Goal: Task Accomplishment & Management: Manage account settings

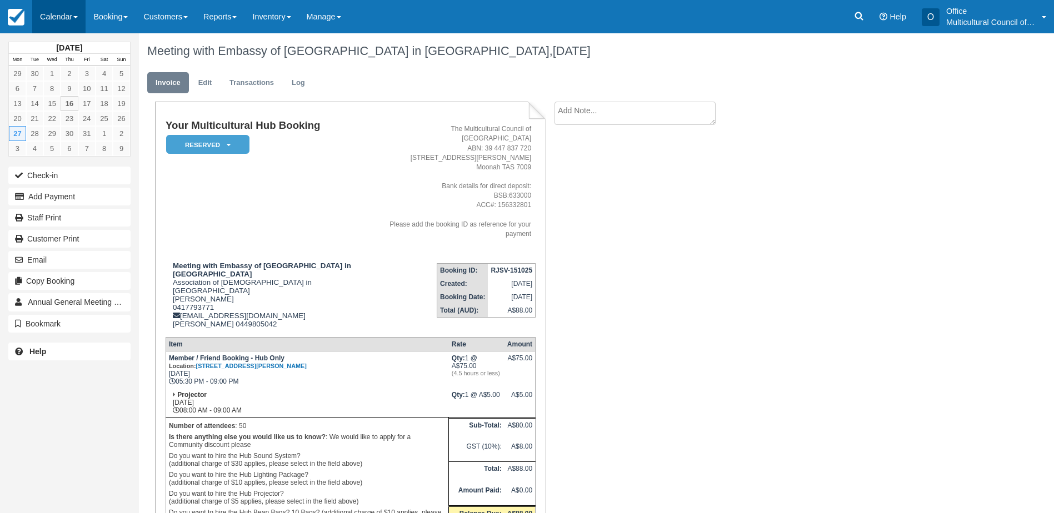
click at [48, 21] on link "Calendar" at bounding box center [58, 16] width 53 height 33
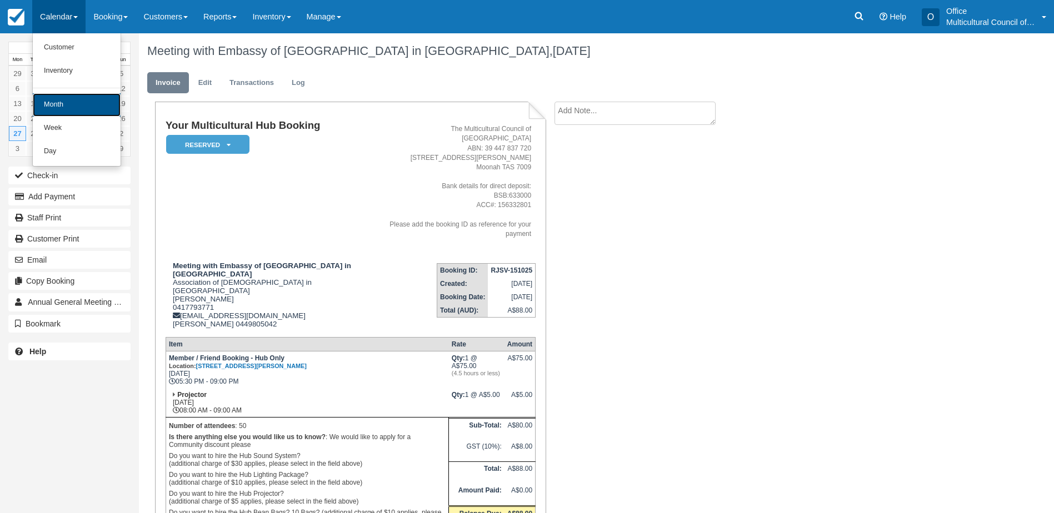
click at [91, 109] on link "Month" at bounding box center [77, 104] width 88 height 23
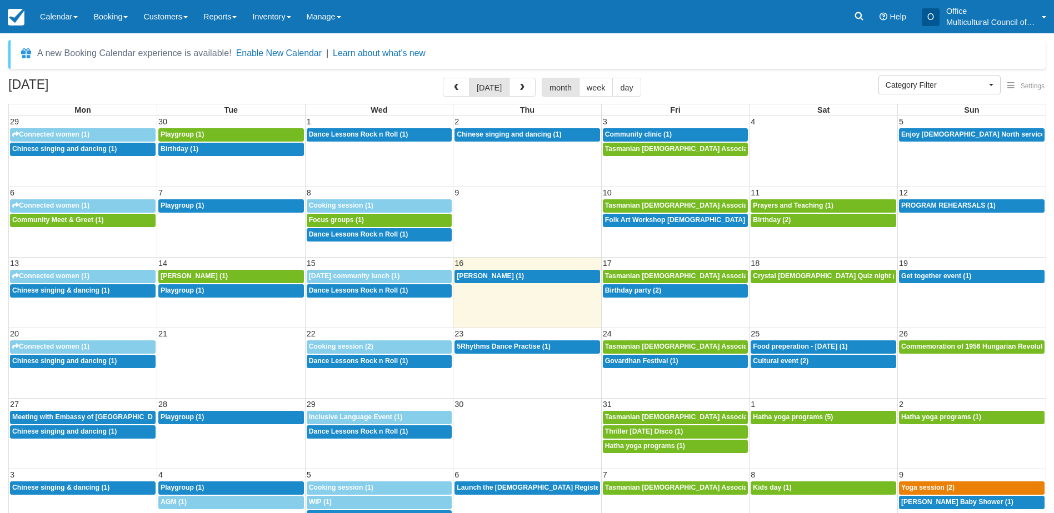
select select
click at [459, 90] on span "button" at bounding box center [456, 88] width 8 height 8
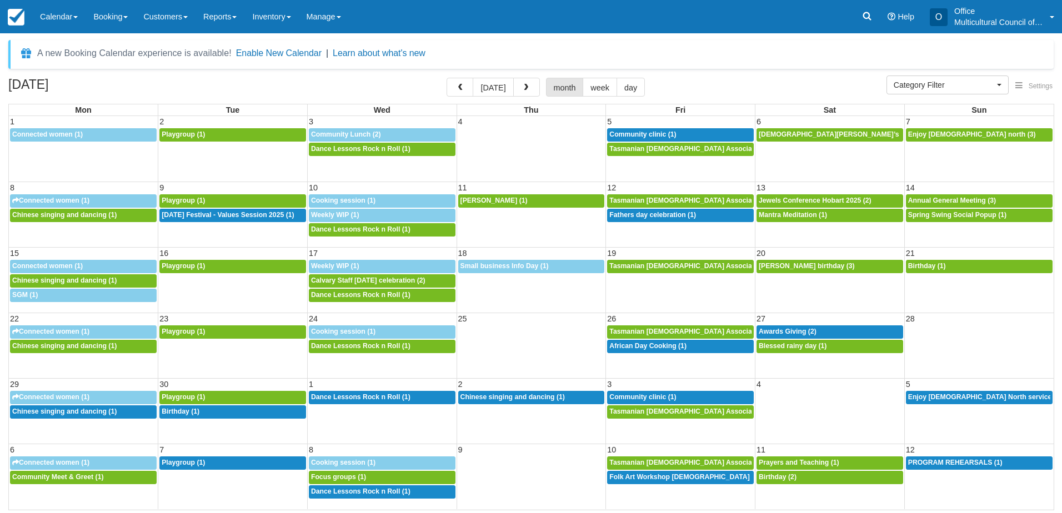
select select
click at [499, 87] on button "today" at bounding box center [493, 87] width 41 height 19
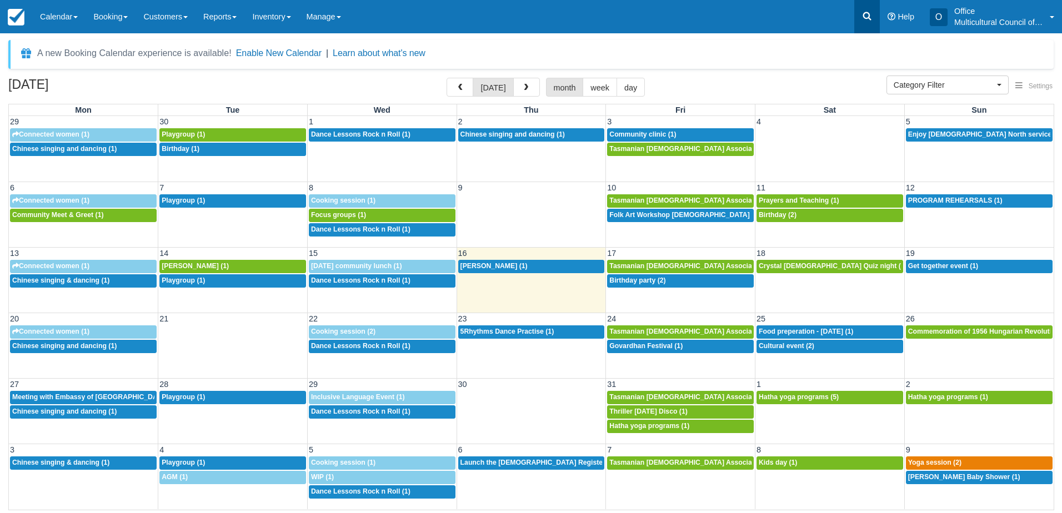
click at [870, 7] on link at bounding box center [867, 16] width 26 height 33
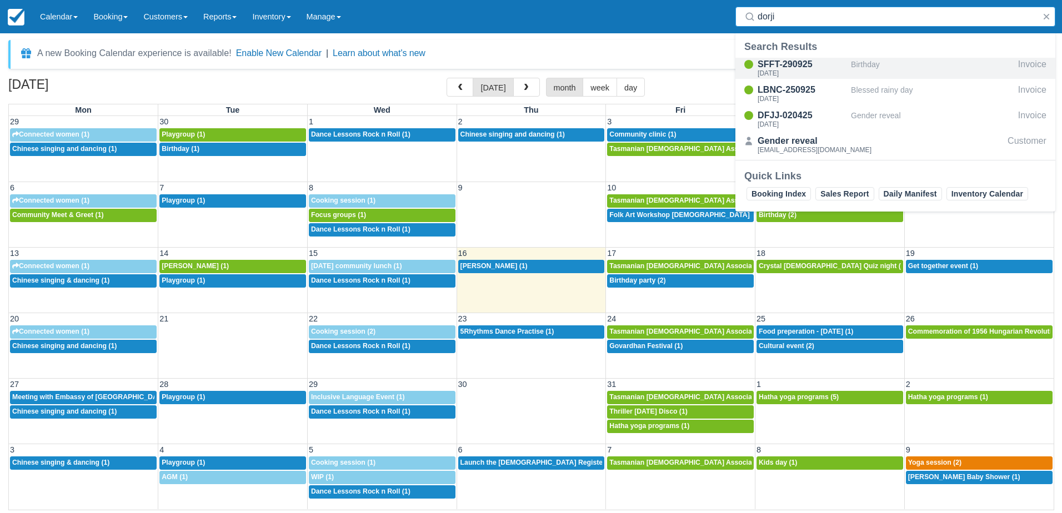
type input "dorji"
click at [827, 74] on div "Sat Oct 11, 2025" at bounding box center [802, 73] width 89 height 7
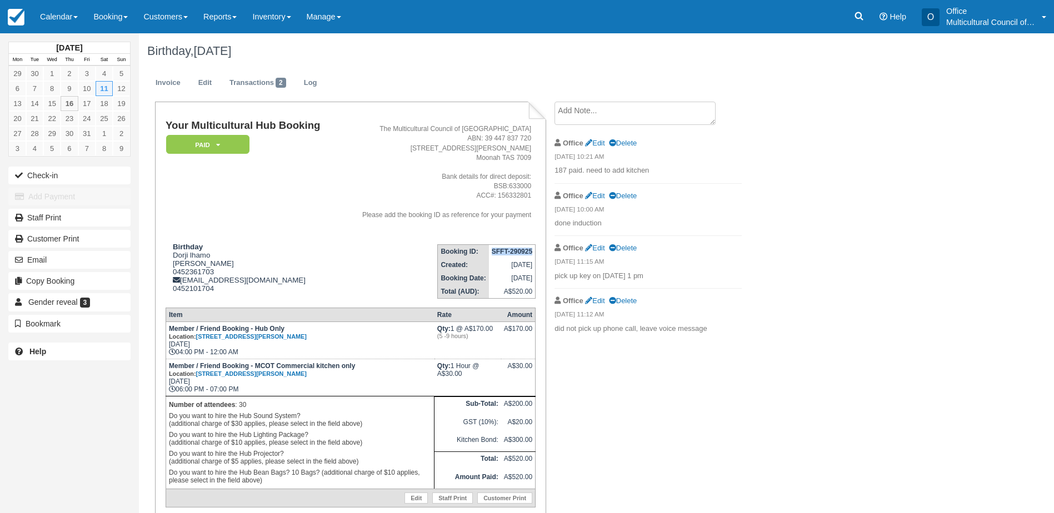
drag, startPoint x: 487, startPoint y: 250, endPoint x: 530, endPoint y: 246, distance: 43.5
click at [530, 246] on td "SFFT-290925" at bounding box center [512, 251] width 47 height 14
copy strong "SFFT-290925"
click at [39, 14] on link "Calendar" at bounding box center [58, 16] width 53 height 33
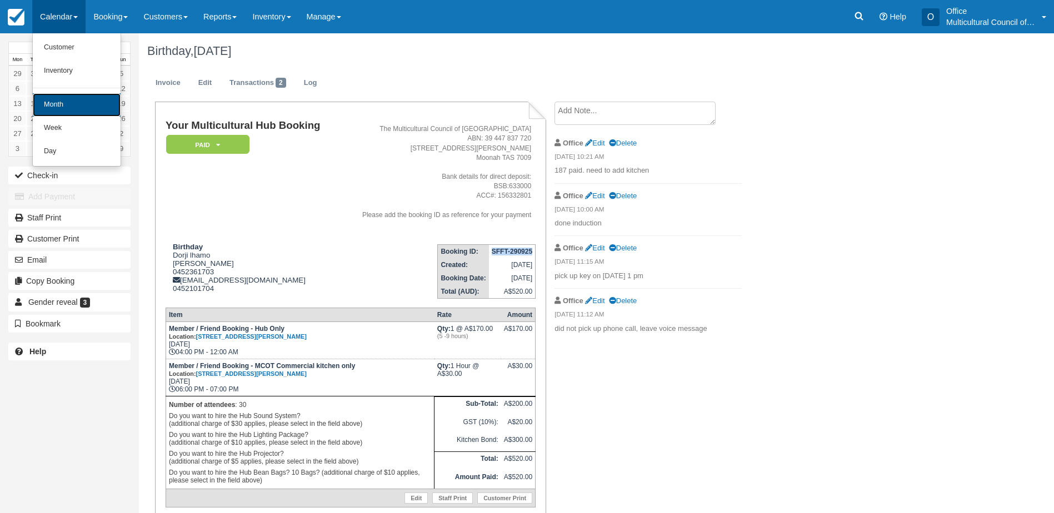
click at [64, 102] on link "Month" at bounding box center [77, 104] width 88 height 23
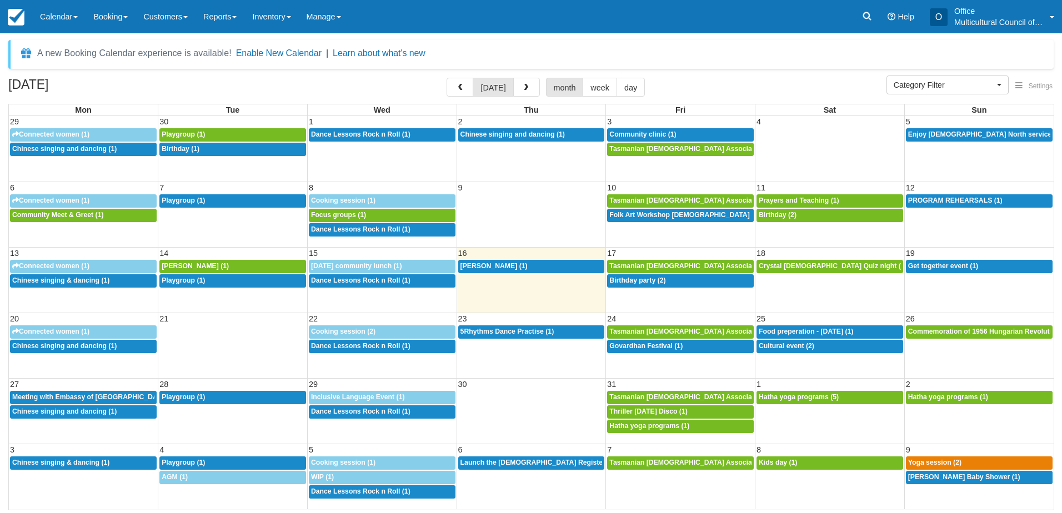
select select
click at [530, 83] on button "button" at bounding box center [526, 87] width 27 height 19
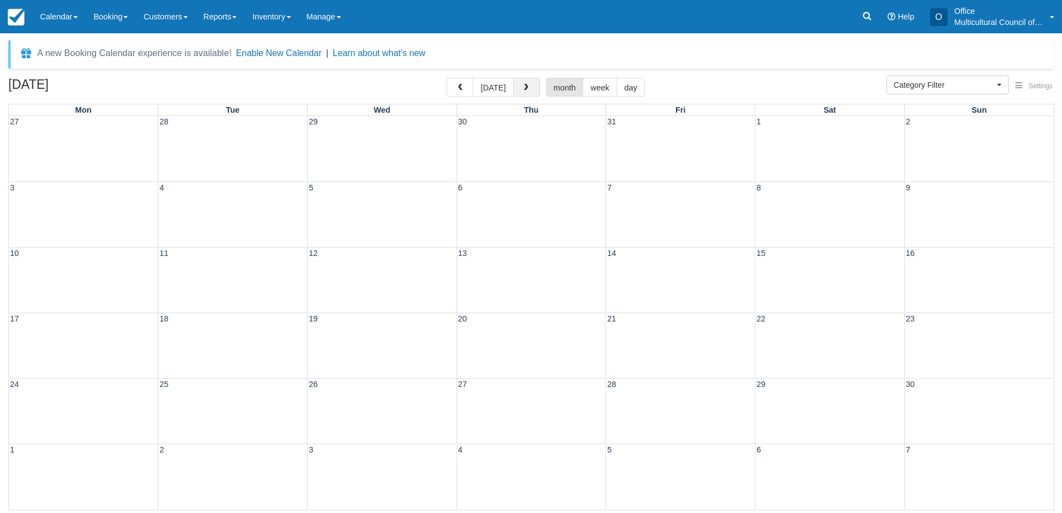
click at [530, 83] on button "button" at bounding box center [526, 87] width 27 height 19
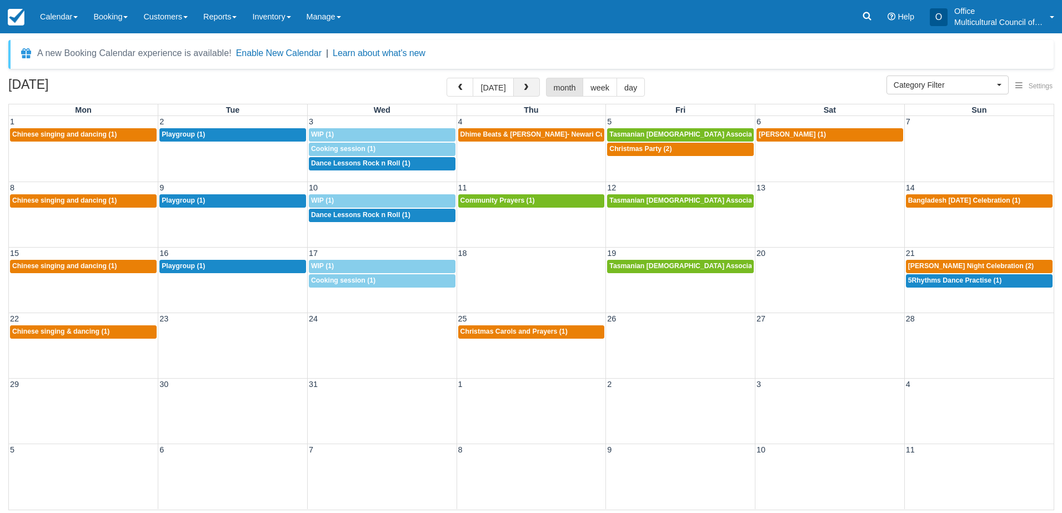
click at [530, 83] on button "button" at bounding box center [526, 87] width 27 height 19
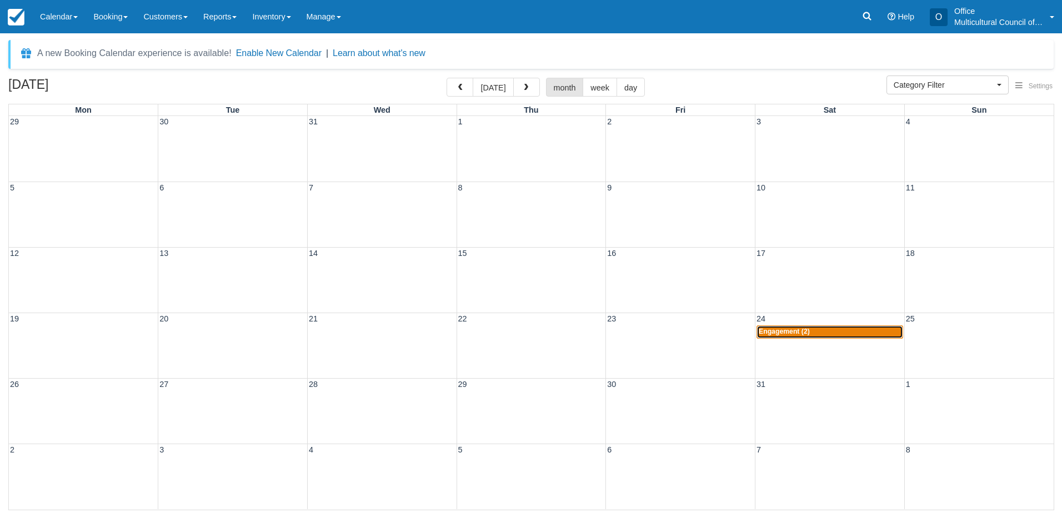
click at [789, 333] on span "Engagement (2)" at bounding box center [784, 332] width 51 height 8
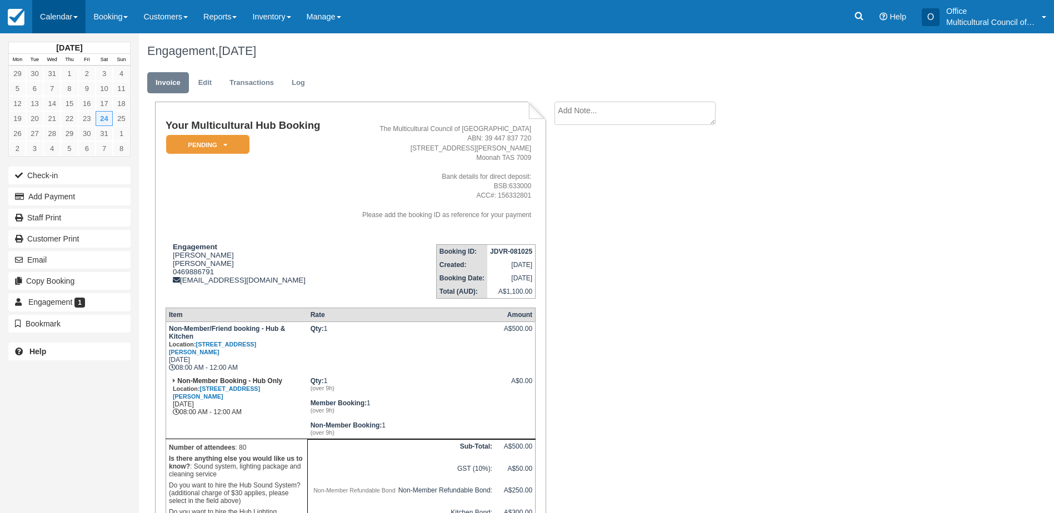
click at [61, 19] on link "Calendar" at bounding box center [58, 16] width 53 height 33
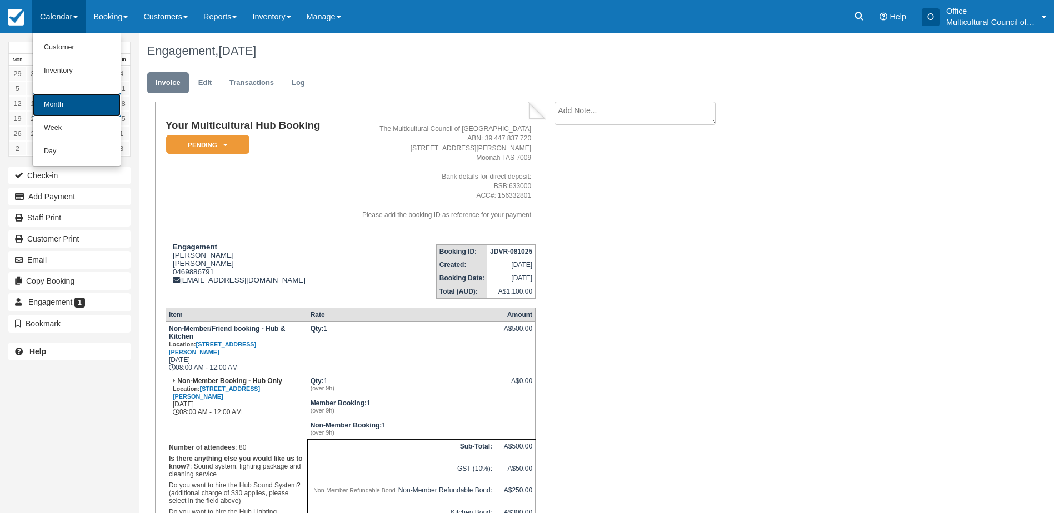
click at [71, 103] on link "Month" at bounding box center [77, 104] width 88 height 23
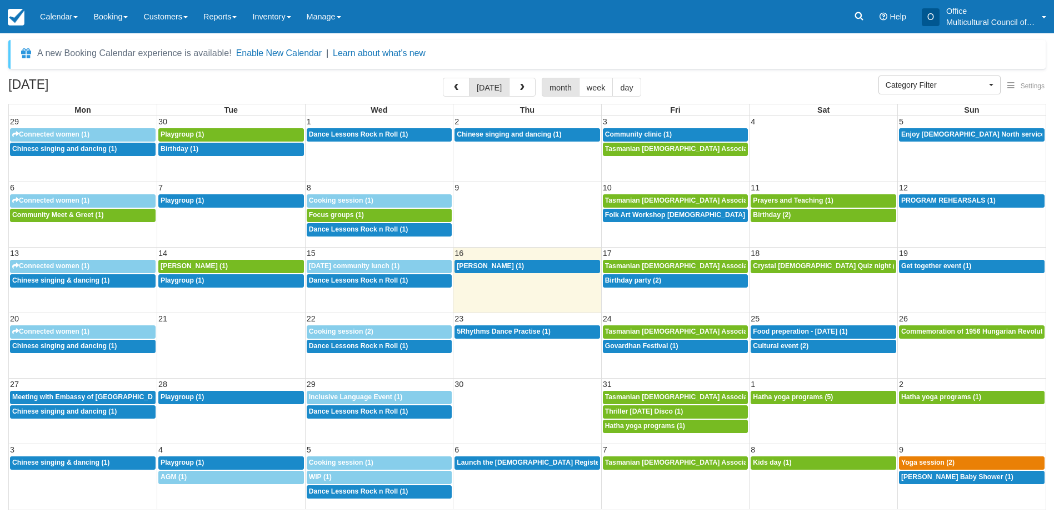
select select
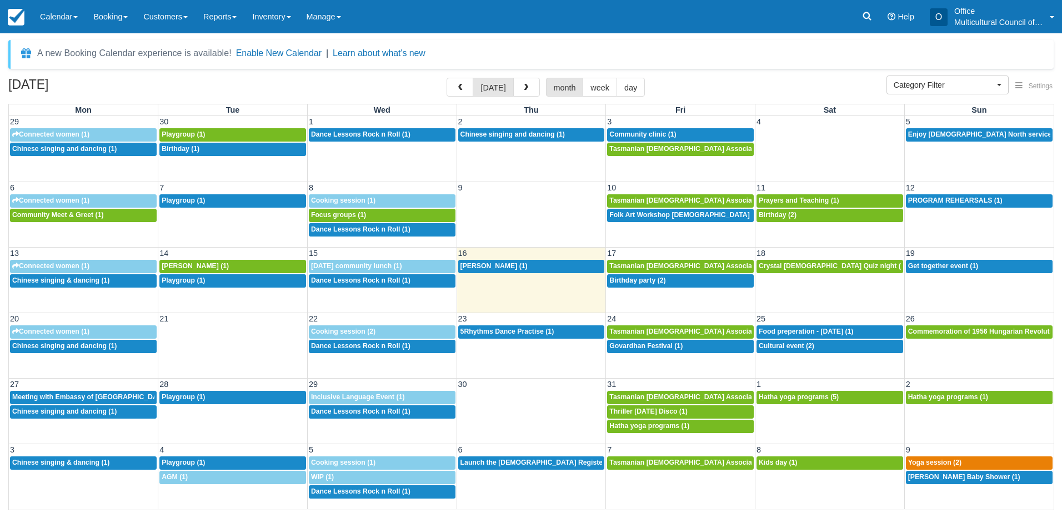
click at [172, 84] on div "October 2025 today month week day" at bounding box center [530, 90] width 1045 height 24
click at [862, 12] on icon at bounding box center [867, 16] width 11 height 11
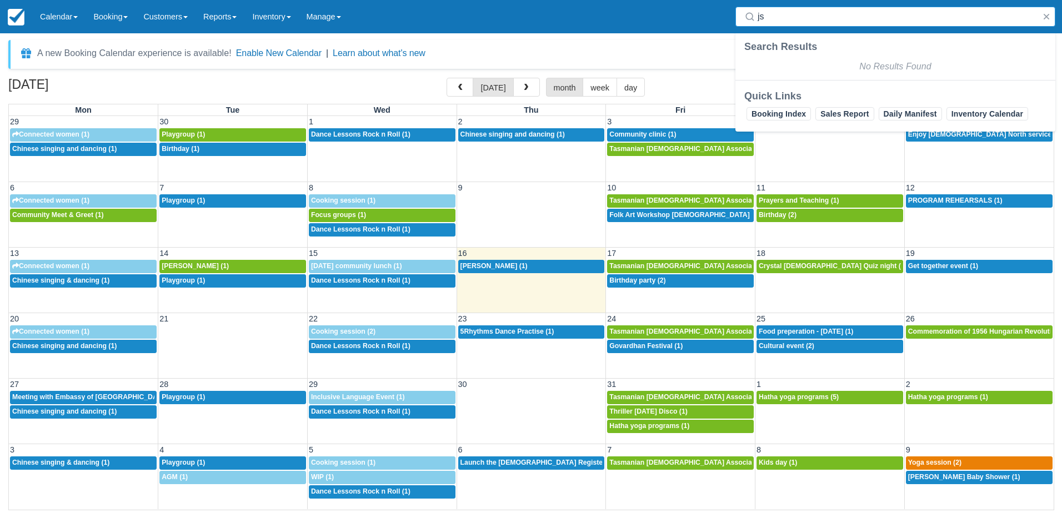
type input "j"
type input "g"
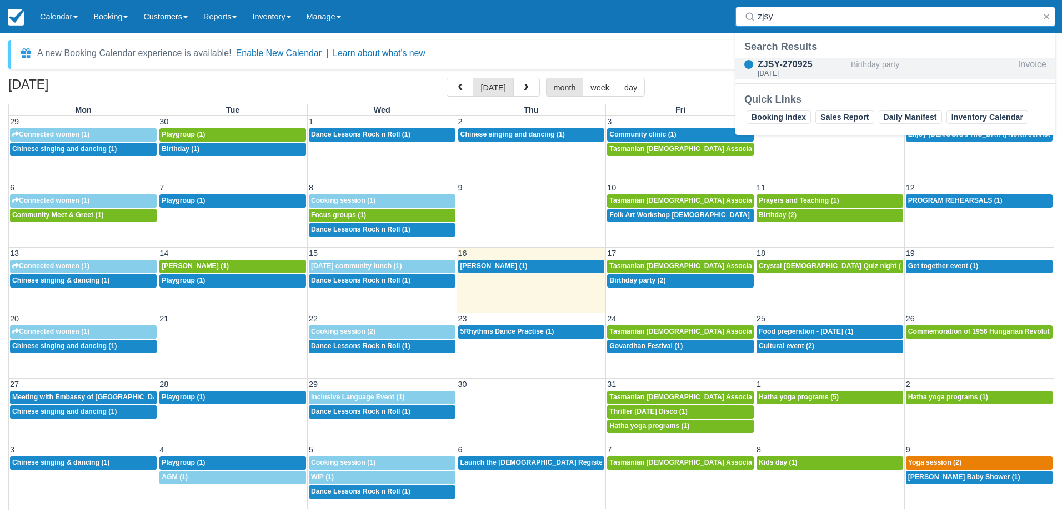
type input "zjsy"
click at [795, 64] on div "ZJSY-270925" at bounding box center [802, 64] width 89 height 13
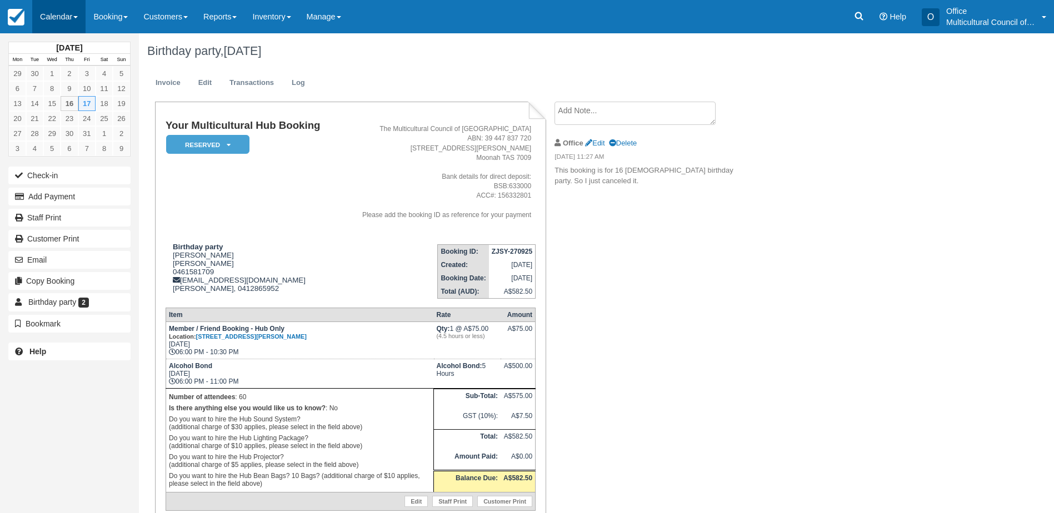
click at [62, 21] on link "Calendar" at bounding box center [58, 16] width 53 height 33
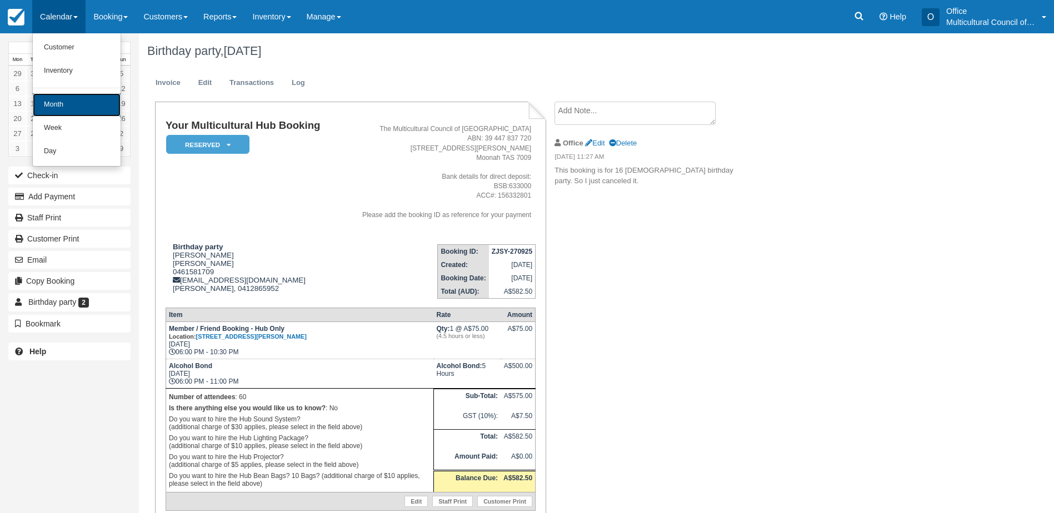
click at [84, 106] on link "Month" at bounding box center [77, 104] width 88 height 23
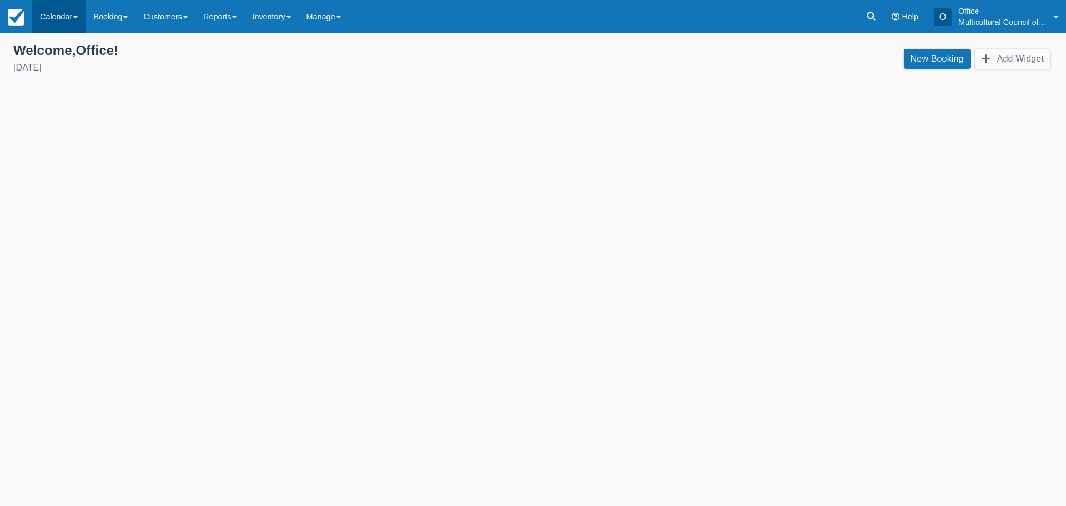
click at [53, 14] on link "Calendar" at bounding box center [58, 16] width 53 height 33
click at [57, 46] on link "Customer" at bounding box center [77, 47] width 88 height 23
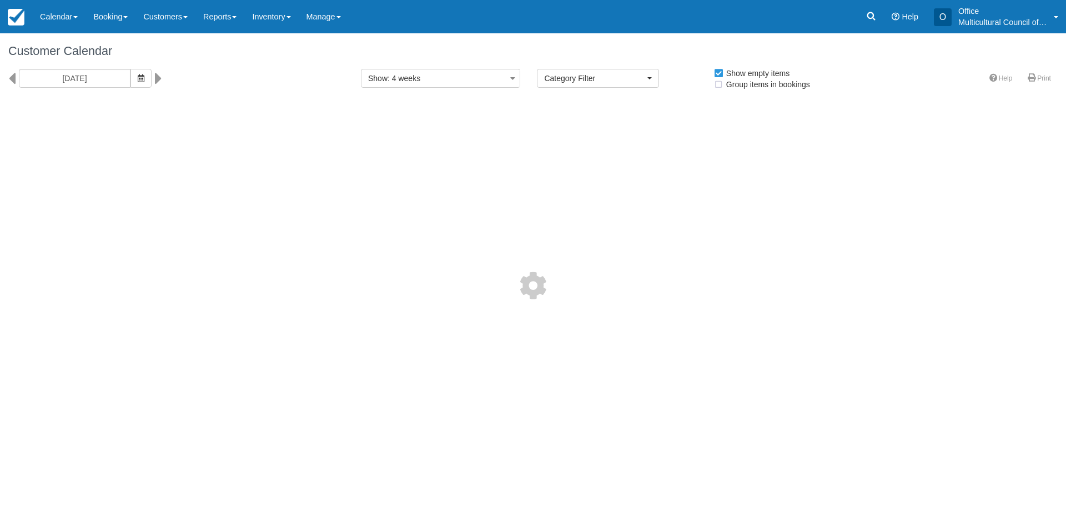
select select
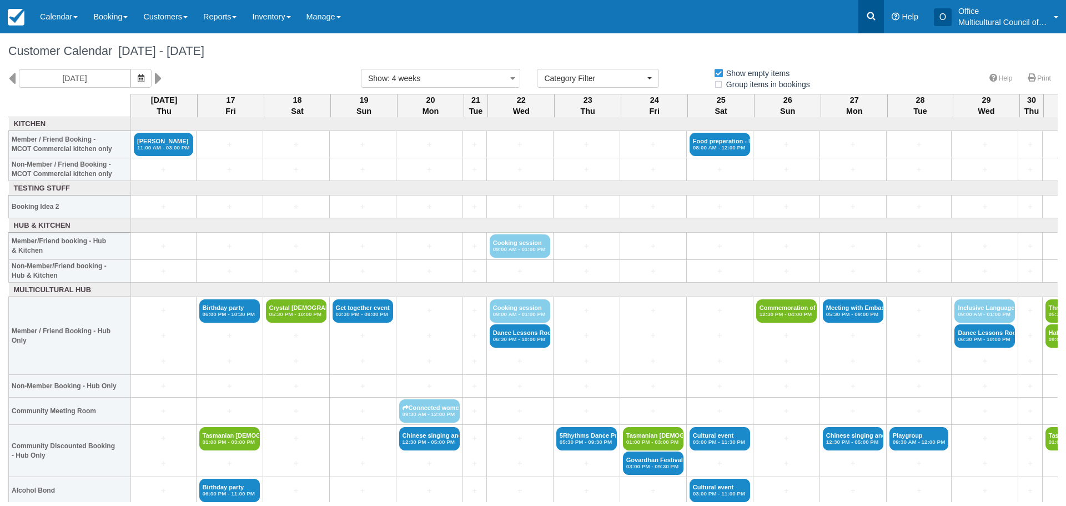
click at [868, 14] on icon at bounding box center [871, 16] width 11 height 11
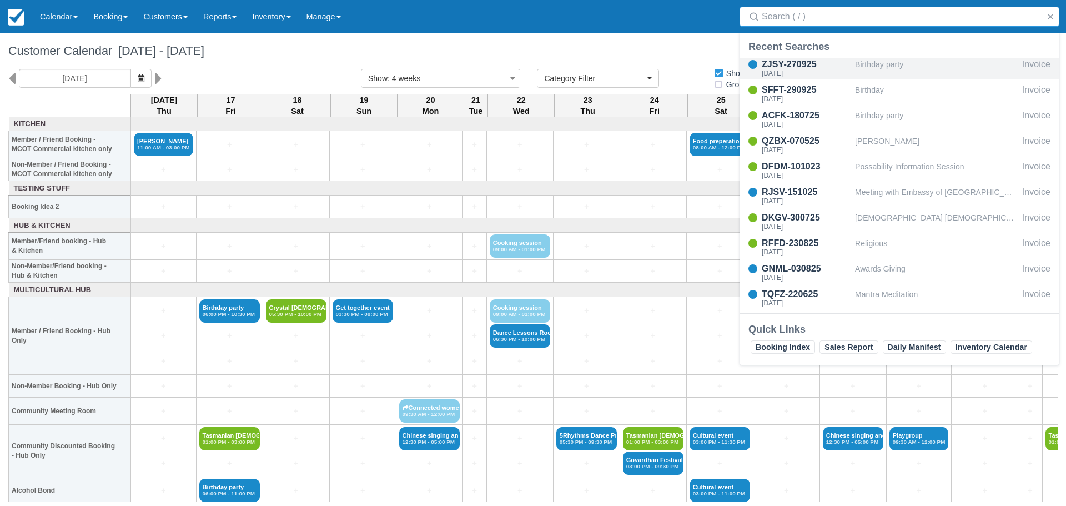
click at [797, 63] on div "ZJSY-270925" at bounding box center [806, 64] width 89 height 13
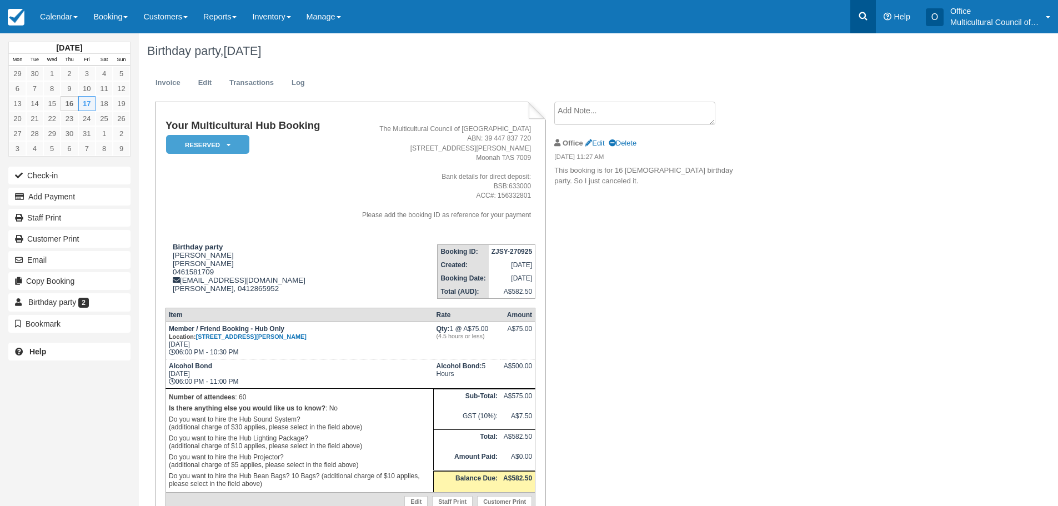
click at [860, 9] on link at bounding box center [863, 16] width 26 height 33
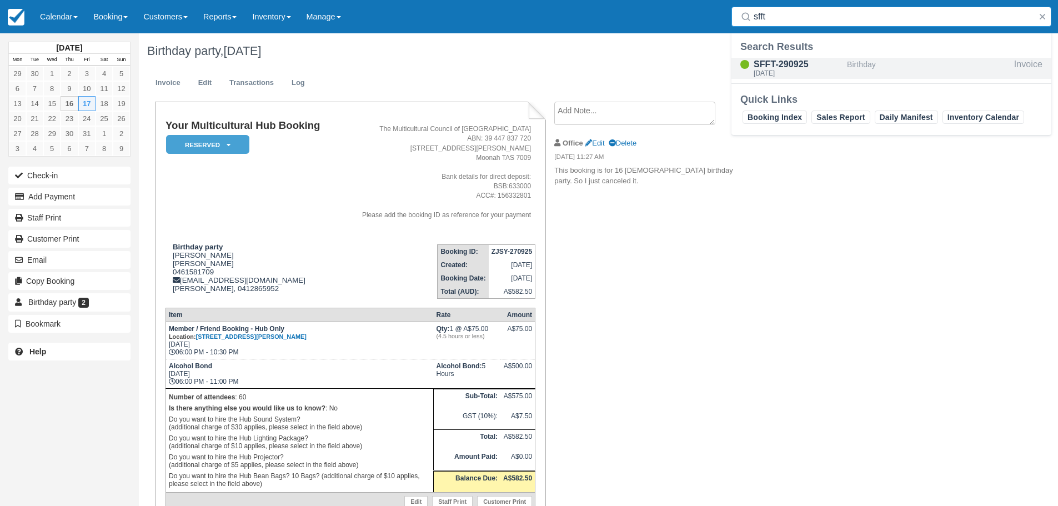
type input "sfft"
click at [804, 61] on div "SFFT-290925" at bounding box center [798, 64] width 89 height 13
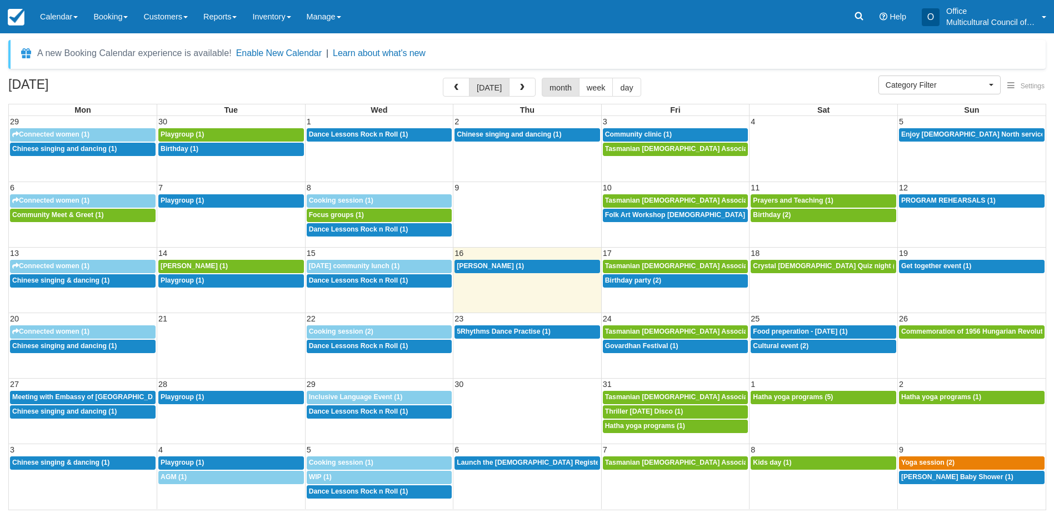
select select
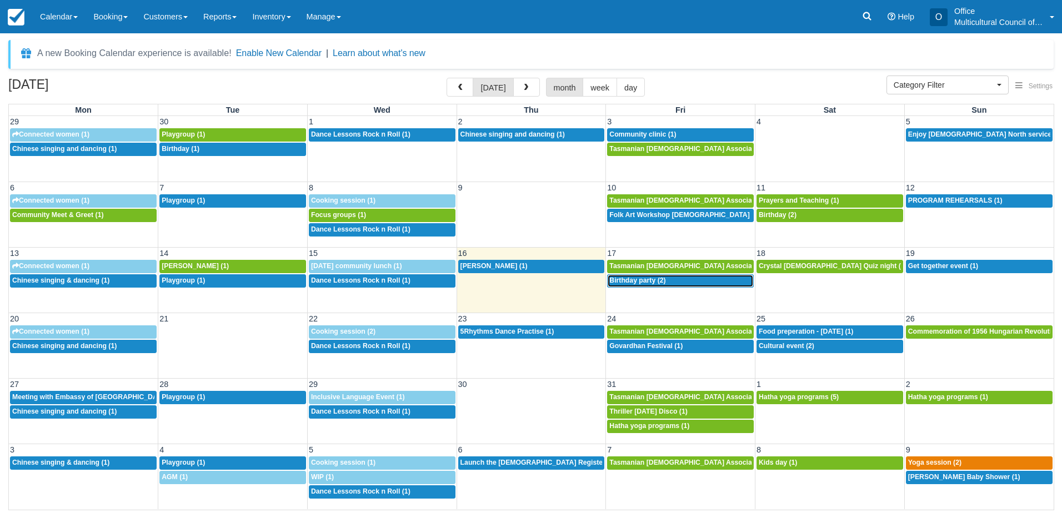
click at [679, 286] on link "6p Birthday party (2)" at bounding box center [680, 280] width 147 height 13
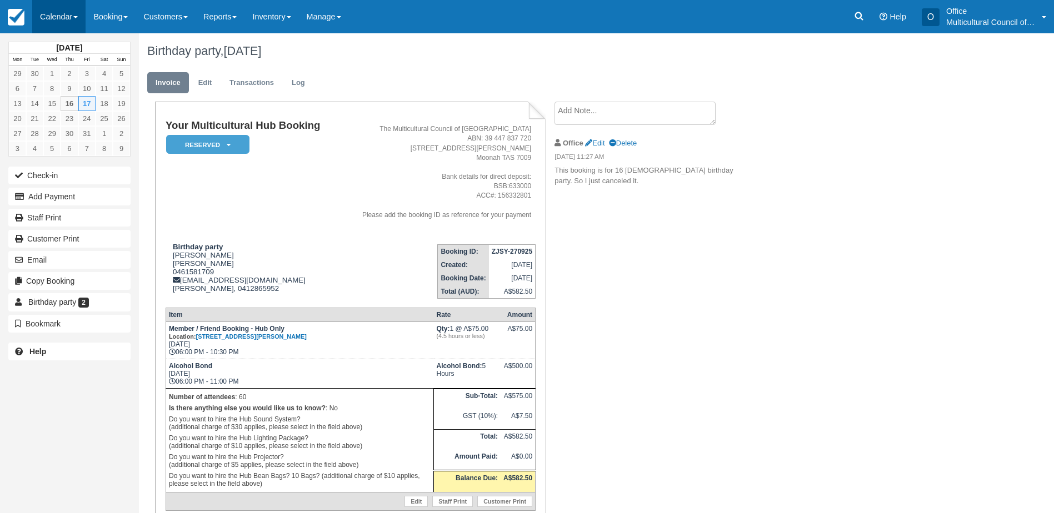
click at [60, 22] on link "Calendar" at bounding box center [58, 16] width 53 height 33
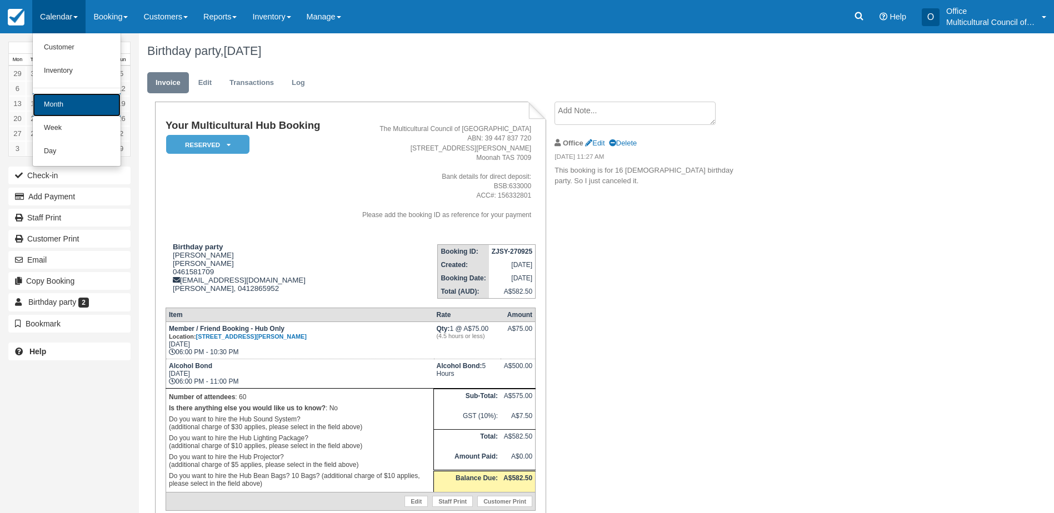
click at [77, 99] on link "Month" at bounding box center [77, 104] width 88 height 23
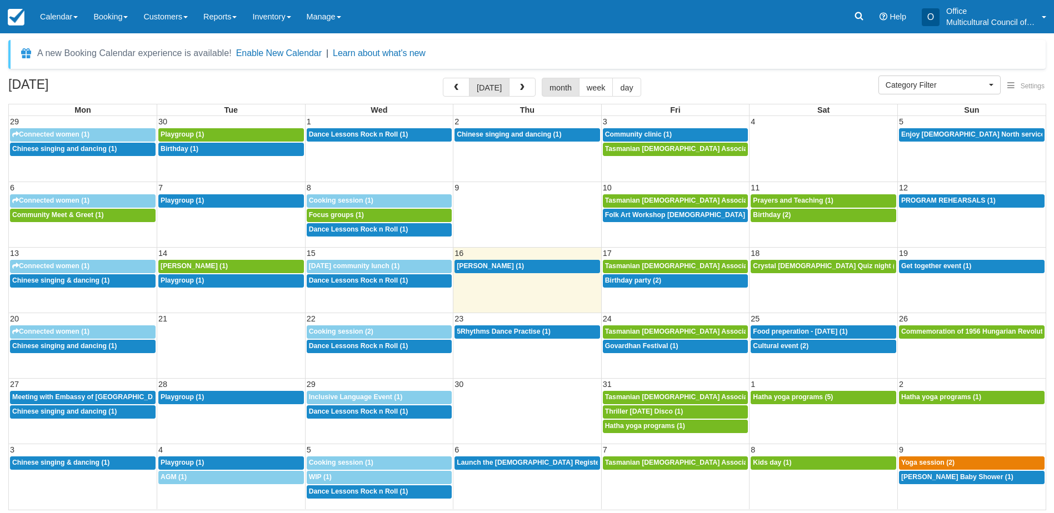
select select
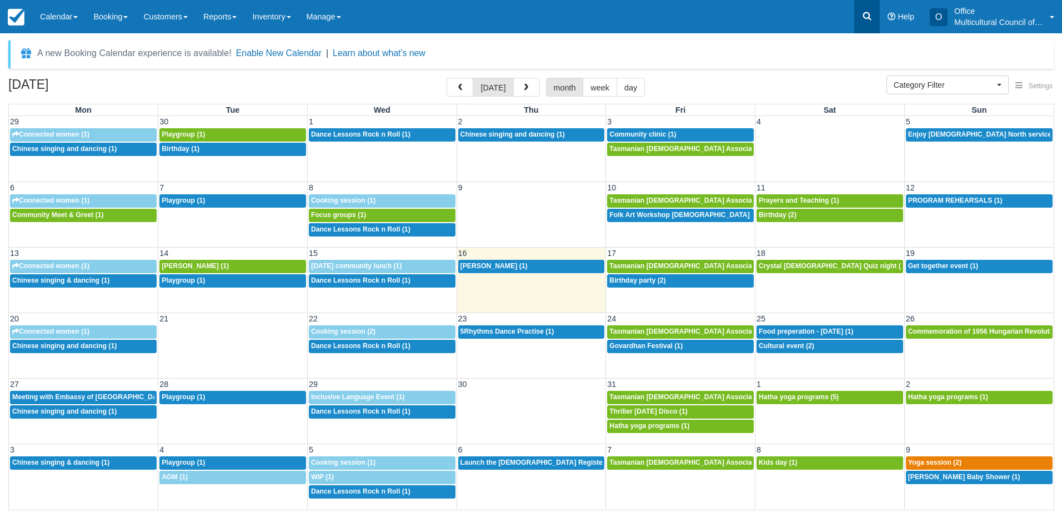
click at [864, 8] on link at bounding box center [867, 16] width 26 height 33
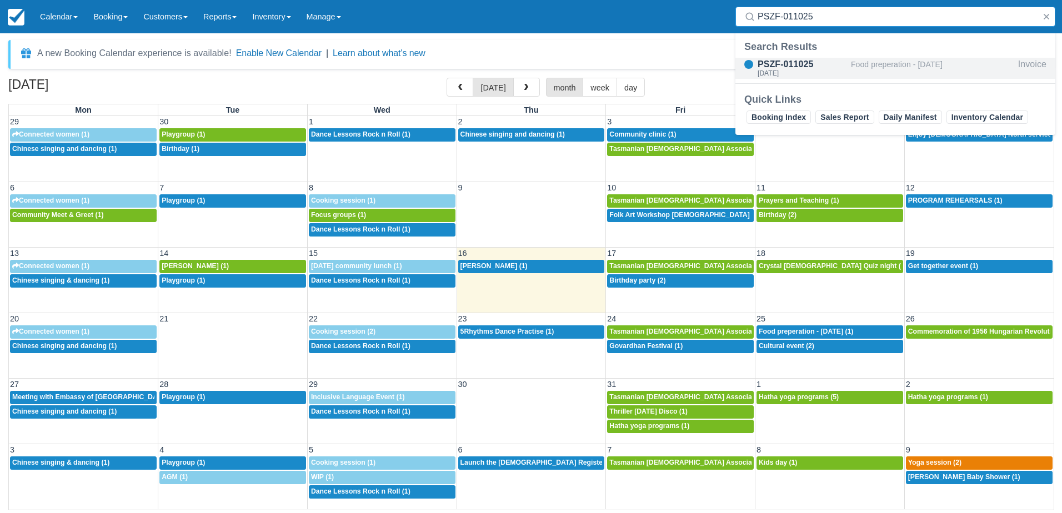
type input "PSZF-011025"
click at [803, 69] on div "PSZF-011025" at bounding box center [802, 64] width 89 height 13
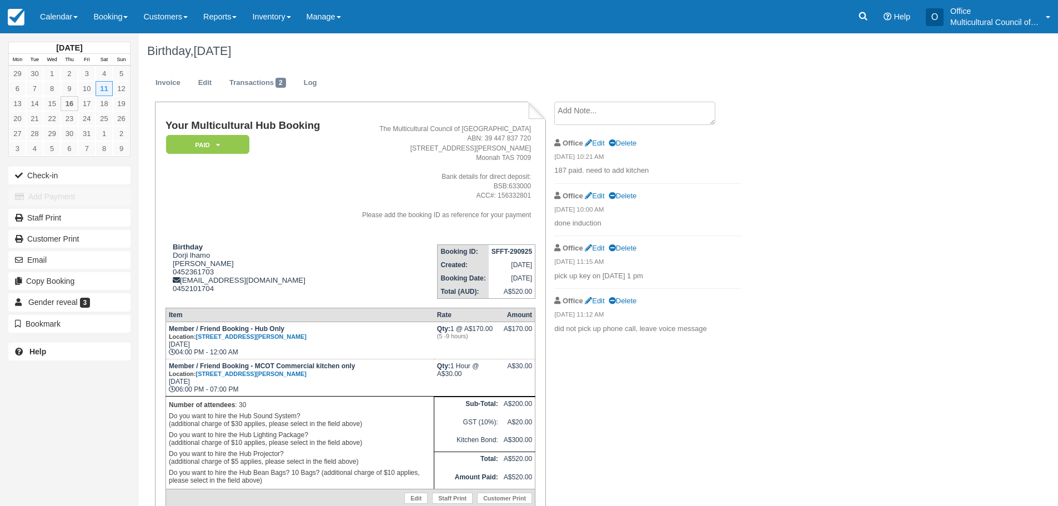
scroll to position [56, 0]
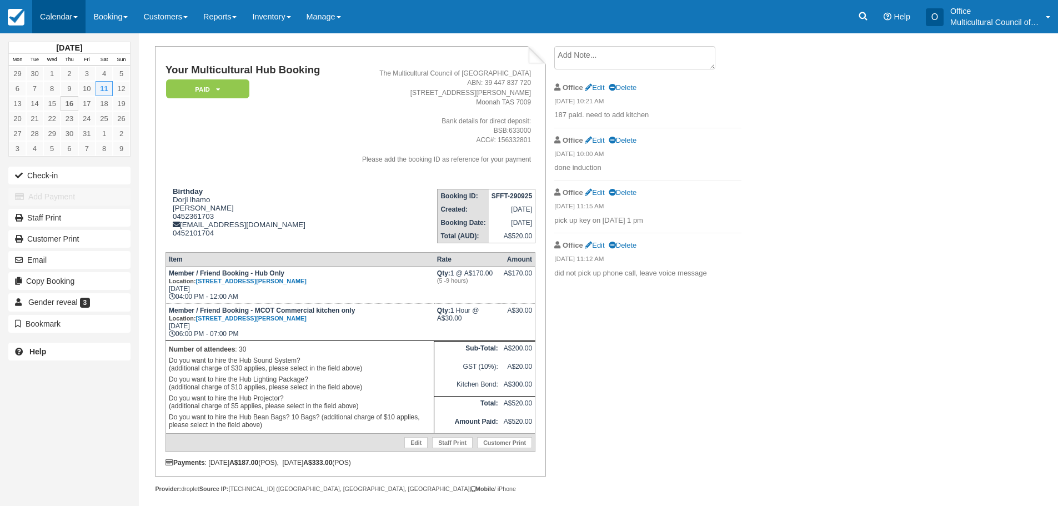
click at [52, 14] on link "Calendar" at bounding box center [58, 16] width 53 height 33
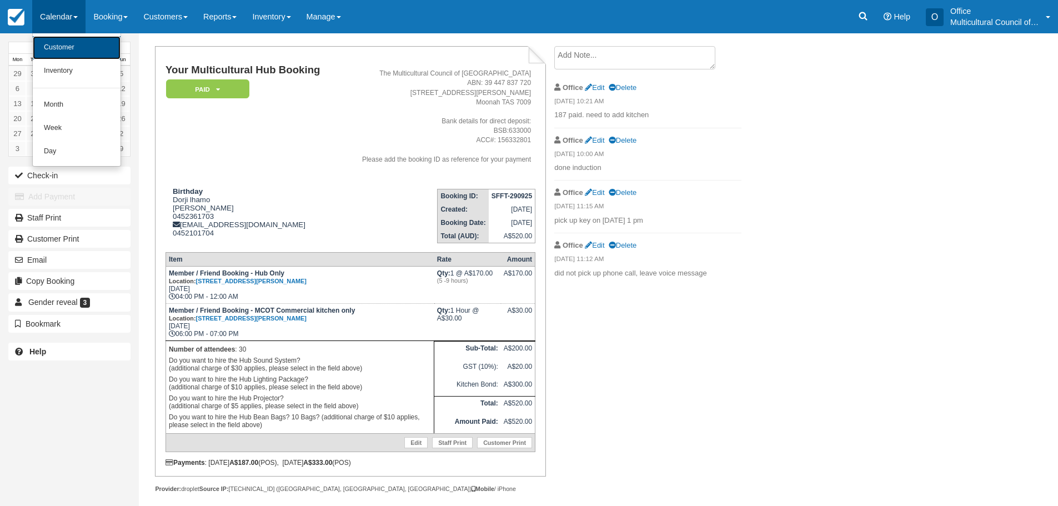
click at [56, 43] on link "Customer" at bounding box center [77, 47] width 88 height 23
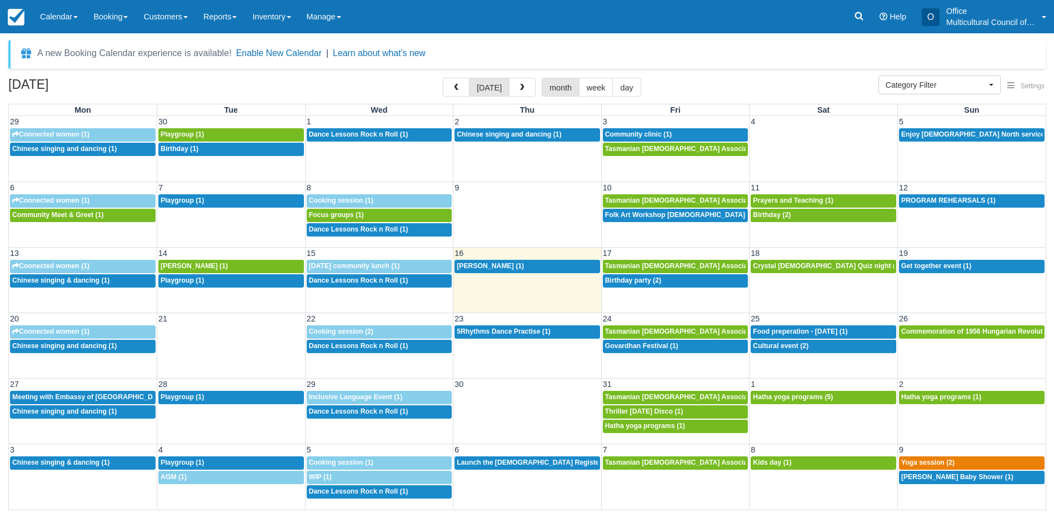
select select
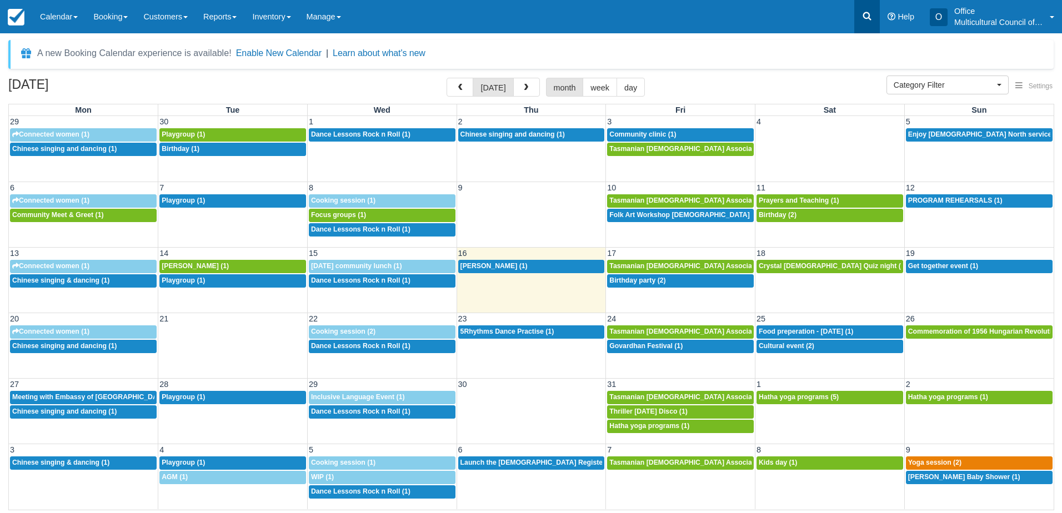
click at [863, 16] on icon at bounding box center [867, 16] width 8 height 8
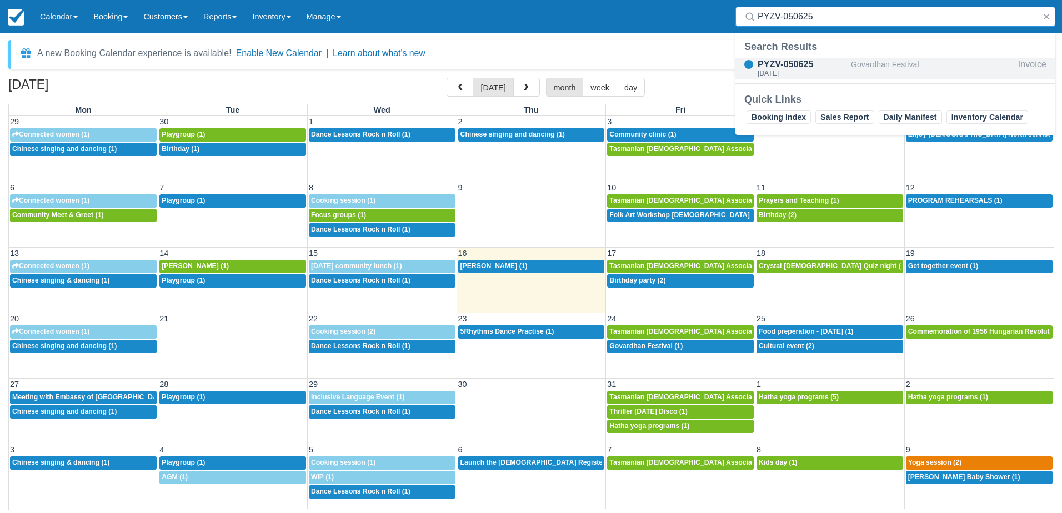
type input "PYZV-050625"
click at [817, 67] on div "PYZV-050625" at bounding box center [802, 64] width 89 height 13
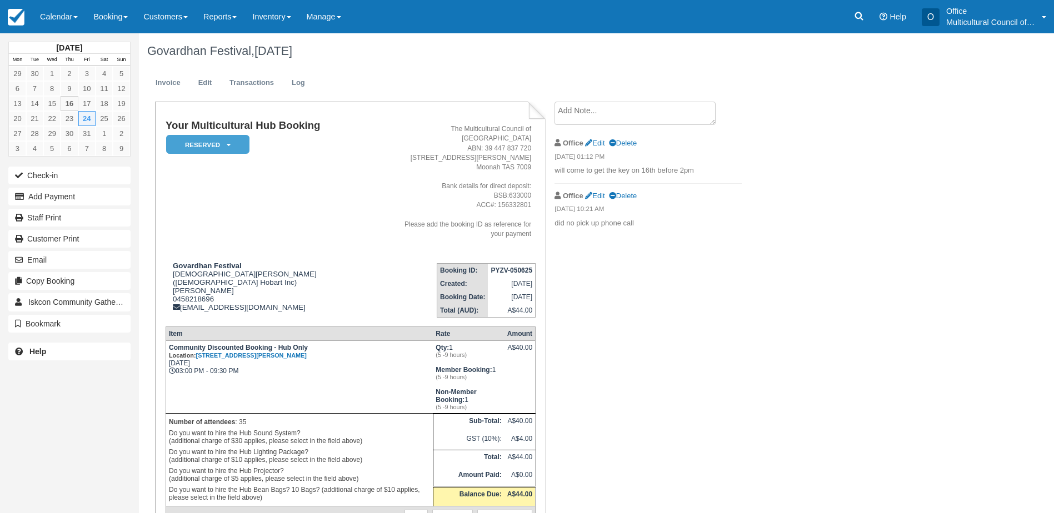
click at [189, 196] on td "Your Multicultural Hub Booking Reserved   Pending Bond and deposit Paid Cancell…" at bounding box center [276, 187] width 221 height 134
click at [55, 23] on link "Calendar" at bounding box center [58, 16] width 53 height 33
click at [85, 92] on ul "Customer Inventory Month Week Day" at bounding box center [76, 99] width 89 height 133
click at [59, 22] on link "Calendar" at bounding box center [58, 16] width 53 height 33
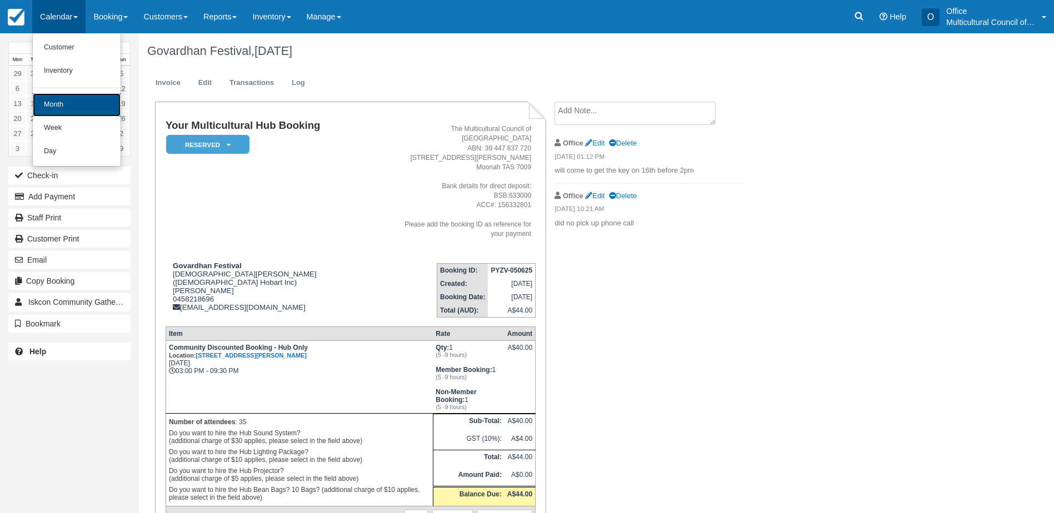
click at [89, 106] on link "Month" at bounding box center [77, 104] width 88 height 23
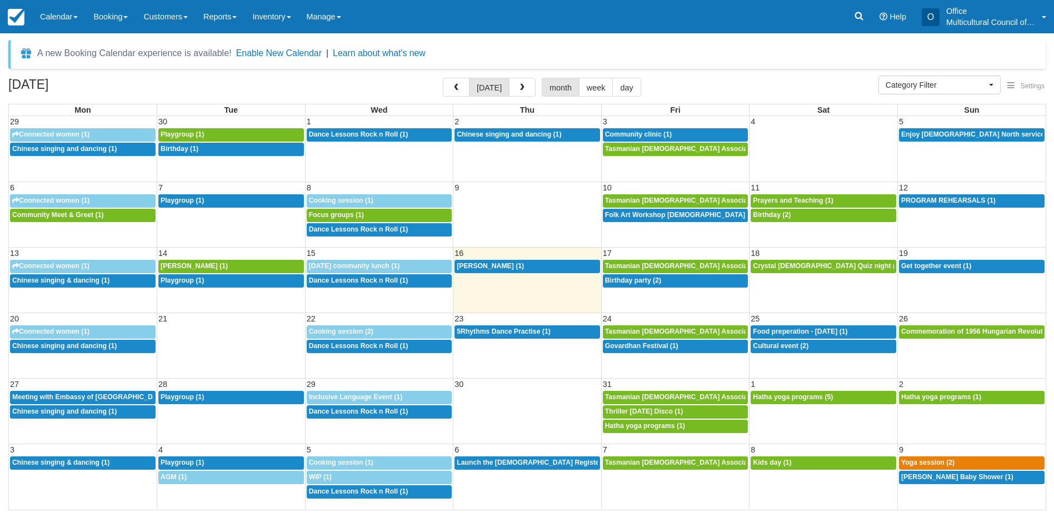
select select
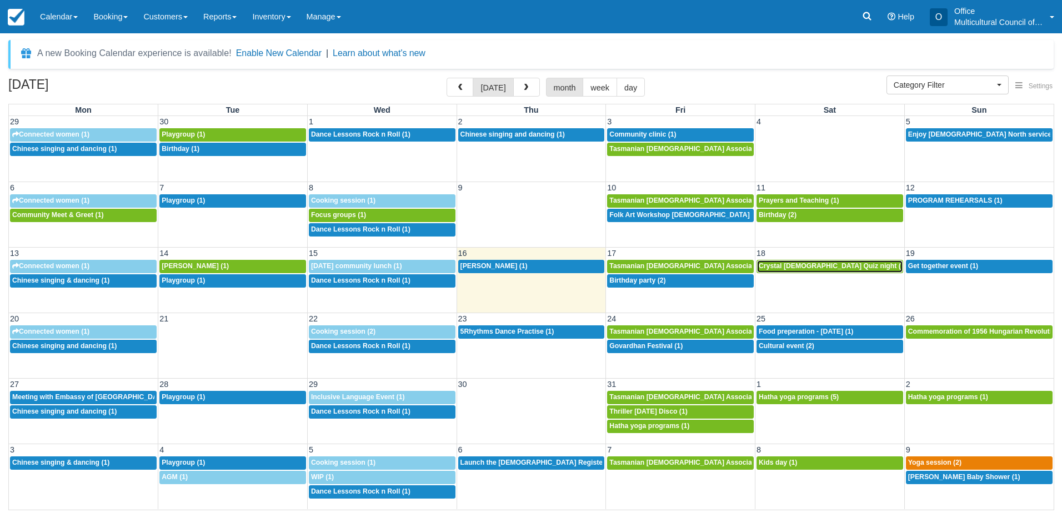
click at [777, 268] on span "Crystal Queer Quiz night (2)" at bounding box center [833, 266] width 148 height 8
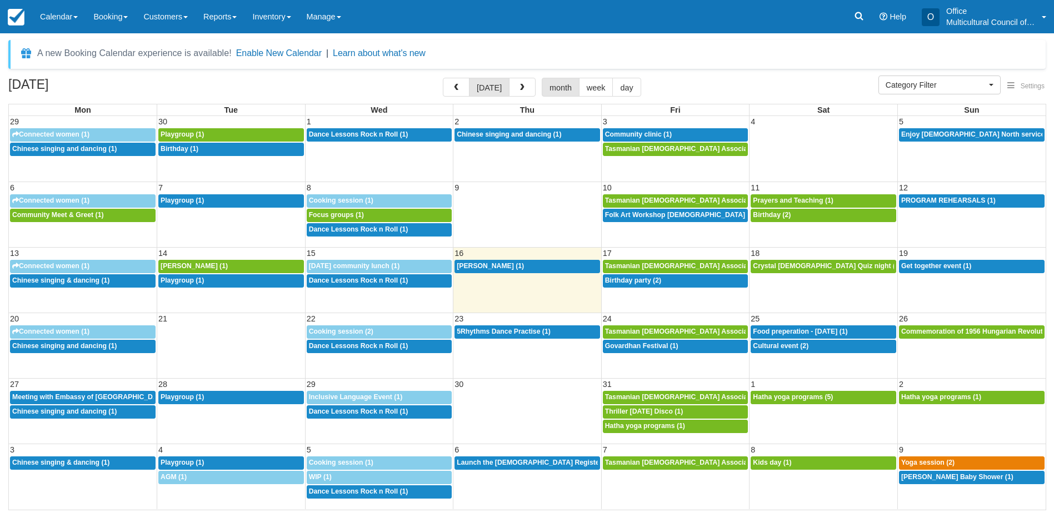
select select
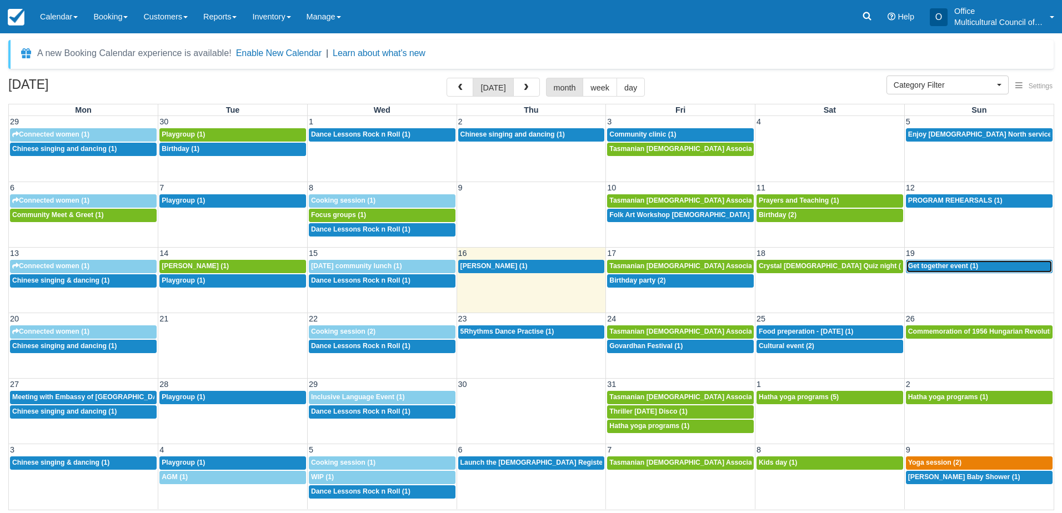
click at [933, 268] on span "Get together event (1)" at bounding box center [943, 266] width 70 height 8
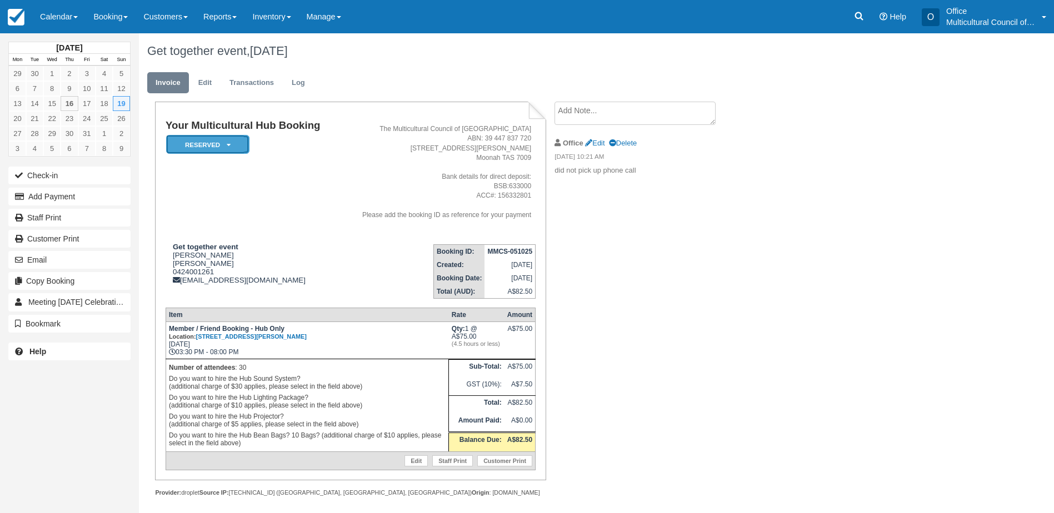
click at [225, 137] on em "Reserved" at bounding box center [207, 144] width 83 height 19
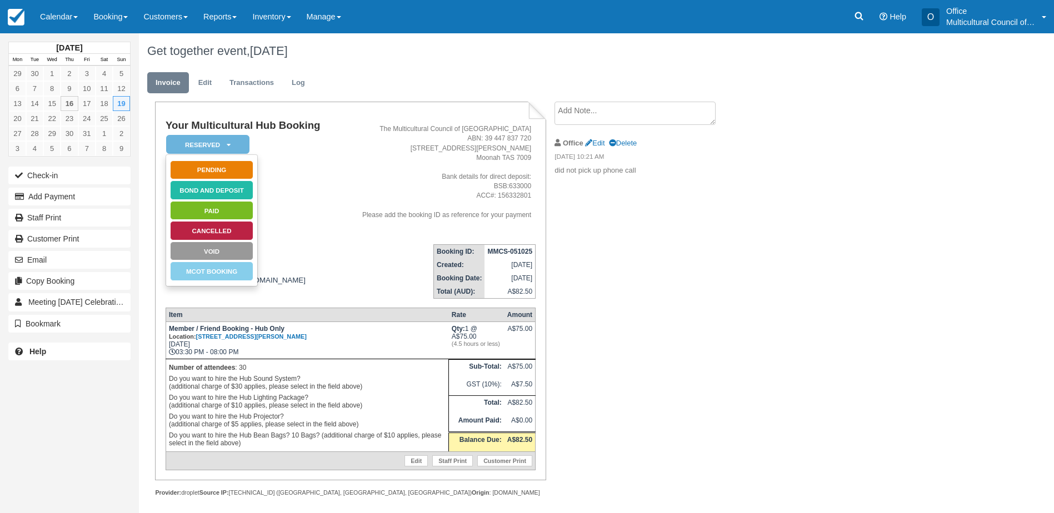
click at [278, 183] on td "Your Multicultural Hub Booking Reserved   Pending Bond and deposit Paid Cancell…" at bounding box center [252, 177] width 172 height 115
click at [238, 142] on em "Reserved" at bounding box center [207, 144] width 83 height 19
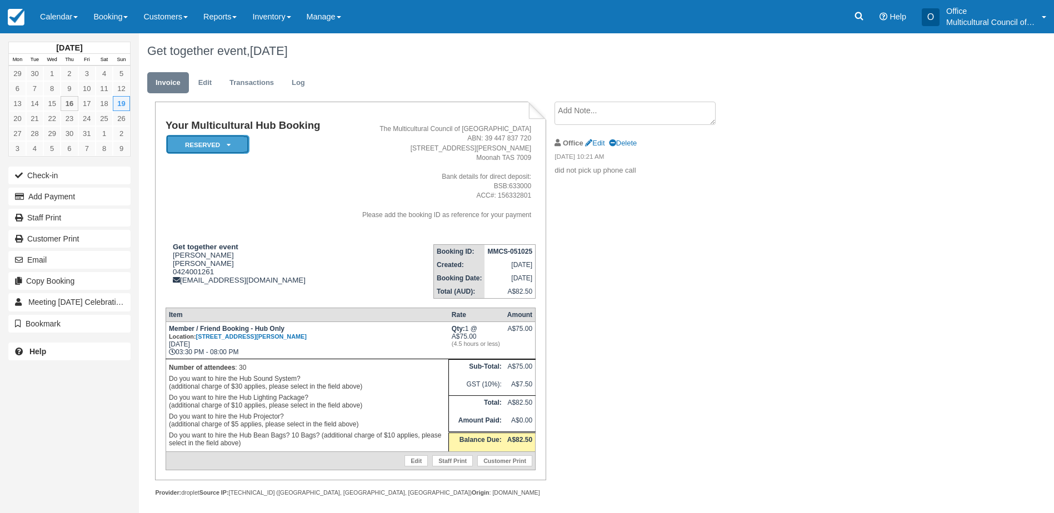
click at [226, 141] on em "Reserved" at bounding box center [207, 144] width 83 height 19
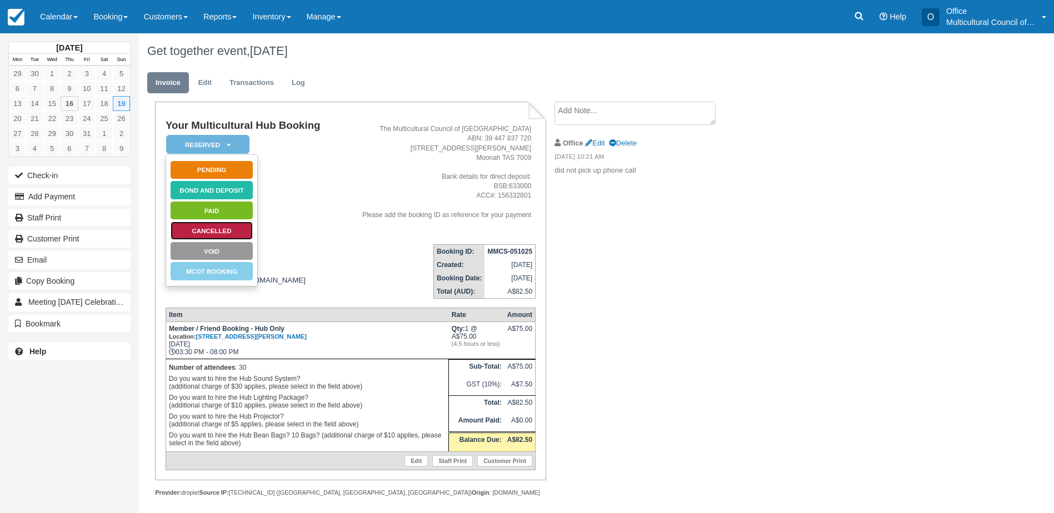
click at [224, 231] on link "Cancelled" at bounding box center [211, 230] width 83 height 19
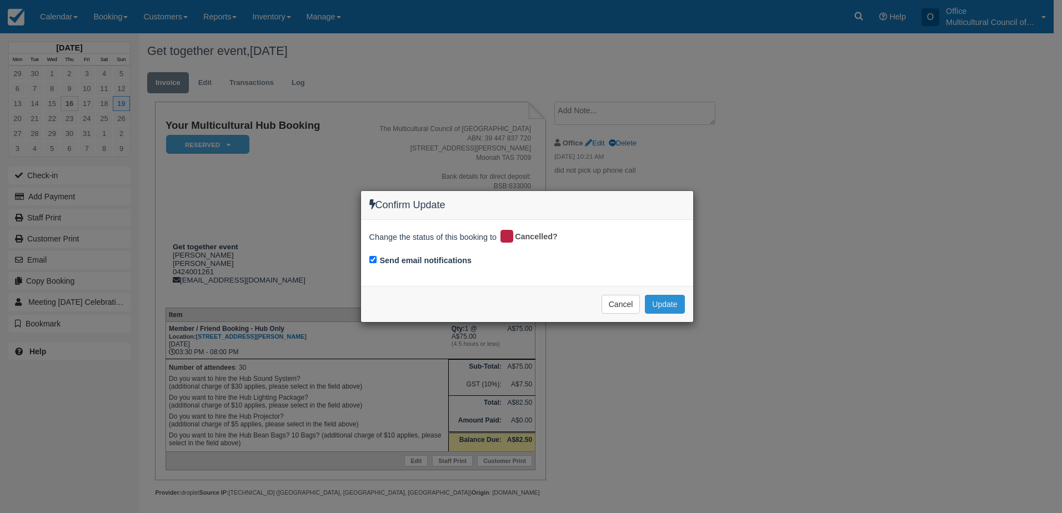
click at [670, 302] on button "Update" at bounding box center [664, 304] width 39 height 19
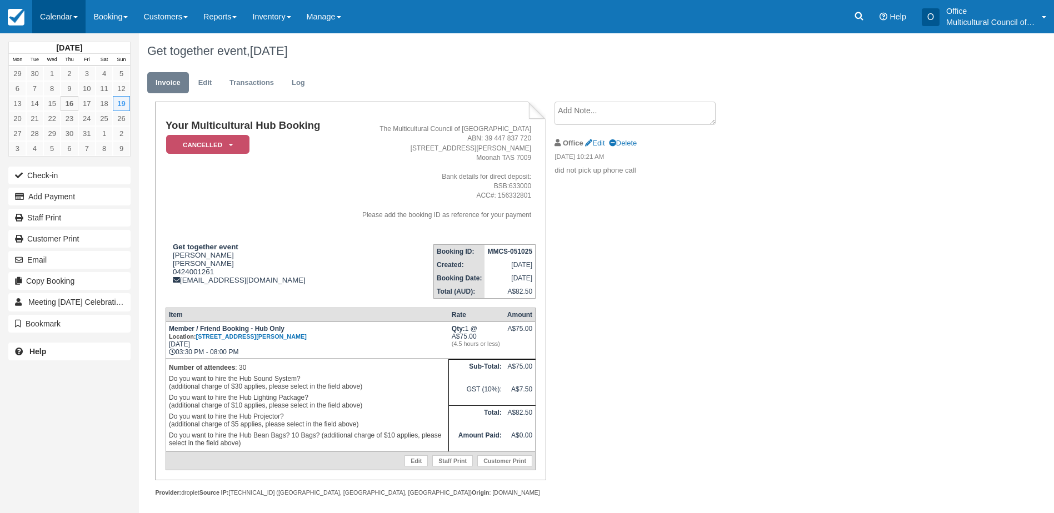
click at [57, 19] on link "Calendar" at bounding box center [58, 16] width 53 height 33
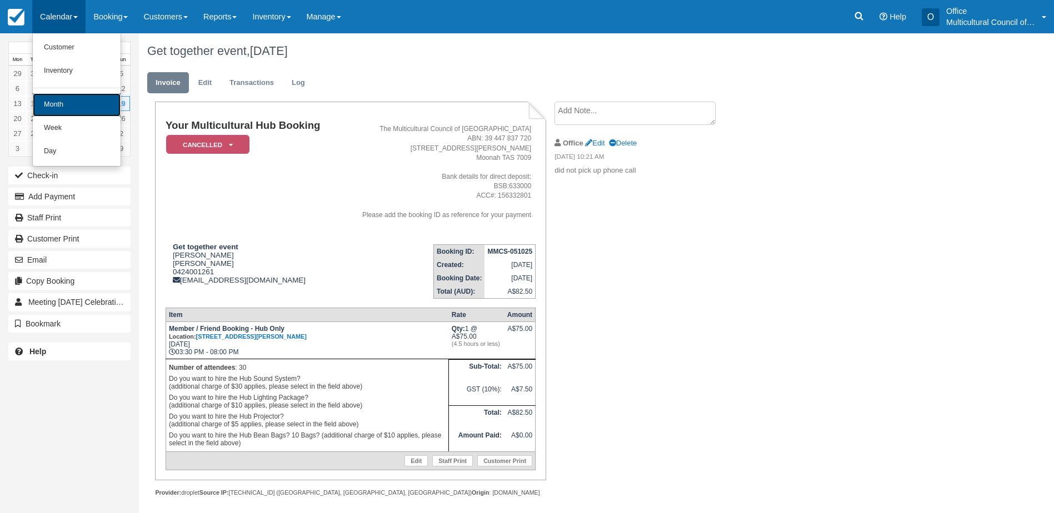
click at [79, 109] on link "Month" at bounding box center [77, 104] width 88 height 23
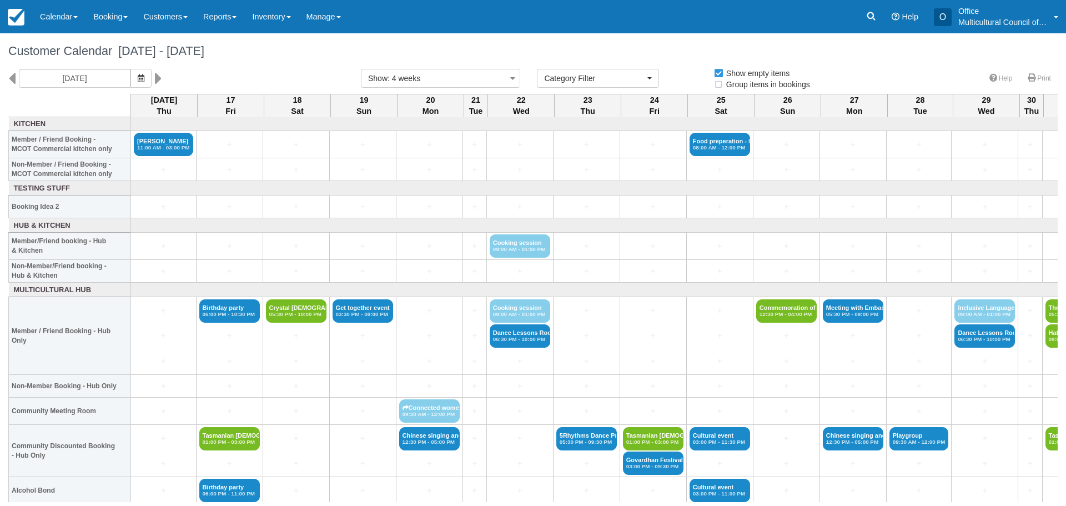
select select
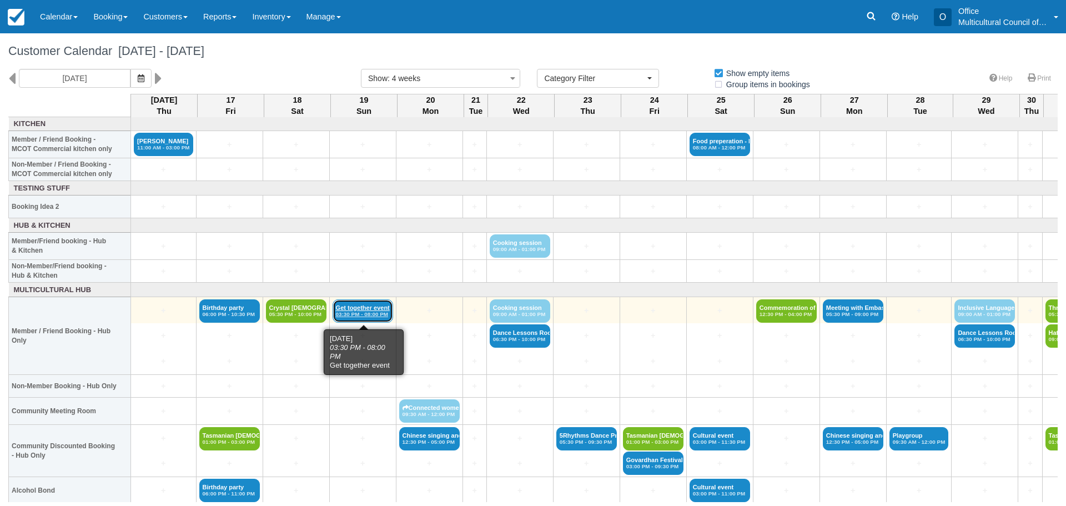
click at [366, 310] on link "Get together event 03:30 PM - 08:00 PM" at bounding box center [363, 310] width 61 height 23
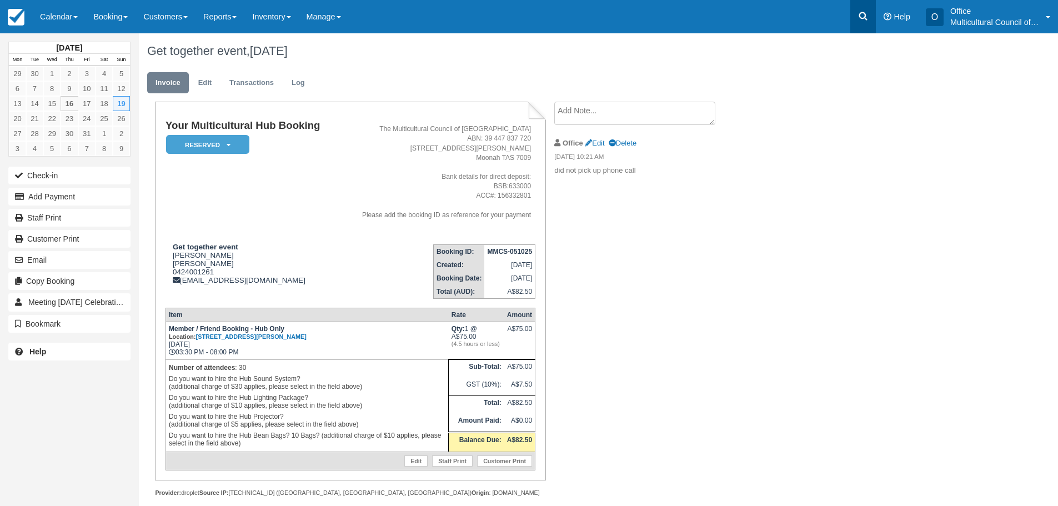
click at [866, 12] on icon at bounding box center [863, 16] width 11 height 11
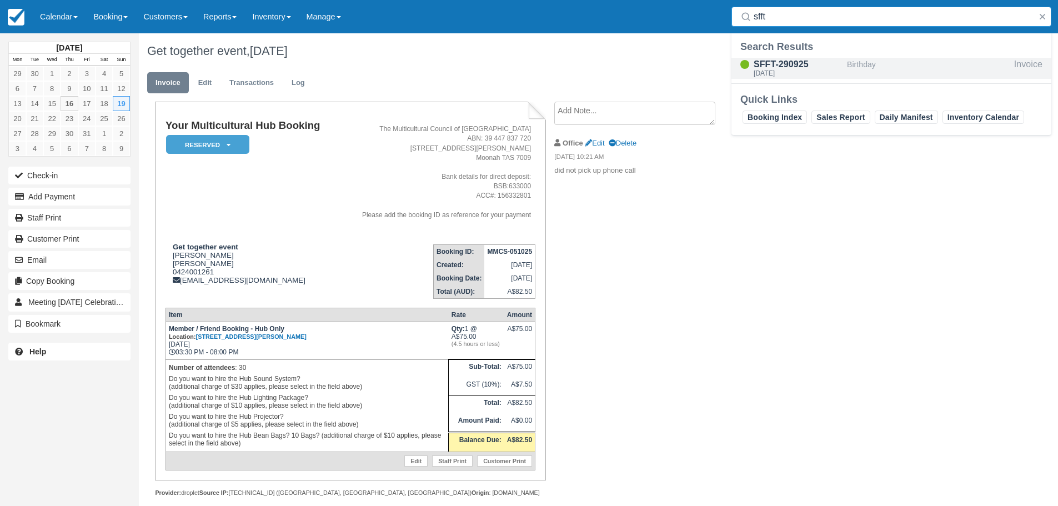
type input "sfft"
click at [782, 65] on div "SFFT-290925" at bounding box center [798, 64] width 89 height 13
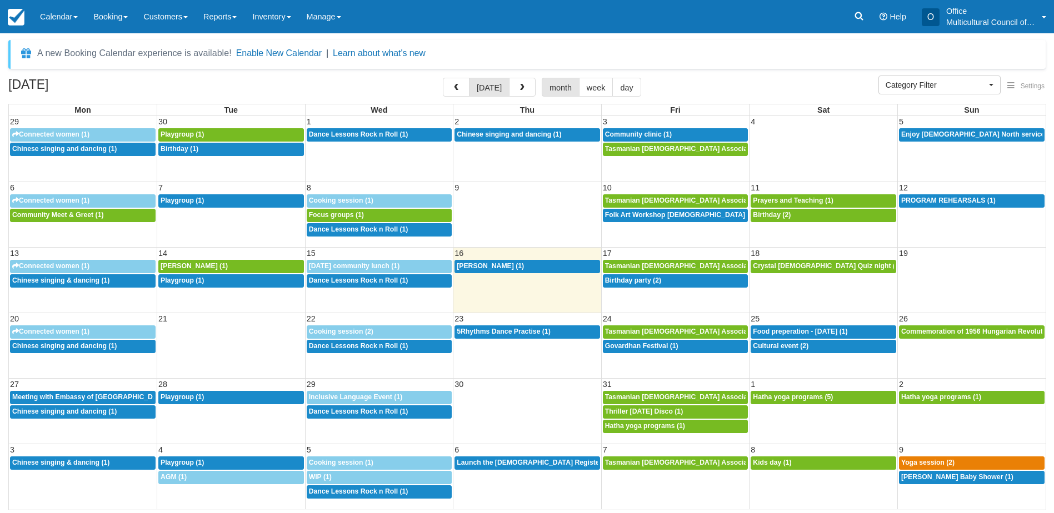
select select
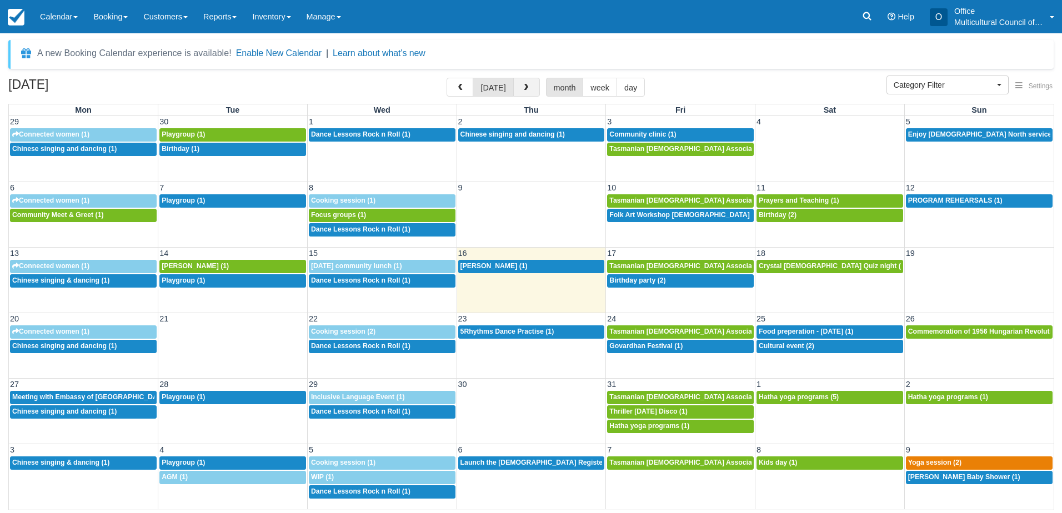
click at [522, 86] on span "button" at bounding box center [526, 88] width 8 height 8
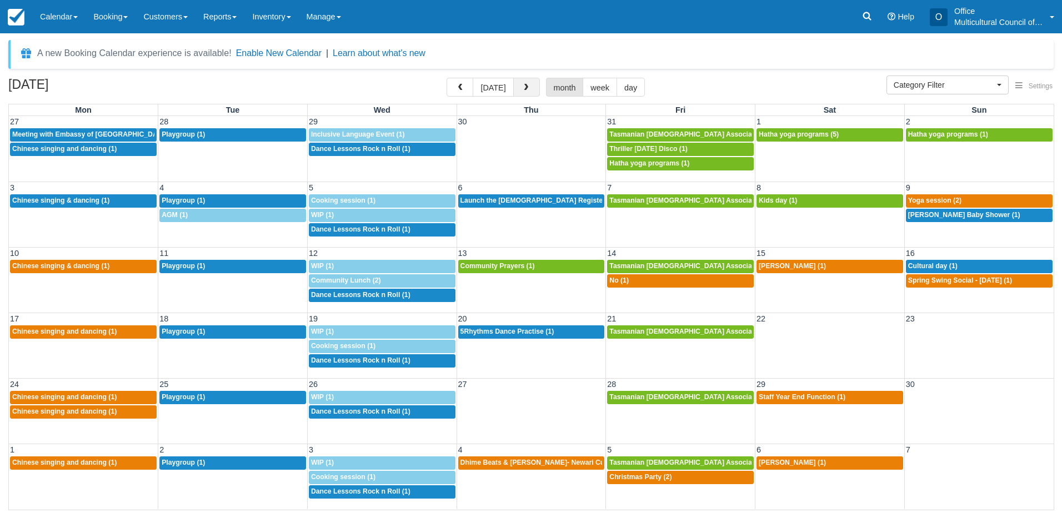
click at [522, 86] on span "button" at bounding box center [526, 88] width 8 height 8
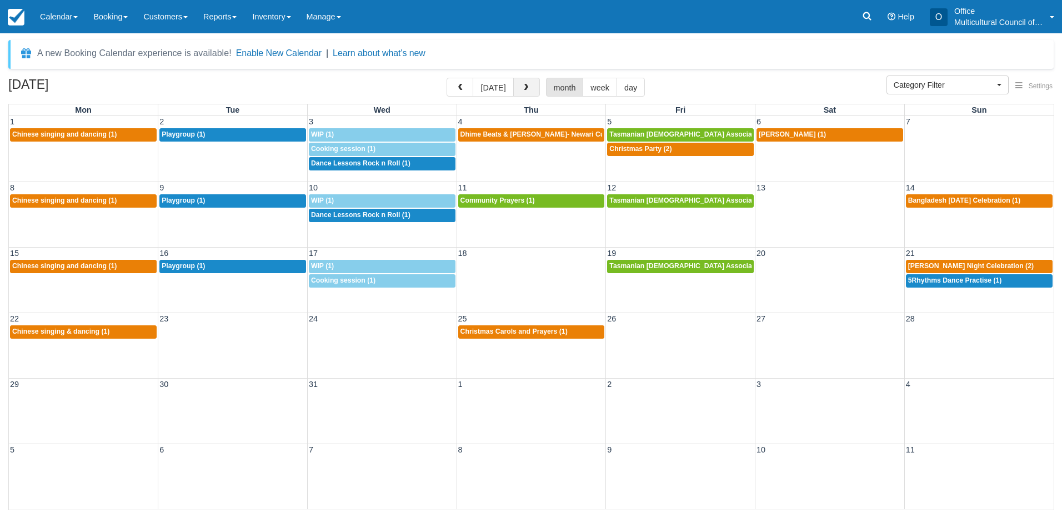
click at [522, 86] on span "button" at bounding box center [526, 88] width 8 height 8
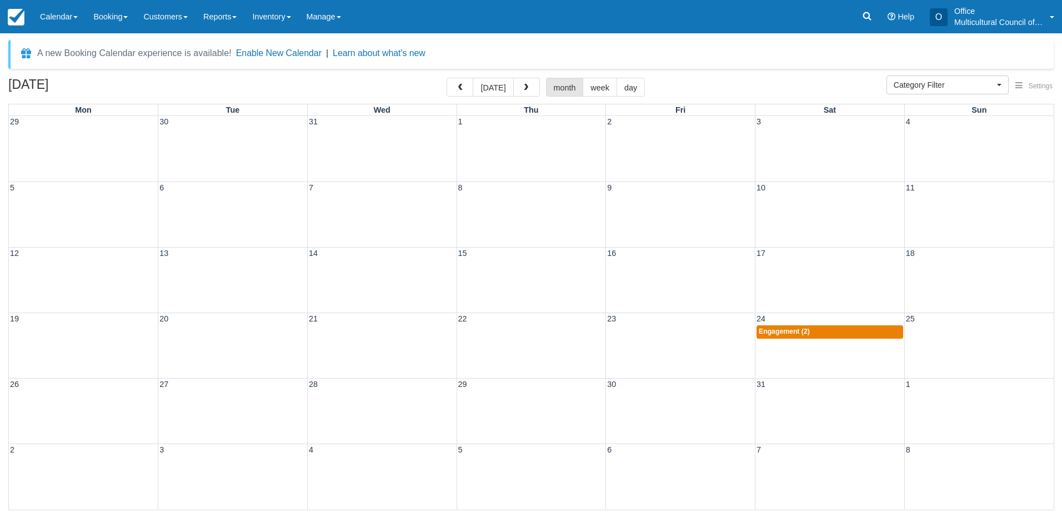
click at [681, 53] on div "A new Booking Calendar experience is available! Enable New Calendar | Learn abo…" at bounding box center [530, 54] width 1045 height 29
click at [497, 92] on button "today" at bounding box center [493, 87] width 41 height 19
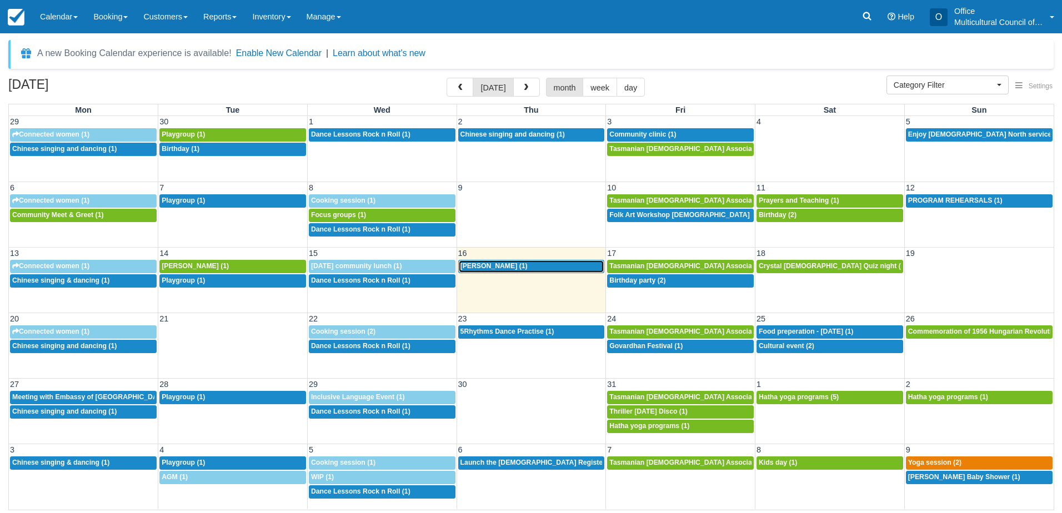
click at [524, 269] on span "GONZALO SANTILLAN (1)" at bounding box center [493, 266] width 67 height 8
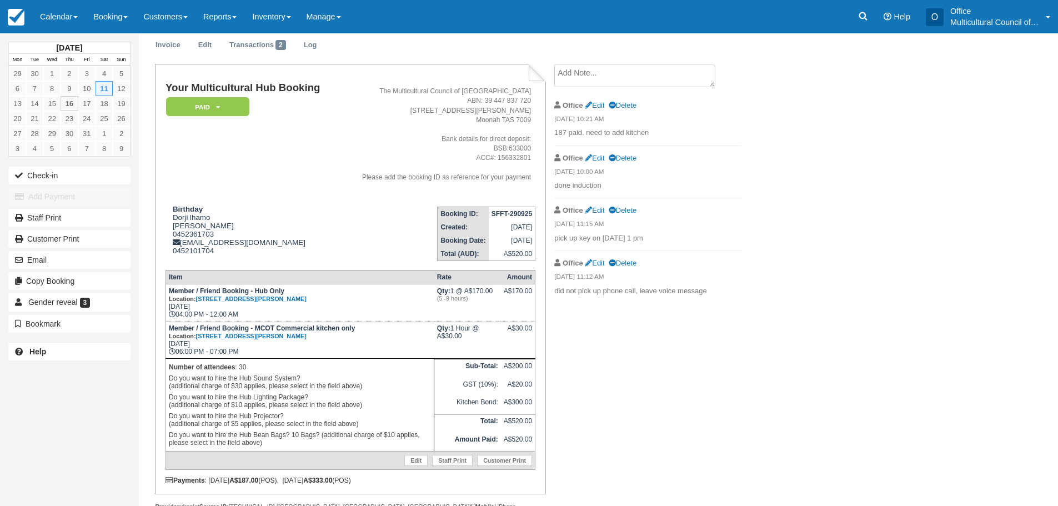
scroll to position [56, 0]
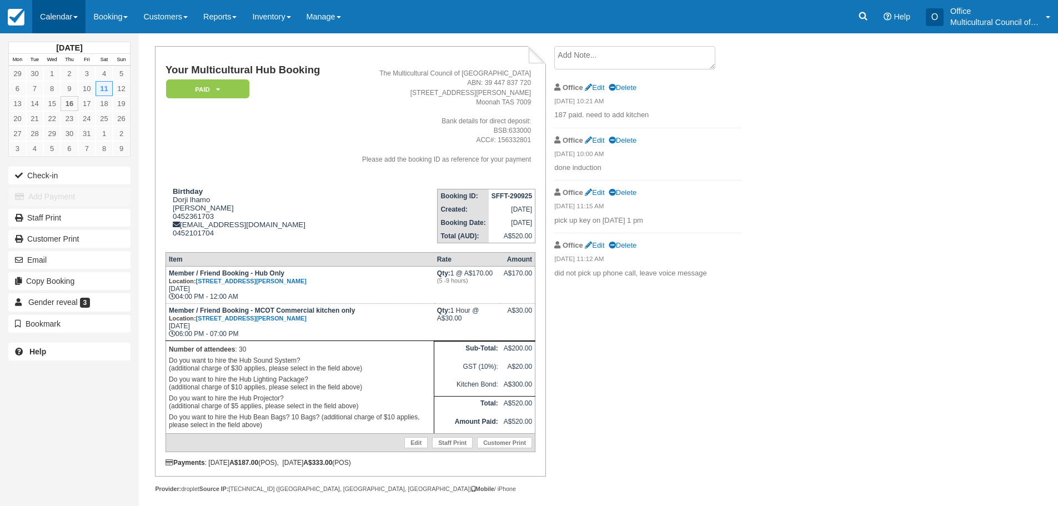
click at [63, 13] on link "Calendar" at bounding box center [58, 16] width 53 height 33
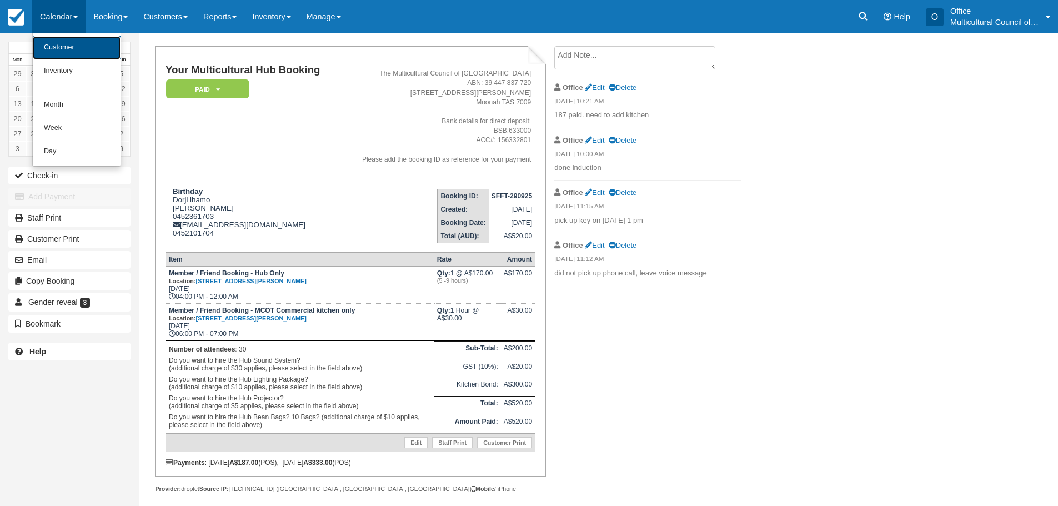
click at [57, 41] on link "Customer" at bounding box center [77, 47] width 88 height 23
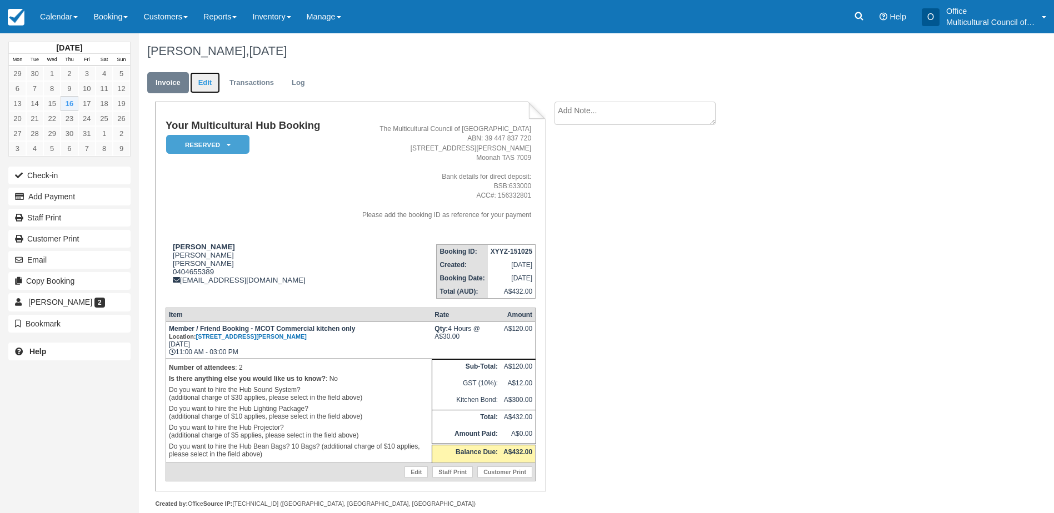
click at [204, 79] on link "Edit" at bounding box center [205, 83] width 30 height 22
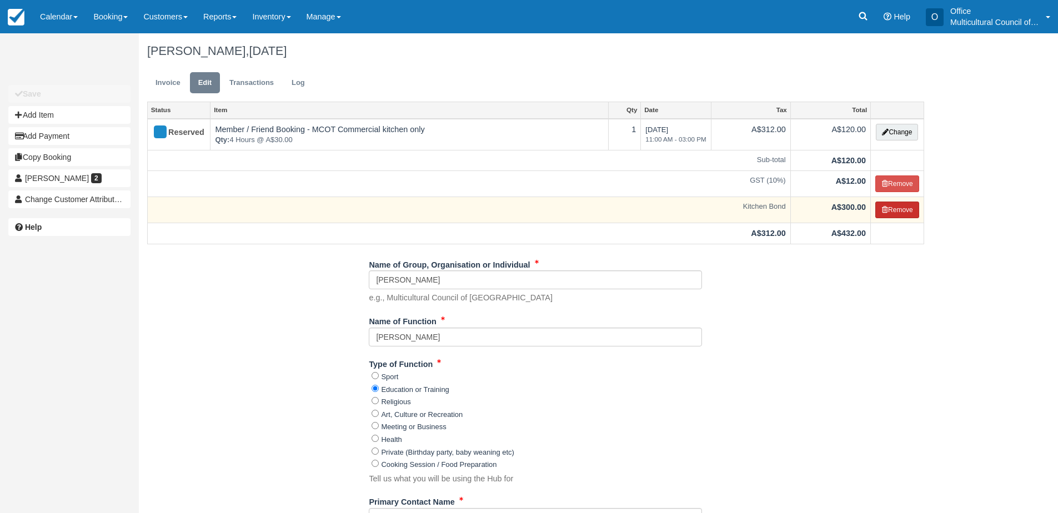
click at [893, 208] on button "Remove" at bounding box center [897, 210] width 44 height 17
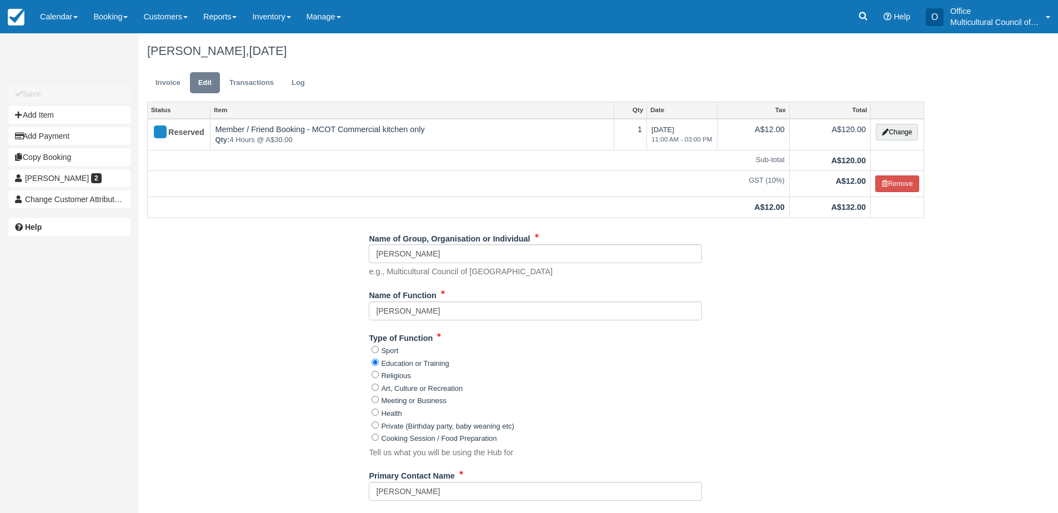
click at [168, 81] on link "Invoice" at bounding box center [168, 83] width 42 height 22
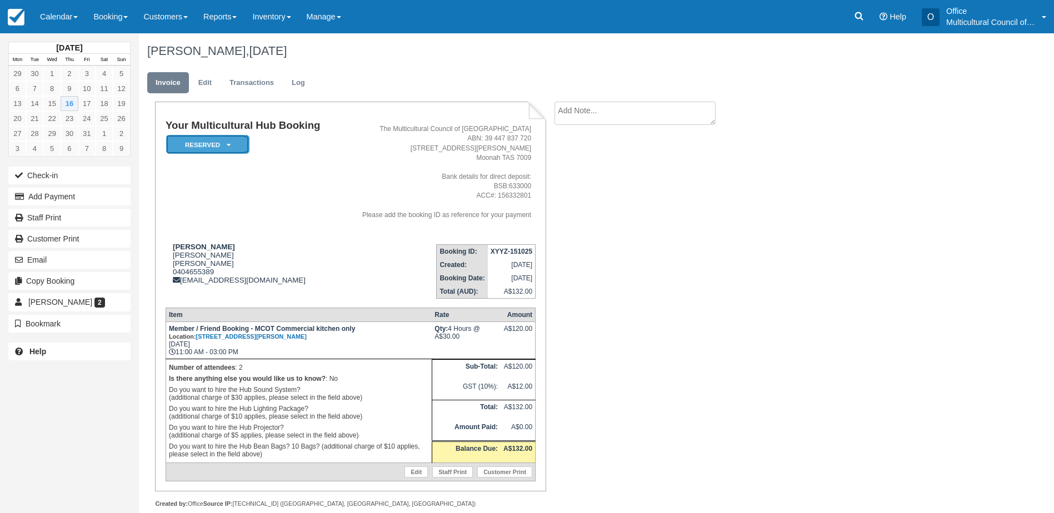
click at [196, 146] on em "Reserved" at bounding box center [207, 144] width 83 height 19
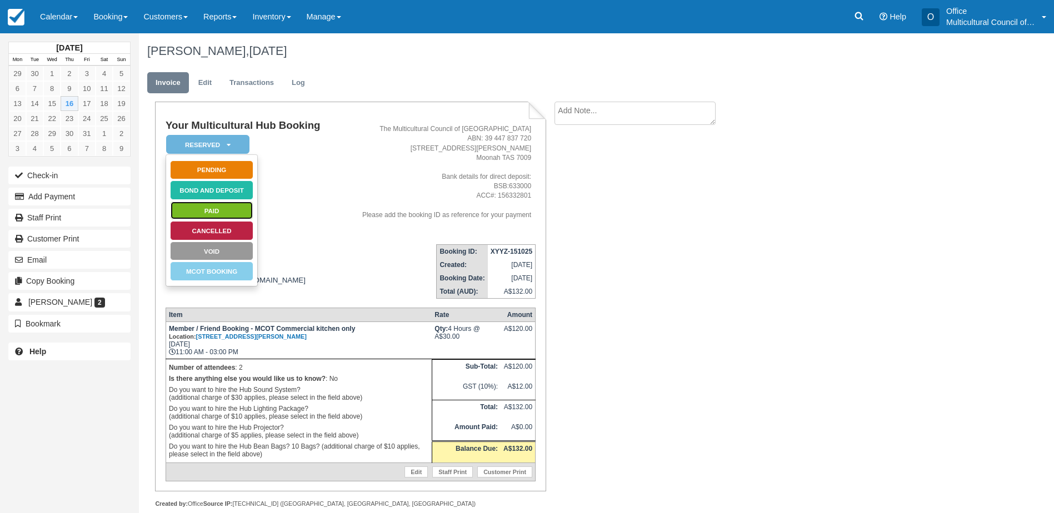
click at [212, 208] on link "Paid" at bounding box center [211, 210] width 83 height 19
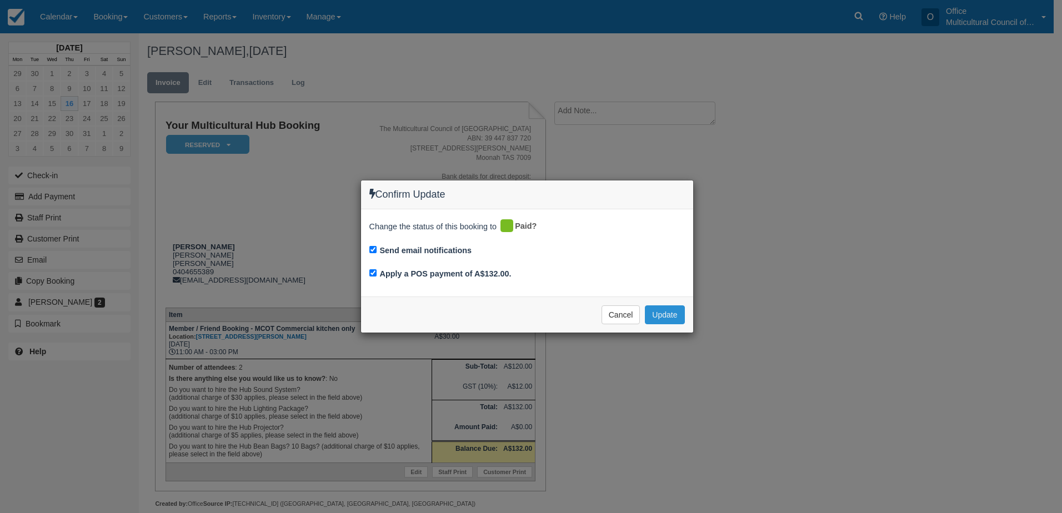
click at [662, 314] on button "Update" at bounding box center [664, 315] width 39 height 19
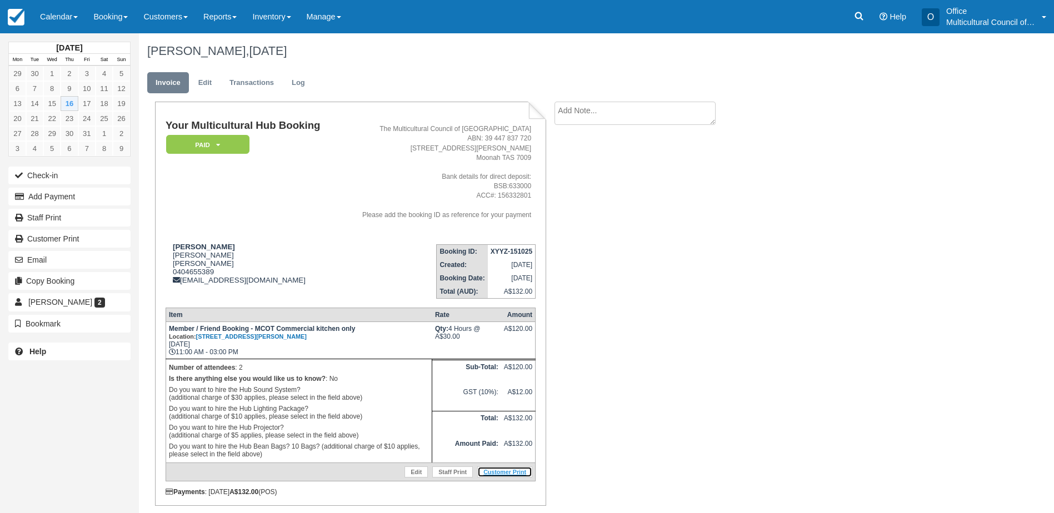
click at [482, 473] on link "Customer Print" at bounding box center [504, 472] width 55 height 11
click at [52, 23] on link "Calendar" at bounding box center [58, 16] width 53 height 33
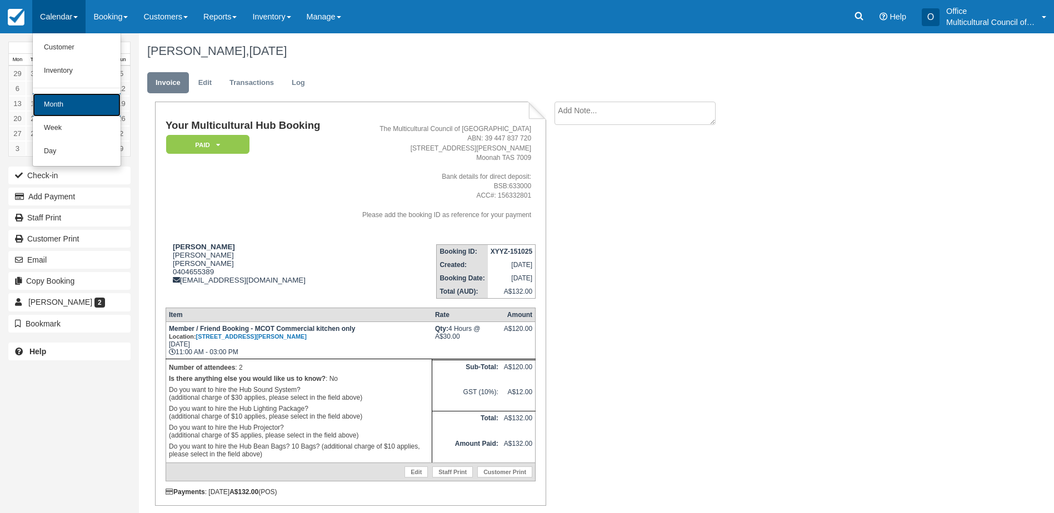
click at [61, 106] on link "Month" at bounding box center [77, 104] width 88 height 23
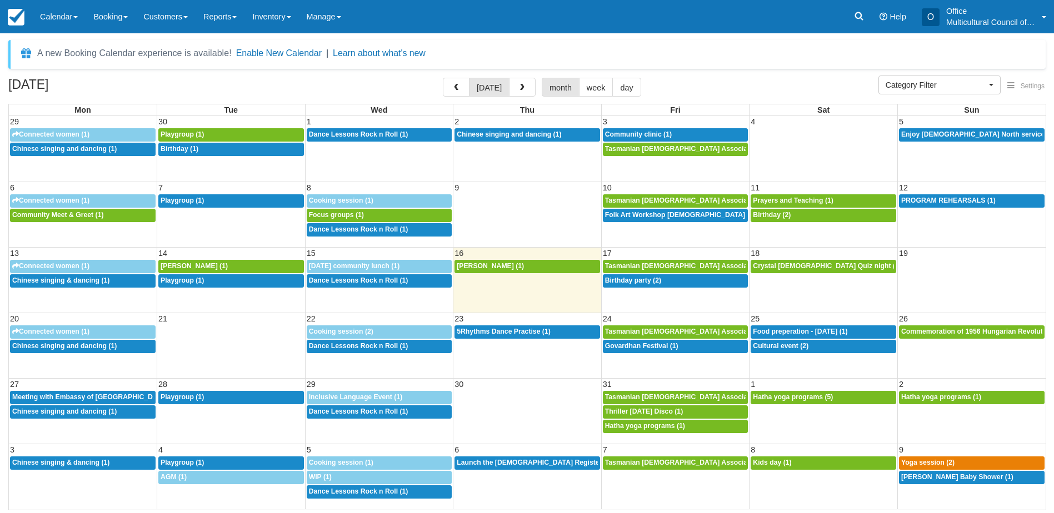
select select
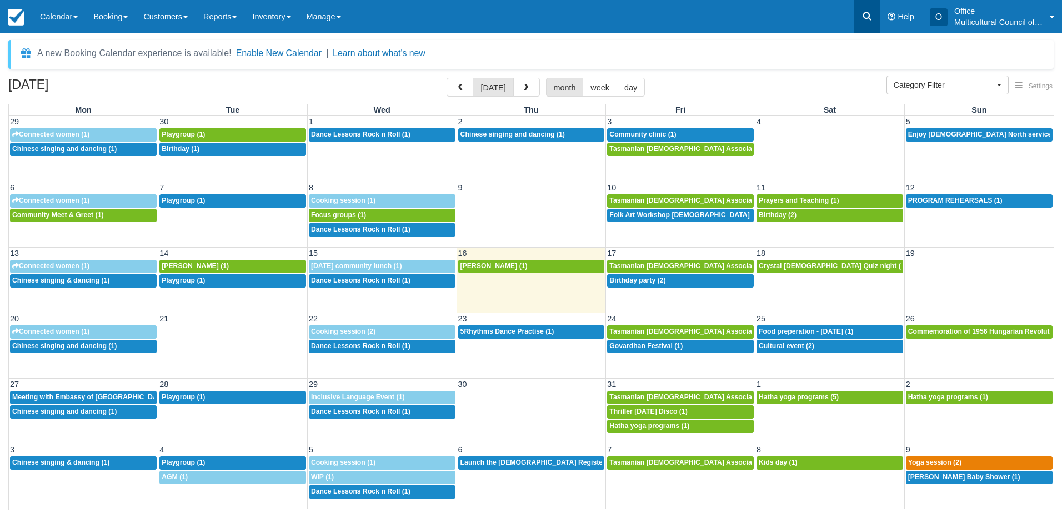
click at [870, 22] on link at bounding box center [867, 16] width 26 height 33
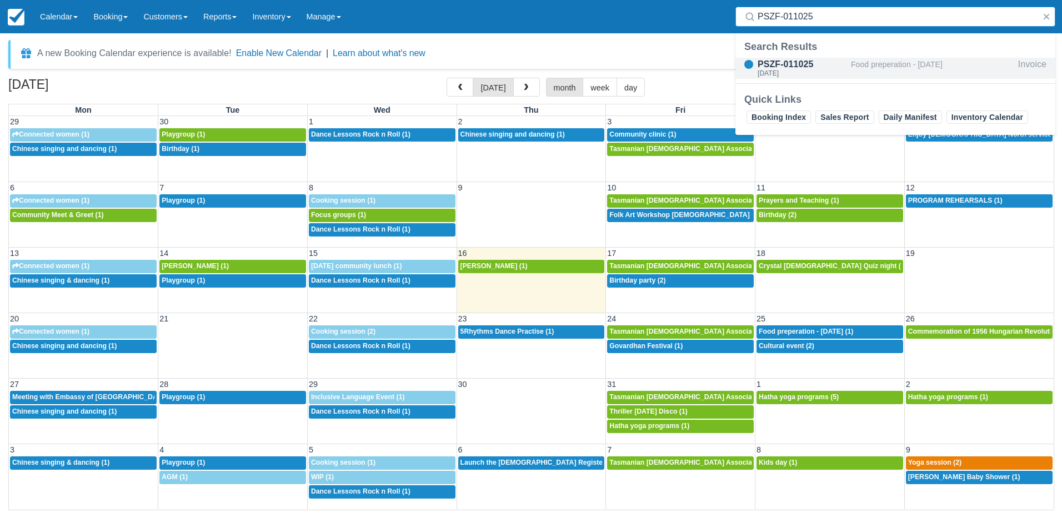
type input "PSZF-011025"
click at [811, 71] on div "[DATE]" at bounding box center [802, 73] width 89 height 7
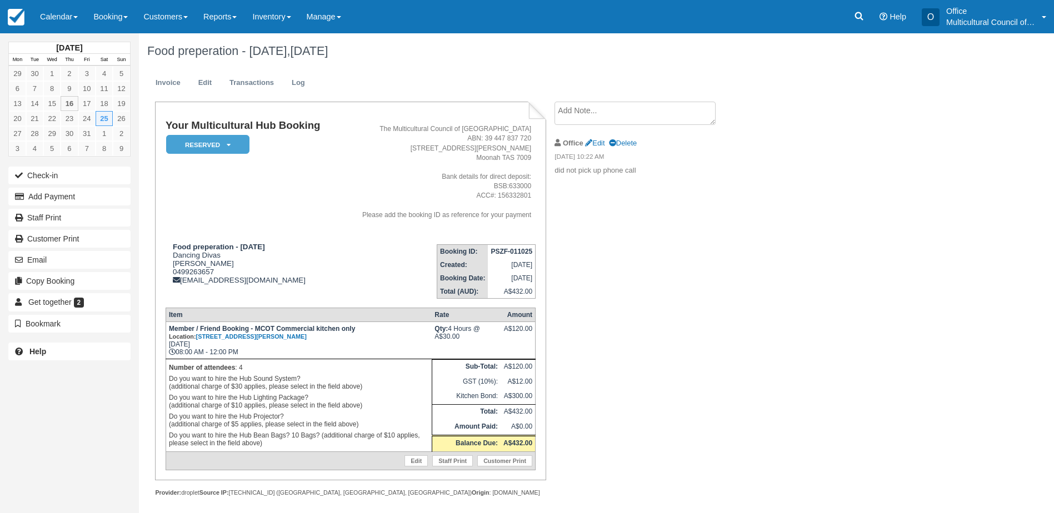
click at [587, 114] on textarea at bounding box center [634, 113] width 161 height 23
click at [583, 128] on textarea "To enrich screen reader interactions, please activate Accessibility in Grammarl…" at bounding box center [634, 133] width 161 height 62
type textarea "Key HH2- 02"
click at [583, 175] on button "Create" at bounding box center [579, 176] width 50 height 19
click at [739, 443] on div "Your Multicultural Hub Booking Reserved   Pending Bond and deposit Paid Cancell…" at bounding box center [444, 311] width 611 height 419
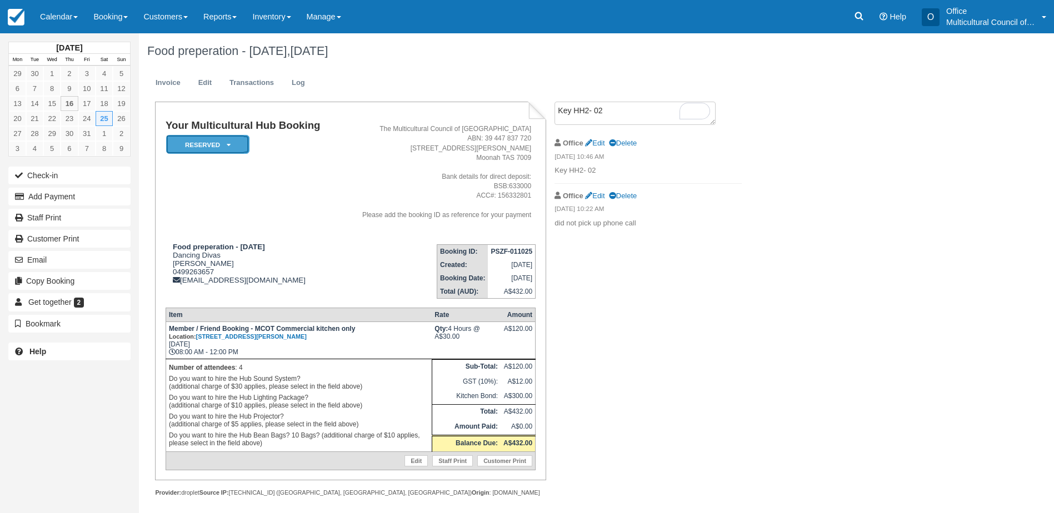
click at [226, 150] on em "Reserved" at bounding box center [207, 144] width 83 height 19
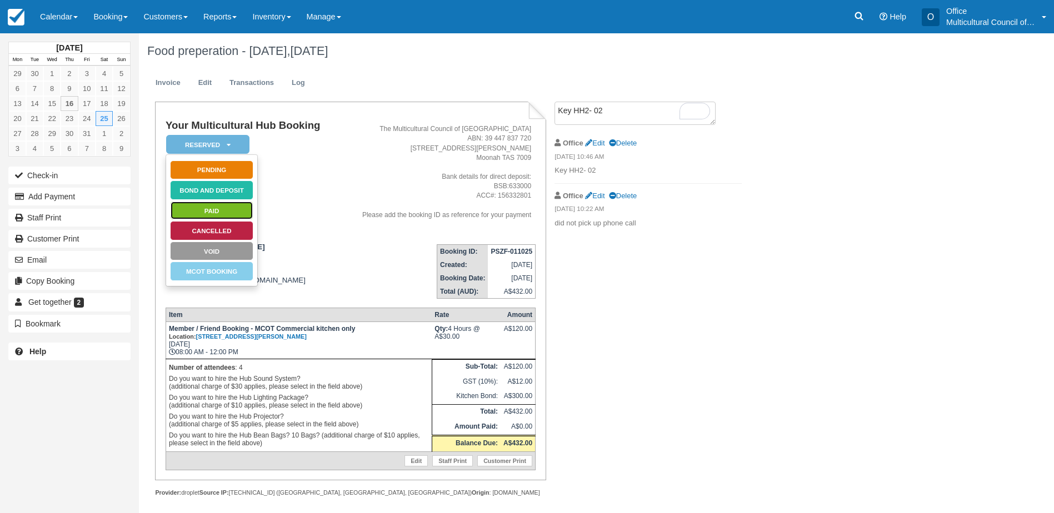
click at [230, 207] on link "Paid" at bounding box center [211, 210] width 83 height 19
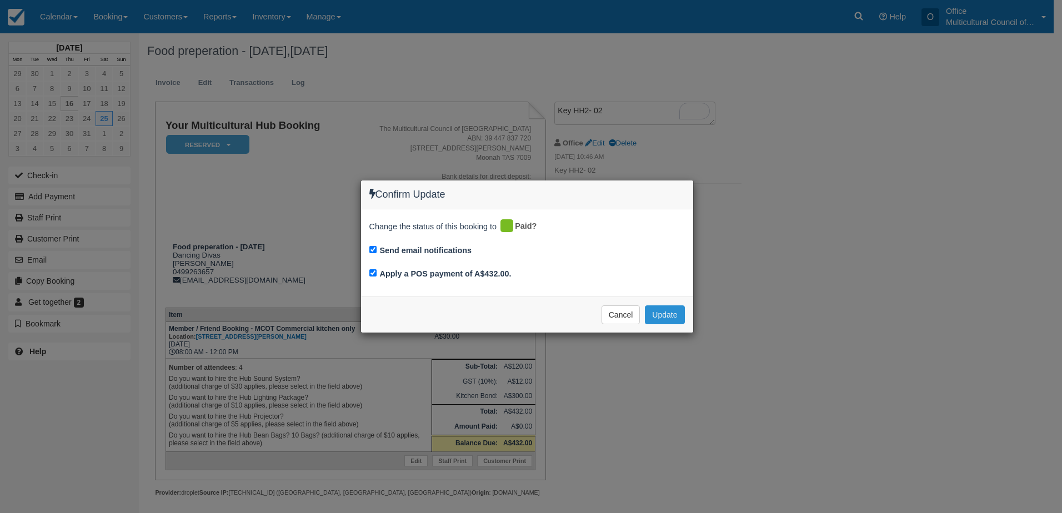
click at [676, 317] on button "Update" at bounding box center [664, 315] width 39 height 19
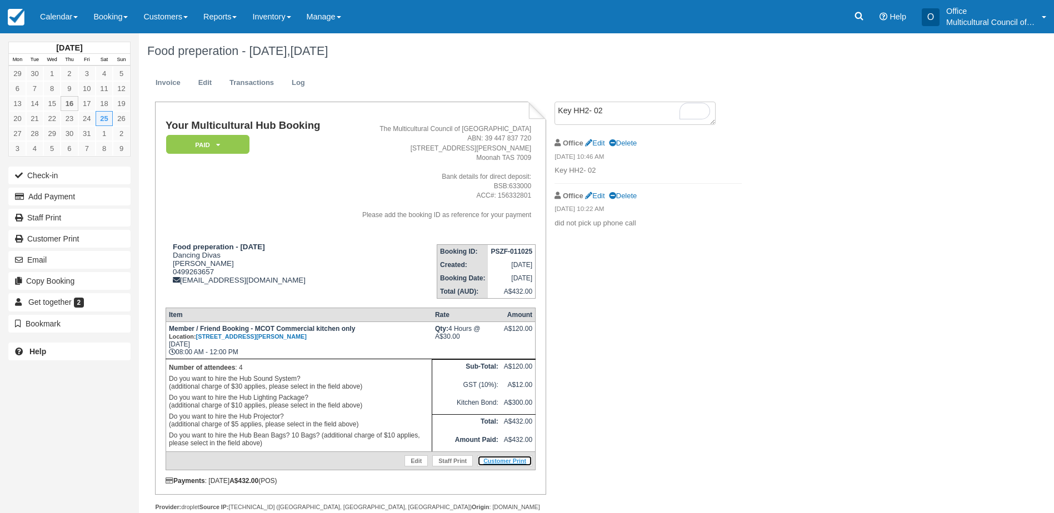
click at [505, 464] on link "Customer Print" at bounding box center [504, 460] width 55 height 11
click at [404, 74] on ul "Invoice Edit Transactions Log" at bounding box center [534, 85] width 774 height 33
click at [71, 16] on link "Calendar" at bounding box center [58, 16] width 53 height 33
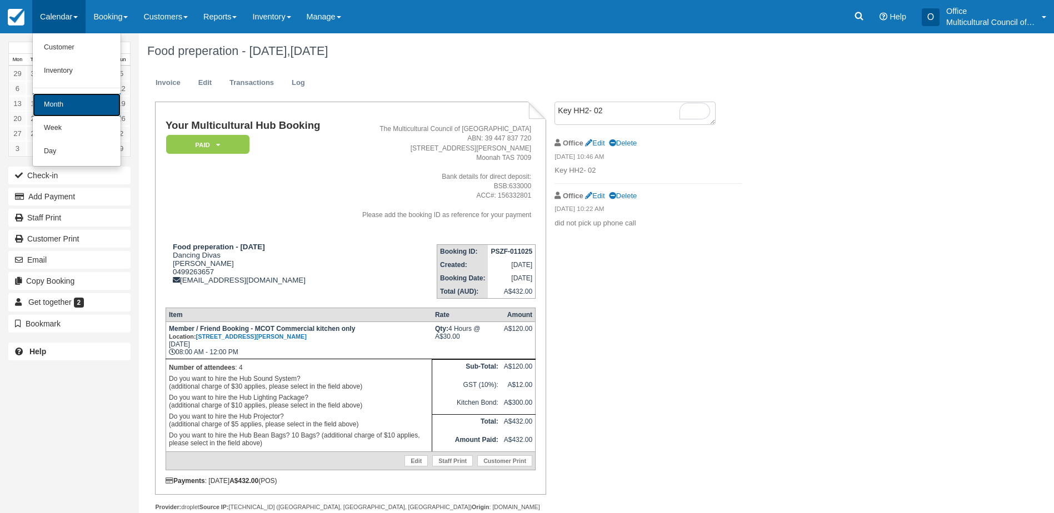
click at [78, 100] on link "Month" at bounding box center [77, 104] width 88 height 23
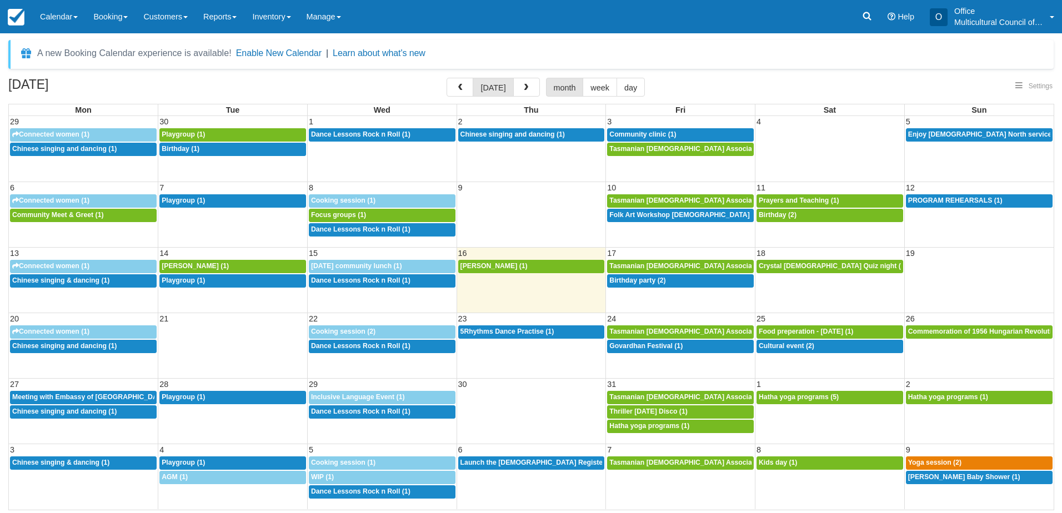
select select
click at [675, 347] on span "Govardhan Festival (1)" at bounding box center [645, 346] width 73 height 8
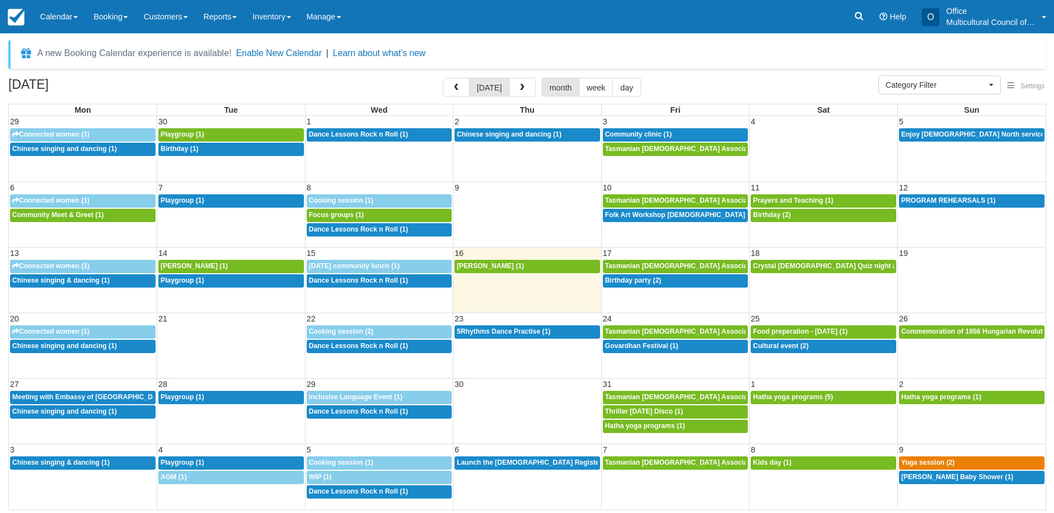
select select
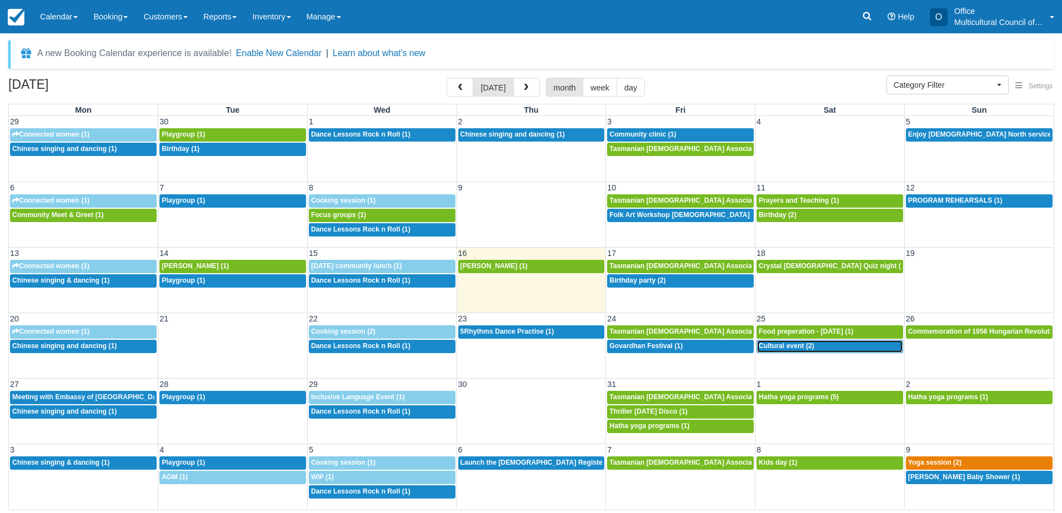
click at [787, 349] on span "Cultural event (2)" at bounding box center [787, 346] width 56 height 8
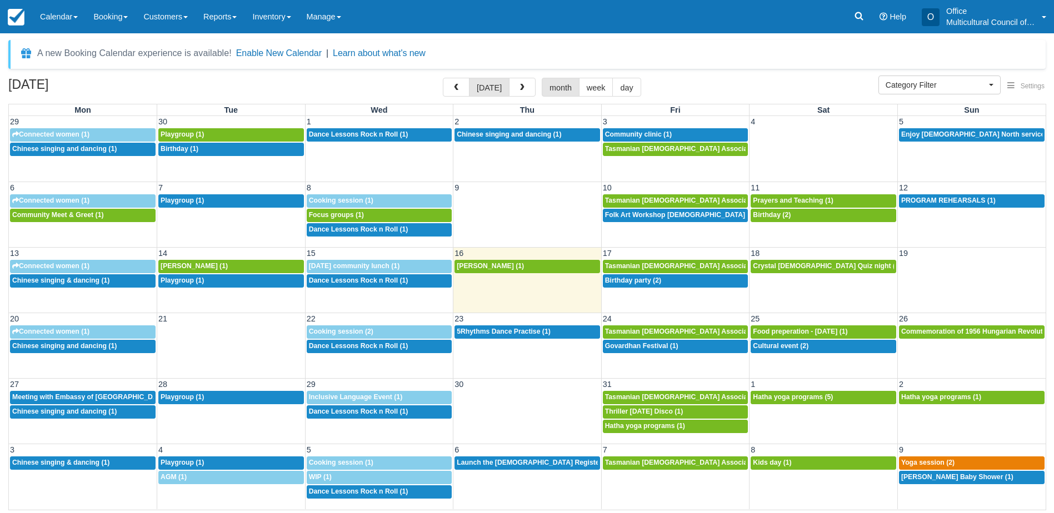
select select
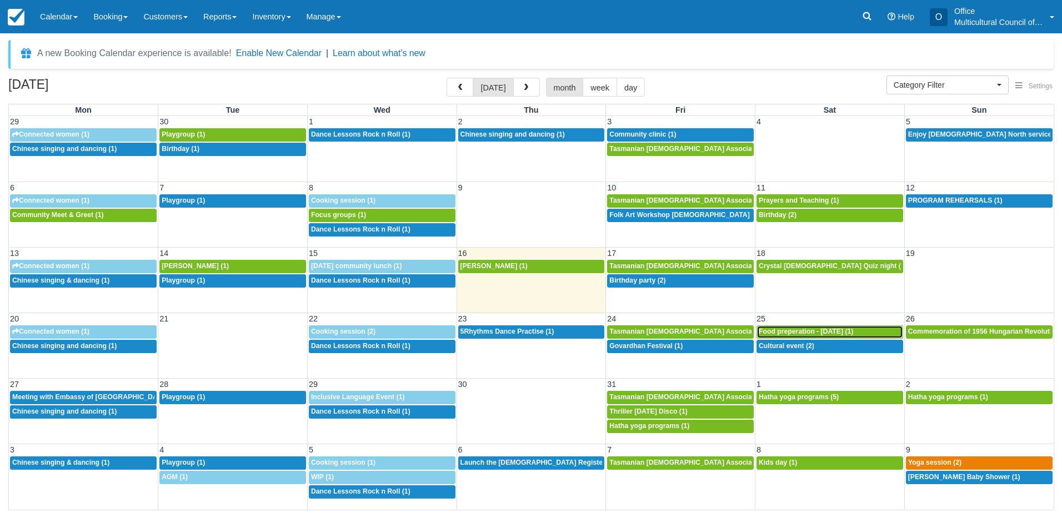
click at [795, 329] on span "Food preperation - [DATE] (1)" at bounding box center [806, 332] width 94 height 8
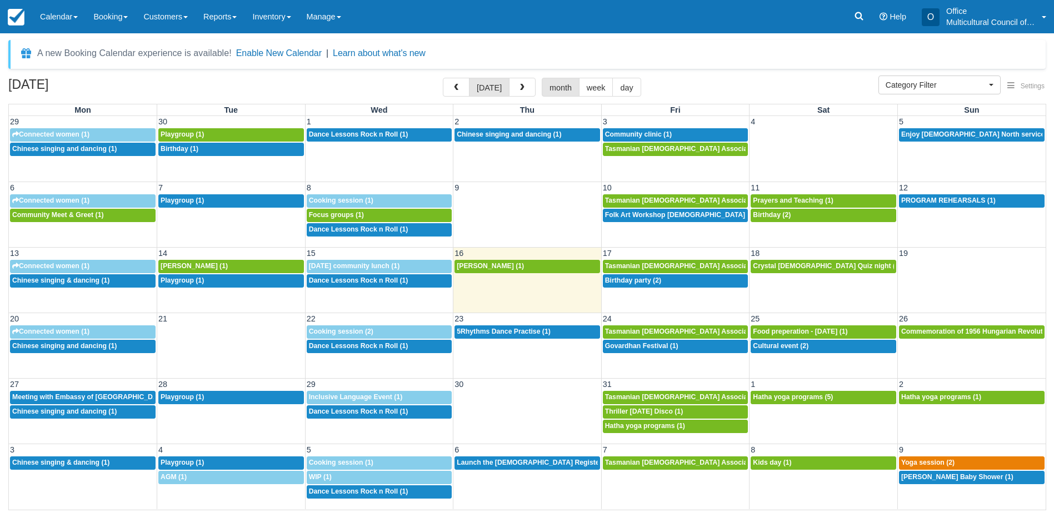
select select
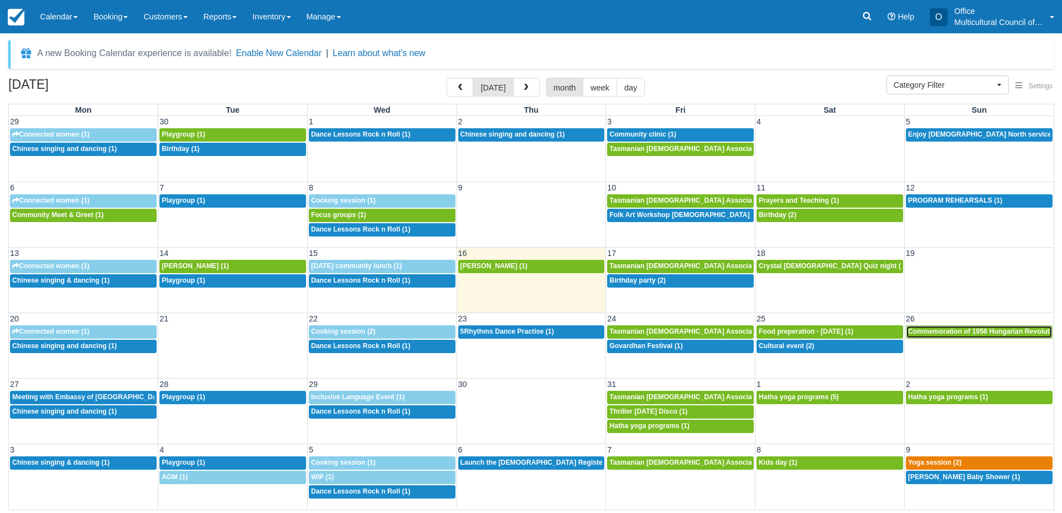
click at [932, 329] on span "Commemoration of 1956 Hungarian Revolution (1)" at bounding box center [989, 332] width 162 height 8
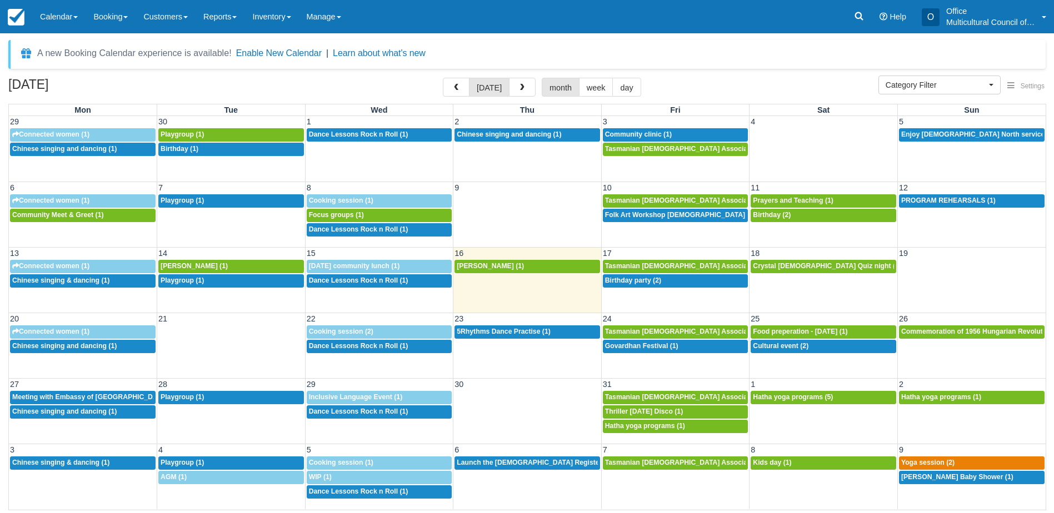
select select
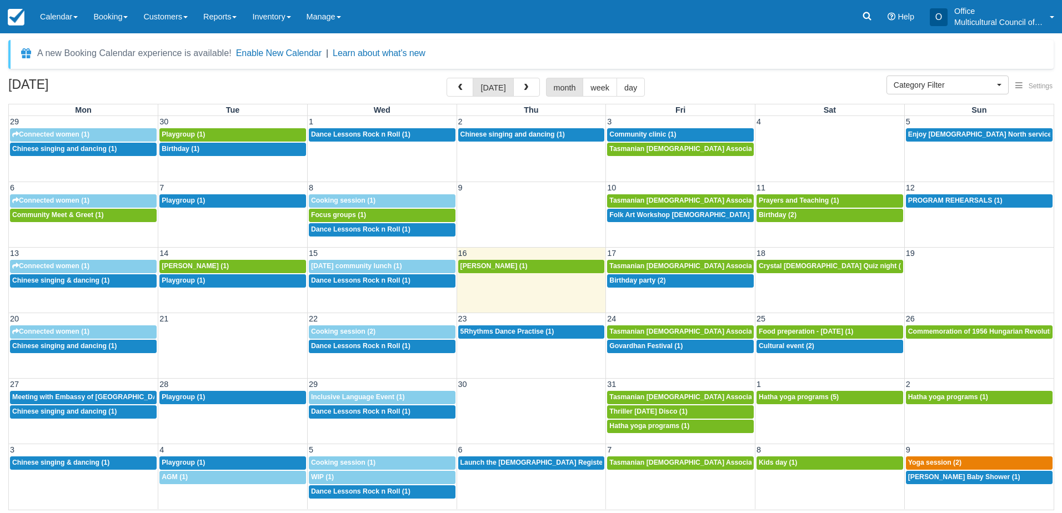
click at [567, 438] on div "27 28 29 30 31 1 2 8a Meeting with Embassy of [GEOGRAPHIC_DATA] in [GEOGRAPHIC_…" at bounding box center [531, 411] width 1045 height 66
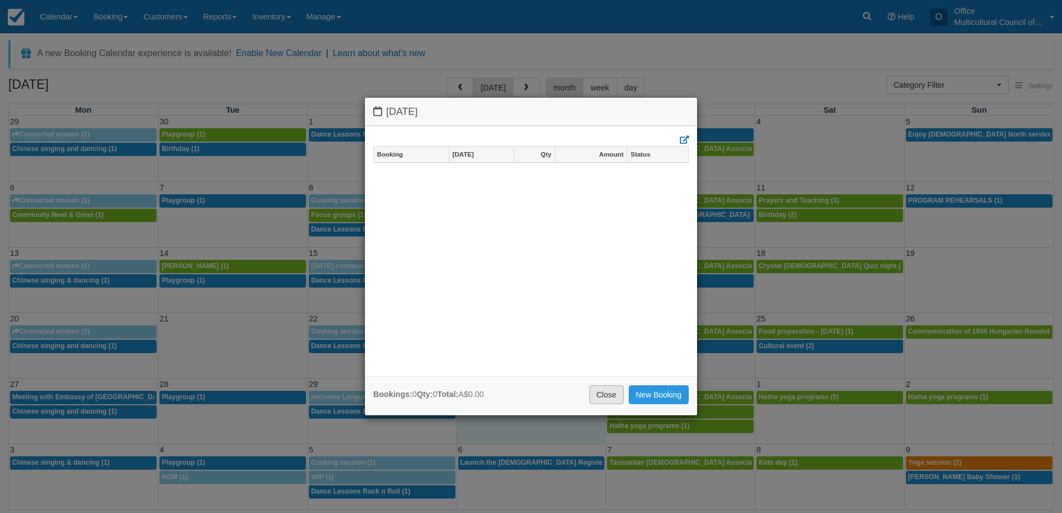
click at [606, 399] on link "Close" at bounding box center [606, 394] width 34 height 19
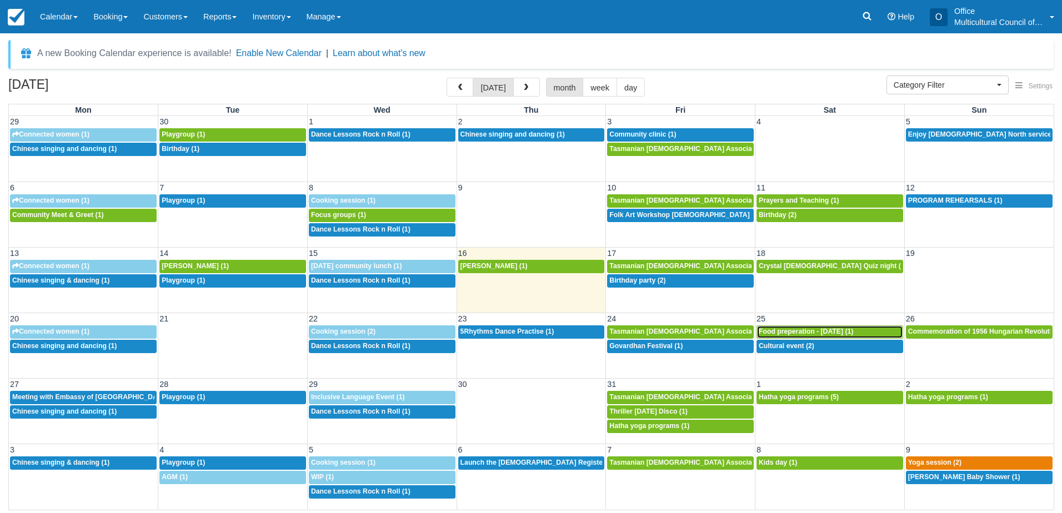
click at [812, 334] on span "Food preperation - Diwali (1)" at bounding box center [806, 332] width 94 height 8
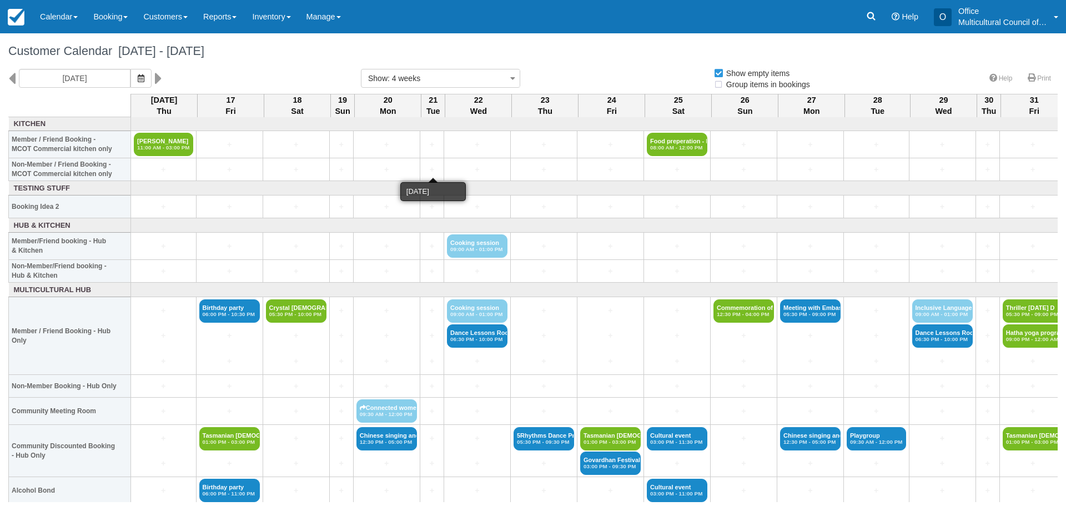
select select
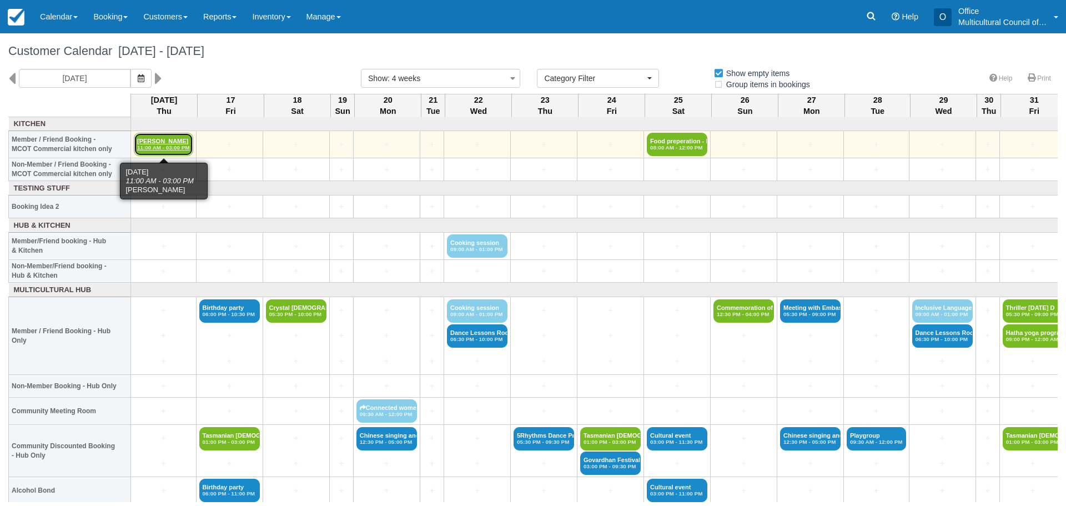
click at [174, 138] on link "GONZALO SANTILLAN 11:00 AM - 03:00 PM" at bounding box center [163, 144] width 59 height 23
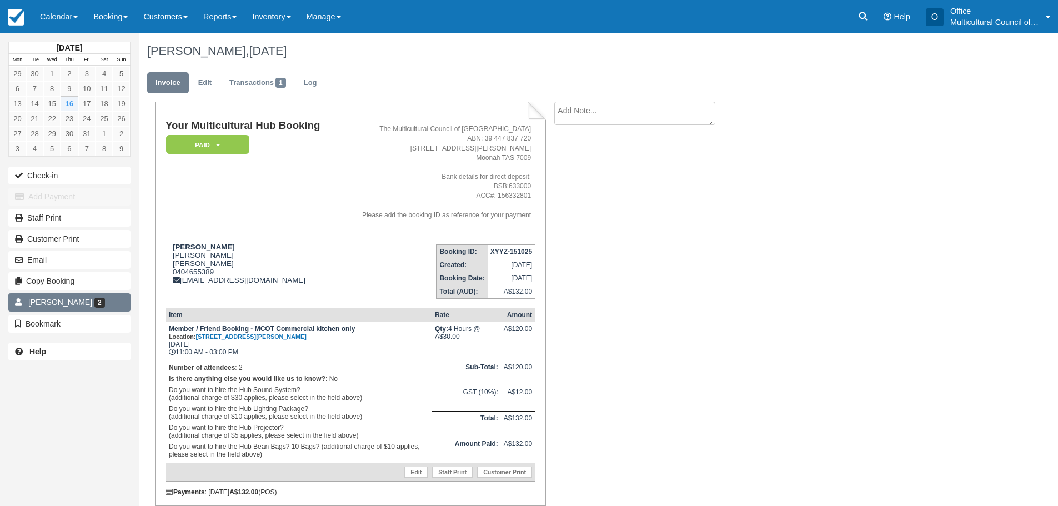
click at [68, 299] on span "[PERSON_NAME]" at bounding box center [60, 302] width 64 height 9
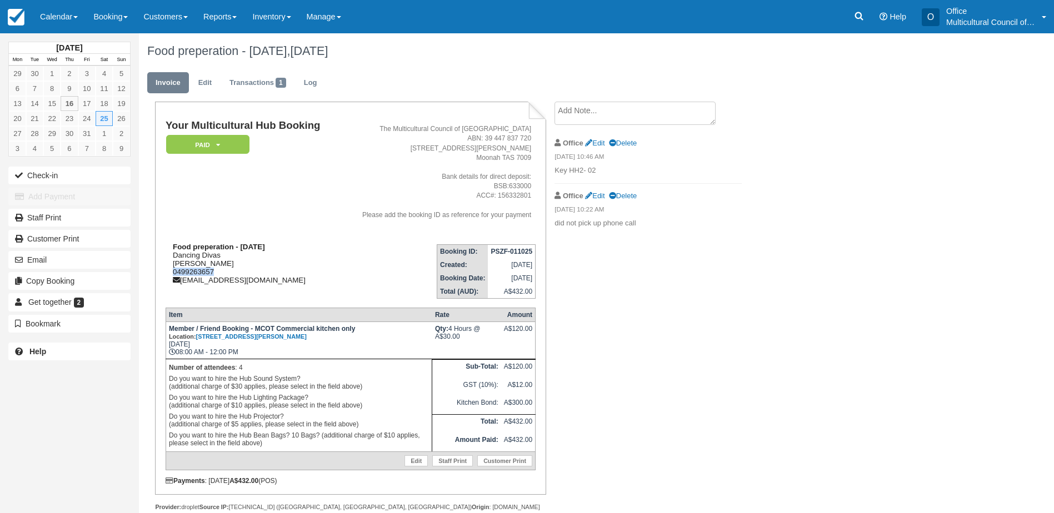
drag, startPoint x: 218, startPoint y: 271, endPoint x: 168, endPoint y: 272, distance: 49.4
click at [168, 272] on div "Food preperation - Diwali Dancing Divas Eswar 0499263657 eraj.tas@gmail.com" at bounding box center [252, 264] width 172 height 42
copy div "0499263657"
click at [296, 280] on div "Food preperation - Diwali Dancing Divas Eswar 0499263657 eraj.tas@gmail.com" at bounding box center [252, 264] width 172 height 42
drag, startPoint x: 490, startPoint y: 250, endPoint x: 532, endPoint y: 253, distance: 41.2
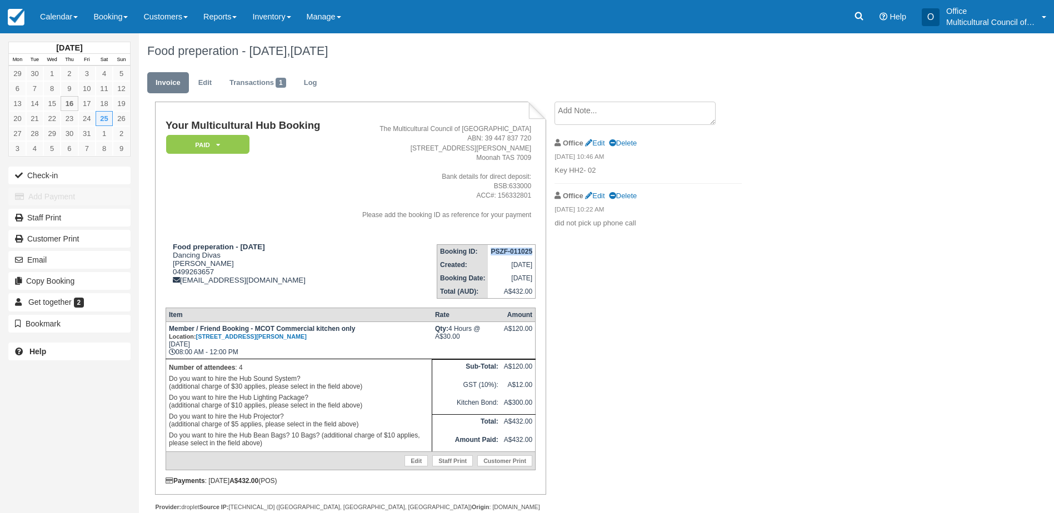
click at [532, 253] on td "PSZF-011025" at bounding box center [511, 251] width 47 height 14
copy strong "PSZF-011025"
click at [362, 242] on td "Booking ID: PSZF-011025 Created: October 1, 2025 Booking Date: October 25, 2025…" at bounding box center [437, 267] width 198 height 63
drag, startPoint x: 261, startPoint y: 282, endPoint x: 183, endPoint y: 284, distance: 78.3
click at [183, 284] on div "Food preperation - Diwali Dancing Divas Eswar 0499263657 eraj.tas@gmail.com" at bounding box center [252, 264] width 172 height 42
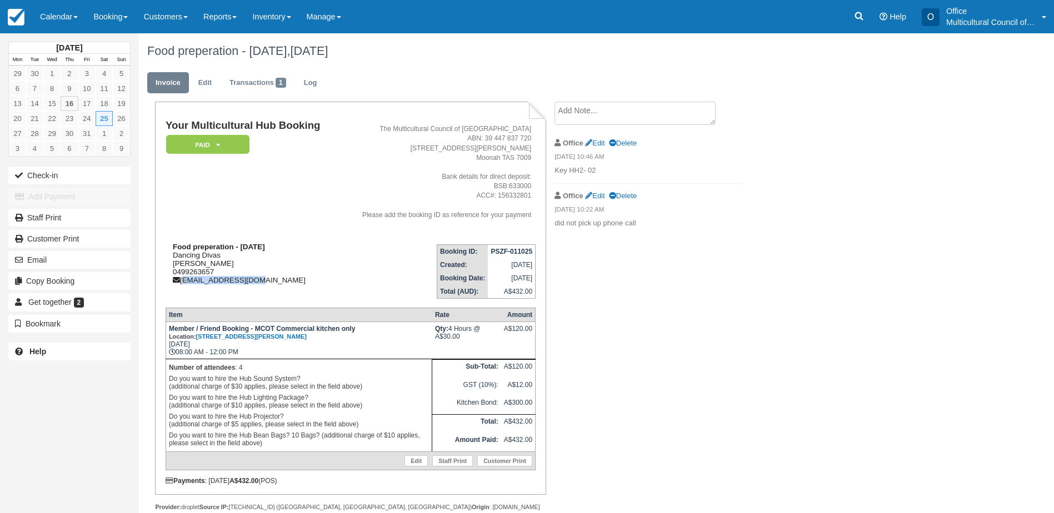
copy div "eraj.tas@gmail.com"
drag, startPoint x: 220, startPoint y: 270, endPoint x: 173, endPoint y: 274, distance: 47.4
click at [173, 274] on div "Food preperation - Diwali Dancing Divas Eswar 0499263657 eraj.tas@gmail.com" at bounding box center [252, 264] width 172 height 42
copy div "0499263657"
drag, startPoint x: 266, startPoint y: 248, endPoint x: 242, endPoint y: 250, distance: 24.0
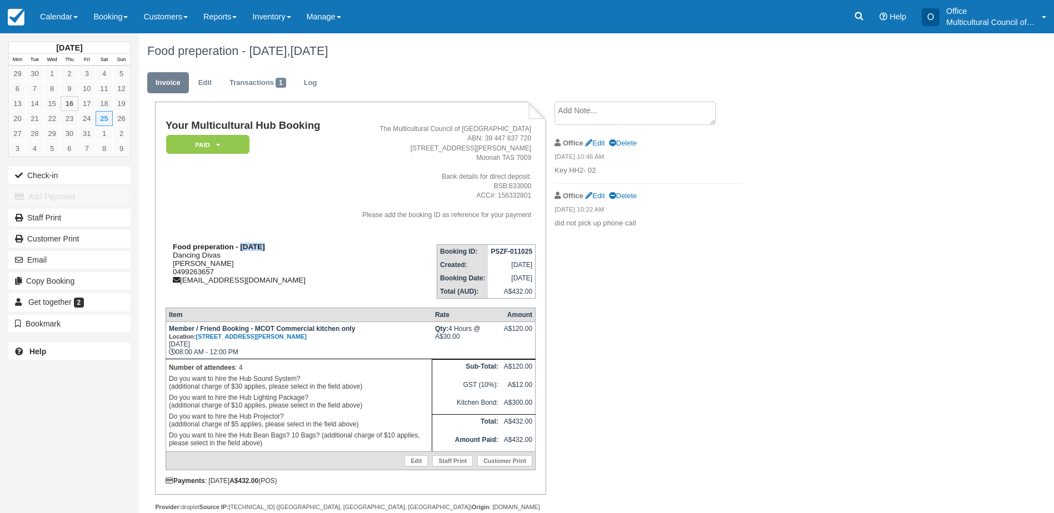
click at [242, 250] on div "Food preperation - Diwali Dancing Divas Eswar 0499263657 eraj.tas@gmail.com" at bounding box center [252, 264] width 172 height 42
copy strong "Diwali"
click at [488, 252] on td "PSZF-011025" at bounding box center [511, 251] width 47 height 14
drag, startPoint x: 490, startPoint y: 252, endPoint x: 535, endPoint y: 253, distance: 45.0
click at [535, 253] on table "Booking ID: PSZF-011025 Created: October 1, 2025 Booking Date: October 25, 2025…" at bounding box center [486, 271] width 99 height 54
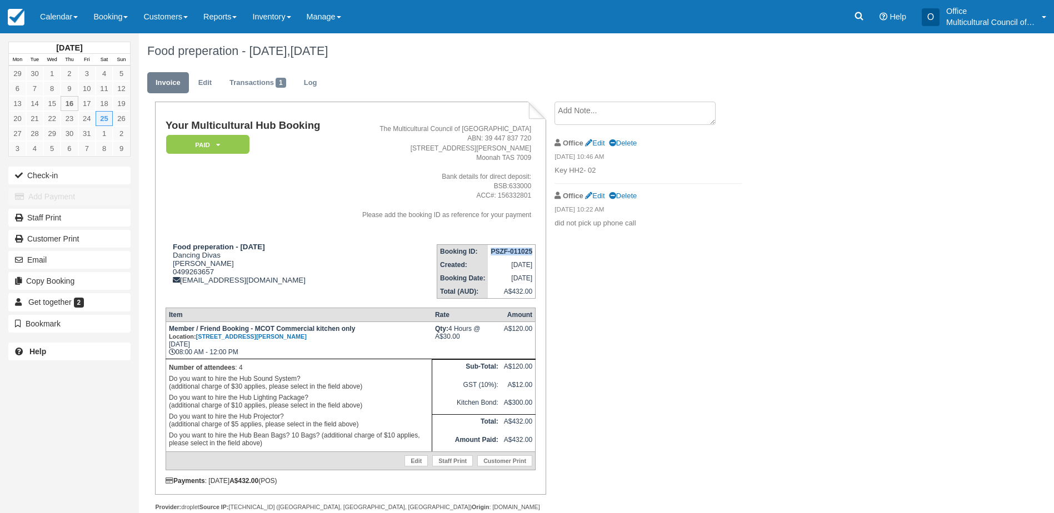
copy strong "PSZF-011025"
click at [669, 335] on div "Your Multicultural Hub Booking Paid   Pending Reserved Bond and deposit Cancell…" at bounding box center [444, 319] width 611 height 434
click at [77, 27] on link "Calendar" at bounding box center [58, 16] width 53 height 33
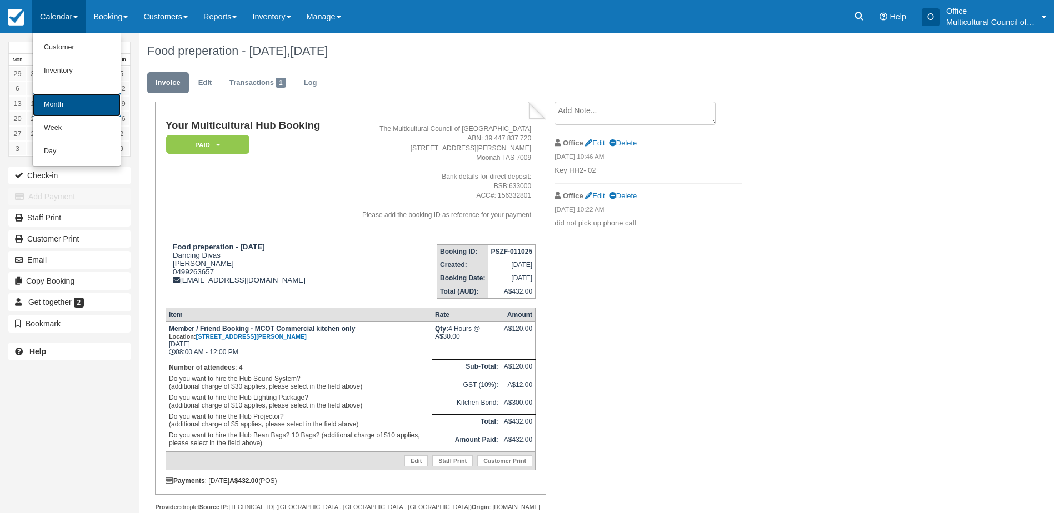
click at [84, 111] on link "Month" at bounding box center [77, 104] width 88 height 23
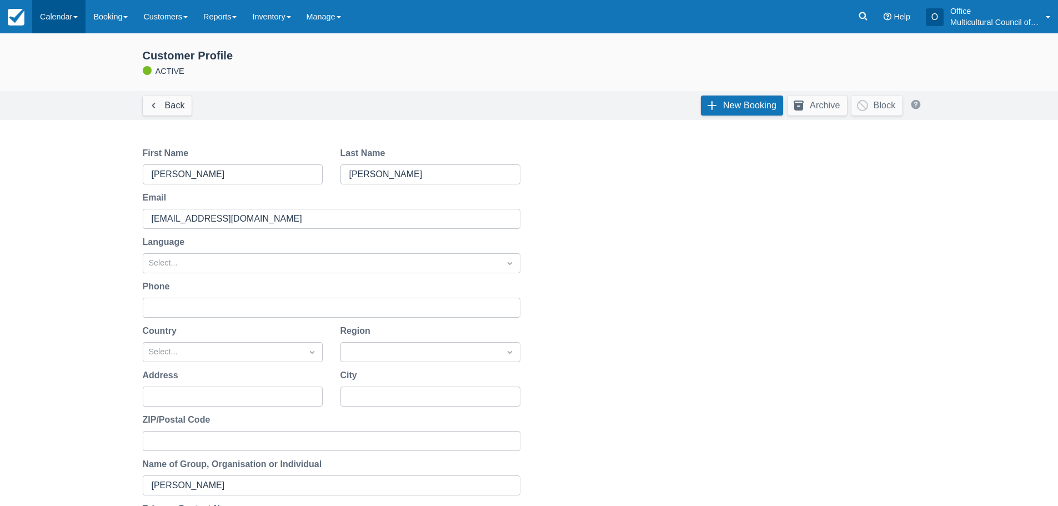
click at [51, 17] on link "Calendar" at bounding box center [58, 16] width 53 height 33
click at [55, 47] on link "Customer" at bounding box center [77, 47] width 88 height 23
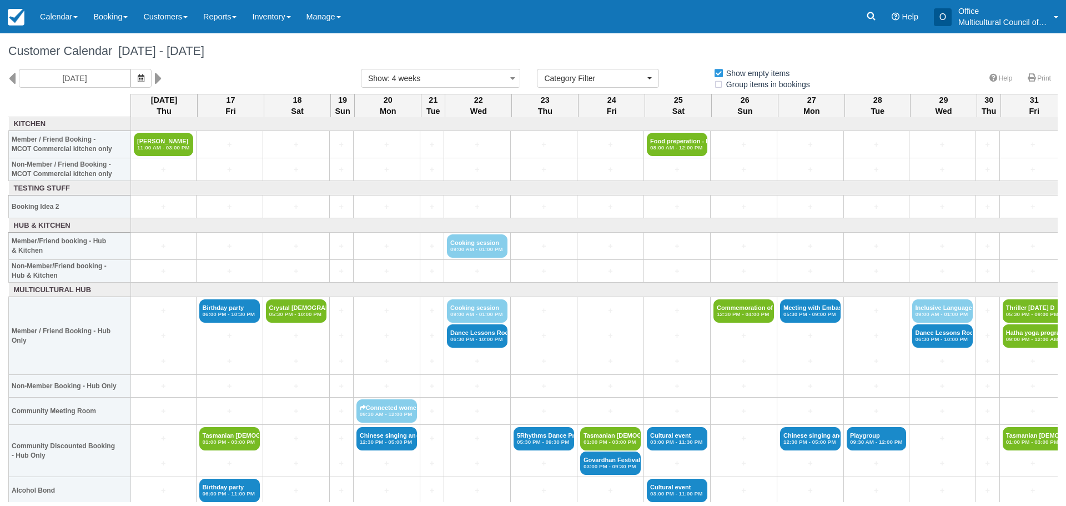
select select
click at [13, 81] on icon at bounding box center [11, 78] width 7 height 19
type input "[DATE]"
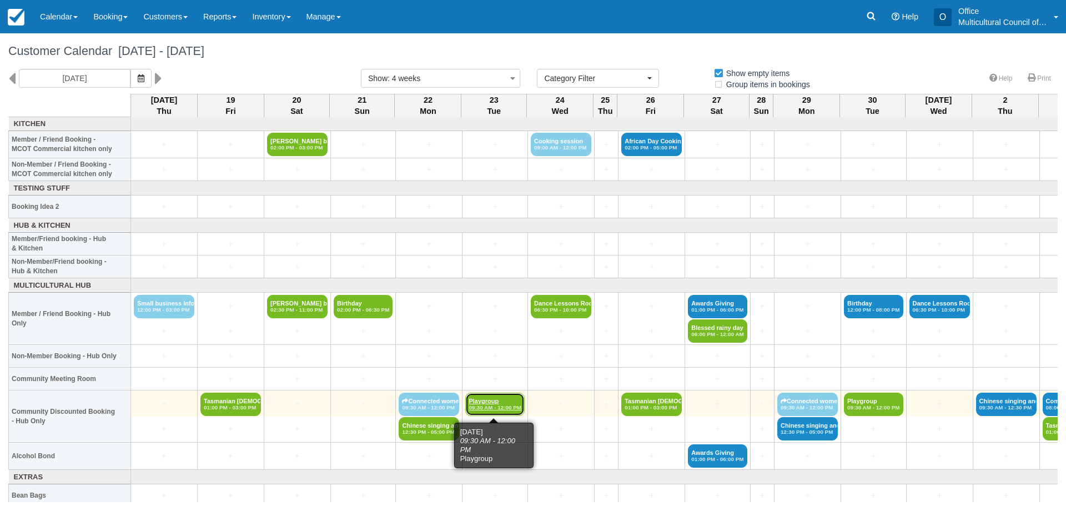
click at [493, 400] on link "Playgroup 09:30 AM - 12:00 PM" at bounding box center [494, 404] width 59 height 23
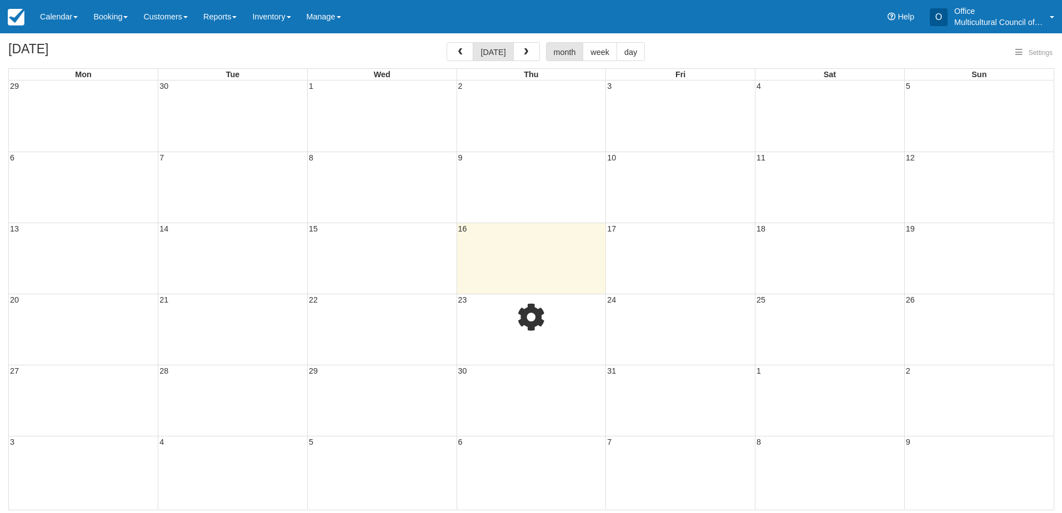
select select
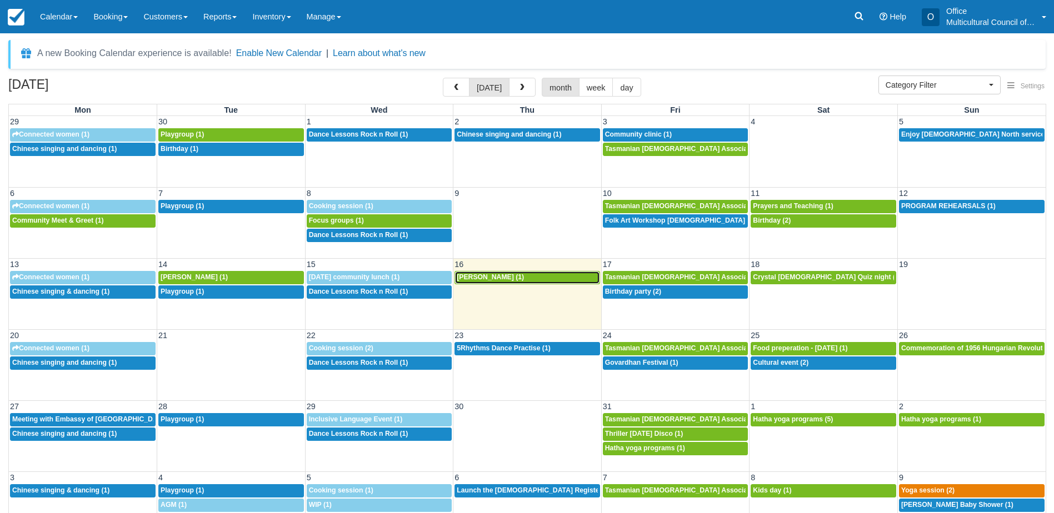
click at [490, 277] on span "[PERSON_NAME] (1)" at bounding box center [490, 277] width 67 height 8
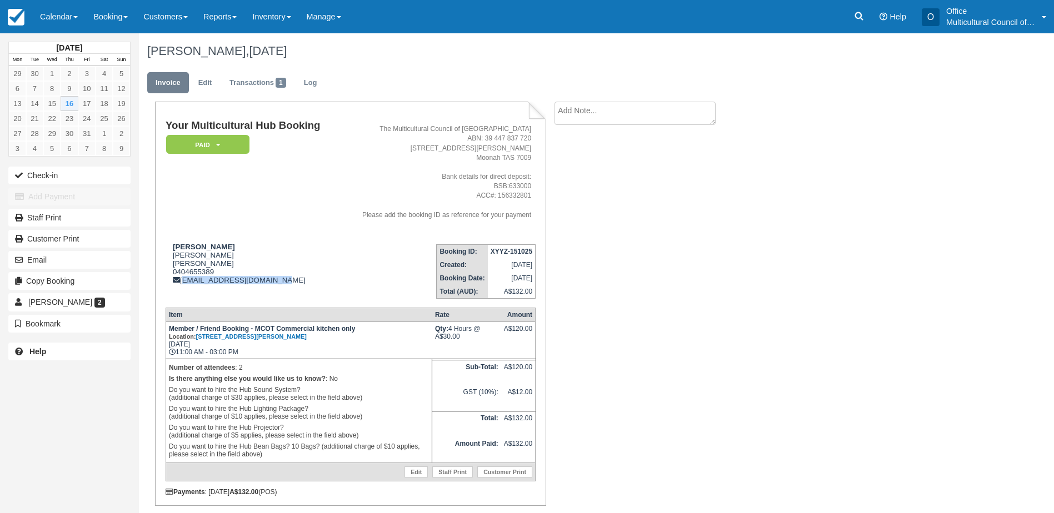
drag, startPoint x: 271, startPoint y: 280, endPoint x: 183, endPoint y: 287, distance: 88.6
click at [183, 287] on td "GONZALO SANTILLAN Gonzalo Santillan GONZALO SANTILLAN 0404655389 gsantillan96@h…" at bounding box center [252, 267] width 172 height 63
copy div "gsantillan96@hotmail.com"
click at [280, 269] on div "GONZALO SANTILLAN Gonzalo Santillan GONZALO SANTILLAN 0404655389 gsantillan96@h…" at bounding box center [252, 264] width 172 height 42
drag, startPoint x: 280, startPoint y: 280, endPoint x: 184, endPoint y: 287, distance: 96.3
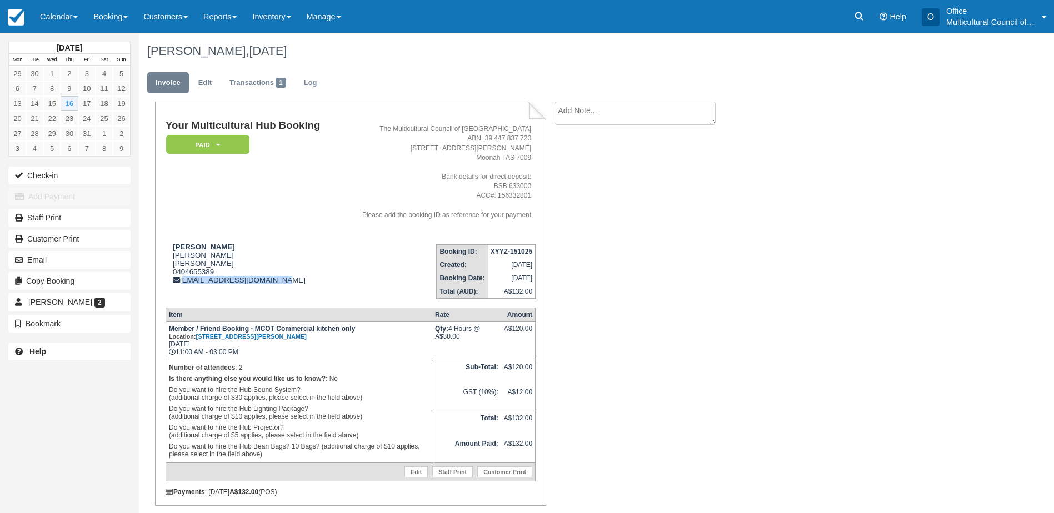
click at [184, 287] on td "GONZALO SANTILLAN Gonzalo Santillan GONZALO SANTILLAN 0404655389 gsantillan96@h…" at bounding box center [252, 267] width 172 height 63
copy div "gsantillan96@hotmail.com"
click at [59, 23] on link "Calendar" at bounding box center [58, 16] width 53 height 33
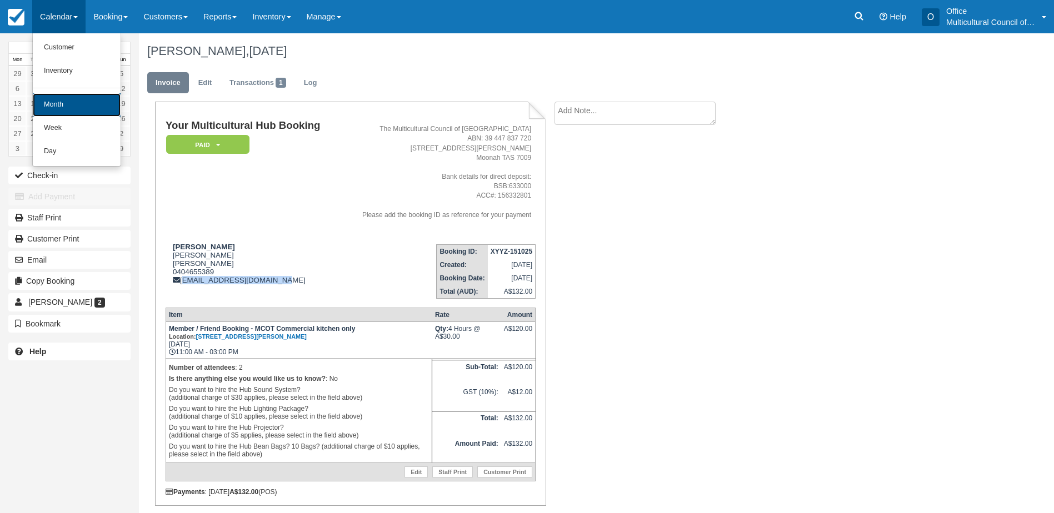
click at [89, 104] on link "Month" at bounding box center [77, 104] width 88 height 23
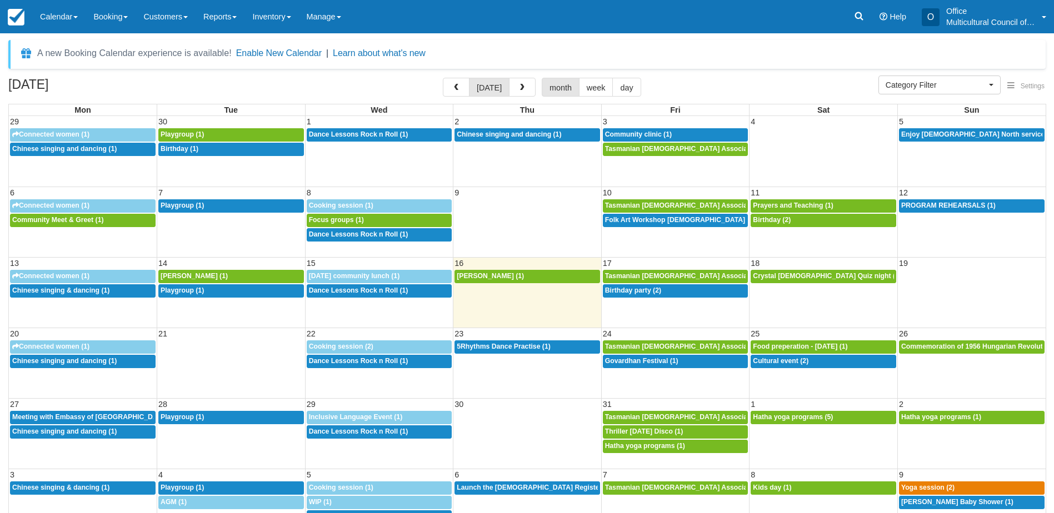
select select
click at [369, 279] on span "[DATE] community lunch (1)" at bounding box center [354, 276] width 91 height 8
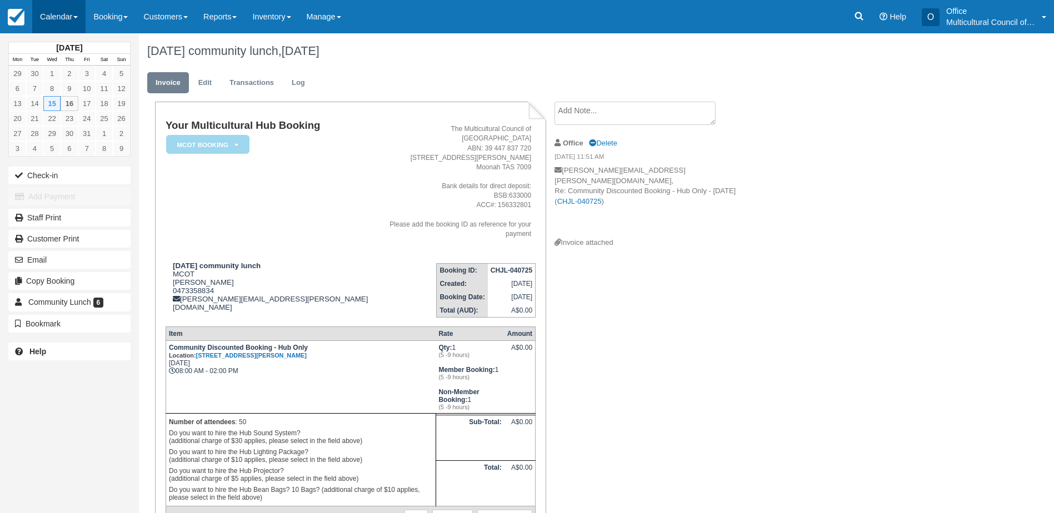
click at [65, 21] on link "Calendar" at bounding box center [58, 16] width 53 height 33
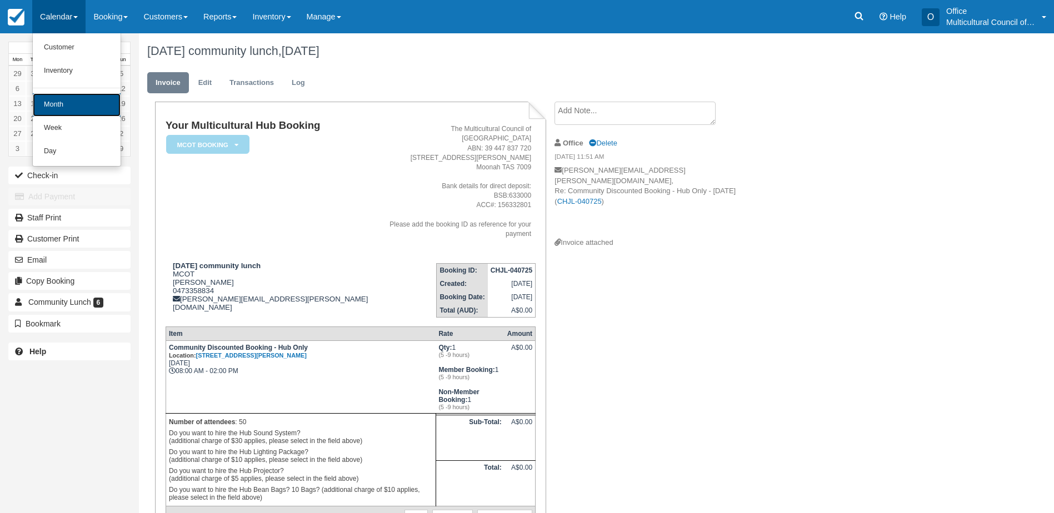
click at [97, 115] on link "Month" at bounding box center [77, 104] width 88 height 23
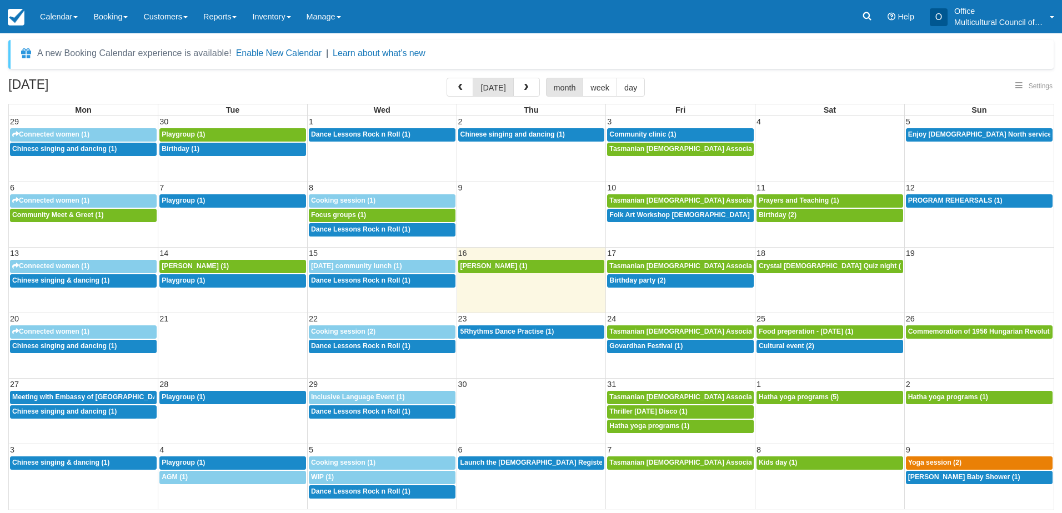
select select
click at [211, 267] on span "[PERSON_NAME] (1)" at bounding box center [195, 266] width 67 height 8
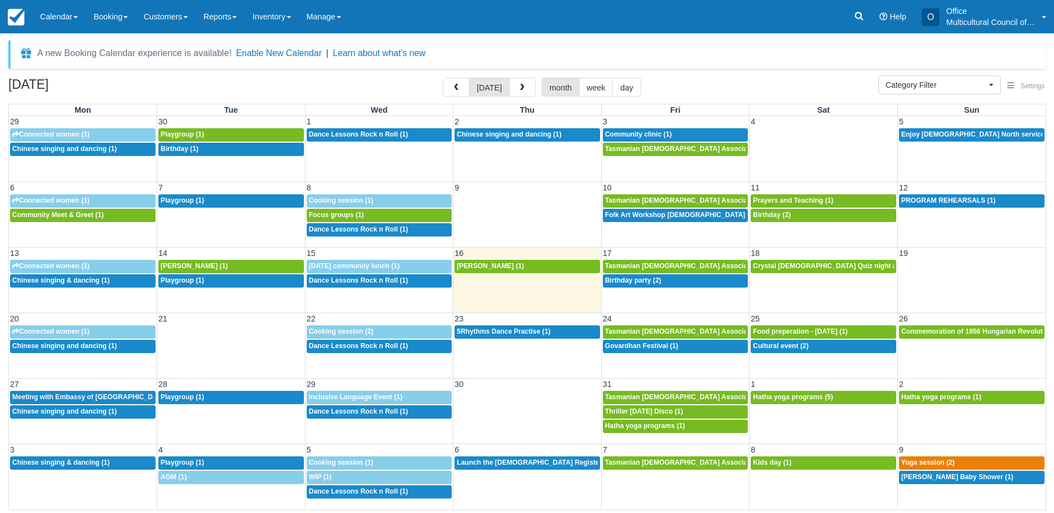
select select
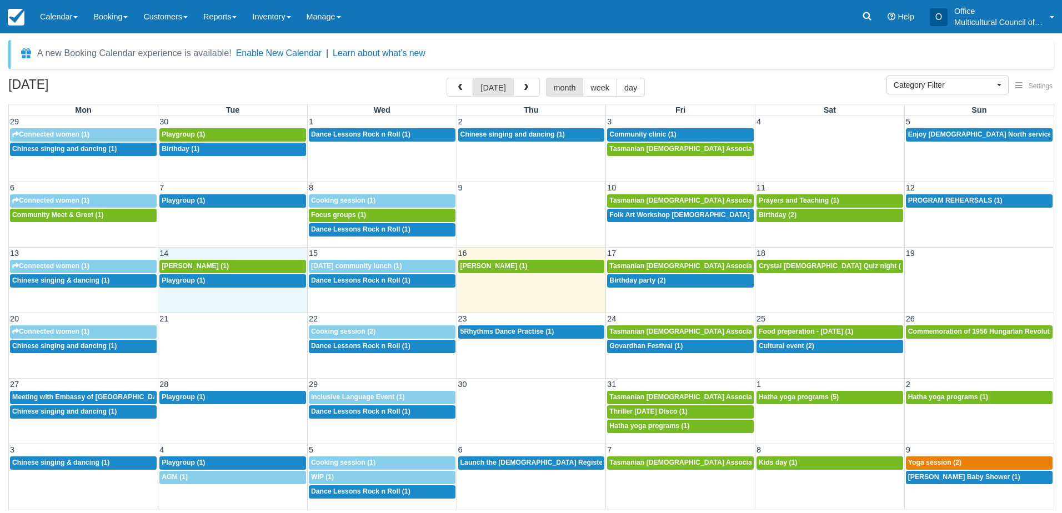
click at [227, 253] on td "14" at bounding box center [232, 254] width 149 height 12
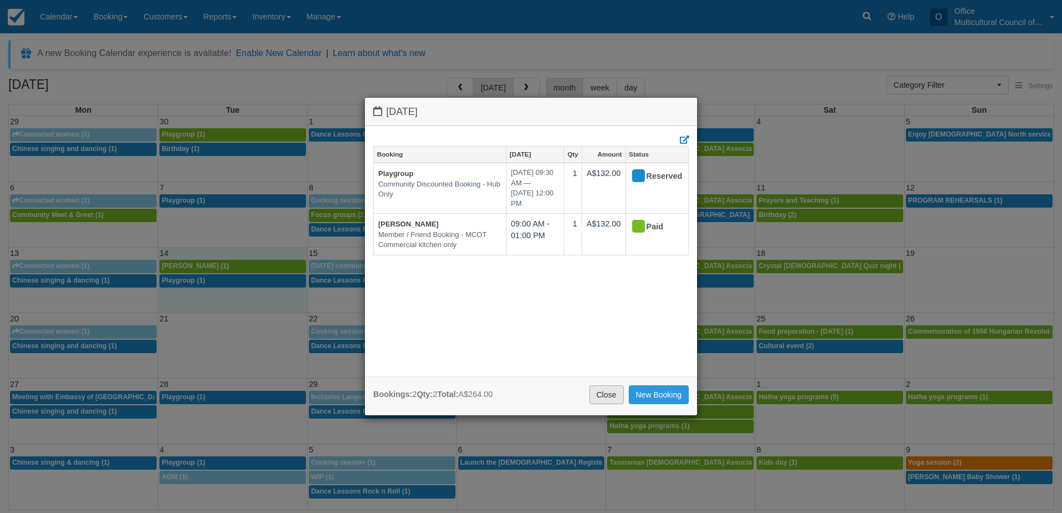
click at [603, 399] on link "Close" at bounding box center [606, 394] width 34 height 19
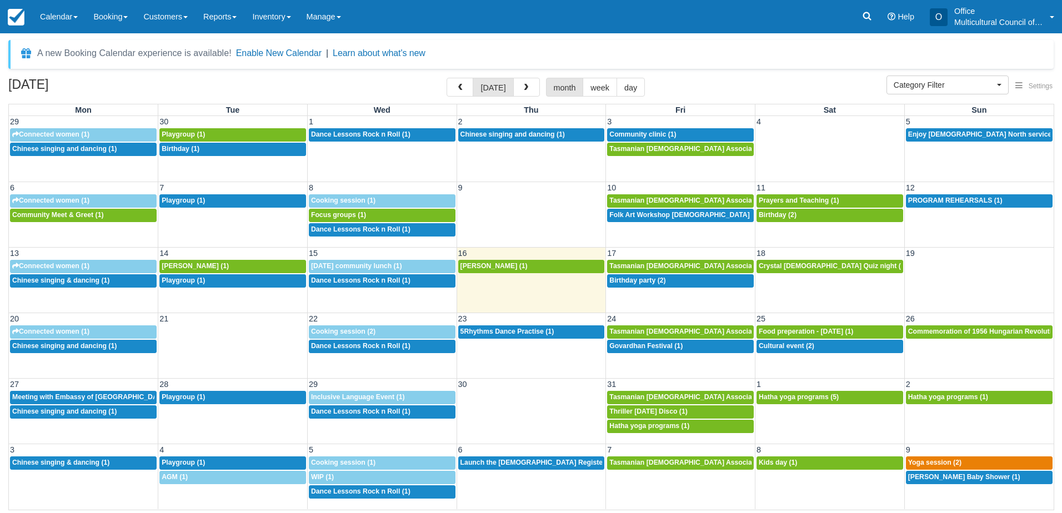
click at [64, 432] on td "12:30p Chinese singing and dancing (1)" at bounding box center [83, 419] width 149 height 29
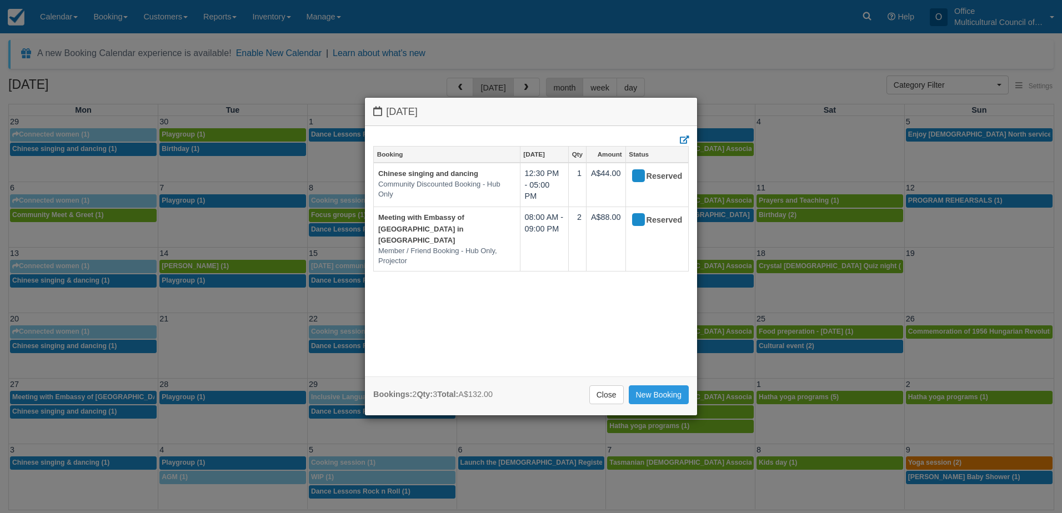
click at [27, 333] on div "Monday October 27 2025 Booking Oct 27 Qty Amount Status Chinese singing and dan…" at bounding box center [531, 256] width 1062 height 513
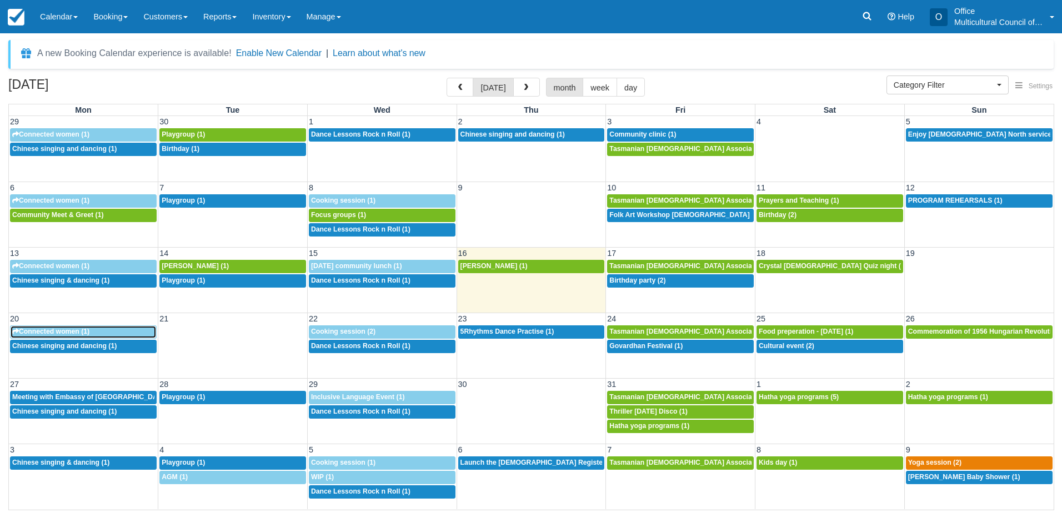
click at [31, 332] on span "Connected women (1)" at bounding box center [50, 332] width 77 height 8
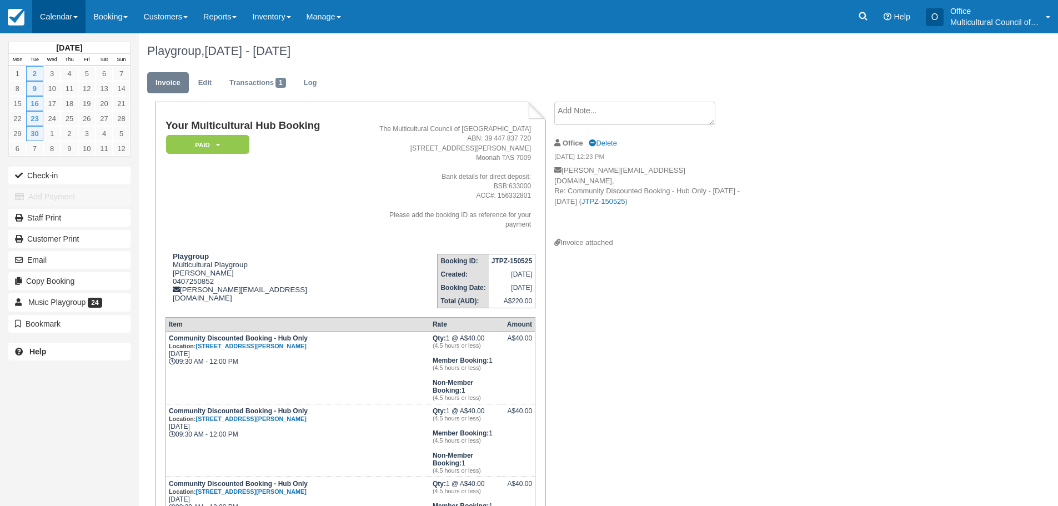
drag, startPoint x: 0, startPoint y: 0, endPoint x: 49, endPoint y: 14, distance: 51.5
click at [49, 14] on link "Calendar" at bounding box center [58, 16] width 53 height 33
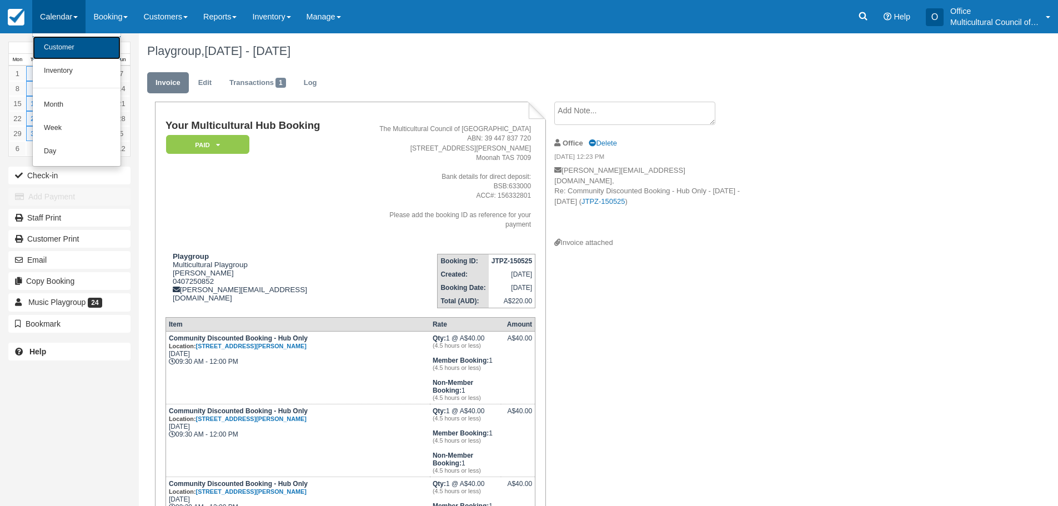
click at [75, 53] on link "Customer" at bounding box center [77, 47] width 88 height 23
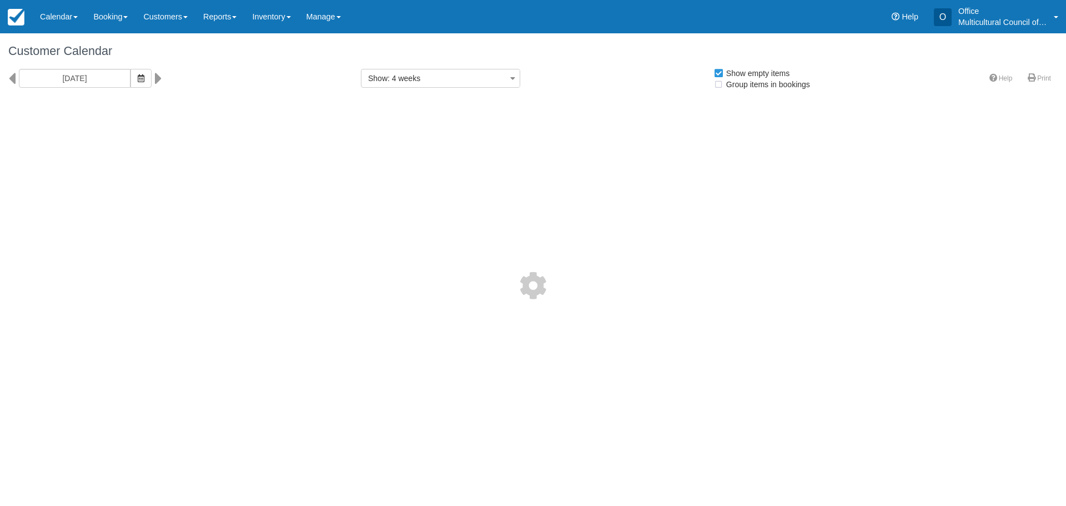
select select
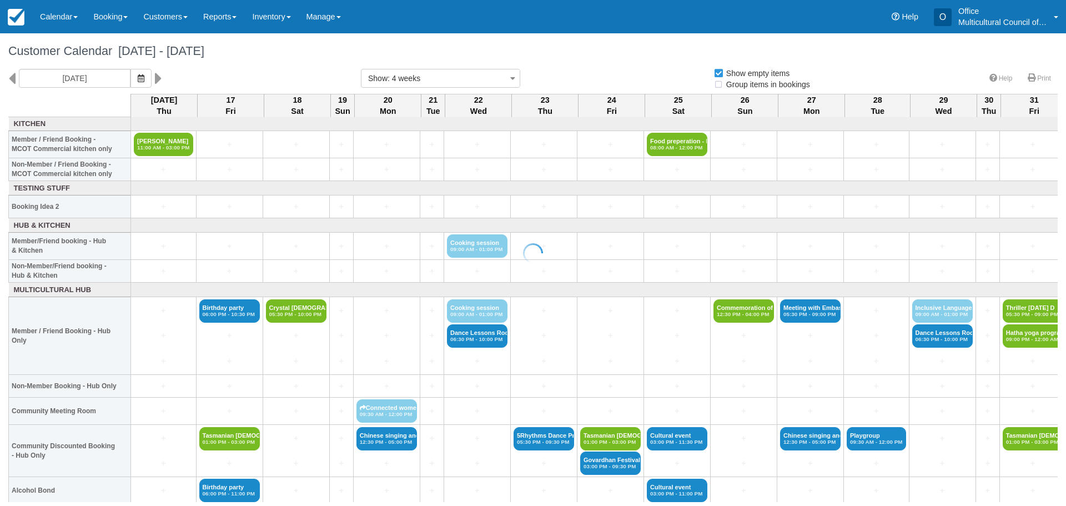
select select
click at [139, 80] on icon "button" at bounding box center [141, 78] width 7 height 8
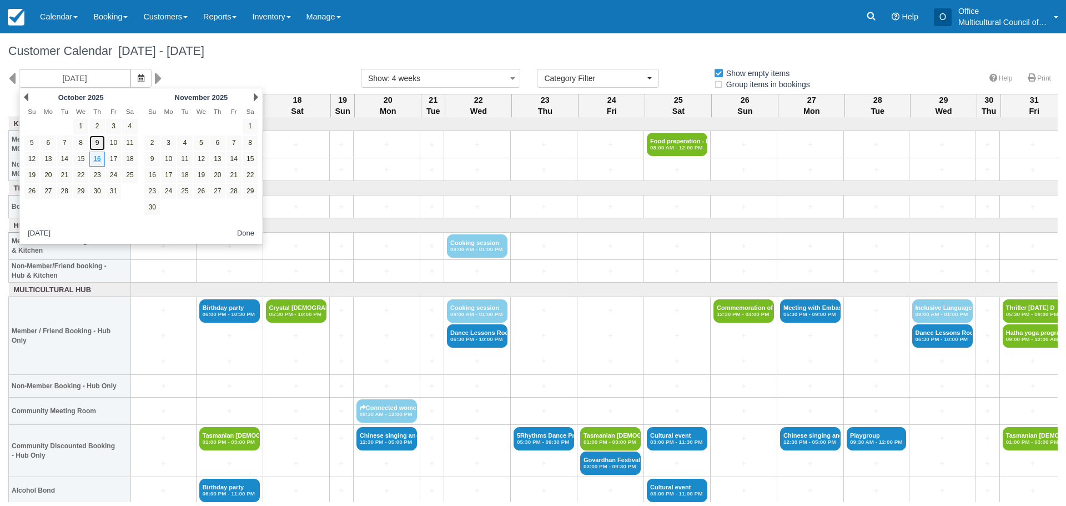
click at [94, 140] on link "9" at bounding box center [96, 143] width 15 height 15
type input "Thursday 09 October 2025"
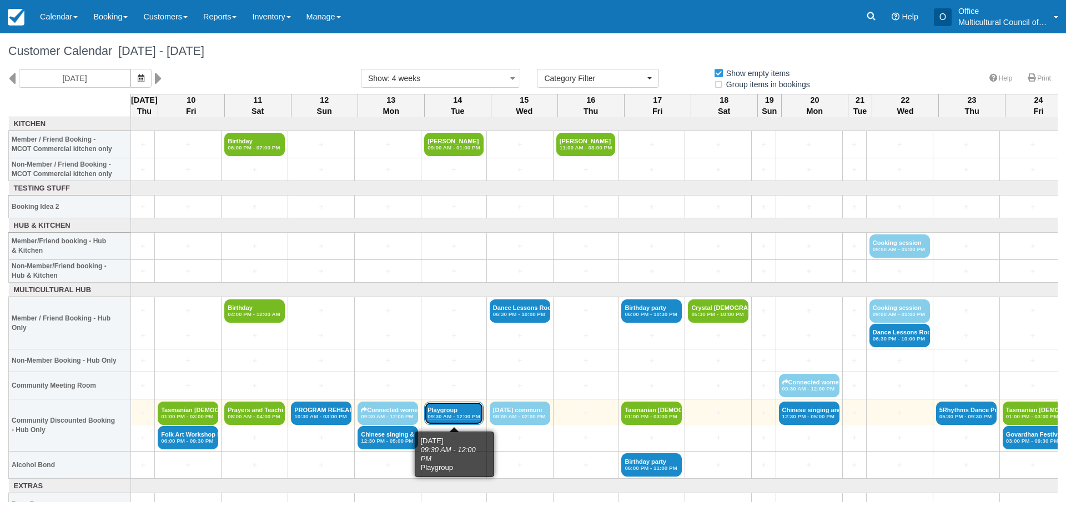
click at [466, 406] on link "Playgroup 09:30 AM - 12:00 PM" at bounding box center [453, 413] width 59 height 23
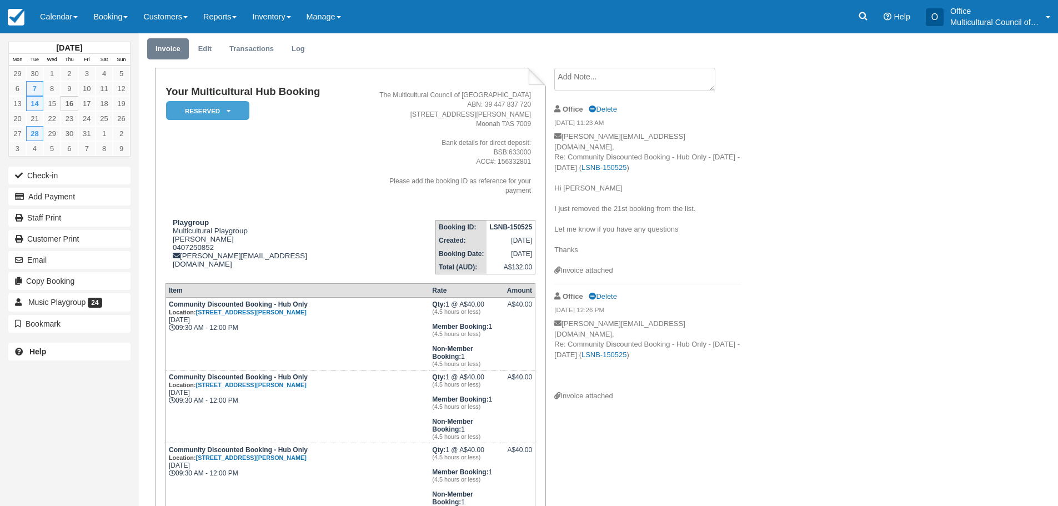
scroll to position [29, 0]
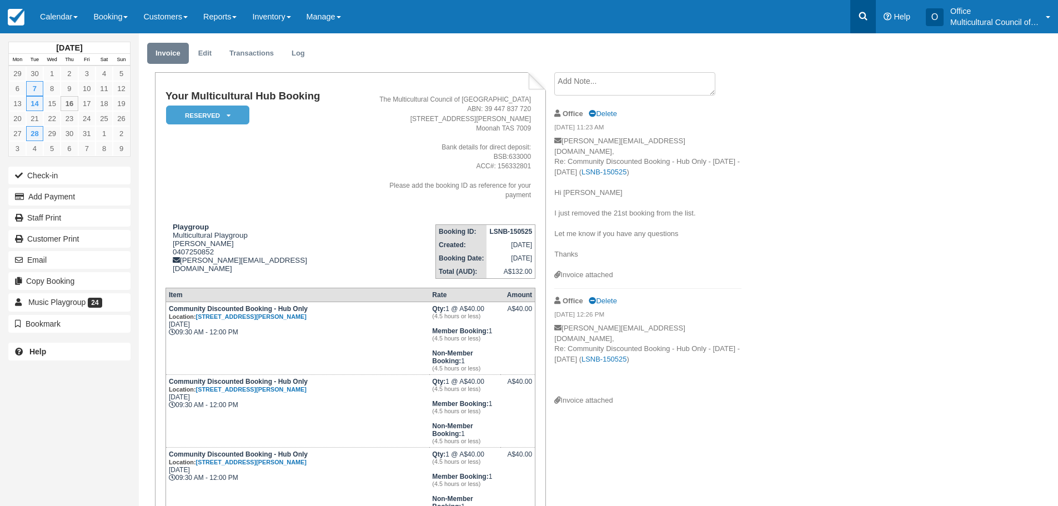
click at [864, 16] on icon at bounding box center [863, 16] width 11 height 11
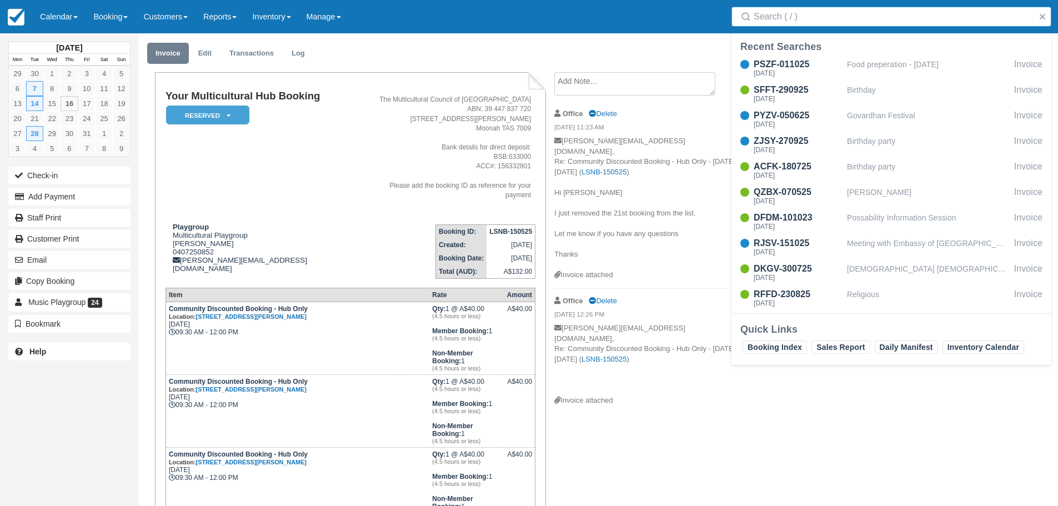
click at [804, 18] on input "Search" at bounding box center [894, 17] width 280 height 20
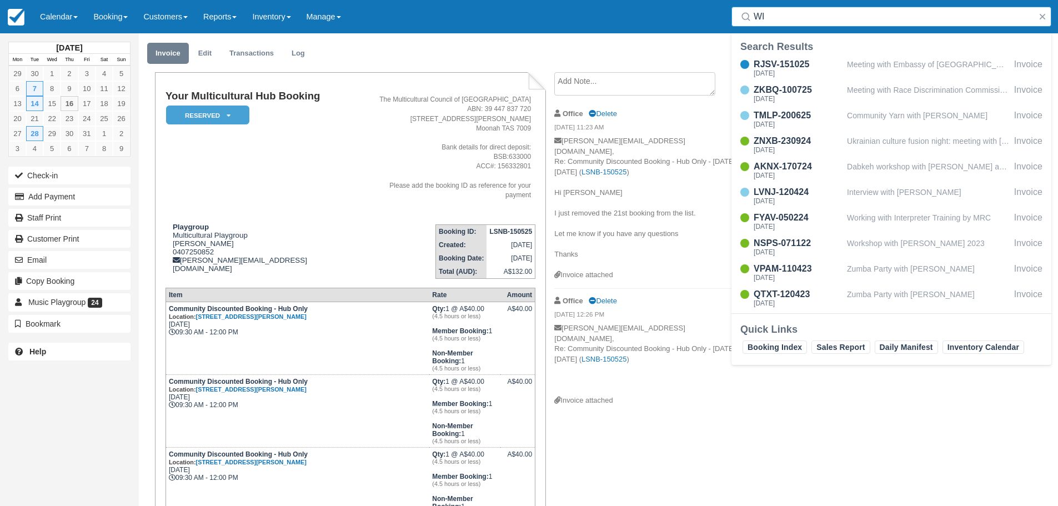
type input "W"
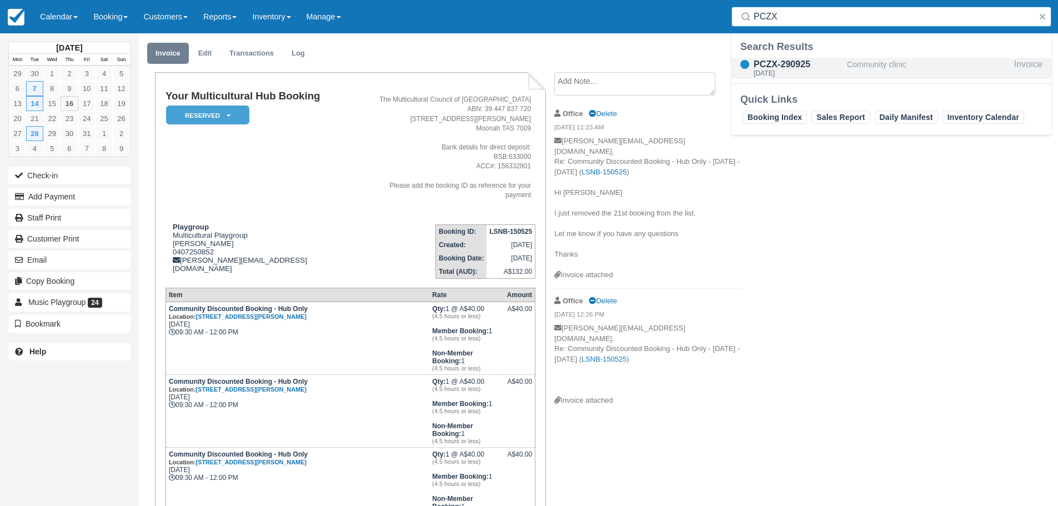
type input "PCZX"
click at [788, 61] on div "PCZX-290925" at bounding box center [798, 64] width 89 height 13
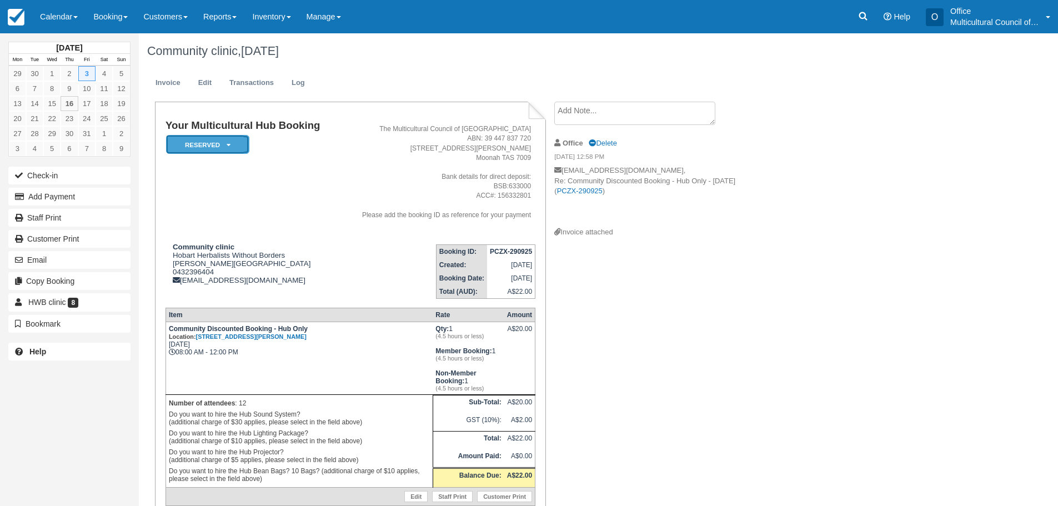
click at [234, 142] on em "Reserved" at bounding box center [207, 144] width 83 height 19
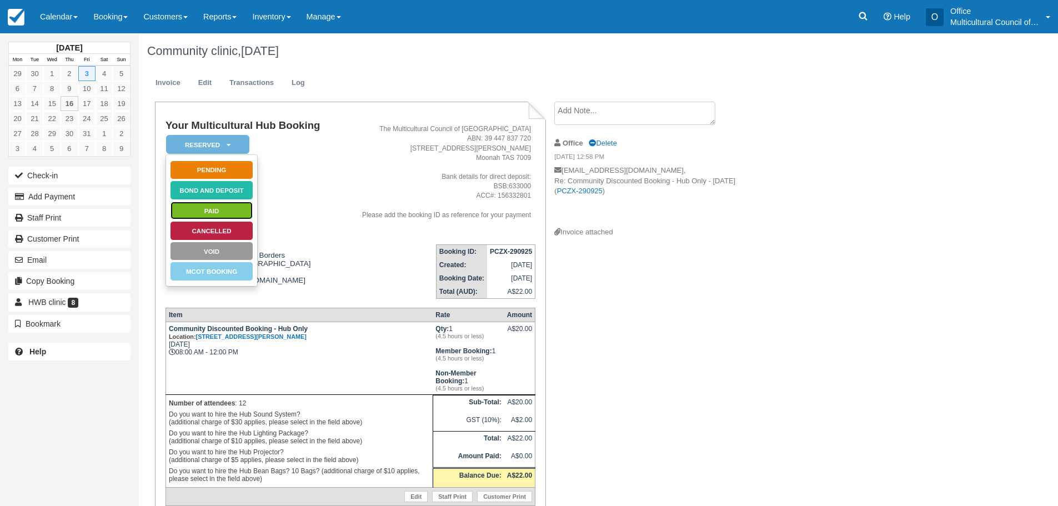
click at [227, 206] on link "Paid" at bounding box center [211, 210] width 83 height 19
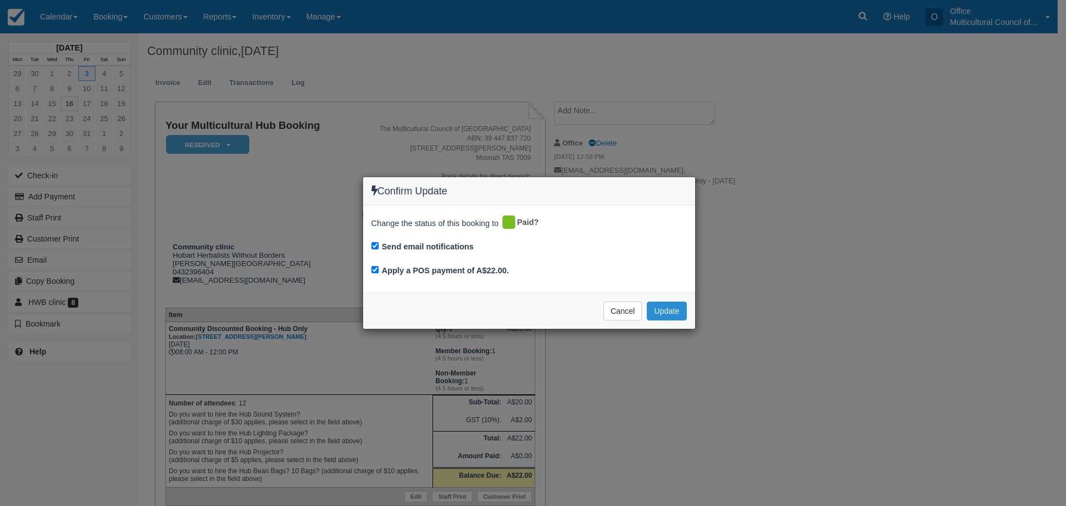
click at [675, 309] on button "Update" at bounding box center [666, 311] width 39 height 19
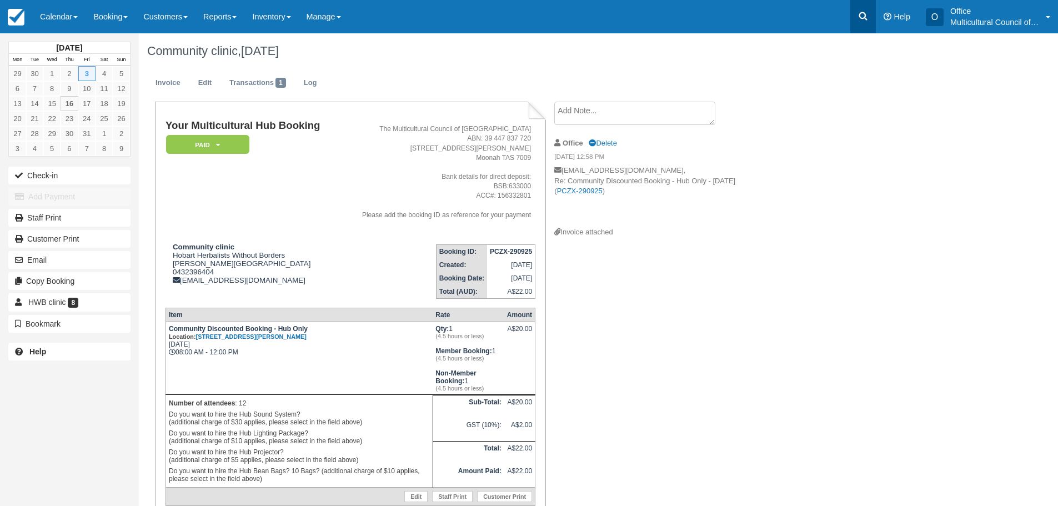
click at [859, 13] on icon at bounding box center [863, 16] width 11 height 11
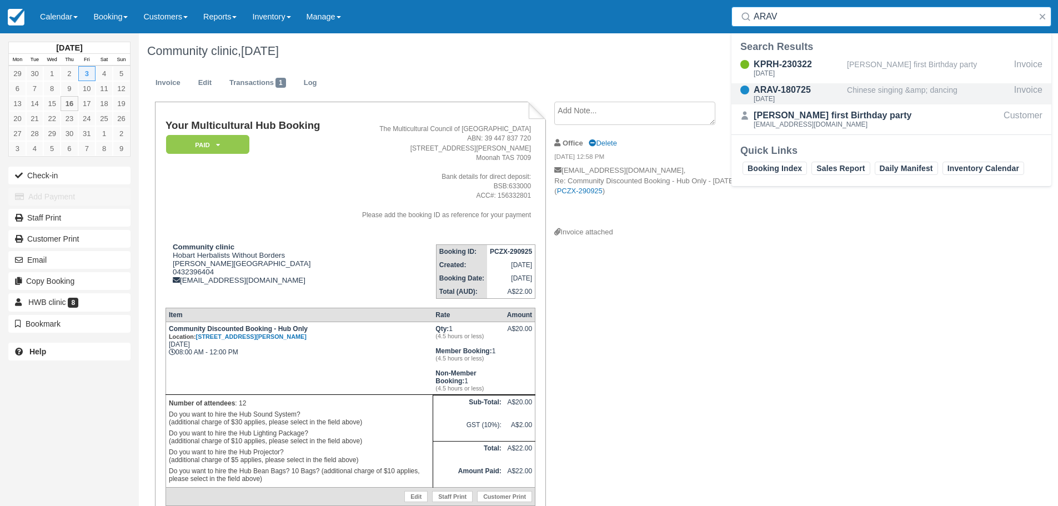
type input "ARAV"
click at [795, 94] on div "ARAV-180725" at bounding box center [798, 89] width 89 height 13
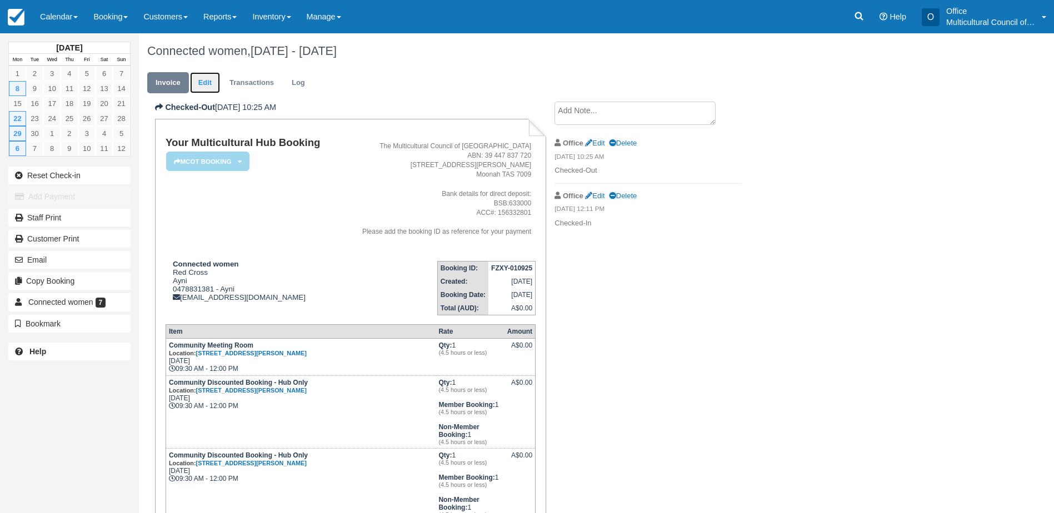
click at [204, 88] on link "Edit" at bounding box center [205, 83] width 30 height 22
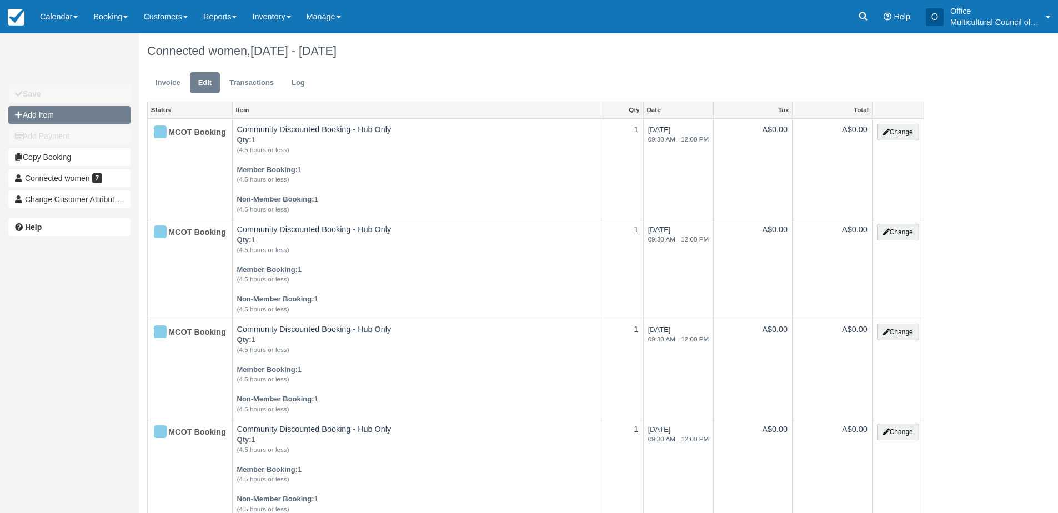
click at [47, 114] on button "Add Item" at bounding box center [69, 115] width 122 height 18
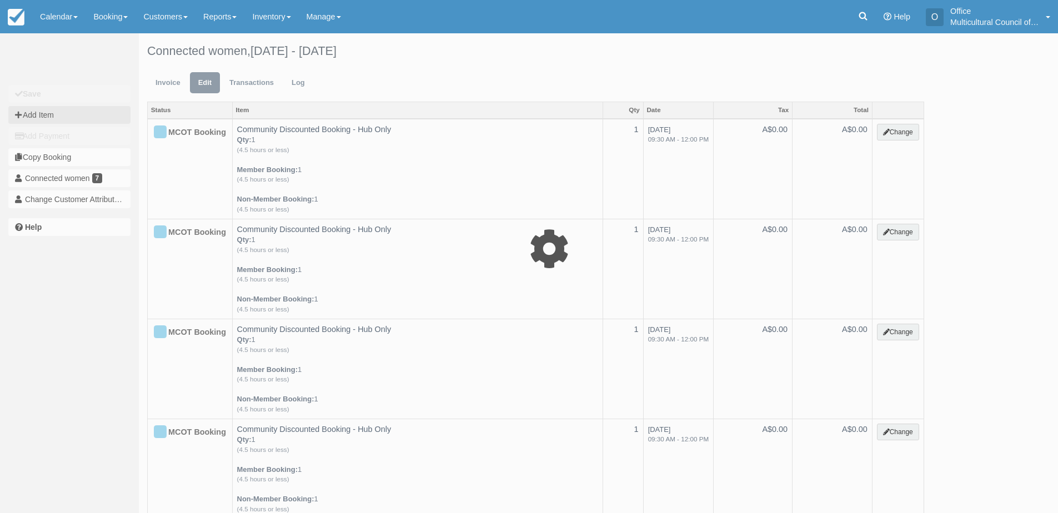
type input "0.00"
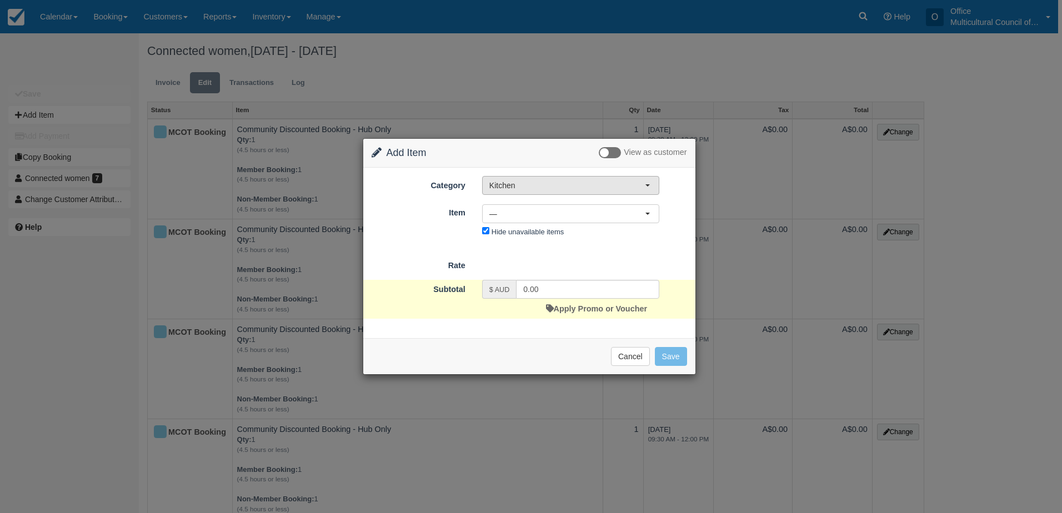
click at [554, 189] on span "Kitchen" at bounding box center [567, 185] width 156 height 11
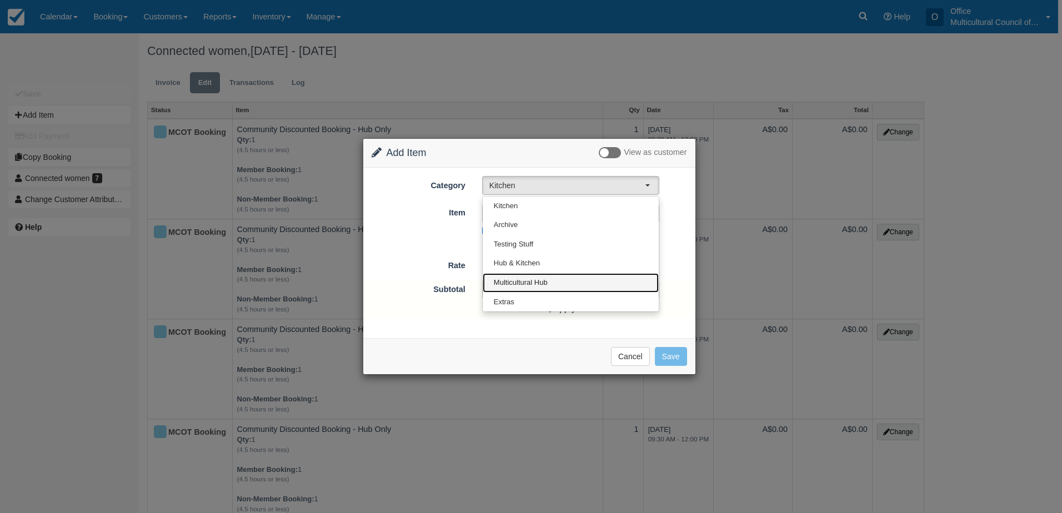
click at [553, 281] on link "Multicultural Hub" at bounding box center [571, 282] width 176 height 19
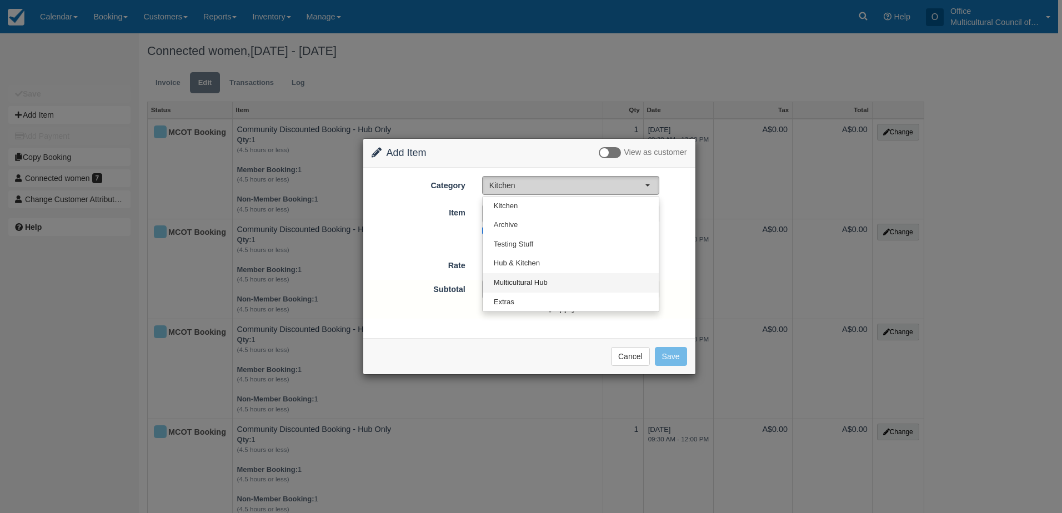
select select "2"
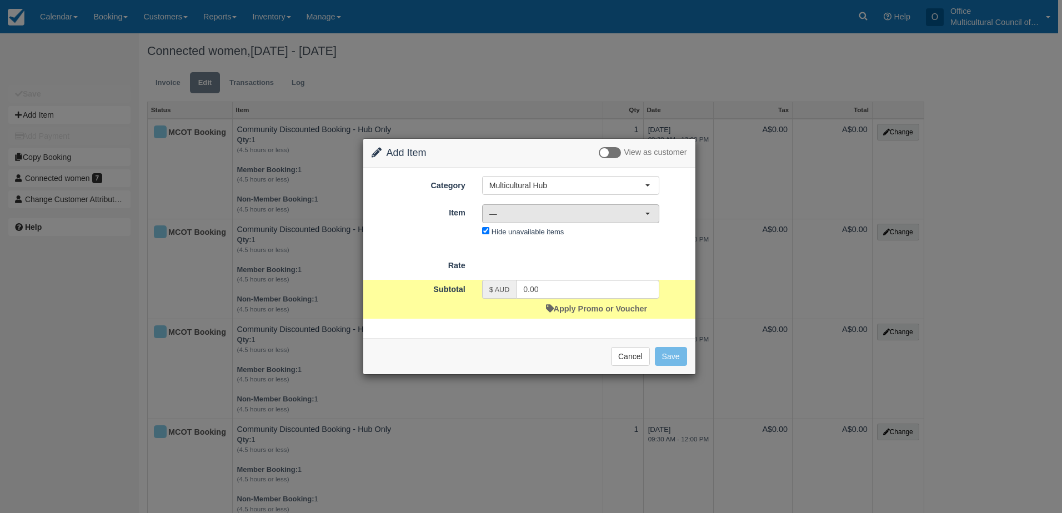
click at [579, 214] on span "—" at bounding box center [567, 213] width 156 height 11
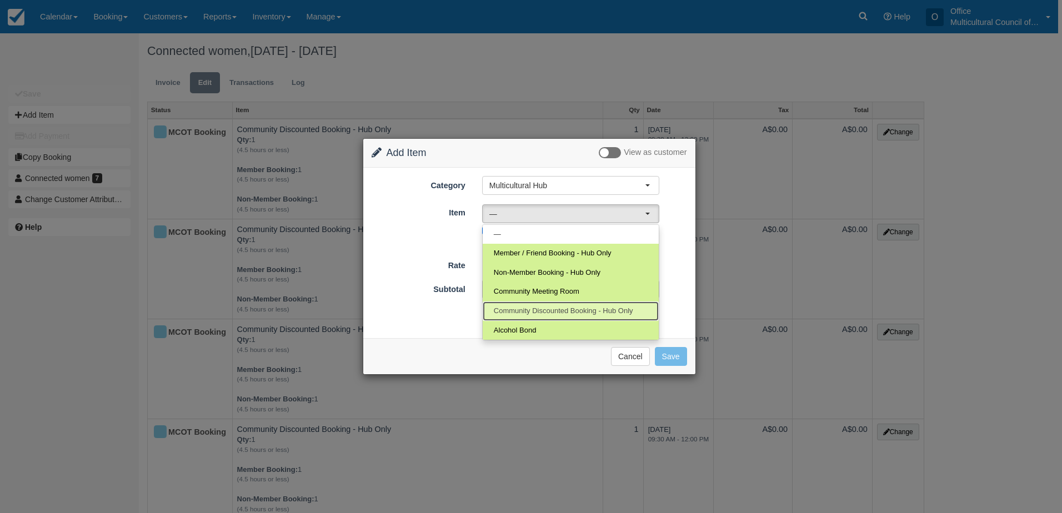
click at [593, 306] on link "Community Discounted Booking - Hub Only" at bounding box center [571, 311] width 176 height 19
select select "4"
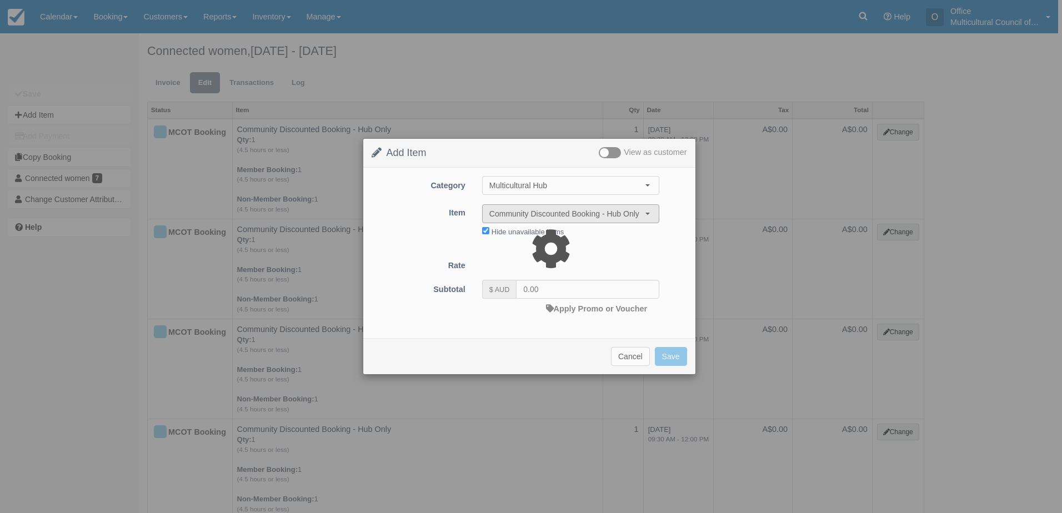
type input "40.00"
select select "08:00"
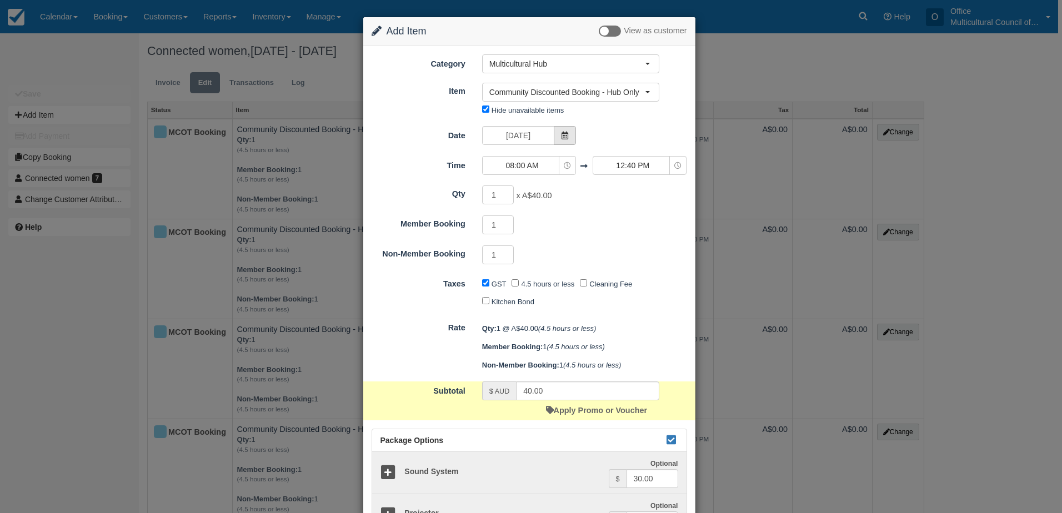
click at [557, 134] on span at bounding box center [565, 135] width 22 height 19
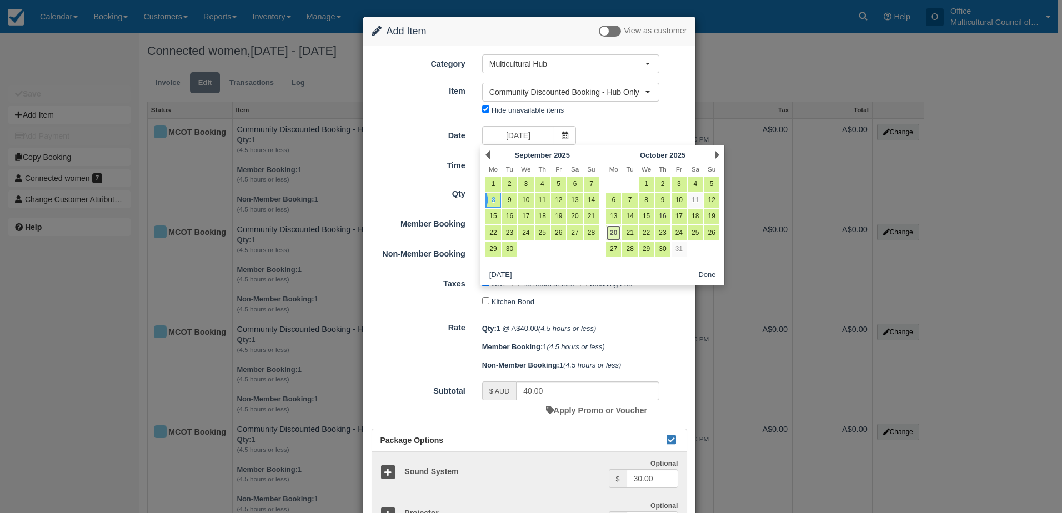
click at [614, 234] on link "20" at bounding box center [613, 233] width 15 height 15
type input "Monday 20 October 2025"
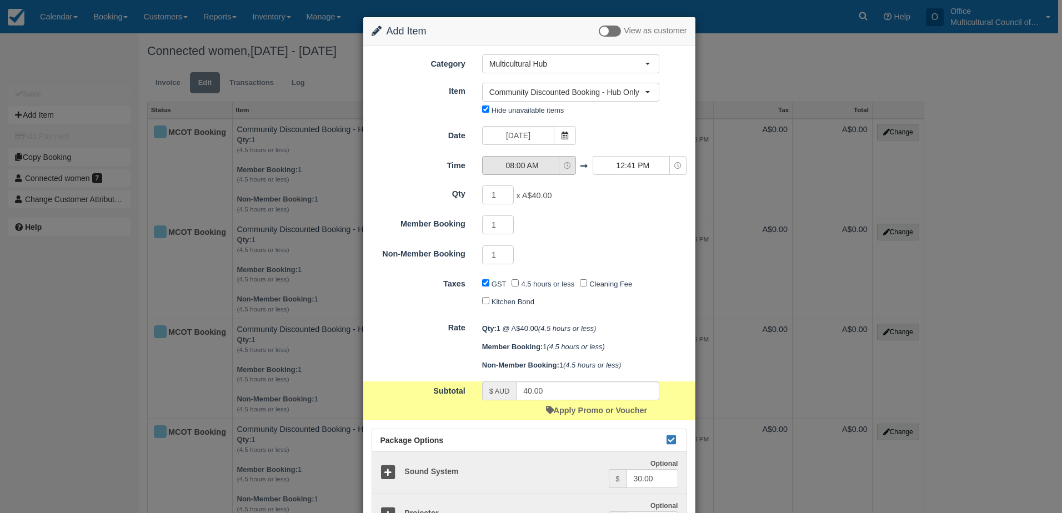
click at [554, 168] on span "08:00 AM" at bounding box center [522, 165] width 79 height 11
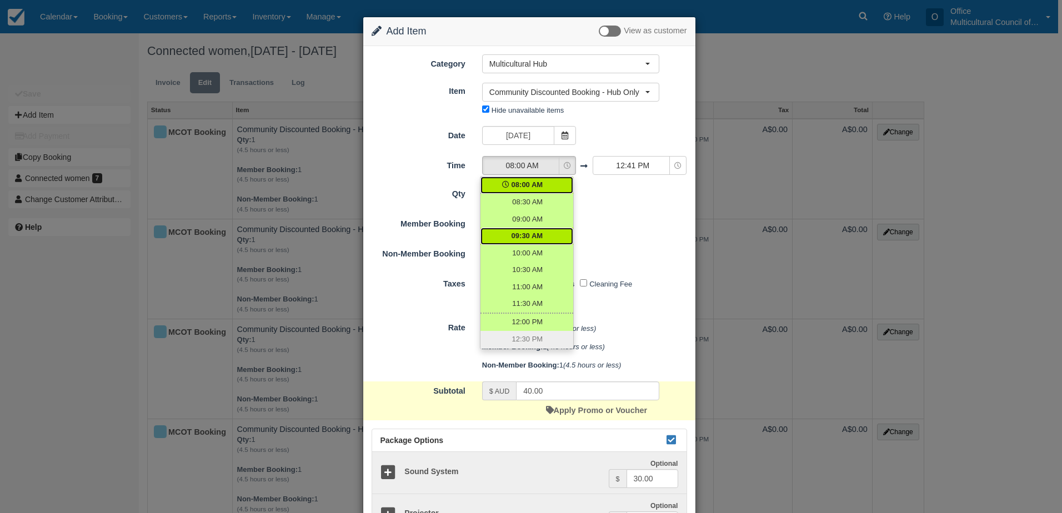
click at [541, 239] on link "09:30 AM" at bounding box center [526, 236] width 93 height 17
select select "09:30"
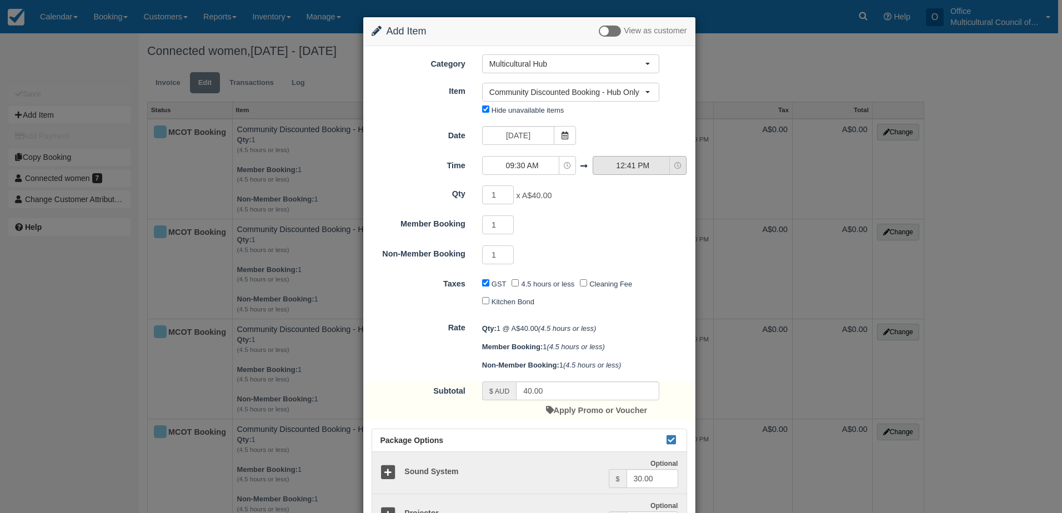
click at [621, 168] on span "12:41 PM" at bounding box center [632, 165] width 79 height 11
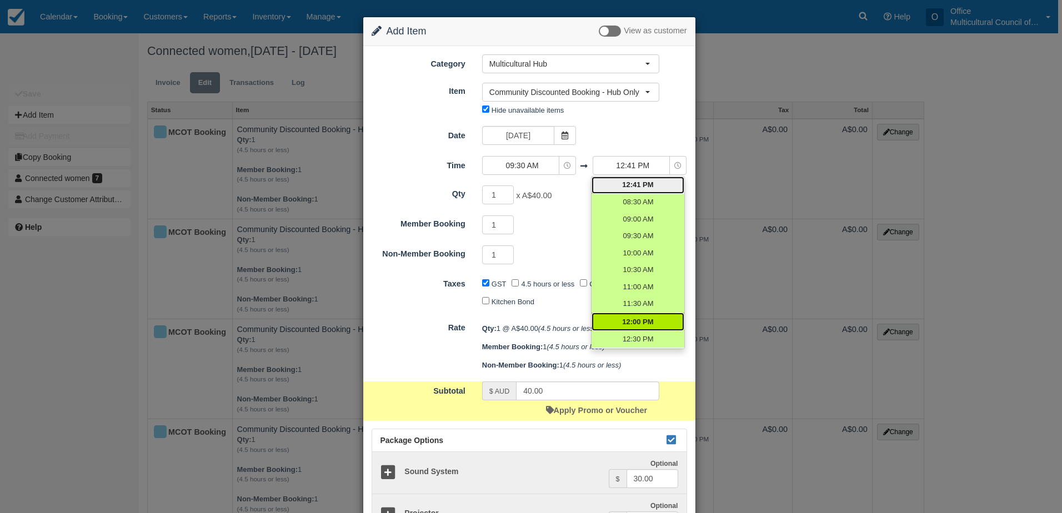
click at [643, 325] on span "12:00 PM" at bounding box center [637, 322] width 31 height 11
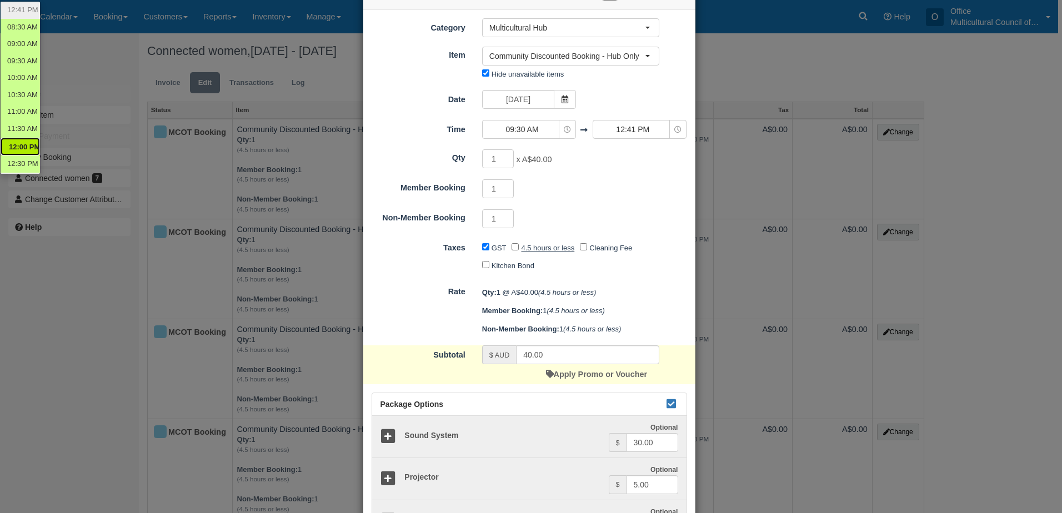
scroll to position [56, 0]
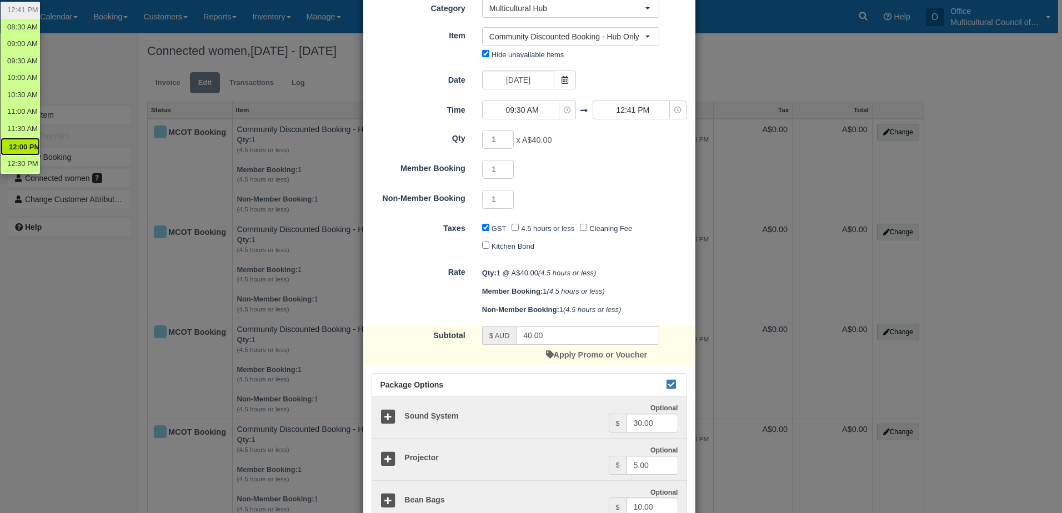
click at [579, 143] on div "1 x A$40.00 Required.Maximum of 1" at bounding box center [571, 141] width 194 height 22
click at [615, 110] on span "12:41 PM" at bounding box center [632, 109] width 79 height 11
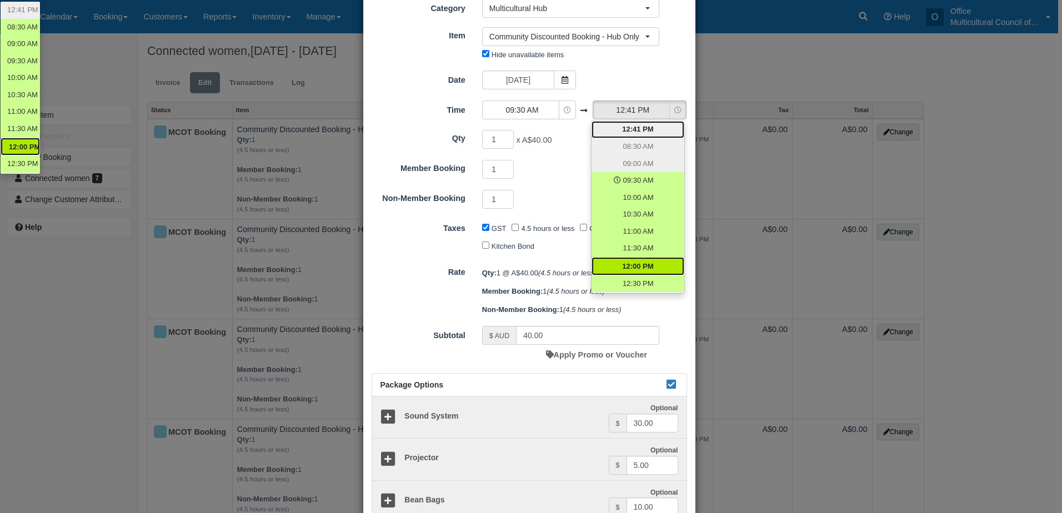
click at [642, 272] on link "12:00 PM" at bounding box center [638, 266] width 93 height 18
select select "12:00"
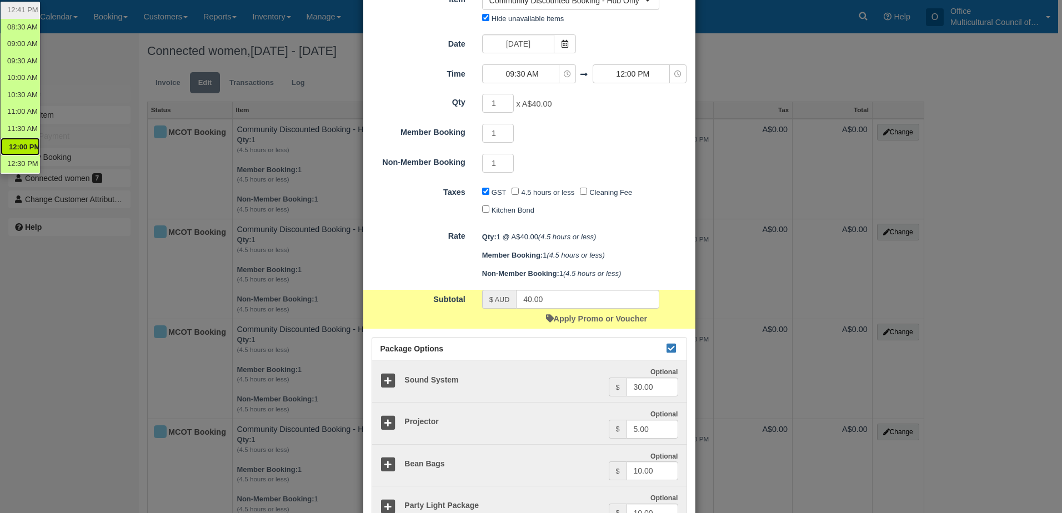
scroll to position [111, 0]
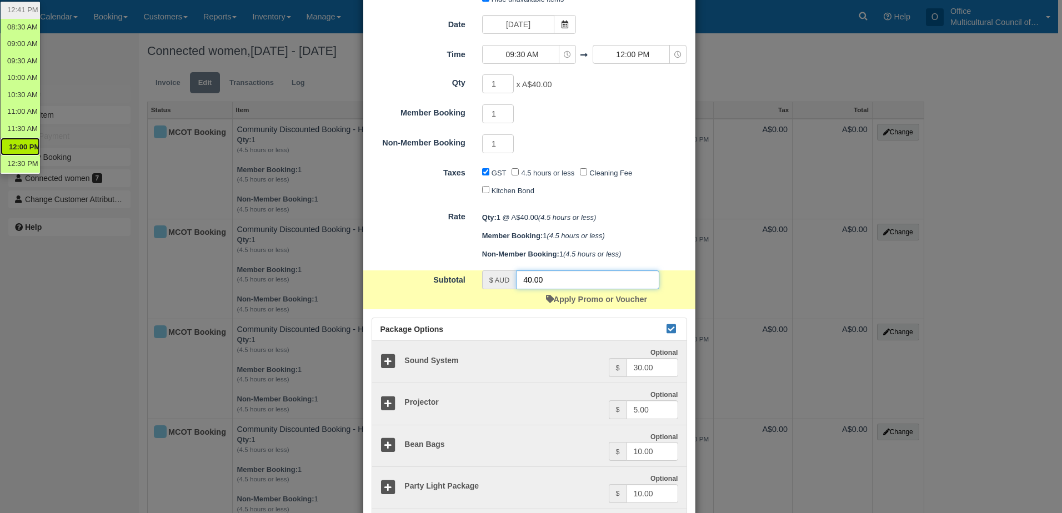
drag, startPoint x: 530, startPoint y: 286, endPoint x: 499, endPoint y: 287, distance: 31.1
click at [499, 287] on div "$ AUD 40.00" at bounding box center [570, 280] width 177 height 19
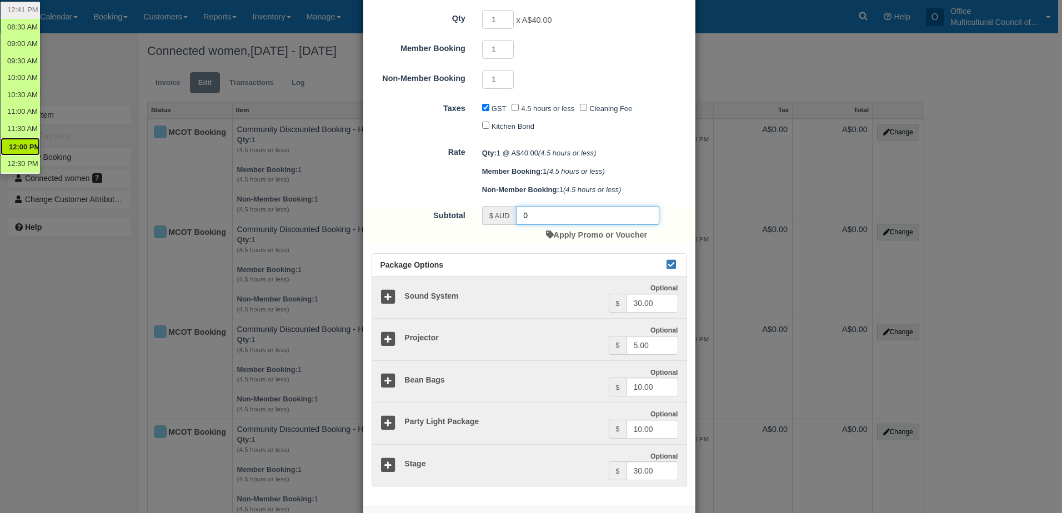
scroll to position [222, 0]
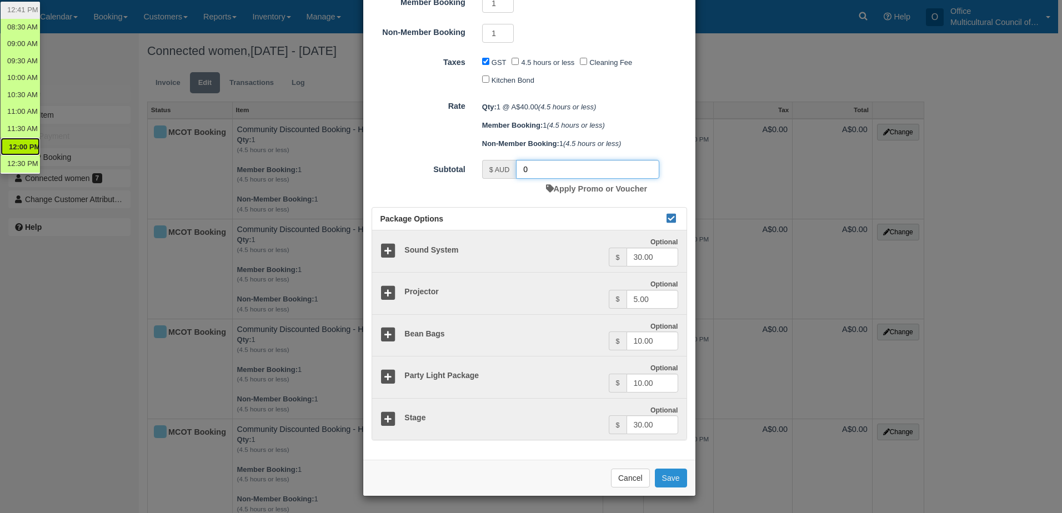
type input "0"
click at [672, 476] on button "Save" at bounding box center [671, 478] width 32 height 19
checkbox input "false"
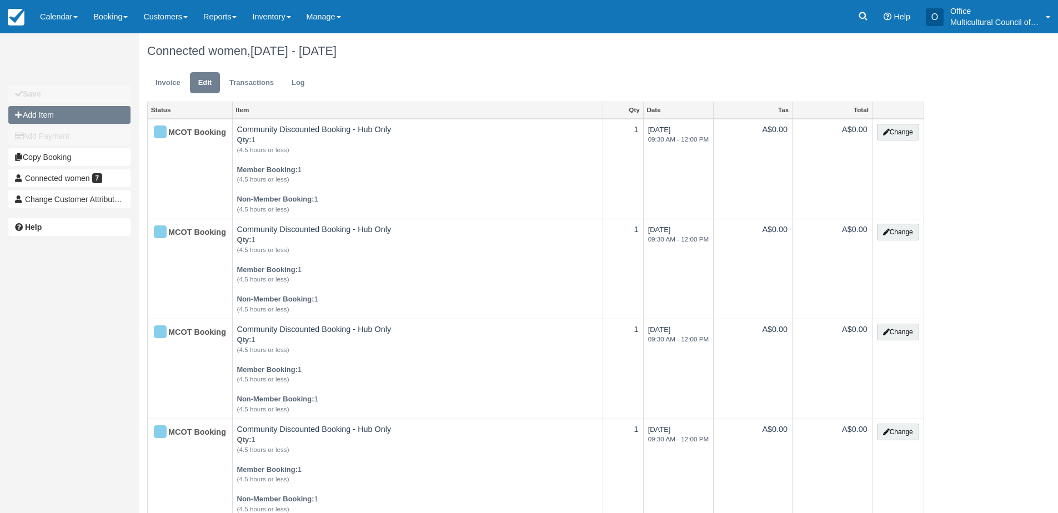
click at [78, 113] on button "Add Item" at bounding box center [69, 115] width 122 height 18
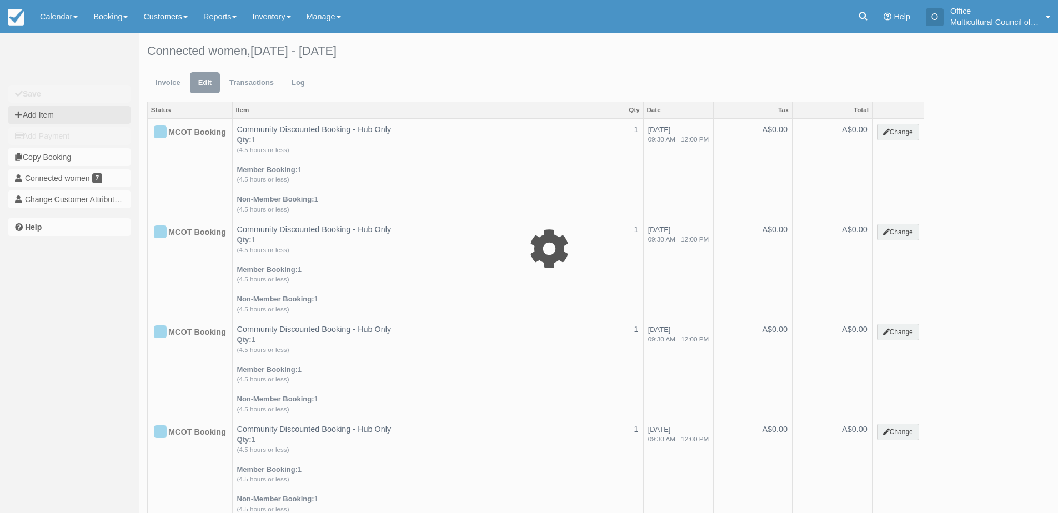
type input "0.00"
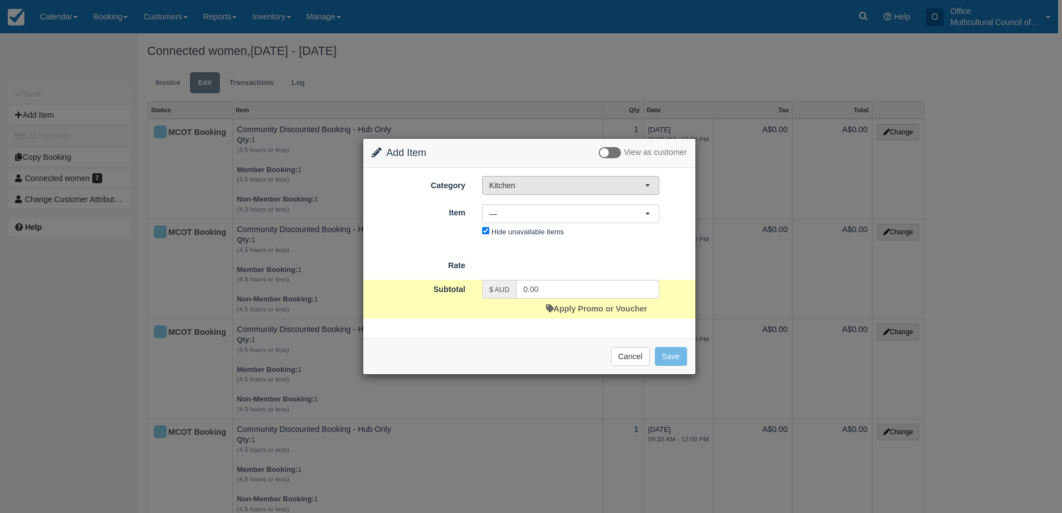
click at [544, 190] on span "Kitchen" at bounding box center [567, 185] width 156 height 11
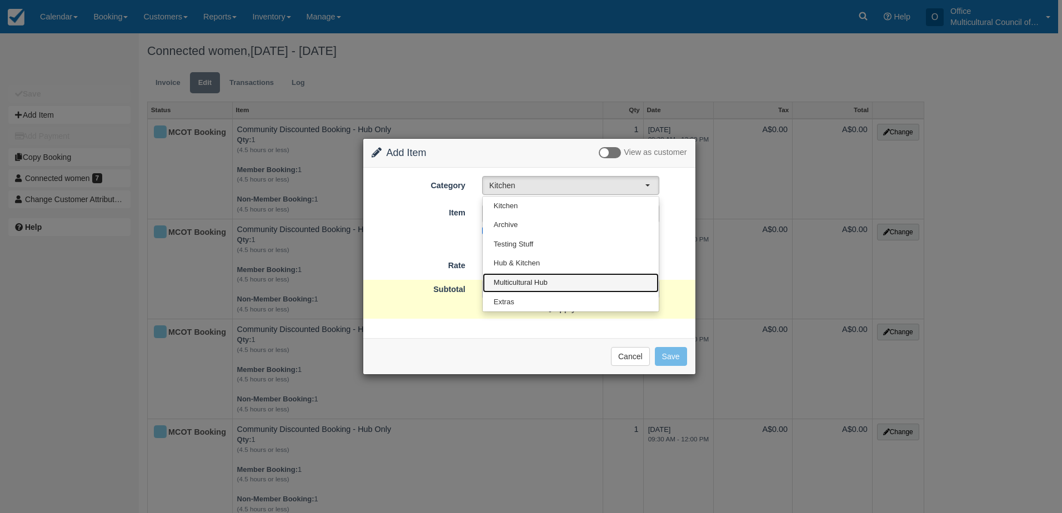
click at [545, 280] on span "Multicultural Hub" at bounding box center [521, 283] width 54 height 11
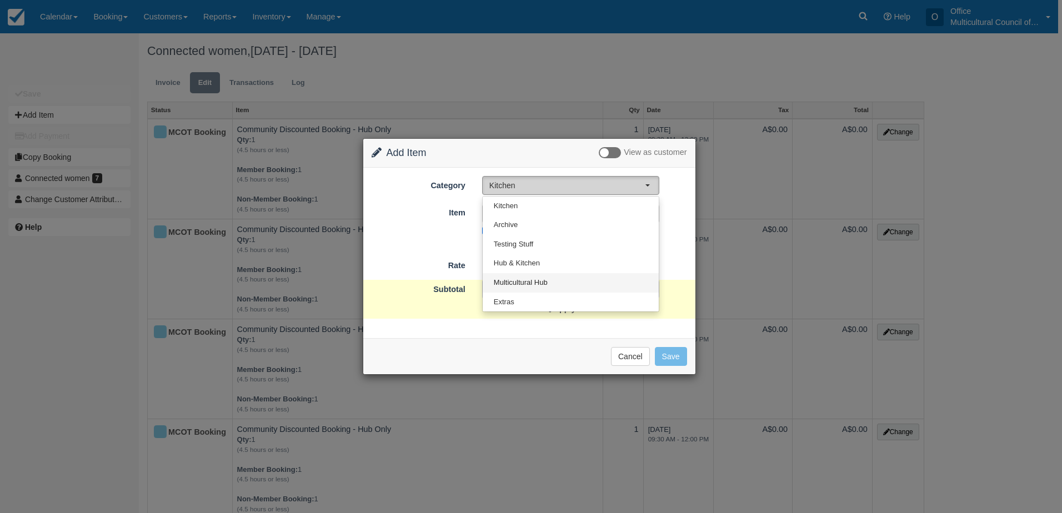
select select "2"
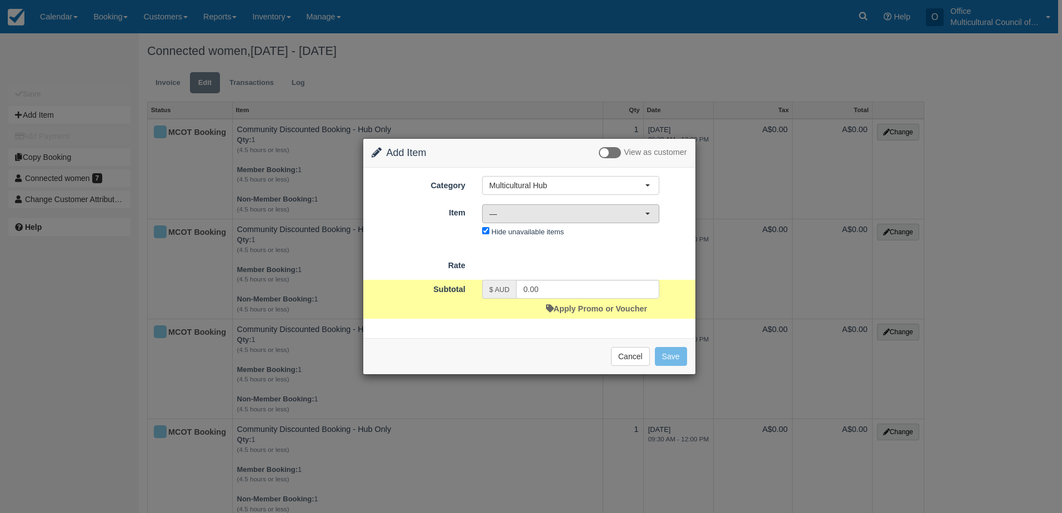
click at [590, 216] on span "—" at bounding box center [567, 213] width 156 height 11
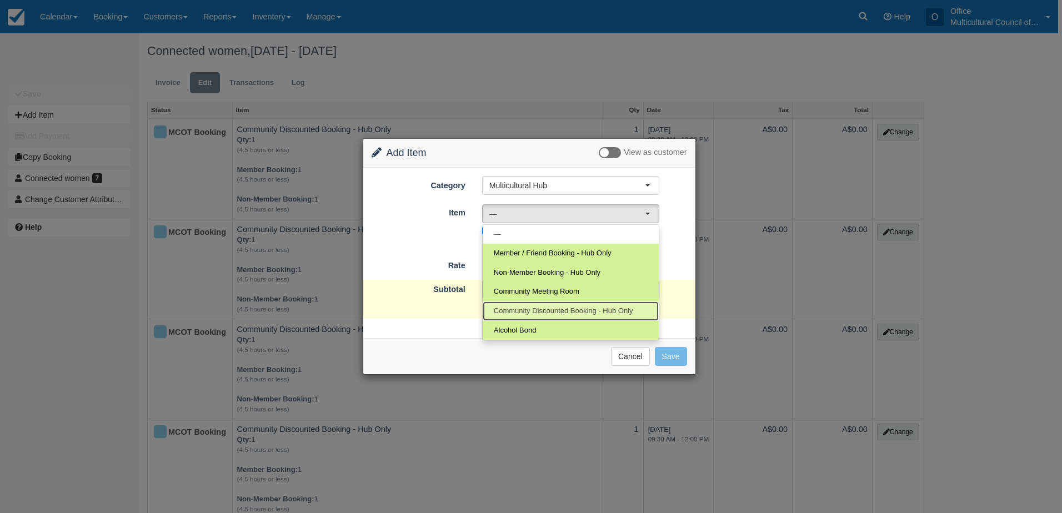
click at [573, 312] on span "Community Discounted Booking - Hub Only" at bounding box center [563, 311] width 139 height 11
select select "4"
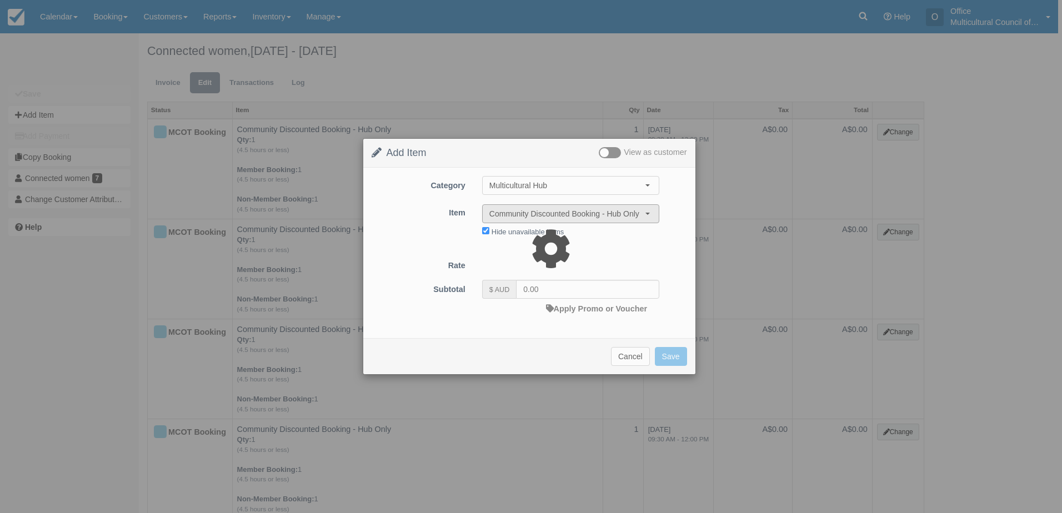
type input "40.00"
select select "08:00"
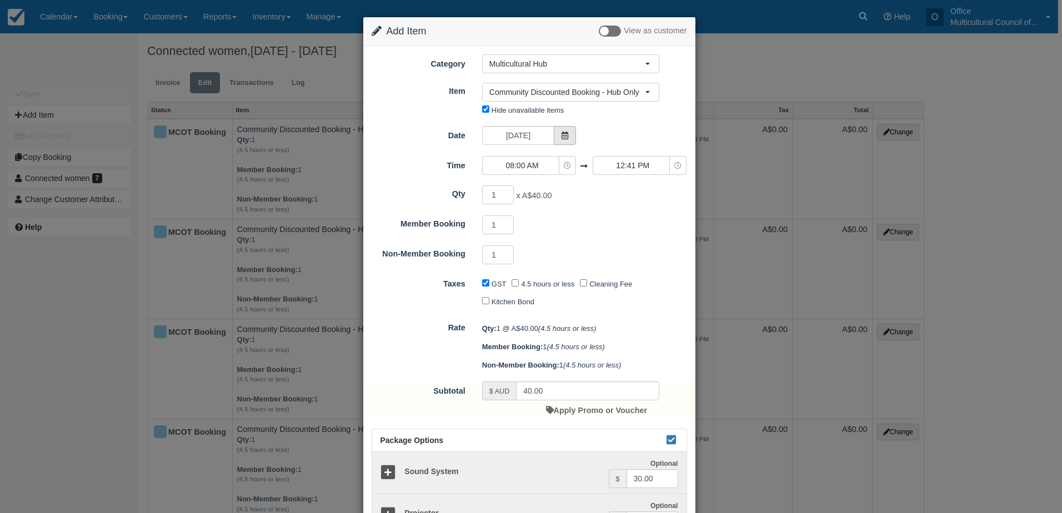
click at [569, 134] on span at bounding box center [565, 135] width 22 height 19
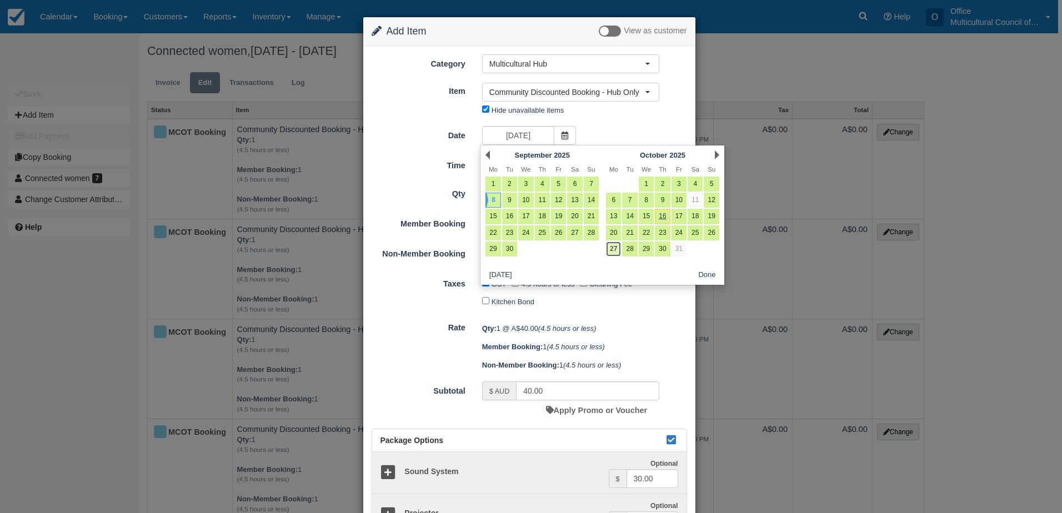
click at [614, 252] on link "27" at bounding box center [613, 249] width 15 height 15
type input "[DATE]"
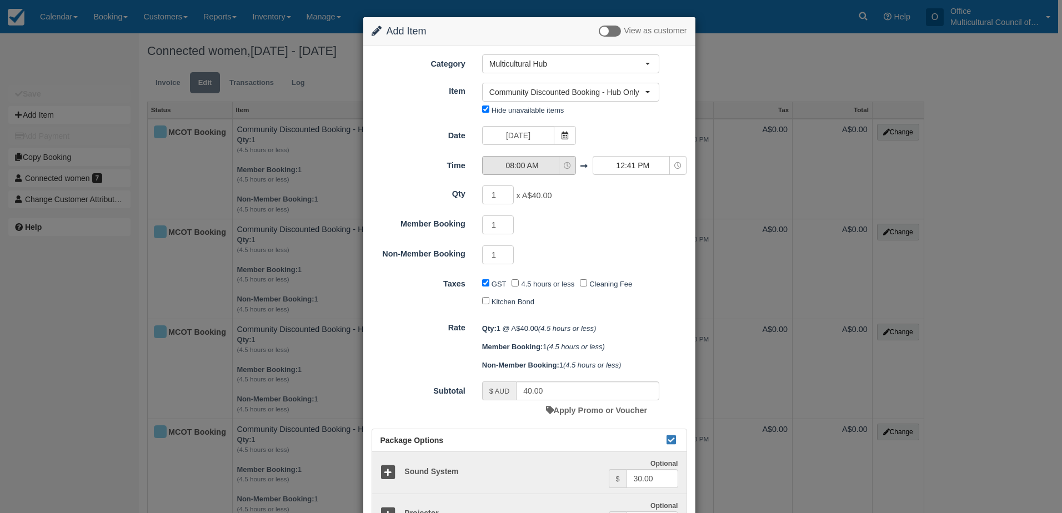
click at [549, 165] on span "08:00 AM" at bounding box center [522, 165] width 79 height 11
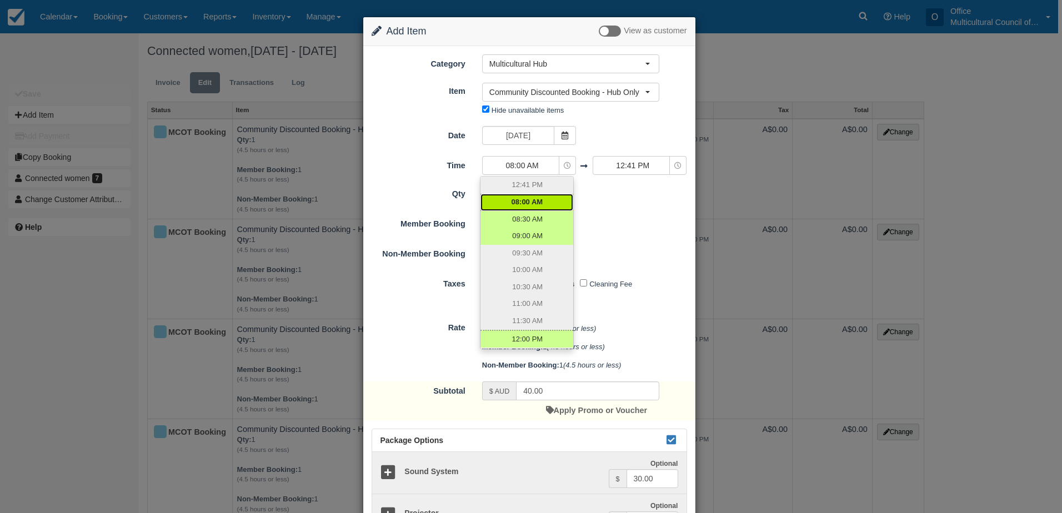
click at [615, 210] on div "Qty 1 x A$40.00 Required.Maximum of 1 Member Booking 1 Required.Maximum of 1 No…" at bounding box center [530, 225] width 316 height 82
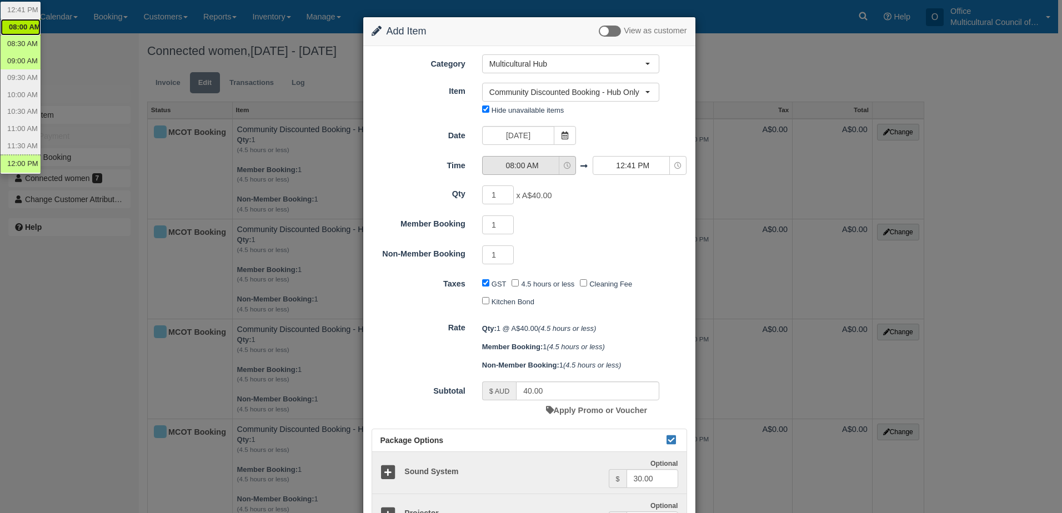
click at [558, 164] on span "08:00 AM" at bounding box center [522, 165] width 79 height 11
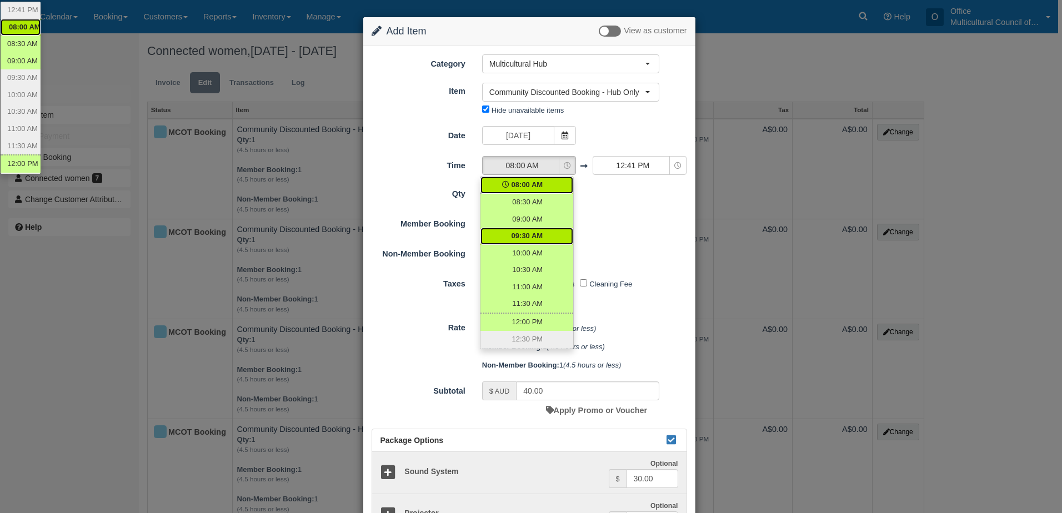
click at [543, 231] on link "09:30 AM" at bounding box center [526, 236] width 93 height 17
select select "09:30"
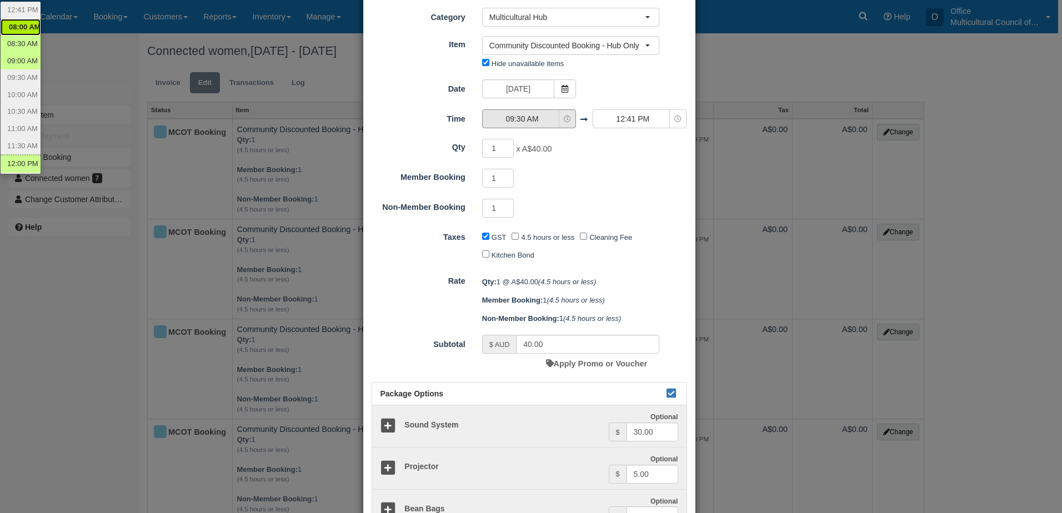
scroll to position [111, 0]
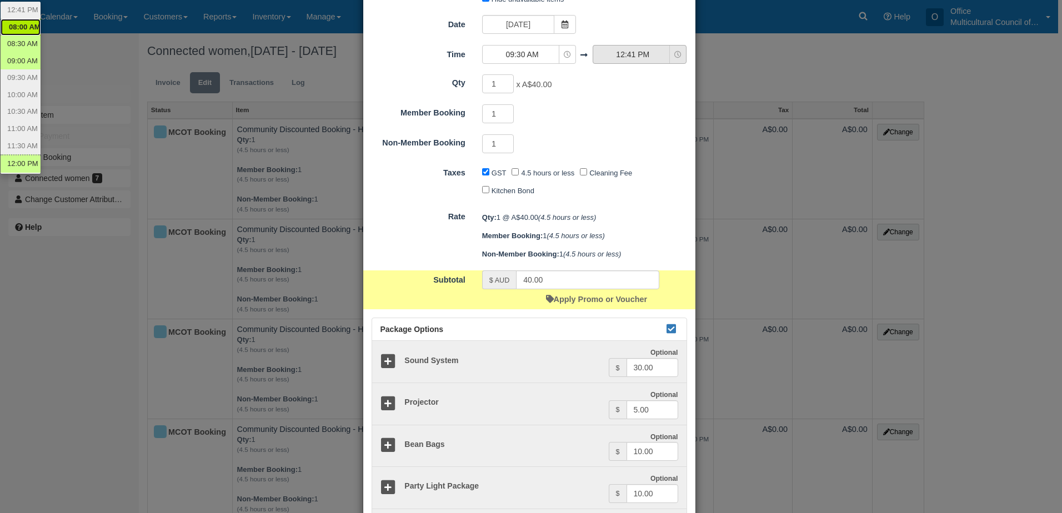
click at [617, 52] on span "12:41 PM" at bounding box center [632, 54] width 79 height 11
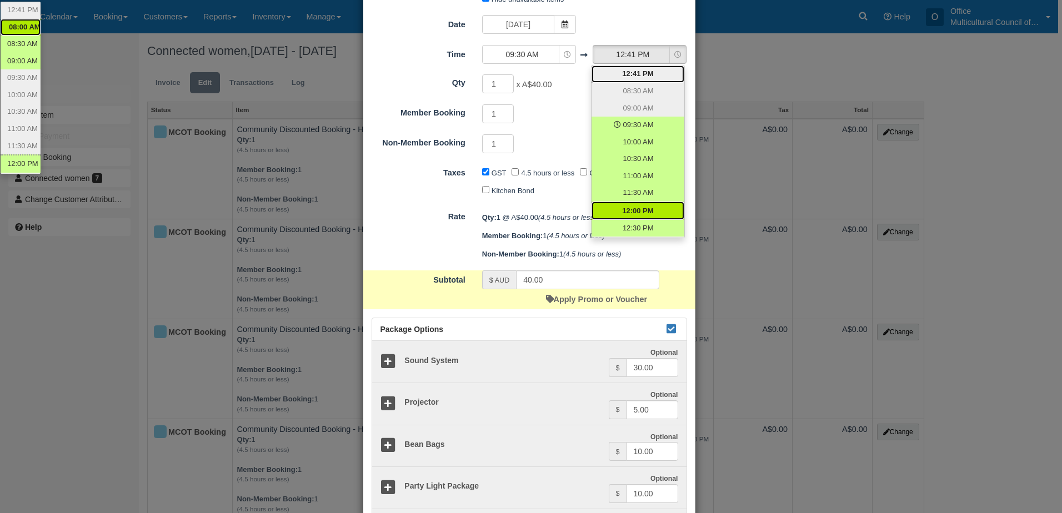
click at [630, 216] on span "12:00 PM" at bounding box center [637, 211] width 31 height 11
select select "12:00"
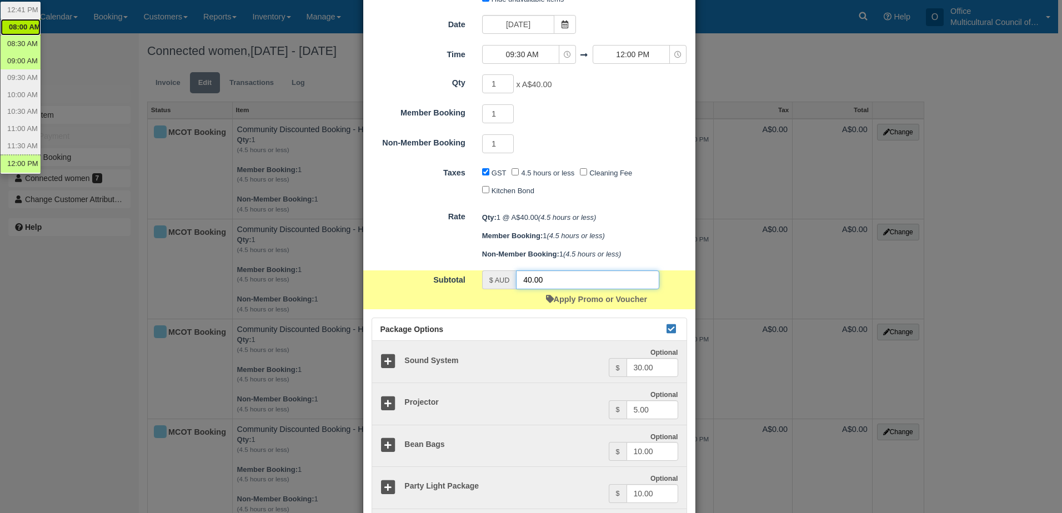
drag, startPoint x: 544, startPoint y: 282, endPoint x: 510, endPoint y: 282, distance: 33.9
click at [510, 282] on div "$ AUD 40.00" at bounding box center [570, 280] width 177 height 19
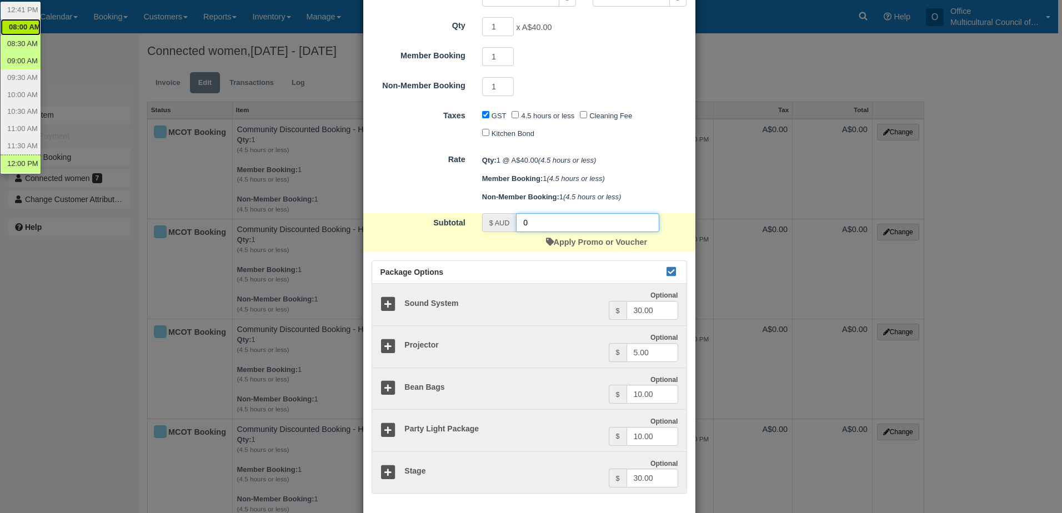
scroll to position [222, 0]
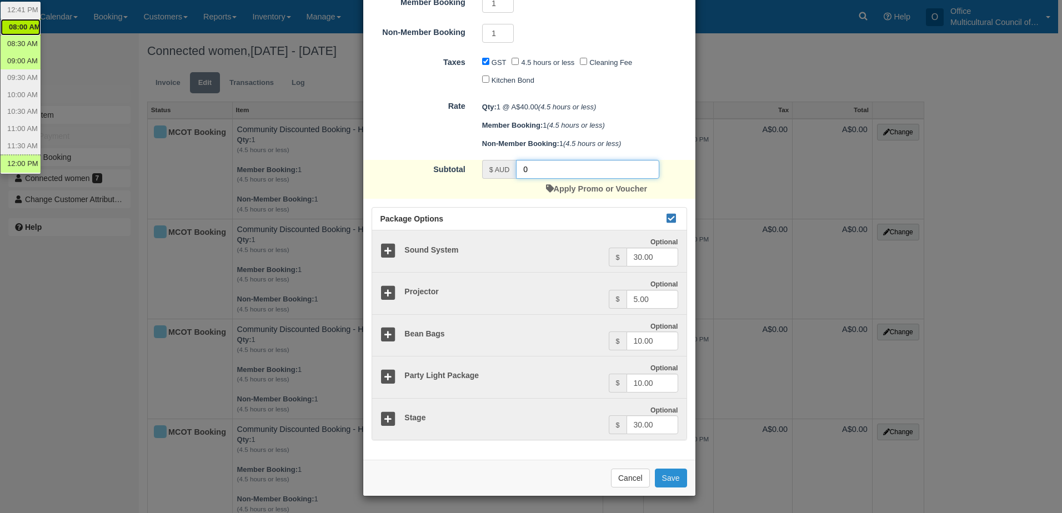
type input "0"
click at [677, 477] on button "Save" at bounding box center [671, 478] width 32 height 19
checkbox input "false"
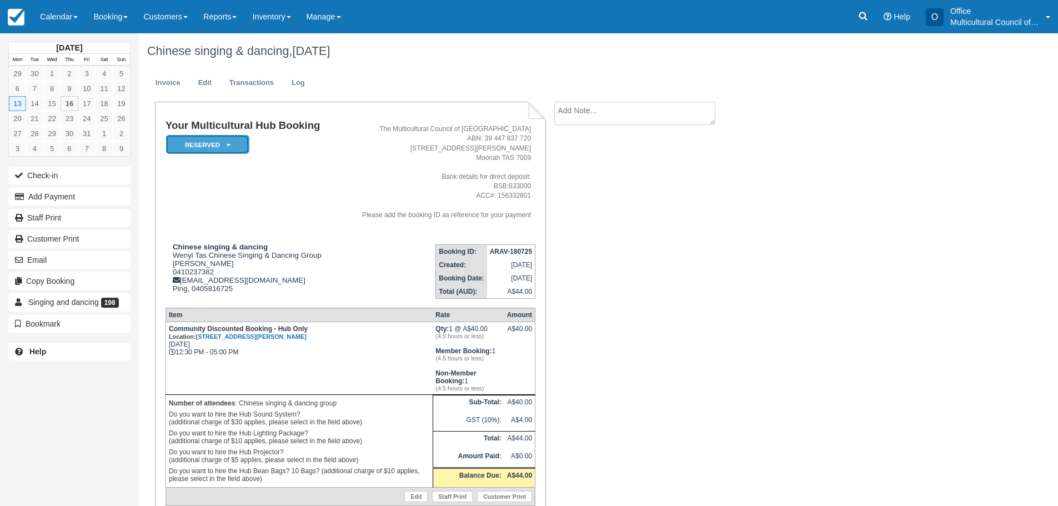
click at [231, 143] on em "Reserved" at bounding box center [207, 144] width 83 height 19
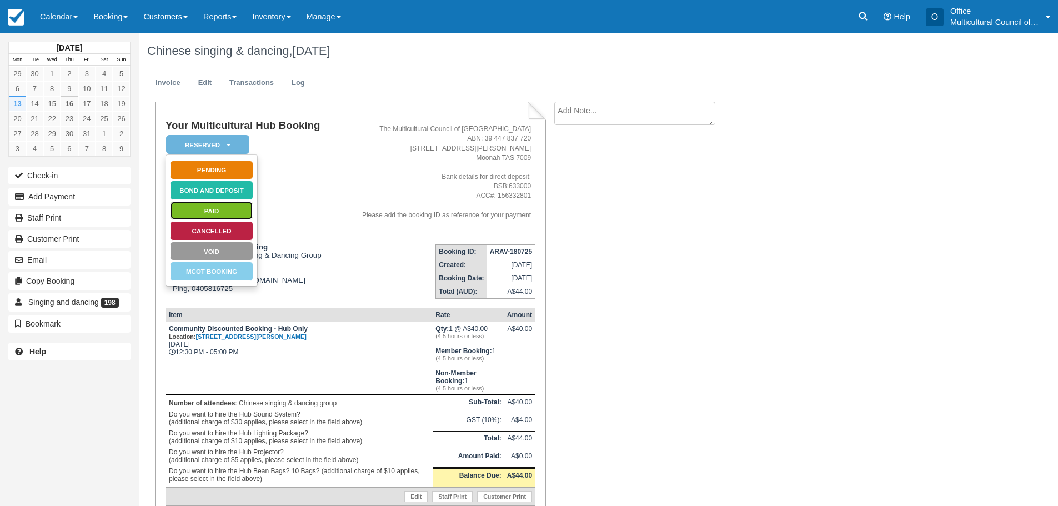
click at [231, 209] on link "Paid" at bounding box center [211, 210] width 83 height 19
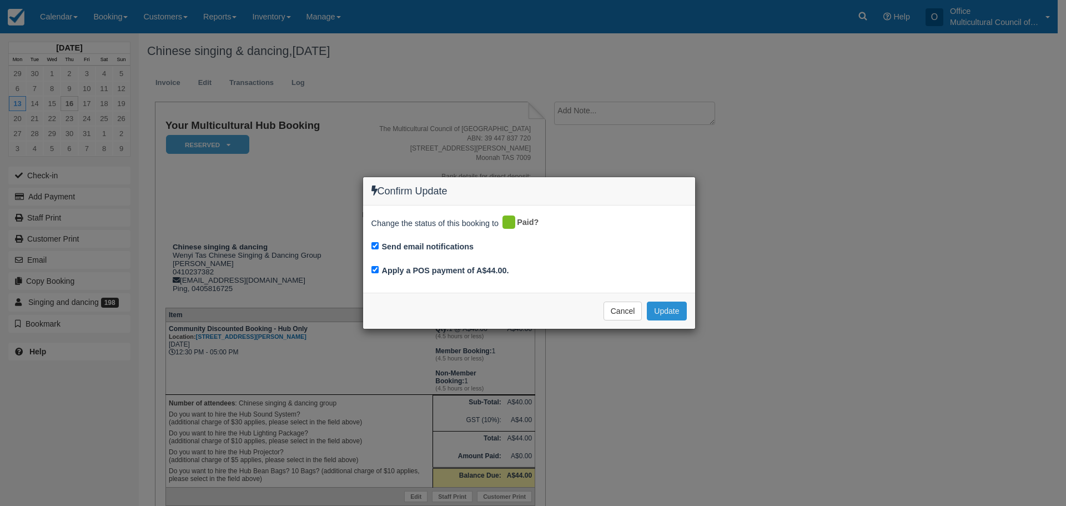
click at [674, 310] on button "Update" at bounding box center [666, 311] width 39 height 19
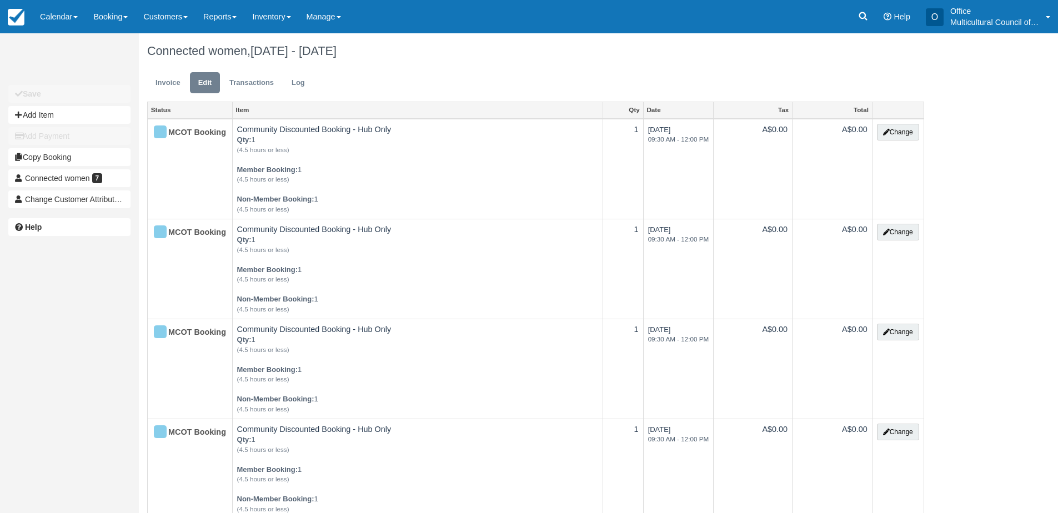
click at [91, 125] on div "Save Add Item Add Payment Copy Booking Connected women 7 Change Customer Attrib…" at bounding box center [69, 146] width 139 height 127
click at [91, 119] on button "Add Item" at bounding box center [69, 115] width 122 height 18
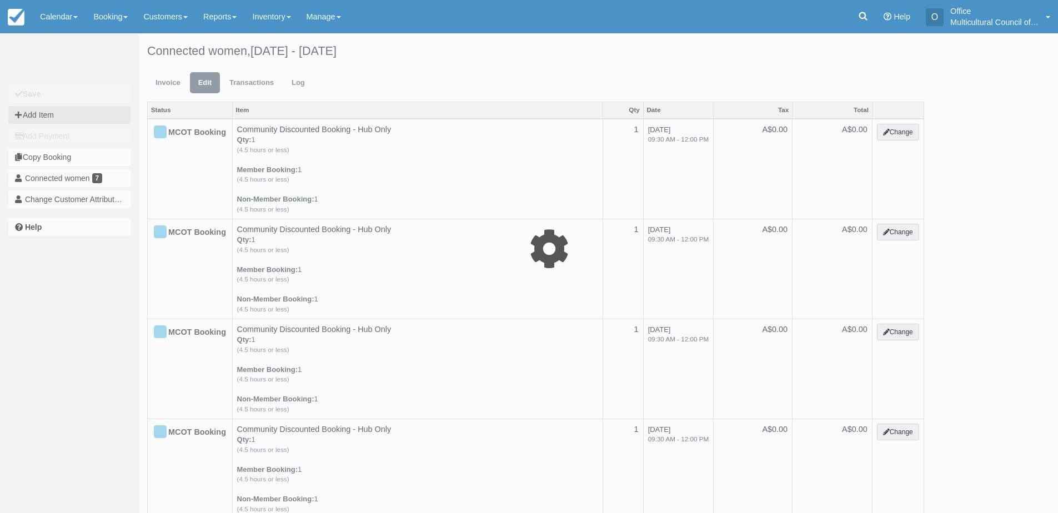
type input "0.00"
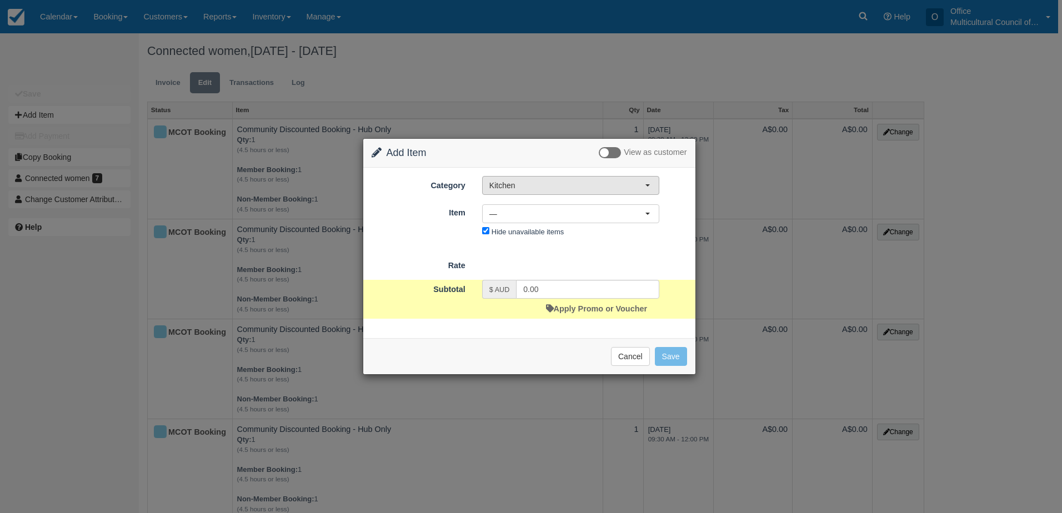
click at [566, 188] on span "Kitchen" at bounding box center [567, 185] width 156 height 11
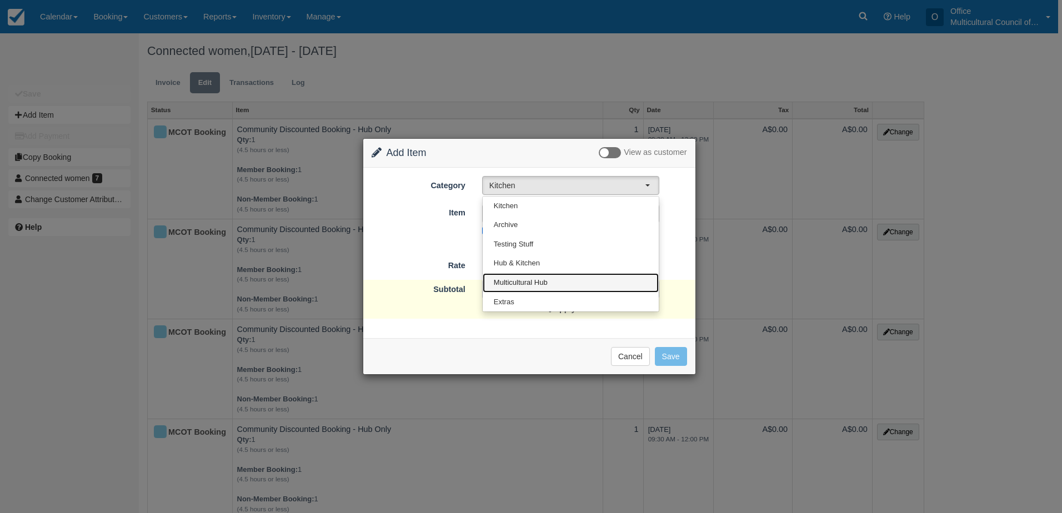
click at [580, 279] on link "Multicultural Hub" at bounding box center [571, 282] width 176 height 19
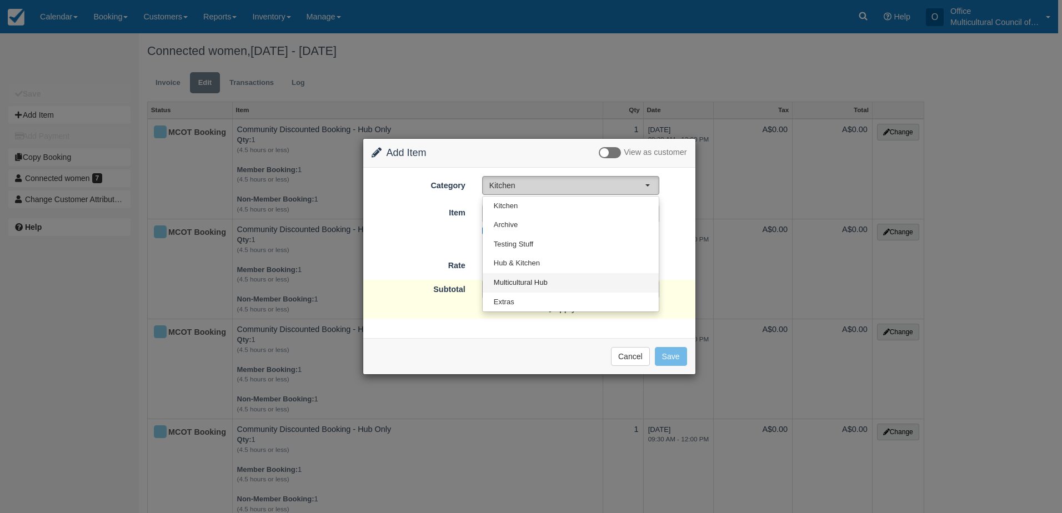
select select "2"
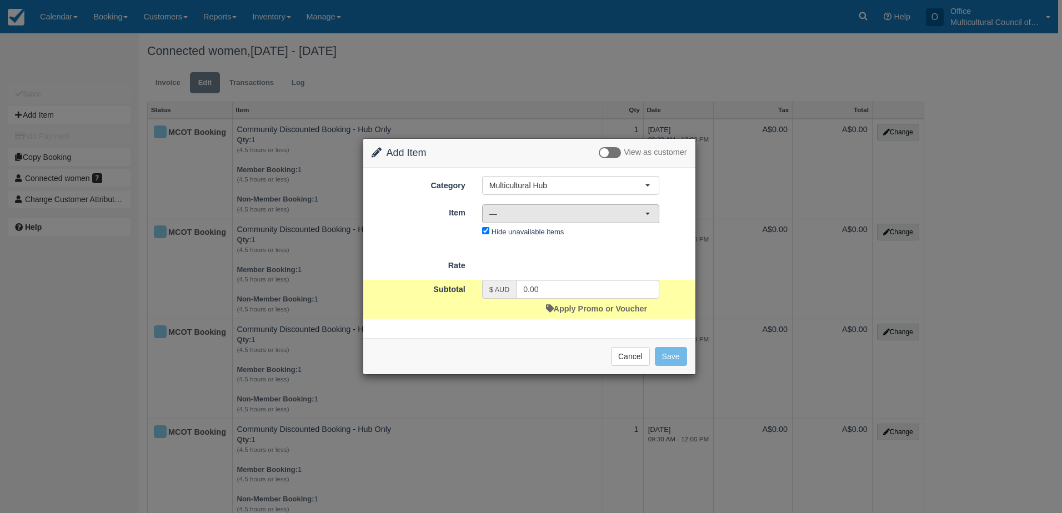
click at [618, 217] on span "—" at bounding box center [567, 213] width 156 height 11
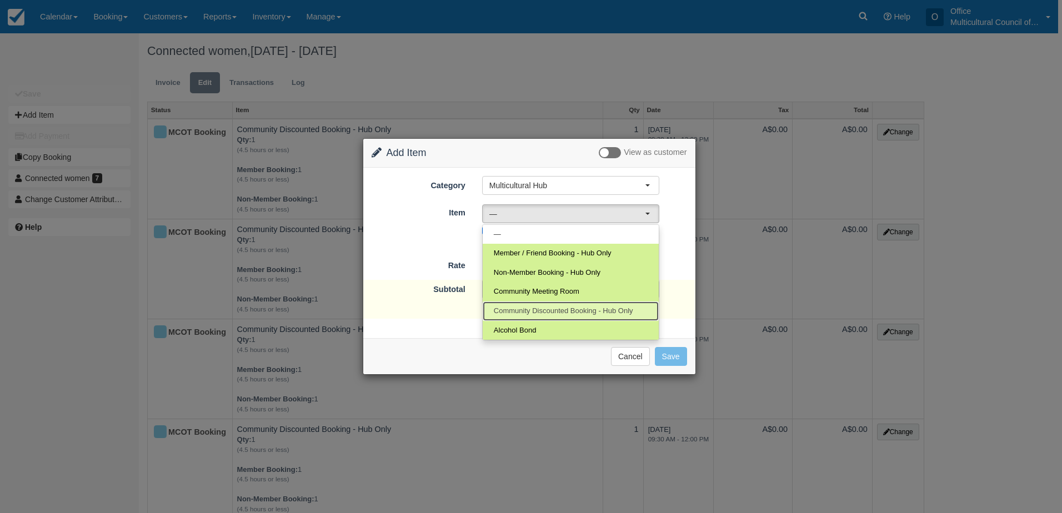
click at [598, 308] on span "Community Discounted Booking - Hub Only" at bounding box center [563, 311] width 139 height 11
select select "4"
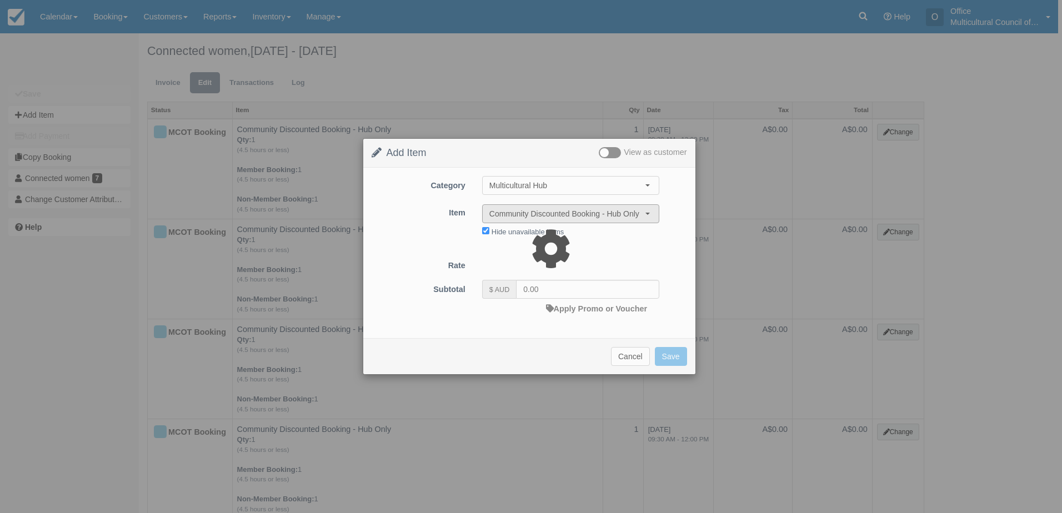
type input "40.00"
select select "08:00"
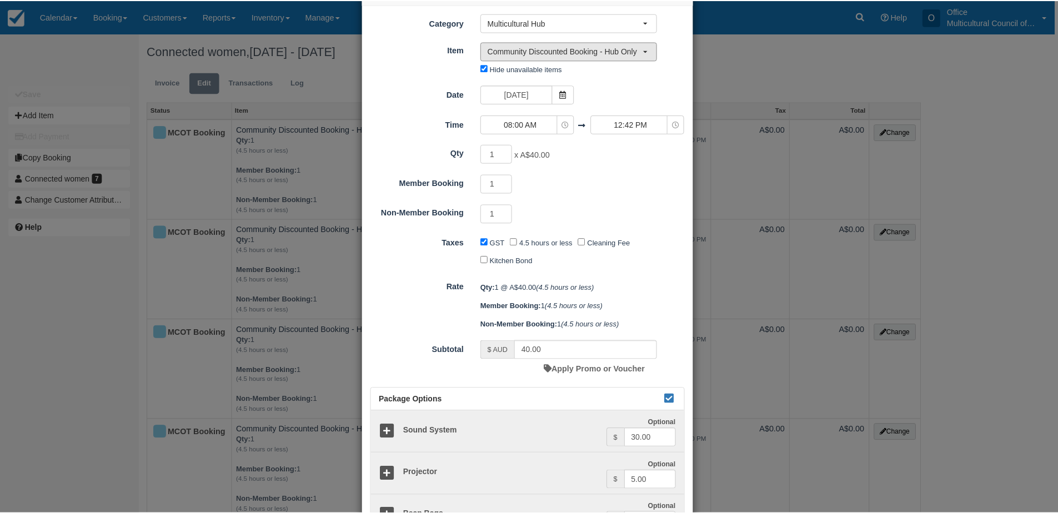
scroll to position [262, 0]
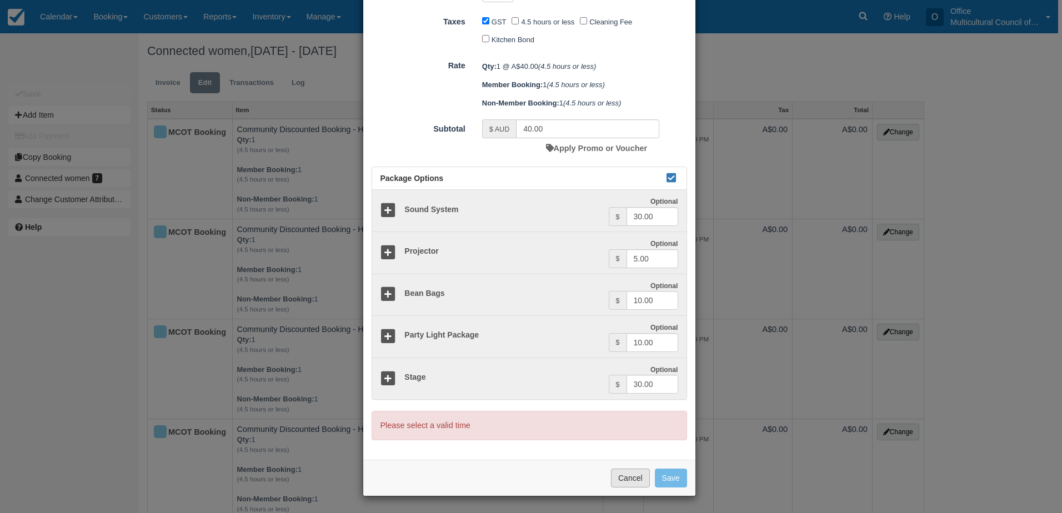
click at [621, 482] on button "Cancel" at bounding box center [630, 478] width 39 height 19
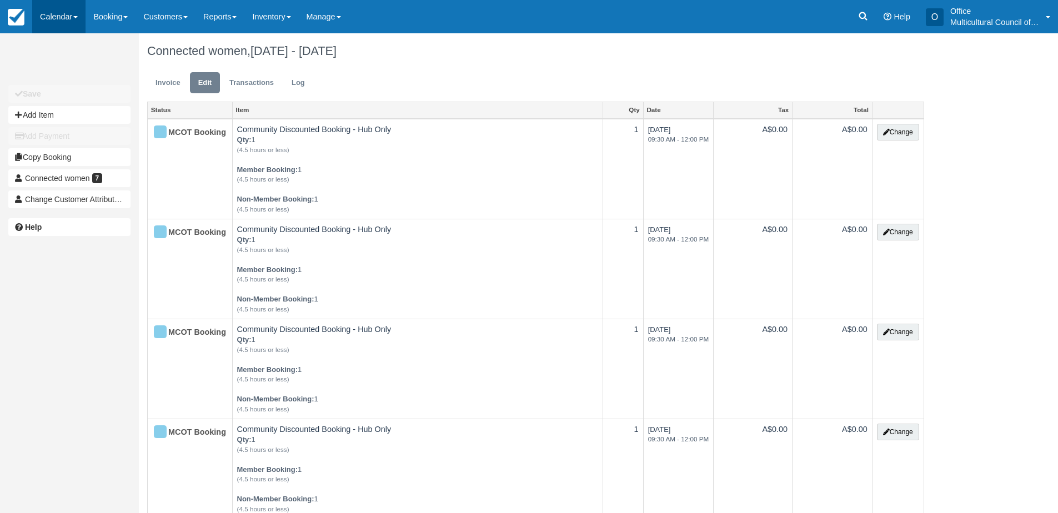
click at [56, 28] on link "Calendar" at bounding box center [58, 16] width 53 height 33
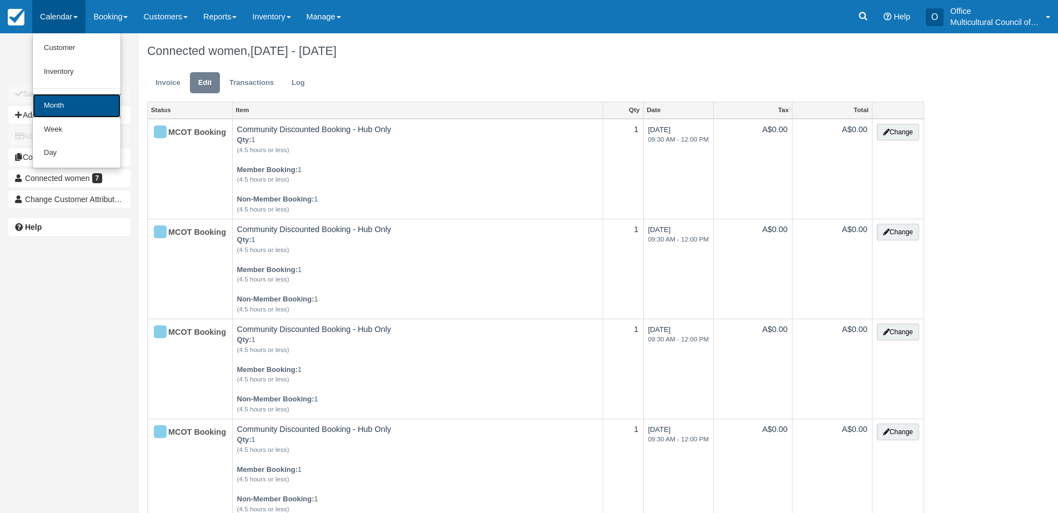
click at [72, 109] on link "Month" at bounding box center [77, 106] width 88 height 24
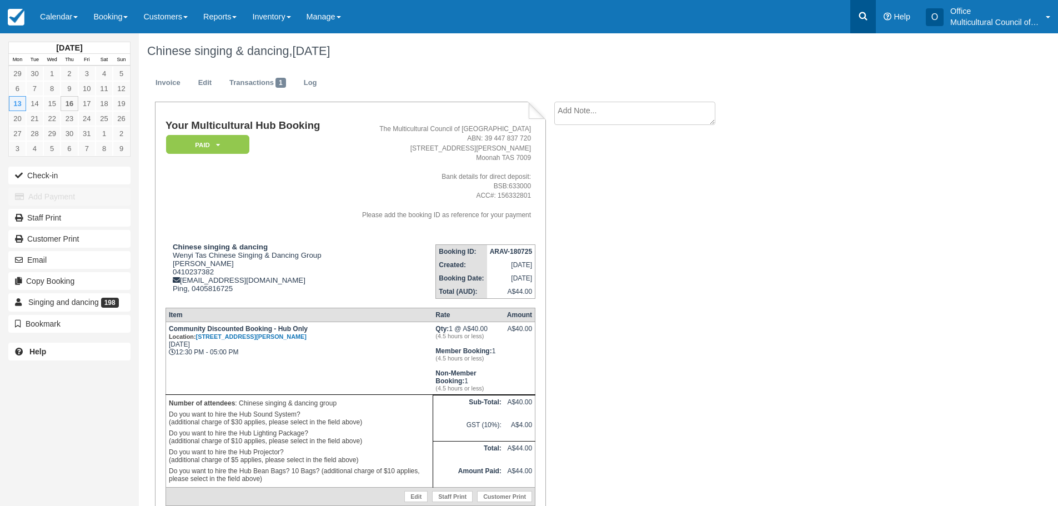
click at [865, 11] on icon at bounding box center [863, 16] width 11 height 11
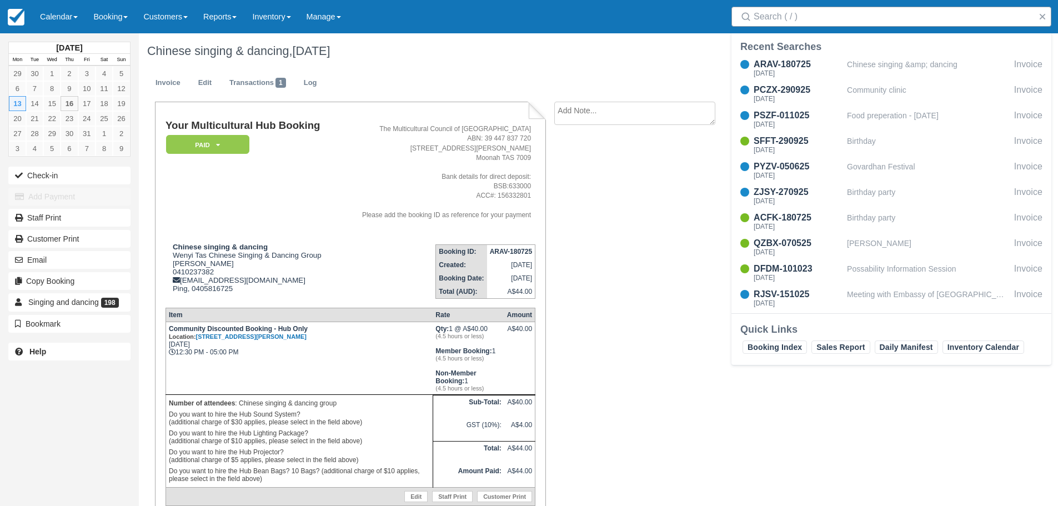
click at [794, 19] on input "Search" at bounding box center [894, 17] width 280 height 20
click at [759, 12] on input "Search" at bounding box center [894, 17] width 280 height 20
type input "D"
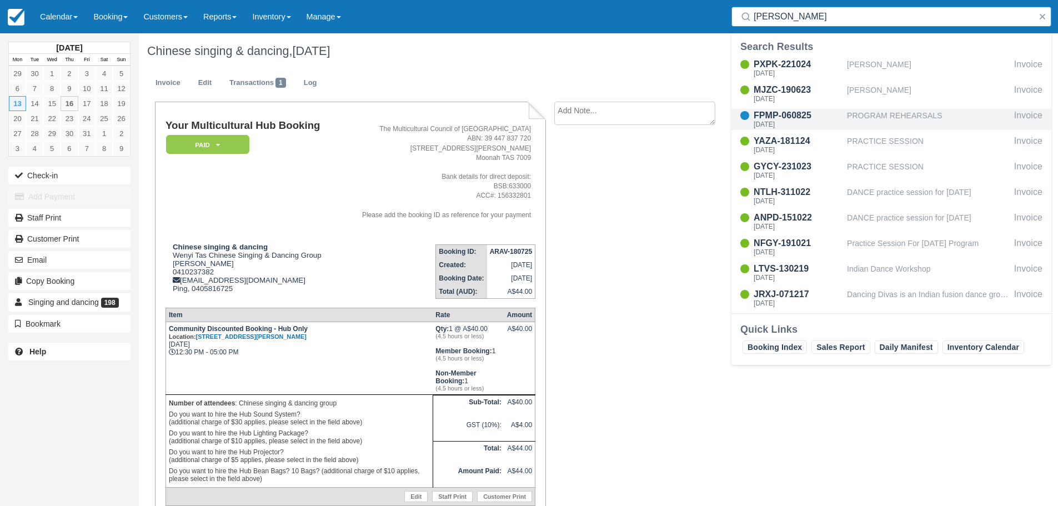
type input "[PERSON_NAME]"
click at [830, 117] on div "FPMP-060825" at bounding box center [798, 115] width 89 height 13
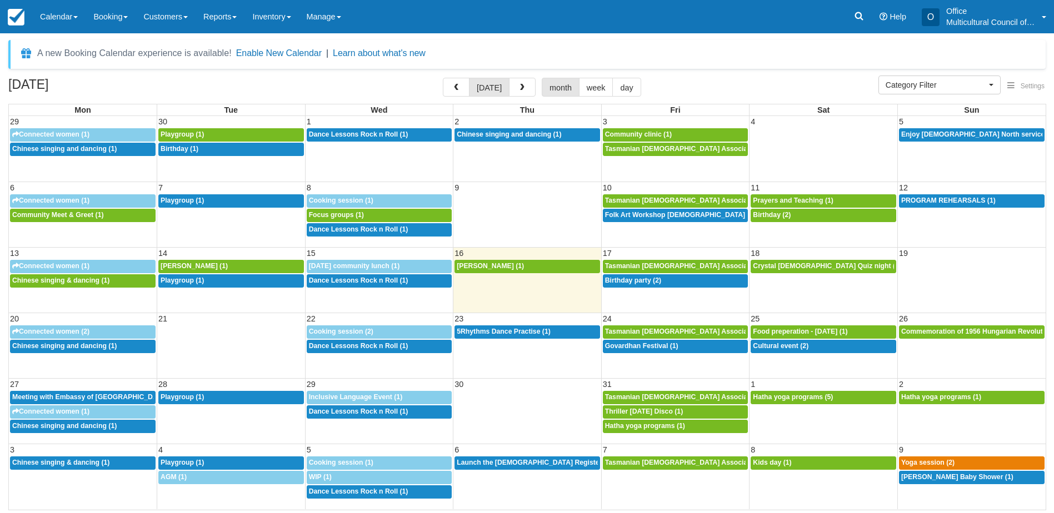
select select
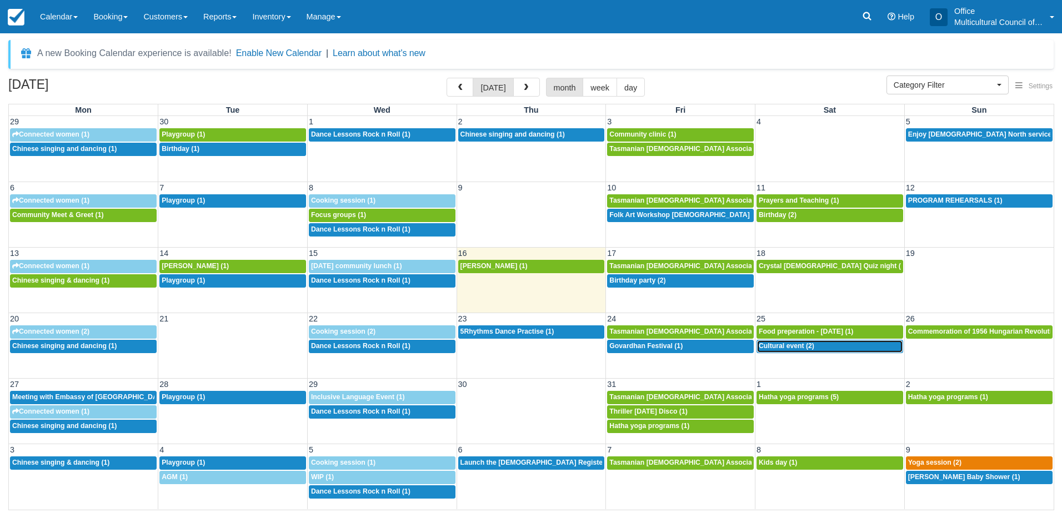
click at [776, 347] on span "Cultural event (2)" at bounding box center [787, 346] width 56 height 8
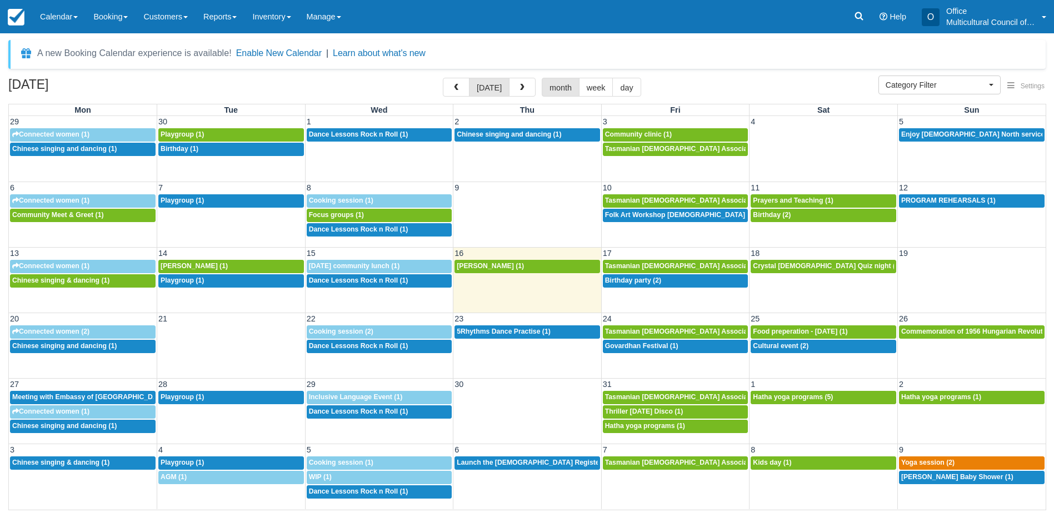
select select
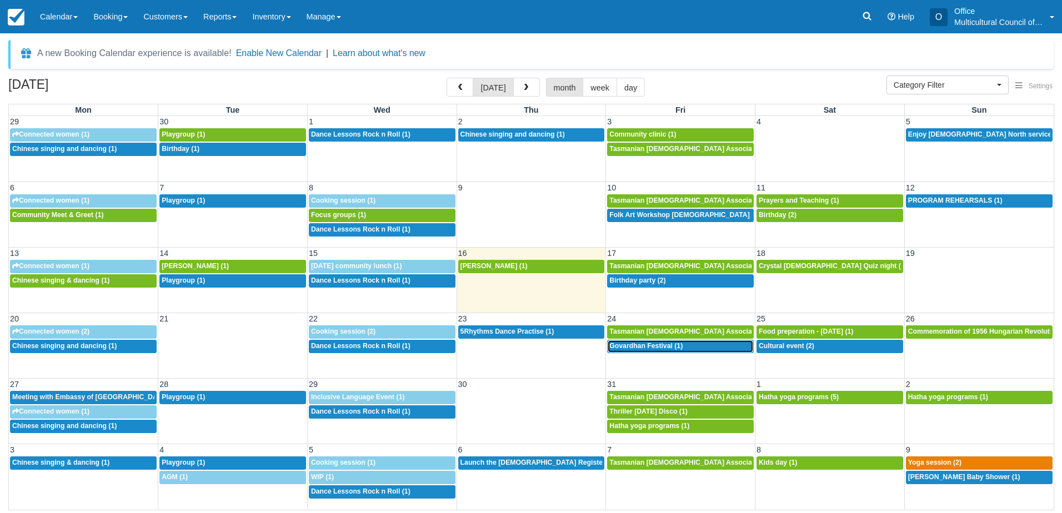
click at [656, 352] on link "3p Govardhan Festival (1)" at bounding box center [680, 346] width 147 height 13
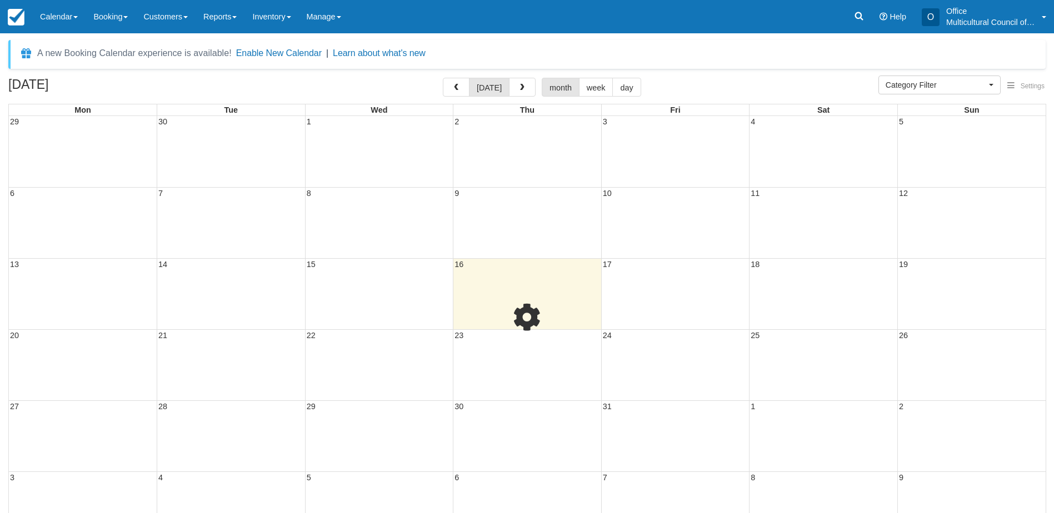
select select
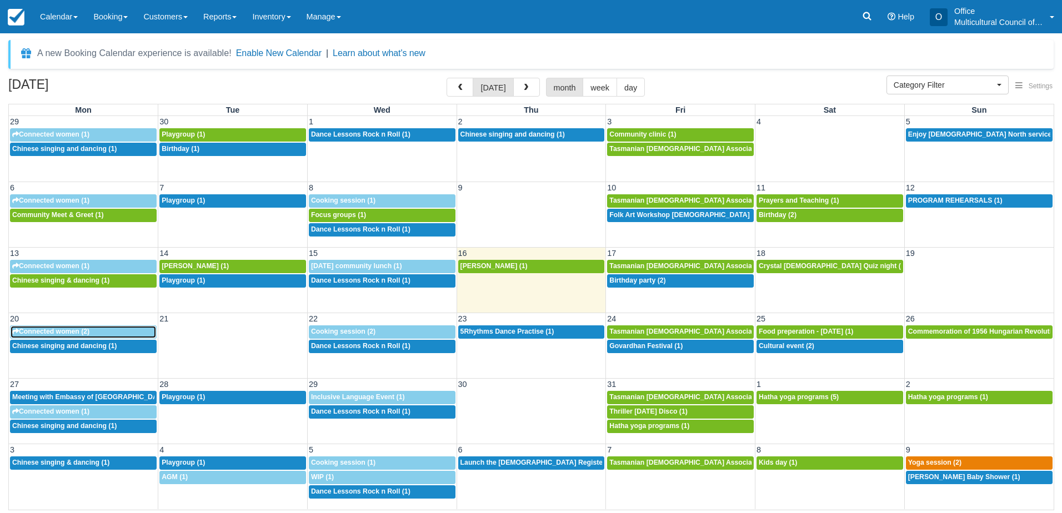
click at [55, 333] on span "Connected women (2)" at bounding box center [50, 332] width 77 height 8
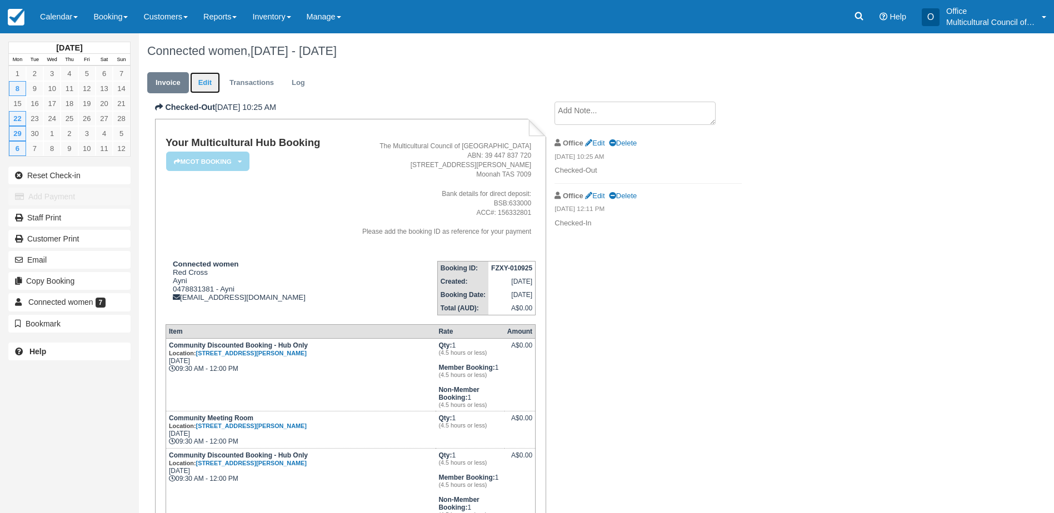
click at [205, 82] on link "Edit" at bounding box center [205, 83] width 30 height 22
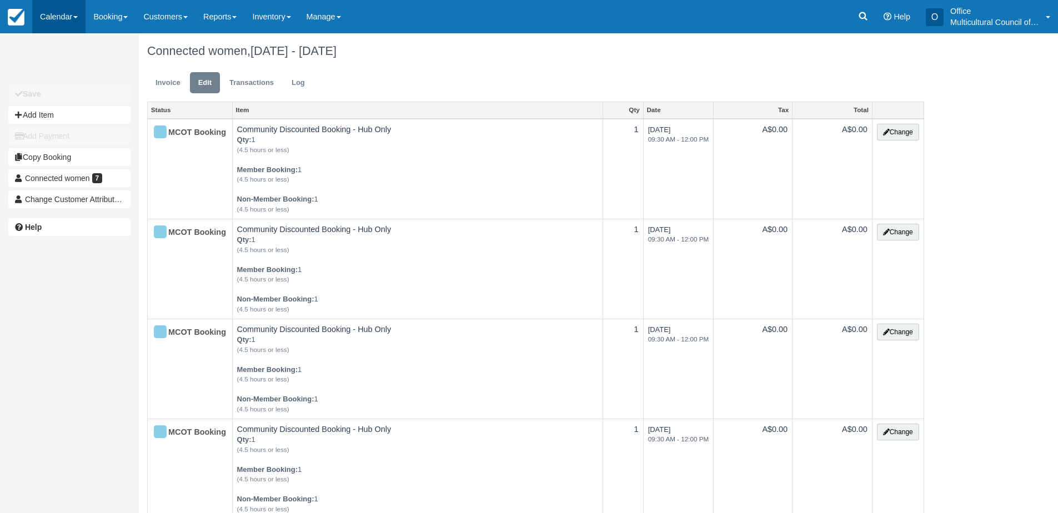
click at [60, 12] on link "Calendar" at bounding box center [58, 16] width 53 height 33
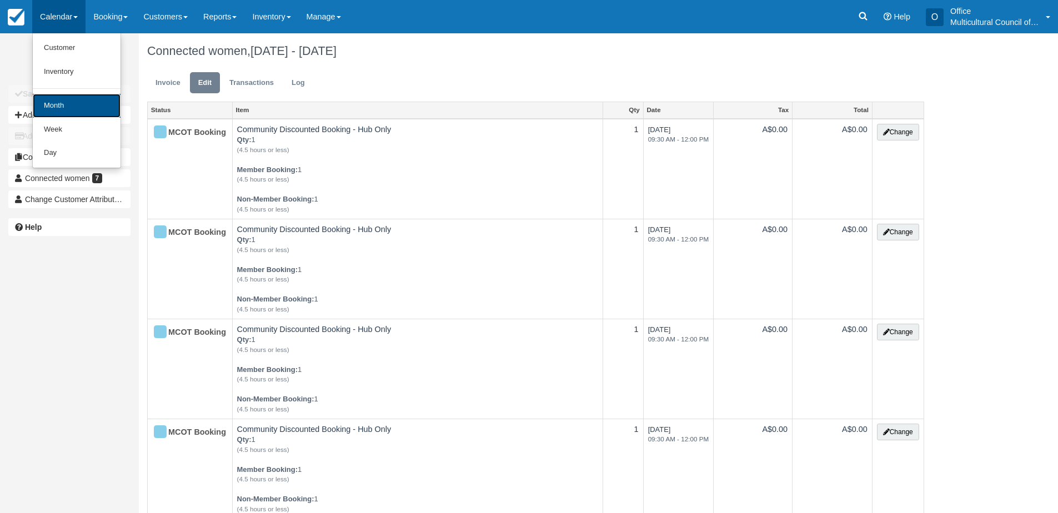
click at [88, 106] on link "Month" at bounding box center [77, 106] width 88 height 24
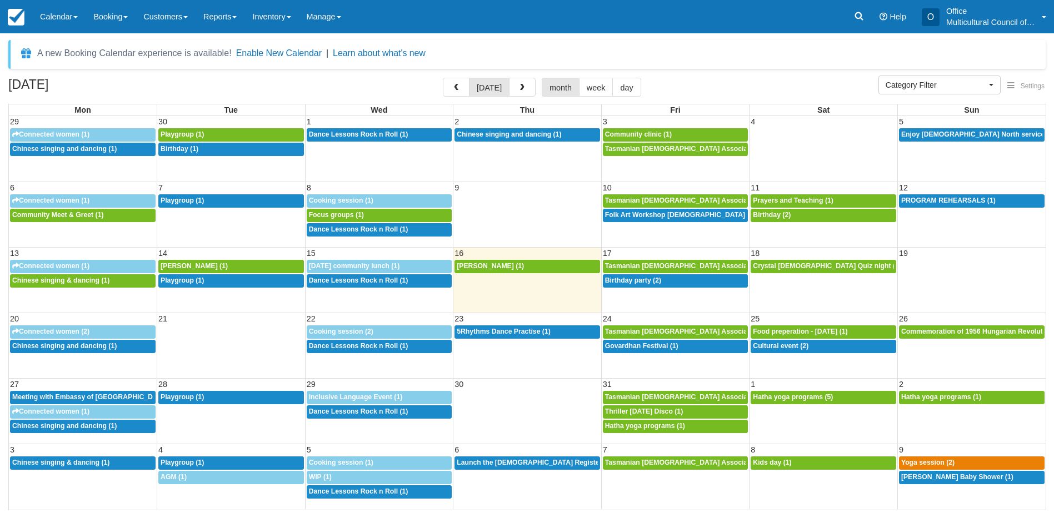
select select
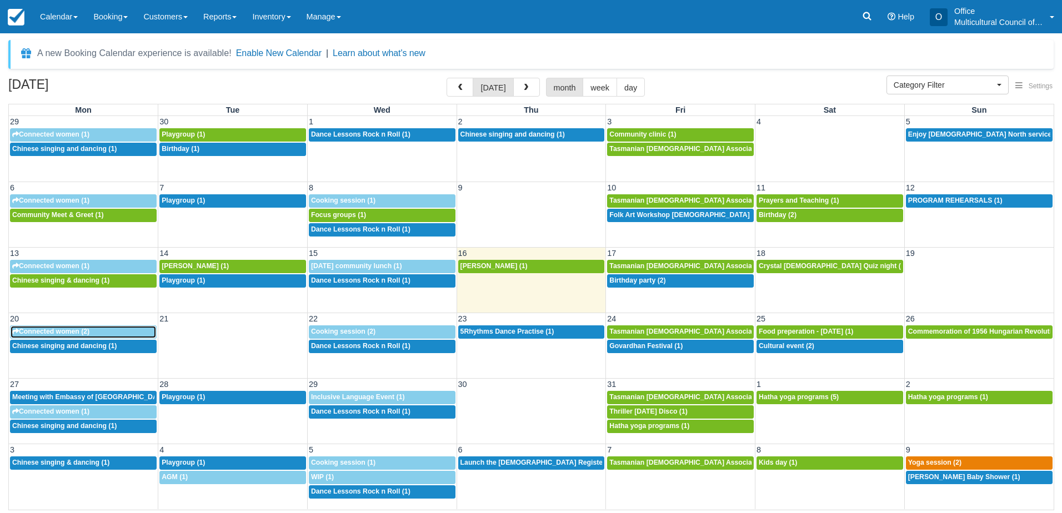
click at [88, 334] on span "Connected women (2)" at bounding box center [50, 332] width 77 height 8
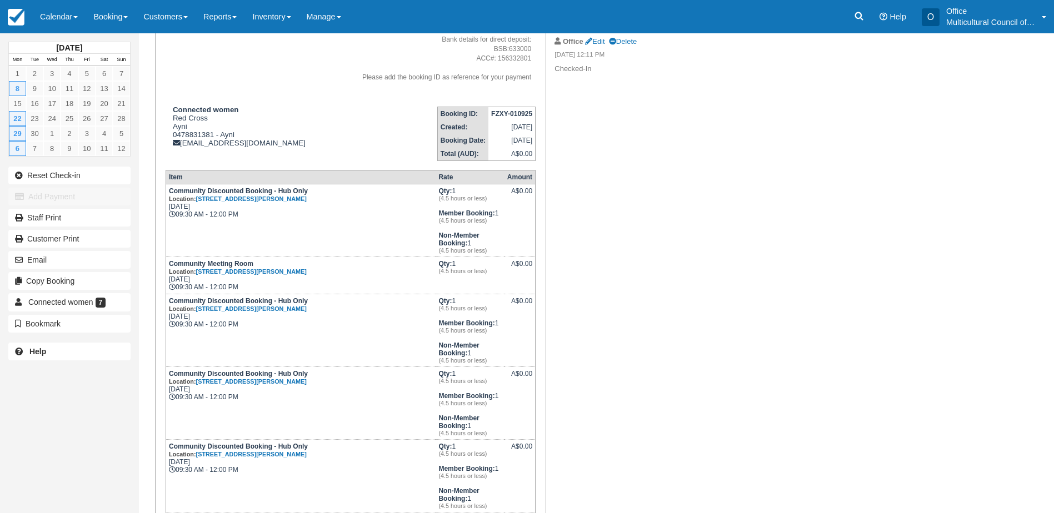
scroll to position [167, 0]
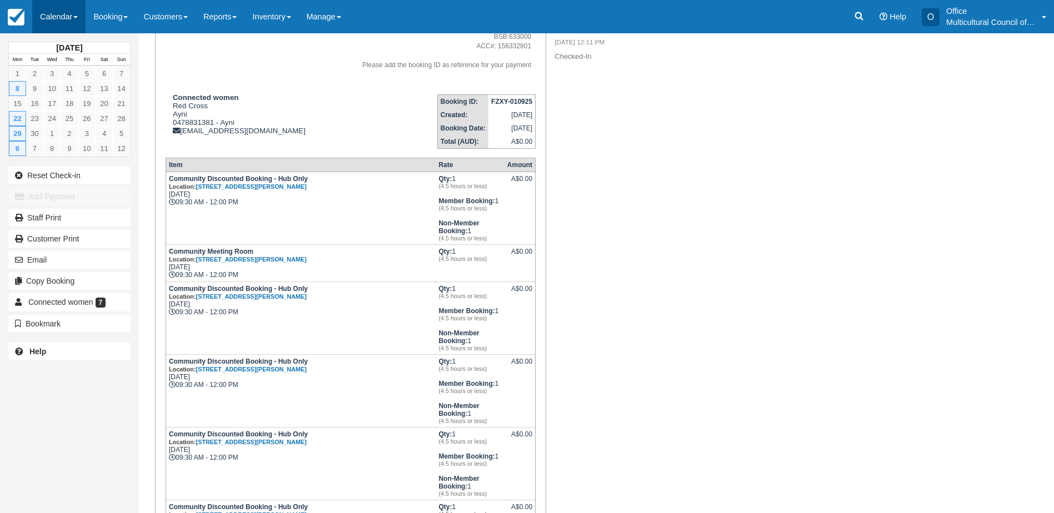
click at [43, 22] on link "Calendar" at bounding box center [58, 16] width 53 height 33
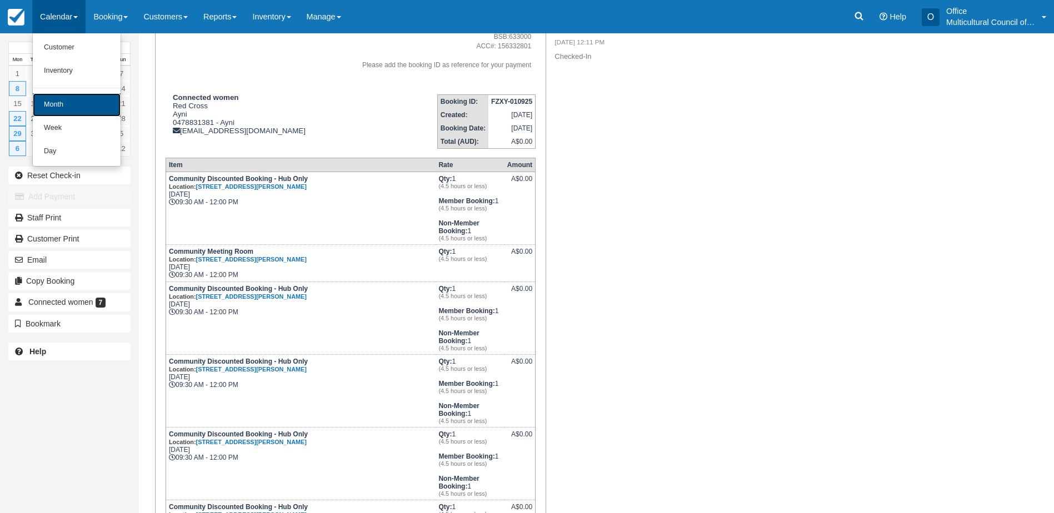
click at [64, 106] on link "Month" at bounding box center [77, 104] width 88 height 23
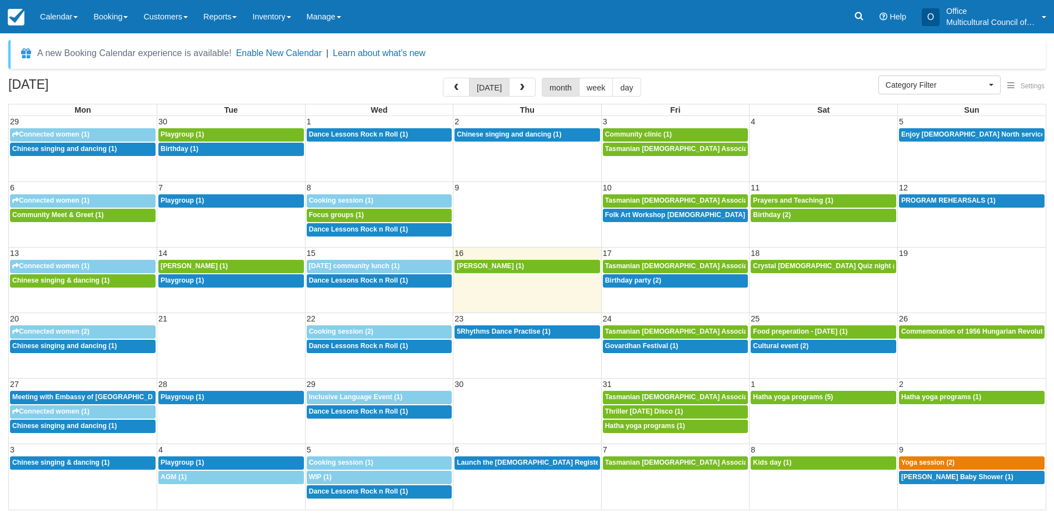
select select
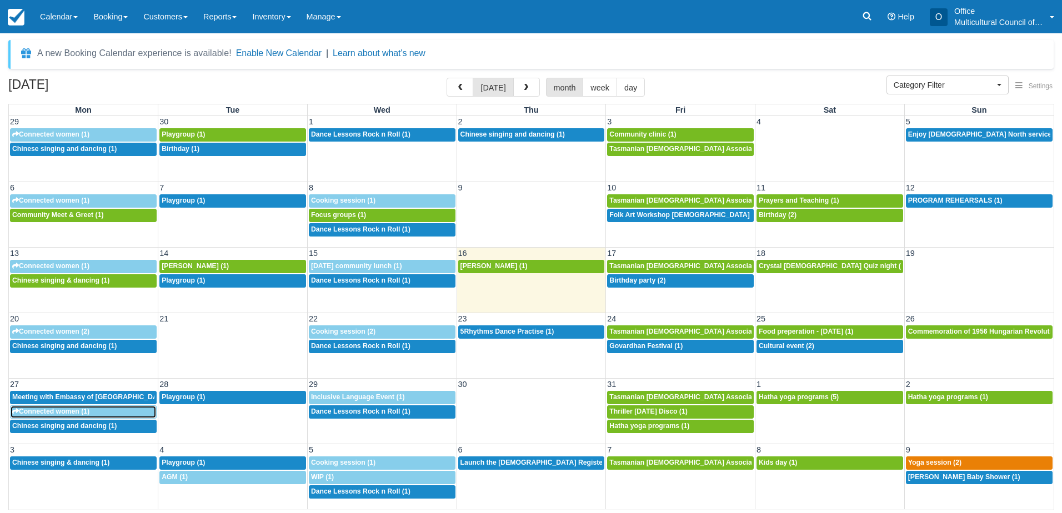
click at [78, 410] on span "Connected women (1)" at bounding box center [50, 412] width 77 height 8
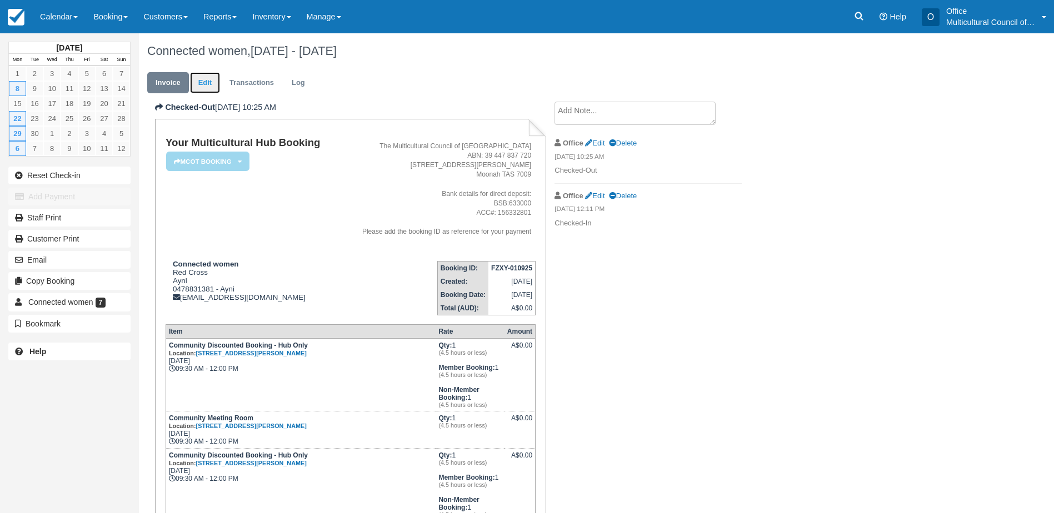
click at [199, 86] on link "Edit" at bounding box center [205, 83] width 30 height 22
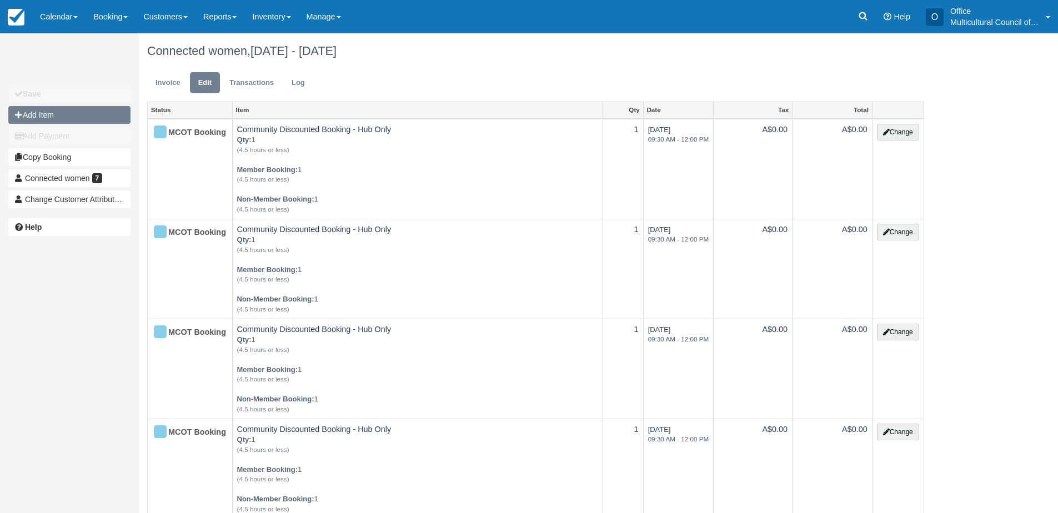
click at [68, 117] on button "Add Item" at bounding box center [69, 115] width 122 height 18
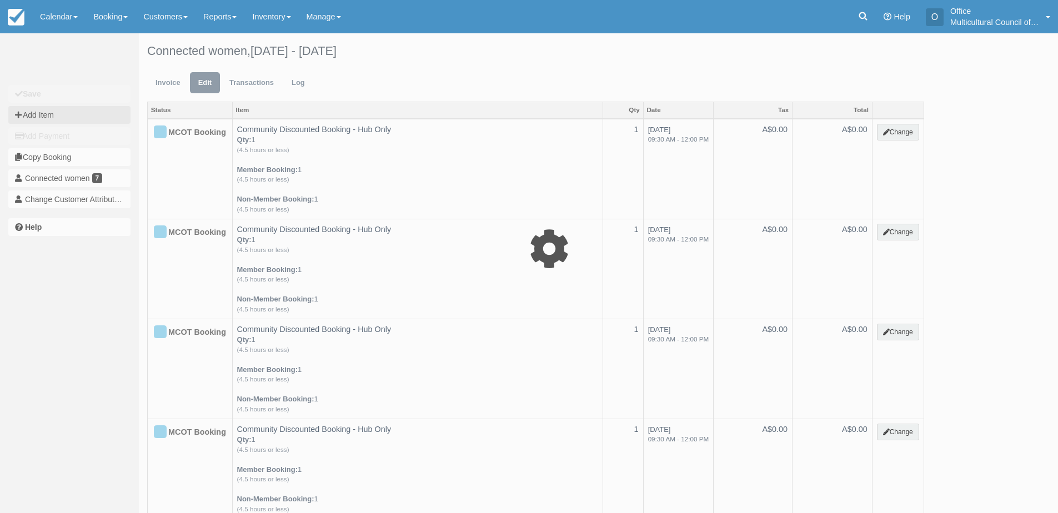
type input "0.00"
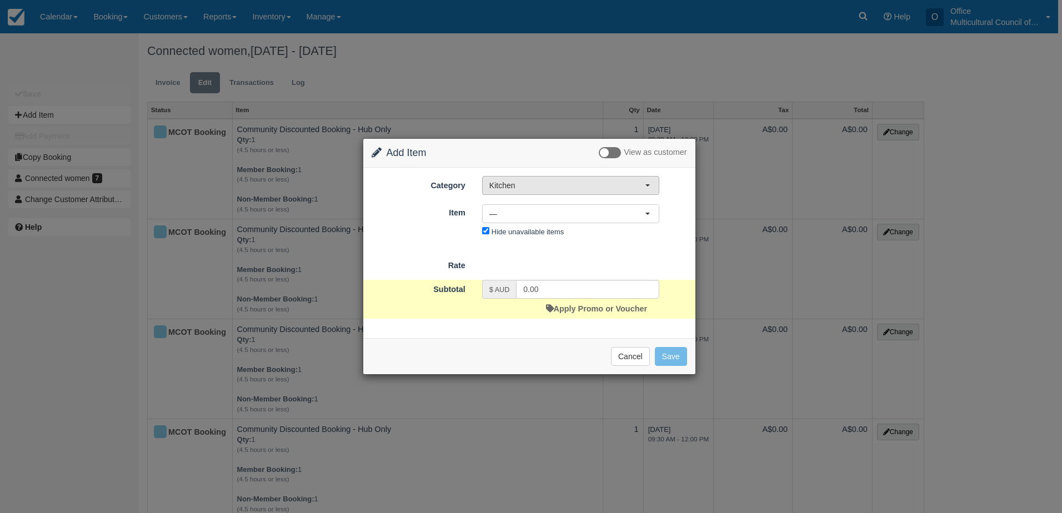
click at [566, 186] on span "Kitchen" at bounding box center [567, 185] width 156 height 11
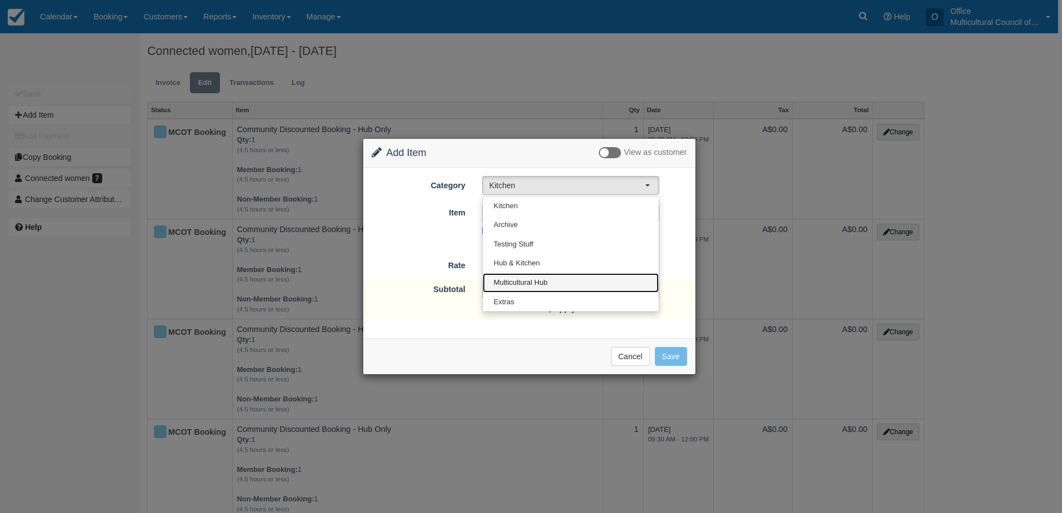
click at [553, 278] on link "Multicultural Hub" at bounding box center [571, 282] width 176 height 19
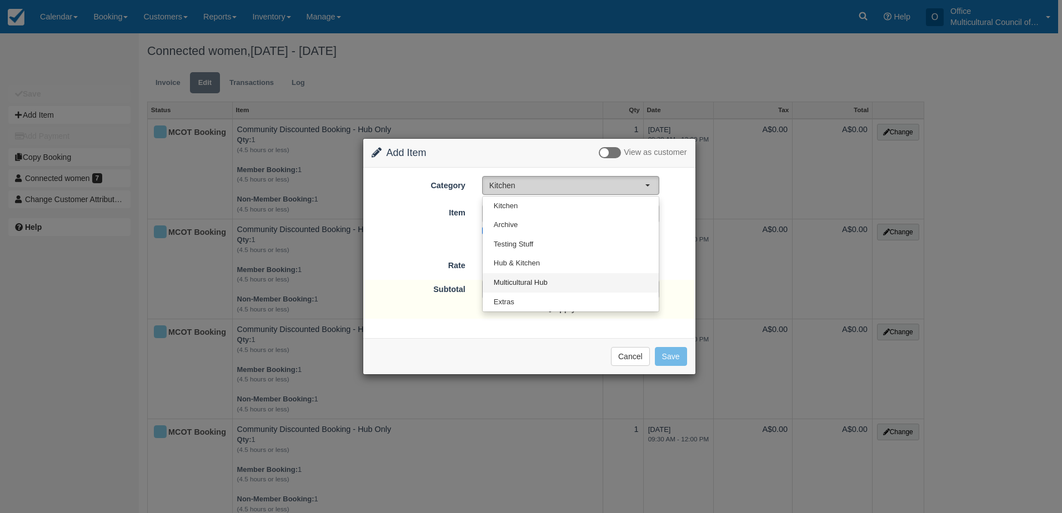
select select "2"
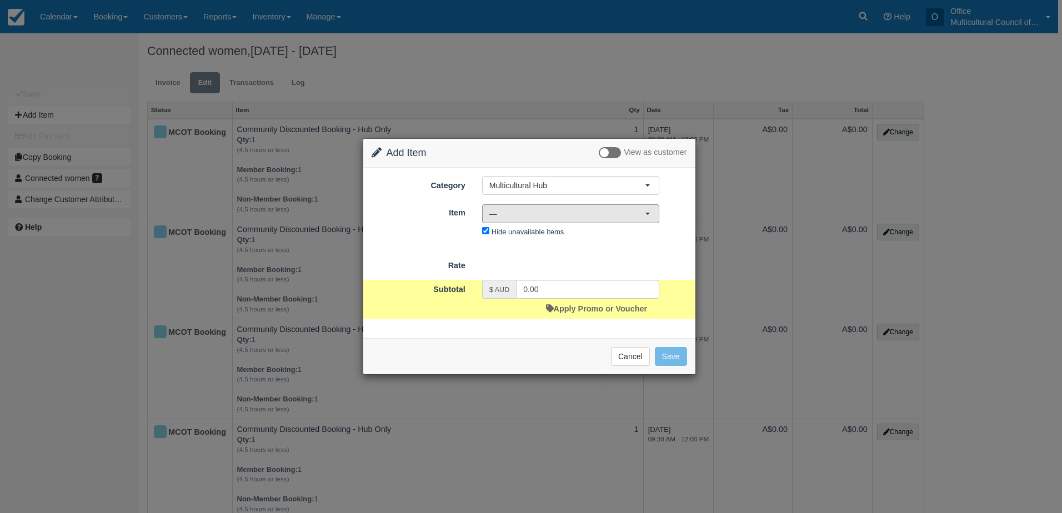
click at [557, 214] on span "—" at bounding box center [567, 213] width 156 height 11
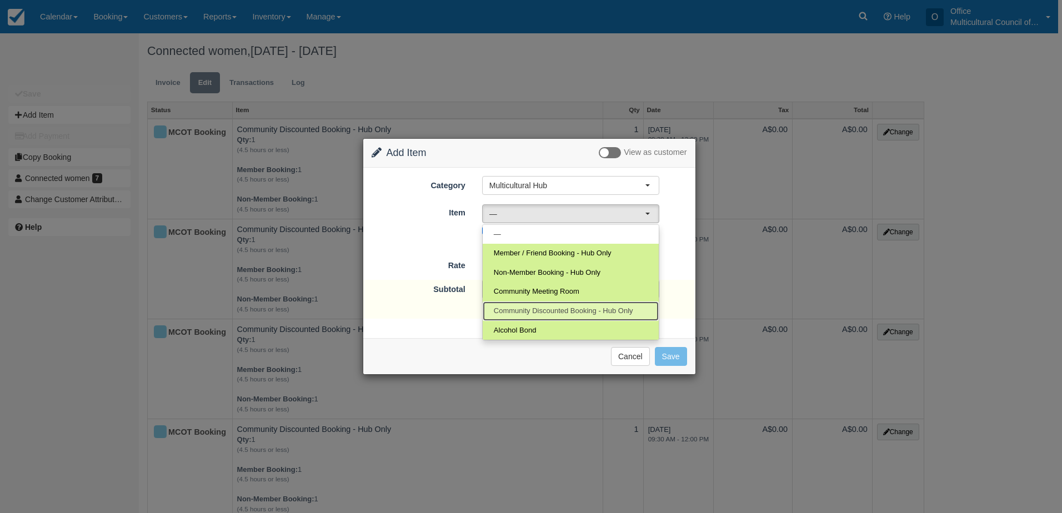
click at [529, 316] on span "Community Discounted Booking - Hub Only" at bounding box center [563, 311] width 139 height 11
select select "4"
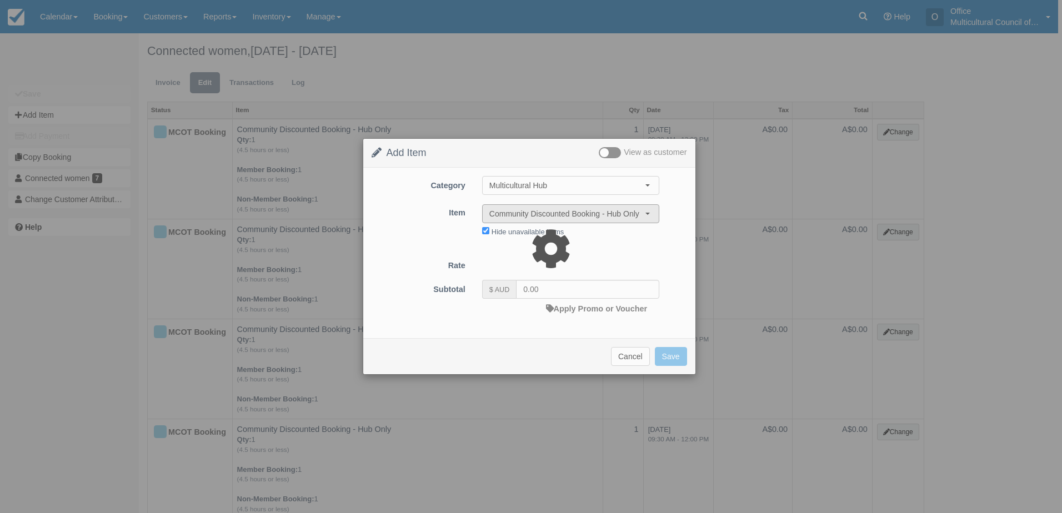
type input "40.00"
select select "08:00"
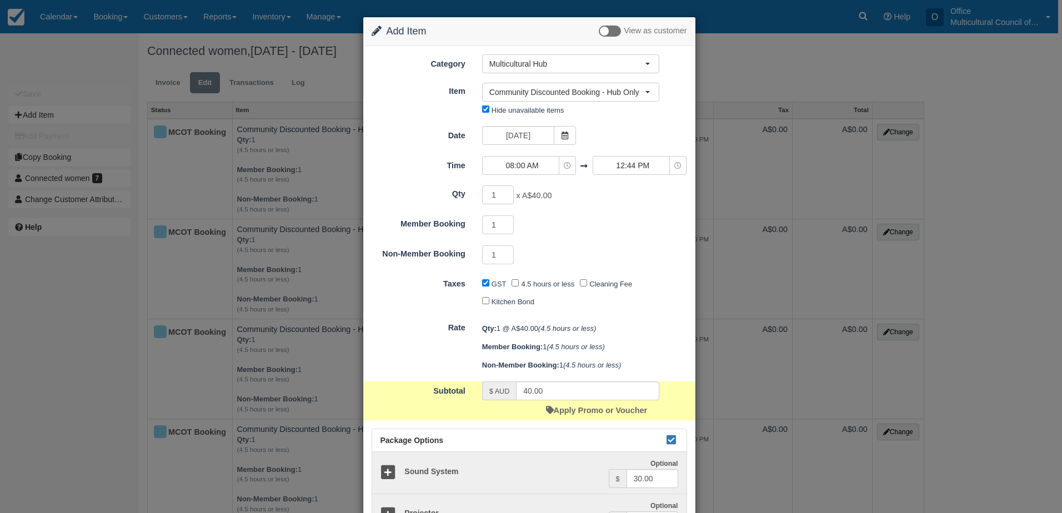
drag, startPoint x: 566, startPoint y: 131, endPoint x: 578, endPoint y: 273, distance: 142.2
click at [567, 131] on span at bounding box center [565, 135] width 22 height 19
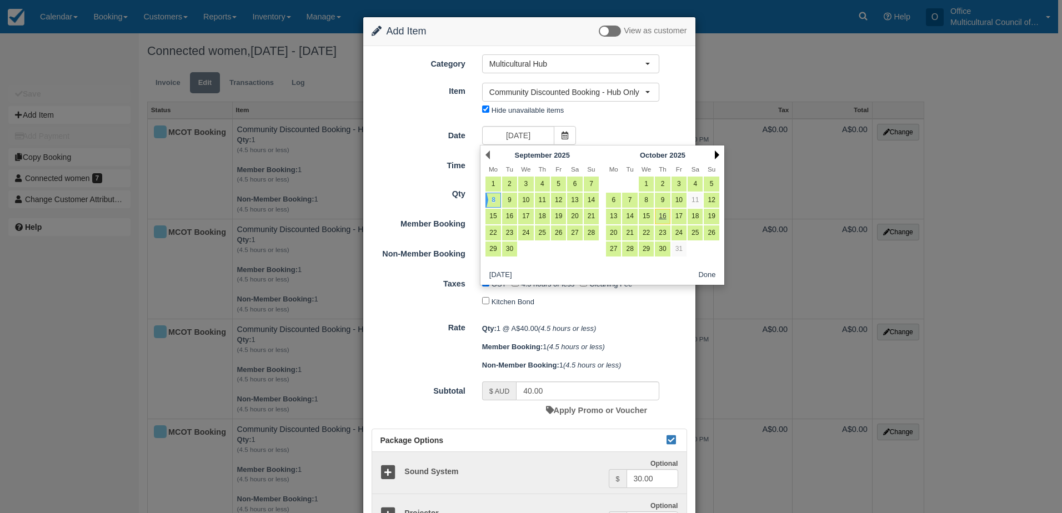
click at [715, 154] on link "Next" at bounding box center [717, 155] width 4 height 9
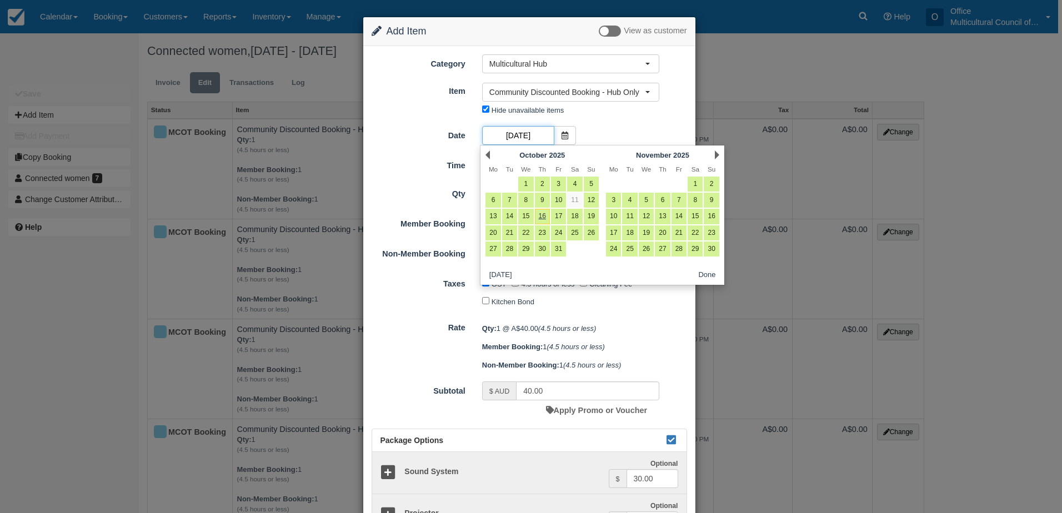
scroll to position [0, 41]
click at [615, 198] on link "3" at bounding box center [613, 200] width 15 height 15
type input "Monday 03 November 2025"
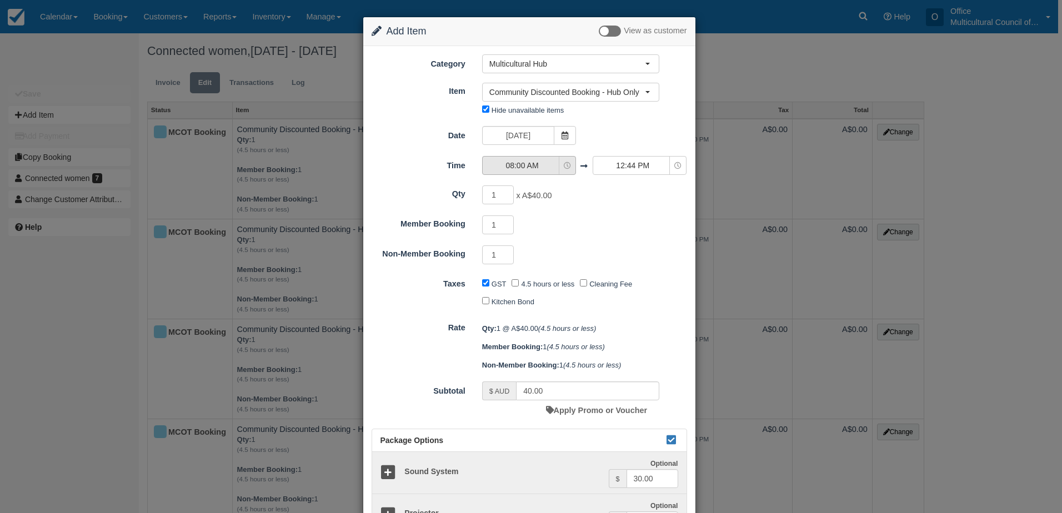
click at [525, 168] on span "08:00 AM" at bounding box center [522, 165] width 79 height 11
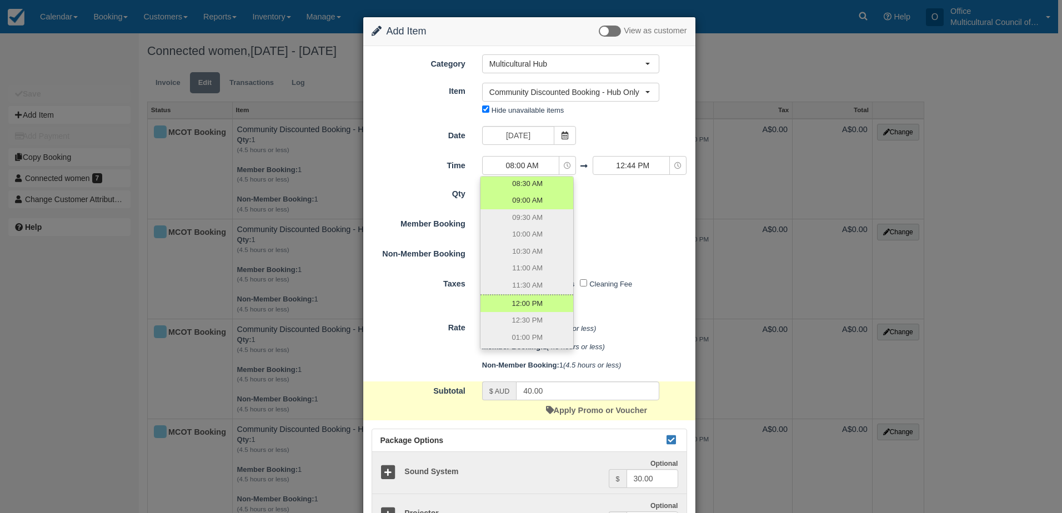
scroll to position [111, 0]
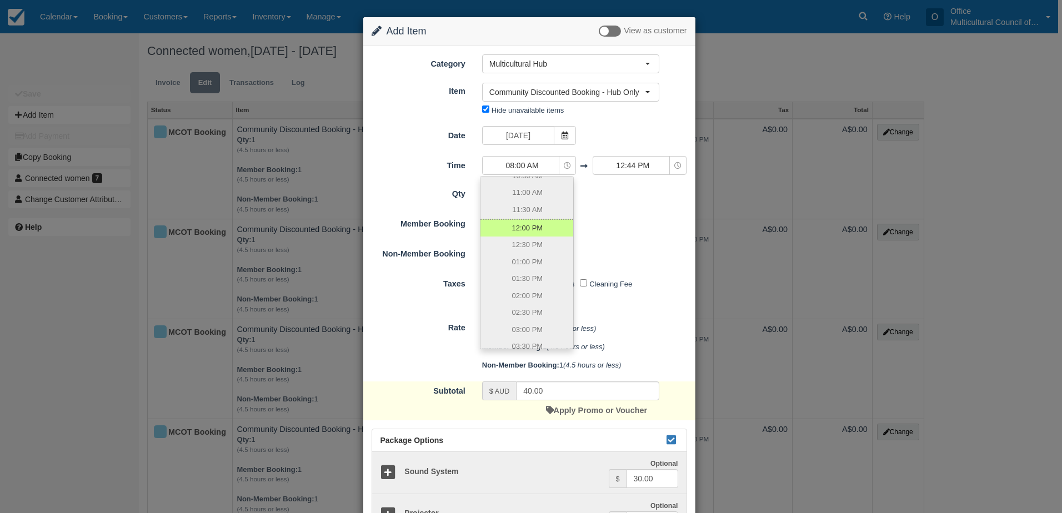
click at [597, 228] on div "1 Required.Maximum of 1" at bounding box center [571, 227] width 194 height 22
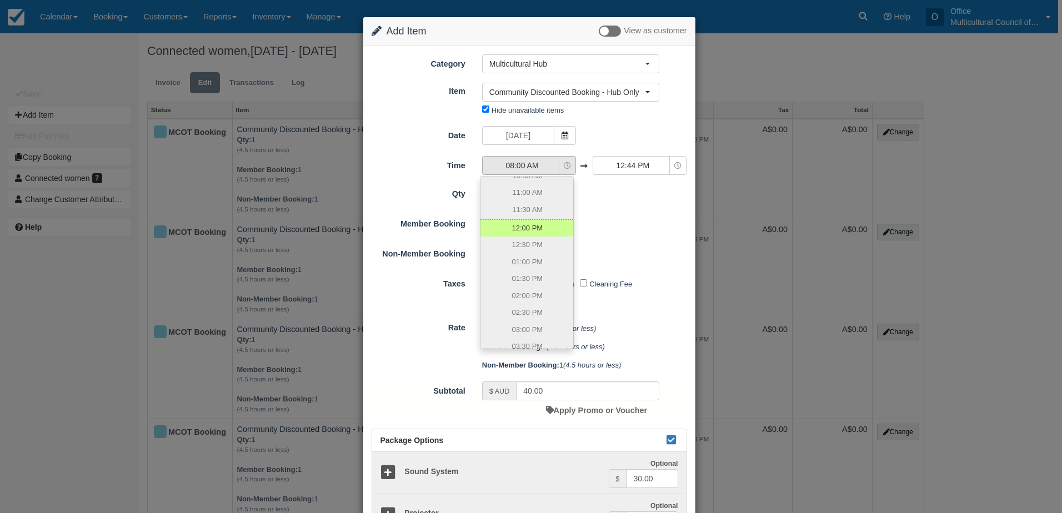
click at [567, 164] on icon "button" at bounding box center [567, 165] width 7 height 7
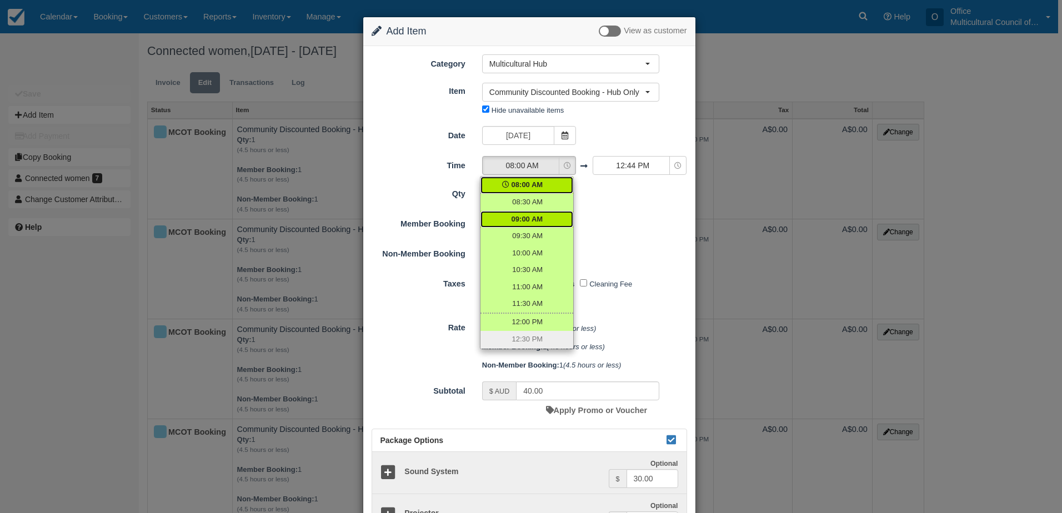
click at [537, 225] on link "09:00 AM" at bounding box center [526, 219] width 93 height 17
select select "09:00"
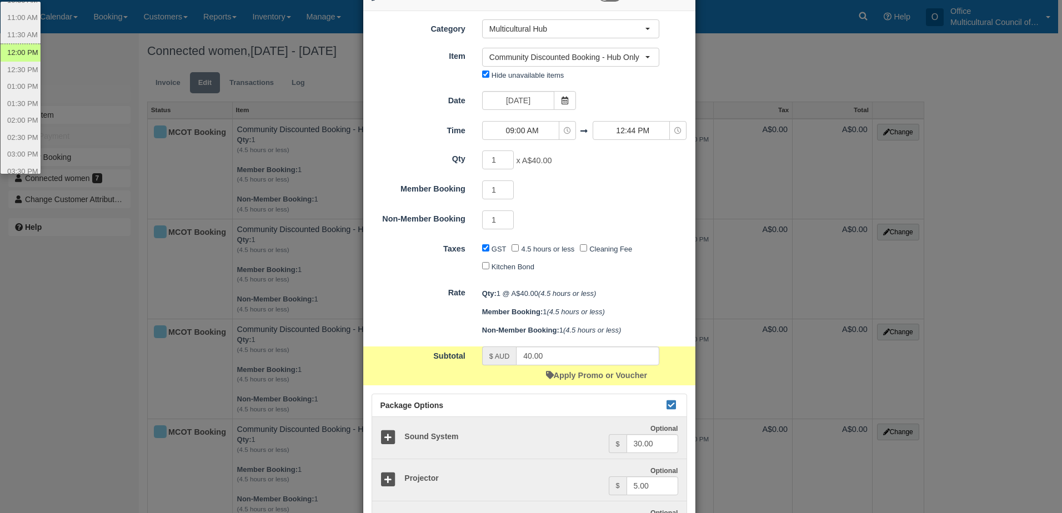
scroll to position [0, 0]
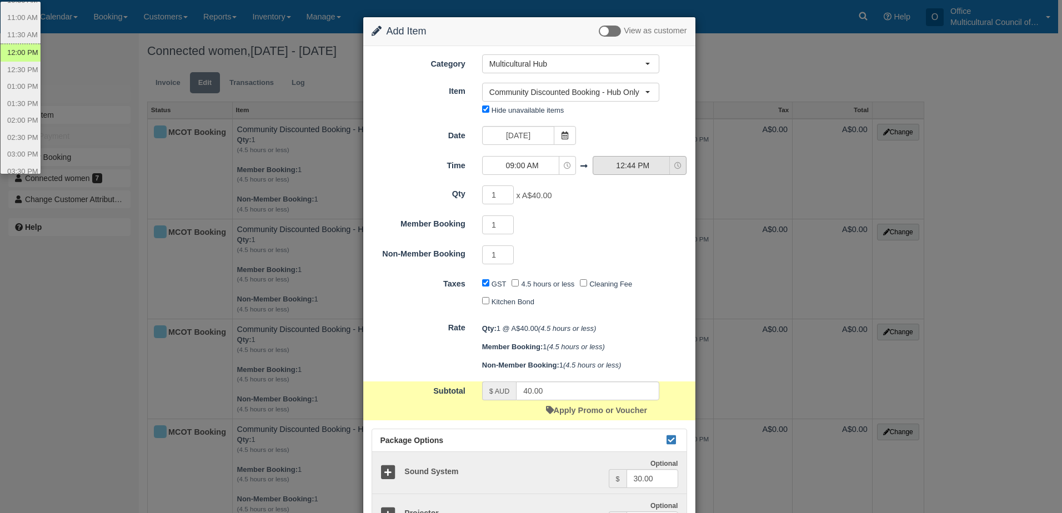
click at [627, 175] on button "12:44 PM" at bounding box center [640, 165] width 94 height 19
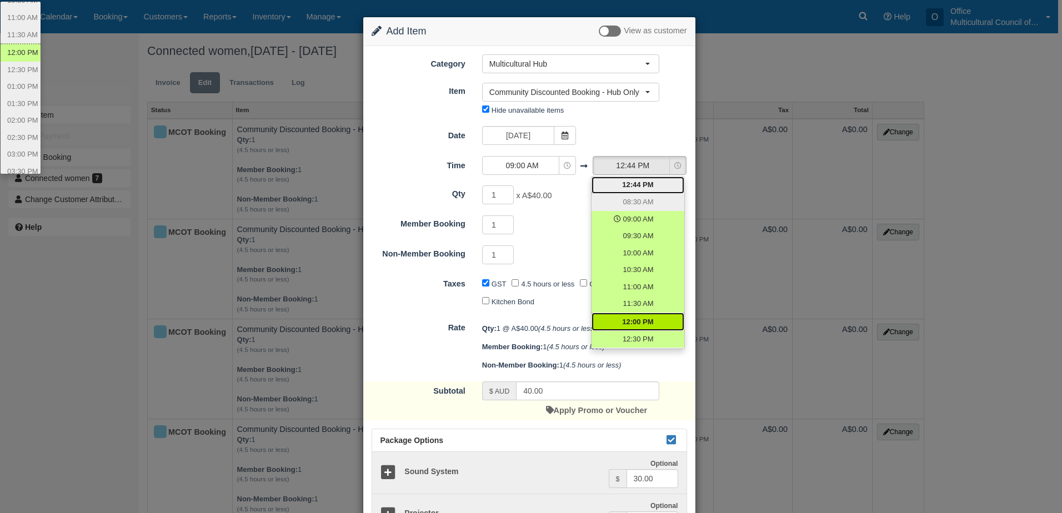
click at [622, 315] on link "12:00 PM" at bounding box center [638, 322] width 93 height 18
select select "12:00"
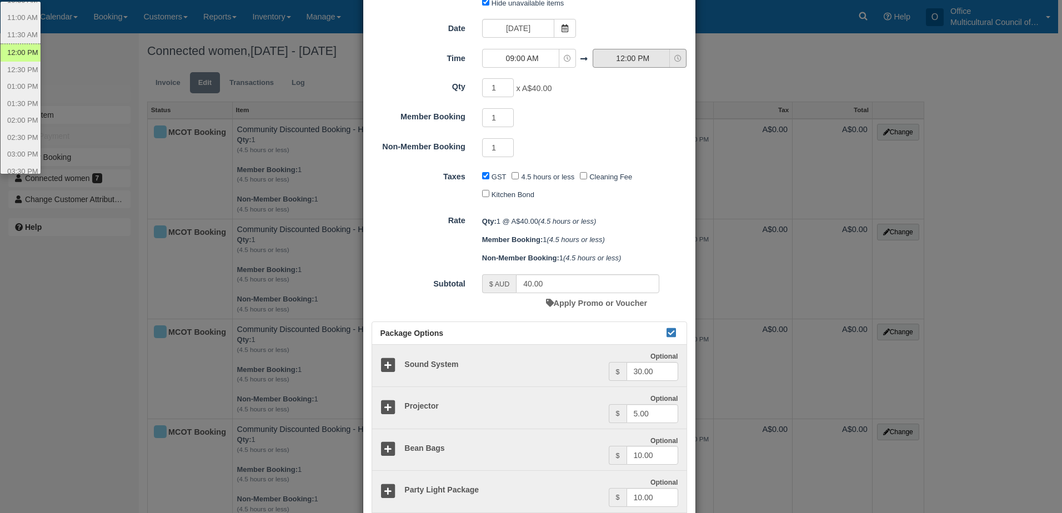
scroll to position [111, 0]
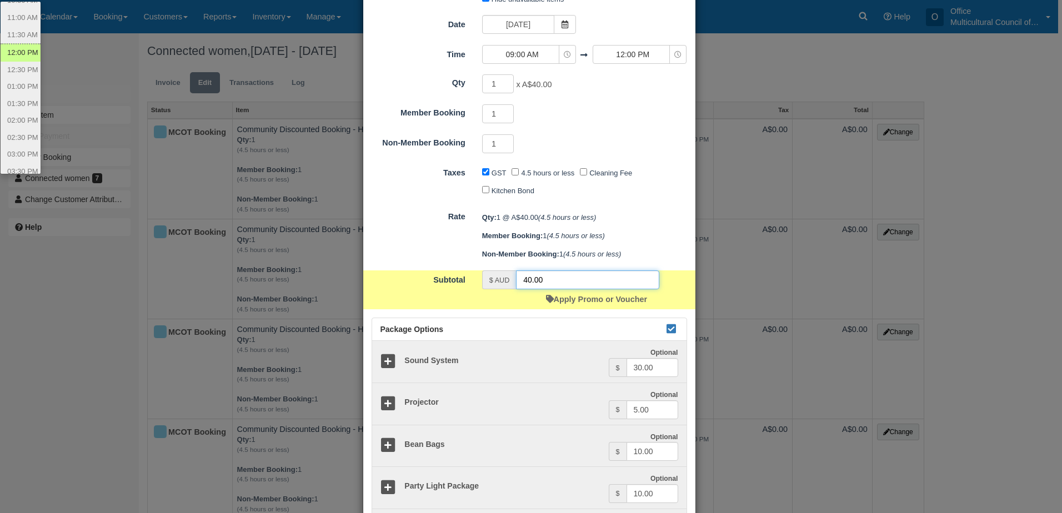
drag, startPoint x: 545, startPoint y: 279, endPoint x: 480, endPoint y: 282, distance: 64.5
click at [482, 282] on div "$ AUD 40.00" at bounding box center [570, 280] width 177 height 19
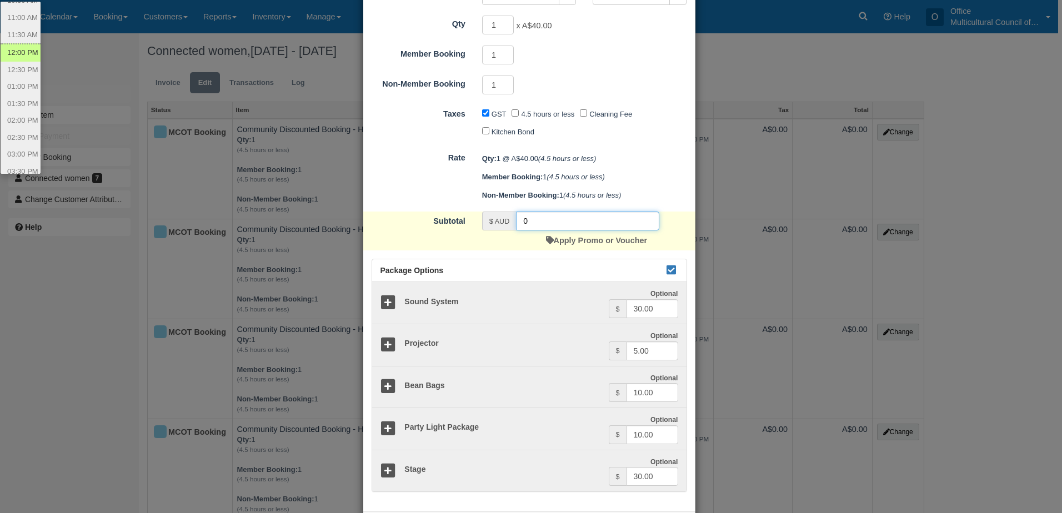
scroll to position [222, 0]
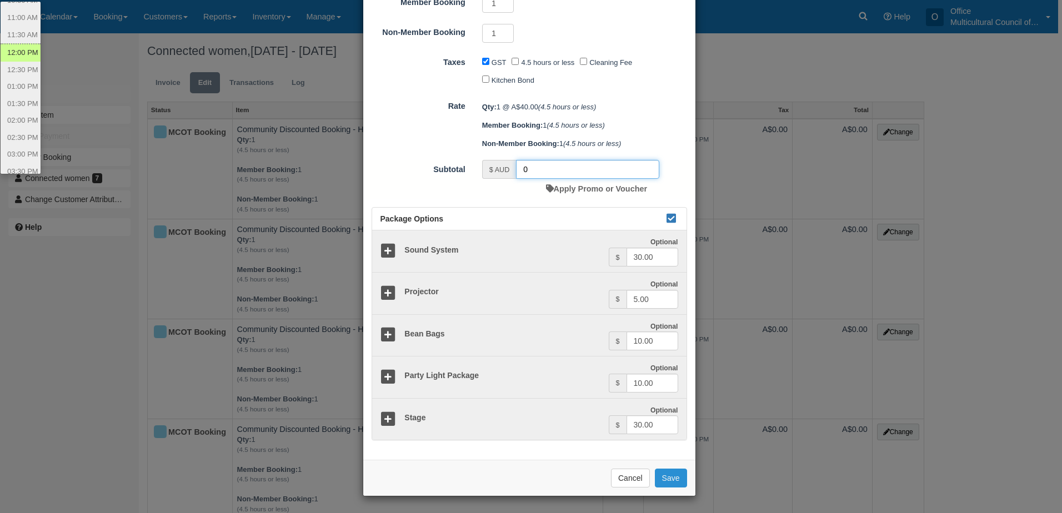
type input "0"
click at [676, 475] on button "Save" at bounding box center [671, 478] width 32 height 19
checkbox input "false"
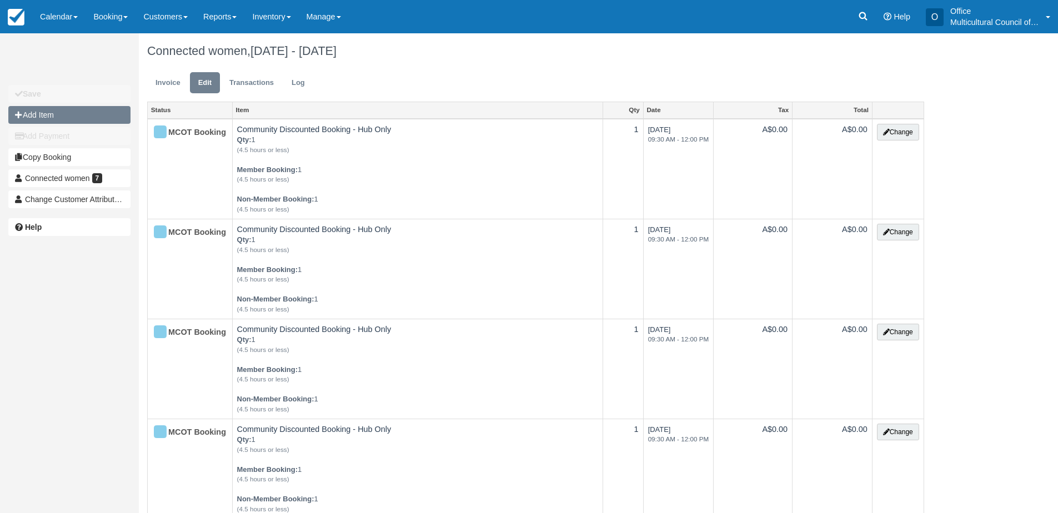
click at [46, 113] on button "Add Item" at bounding box center [69, 115] width 122 height 18
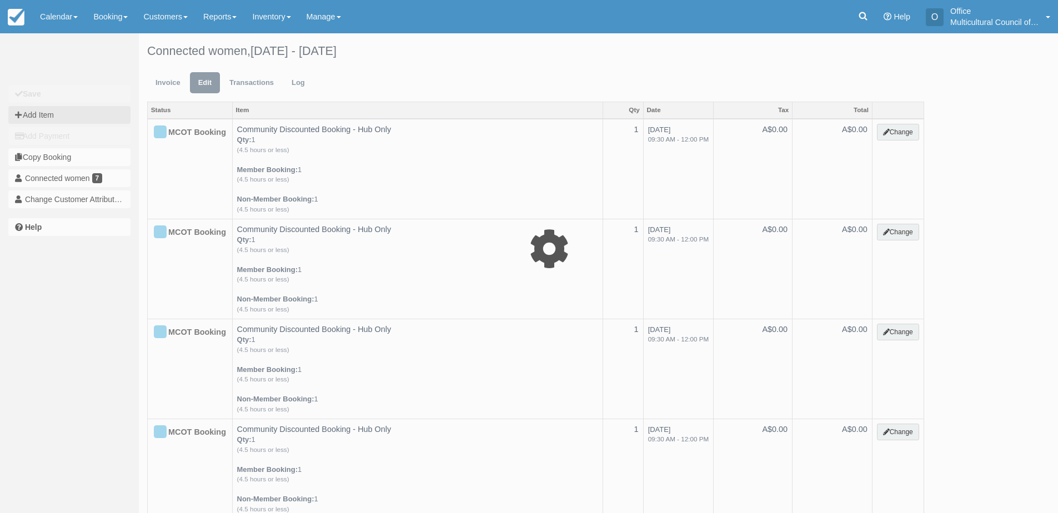
type input "0.00"
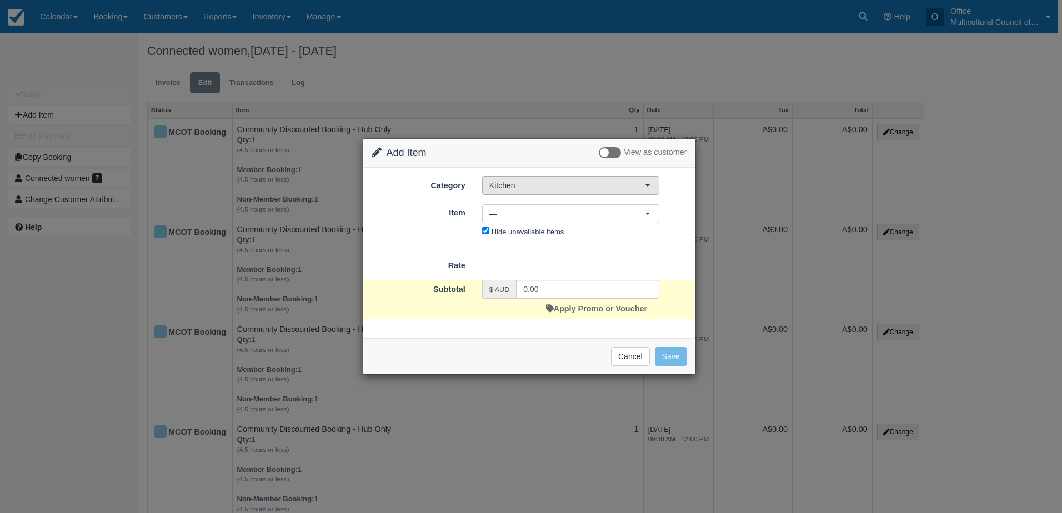
click at [528, 192] on button "Kitchen" at bounding box center [570, 185] width 177 height 19
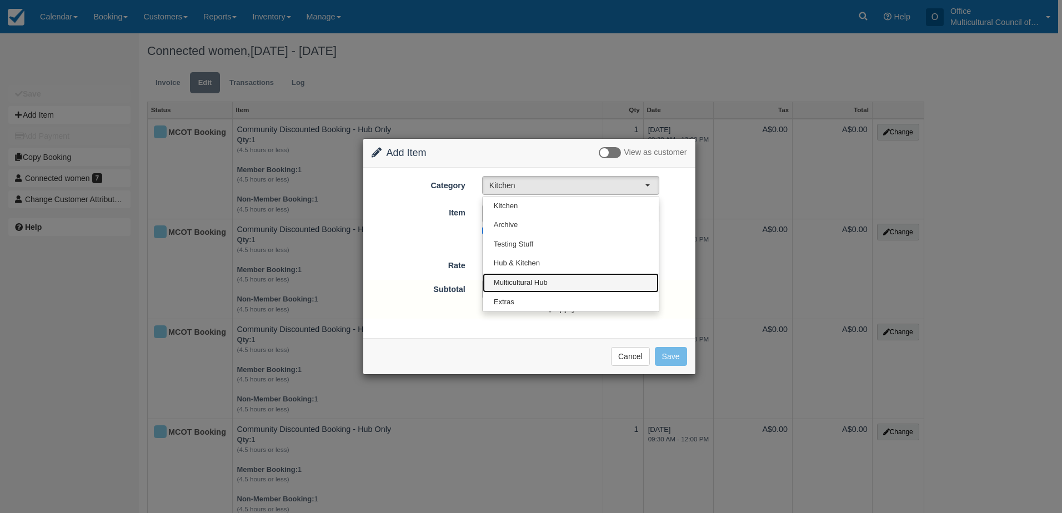
click at [563, 274] on link "Multicultural Hub" at bounding box center [571, 282] width 176 height 19
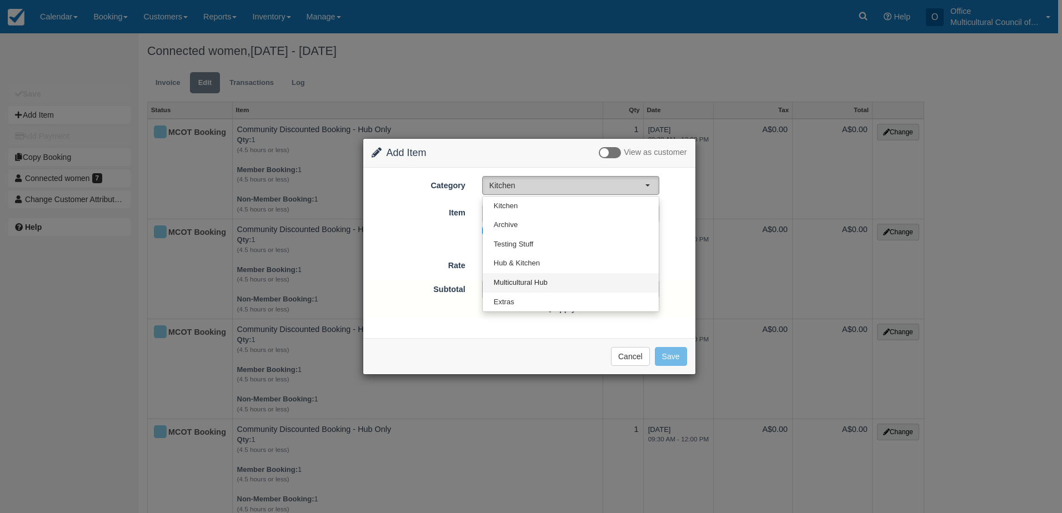
select select "2"
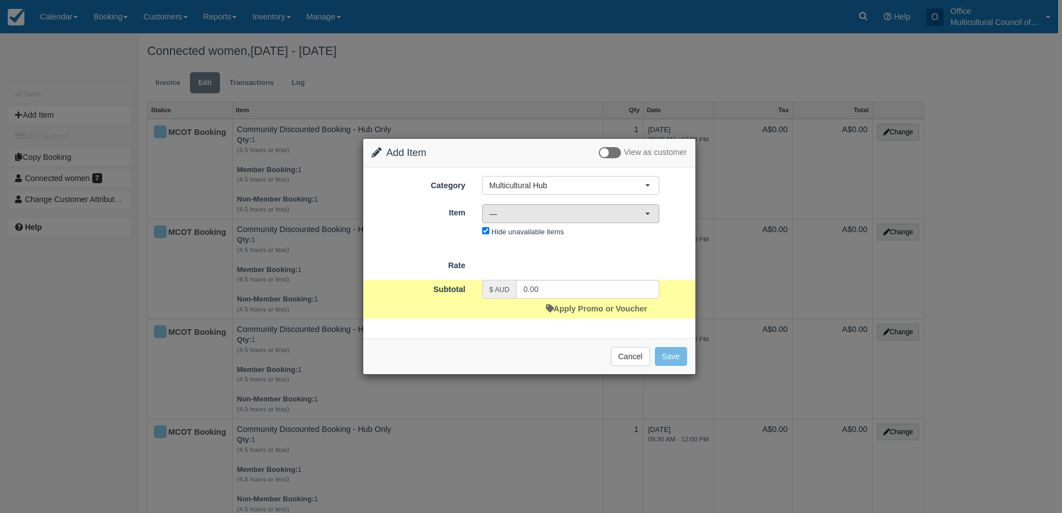
click at [607, 218] on span "—" at bounding box center [567, 213] width 156 height 11
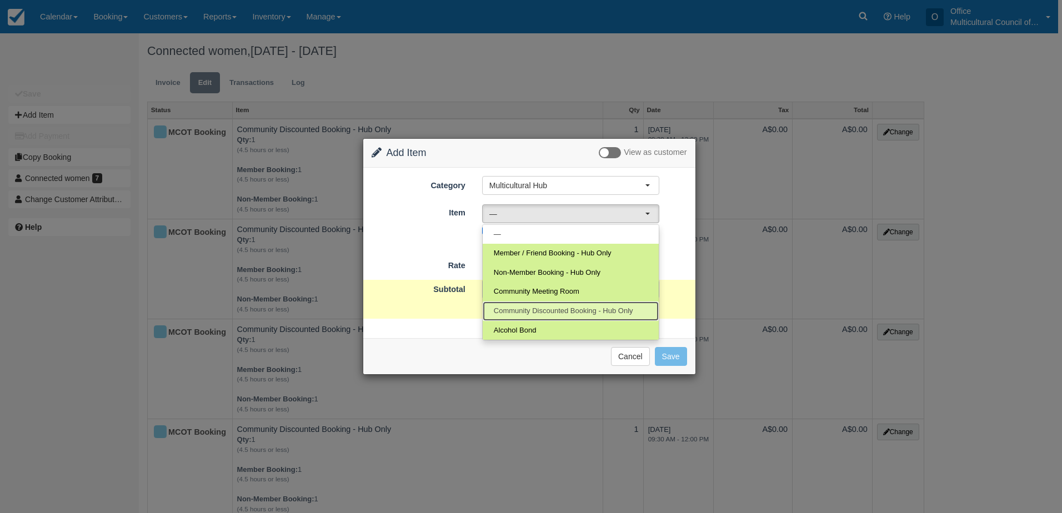
click at [555, 313] on span "Community Discounted Booking - Hub Only" at bounding box center [563, 311] width 139 height 11
select select "4"
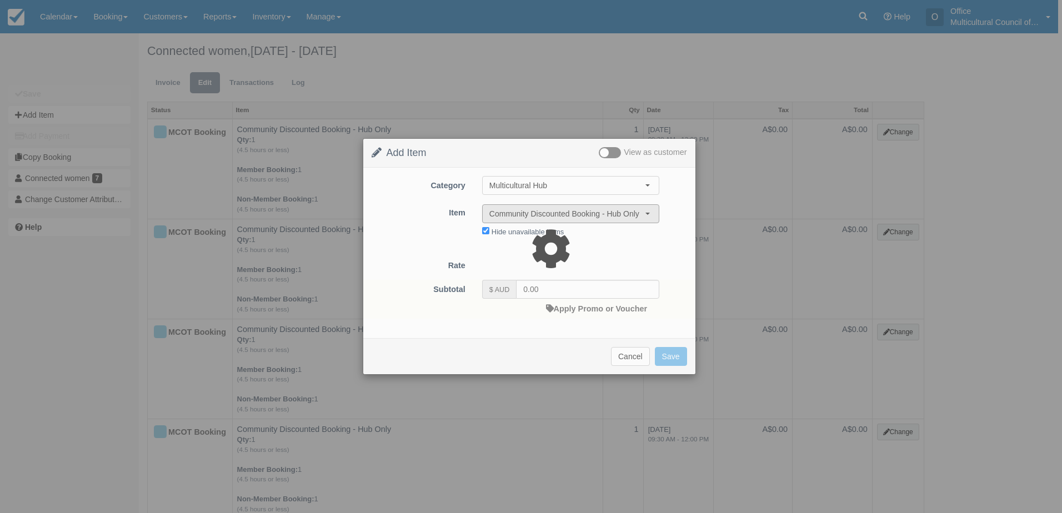
type input "40.00"
select select "08:00"
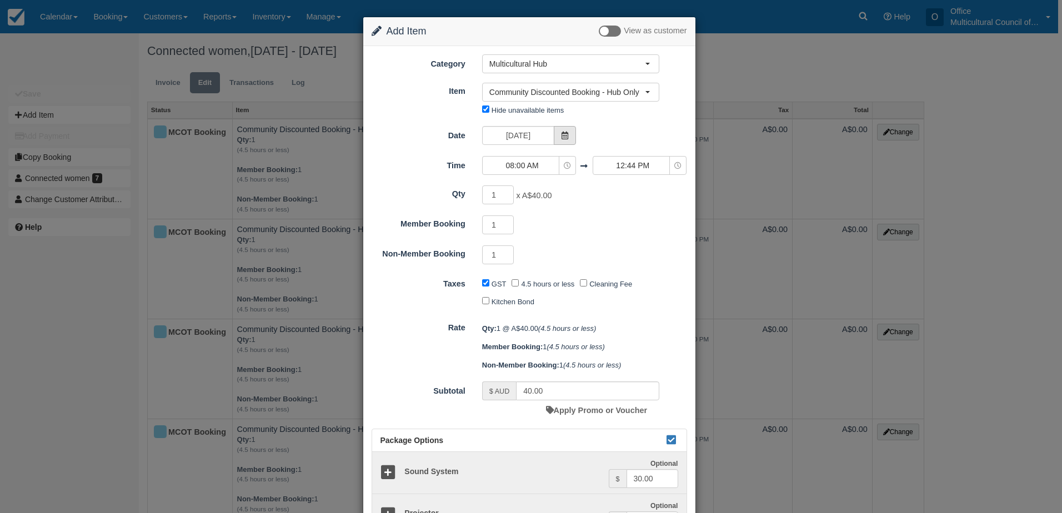
click at [562, 134] on icon at bounding box center [565, 136] width 8 height 8
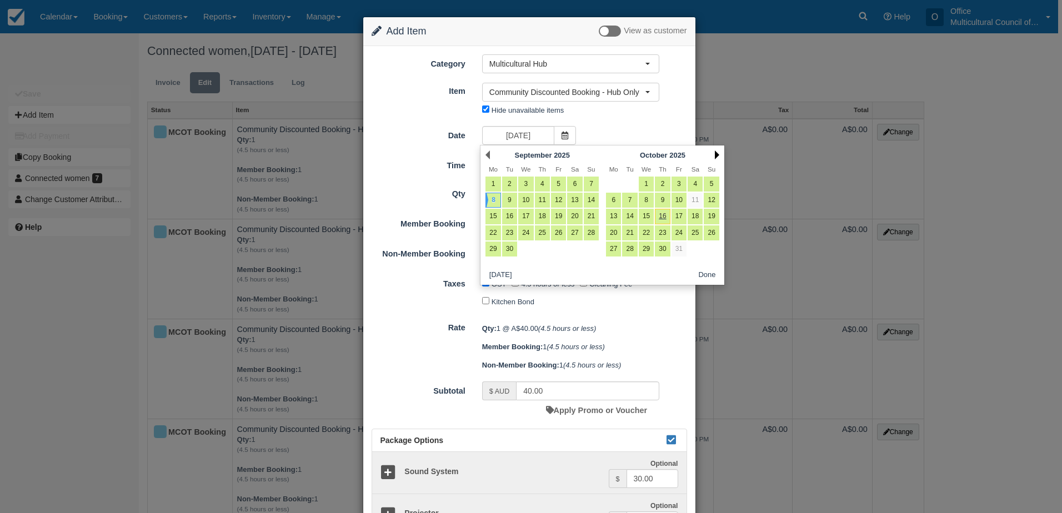
click at [717, 156] on link "Next" at bounding box center [717, 155] width 4 height 9
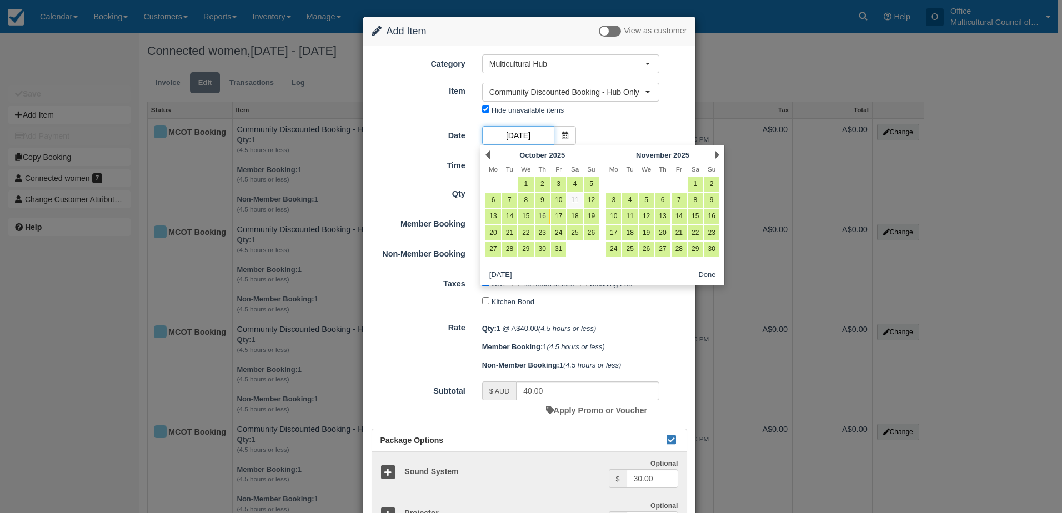
scroll to position [0, 41]
click at [616, 218] on link "10" at bounding box center [613, 216] width 15 height 15
type input "Monday 10 November 2025"
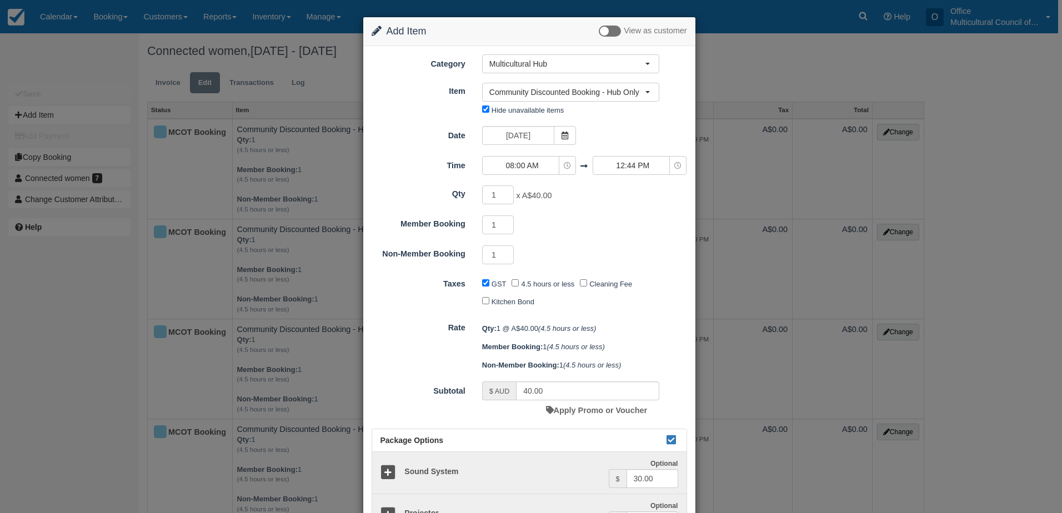
drag, startPoint x: 592, startPoint y: 216, endPoint x: 583, endPoint y: 202, distance: 17.0
click at [592, 216] on div "1 Required.Maximum of 1" at bounding box center [571, 227] width 194 height 22
click at [564, 163] on icon "button" at bounding box center [567, 165] width 7 height 7
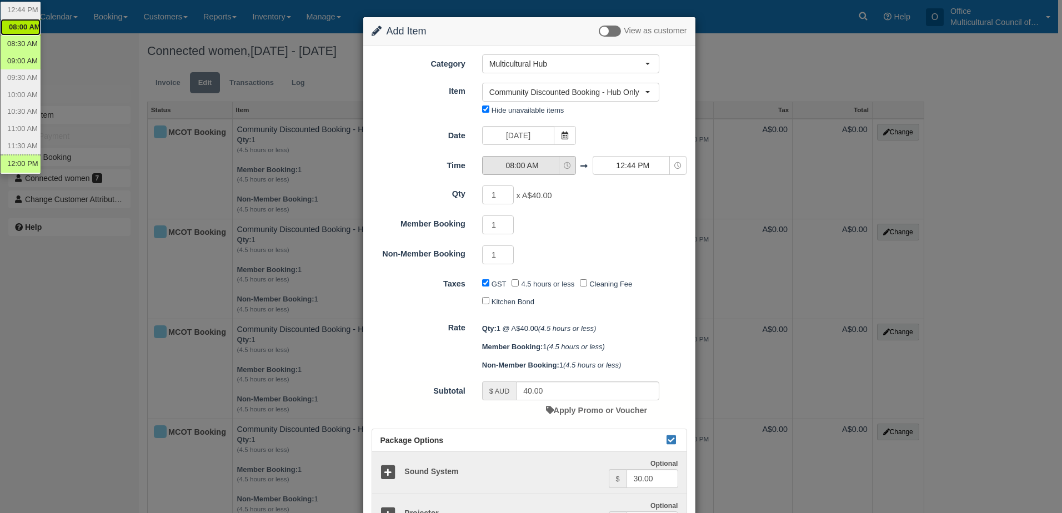
click at [558, 168] on span "08:00 AM" at bounding box center [522, 165] width 79 height 11
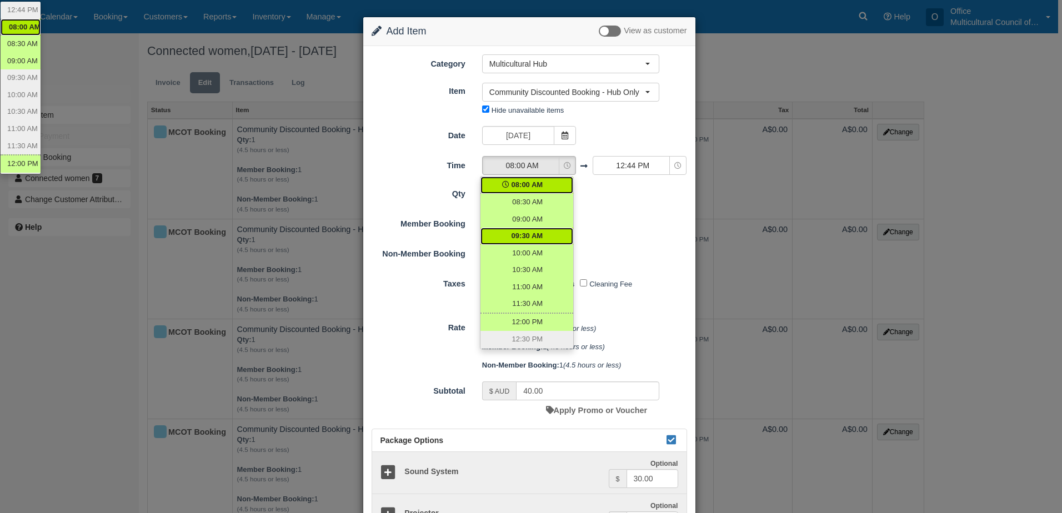
click at [549, 231] on link "09:30 AM" at bounding box center [526, 236] width 93 height 17
select select "09:30"
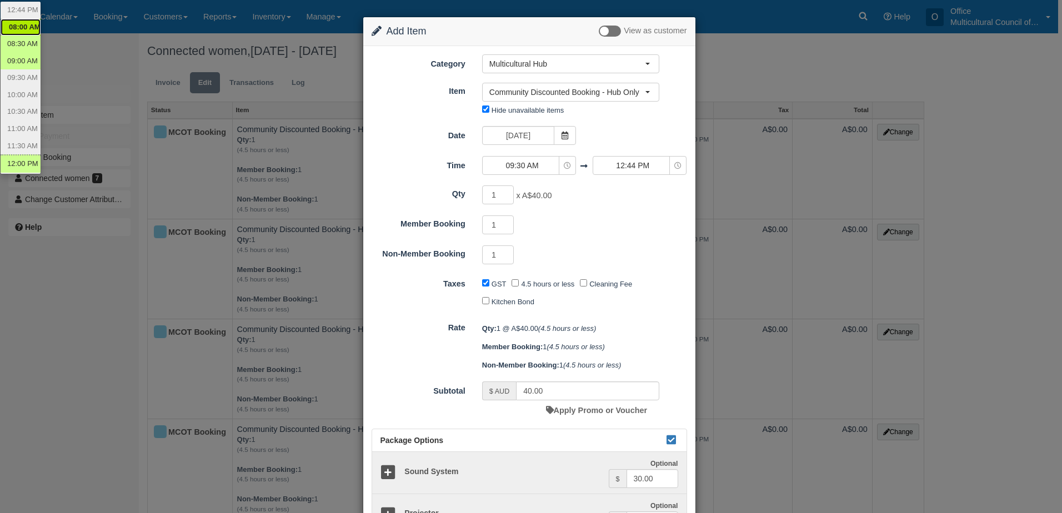
click at [588, 224] on div "1 Required.Maximum of 1" at bounding box center [571, 227] width 194 height 22
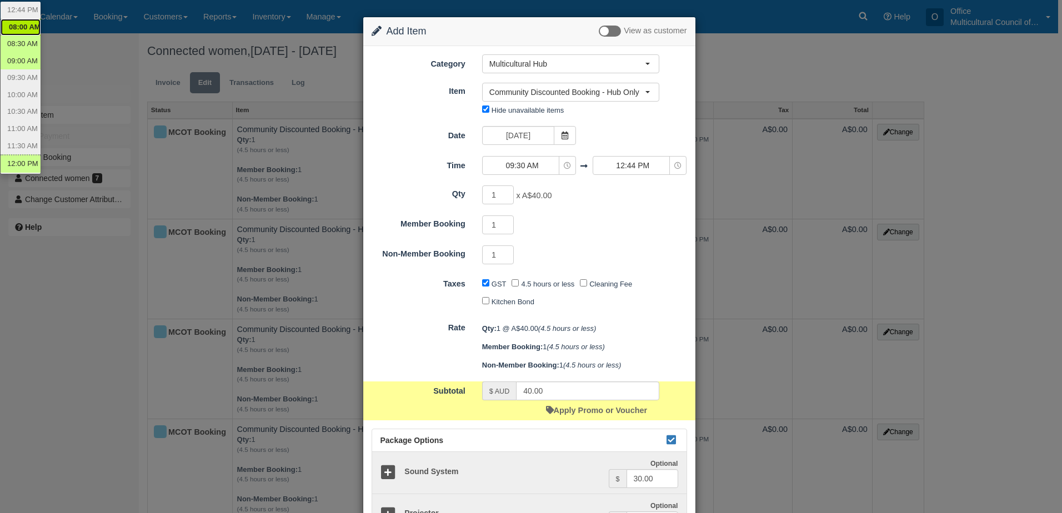
scroll to position [111, 0]
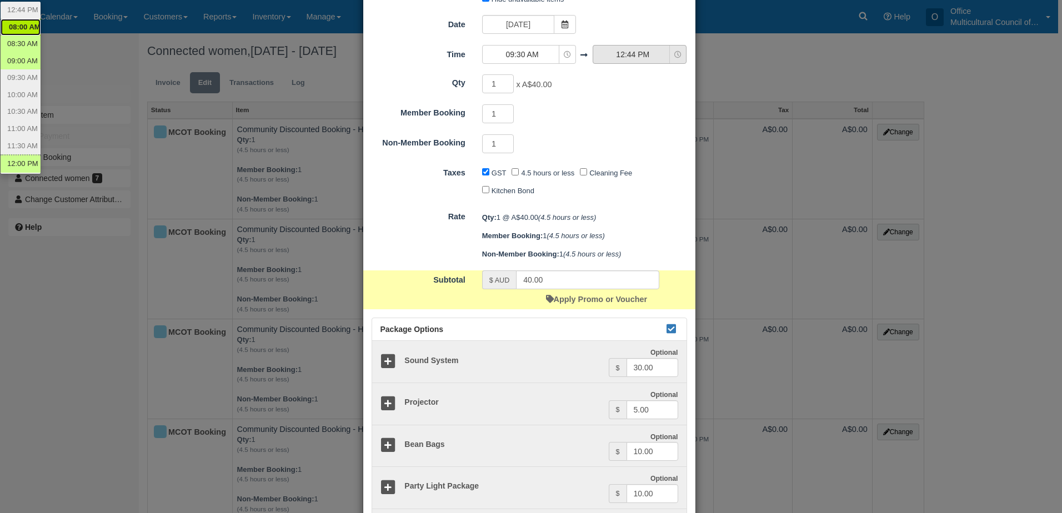
click at [634, 57] on span "12:44 PM" at bounding box center [632, 54] width 79 height 11
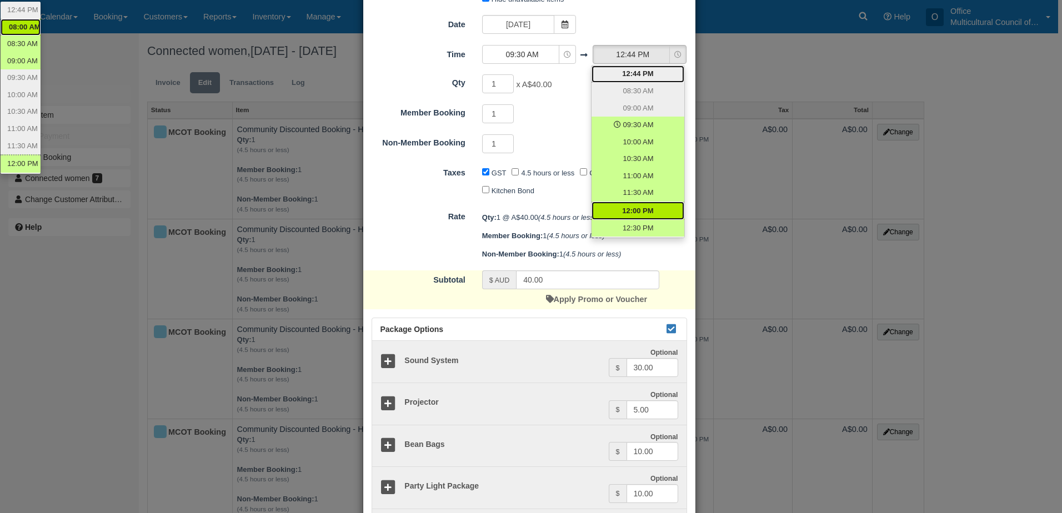
click at [660, 208] on link "12:00 PM" at bounding box center [638, 211] width 93 height 18
select select "12:00"
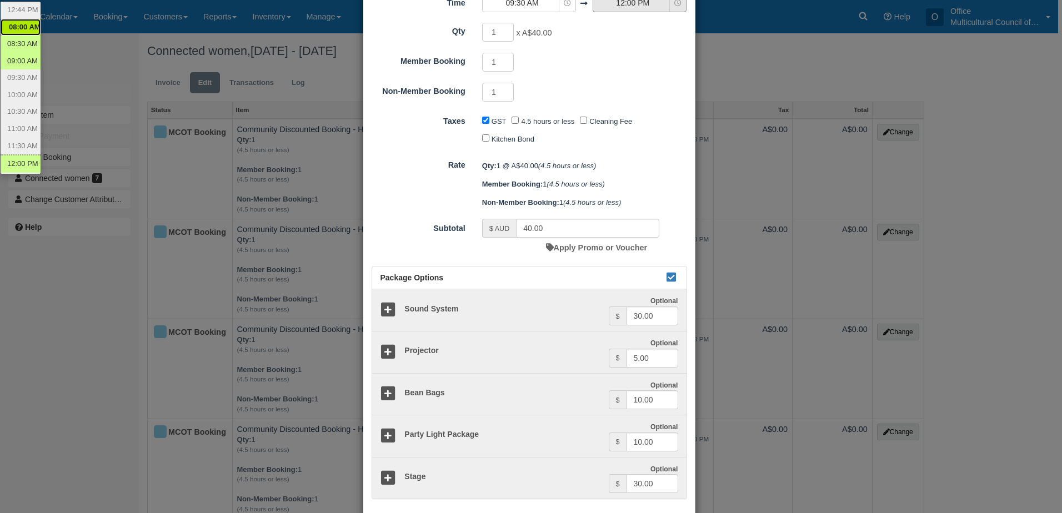
scroll to position [222, 0]
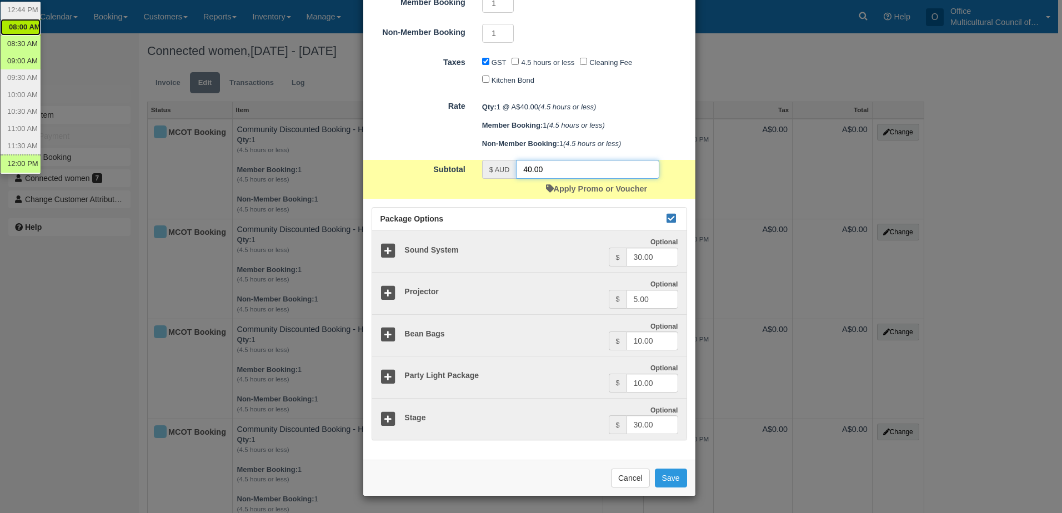
drag, startPoint x: 589, startPoint y: 170, endPoint x: 506, endPoint y: 174, distance: 82.9
click at [506, 174] on div "$ AUD 40.00" at bounding box center [570, 169] width 177 height 19
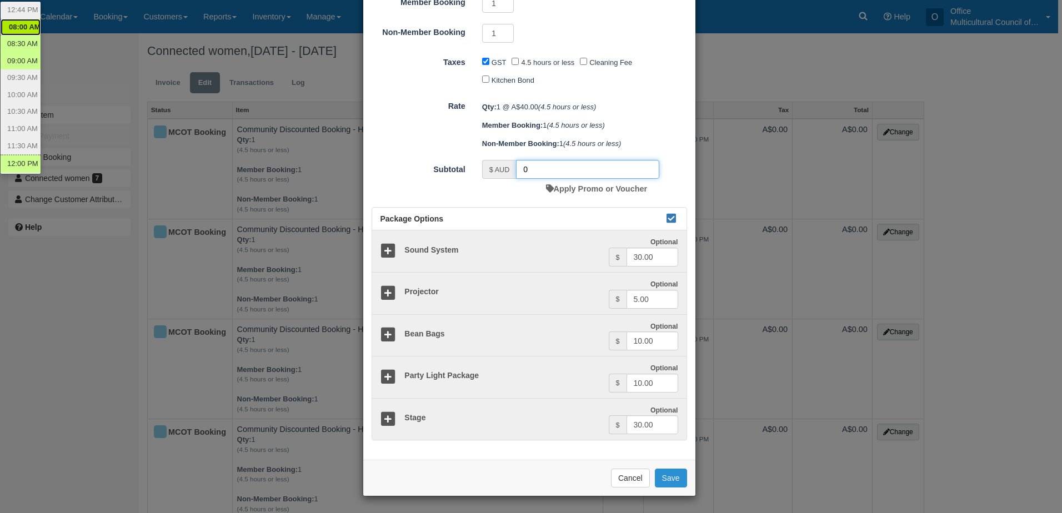
type input "0"
click at [659, 481] on button "Save" at bounding box center [671, 478] width 32 height 19
checkbox input "false"
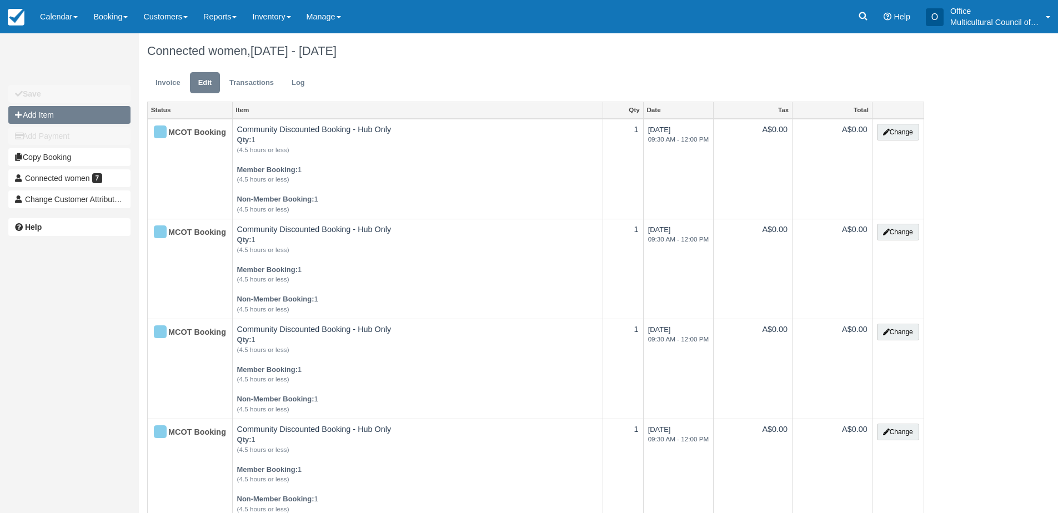
click at [32, 106] on button "Add Item" at bounding box center [69, 115] width 122 height 18
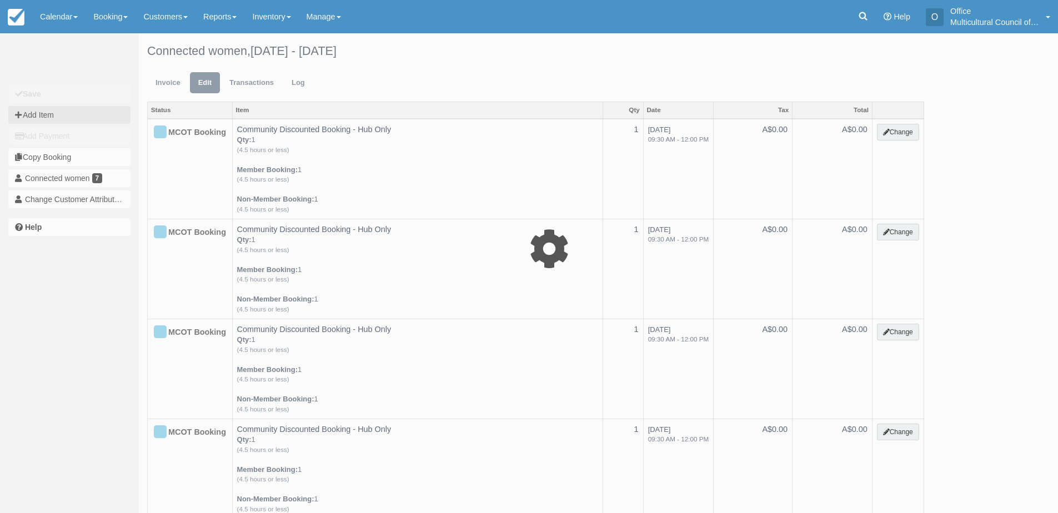
type input "0.00"
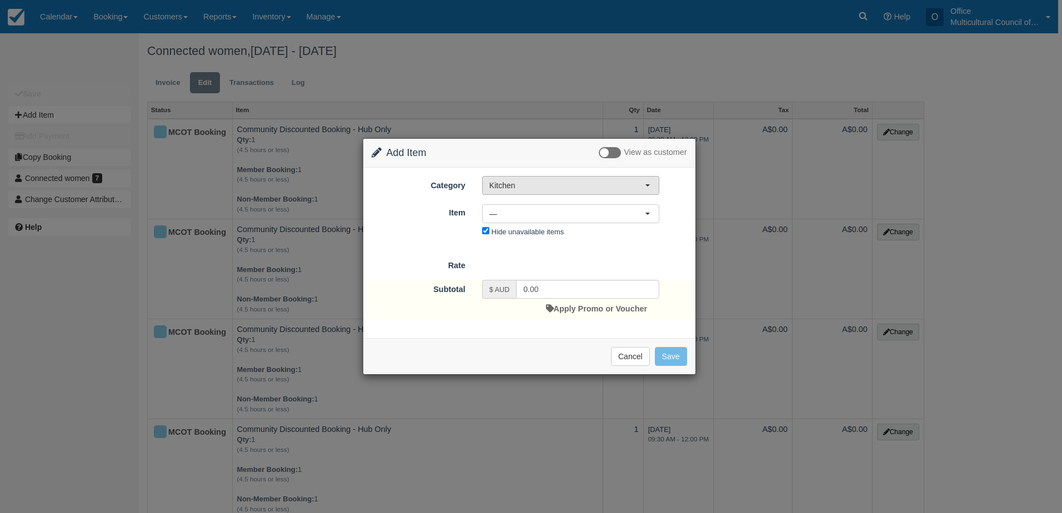
click at [595, 187] on span "Kitchen" at bounding box center [567, 185] width 156 height 11
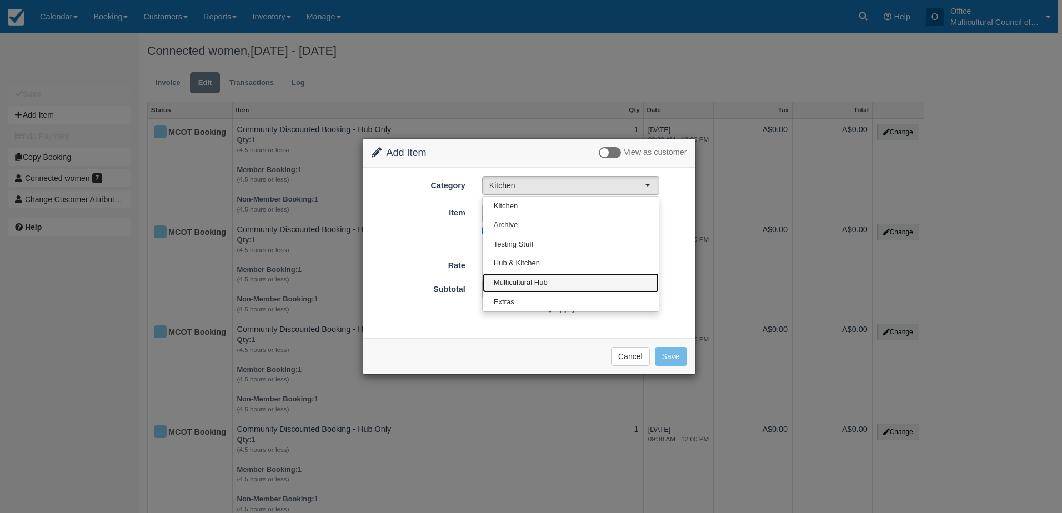
click at [585, 274] on link "Multicultural Hub" at bounding box center [571, 282] width 176 height 19
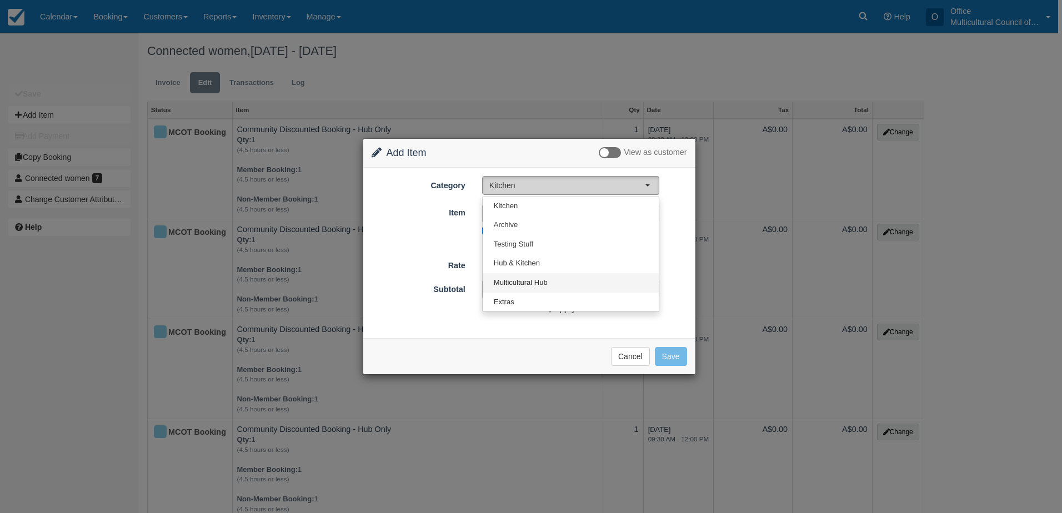
select select "2"
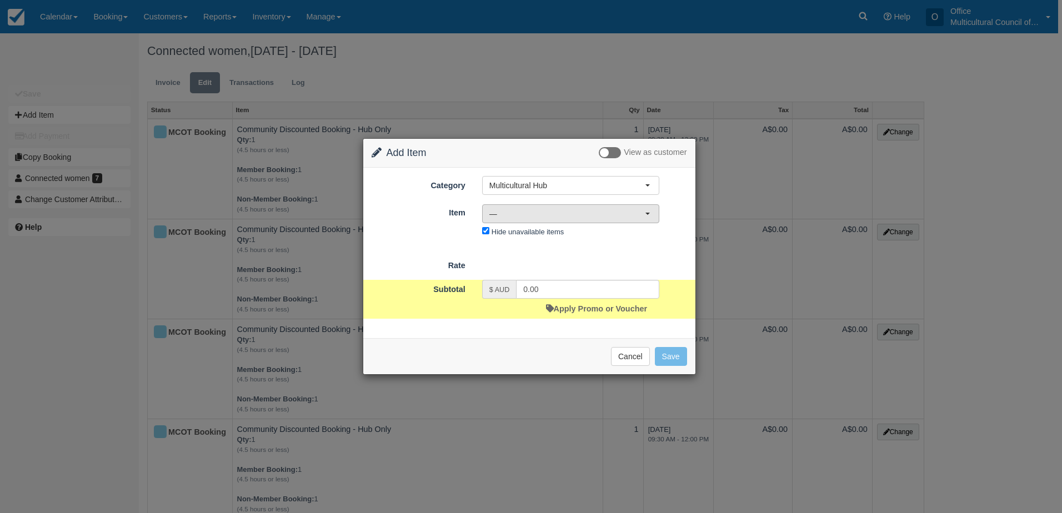
click at [607, 215] on span "—" at bounding box center [567, 213] width 156 height 11
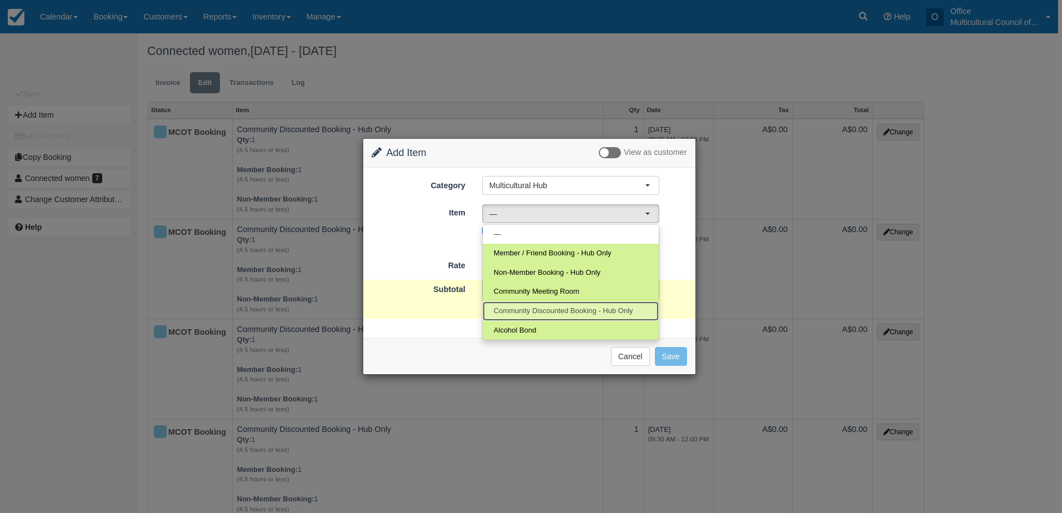
click at [585, 316] on span "Community Discounted Booking - Hub Only" at bounding box center [563, 311] width 139 height 11
select select "4"
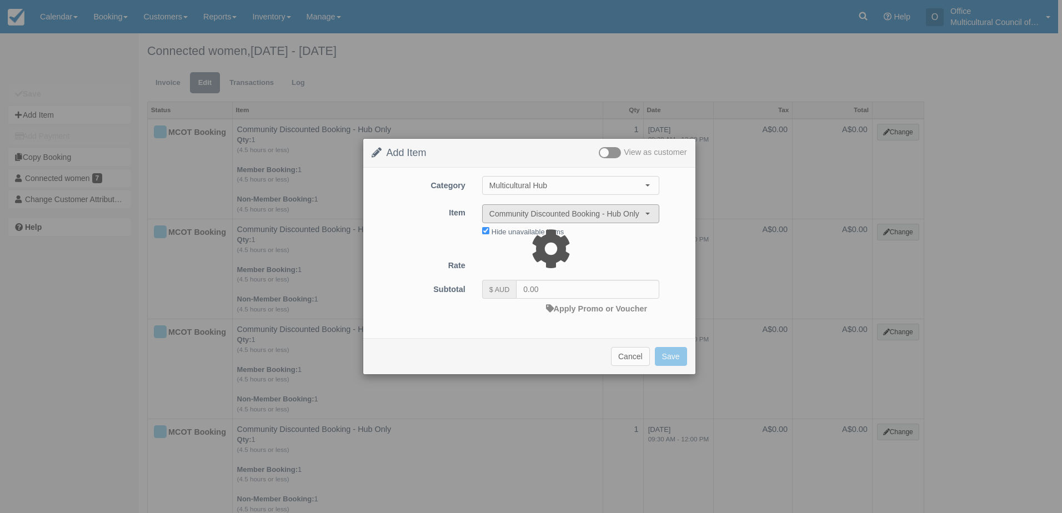
type input "40.00"
select select "08:00"
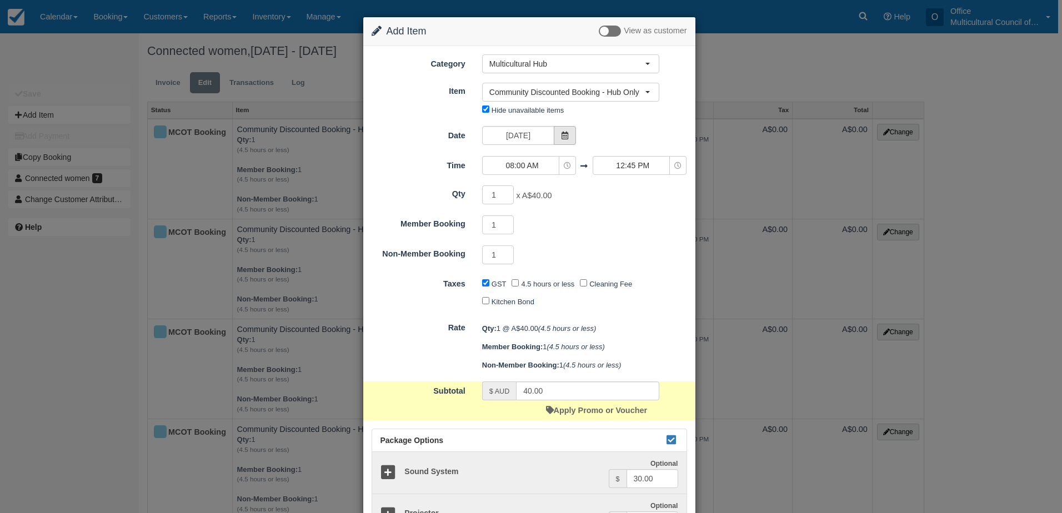
click at [561, 136] on icon at bounding box center [565, 136] width 8 height 8
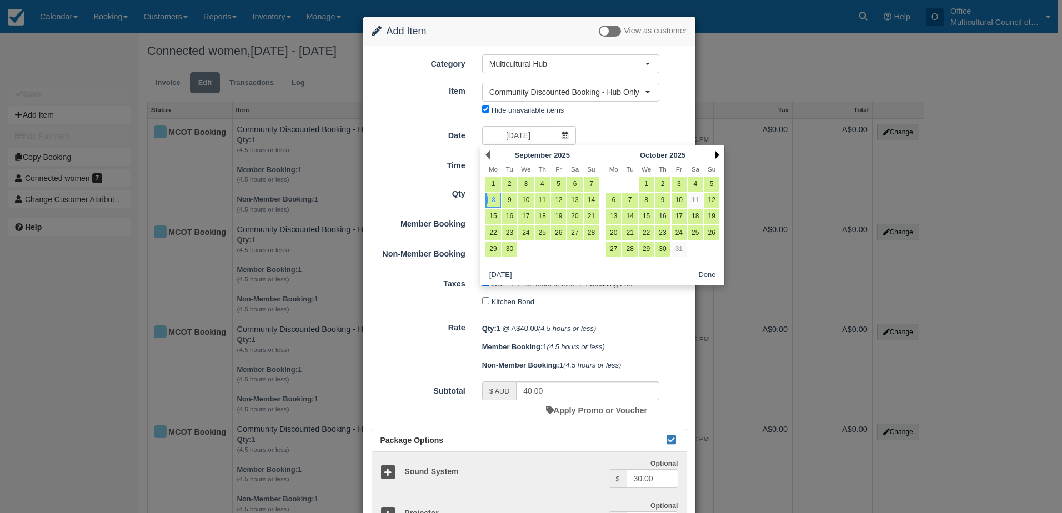
click at [716, 155] on link "Next" at bounding box center [717, 155] width 4 height 9
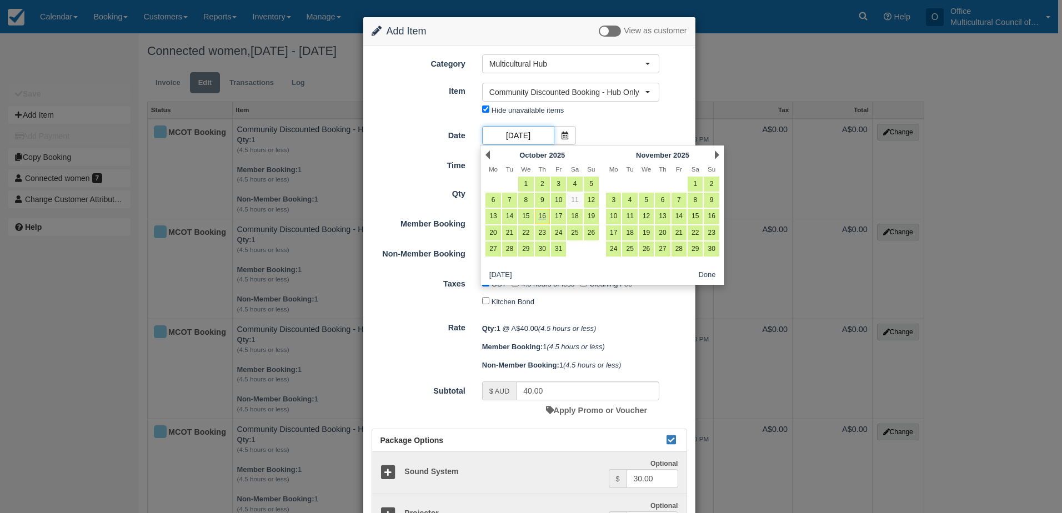
scroll to position [0, 41]
click at [616, 229] on link "17" at bounding box center [613, 233] width 15 height 15
type input "[DATE]"
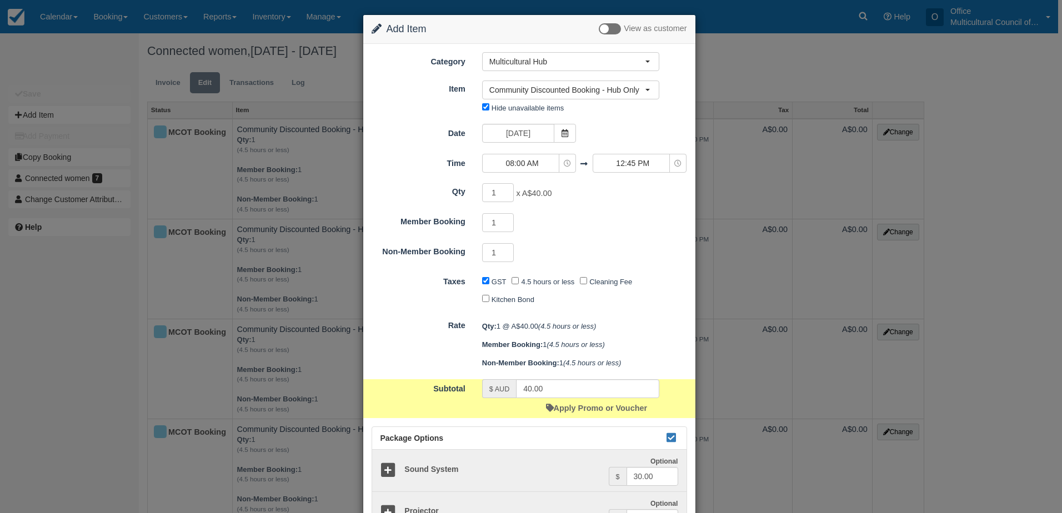
scroll to position [0, 0]
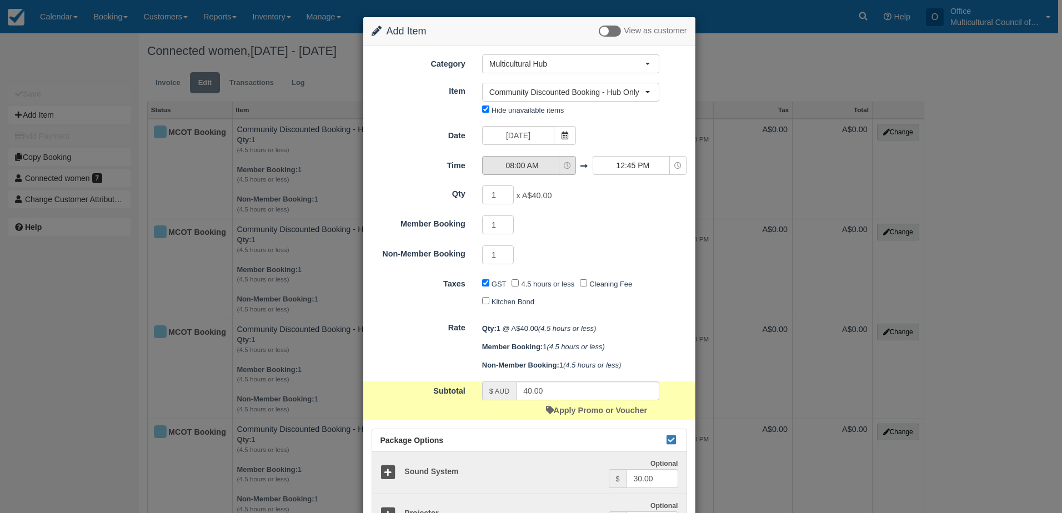
click at [564, 164] on icon "button" at bounding box center [567, 165] width 7 height 7
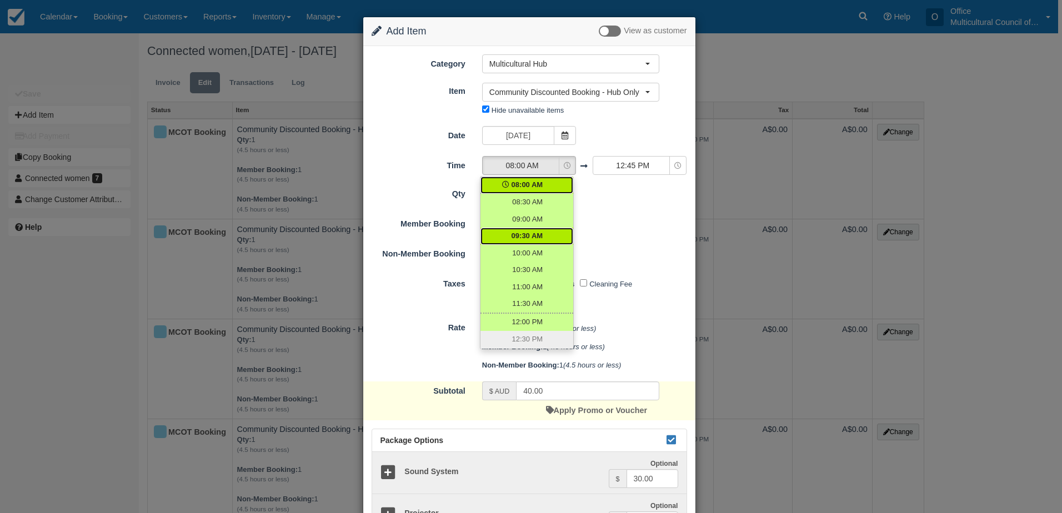
click at [542, 231] on link "09:30 AM" at bounding box center [526, 236] width 93 height 17
select select "09:30"
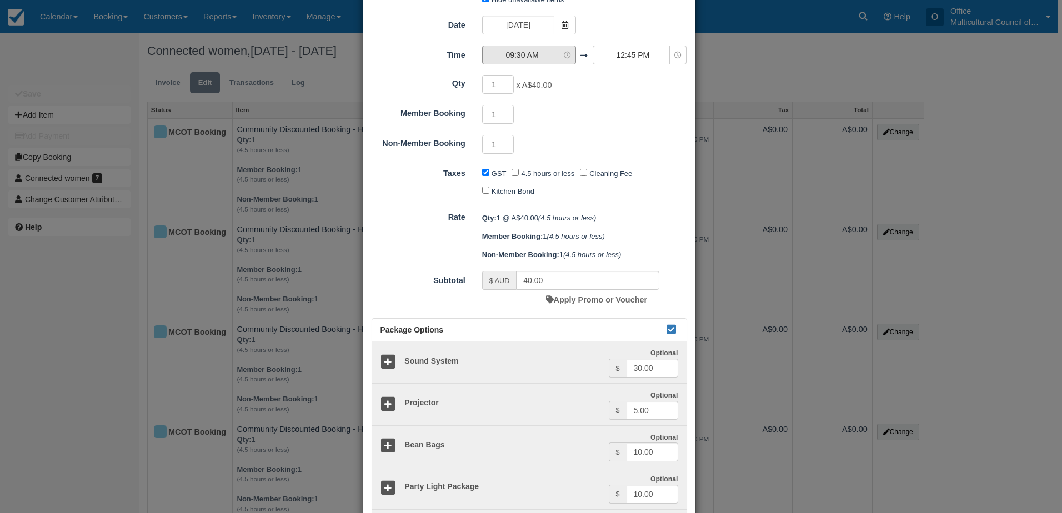
scroll to position [111, 0]
click at [627, 61] on button "12:45 PM" at bounding box center [640, 54] width 94 height 19
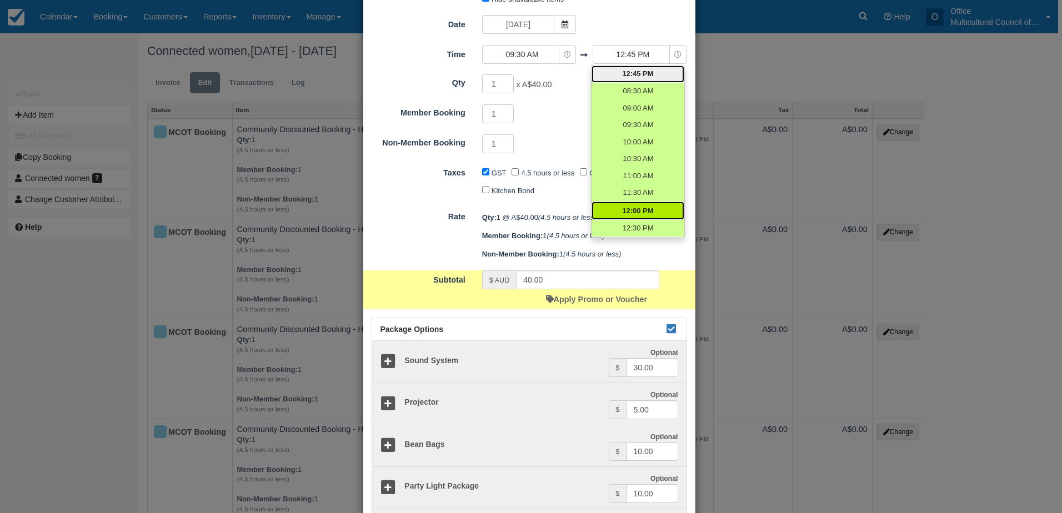
click at [641, 206] on span "12:00 PM" at bounding box center [637, 211] width 31 height 11
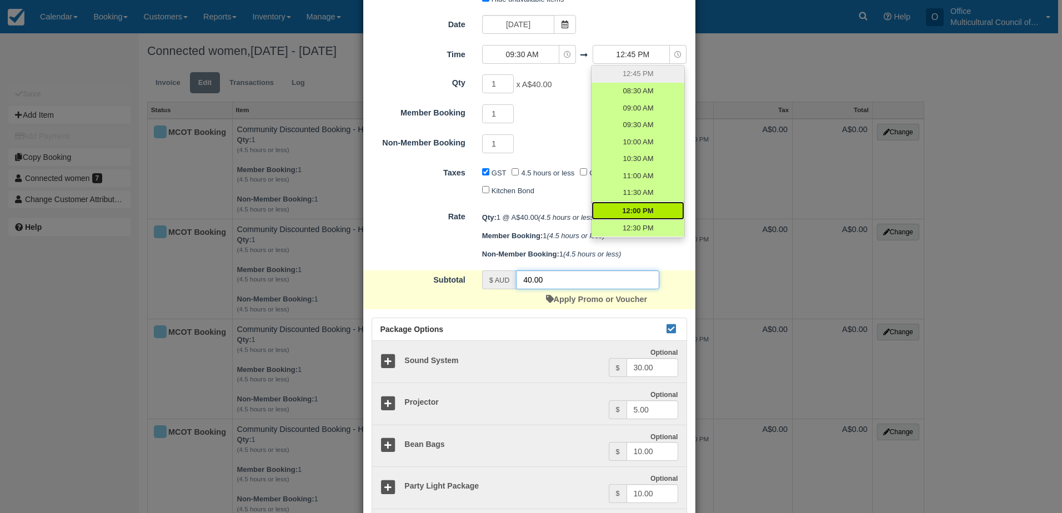
click at [558, 276] on input "40.00" at bounding box center [587, 280] width 143 height 19
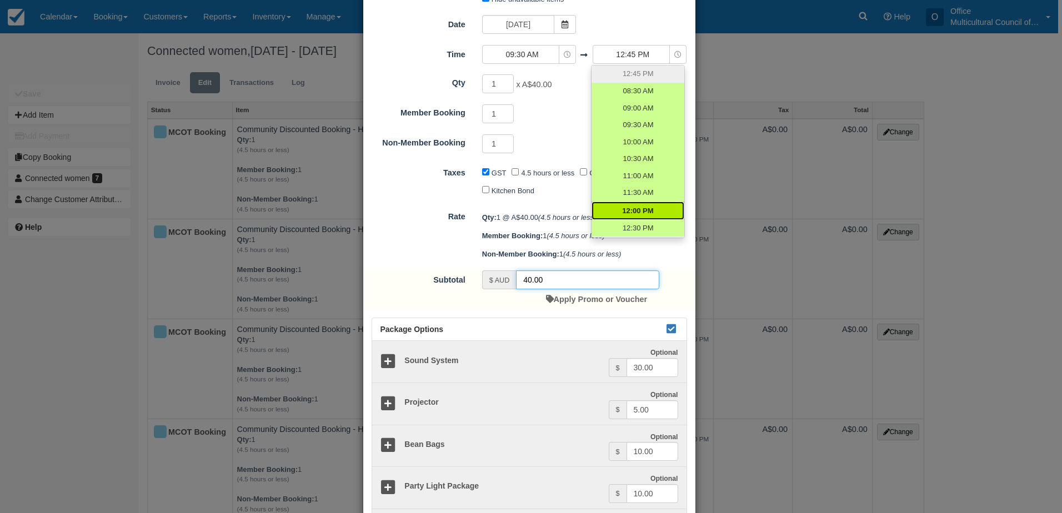
drag, startPoint x: 558, startPoint y: 276, endPoint x: 531, endPoint y: 281, distance: 27.7
click at [531, 281] on input "40.00" at bounding box center [587, 280] width 143 height 19
click at [615, 199] on link "11:30 AM" at bounding box center [638, 192] width 93 height 17
click at [617, 210] on link "12:00 PM" at bounding box center [638, 211] width 93 height 18
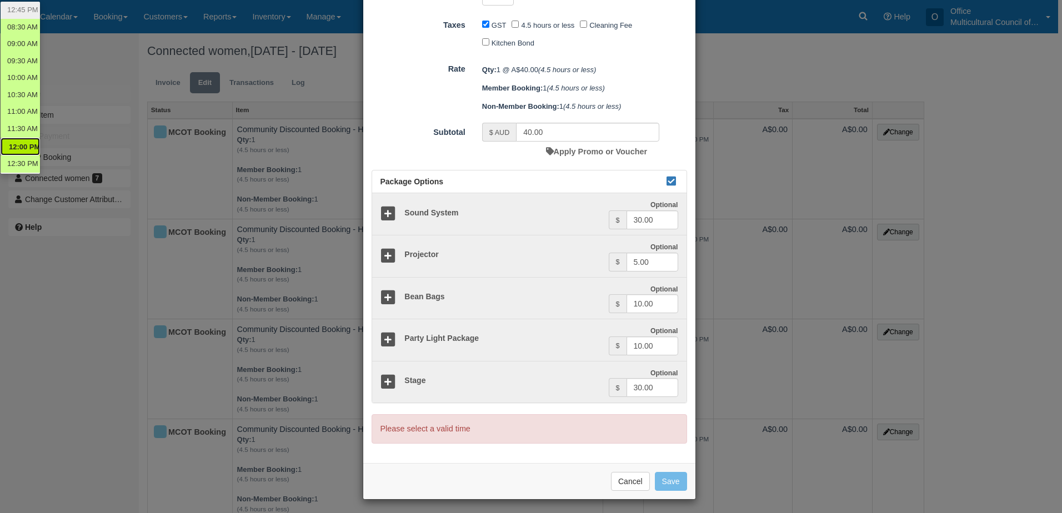
scroll to position [96, 0]
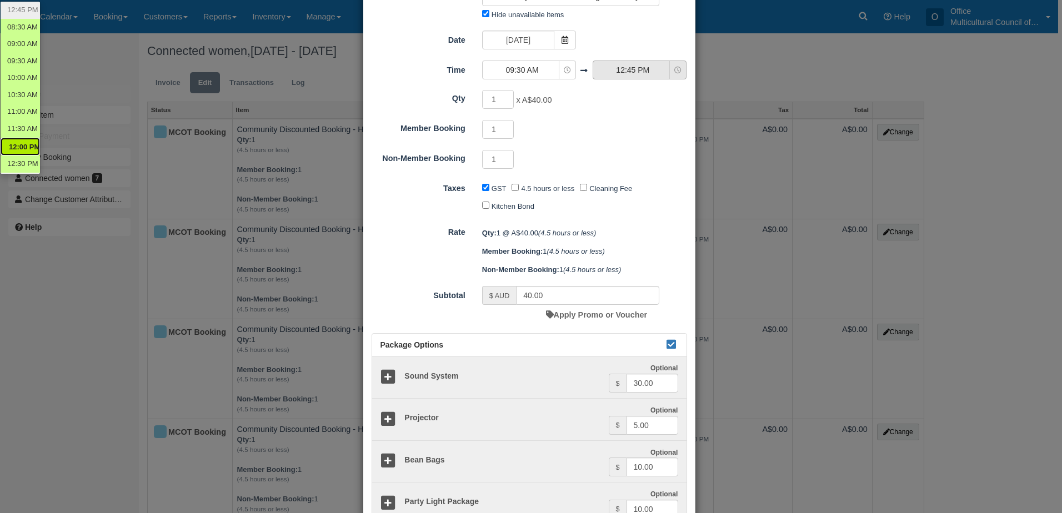
click at [609, 72] on span "12:45 PM" at bounding box center [632, 69] width 79 height 11
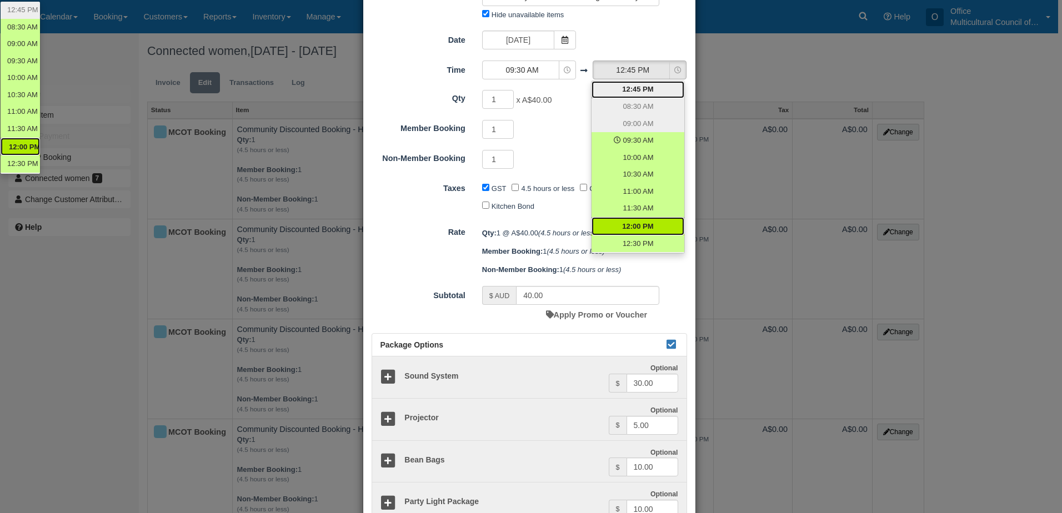
click at [630, 228] on span "12:00 PM" at bounding box center [637, 227] width 31 height 11
select select "12:00"
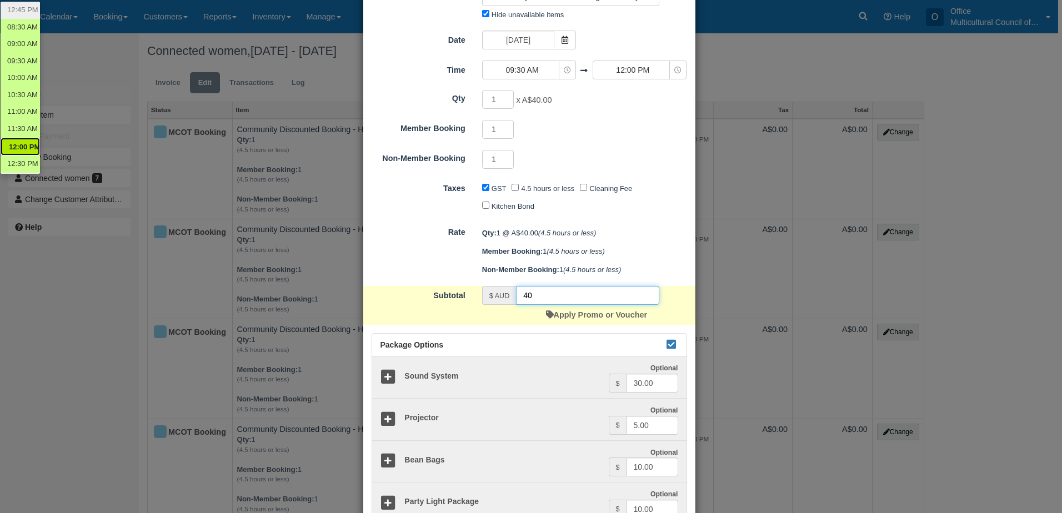
type input "4"
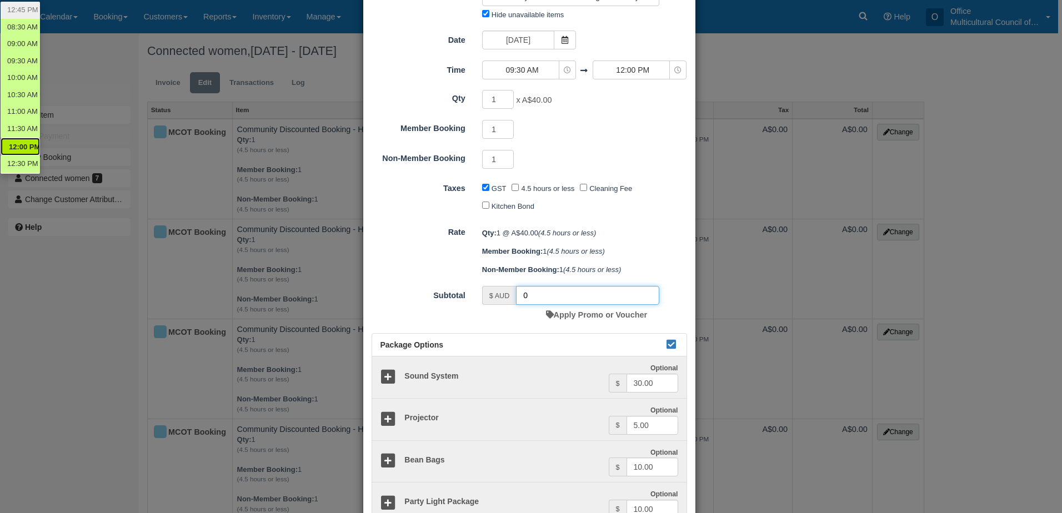
scroll to position [222, 0]
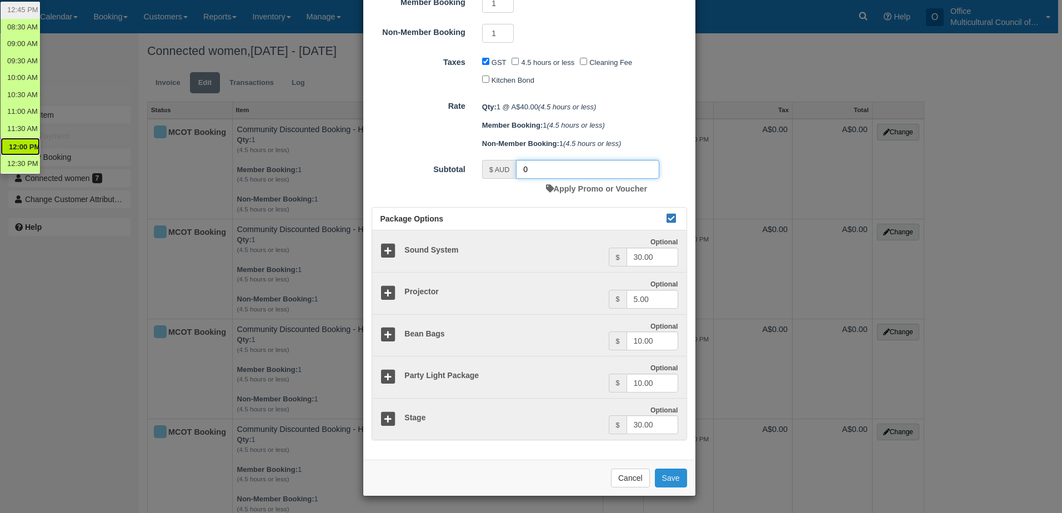
type input "0"
click at [667, 474] on button "Save" at bounding box center [671, 478] width 32 height 19
checkbox input "false"
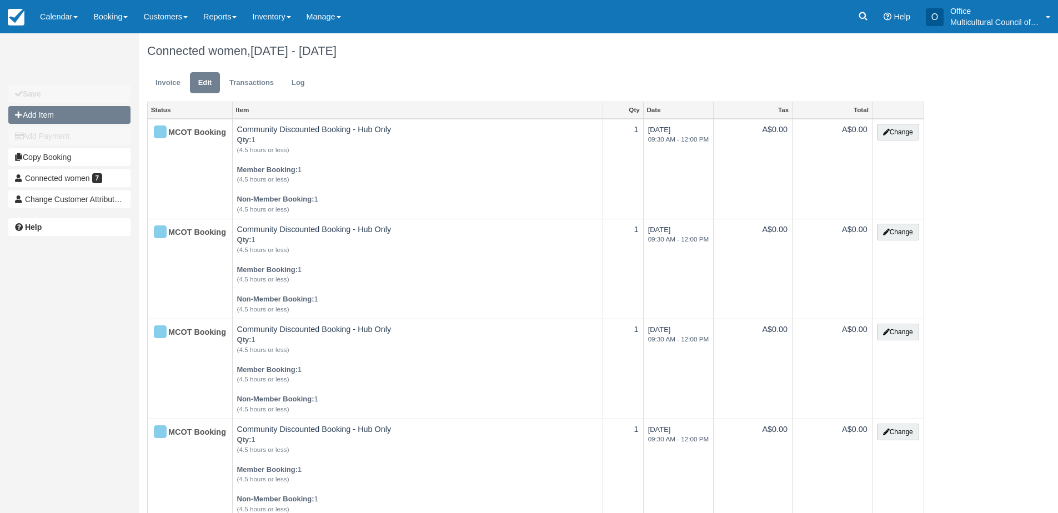
click at [56, 117] on button "Add Item" at bounding box center [69, 115] width 122 height 18
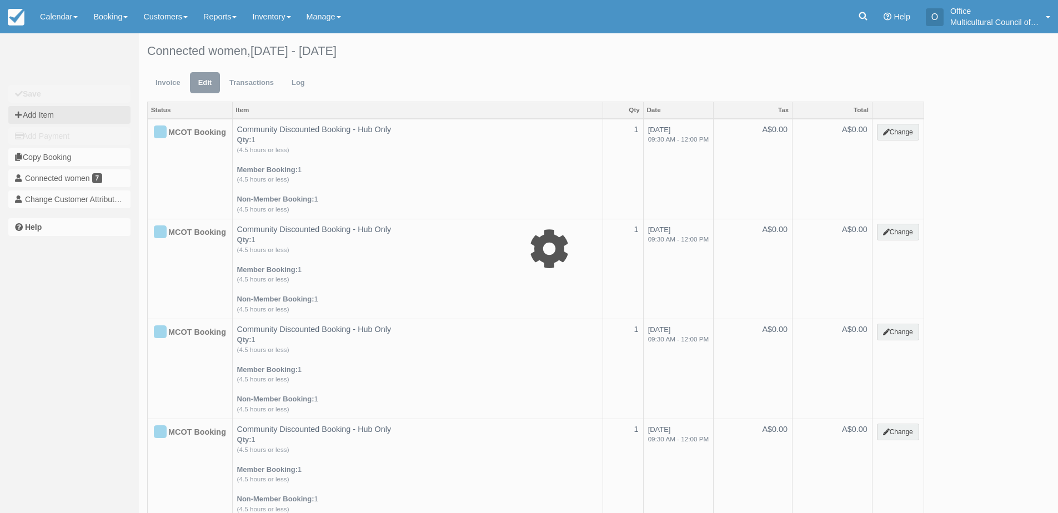
type input "0.00"
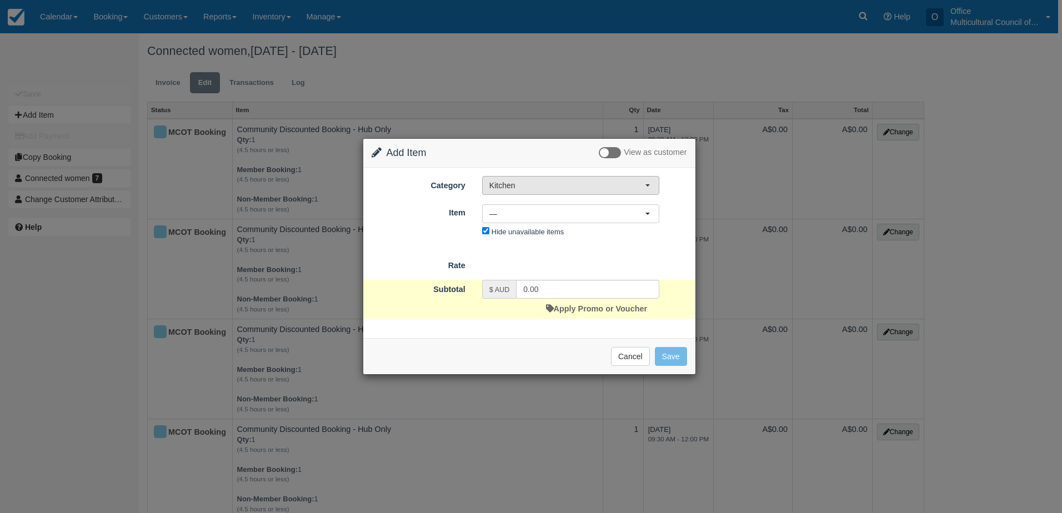
click at [595, 183] on span "Kitchen" at bounding box center [567, 185] width 156 height 11
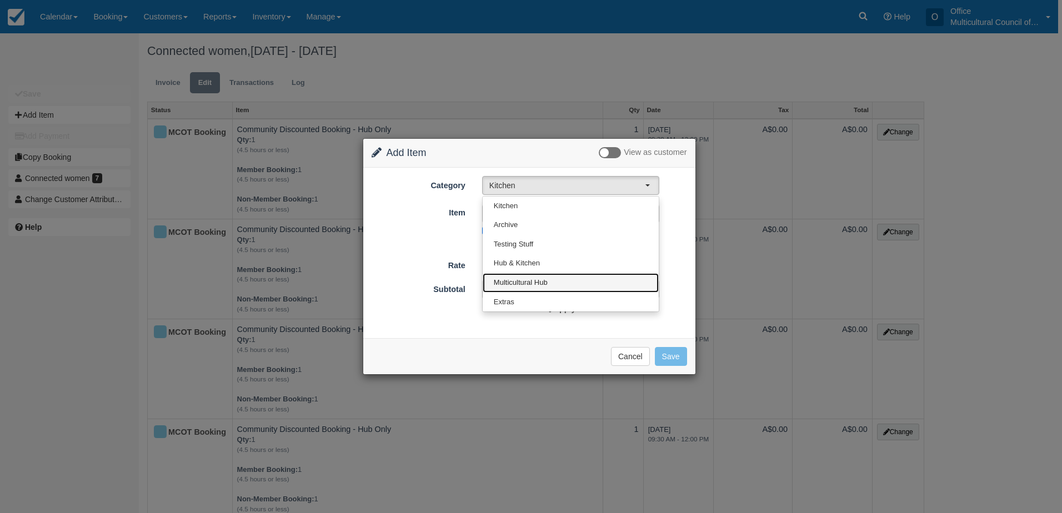
click at [576, 284] on link "Multicultural Hub" at bounding box center [571, 282] width 176 height 19
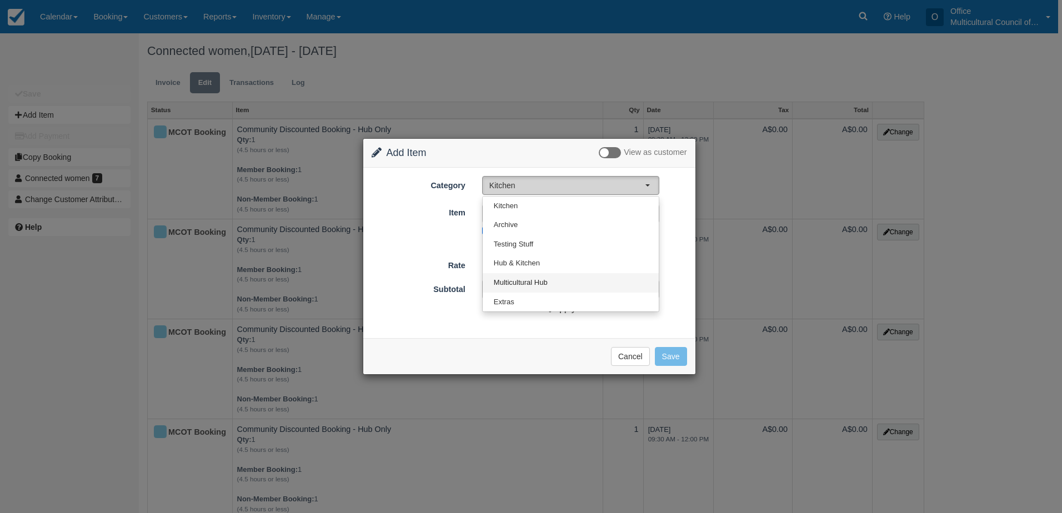
select select "2"
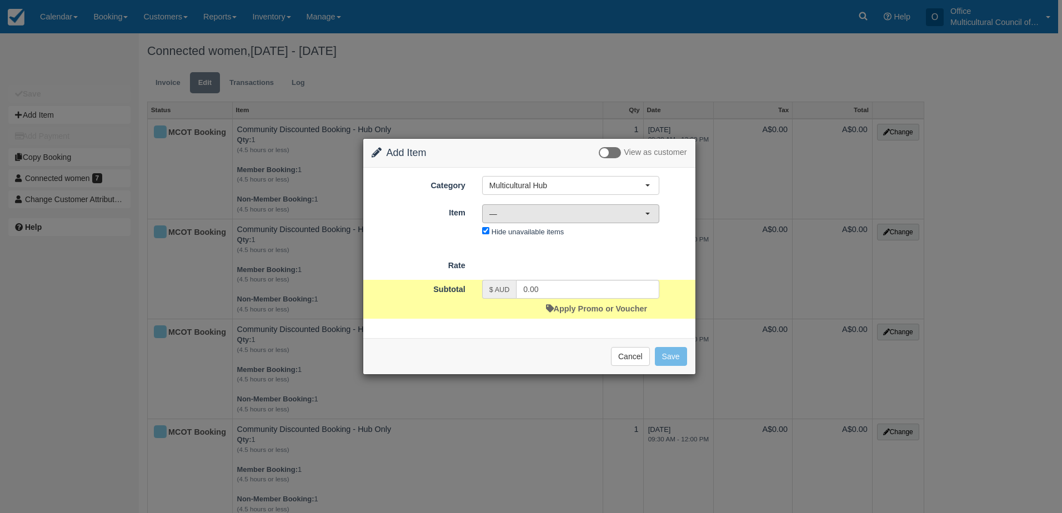
click at [602, 211] on span "—" at bounding box center [567, 213] width 156 height 11
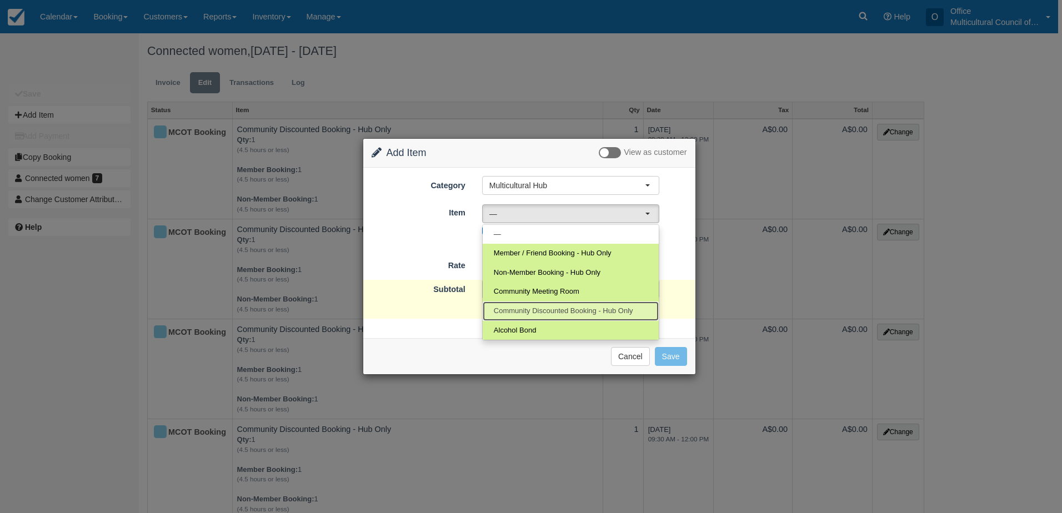
click at [577, 312] on span "Community Discounted Booking - Hub Only" at bounding box center [563, 311] width 139 height 11
select select "4"
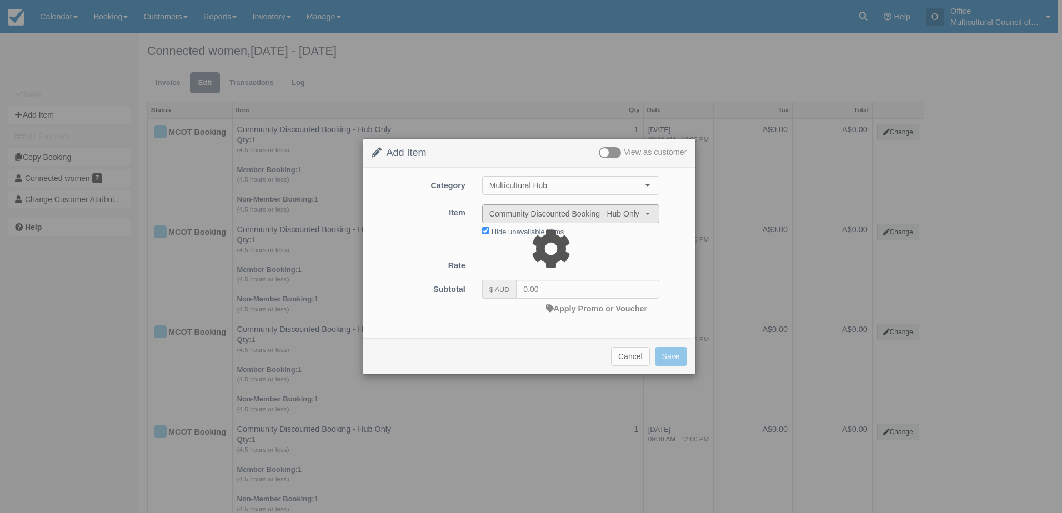
type input "40.00"
select select "08:00"
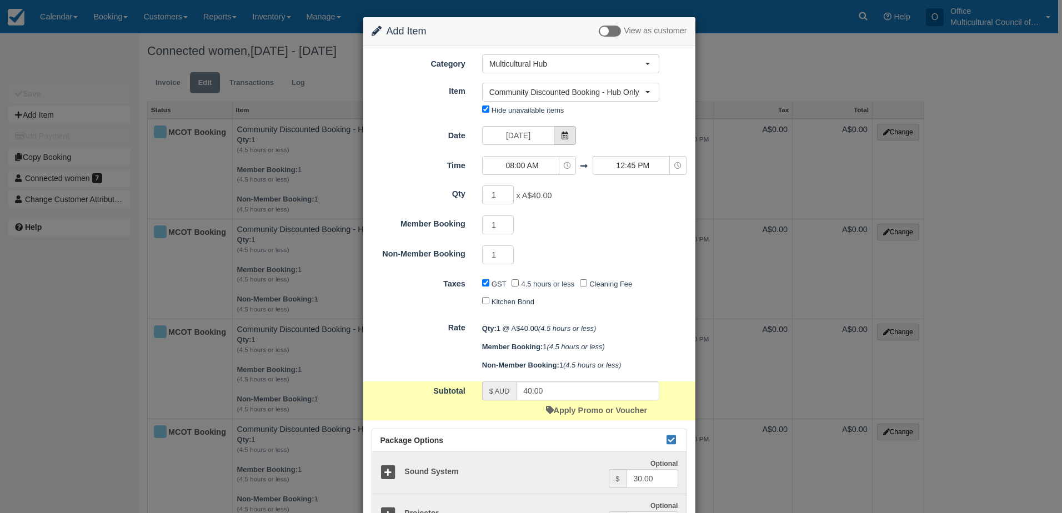
click at [561, 137] on icon at bounding box center [565, 136] width 8 height 8
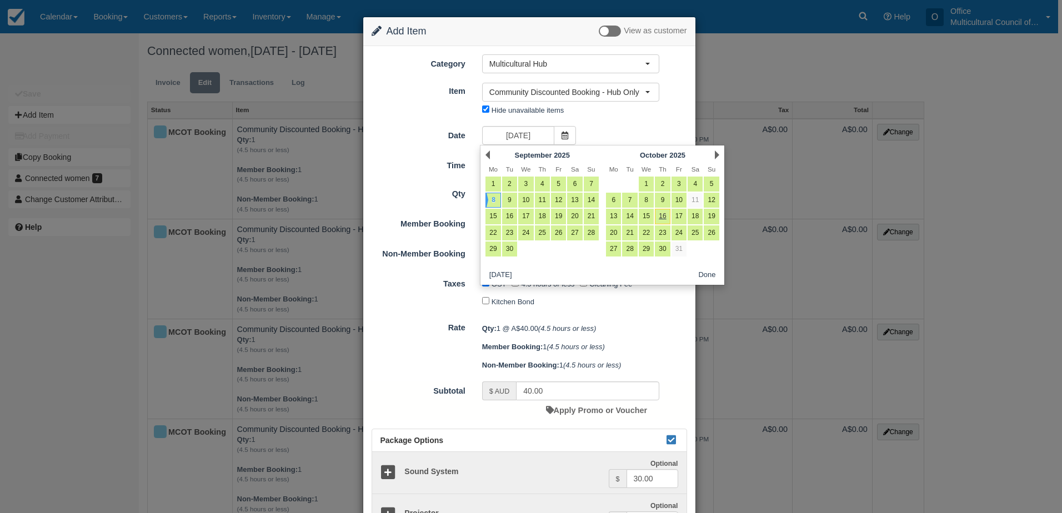
click at [713, 154] on div "Next [DATE]" at bounding box center [663, 155] width 121 height 16
click at [715, 154] on link "Next" at bounding box center [717, 155] width 4 height 9
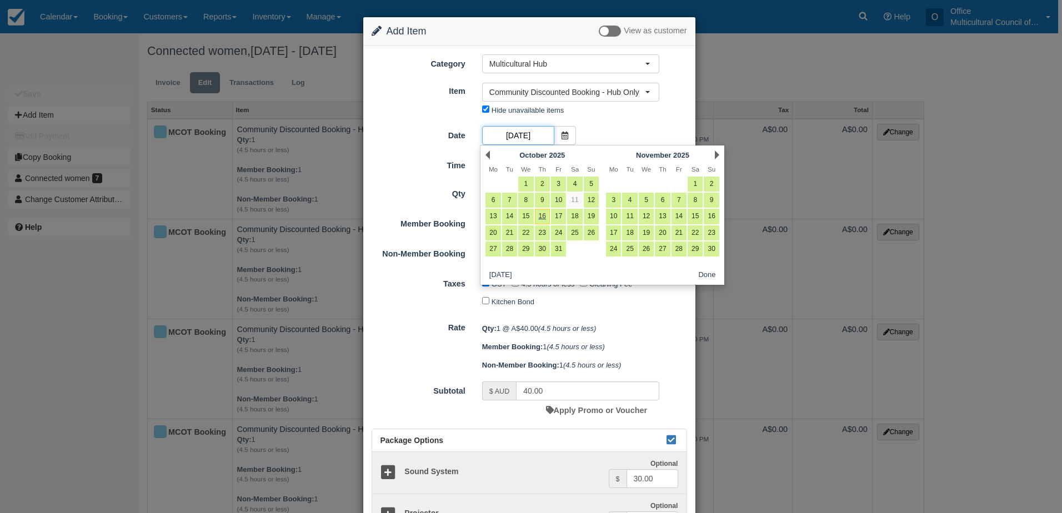
scroll to position [0, 41]
click at [612, 236] on link "17" at bounding box center [613, 233] width 15 height 15
type input "[DATE]"
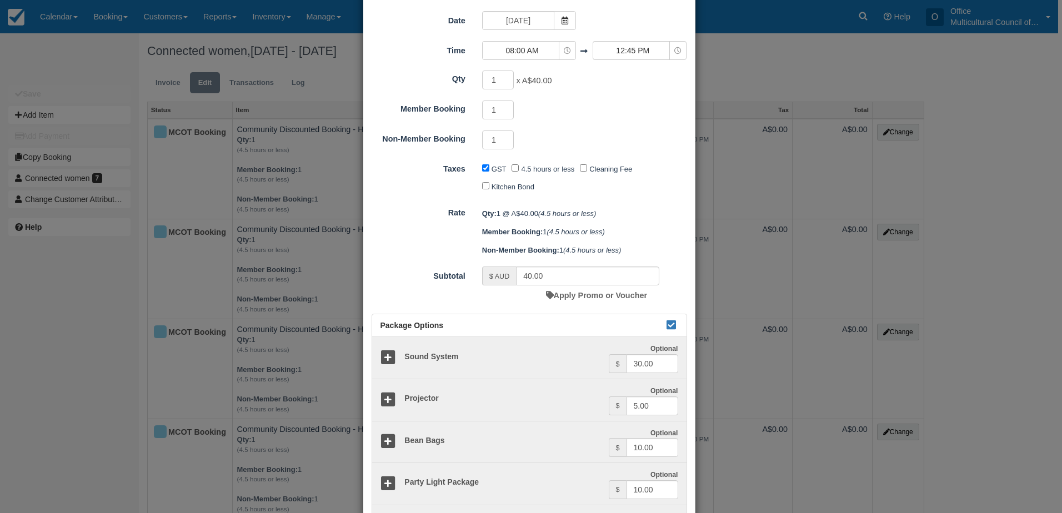
scroll to position [0, 0]
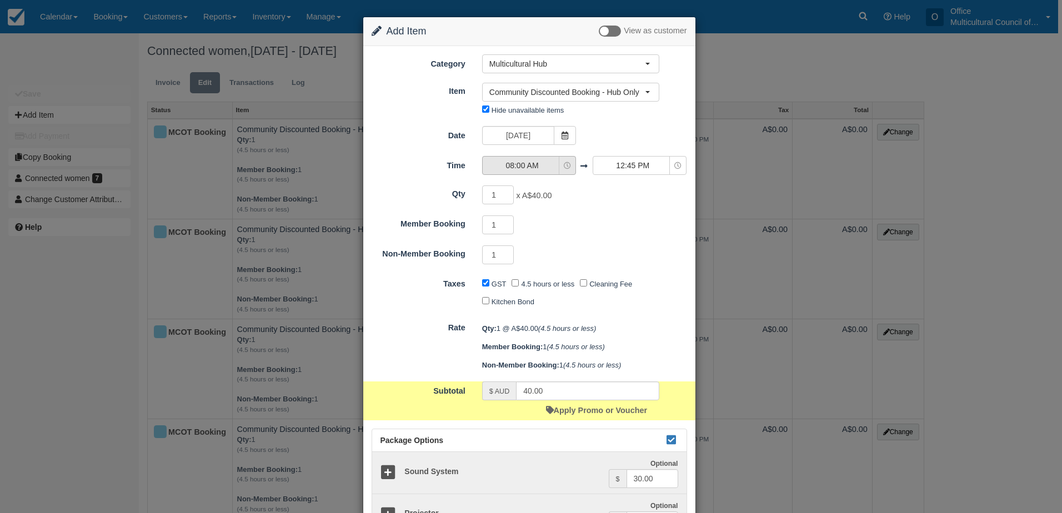
click at [560, 169] on button "08:00 AM" at bounding box center [529, 165] width 94 height 19
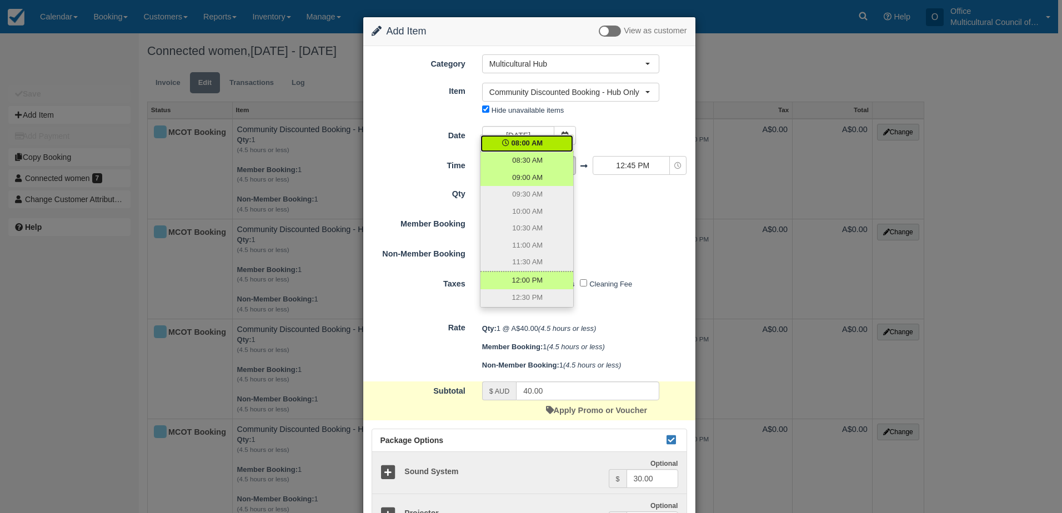
scroll to position [167, 0]
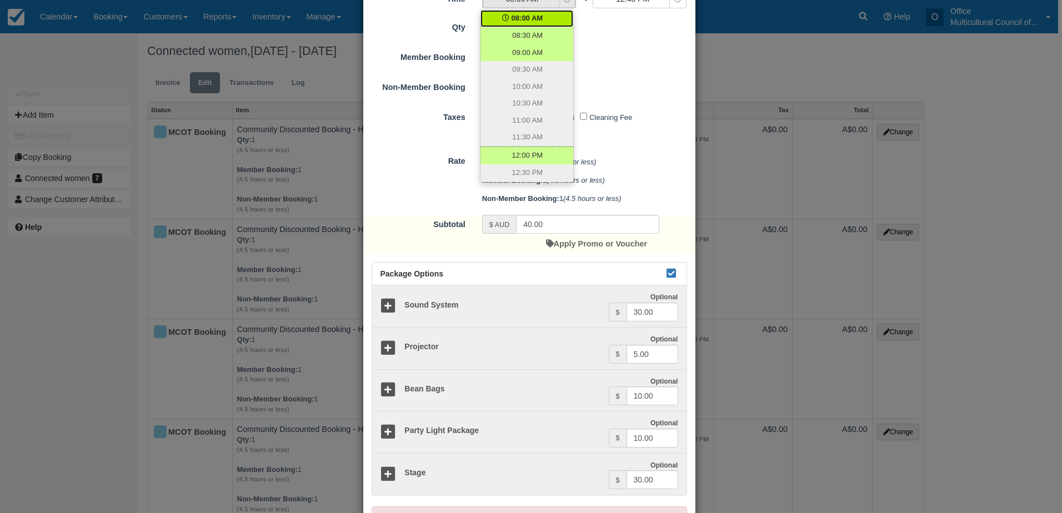
click at [639, 180] on div "Qty: 1 @ A$40.00 (4.5 hours or less) Member Booking: 1 (4.5 hours or less) Non-…" at bounding box center [585, 180] width 222 height 55
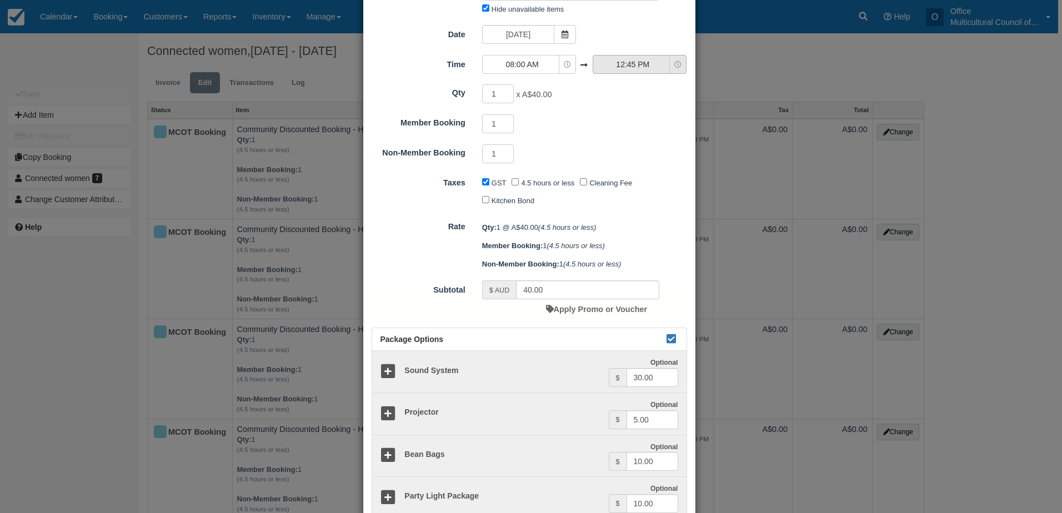
scroll to position [0, 0]
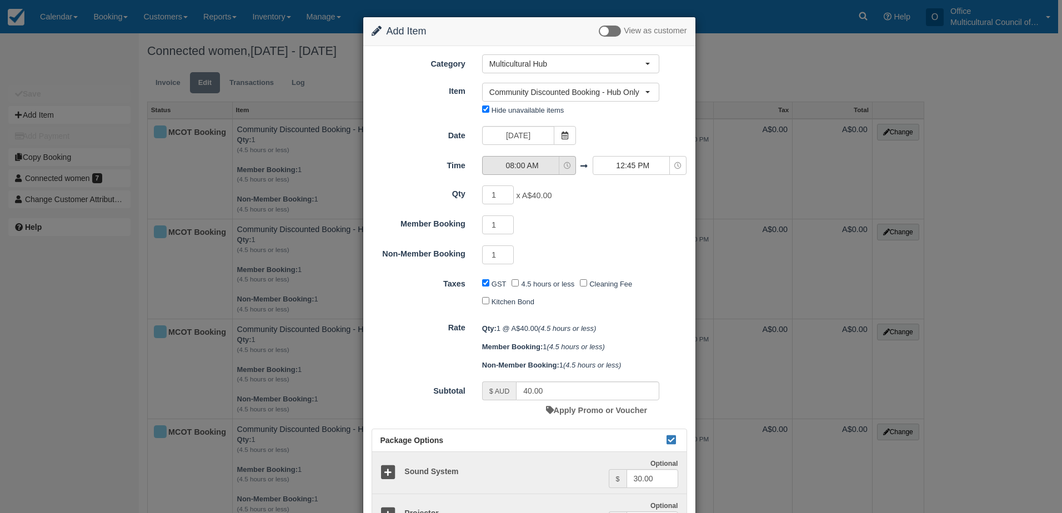
click at [564, 169] on icon "button" at bounding box center [567, 165] width 7 height 7
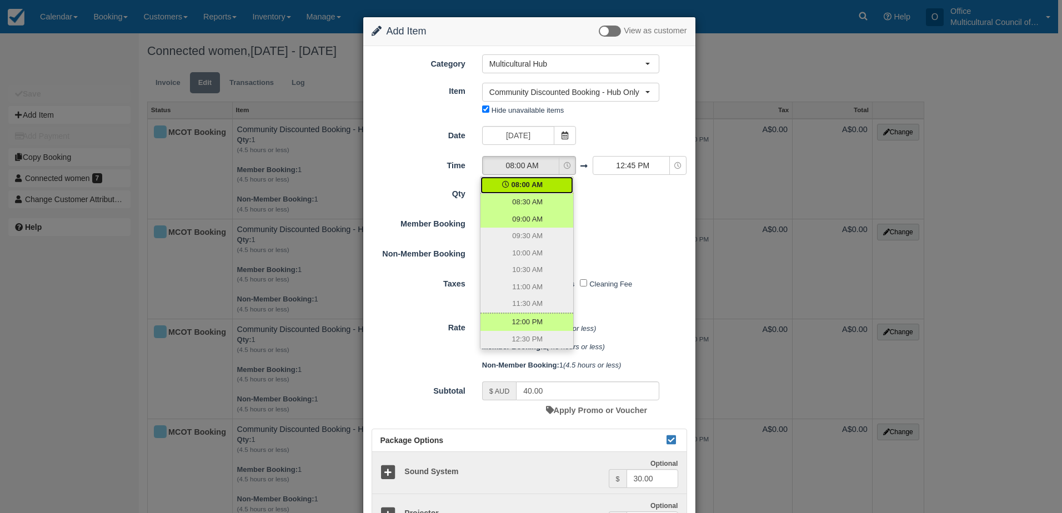
click at [608, 199] on div "1 x A$40.00 Required.Maximum of 1" at bounding box center [571, 197] width 194 height 22
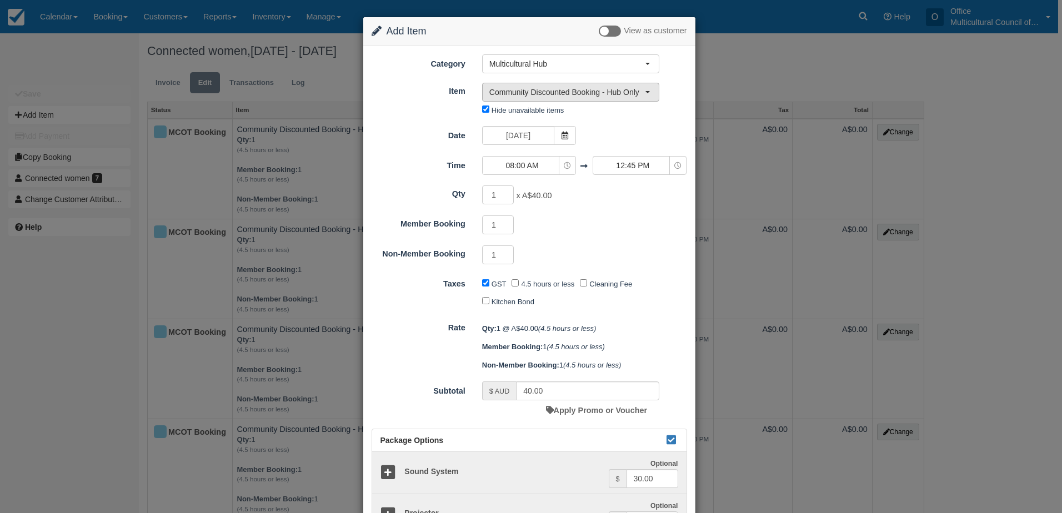
click at [591, 94] on span "Community Discounted Booking - Hub Only" at bounding box center [567, 92] width 156 height 11
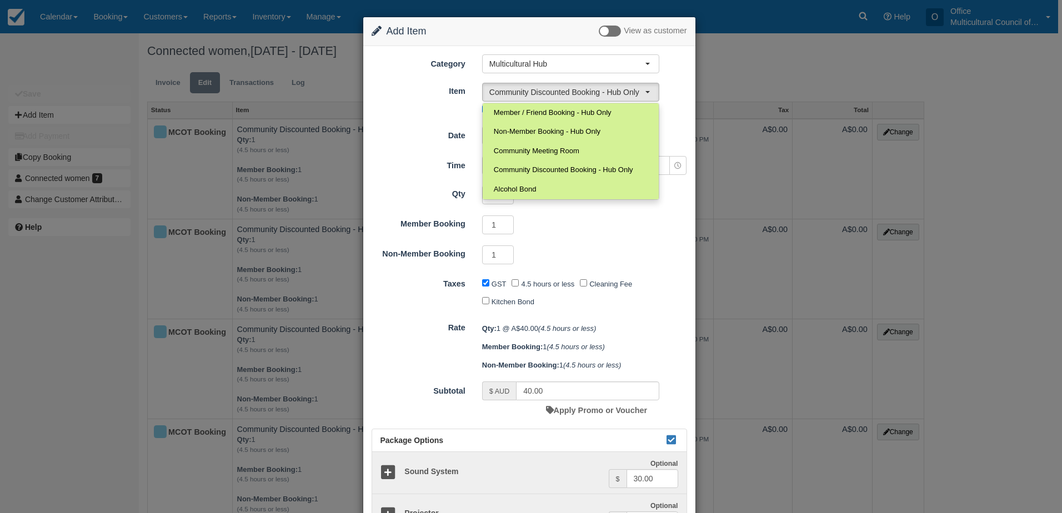
click at [610, 236] on div "1 Required.Maximum of 1" at bounding box center [571, 227] width 194 height 22
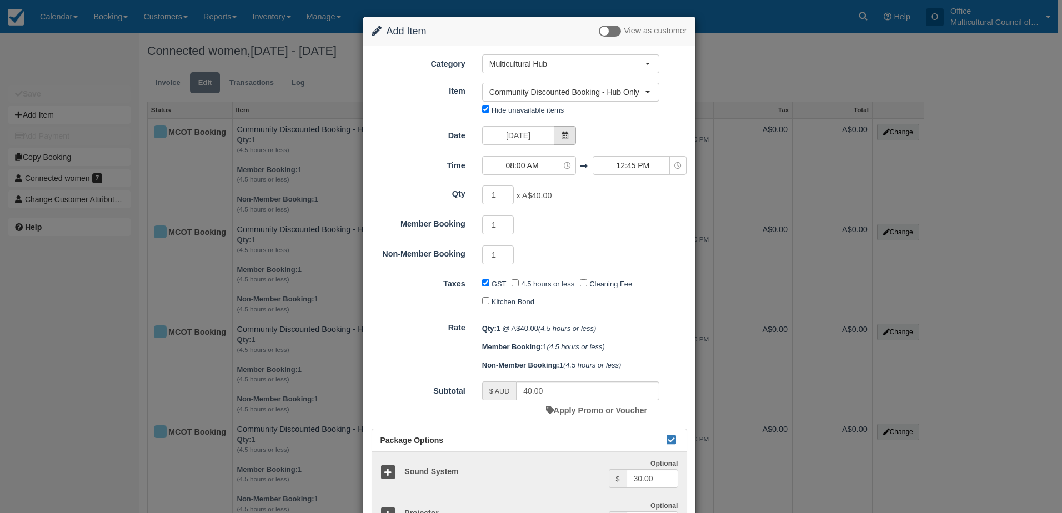
click at [561, 134] on icon at bounding box center [565, 136] width 8 height 8
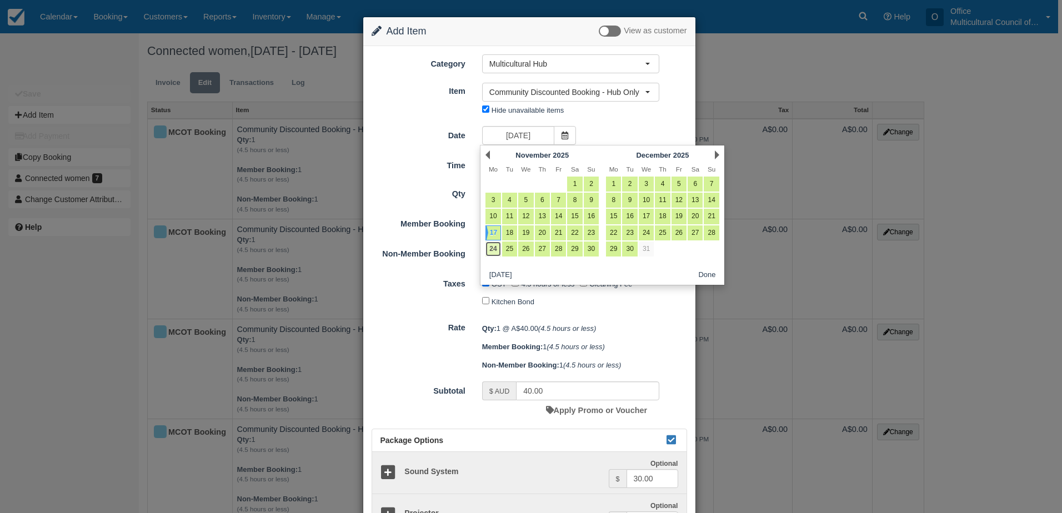
click at [496, 249] on link "24" at bounding box center [492, 249] width 15 height 15
type input "[DATE]"
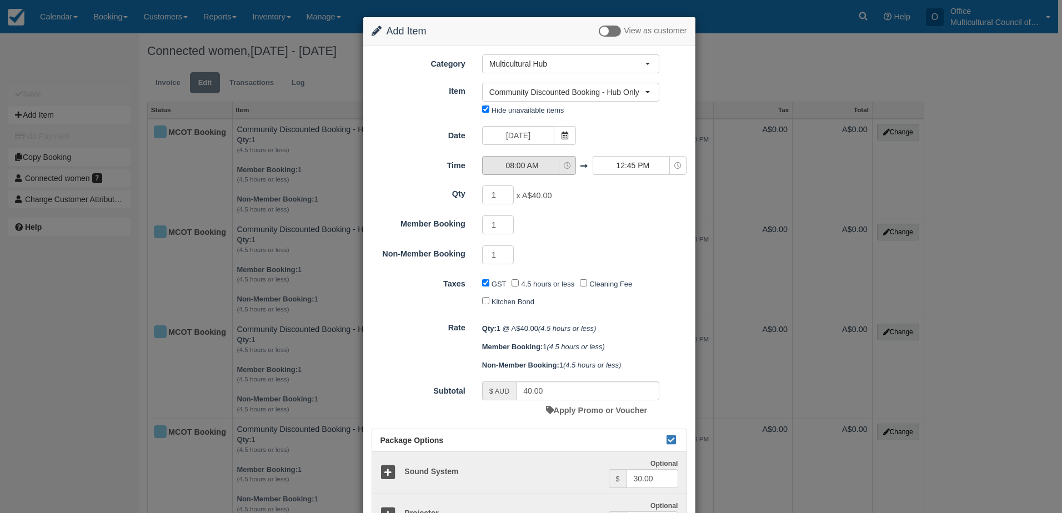
click at [552, 165] on span "08:00 AM" at bounding box center [522, 165] width 79 height 11
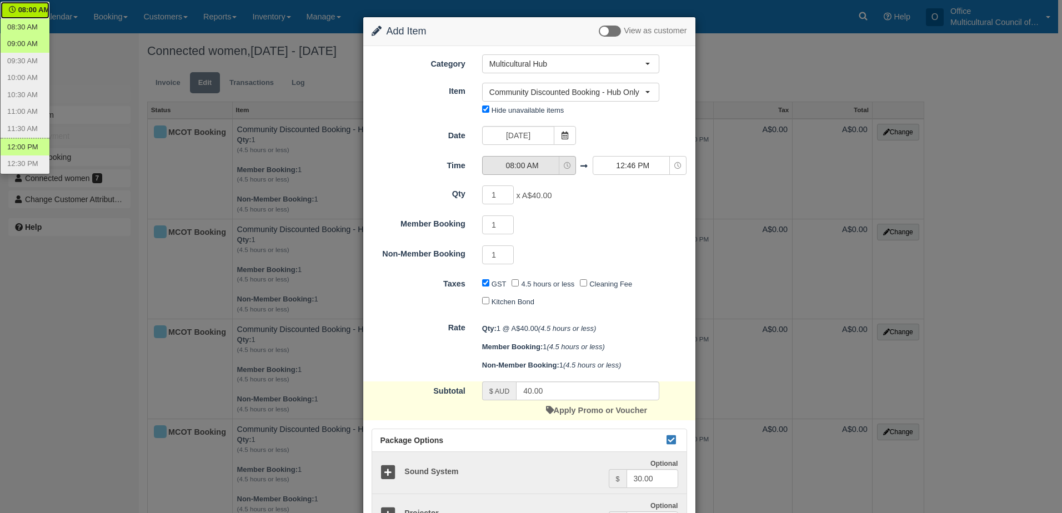
click at [548, 166] on span "08:00 AM" at bounding box center [522, 165] width 79 height 11
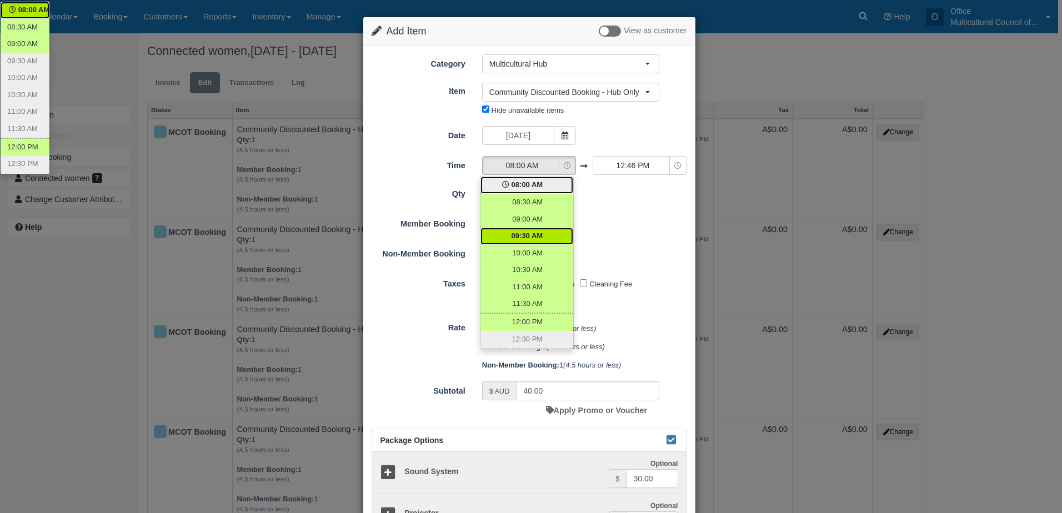
click at [538, 236] on span "09:30 AM" at bounding box center [528, 236] width 32 height 11
select select "09:30"
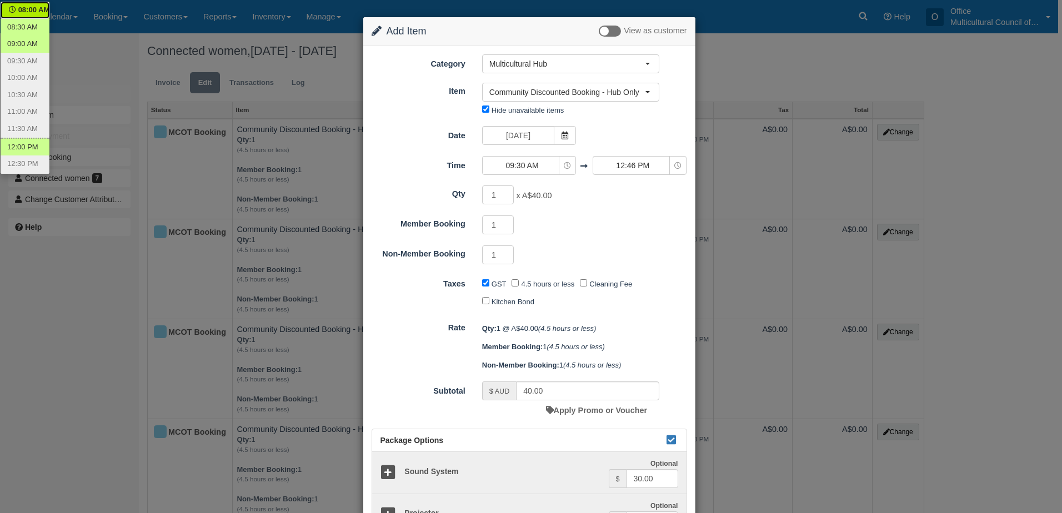
click at [580, 220] on div "1 Required.Maximum of 1" at bounding box center [571, 227] width 194 height 22
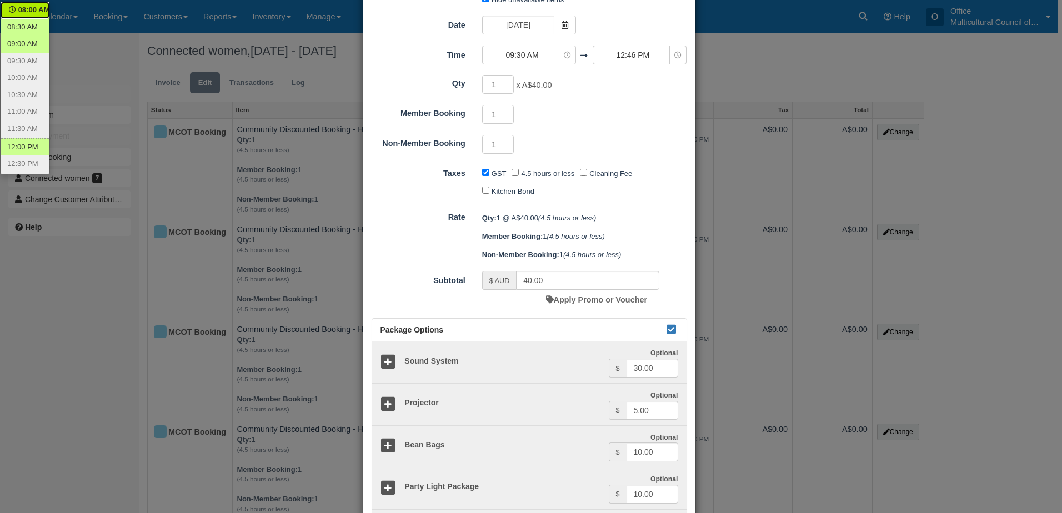
scroll to position [111, 0]
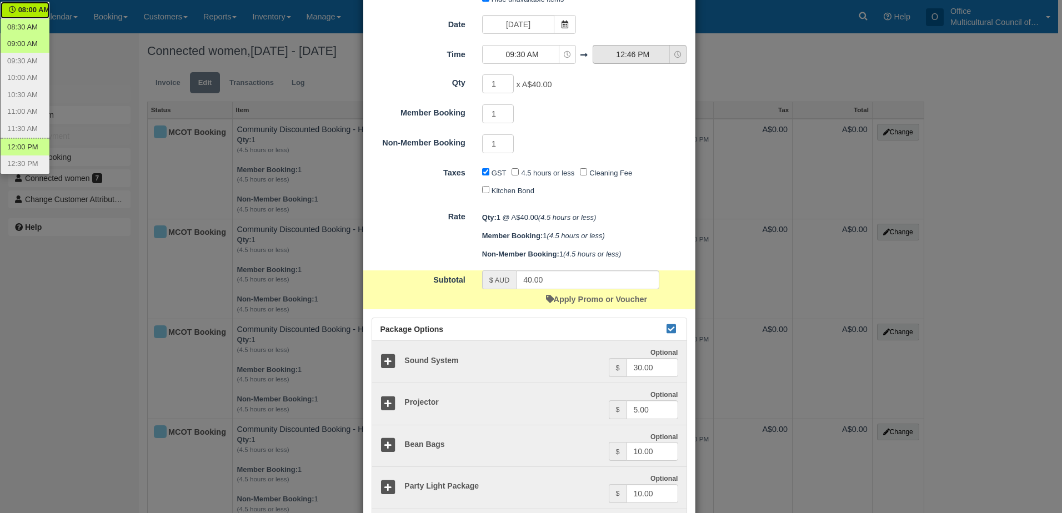
click at [628, 59] on span "12:46 PM" at bounding box center [632, 54] width 79 height 11
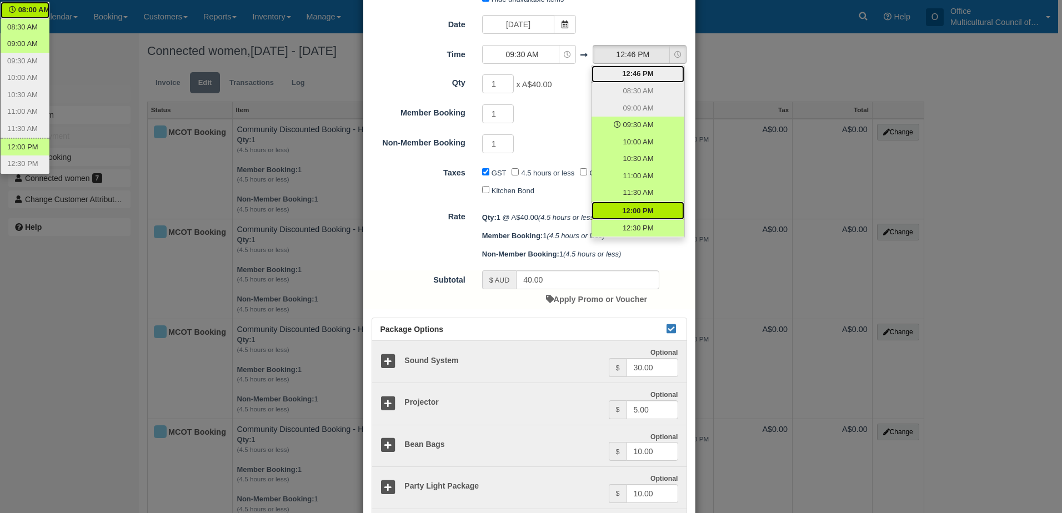
click at [649, 204] on link "12:00 PM" at bounding box center [638, 211] width 93 height 18
select select "12:00"
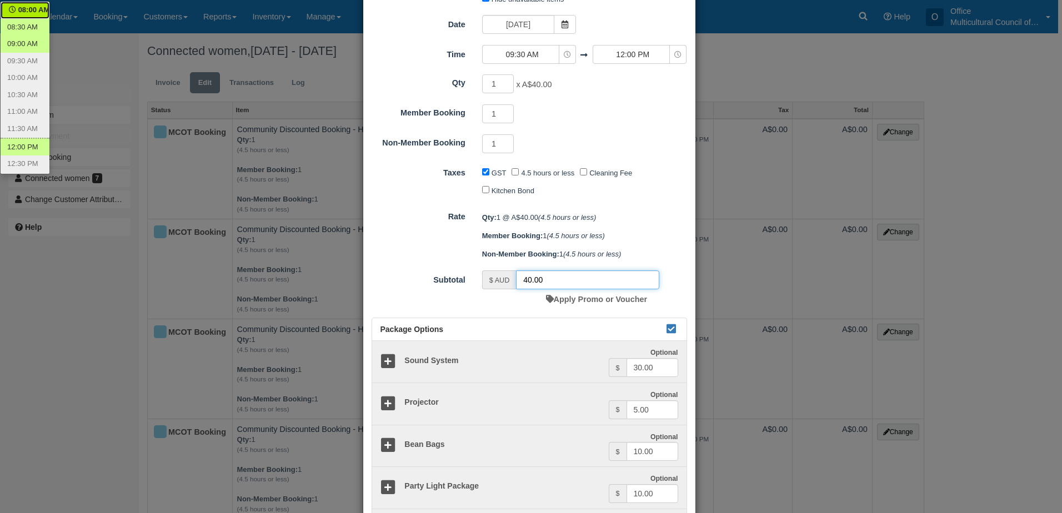
drag, startPoint x: 543, startPoint y: 278, endPoint x: 478, endPoint y: 287, distance: 65.6
click at [478, 287] on div "$ AUD 40.00 Apply Promo or Voucher" at bounding box center [571, 290] width 194 height 39
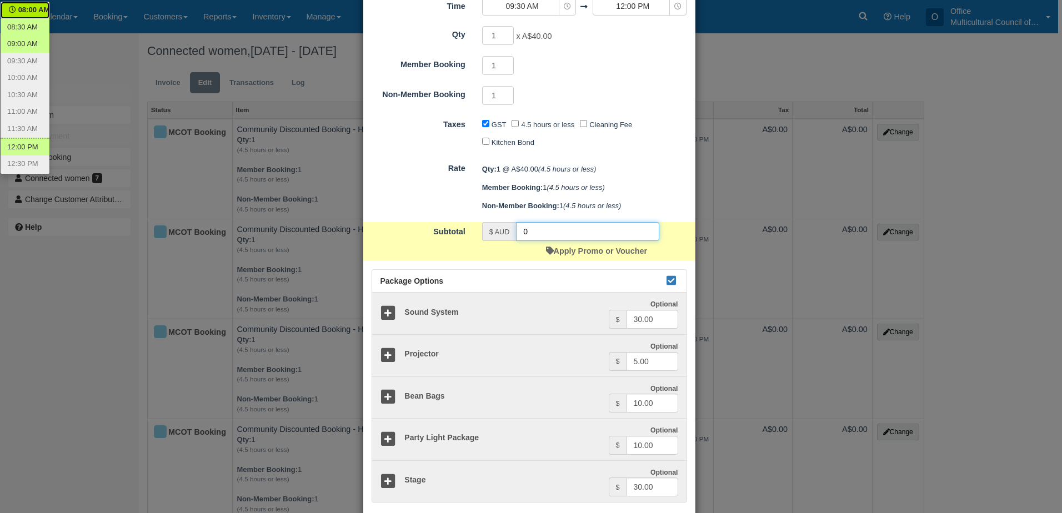
scroll to position [222, 0]
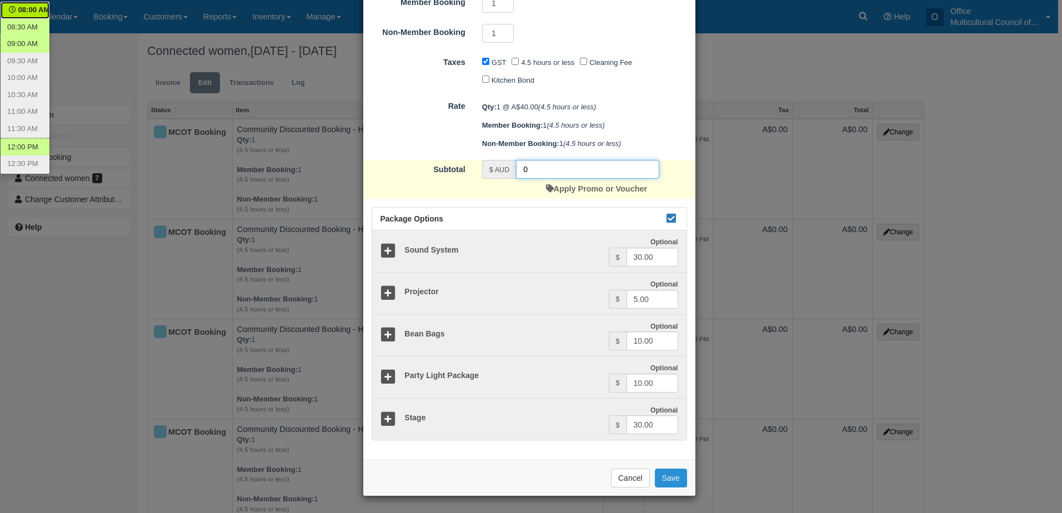
type input "0"
click at [667, 485] on button "Save" at bounding box center [671, 478] width 32 height 19
checkbox input "false"
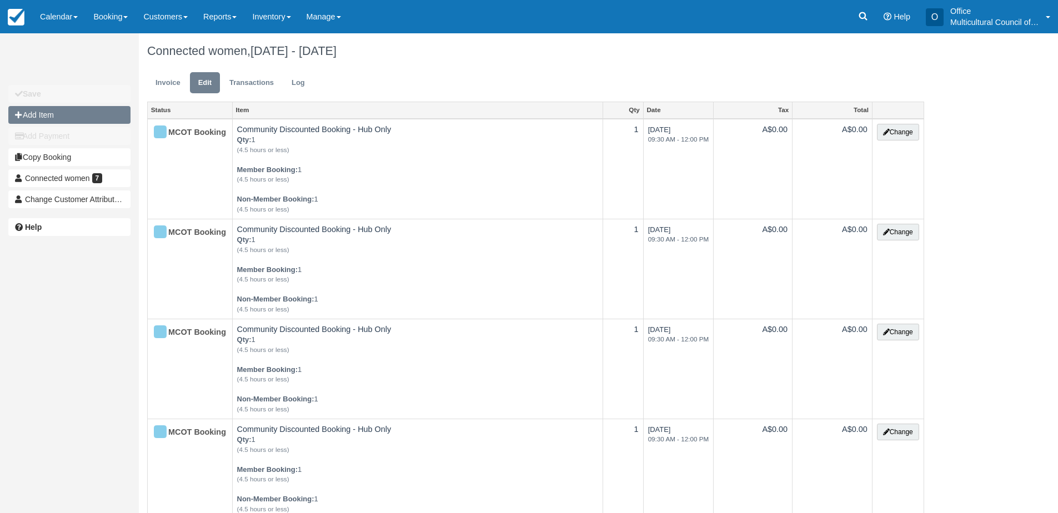
click at [79, 115] on button "Add Item" at bounding box center [69, 115] width 122 height 18
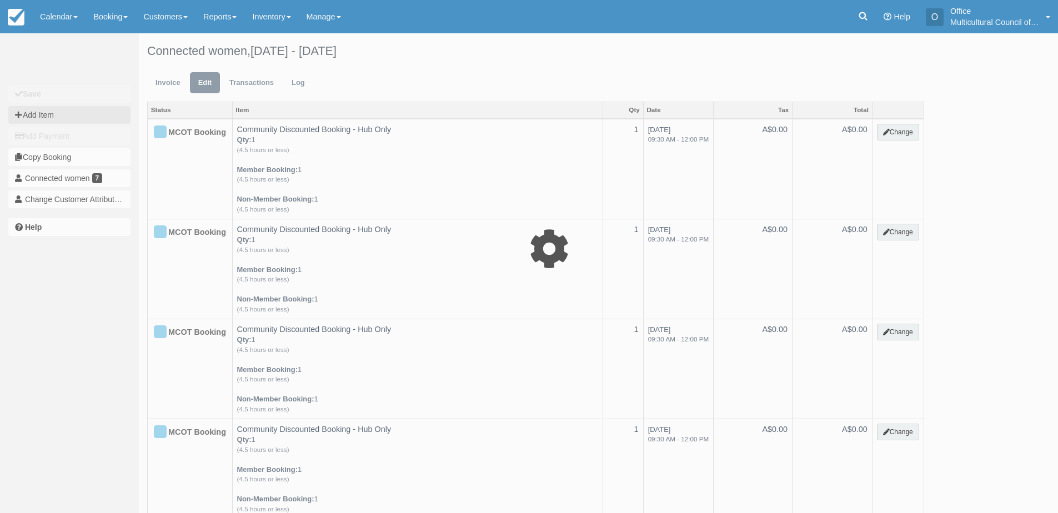
type input "0.00"
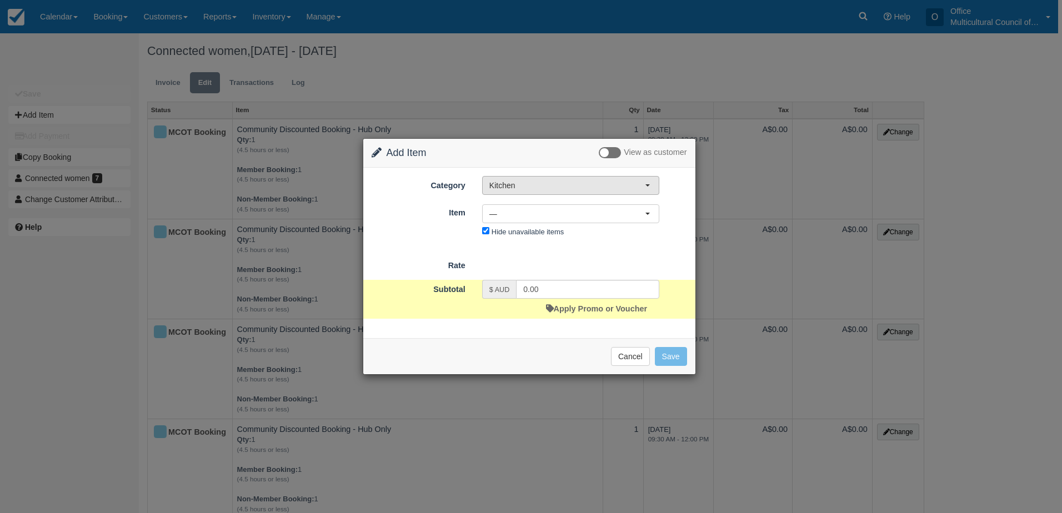
click at [593, 186] on span "Kitchen" at bounding box center [567, 185] width 156 height 11
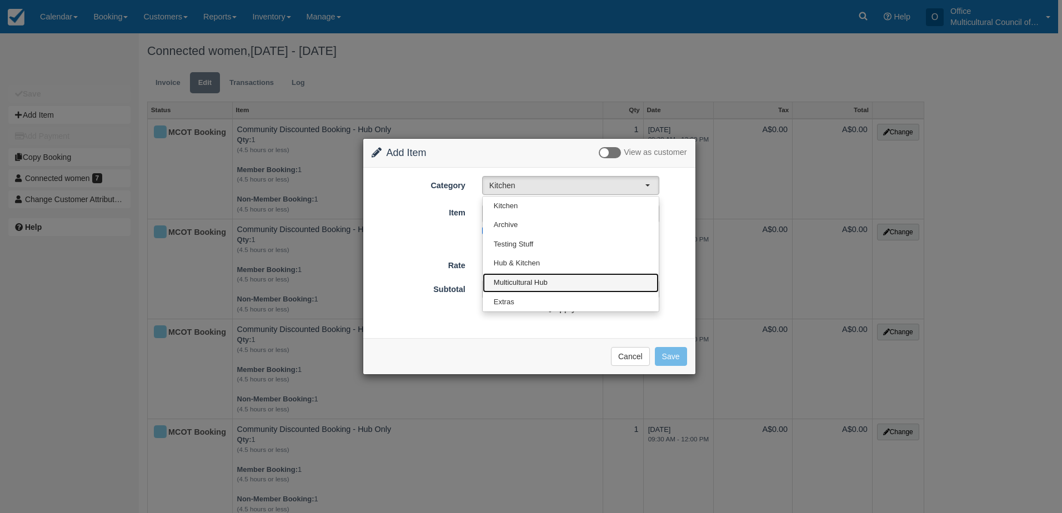
click at [584, 285] on link "Multicultural Hub" at bounding box center [571, 282] width 176 height 19
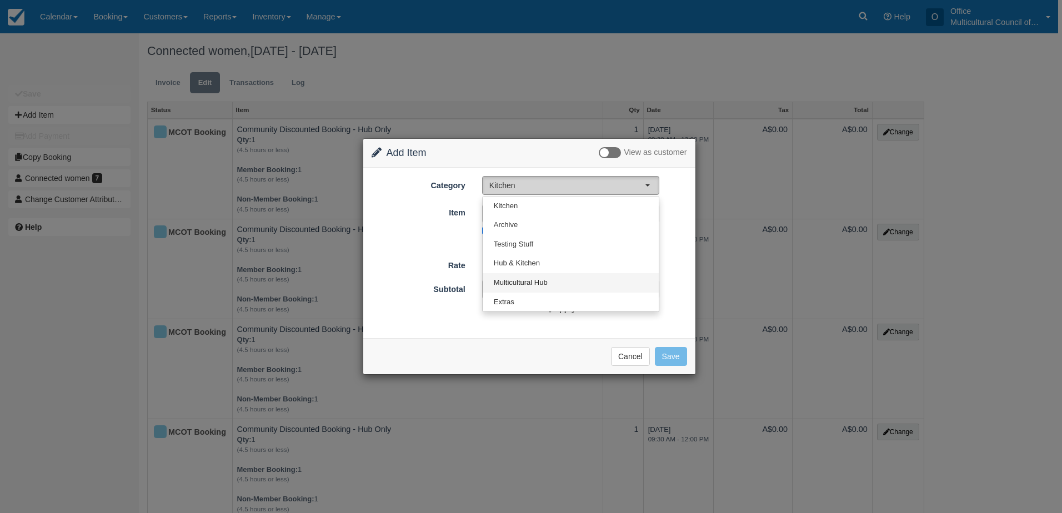
select select "2"
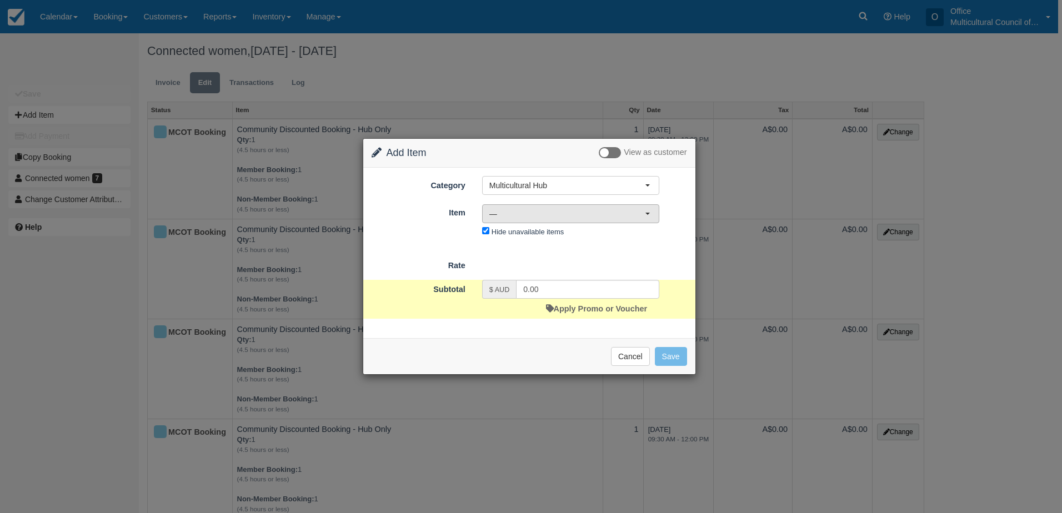
click at [596, 219] on span "—" at bounding box center [567, 213] width 156 height 11
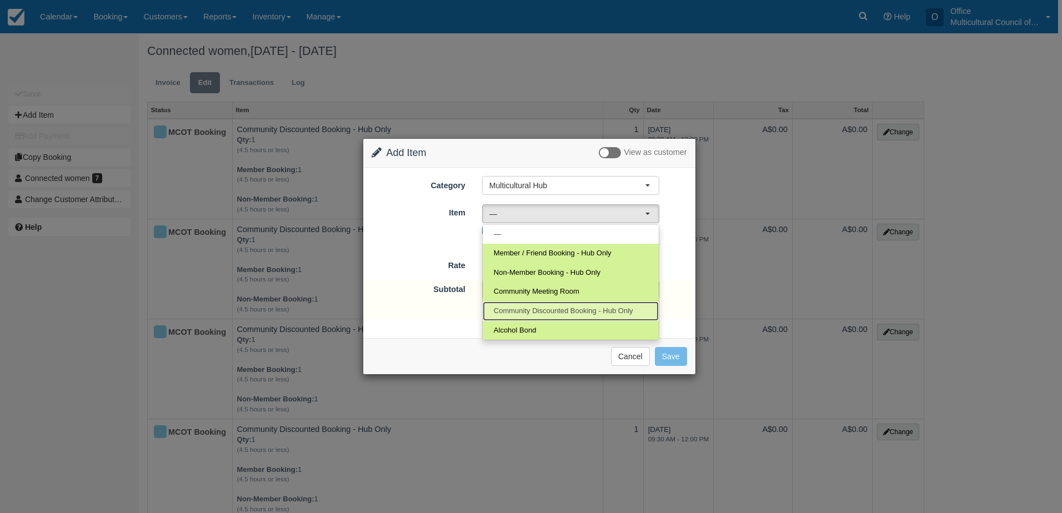
click at [578, 310] on span "Community Discounted Booking - Hub Only" at bounding box center [563, 311] width 139 height 11
select select "4"
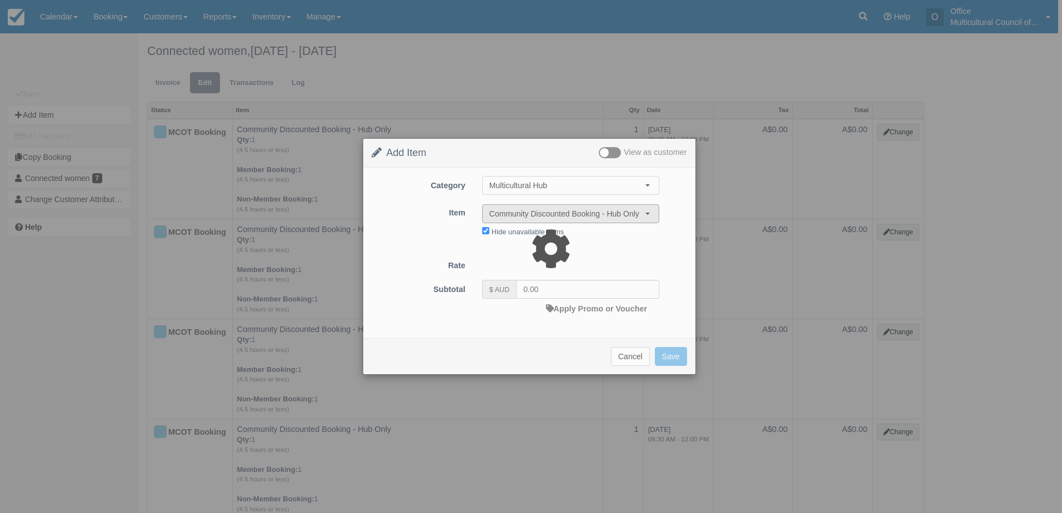
type input "40.00"
select select "08:00"
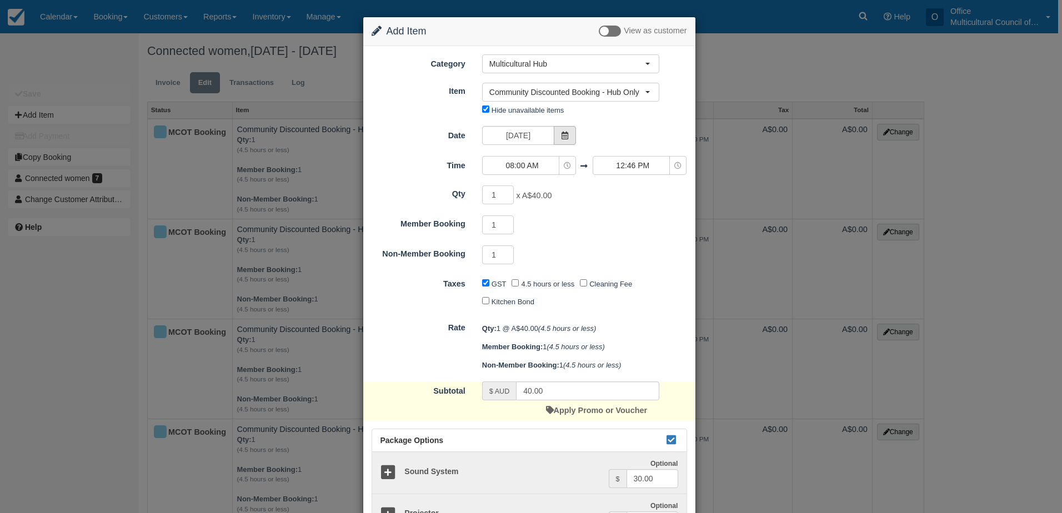
click at [563, 135] on icon at bounding box center [565, 136] width 8 height 8
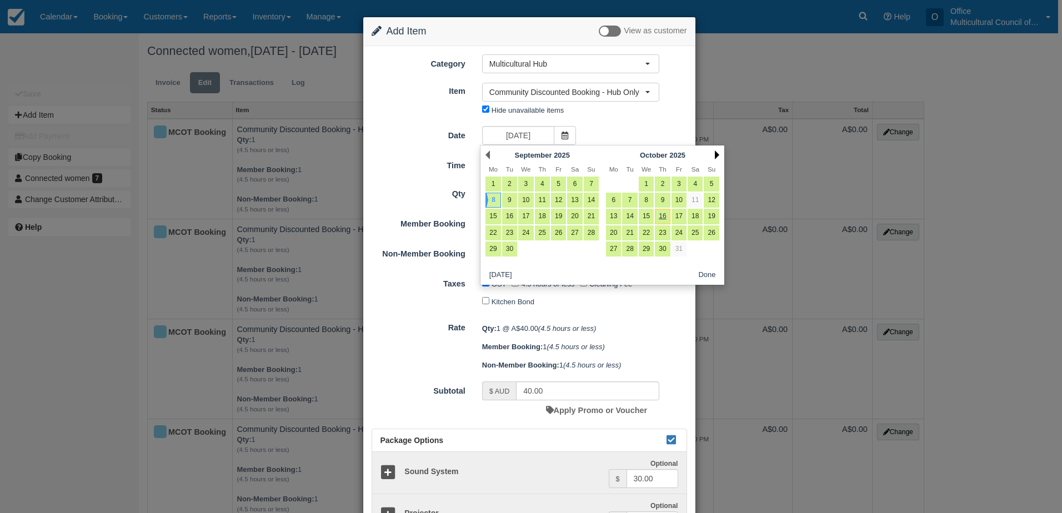
click at [717, 157] on link "Next" at bounding box center [717, 155] width 4 height 9
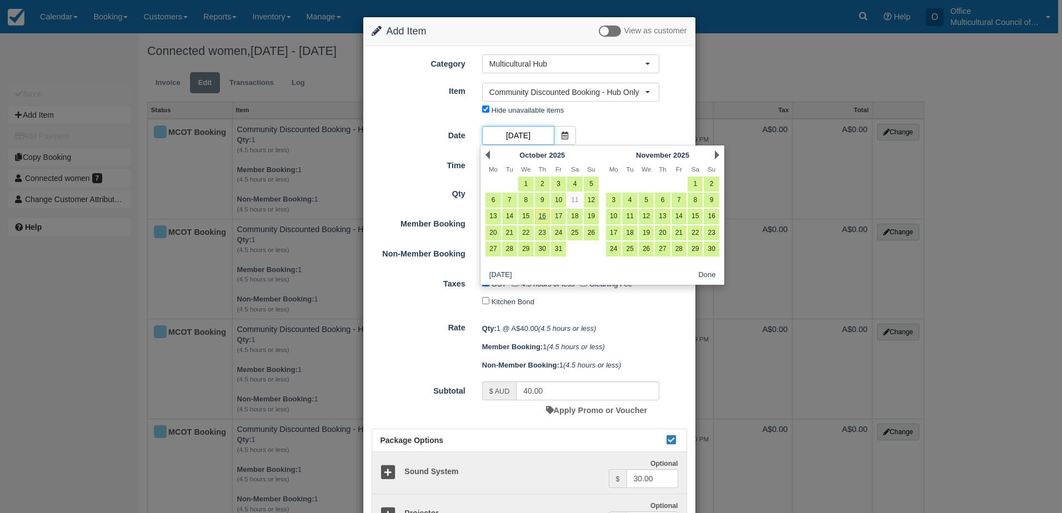
scroll to position [0, 41]
click at [614, 248] on link "24" at bounding box center [613, 249] width 15 height 15
type input "Monday 24 November 2025"
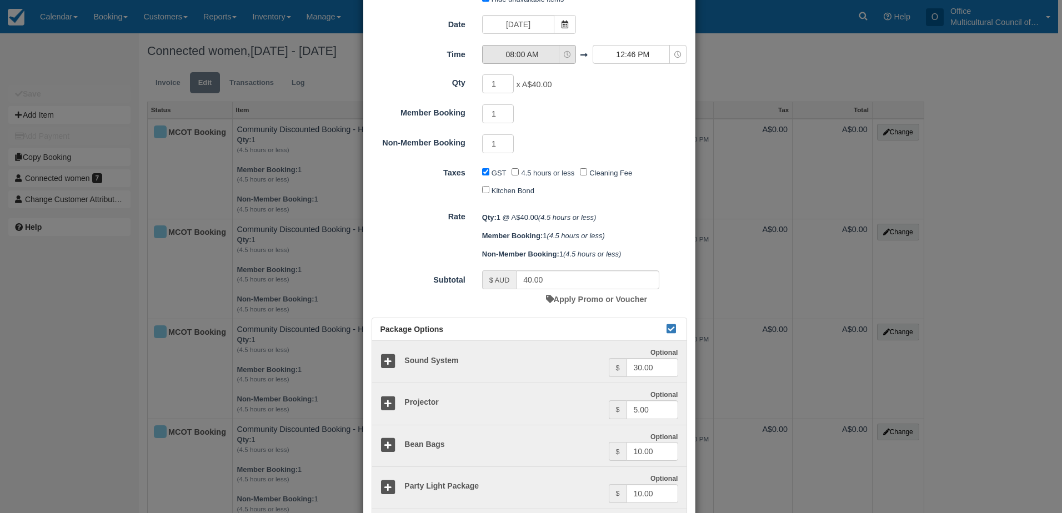
scroll to position [0, 0]
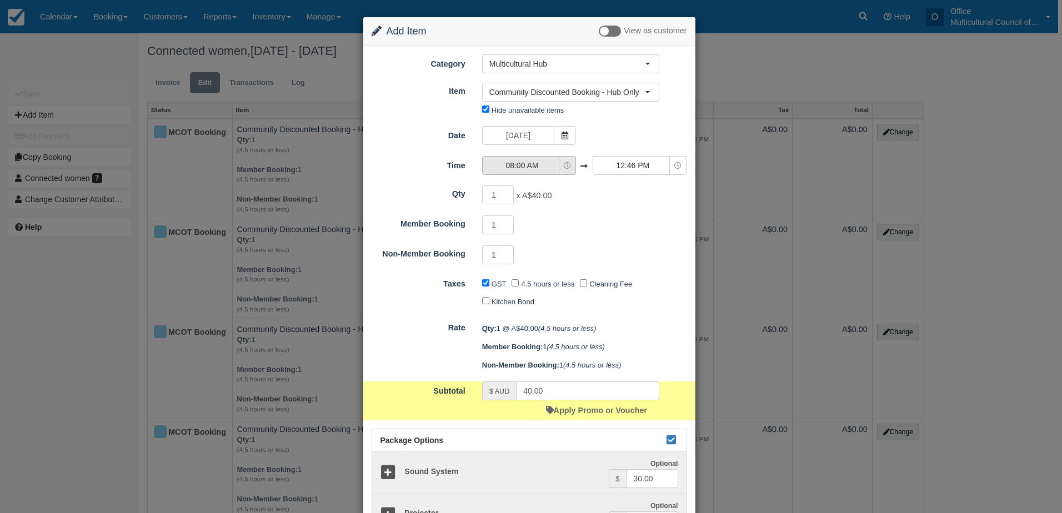
click at [539, 166] on span "08:00 AM" at bounding box center [522, 165] width 79 height 11
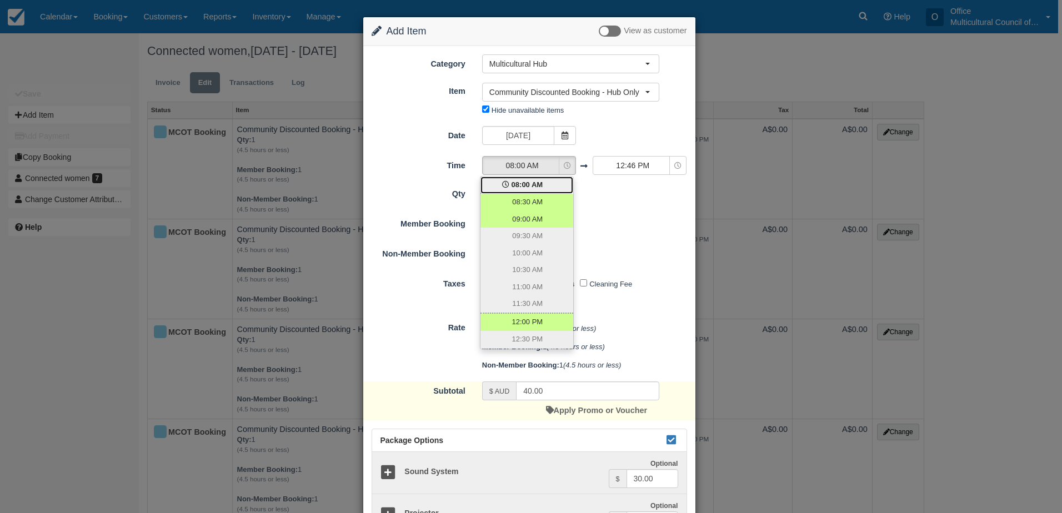
click at [637, 223] on div "1 Required.Maximum of 1" at bounding box center [571, 227] width 194 height 22
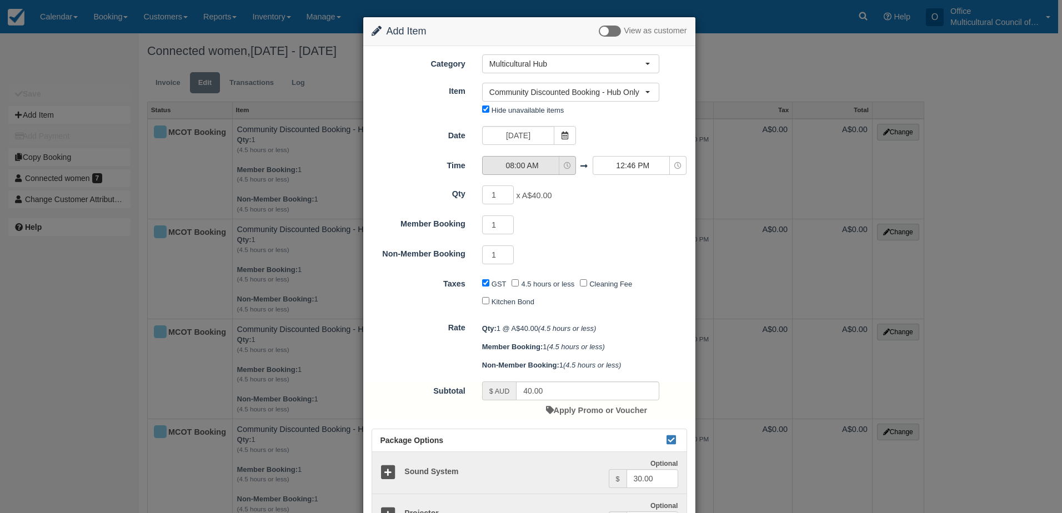
drag, startPoint x: 546, startPoint y: 159, endPoint x: 576, endPoint y: 217, distance: 64.6
click at [546, 159] on button "08:00 AM" at bounding box center [529, 165] width 94 height 19
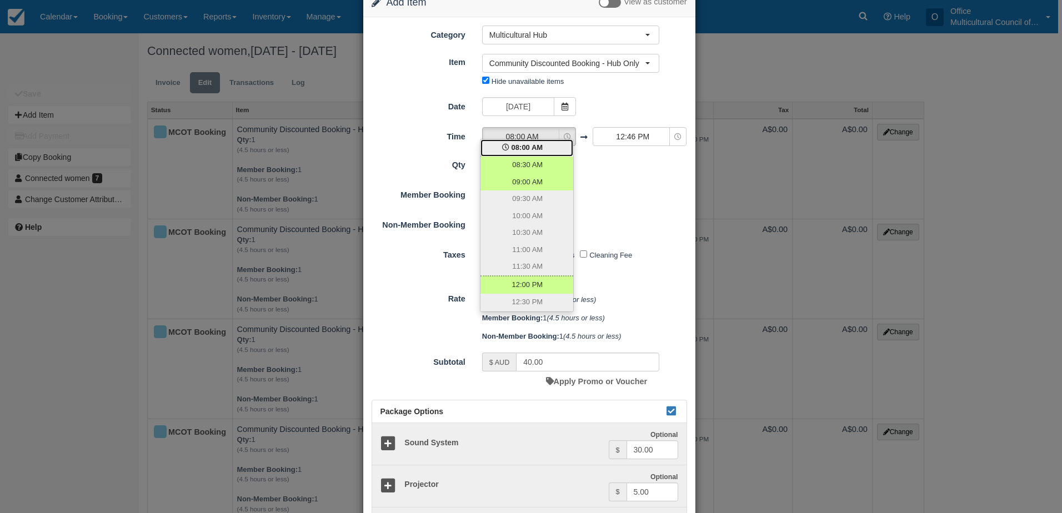
scroll to position [56, 0]
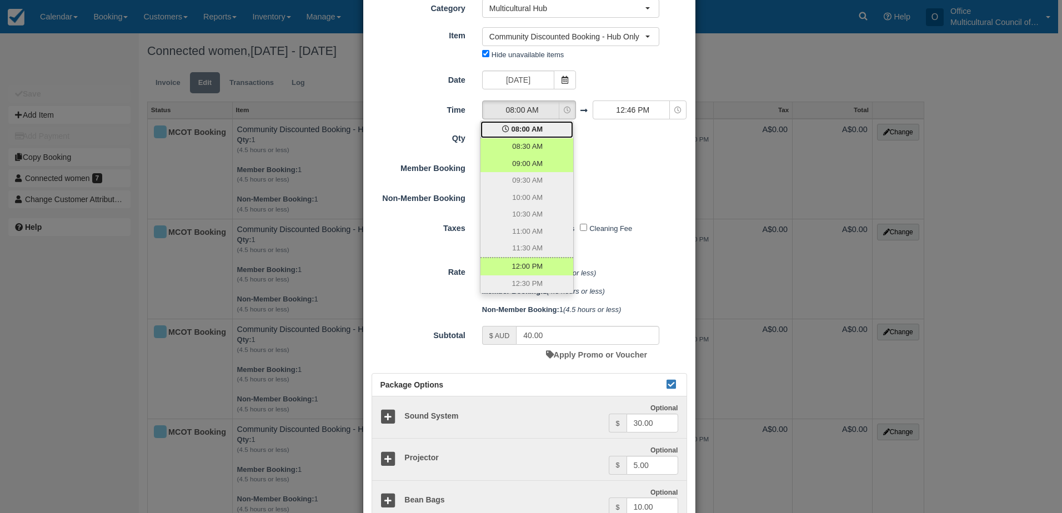
click at [623, 206] on div "1 Required.Maximum of 1" at bounding box center [571, 201] width 194 height 22
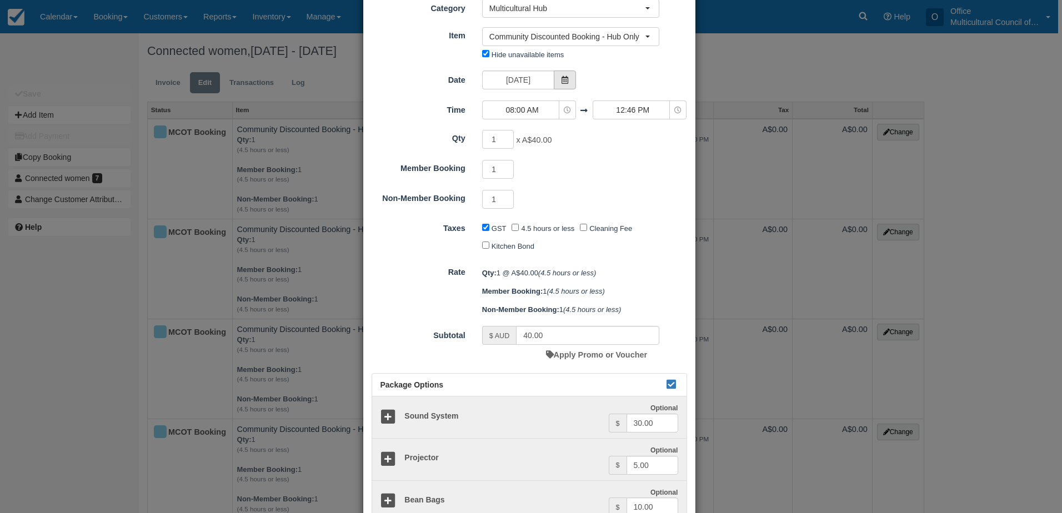
click at [561, 84] on icon at bounding box center [565, 80] width 8 height 8
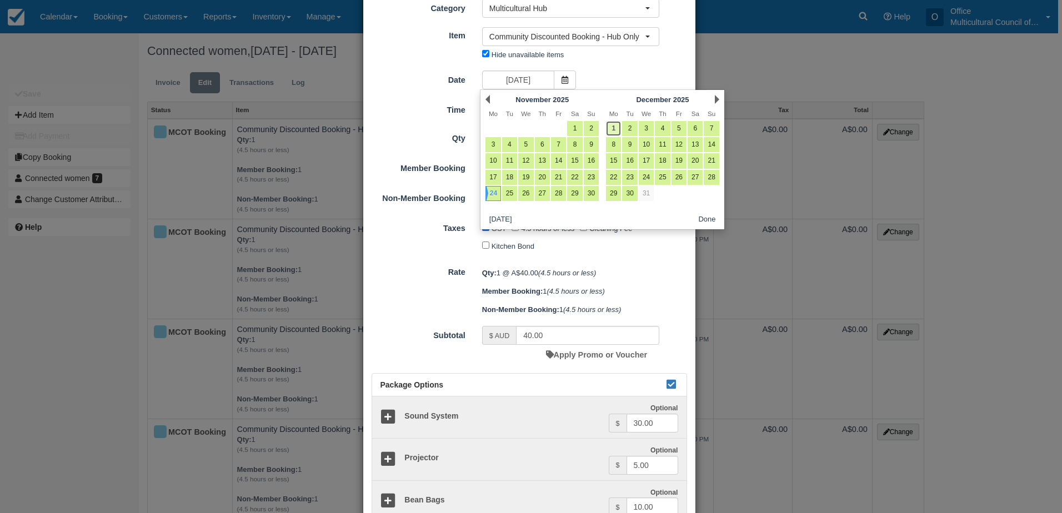
click at [617, 127] on link "1" at bounding box center [613, 128] width 15 height 15
type input "Monday 01 December 2025"
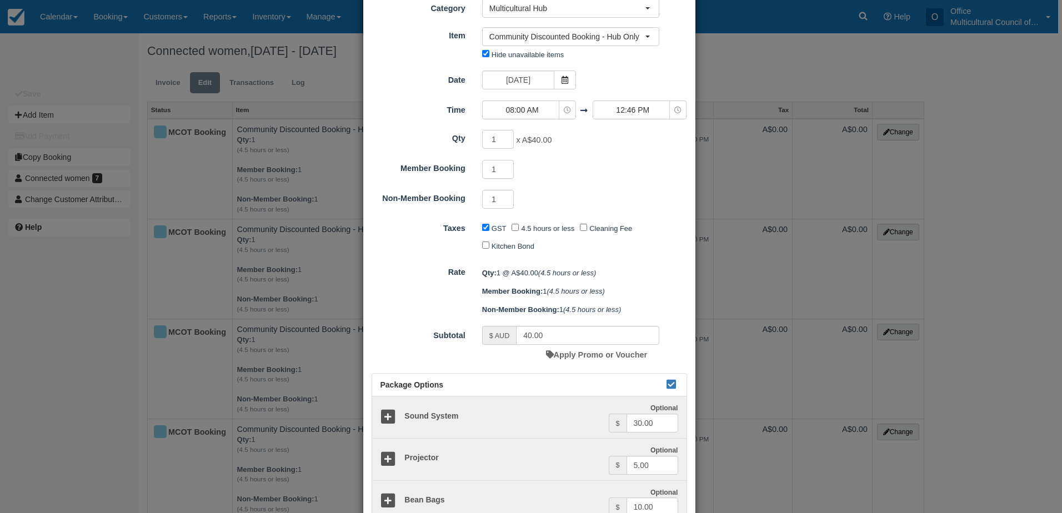
click at [587, 143] on div "1 x A$40.00 Required.Maximum of 1" at bounding box center [571, 141] width 194 height 22
click at [538, 108] on span "08:00 AM" at bounding box center [522, 109] width 79 height 11
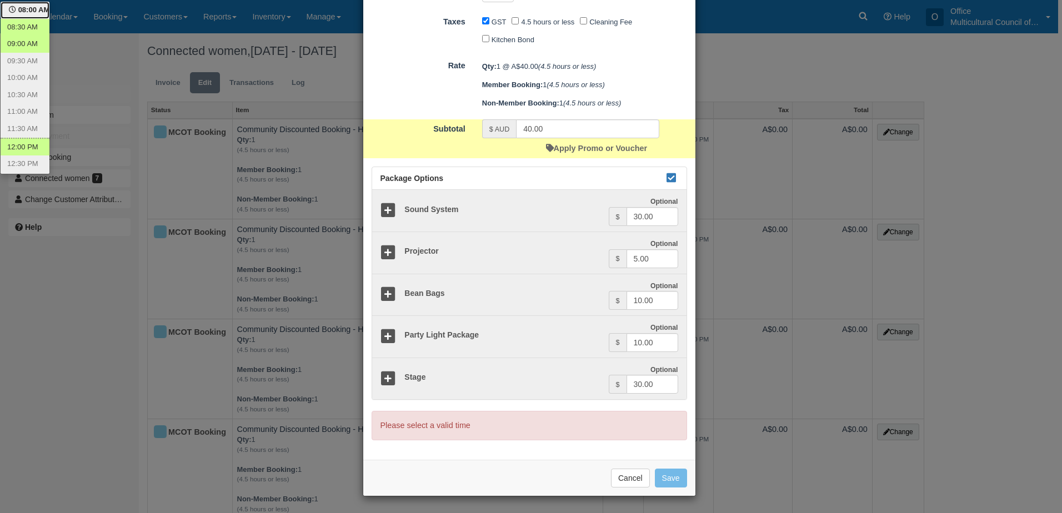
scroll to position [40, 0]
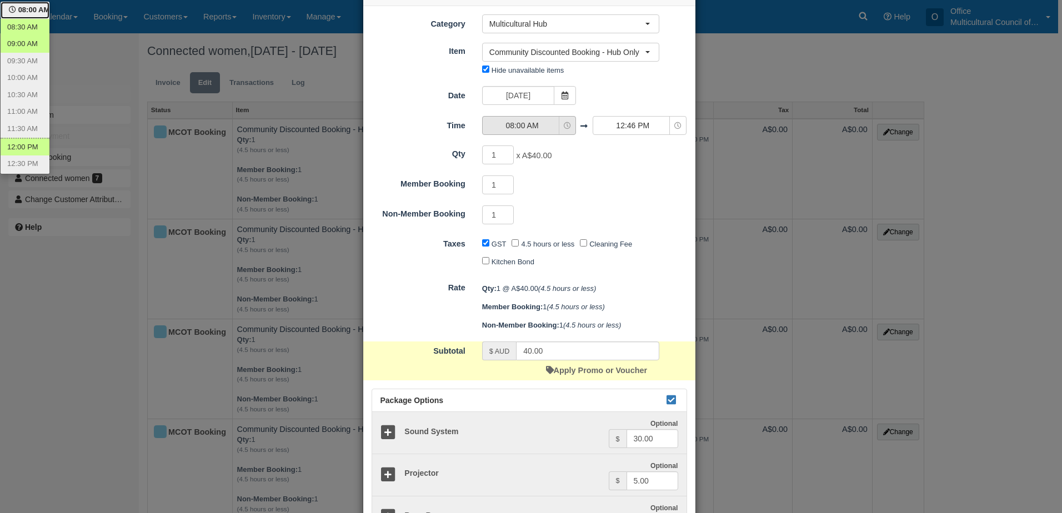
click at [537, 128] on span "08:00 AM" at bounding box center [522, 125] width 79 height 11
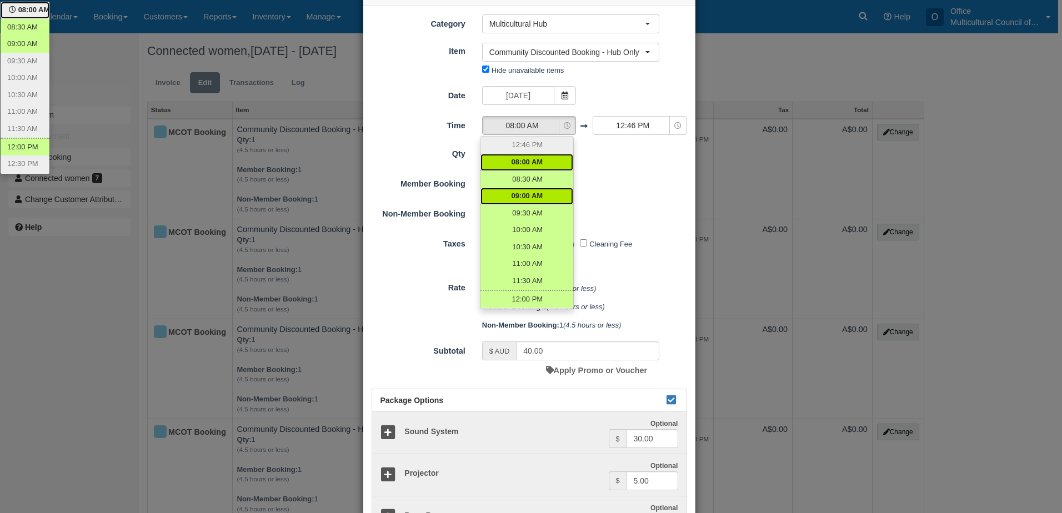
click at [540, 203] on link "09:00 AM" at bounding box center [526, 196] width 93 height 17
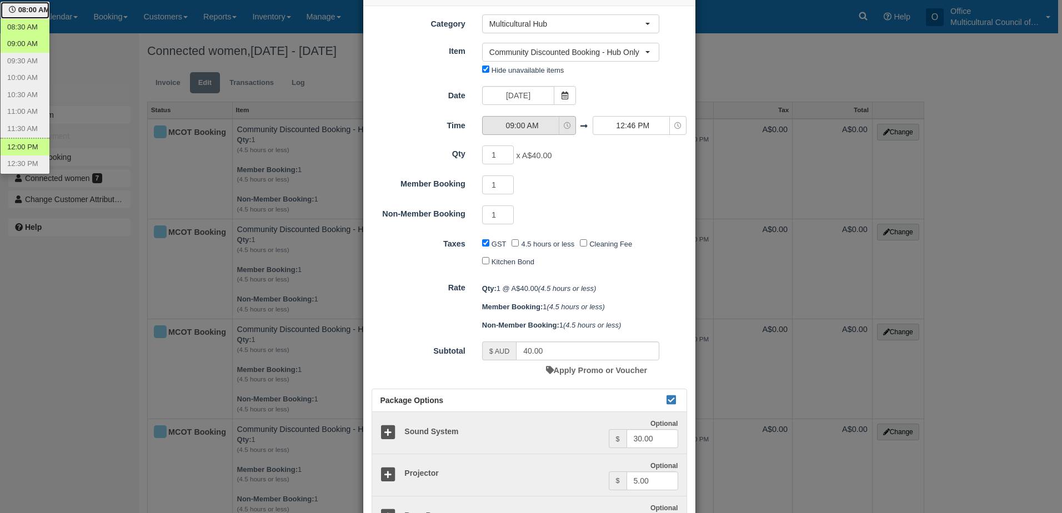
click at [533, 133] on button "09:00 AM" at bounding box center [529, 125] width 94 height 19
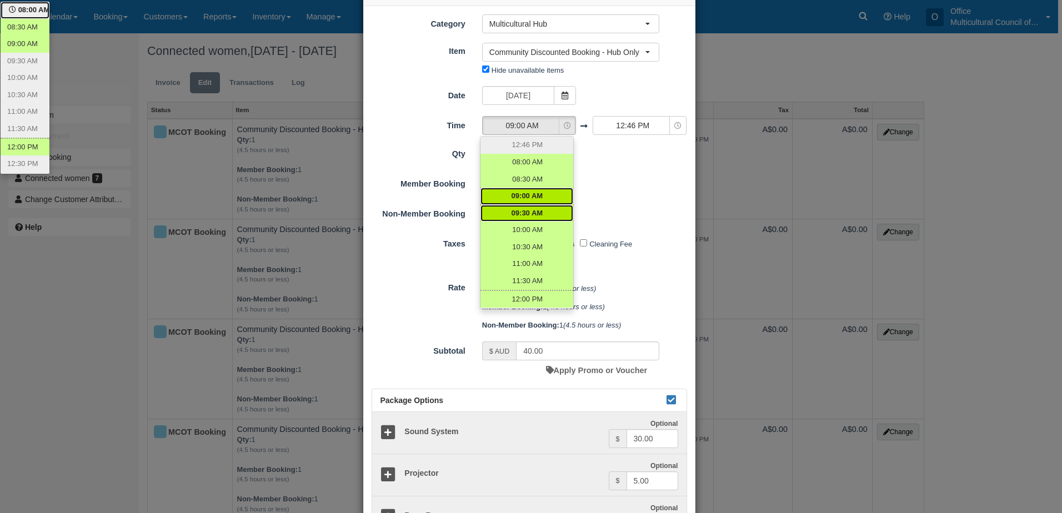
click at [537, 214] on span "09:30 AM" at bounding box center [528, 213] width 32 height 11
select select "09:30"
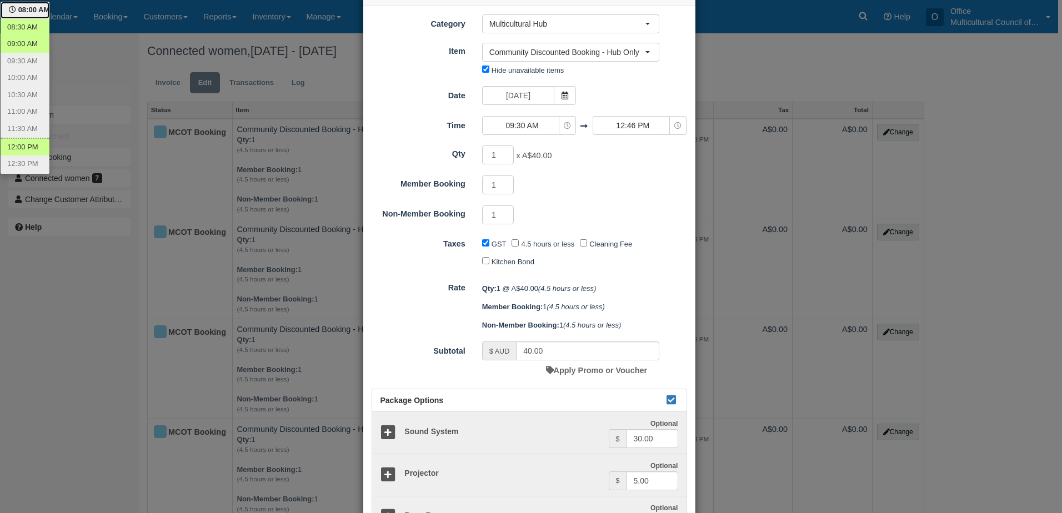
click at [559, 174] on div "Member Booking 1 Required.Maximum of 1" at bounding box center [529, 185] width 332 height 22
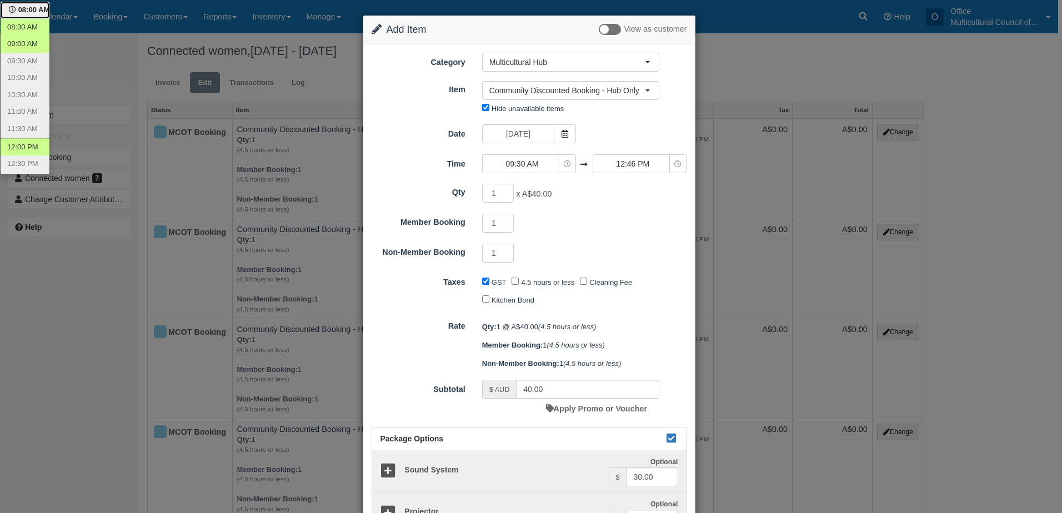
scroll to position [0, 0]
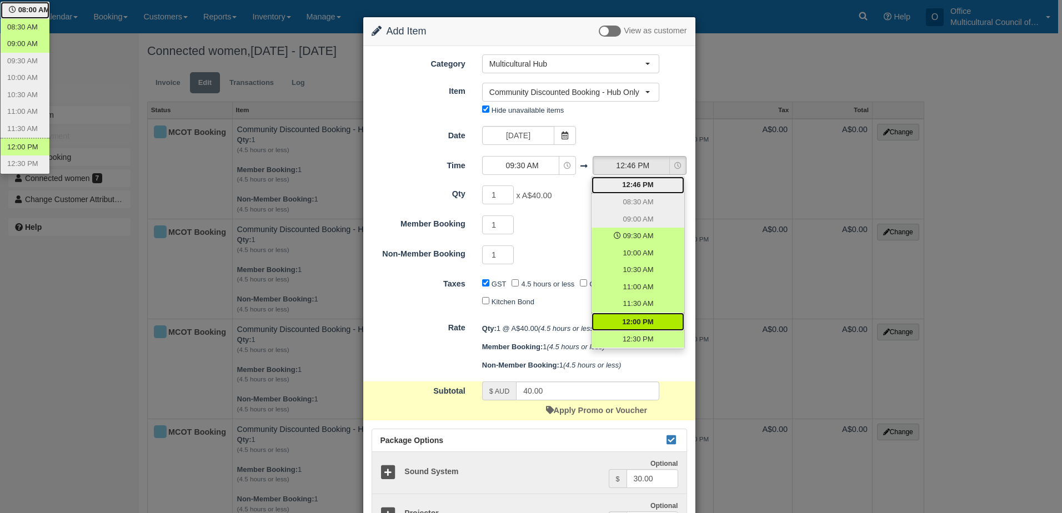
click at [645, 321] on span "12:00 PM" at bounding box center [637, 322] width 31 height 11
select select "12:00"
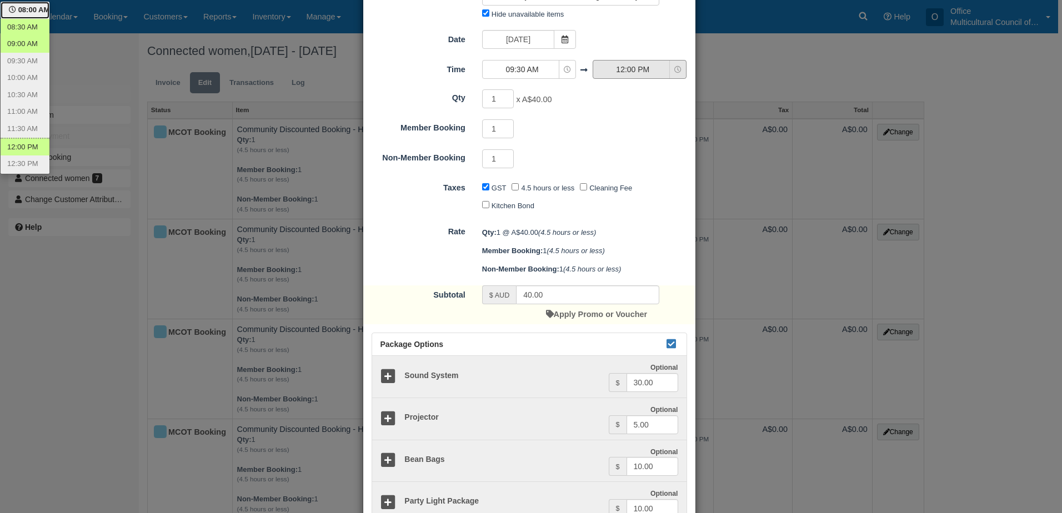
scroll to position [111, 0]
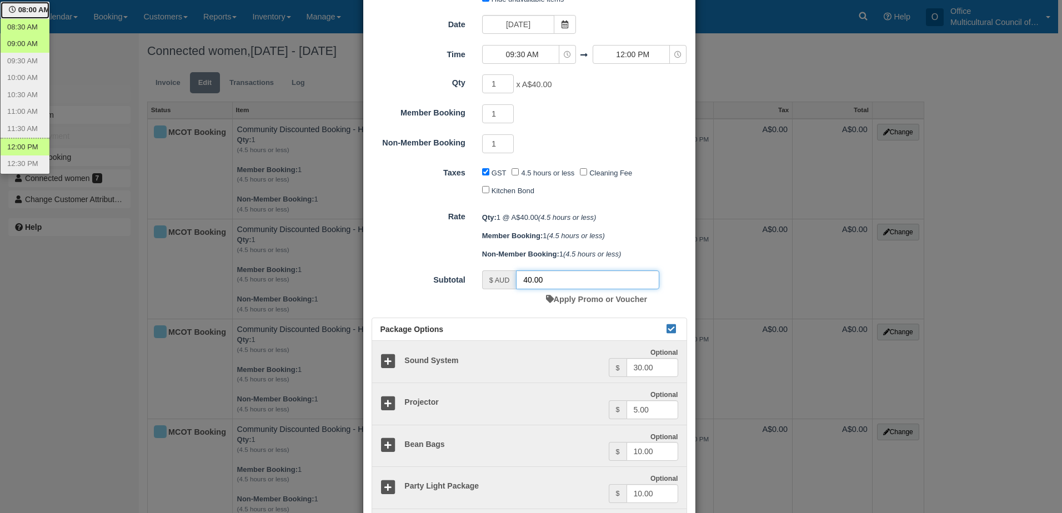
drag, startPoint x: 556, startPoint y: 281, endPoint x: 497, endPoint y: 281, distance: 59.4
click at [497, 281] on div "$ AUD 40.00" at bounding box center [570, 280] width 177 height 19
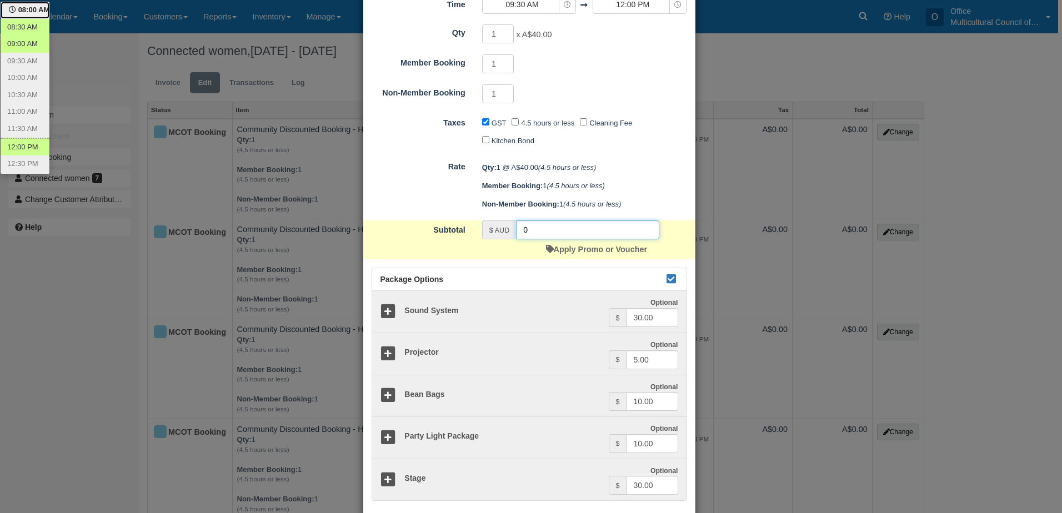
scroll to position [222, 0]
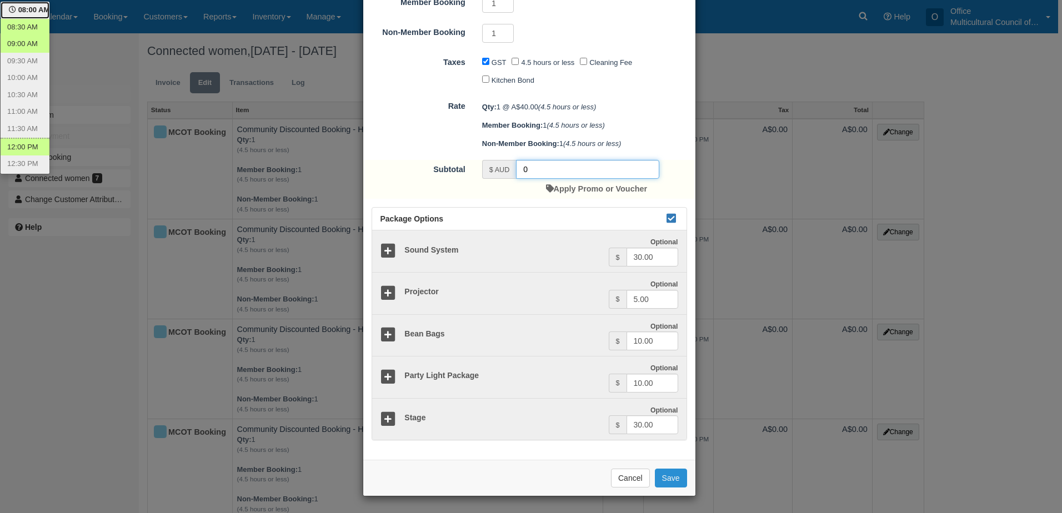
type input "0"
click at [674, 472] on button "Save" at bounding box center [671, 478] width 32 height 19
checkbox input "false"
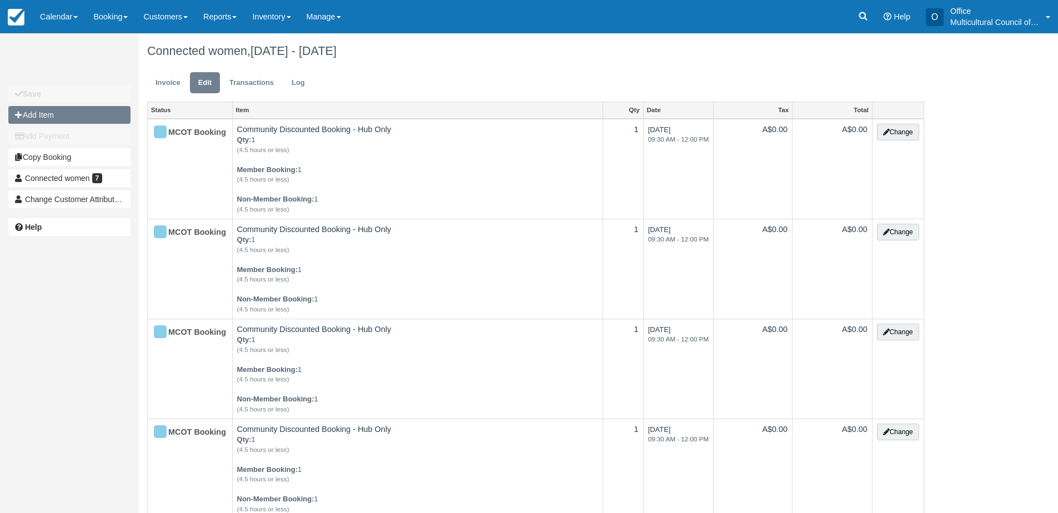
click at [56, 111] on button "Add Item" at bounding box center [69, 115] width 122 height 18
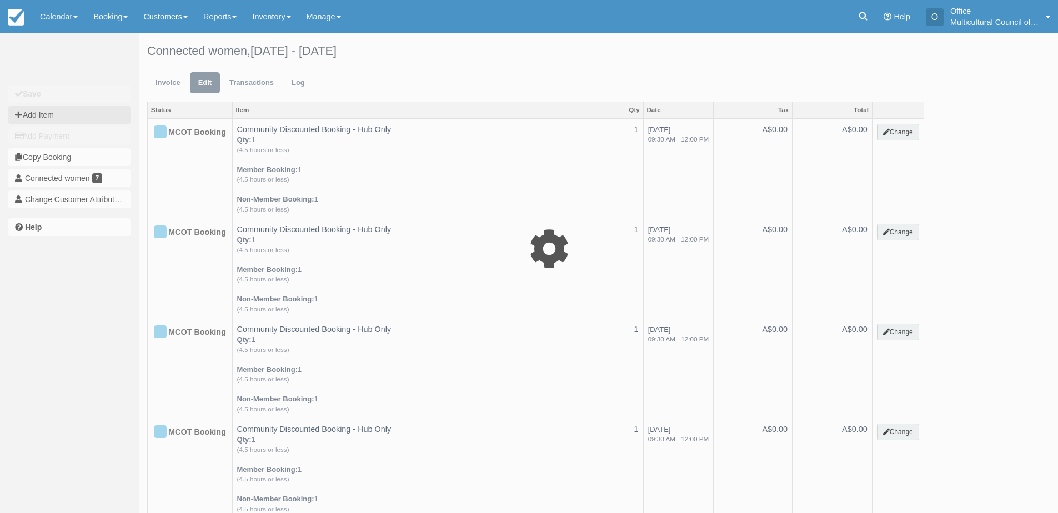
type input "0.00"
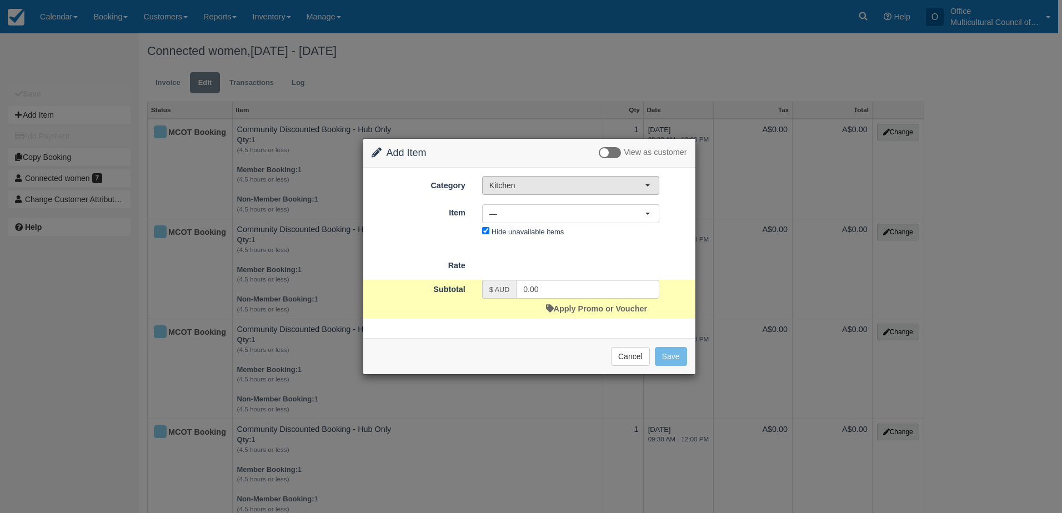
click at [572, 184] on span "Kitchen" at bounding box center [567, 185] width 156 height 11
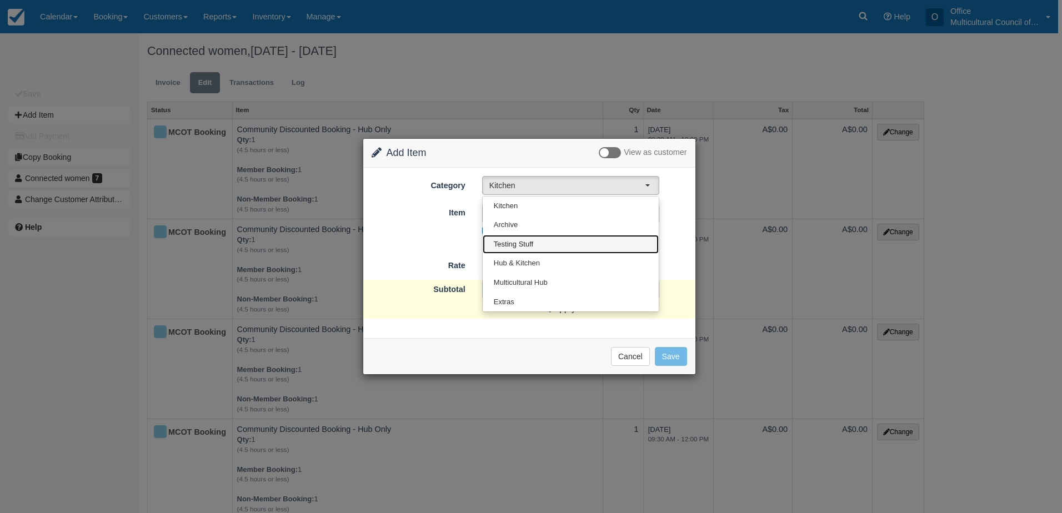
click at [562, 243] on link "Testing Stuff" at bounding box center [571, 244] width 176 height 19
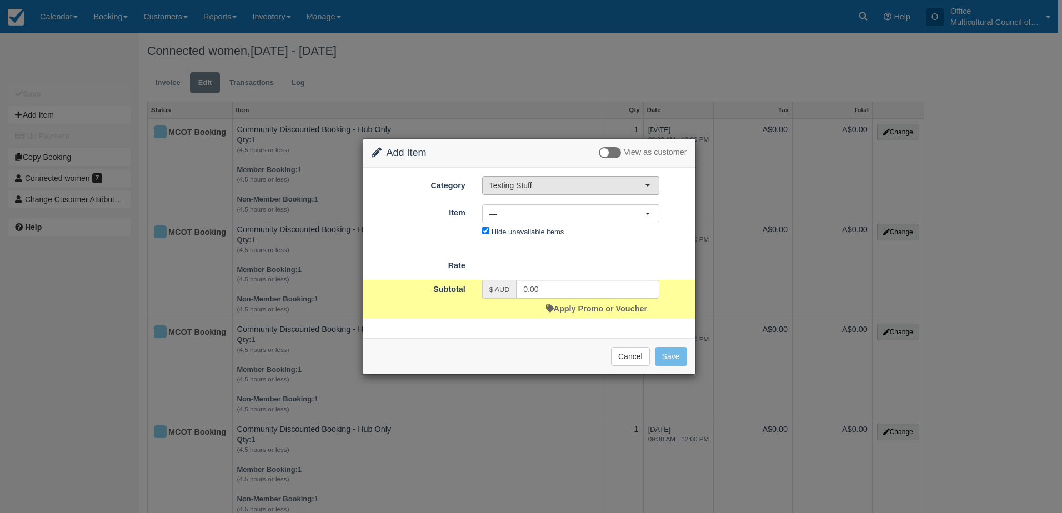
click at [565, 183] on span "Testing Stuff" at bounding box center [567, 185] width 156 height 11
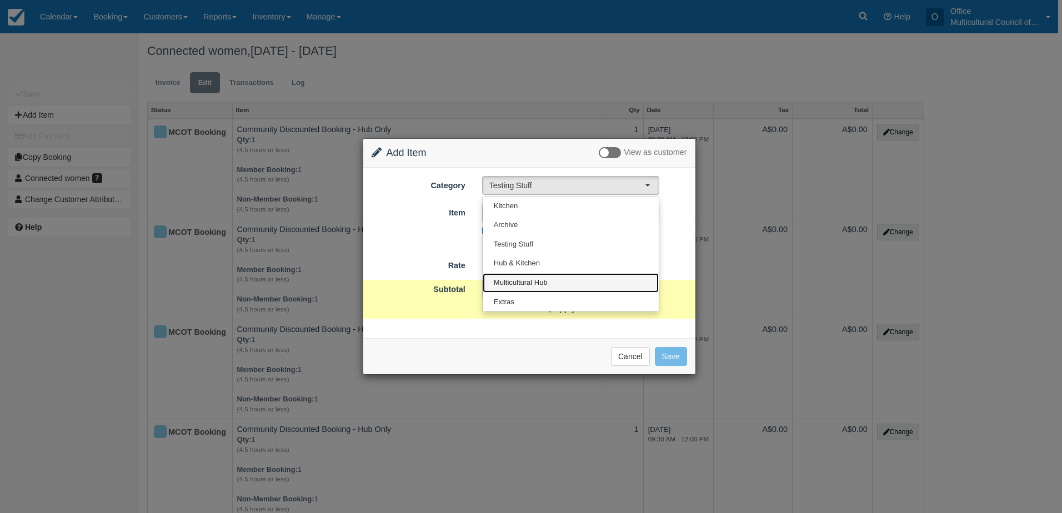
click at [572, 281] on link "Multicultural Hub" at bounding box center [571, 282] width 176 height 19
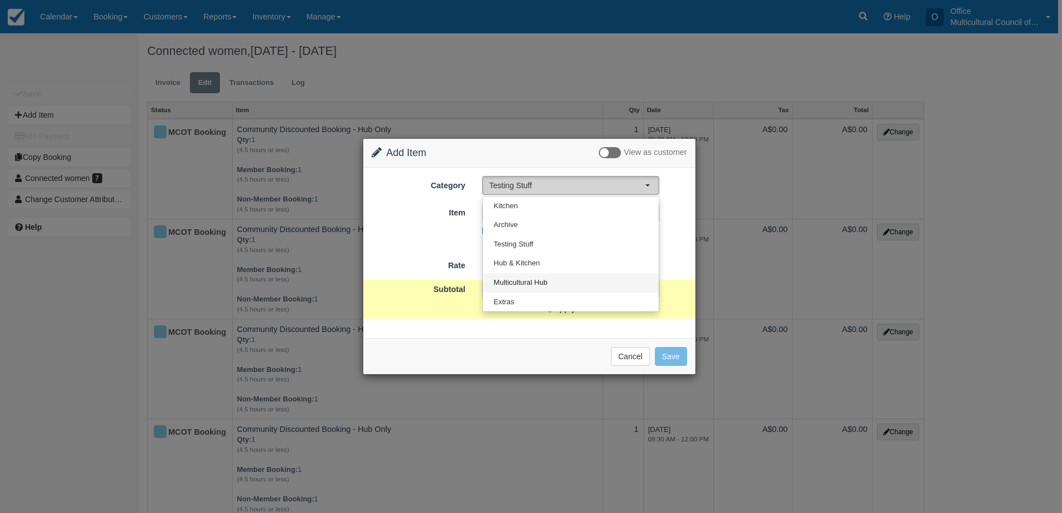
select select "2"
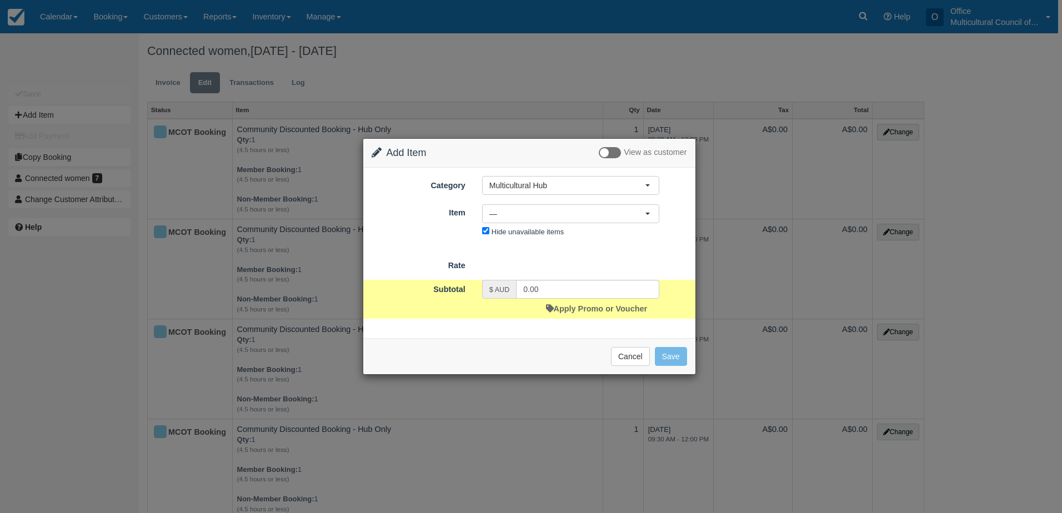
click at [622, 239] on div "Nothing selected — — Member / Friend Booking - Hub Only Non-Member Booking - Hu…" at bounding box center [571, 222] width 194 height 37
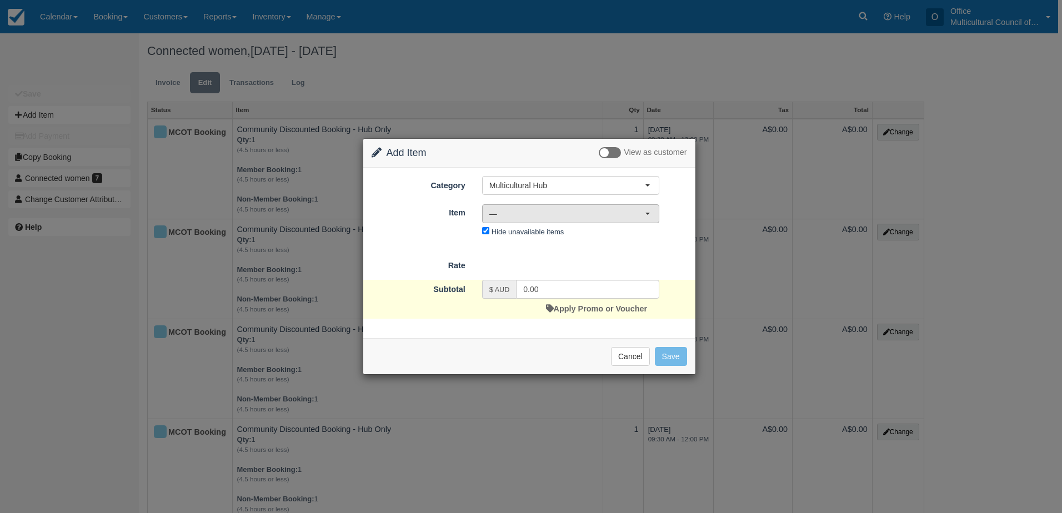
click at [617, 212] on span "—" at bounding box center [567, 213] width 156 height 11
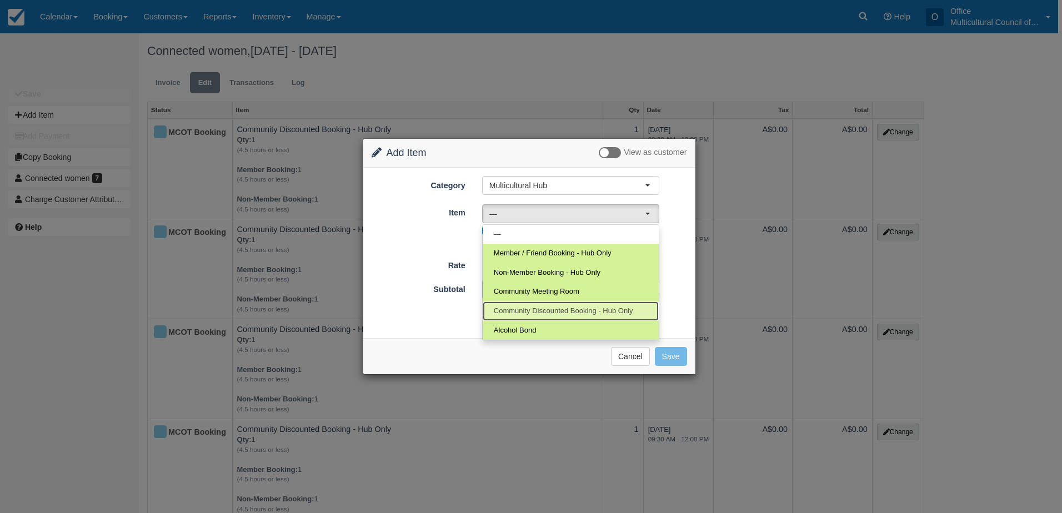
click at [548, 311] on span "Community Discounted Booking - Hub Only" at bounding box center [563, 311] width 139 height 11
select select "4"
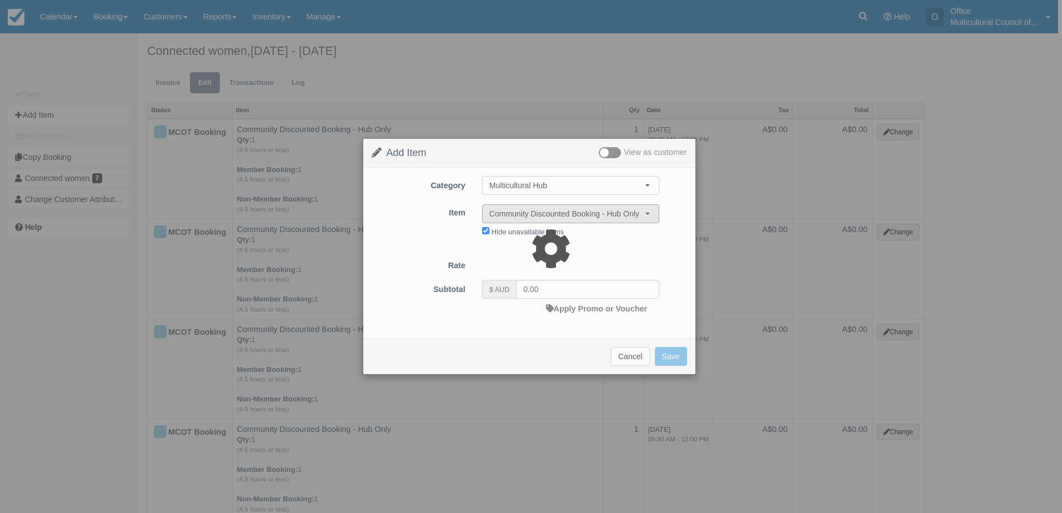
type input "40.00"
select select "08:00"
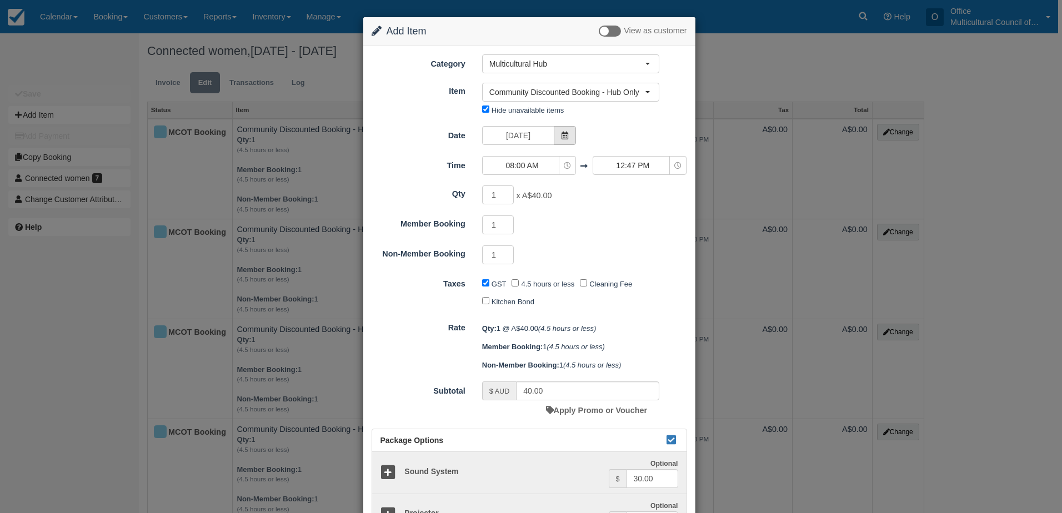
click at [561, 133] on icon at bounding box center [565, 136] width 8 height 8
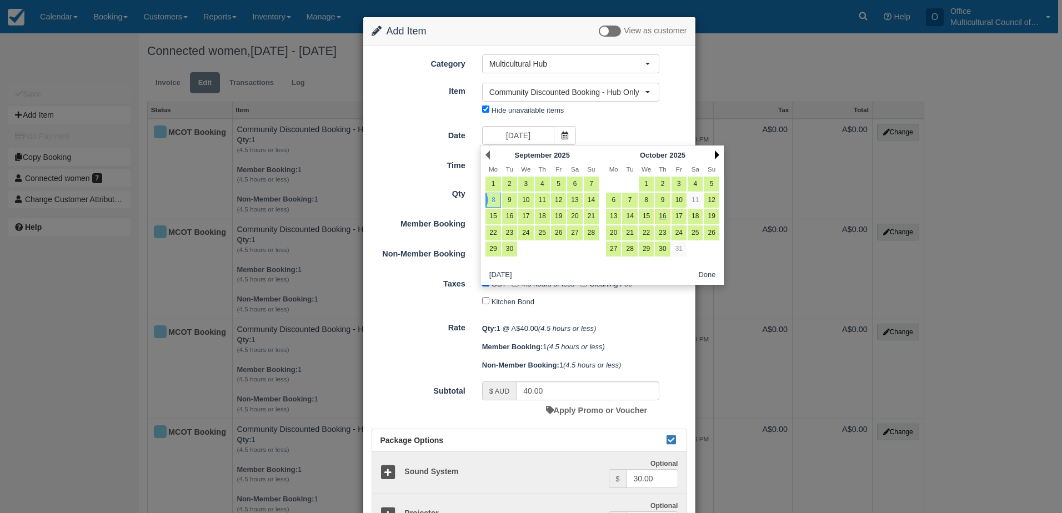
click at [716, 156] on link "Next" at bounding box center [717, 155] width 4 height 9
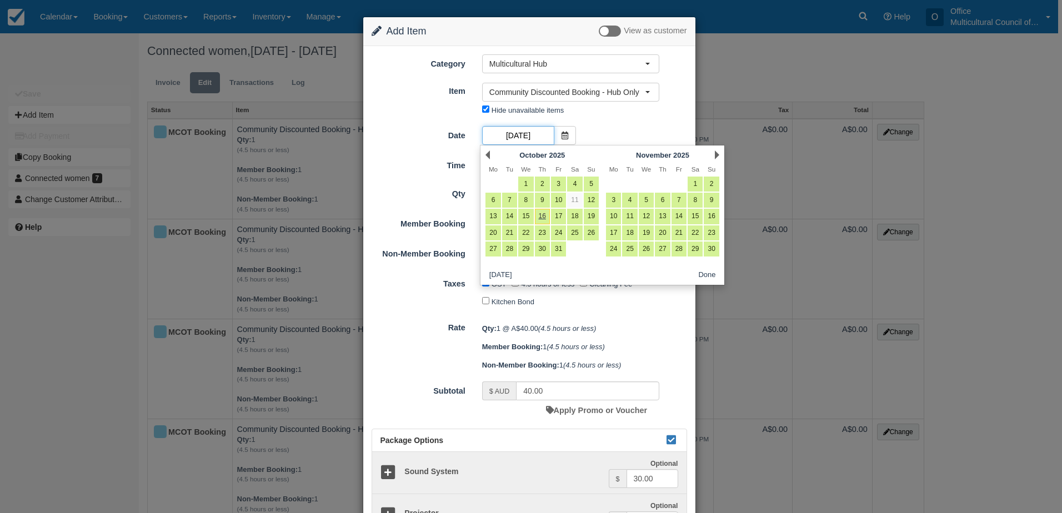
scroll to position [0, 41]
click at [717, 154] on link "Next" at bounding box center [717, 155] width 4 height 9
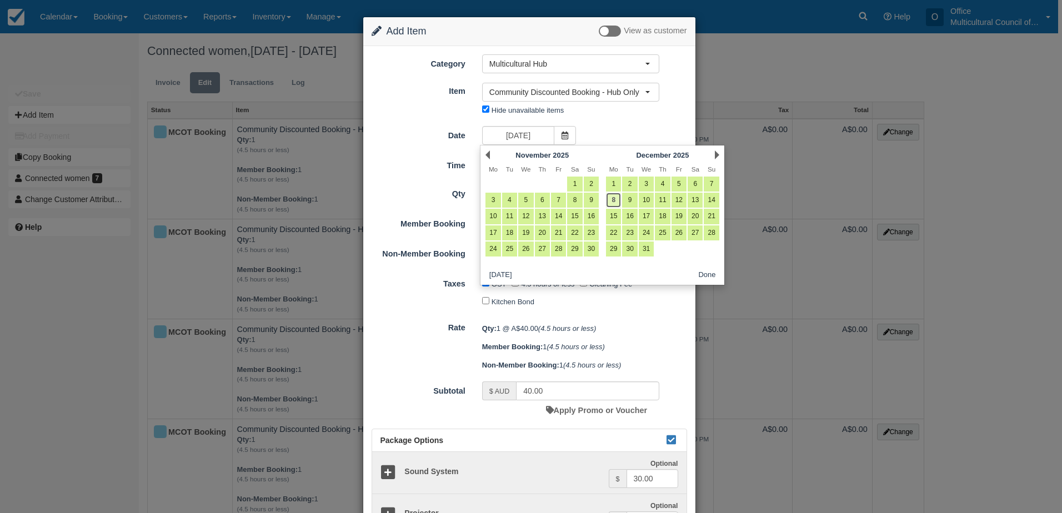
click at [615, 201] on link "8" at bounding box center [613, 200] width 15 height 15
type input "Monday 08 December 2025"
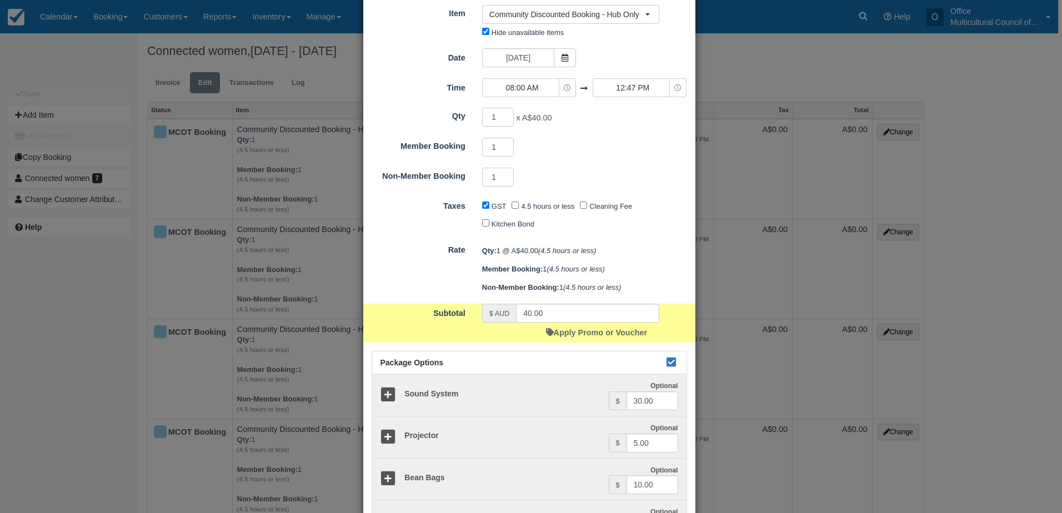
scroll to position [56, 0]
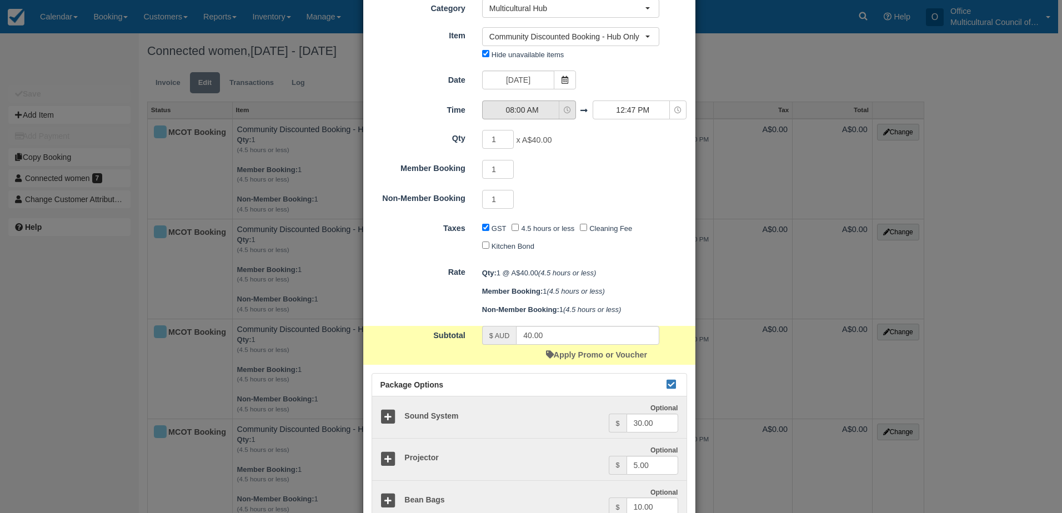
click at [564, 108] on icon "button" at bounding box center [567, 110] width 7 height 7
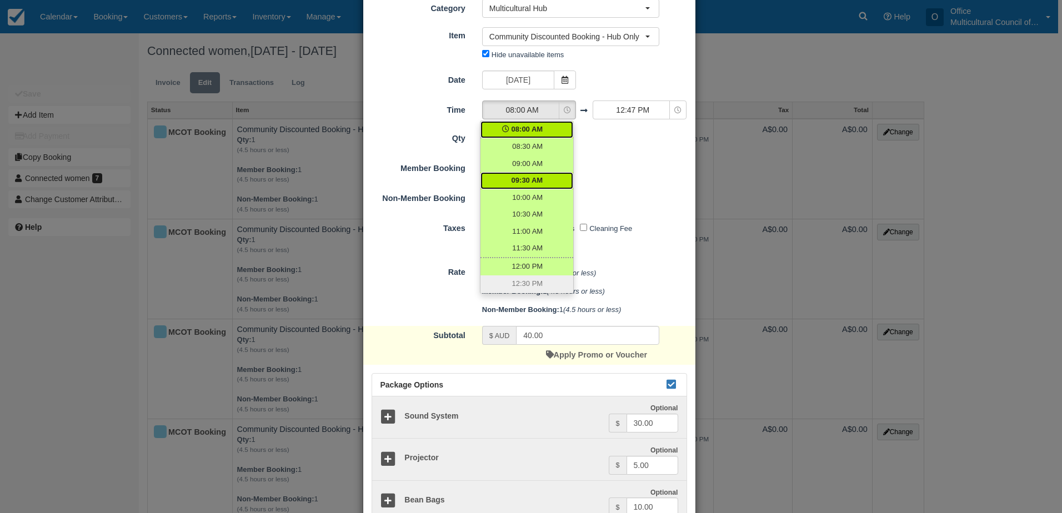
click at [537, 182] on span "09:30 AM" at bounding box center [528, 181] width 32 height 11
select select "09:30"
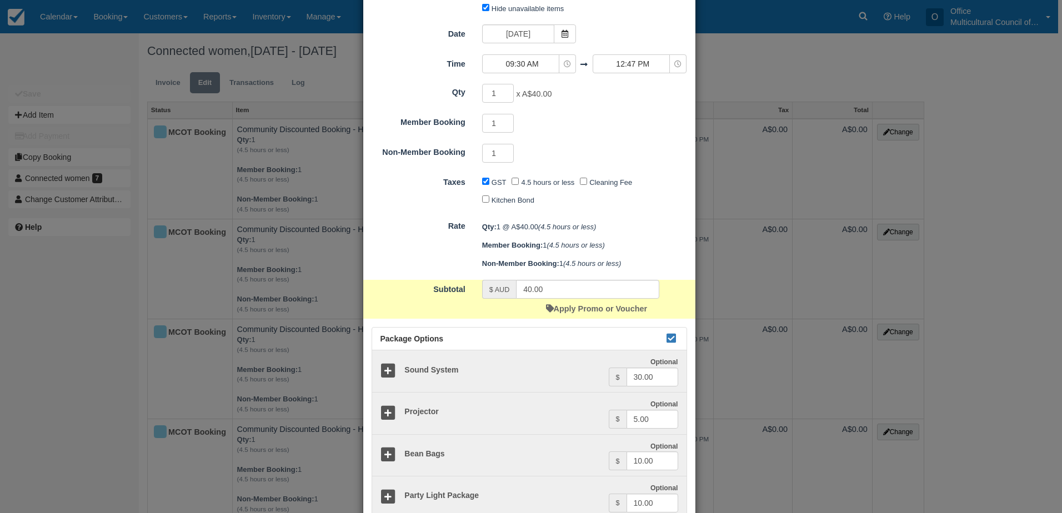
scroll to position [0, 0]
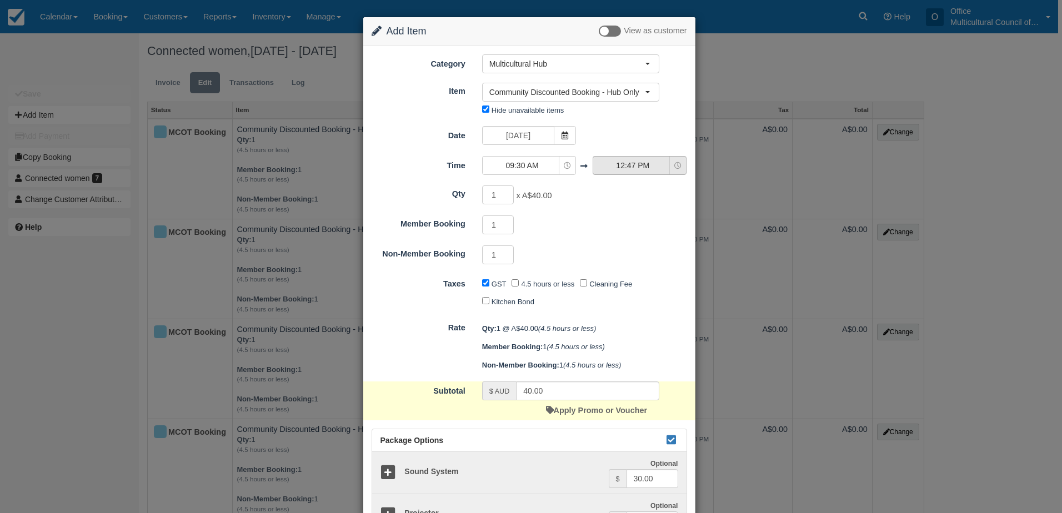
click at [637, 163] on span "12:47 PM" at bounding box center [632, 165] width 79 height 11
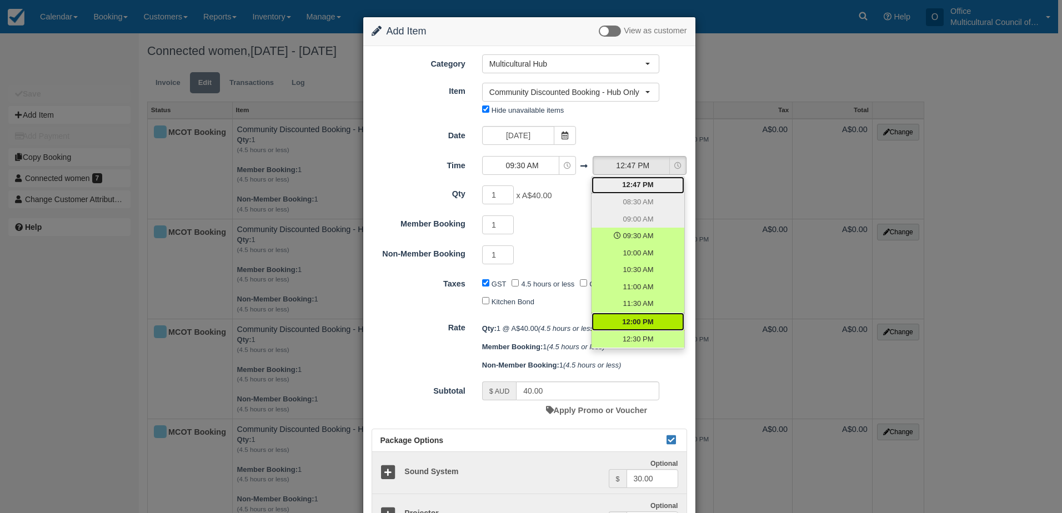
click at [645, 324] on span "12:00 PM" at bounding box center [637, 322] width 31 height 11
select select "12:00"
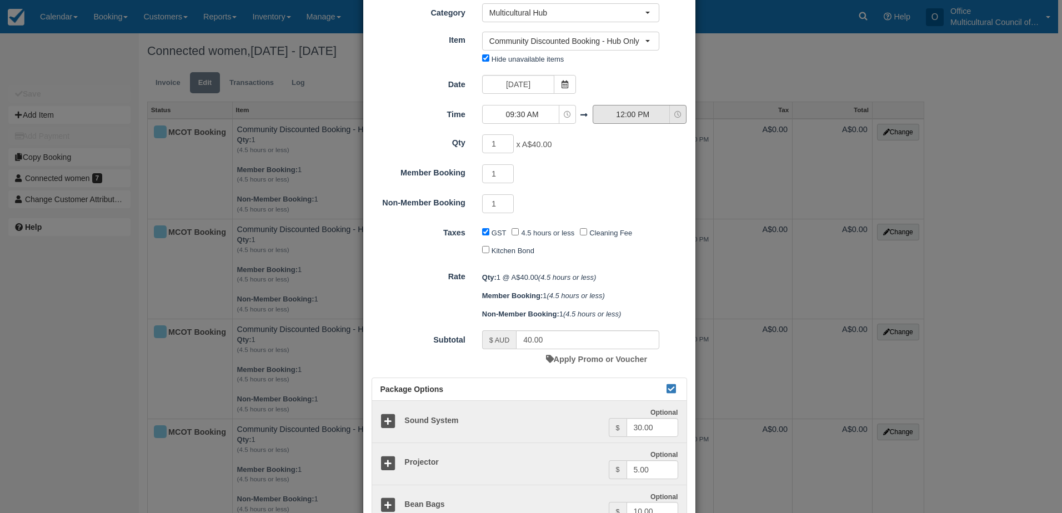
scroll to position [111, 0]
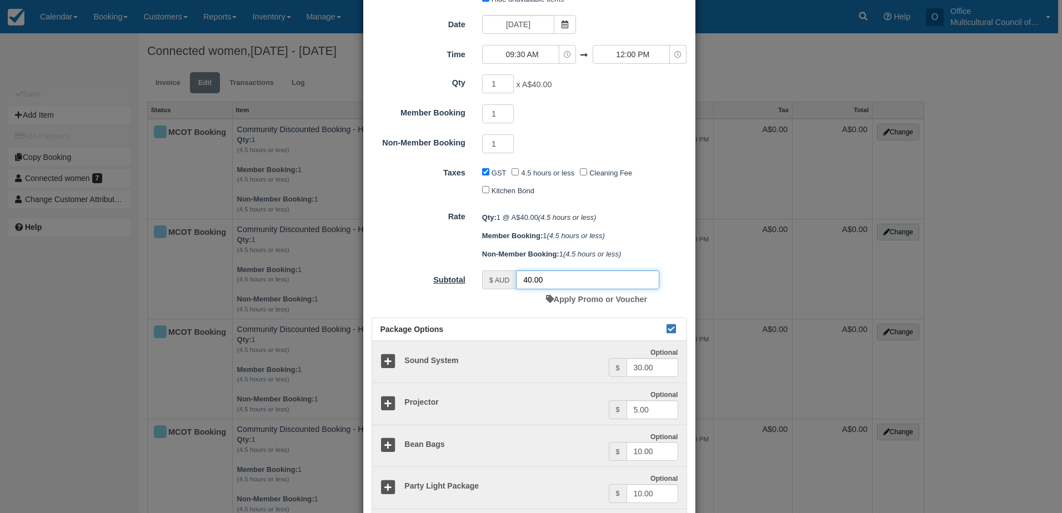
drag, startPoint x: 570, startPoint y: 278, endPoint x: 448, endPoint y: 282, distance: 122.2
click at [448, 282] on div "Subtotal $ AUD 40.00 Apply Promo or Voucher" at bounding box center [529, 290] width 332 height 39
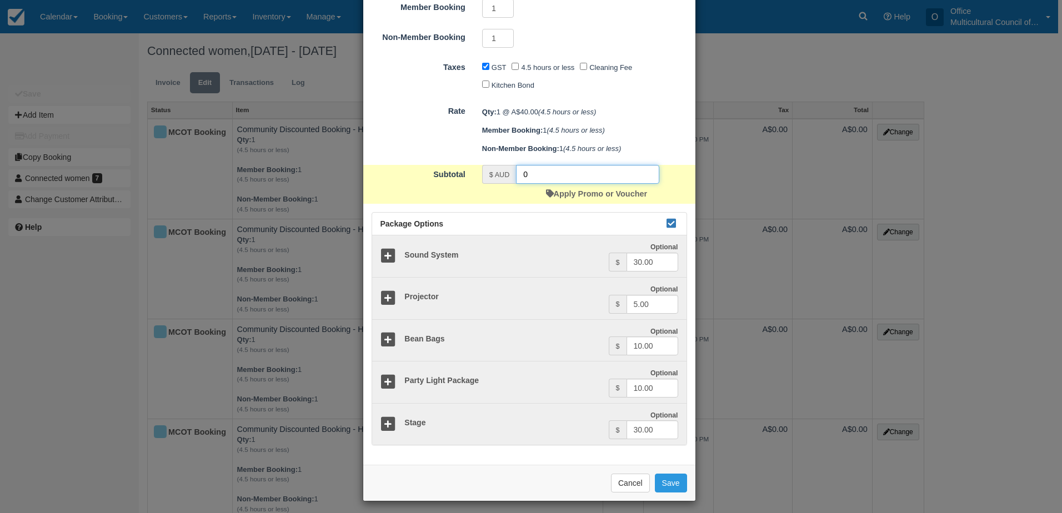
scroll to position [222, 0]
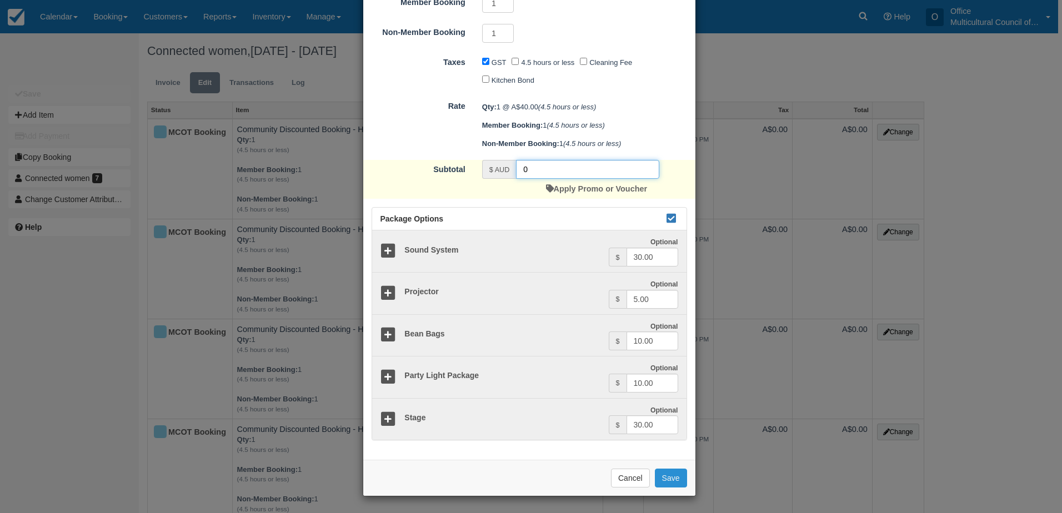
type input "0"
click at [663, 477] on button "Save" at bounding box center [671, 478] width 32 height 19
checkbox input "false"
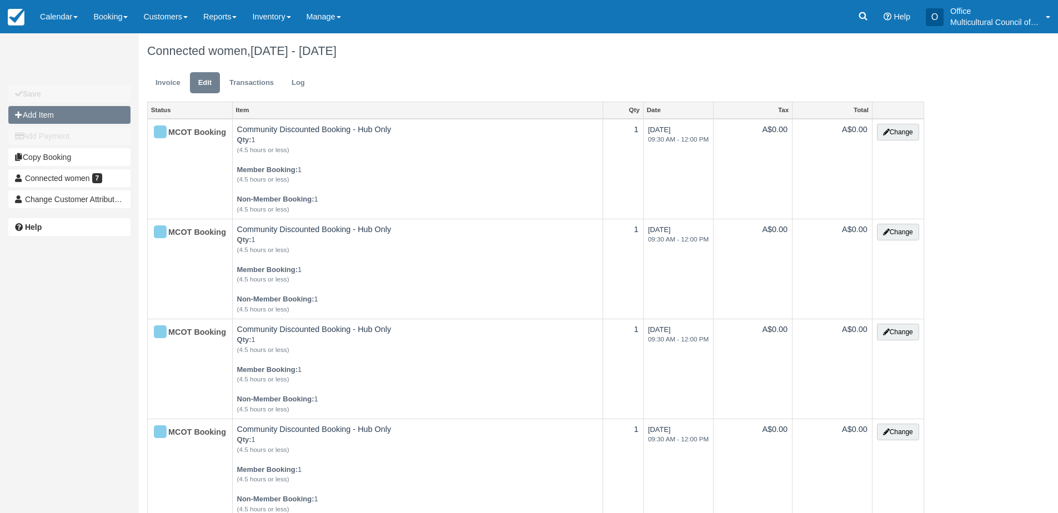
click at [54, 112] on button "Add Item" at bounding box center [69, 115] width 122 height 18
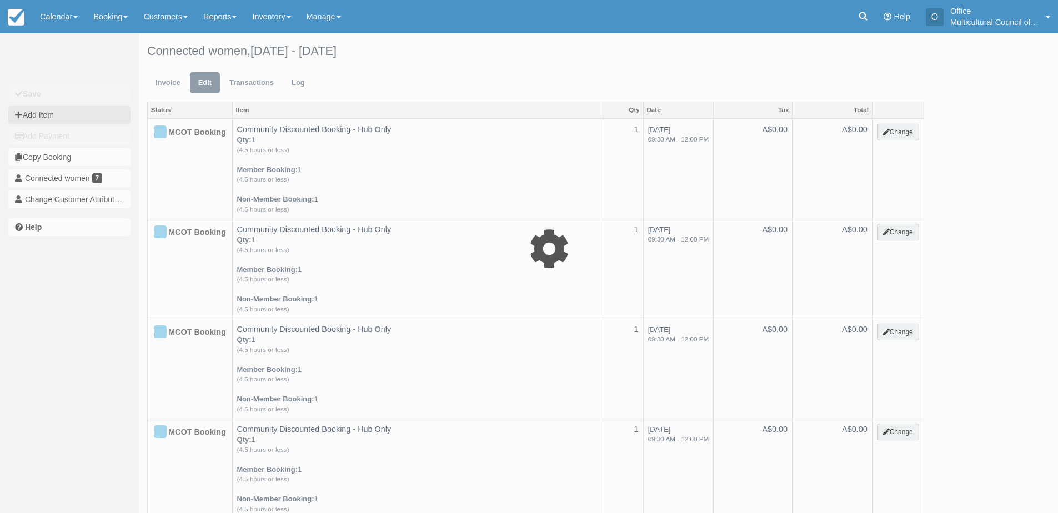
type input "0.00"
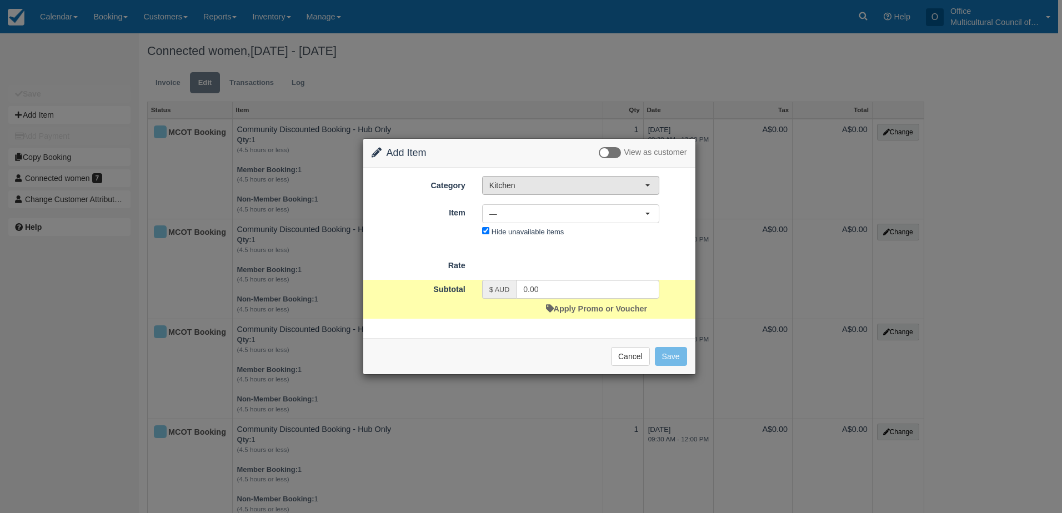
click at [589, 185] on span "Kitchen" at bounding box center [567, 185] width 156 height 11
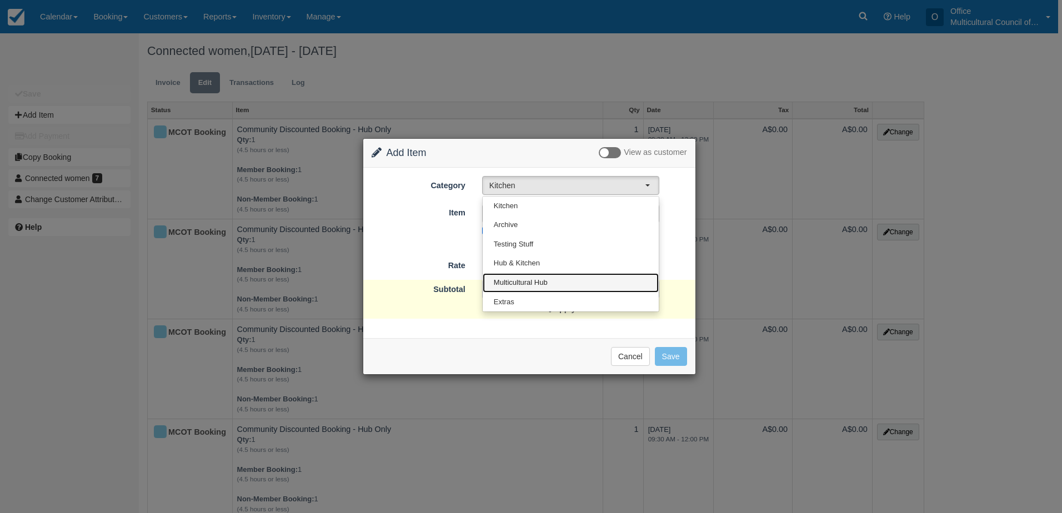
click at [565, 288] on link "Multicultural Hub" at bounding box center [571, 282] width 176 height 19
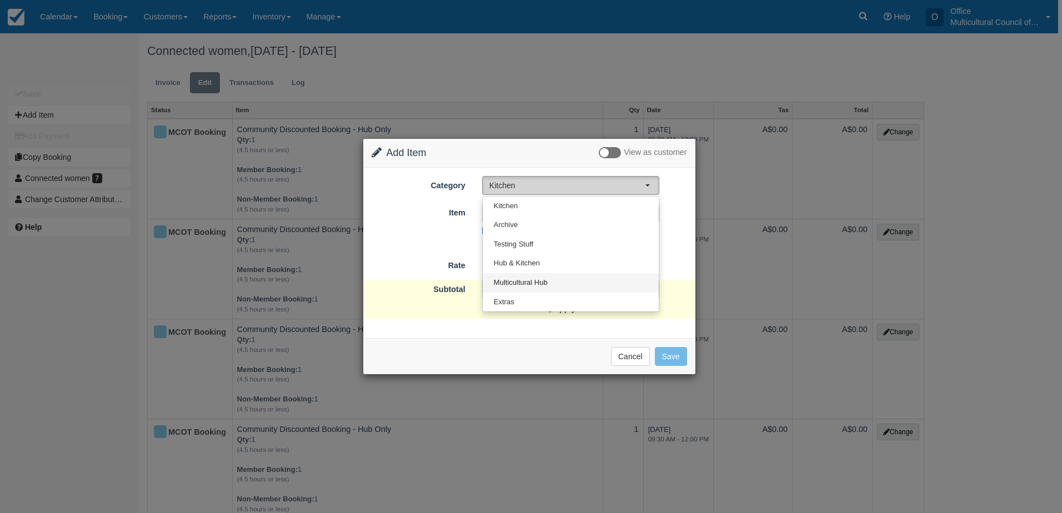
select select "2"
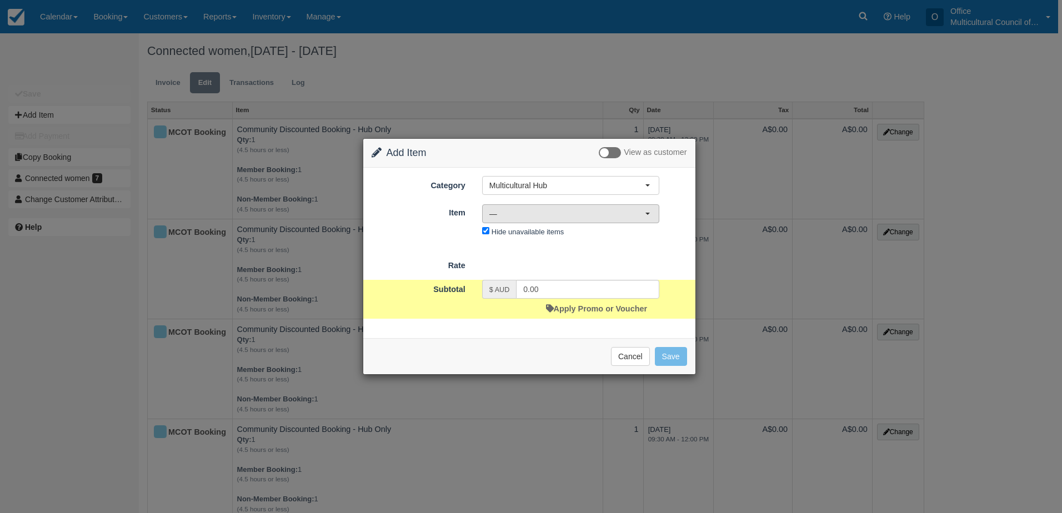
click at [584, 205] on button "—" at bounding box center [570, 213] width 177 height 19
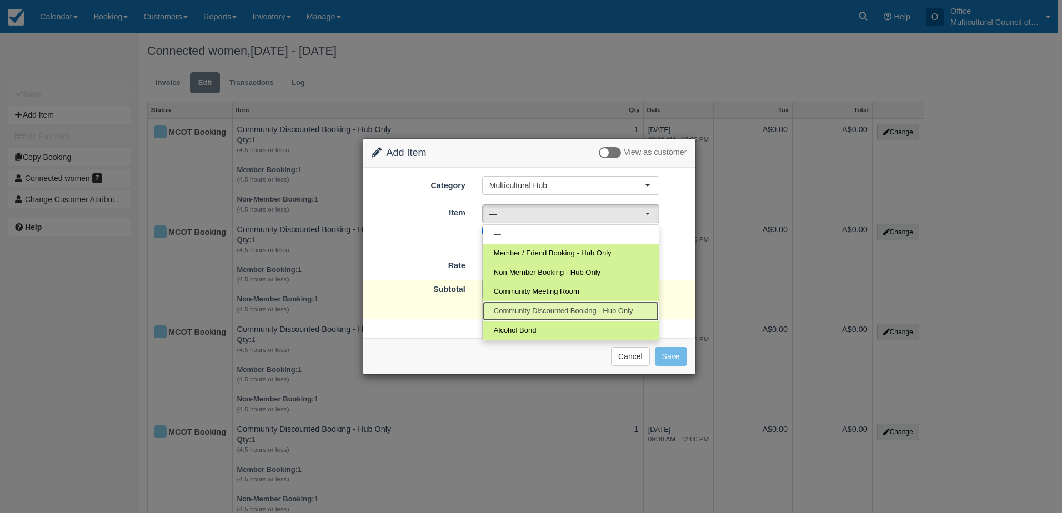
click at [579, 308] on span "Community Discounted Booking - Hub Only" at bounding box center [563, 311] width 139 height 11
select select "4"
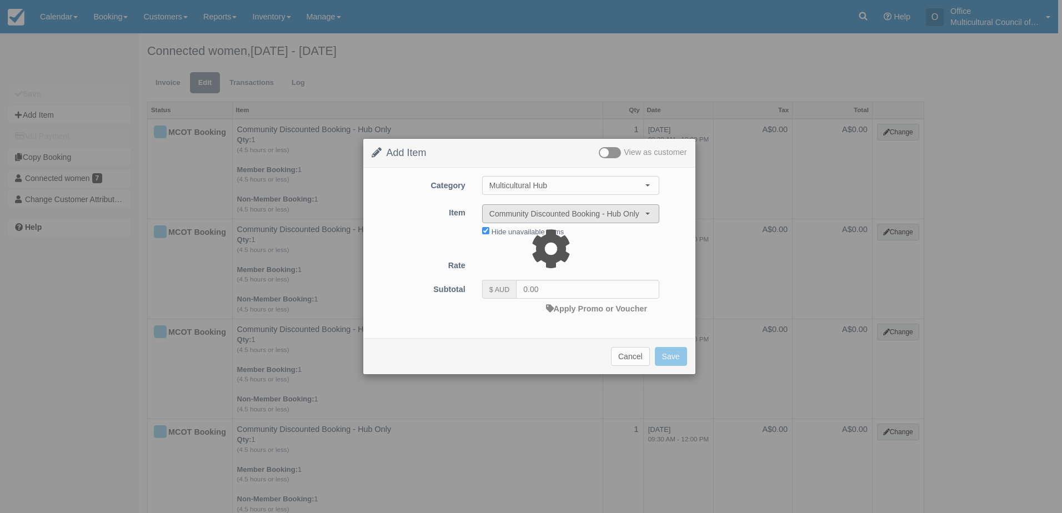
type input "40.00"
select select "08:00"
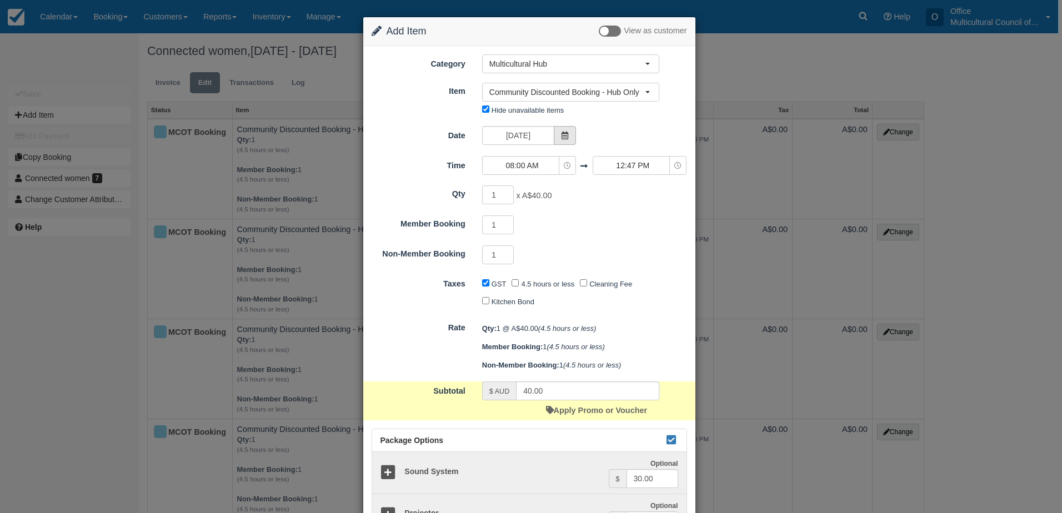
click at [562, 133] on icon at bounding box center [565, 136] width 8 height 8
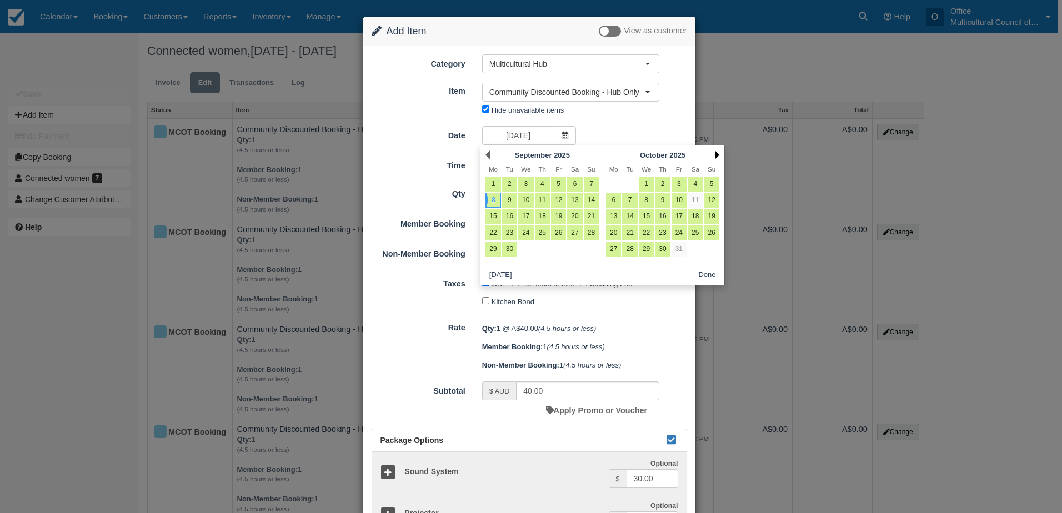
click at [715, 153] on link "Next" at bounding box center [717, 155] width 4 height 9
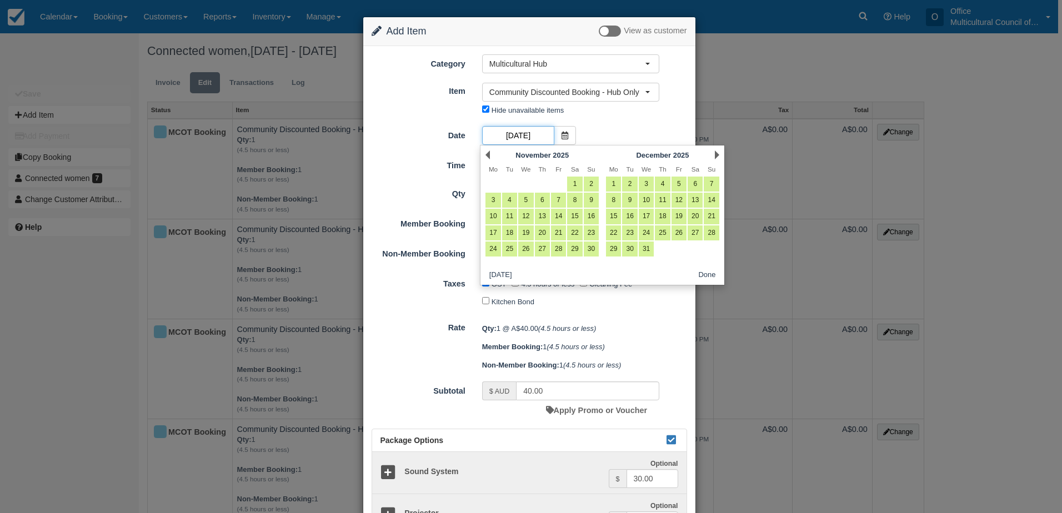
scroll to position [0, 41]
click at [613, 218] on link "15" at bounding box center [613, 216] width 15 height 15
type input "[DATE]"
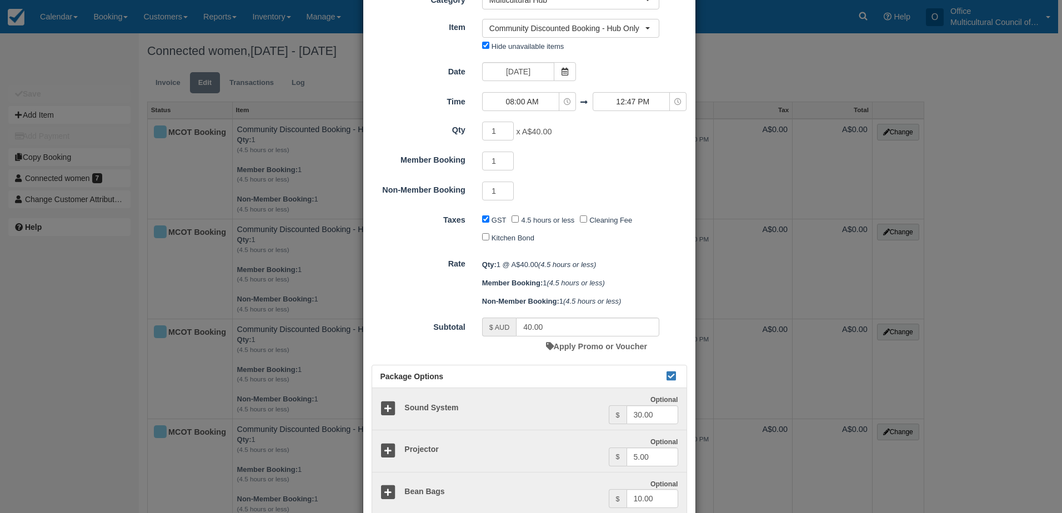
scroll to position [0, 0]
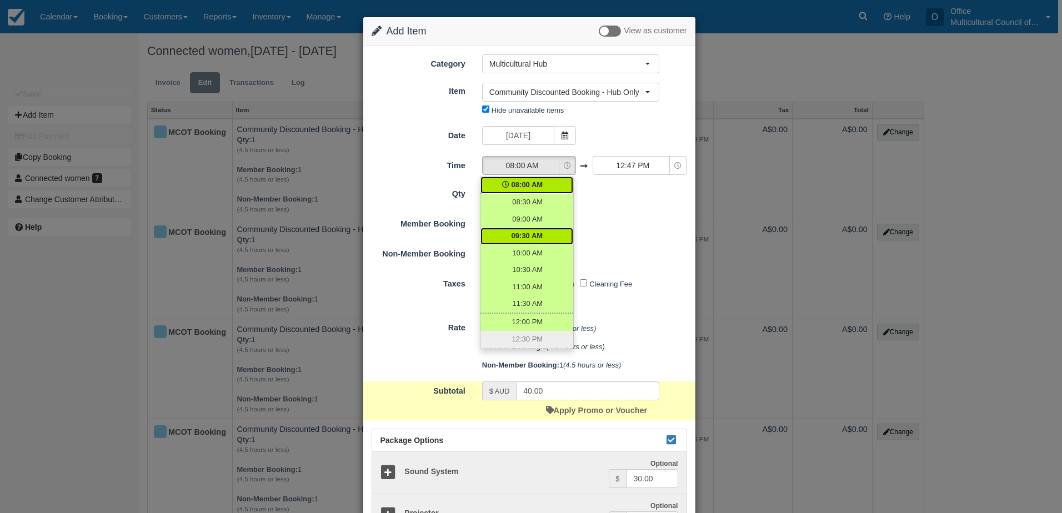
click at [529, 236] on span "09:30 AM" at bounding box center [528, 236] width 32 height 11
select select "09:30"
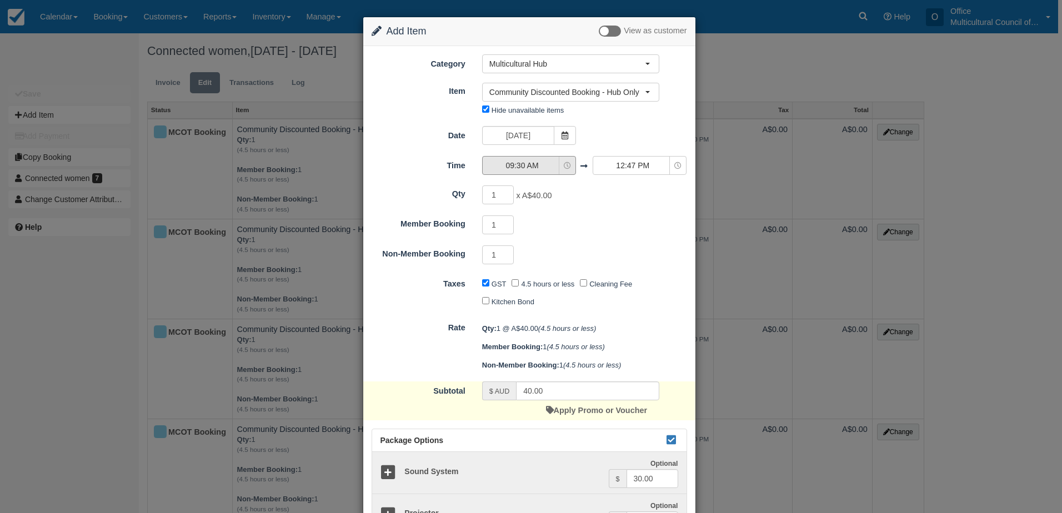
scroll to position [56, 0]
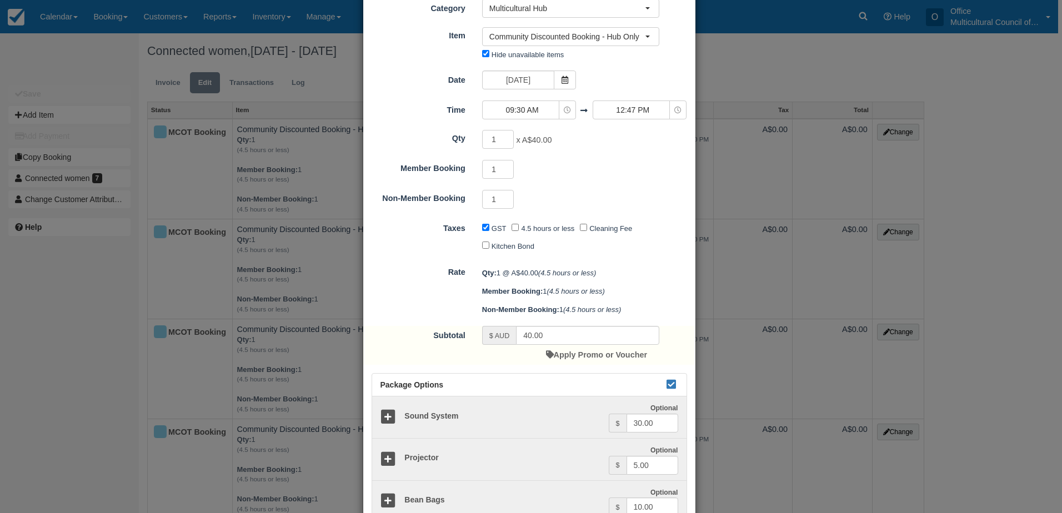
click at [629, 99] on div "Date Monday 15 December 2025 Time 09:30 AM 08:00 AM 08:30 AM 09:00 AM 09:30 AM …" at bounding box center [530, 96] width 316 height 50
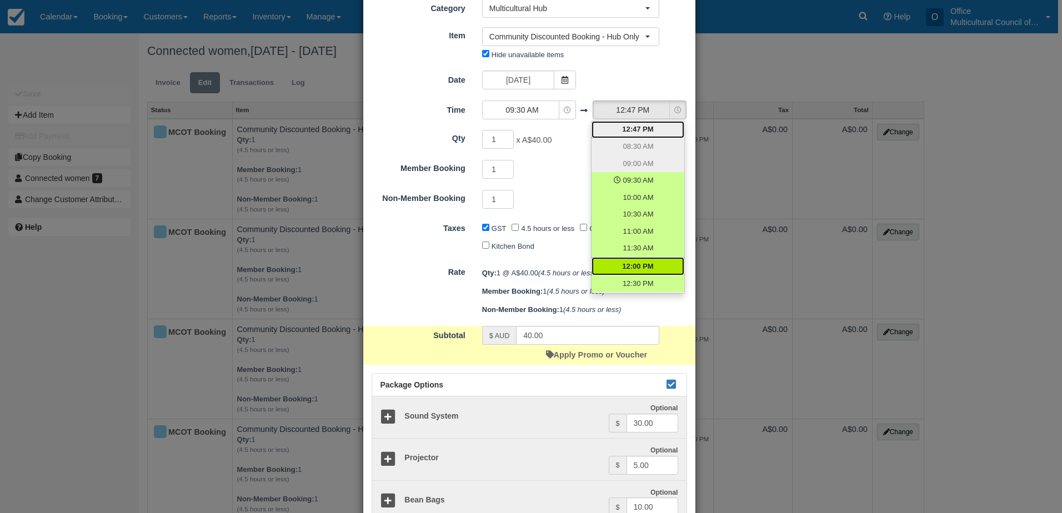
click at [644, 268] on span "12:00 PM" at bounding box center [637, 267] width 31 height 11
select select "12:00"
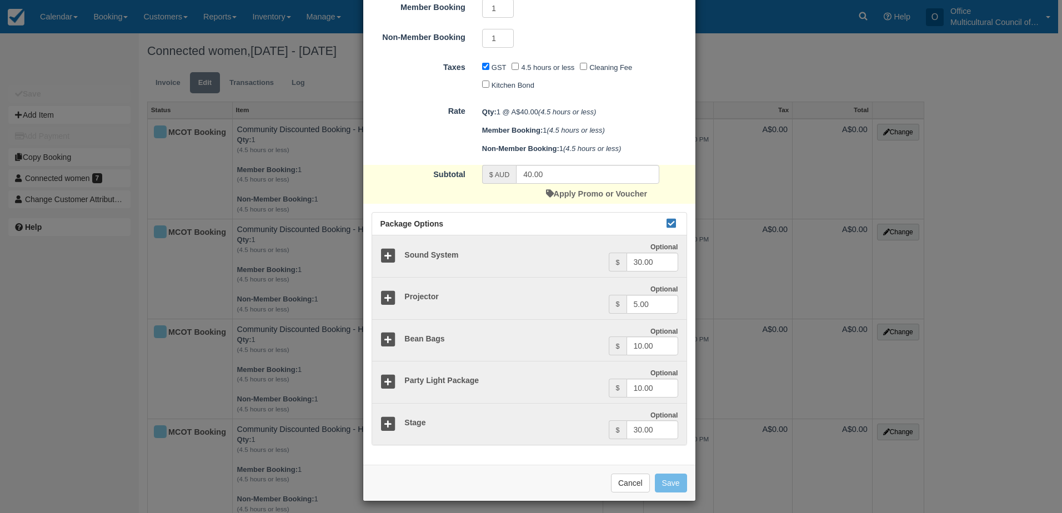
scroll to position [222, 0]
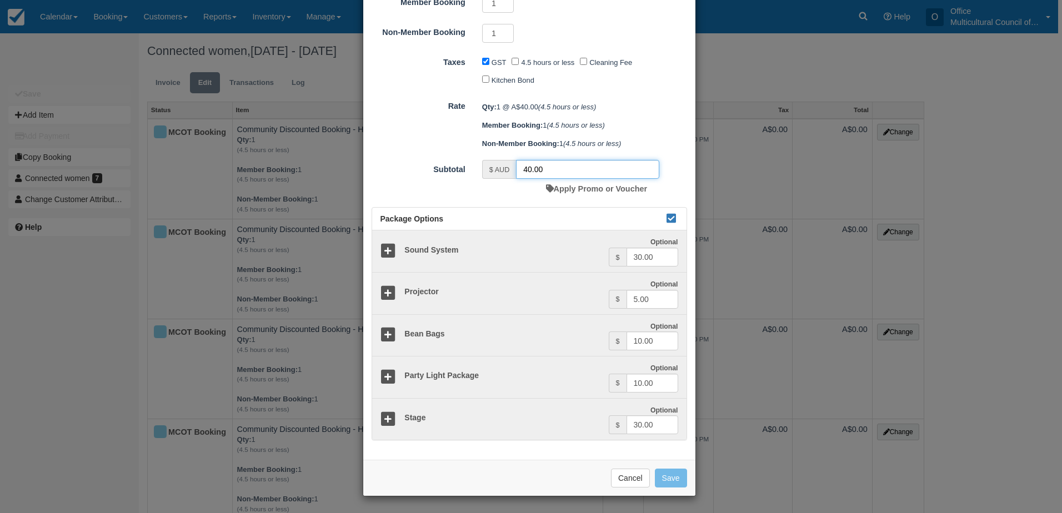
drag, startPoint x: 548, startPoint y: 166, endPoint x: 499, endPoint y: 168, distance: 48.9
click at [503, 169] on div "$ AUD 40.00" at bounding box center [570, 169] width 177 height 19
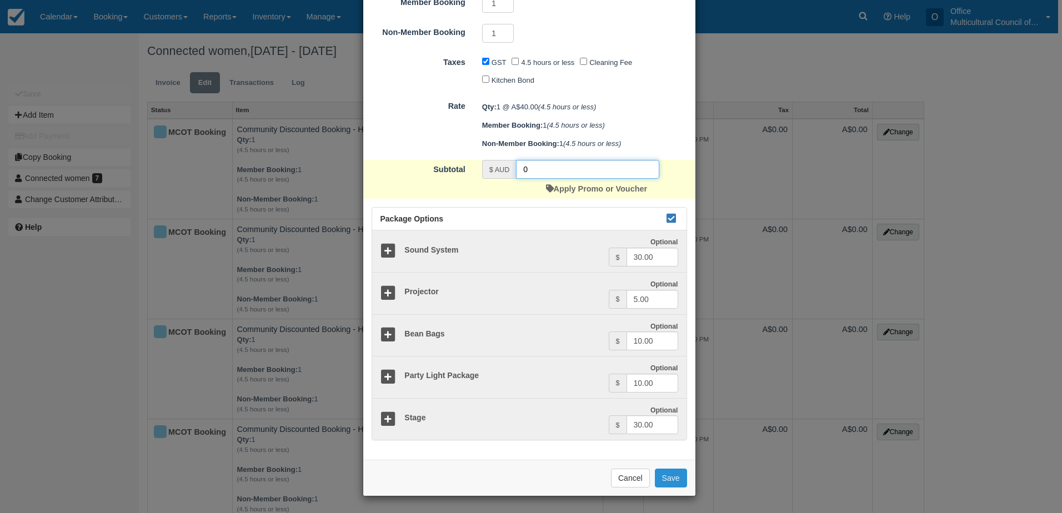
type input "0"
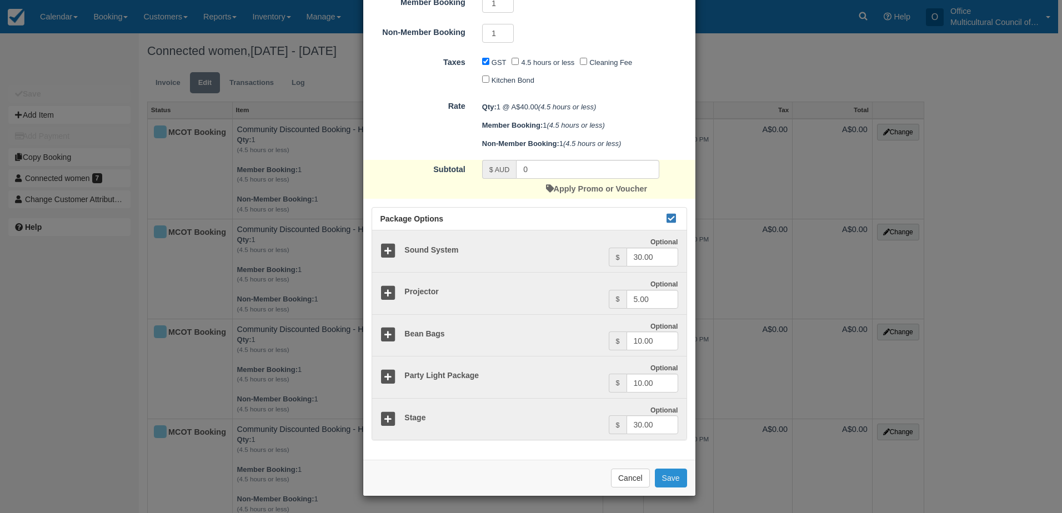
click at [661, 484] on button "Save" at bounding box center [671, 478] width 32 height 19
checkbox input "false"
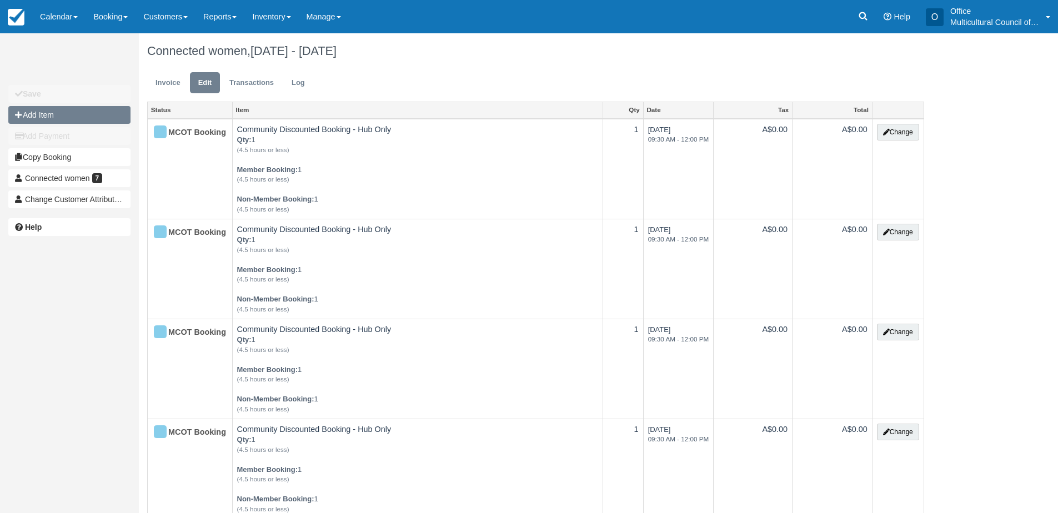
click at [58, 117] on button "Add Item" at bounding box center [69, 115] width 122 height 18
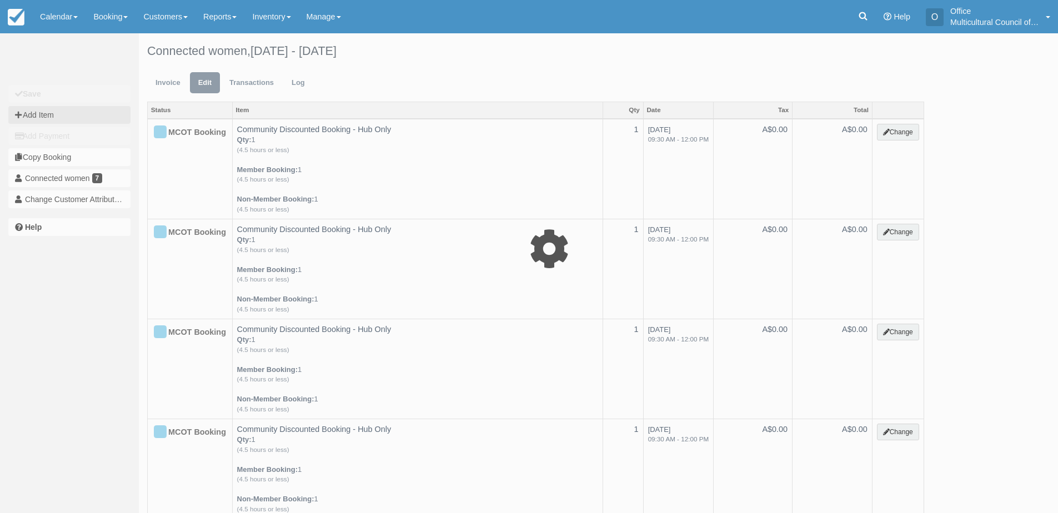
type input "0.00"
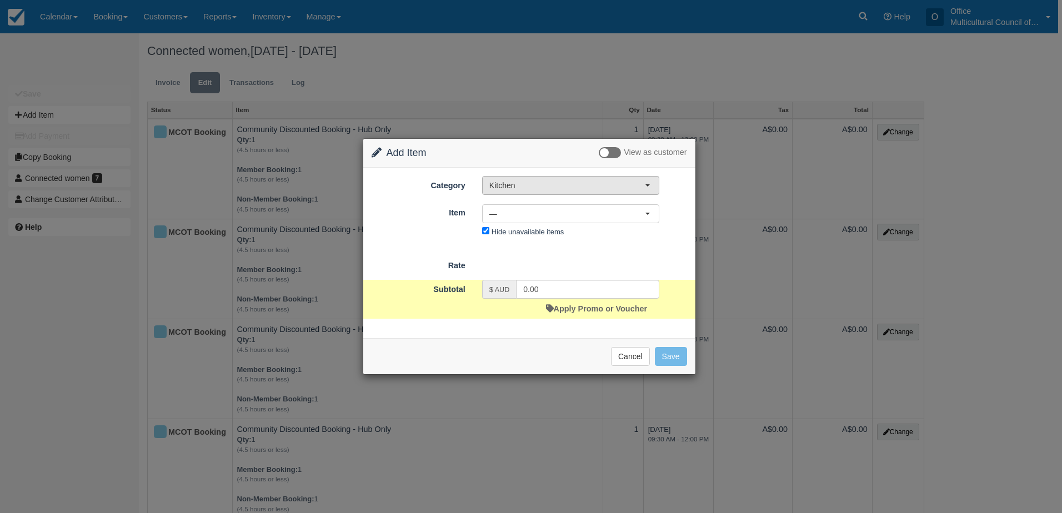
click at [600, 188] on span "Kitchen" at bounding box center [567, 185] width 156 height 11
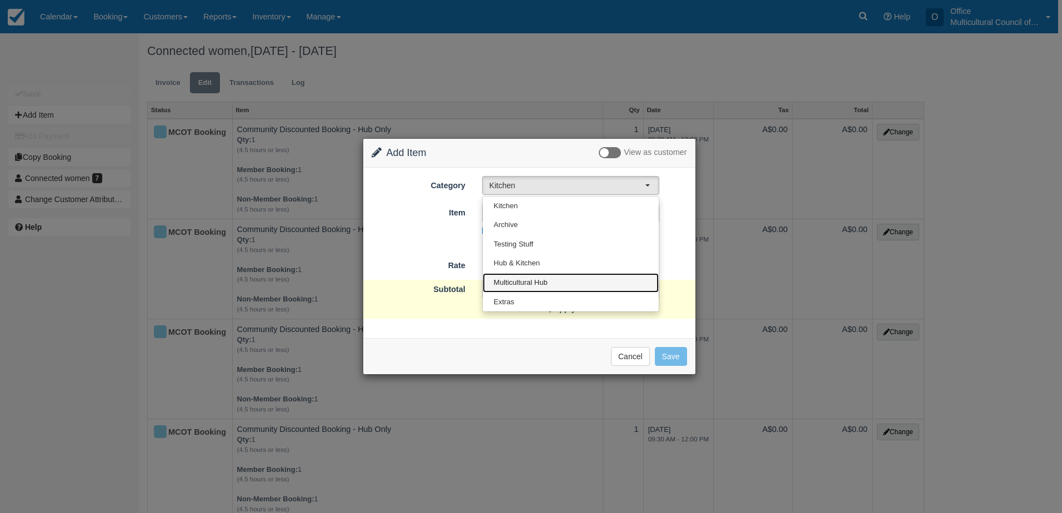
click at [584, 277] on link "Multicultural Hub" at bounding box center [571, 282] width 176 height 19
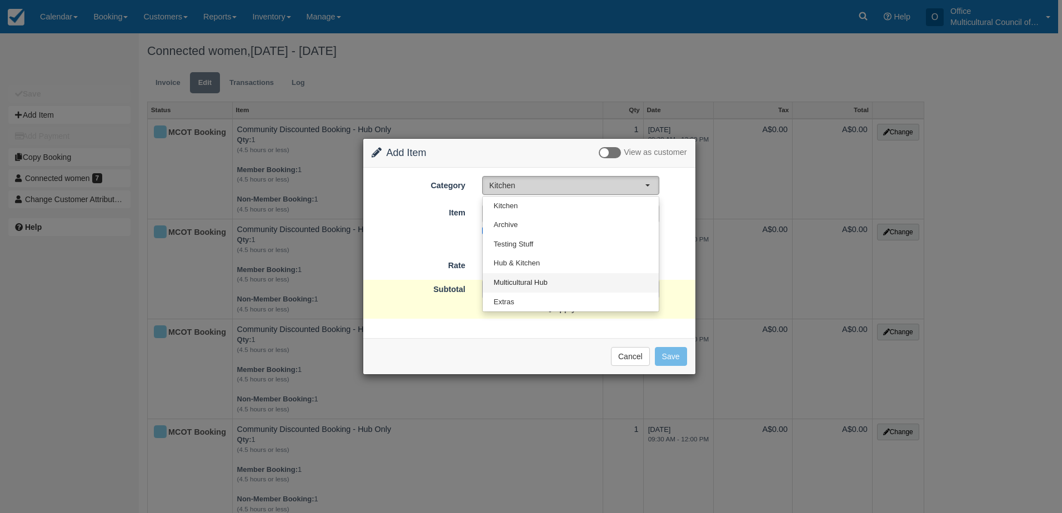
select select "2"
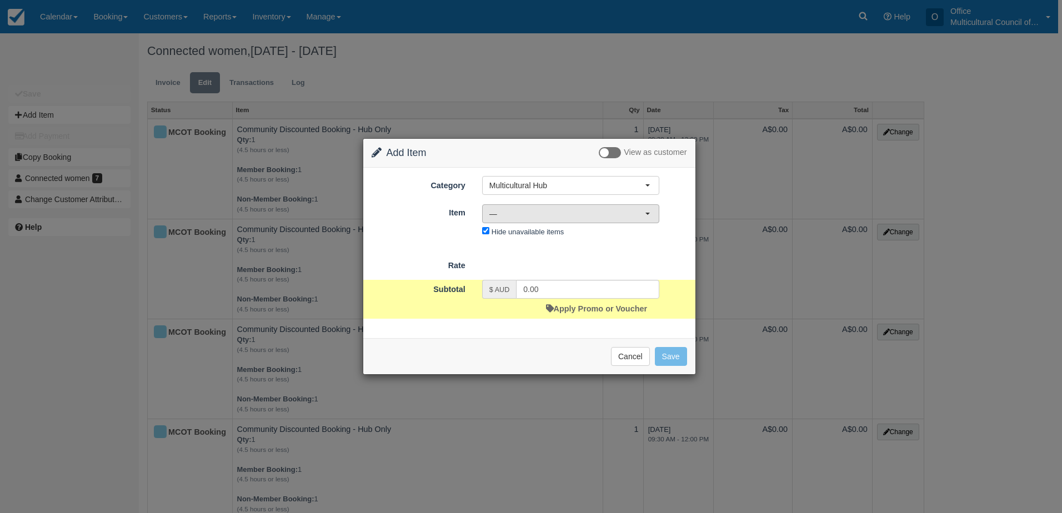
click at [592, 209] on span "—" at bounding box center [567, 213] width 156 height 11
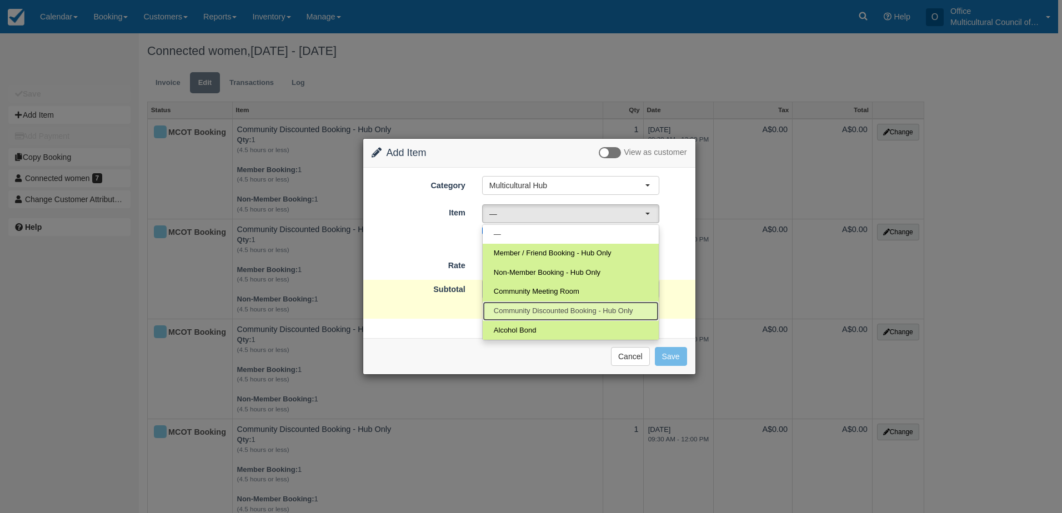
click at [555, 308] on span "Community Discounted Booking - Hub Only" at bounding box center [563, 311] width 139 height 11
select select "4"
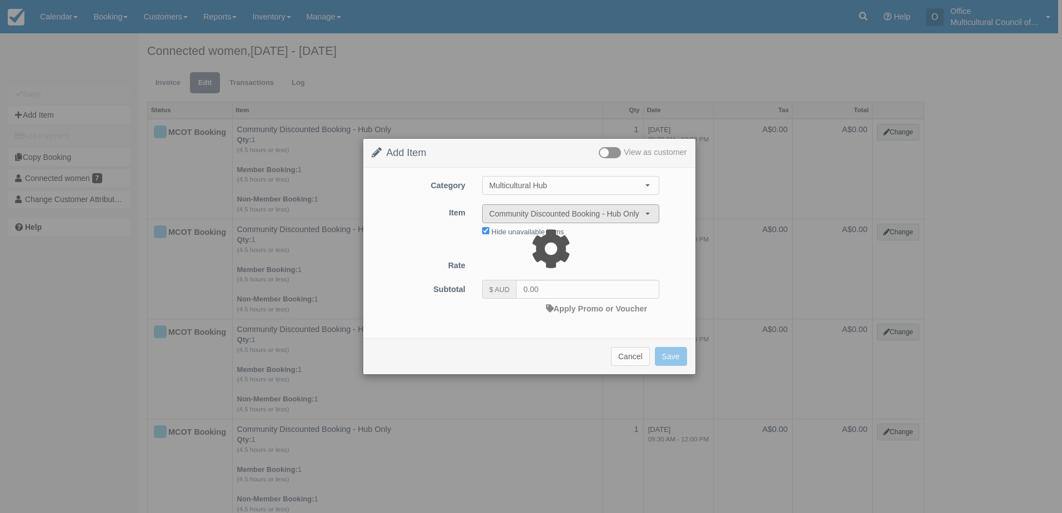
type input "40.00"
select select "08:00"
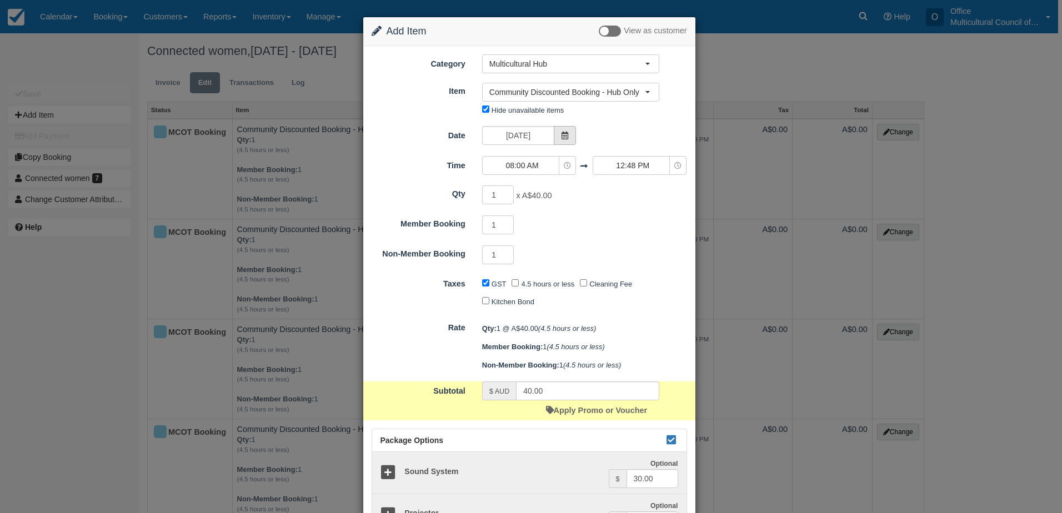
click at [561, 132] on icon at bounding box center [565, 136] width 8 height 8
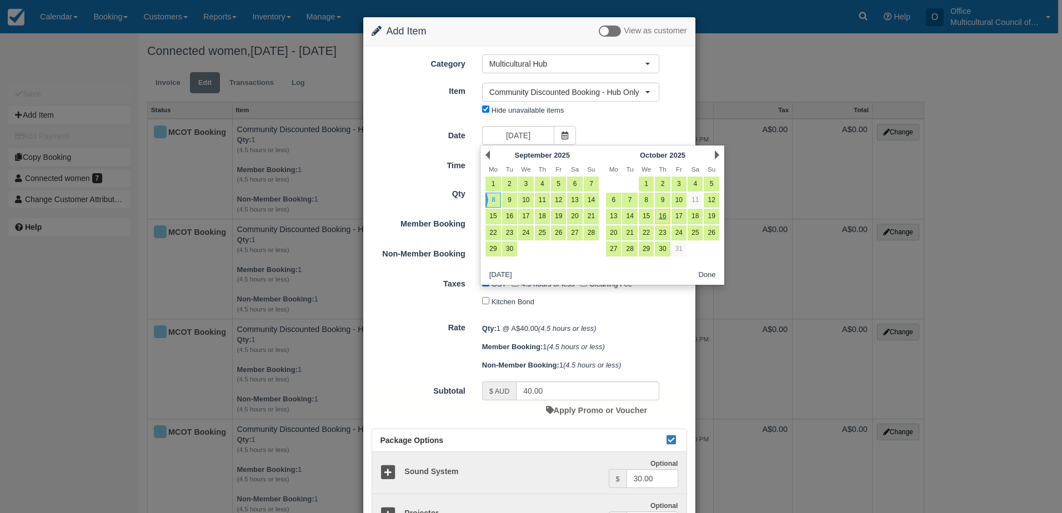
click at [713, 157] on div "Next [DATE]" at bounding box center [663, 155] width 121 height 16
click at [714, 157] on div "Next [DATE]" at bounding box center [663, 155] width 121 height 16
click at [717, 152] on link "Next" at bounding box center [717, 155] width 4 height 9
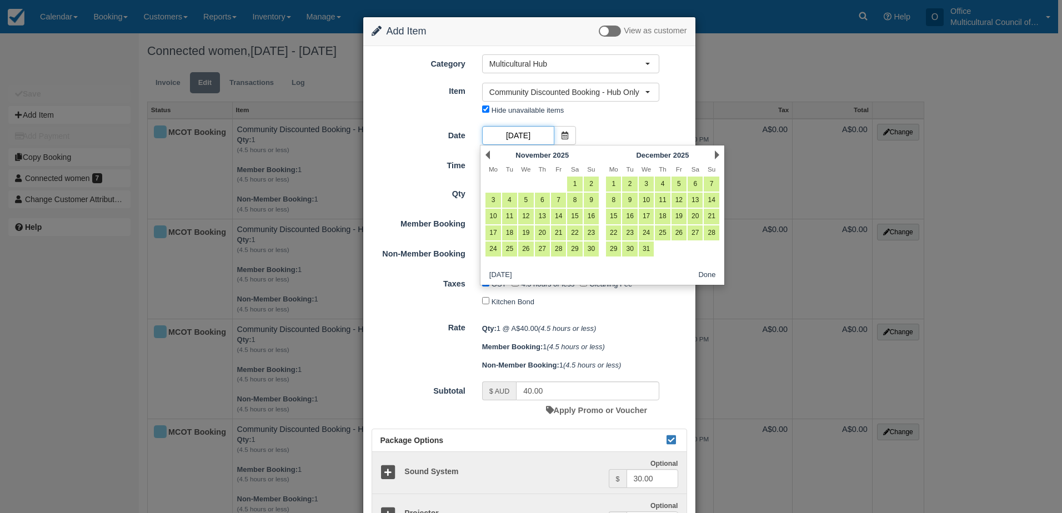
scroll to position [0, 41]
click at [612, 217] on link "15" at bounding box center [613, 216] width 15 height 15
type input "[DATE]"
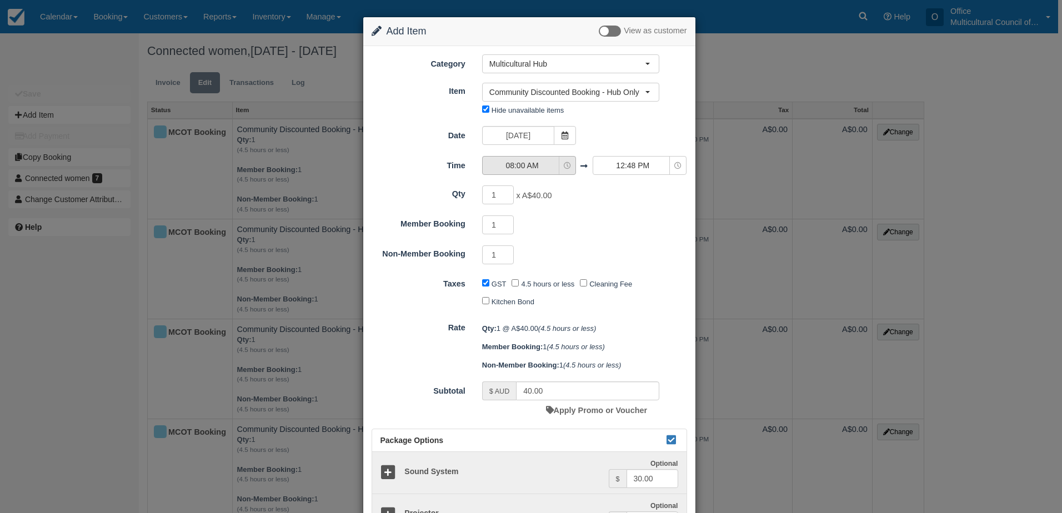
click at [560, 164] on button "08:00 AM" at bounding box center [529, 165] width 94 height 19
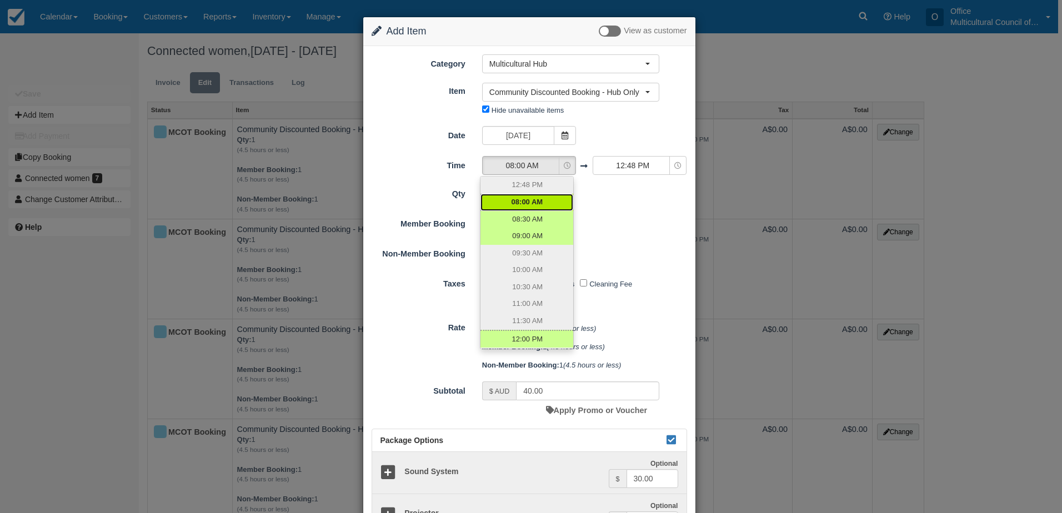
click at [603, 206] on div "1 x A$40.00 Required.Maximum of 1" at bounding box center [571, 197] width 194 height 22
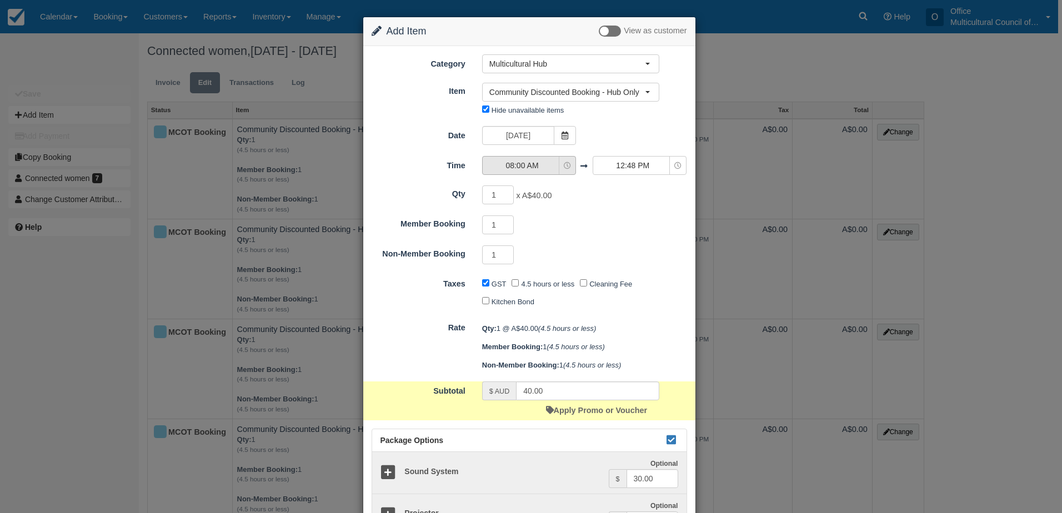
click at [558, 164] on span "08:00 AM" at bounding box center [522, 165] width 79 height 11
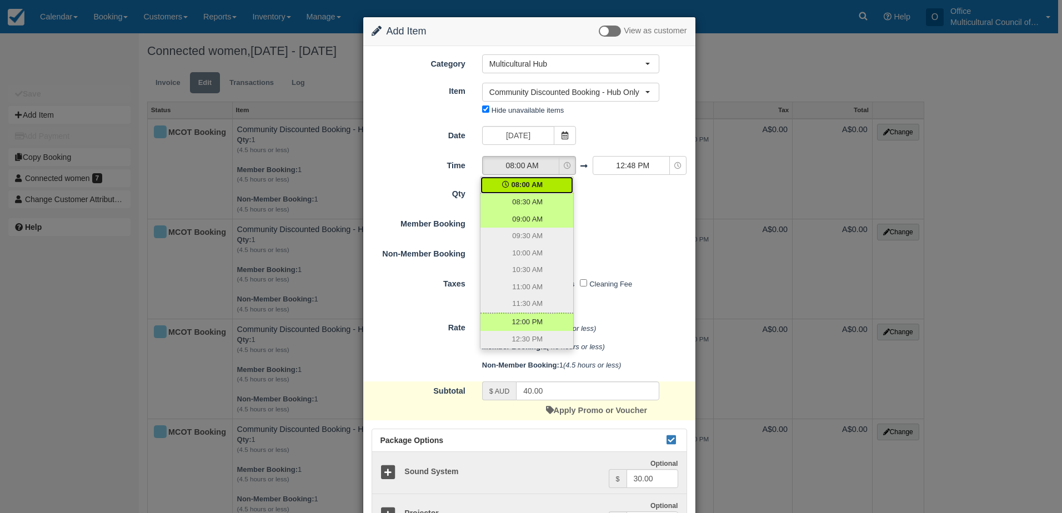
drag, startPoint x: 603, startPoint y: 205, endPoint x: 605, endPoint y: 137, distance: 68.3
click at [602, 205] on div "1 x A$40.00 Required.Maximum of 1" at bounding box center [571, 197] width 194 height 22
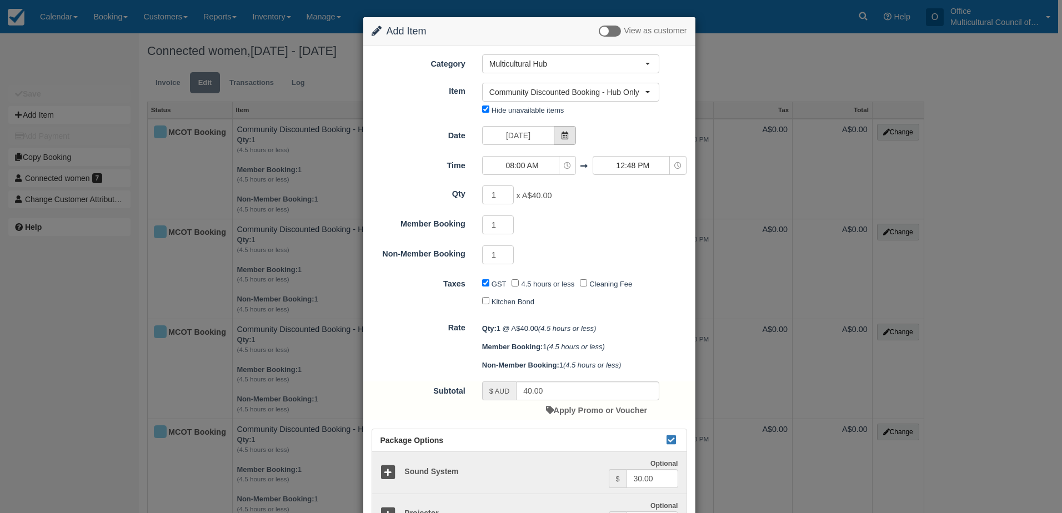
click at [564, 138] on icon at bounding box center [565, 136] width 8 height 8
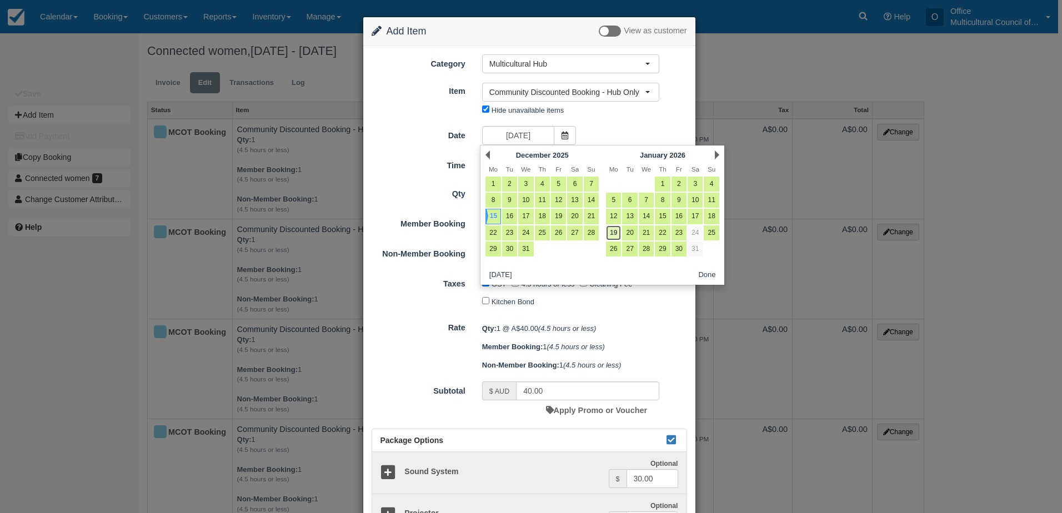
click at [613, 237] on link "19" at bounding box center [613, 233] width 15 height 15
type input "[DATE]"
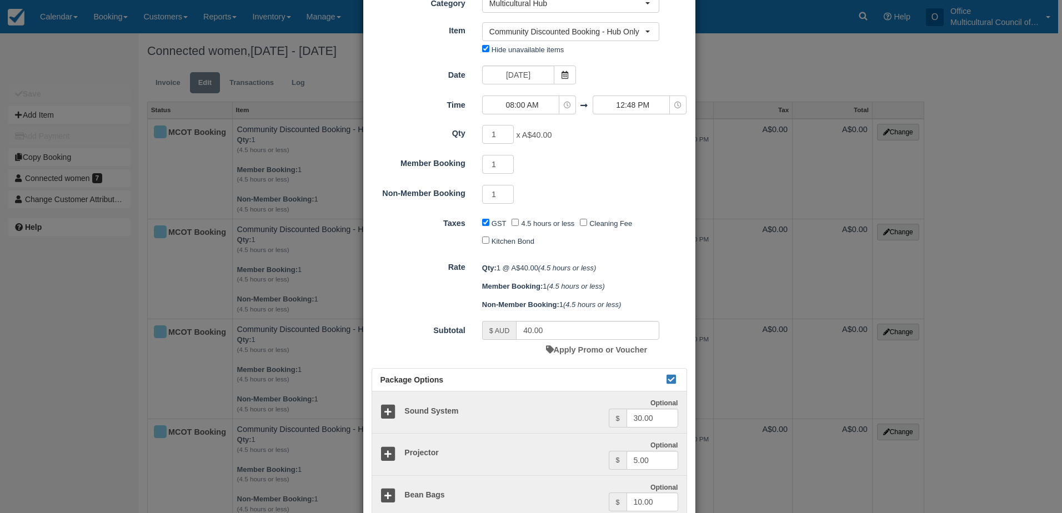
scroll to position [56, 0]
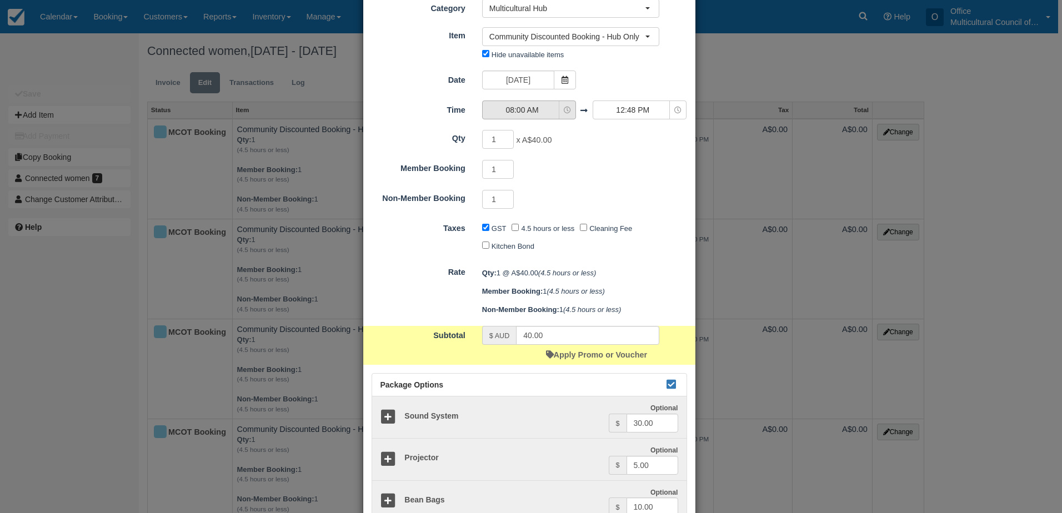
click at [541, 106] on span "08:00 AM" at bounding box center [522, 109] width 79 height 11
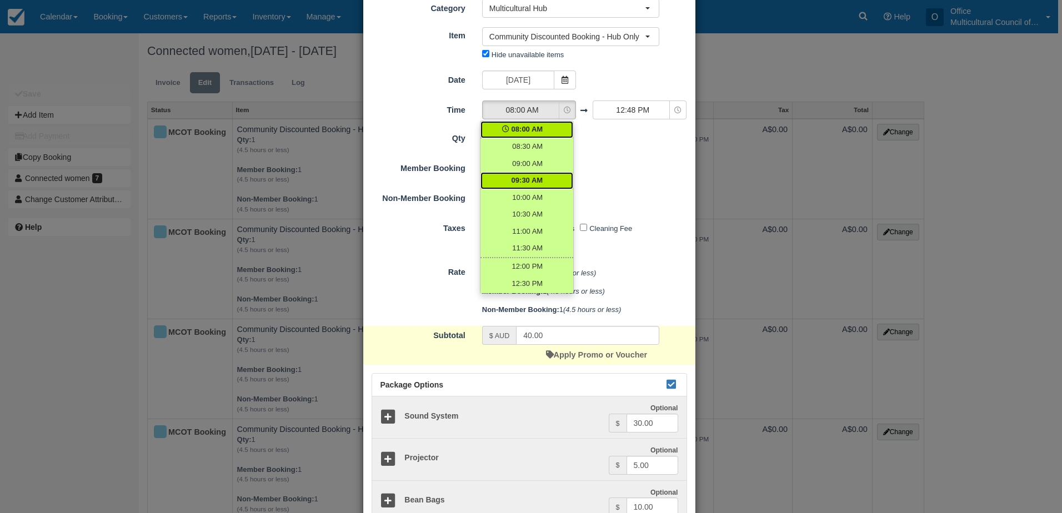
click at [532, 182] on span "09:30 AM" at bounding box center [528, 181] width 32 height 11
select select "09:30"
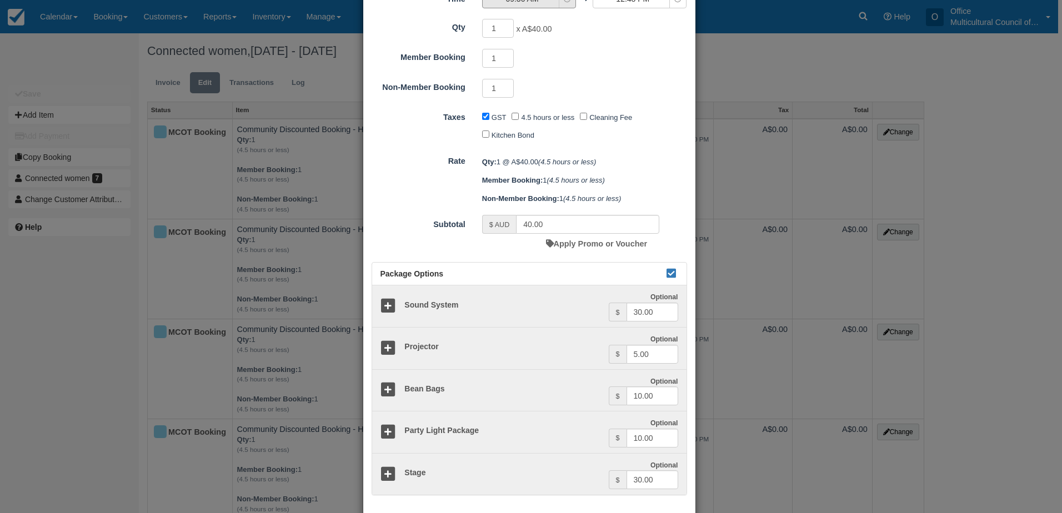
scroll to position [0, 0]
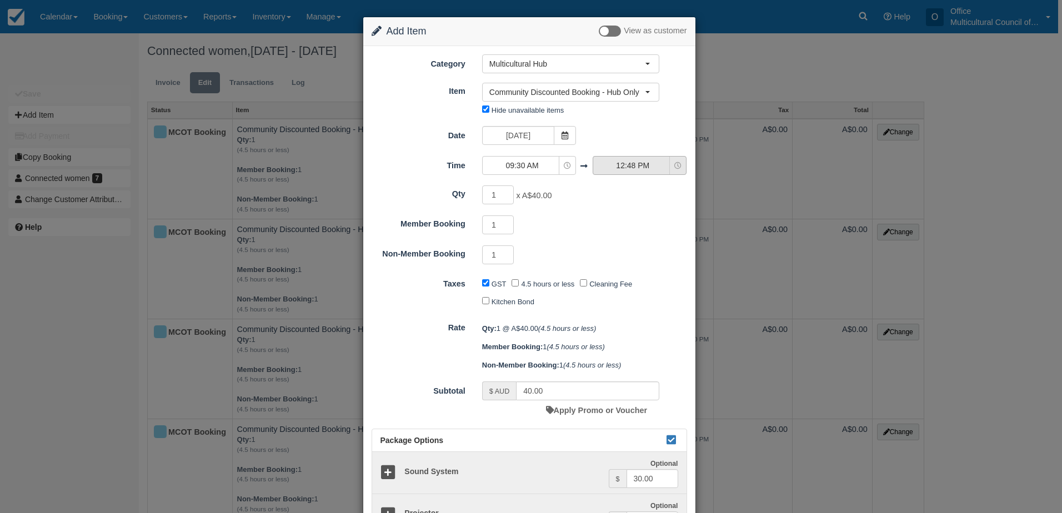
click at [622, 167] on span "12:48 PM" at bounding box center [632, 165] width 79 height 11
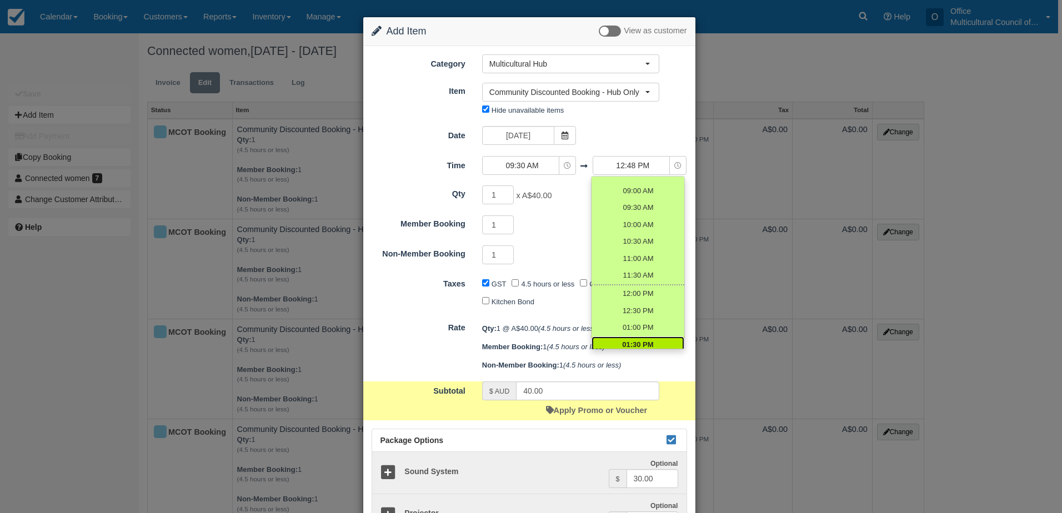
scroll to position [56, 0]
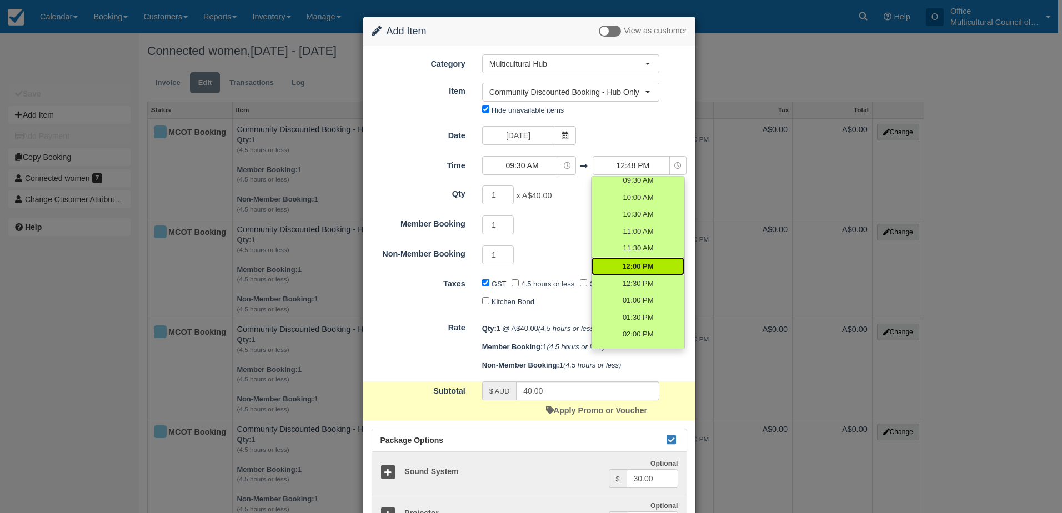
click at [622, 268] on span "12:00 PM" at bounding box center [637, 267] width 31 height 11
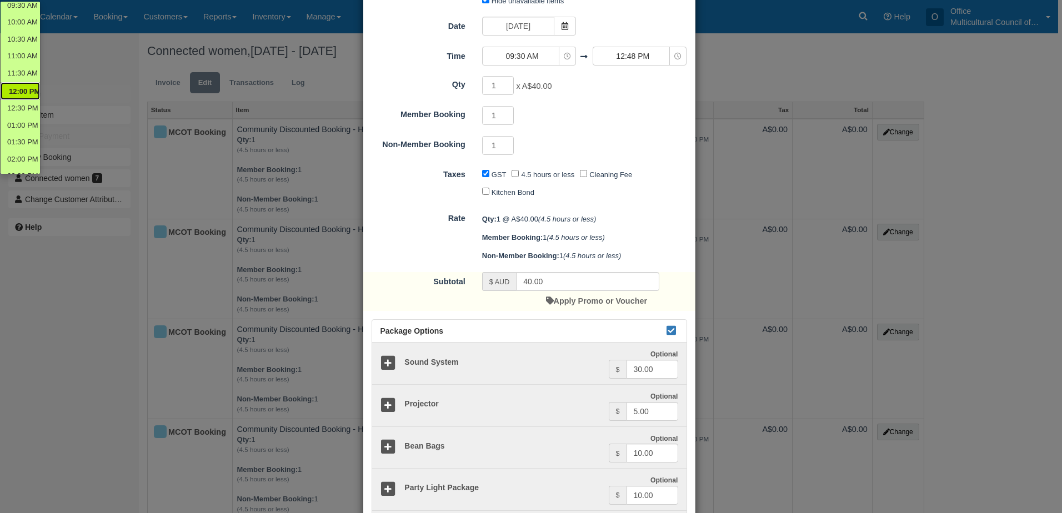
scroll to position [111, 0]
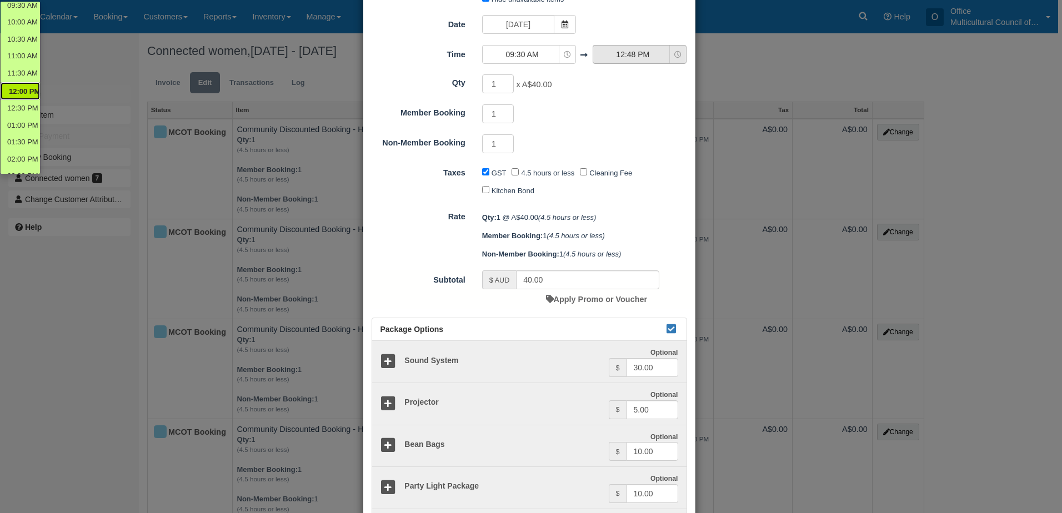
click at [614, 53] on span "12:48 PM" at bounding box center [632, 54] width 79 height 11
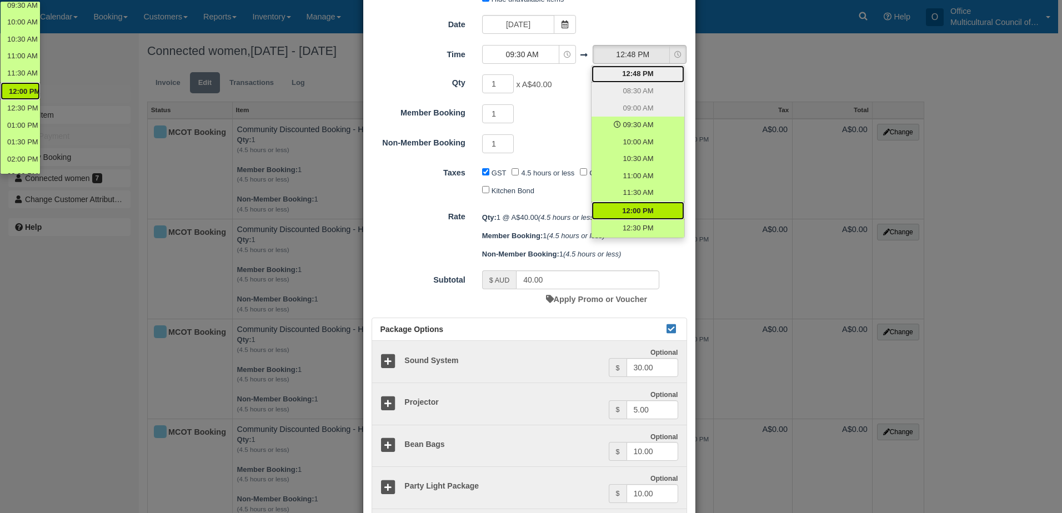
click at [631, 213] on span "12:00 PM" at bounding box center [637, 211] width 31 height 11
select select "12:00"
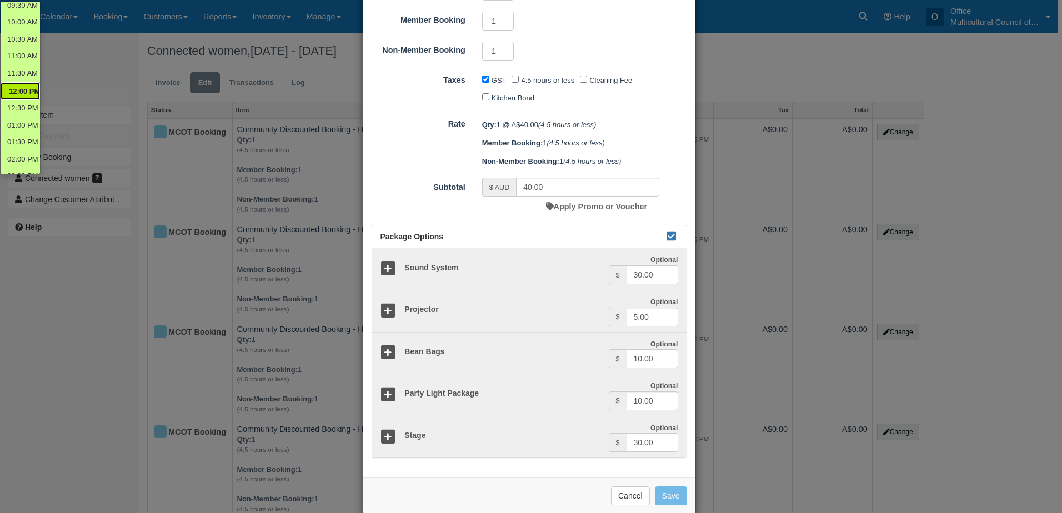
scroll to position [222, 0]
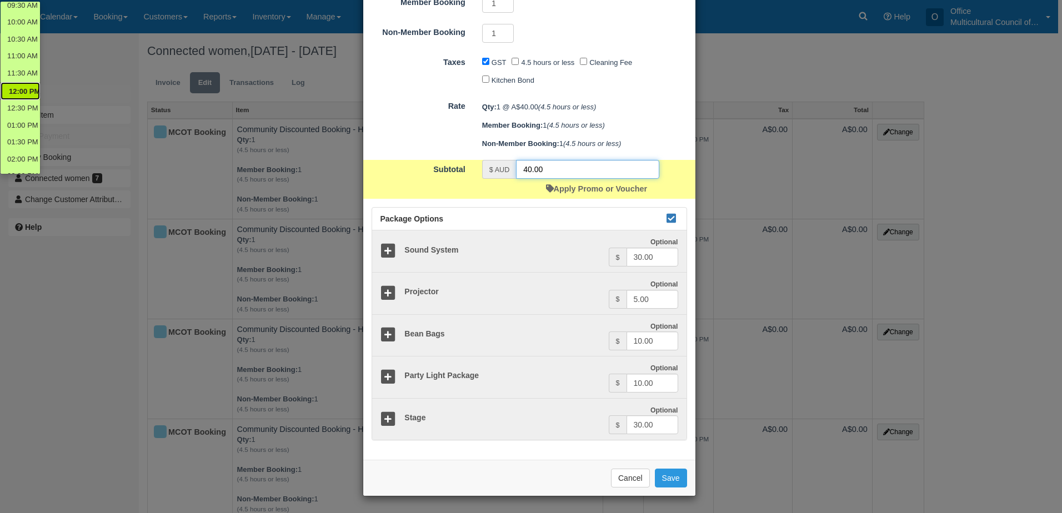
drag, startPoint x: 544, startPoint y: 167, endPoint x: 512, endPoint y: 166, distance: 32.3
click at [512, 166] on div "$ AUD 40.00" at bounding box center [570, 169] width 177 height 19
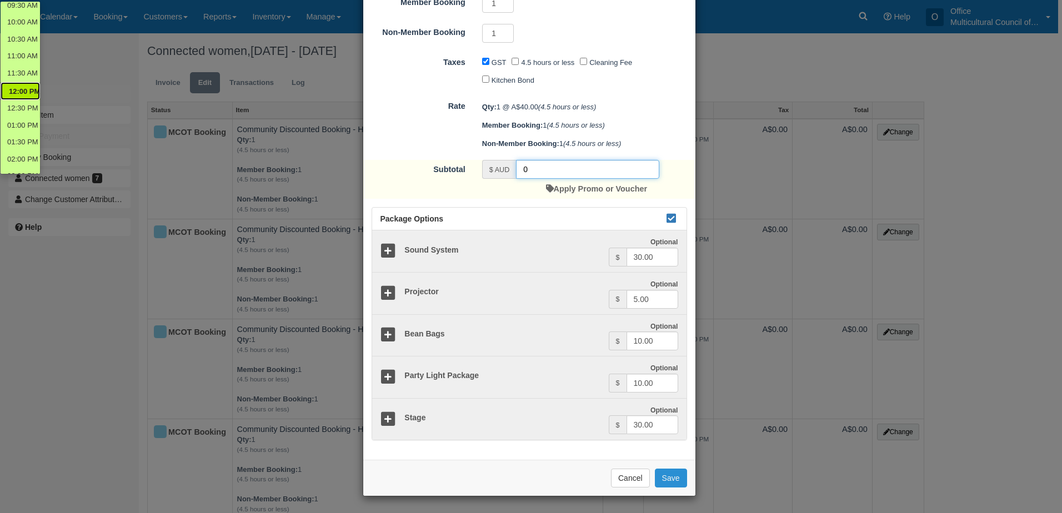
type input "0"
click at [667, 474] on button "Save" at bounding box center [671, 478] width 32 height 19
checkbox input "false"
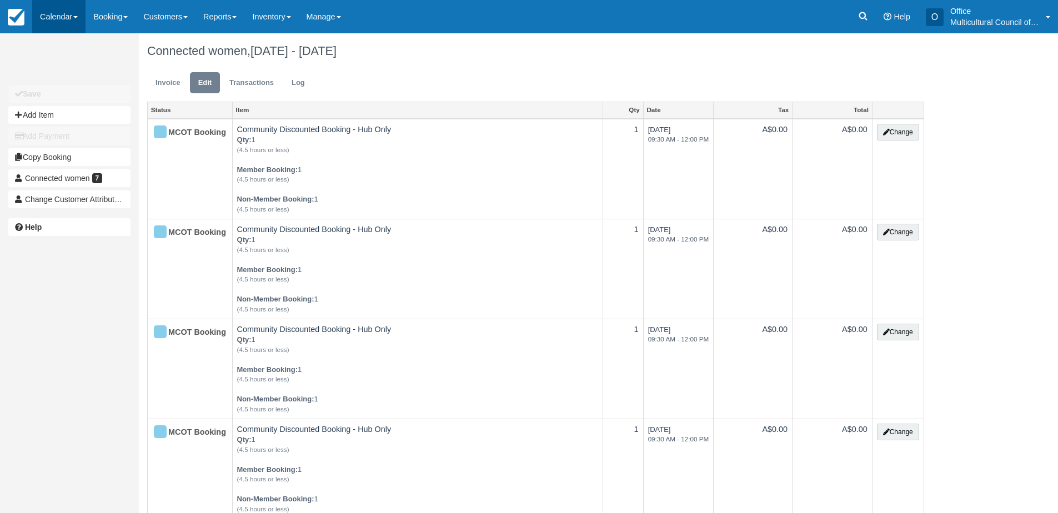
click at [40, 16] on link "Calendar" at bounding box center [58, 16] width 53 height 33
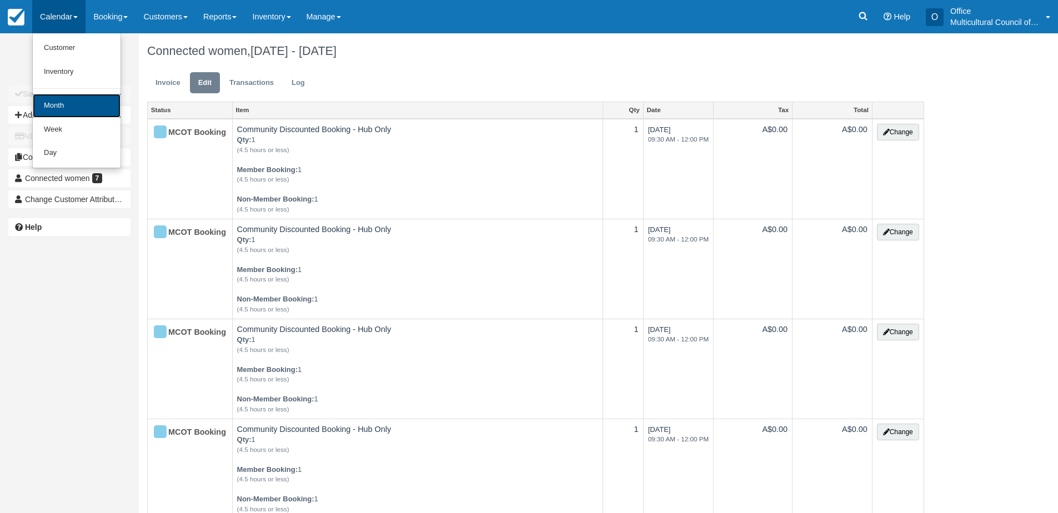
click at [49, 103] on link "Month" at bounding box center [77, 106] width 88 height 24
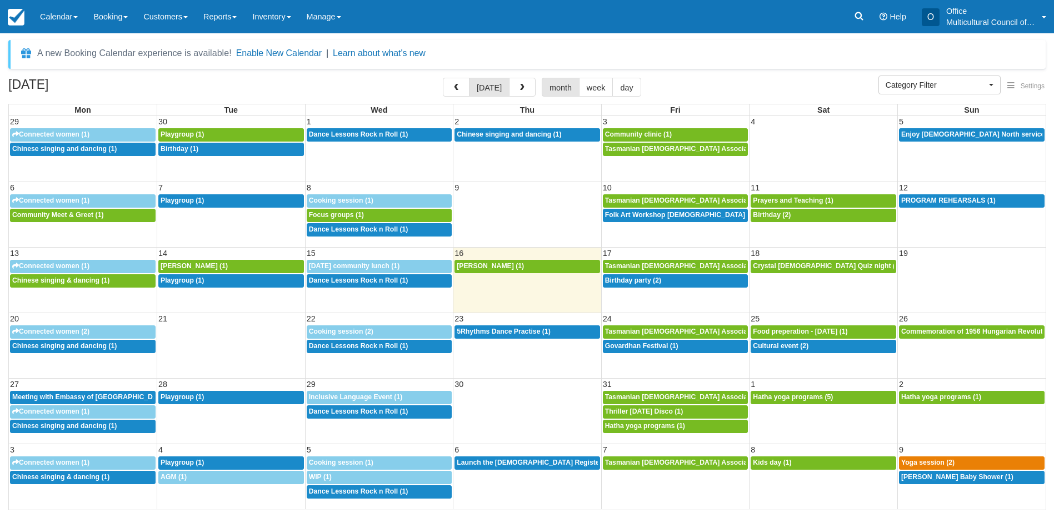
select select
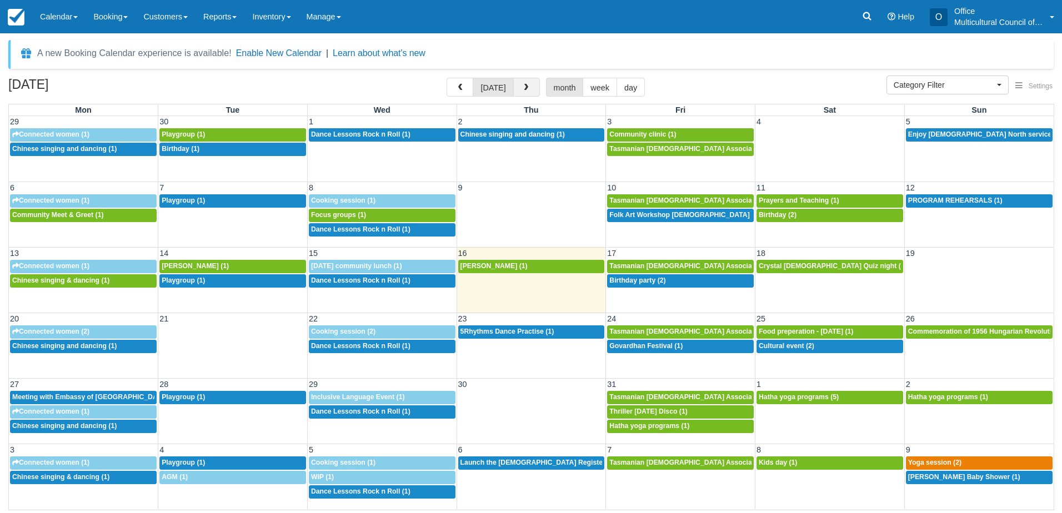
click at [530, 85] on button "button" at bounding box center [526, 87] width 27 height 19
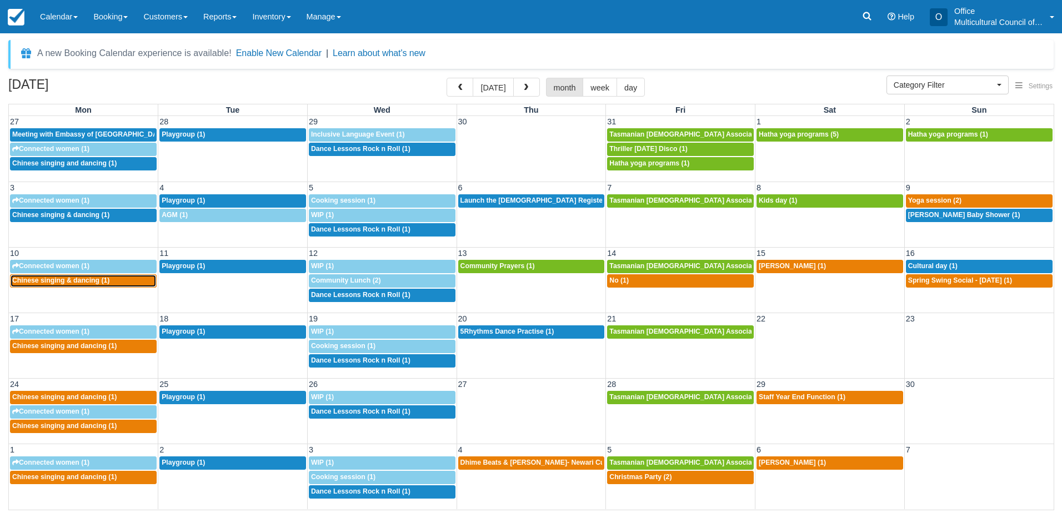
click at [61, 282] on span "Chinese singing & dancing (1)" at bounding box center [60, 281] width 97 height 8
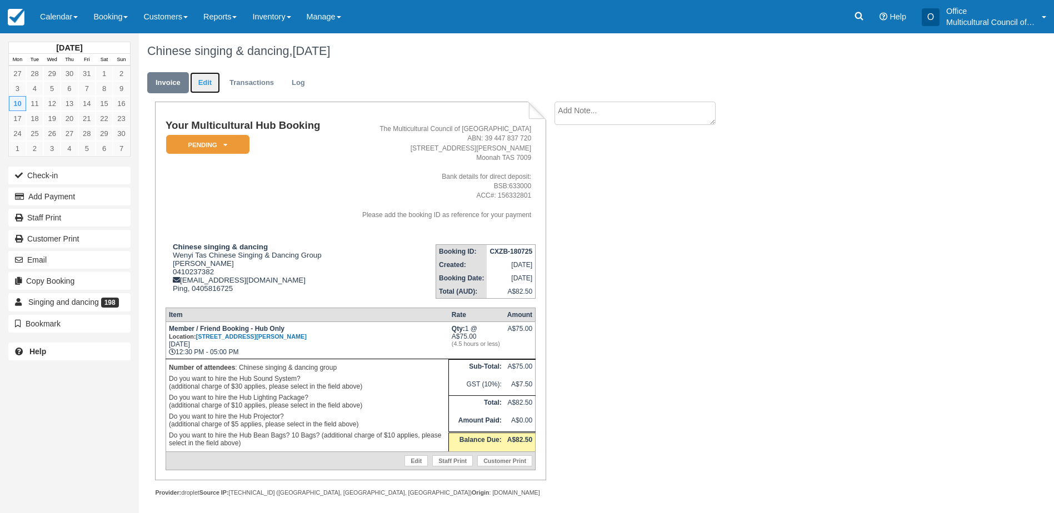
click at [199, 87] on link "Edit" at bounding box center [205, 83] width 30 height 22
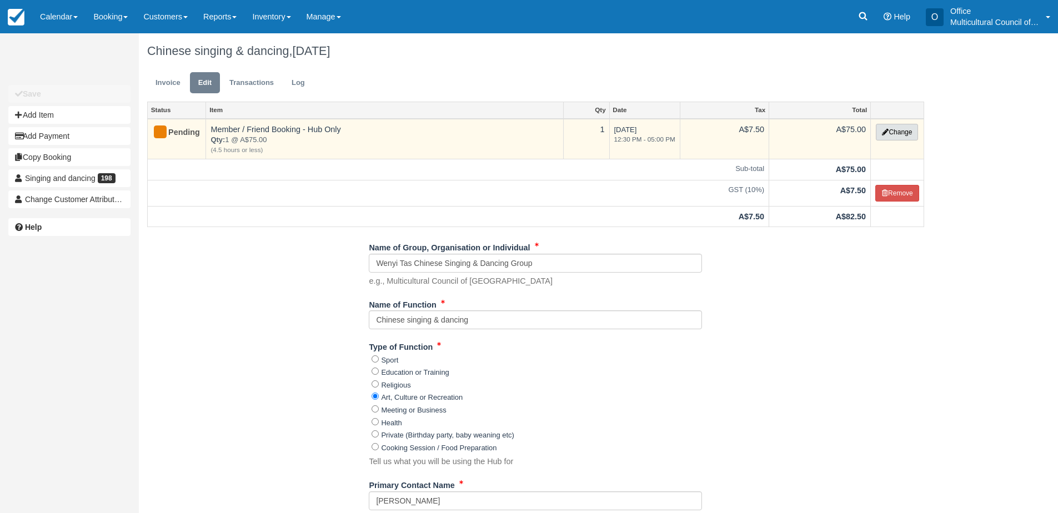
click at [882, 129] on icon "button" at bounding box center [885, 132] width 7 height 7
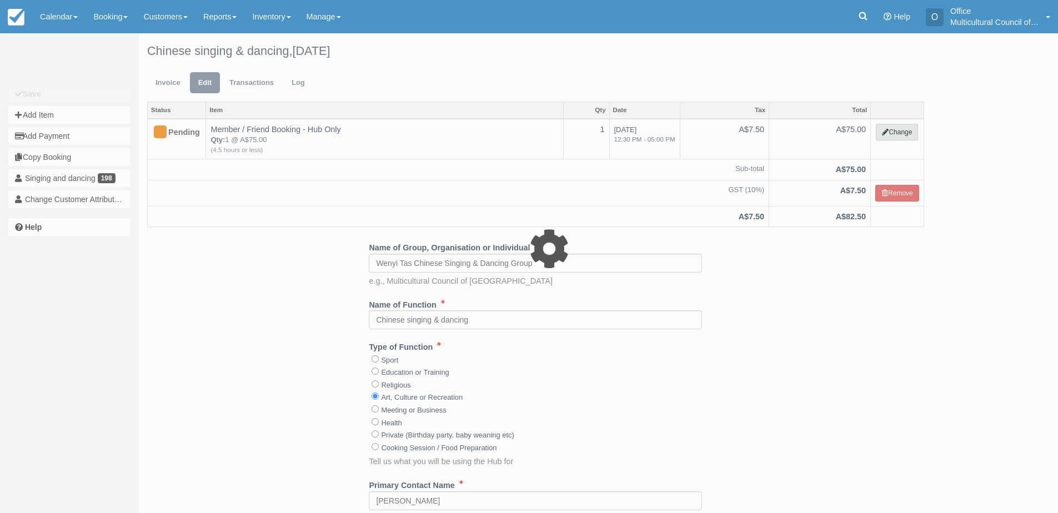
select select "2"
type input "75.00"
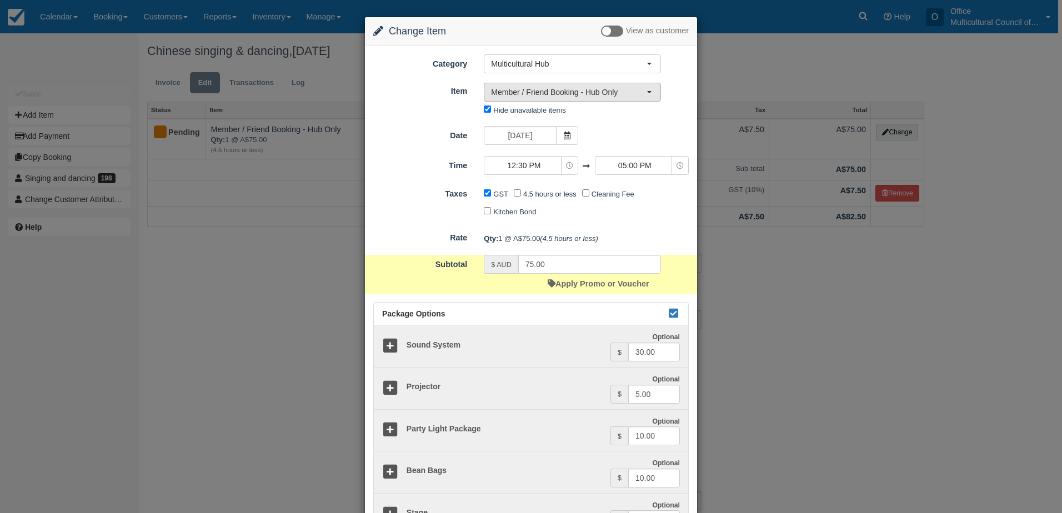
click at [557, 99] on button "Member / Friend Booking - Hub Only" at bounding box center [572, 92] width 177 height 19
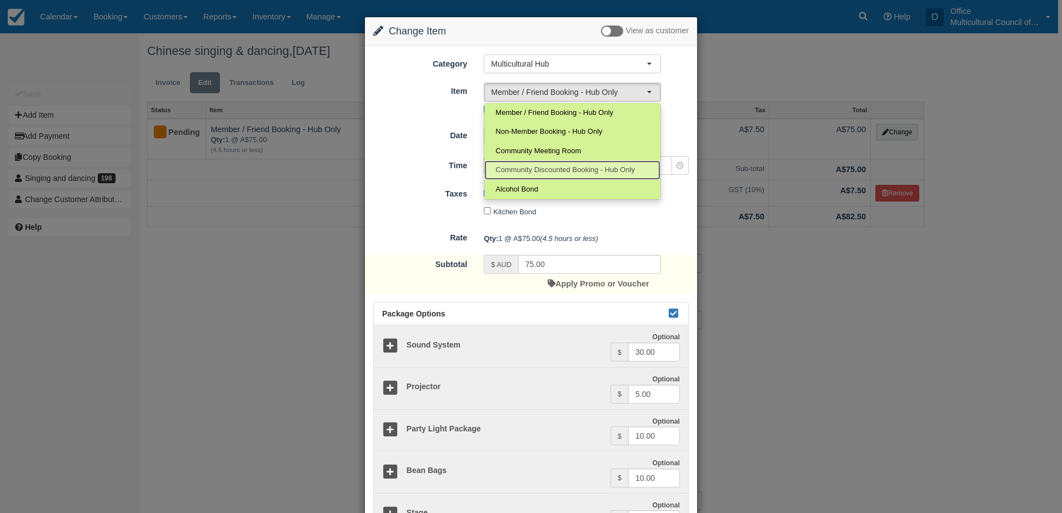
click at [568, 173] on span "Community Discounted Booking - Hub Only" at bounding box center [564, 170] width 139 height 11
select select "4"
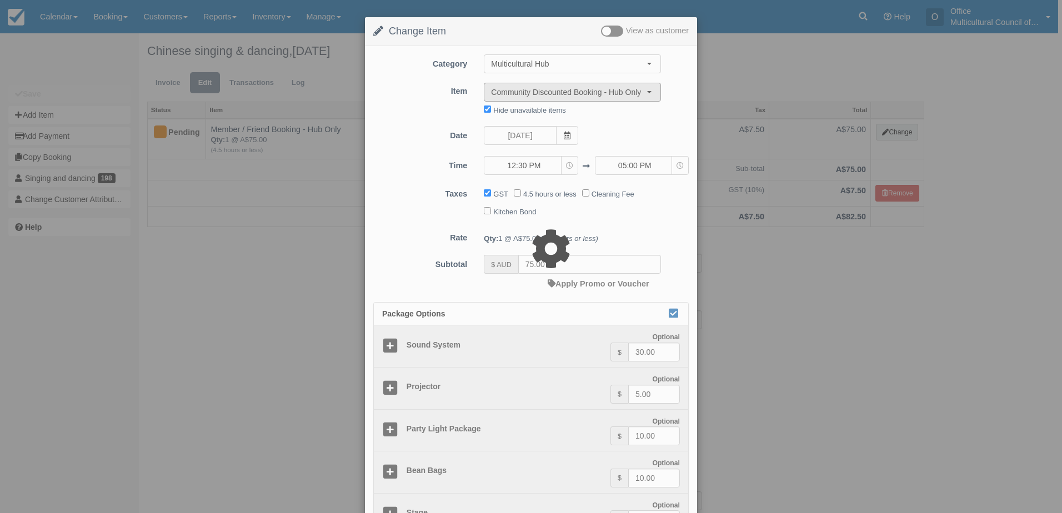
type input "40.00"
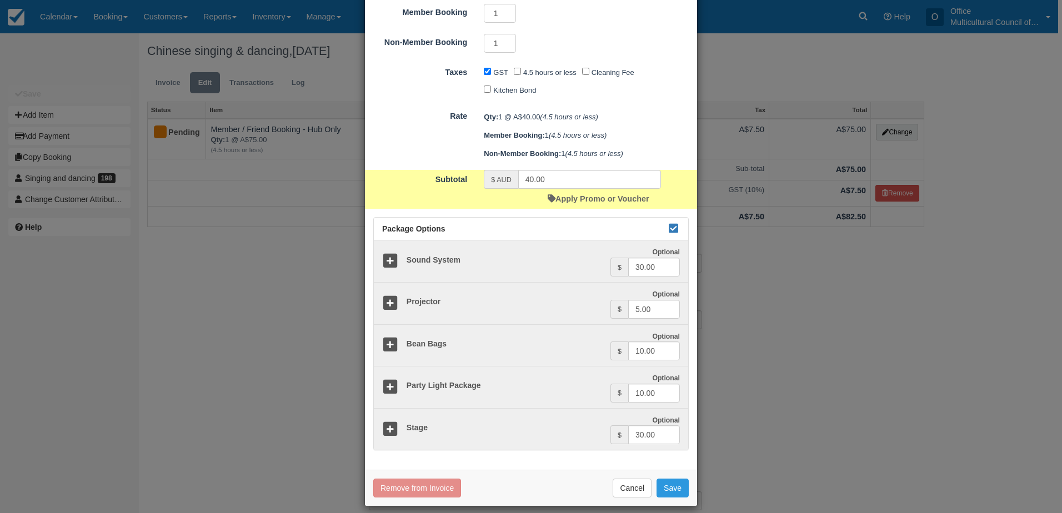
scroll to position [222, 0]
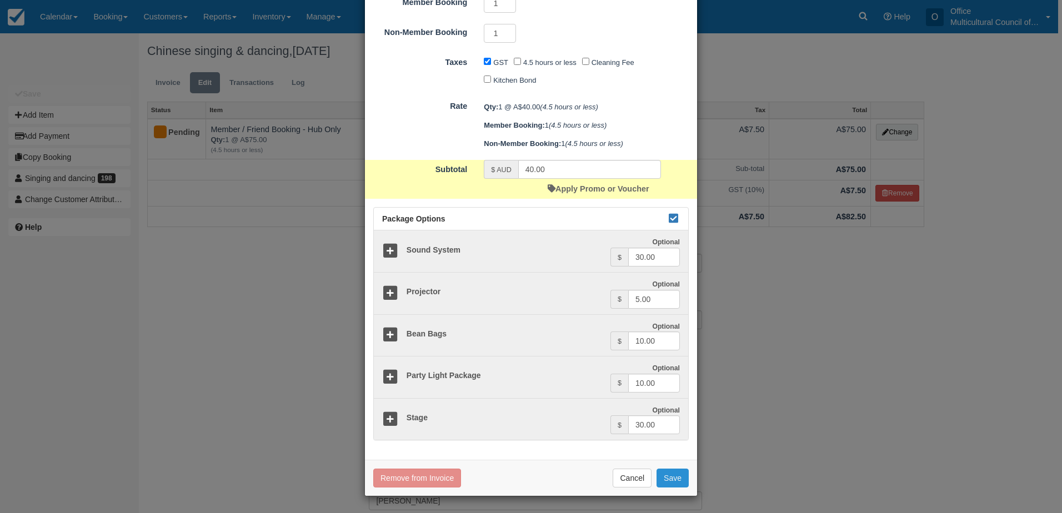
click at [663, 474] on button "Save" at bounding box center [673, 478] width 32 height 19
checkbox input "false"
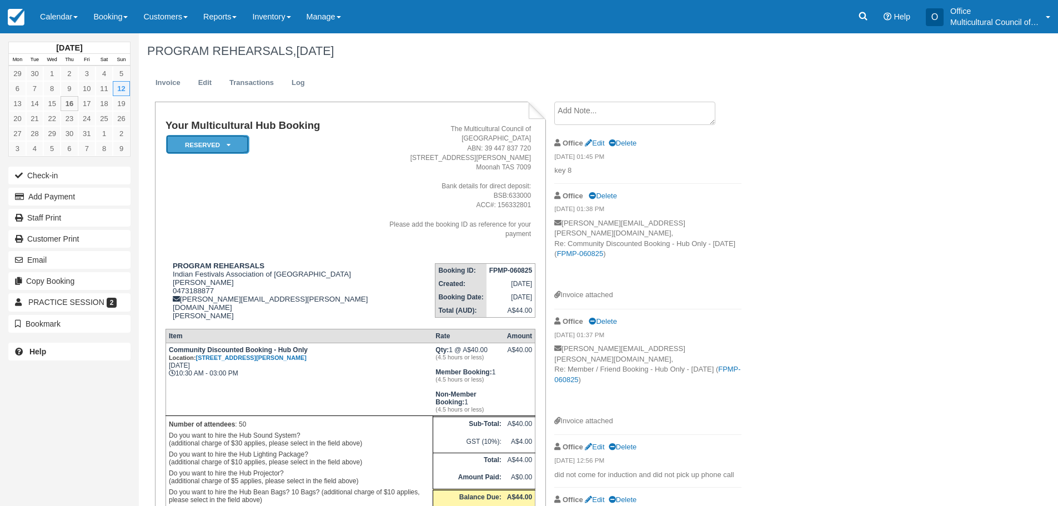
click at [238, 141] on em "Reserved" at bounding box center [207, 144] width 83 height 19
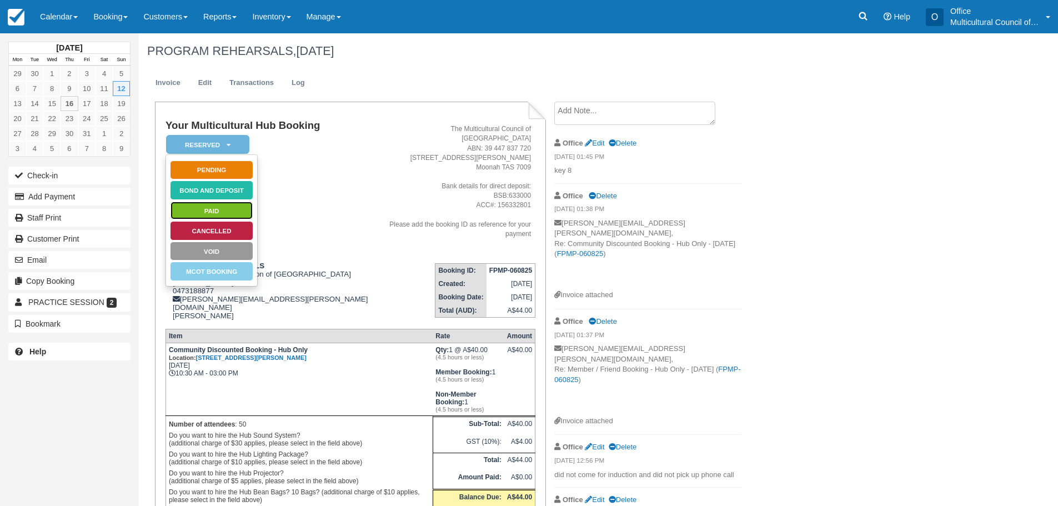
click at [235, 207] on link "Paid" at bounding box center [211, 210] width 83 height 19
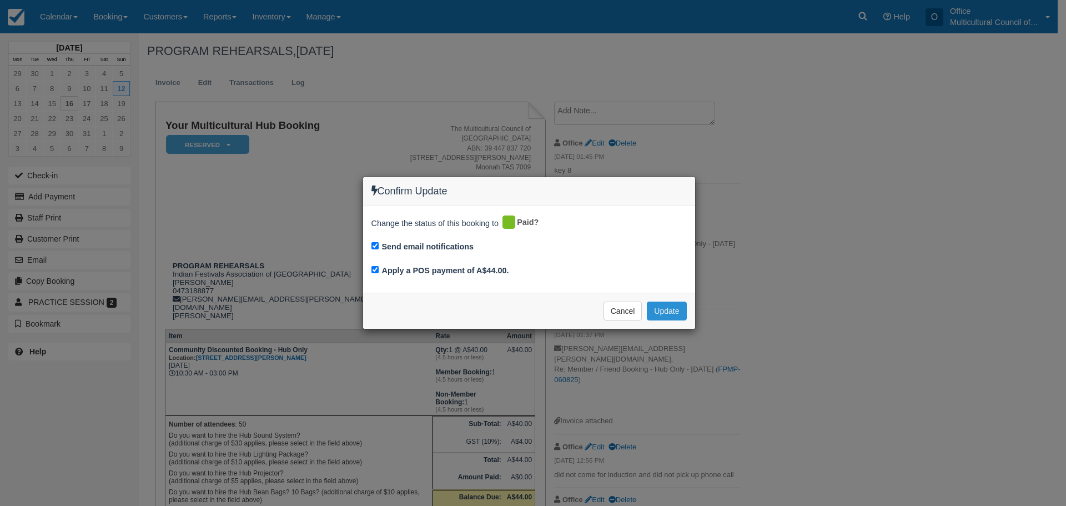
click at [658, 311] on button "Update" at bounding box center [666, 311] width 39 height 19
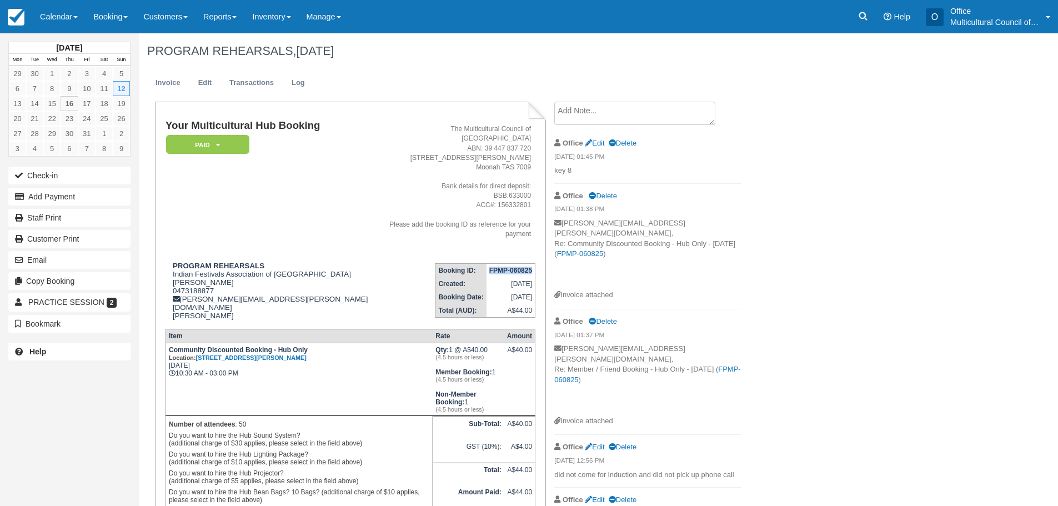
drag, startPoint x: 490, startPoint y: 252, endPoint x: 533, endPoint y: 256, distance: 42.3
click at [533, 263] on td "FPMP-060825" at bounding box center [511, 270] width 49 height 14
copy strong "FPMP-060825"
click at [46, 13] on link "Calendar" at bounding box center [58, 16] width 53 height 33
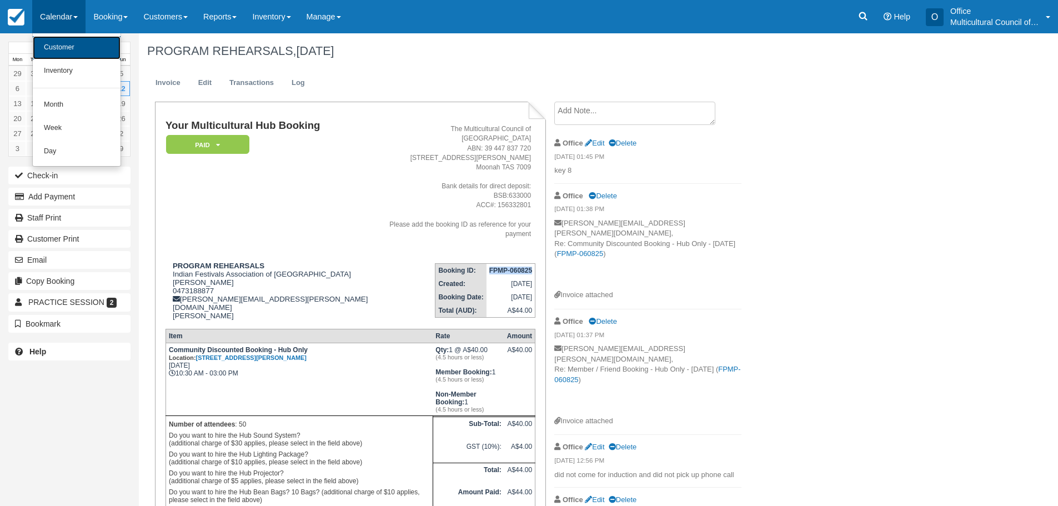
click at [60, 47] on link "Customer" at bounding box center [77, 47] width 88 height 23
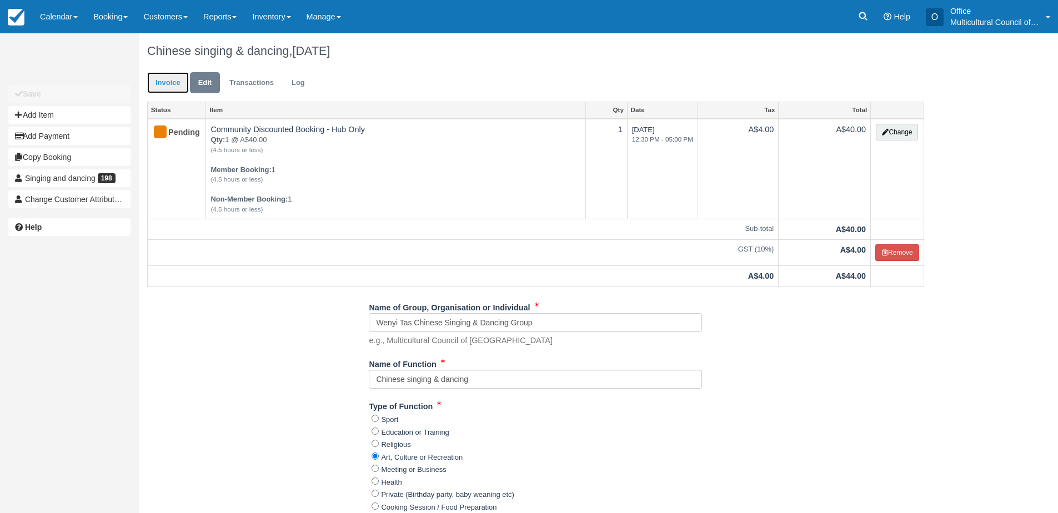
click at [166, 93] on link "Invoice" at bounding box center [168, 83] width 42 height 22
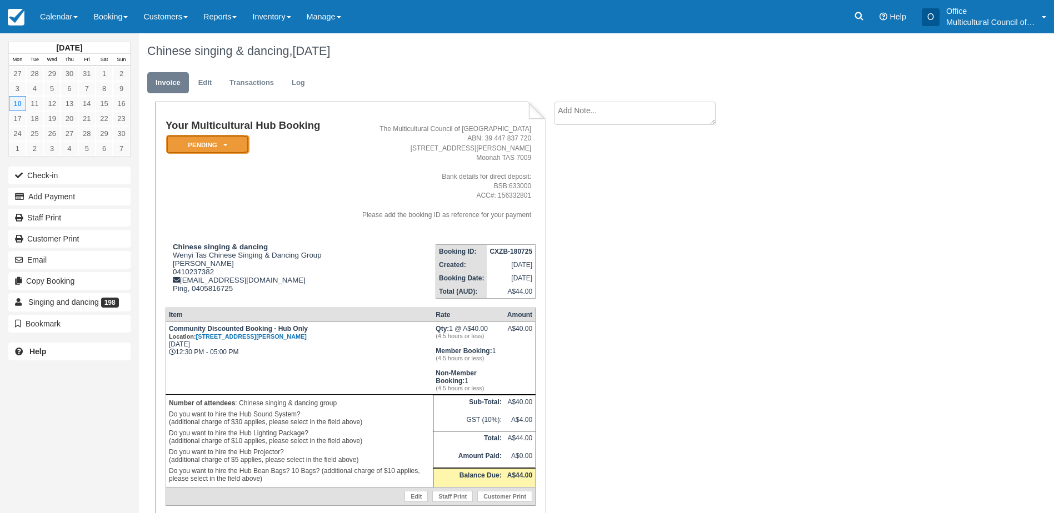
click at [203, 148] on em "Pending" at bounding box center [207, 144] width 83 height 19
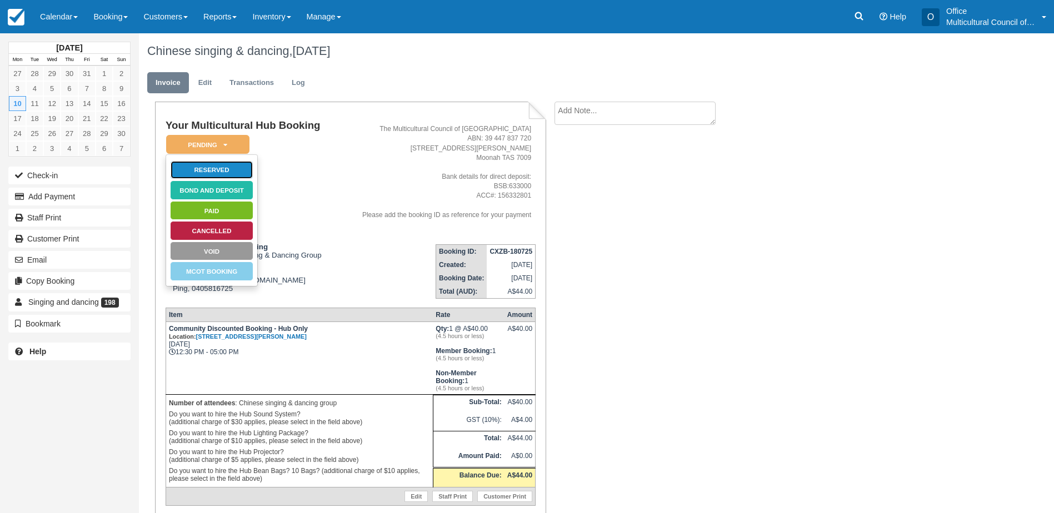
click at [199, 171] on link "Reserved" at bounding box center [211, 170] width 83 height 19
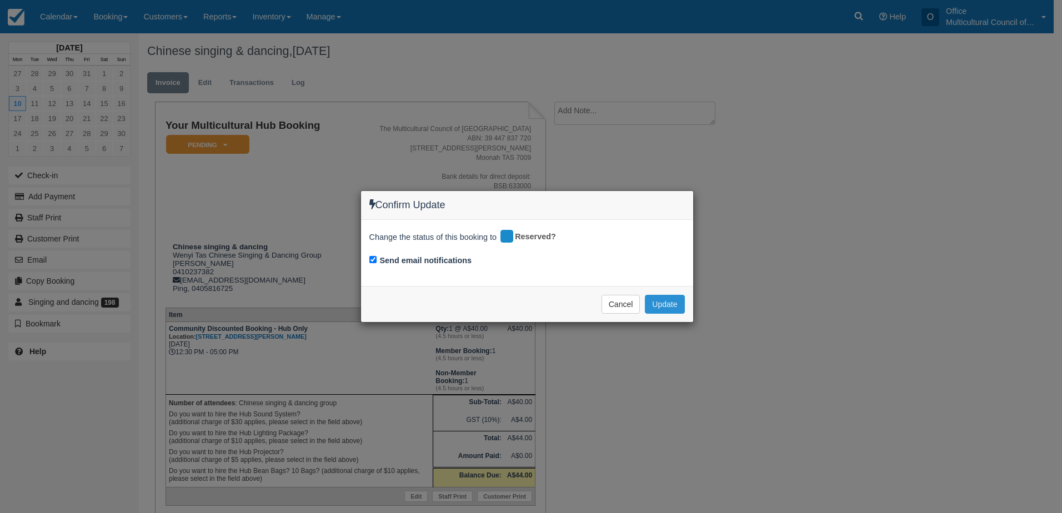
click at [653, 307] on button "Update" at bounding box center [664, 304] width 39 height 19
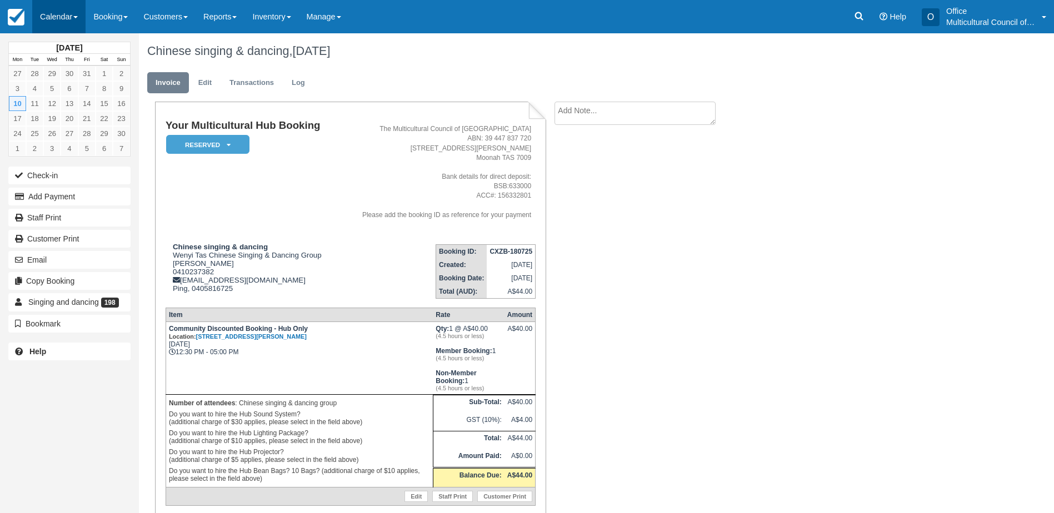
click at [51, 21] on link "Calendar" at bounding box center [58, 16] width 53 height 33
click at [88, 101] on link "Month" at bounding box center [77, 104] width 88 height 23
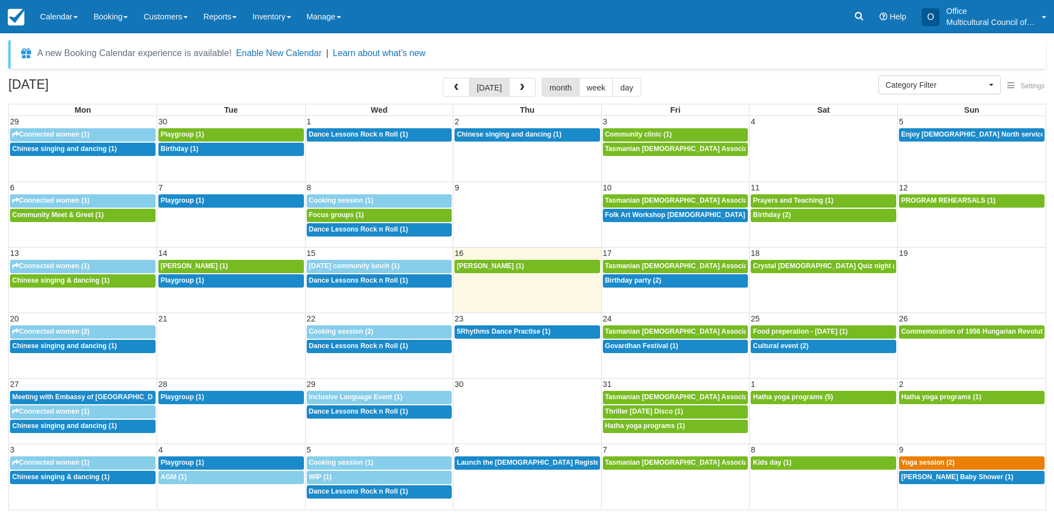
select select
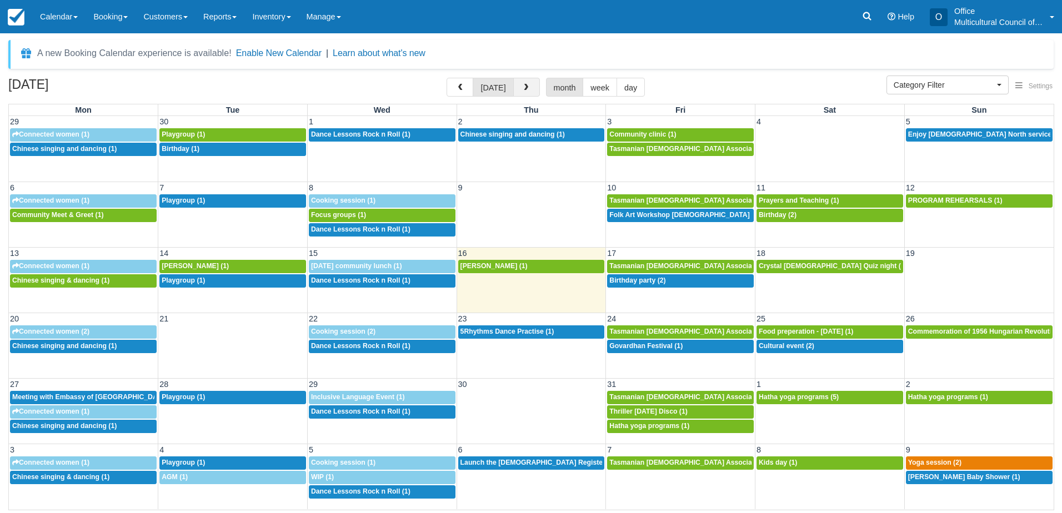
click at [513, 83] on button "button" at bounding box center [526, 87] width 27 height 19
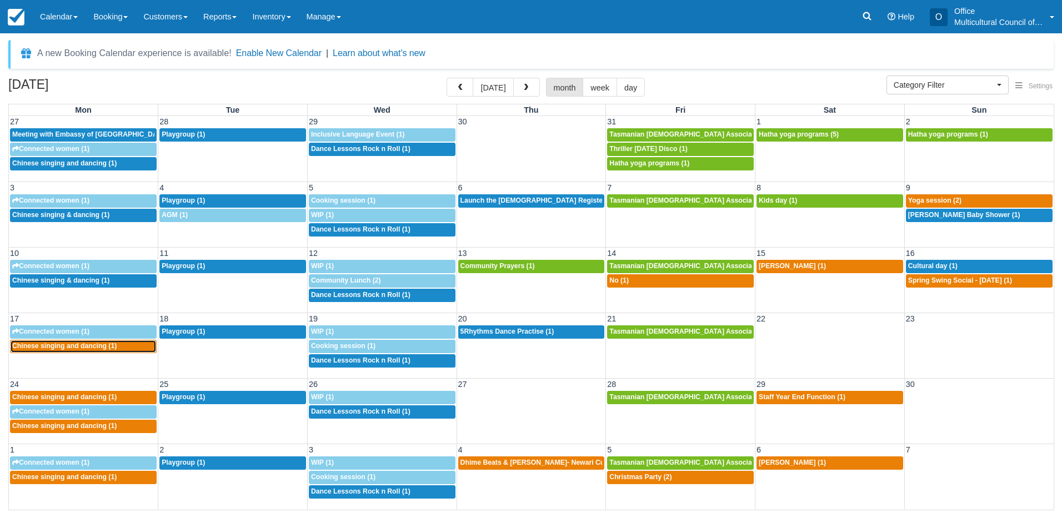
click at [61, 348] on span "Chinese singing and dancing (1)" at bounding box center [64, 346] width 104 height 8
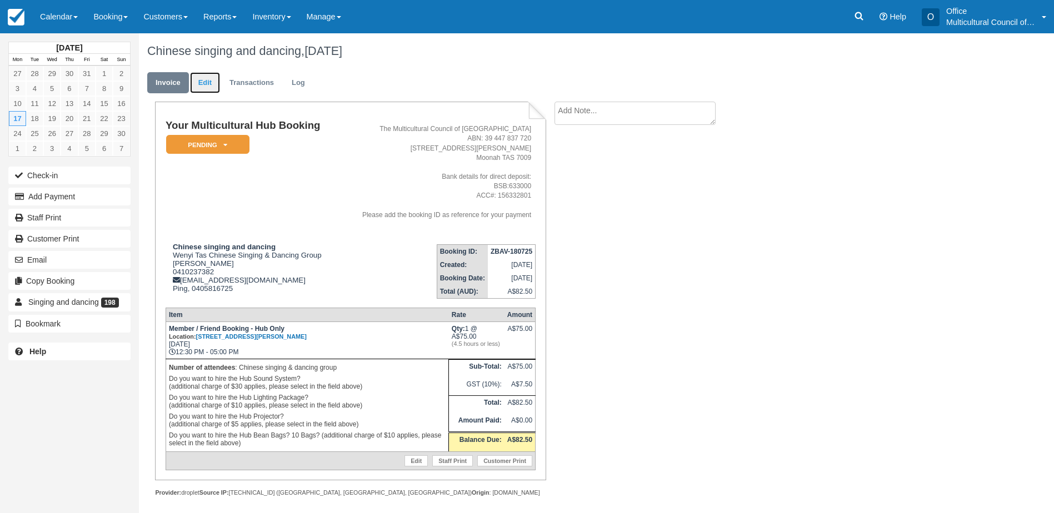
click at [209, 89] on link "Edit" at bounding box center [205, 83] width 30 height 22
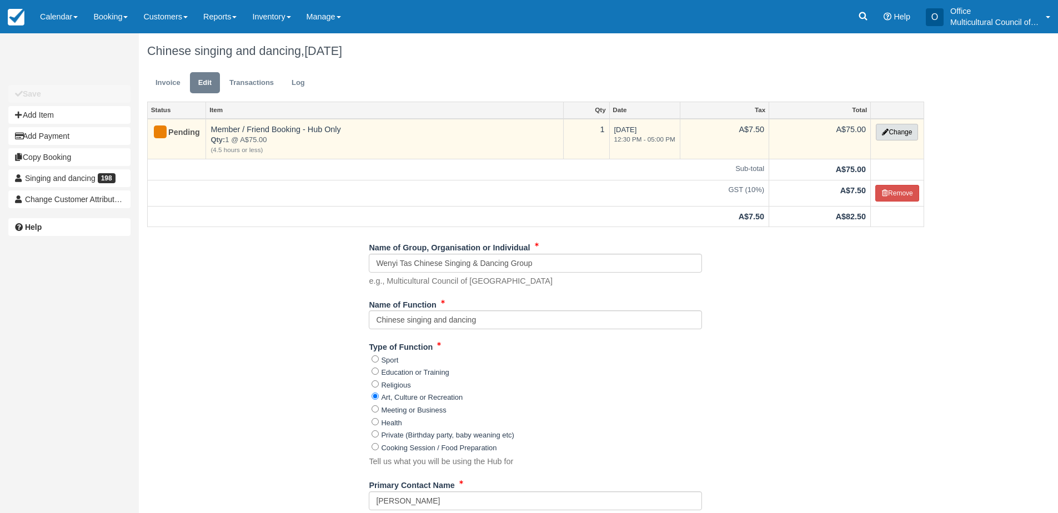
click at [880, 132] on button "Change" at bounding box center [897, 132] width 42 height 17
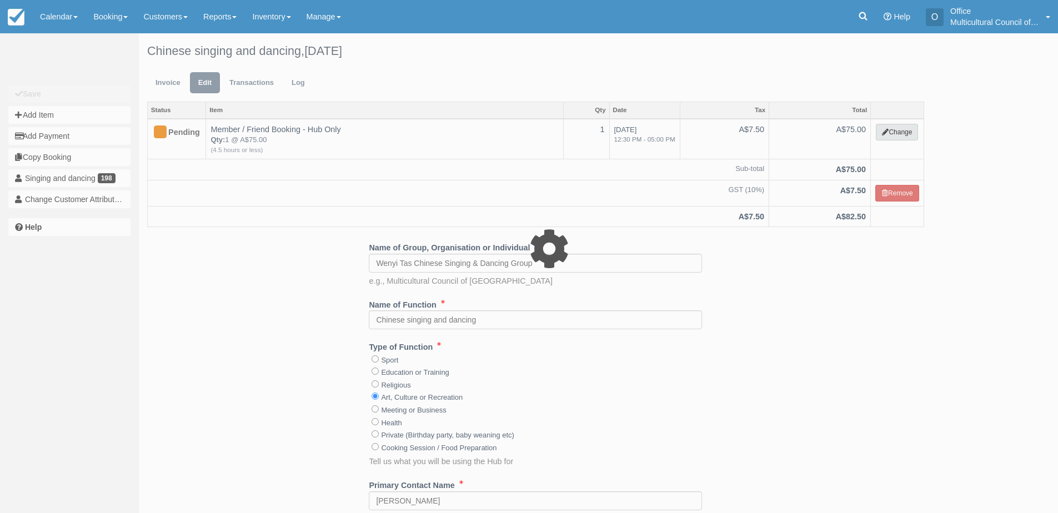
select select "2"
type input "75.00"
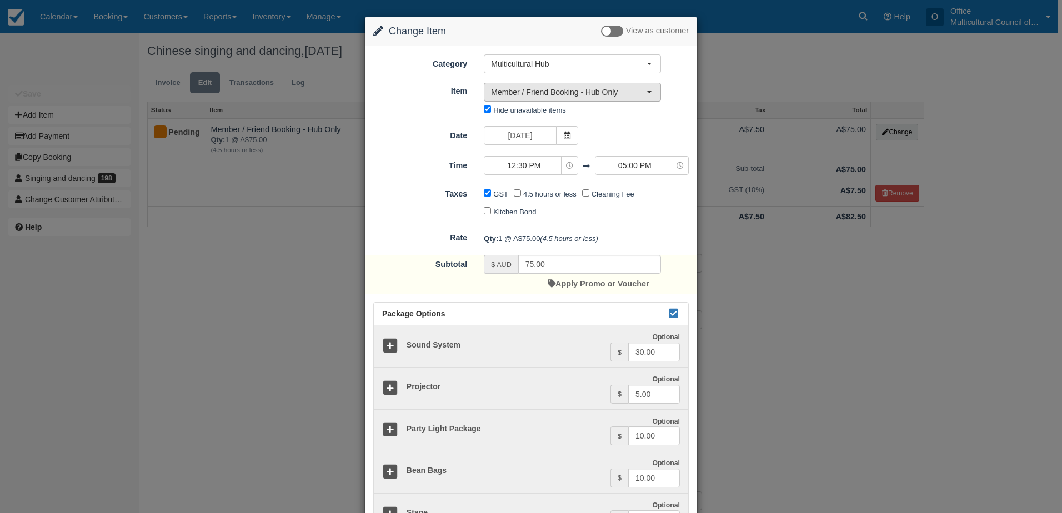
click at [579, 96] on span "Member / Friend Booking - Hub Only" at bounding box center [569, 92] width 156 height 11
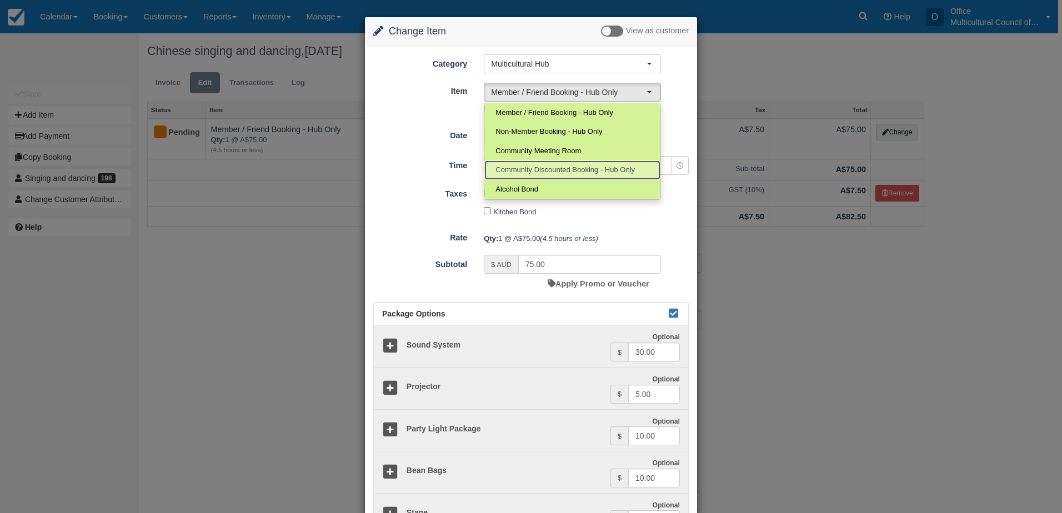
click at [547, 173] on span "Community Discounted Booking - Hub Only" at bounding box center [564, 170] width 139 height 11
select select "4"
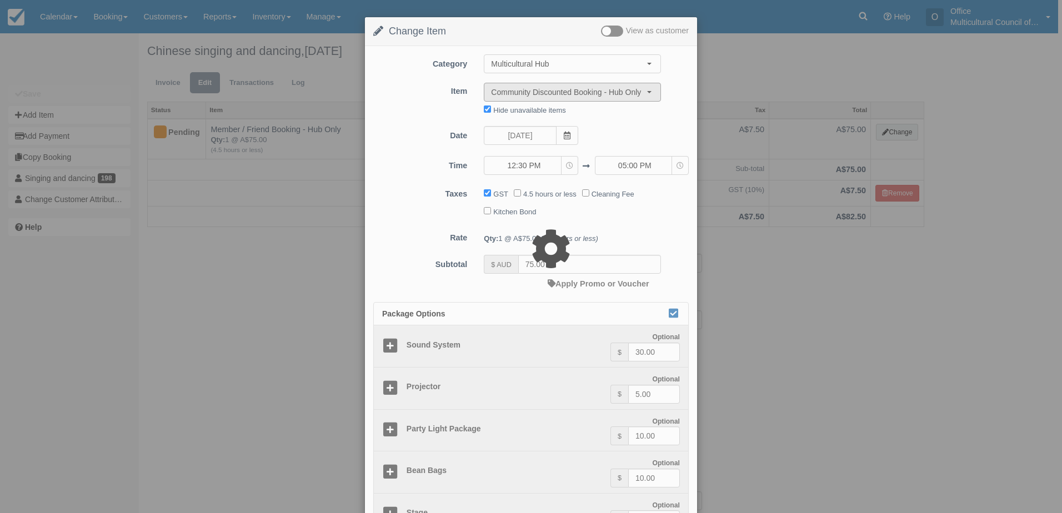
type input "40.00"
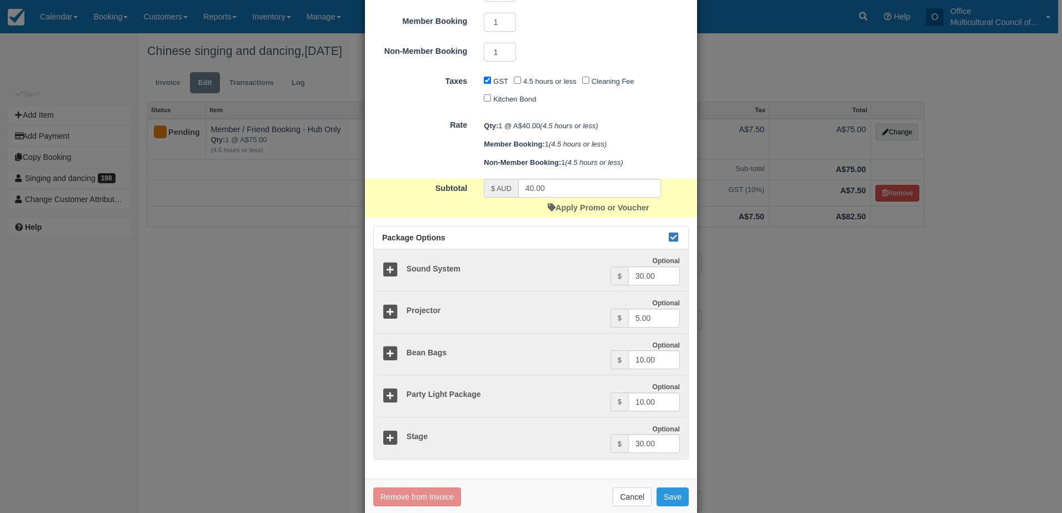
scroll to position [222, 0]
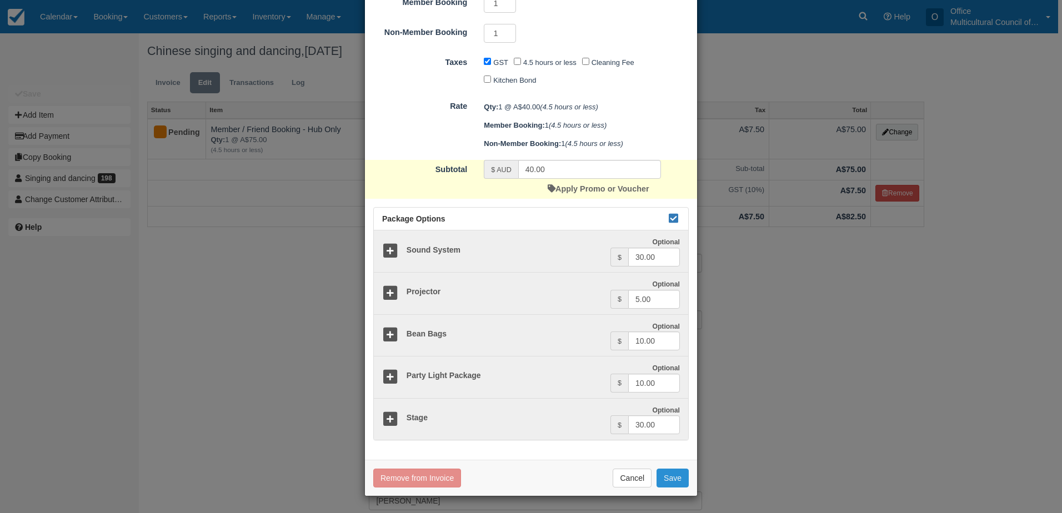
click at [670, 480] on button "Save" at bounding box center [673, 478] width 32 height 19
checkbox input "false"
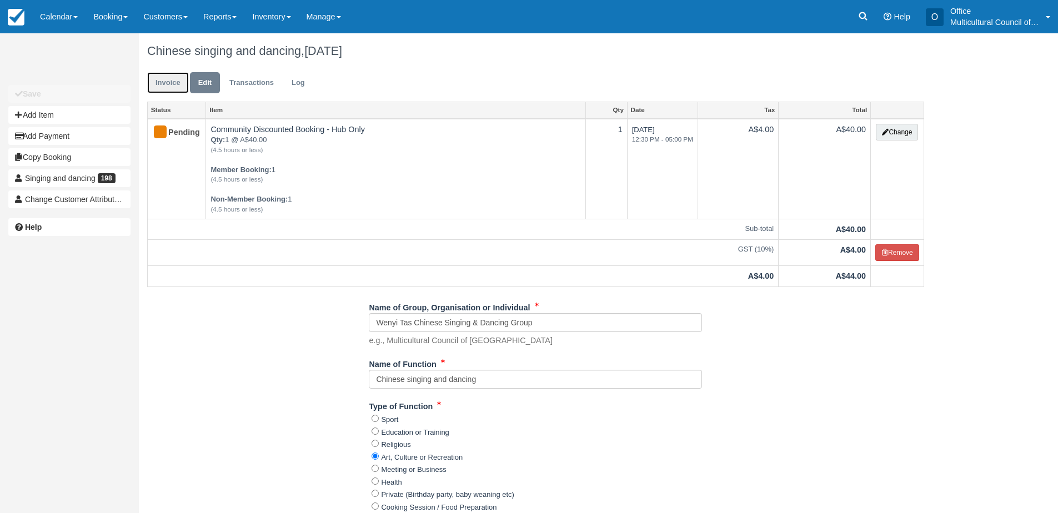
click at [164, 83] on link "Invoice" at bounding box center [168, 83] width 42 height 22
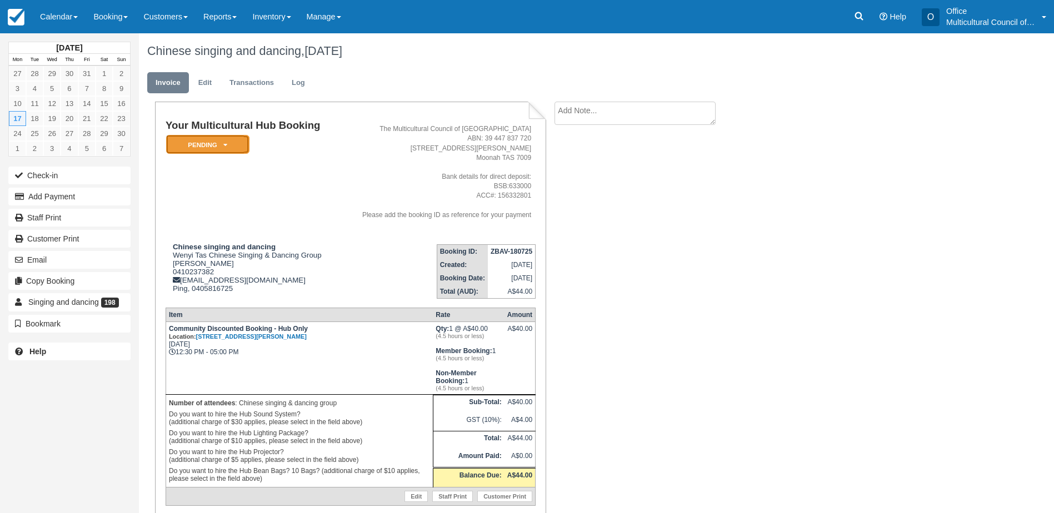
click at [211, 142] on em "Pending" at bounding box center [207, 144] width 83 height 19
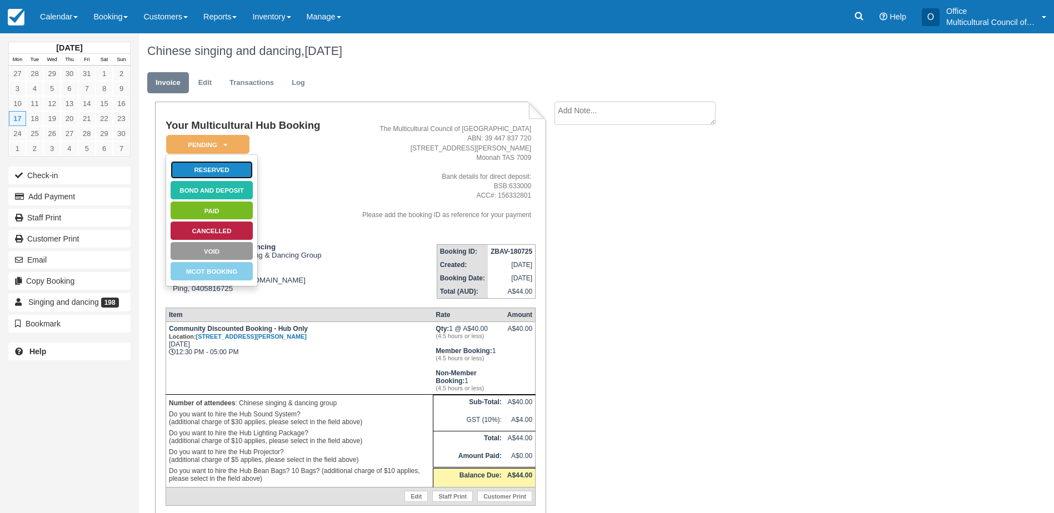
click at [217, 171] on link "Reserved" at bounding box center [211, 170] width 83 height 19
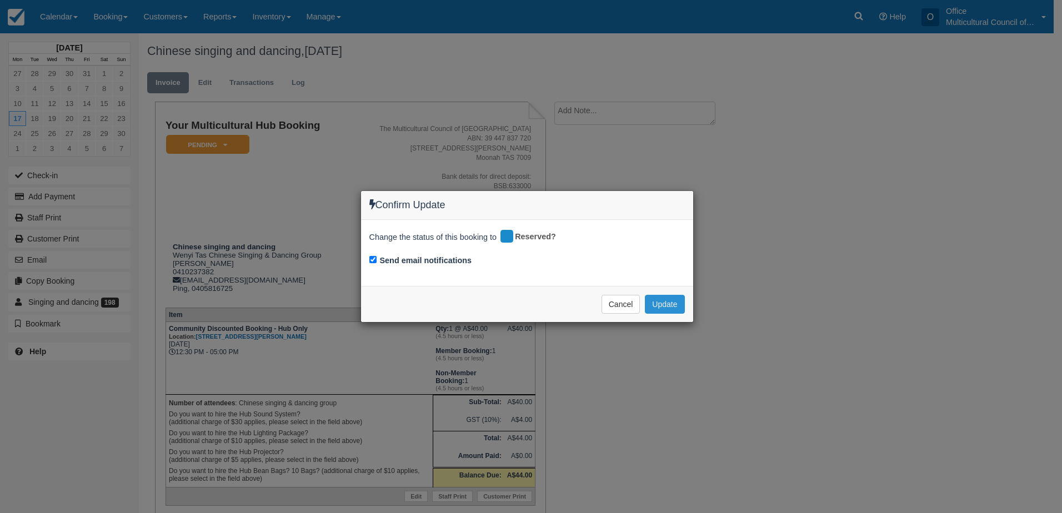
click at [663, 306] on button "Update" at bounding box center [664, 304] width 39 height 19
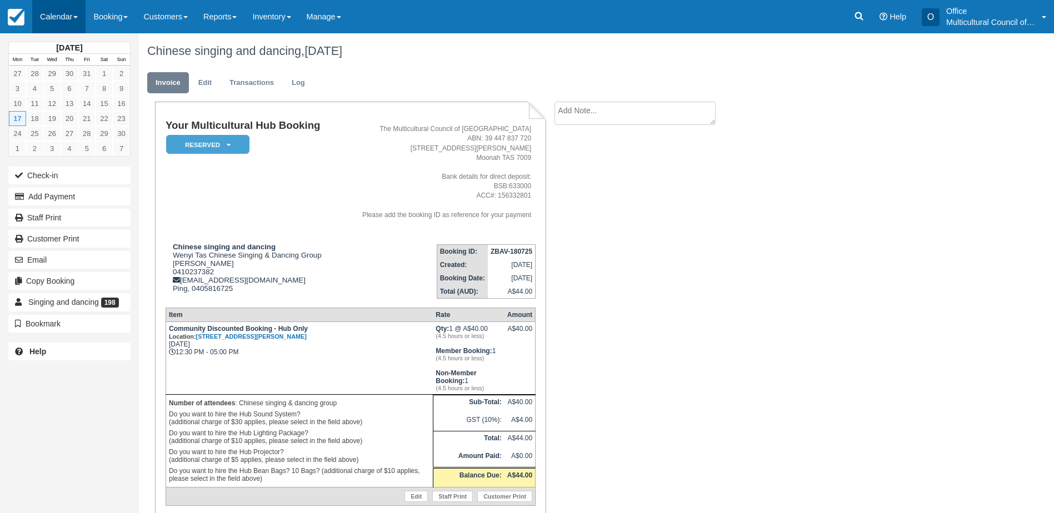
click at [53, 20] on link "Calendar" at bounding box center [58, 16] width 53 height 33
click at [66, 103] on link "Month" at bounding box center [77, 104] width 88 height 23
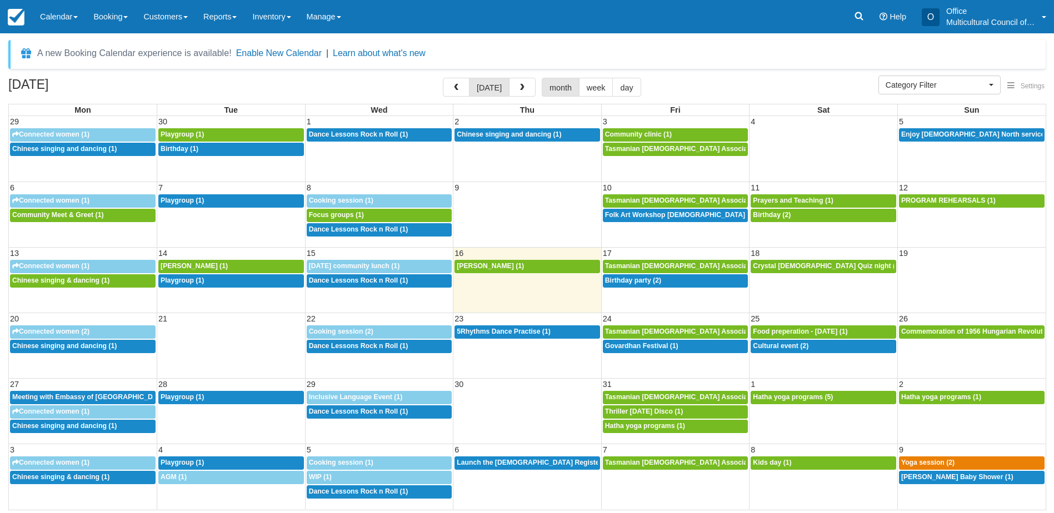
select select
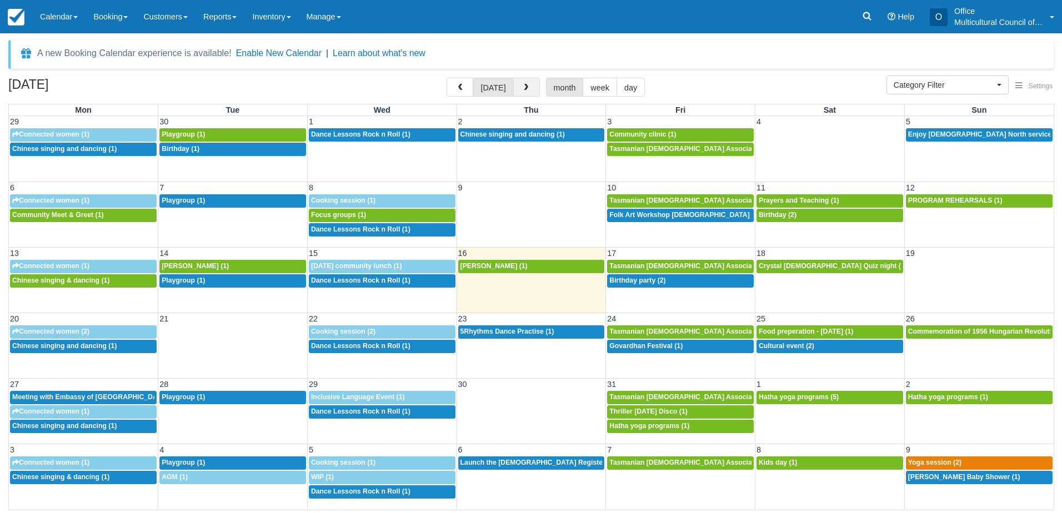
click at [524, 87] on span "button" at bounding box center [526, 88] width 8 height 8
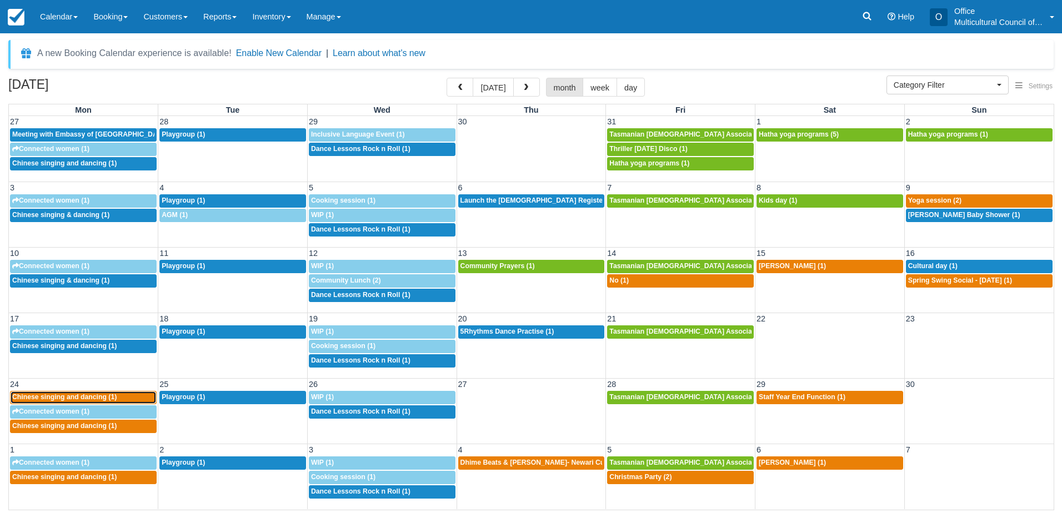
click at [79, 395] on span "Chinese singing and dancing (1)" at bounding box center [64, 397] width 104 height 8
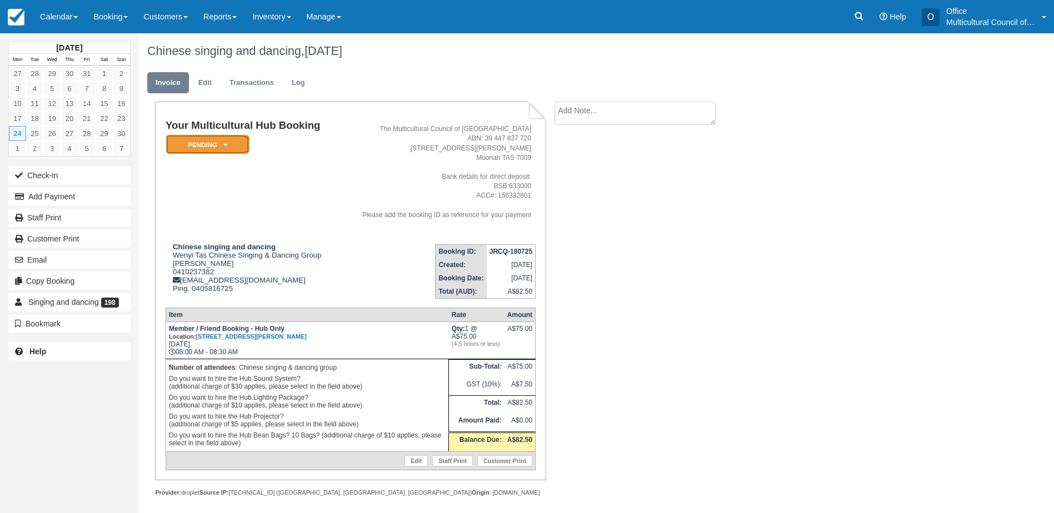
click at [238, 144] on em "Pending" at bounding box center [207, 144] width 83 height 19
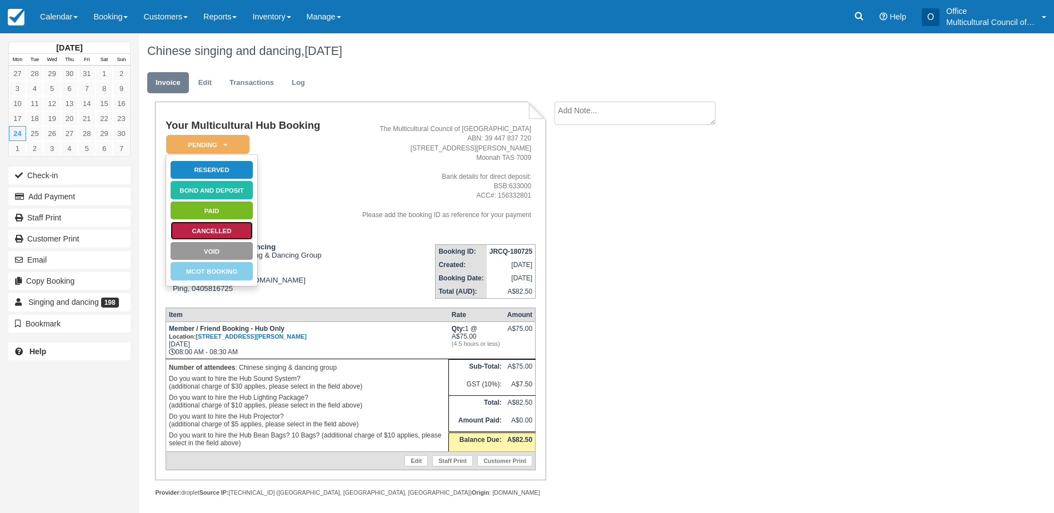
click at [210, 226] on link "Cancelled" at bounding box center [211, 230] width 83 height 19
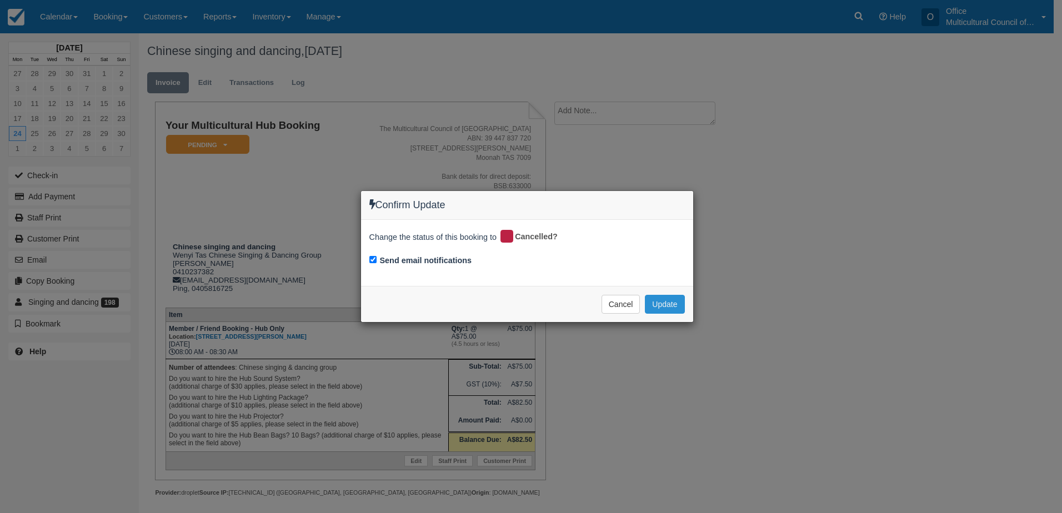
click at [673, 308] on button "Update" at bounding box center [664, 304] width 39 height 19
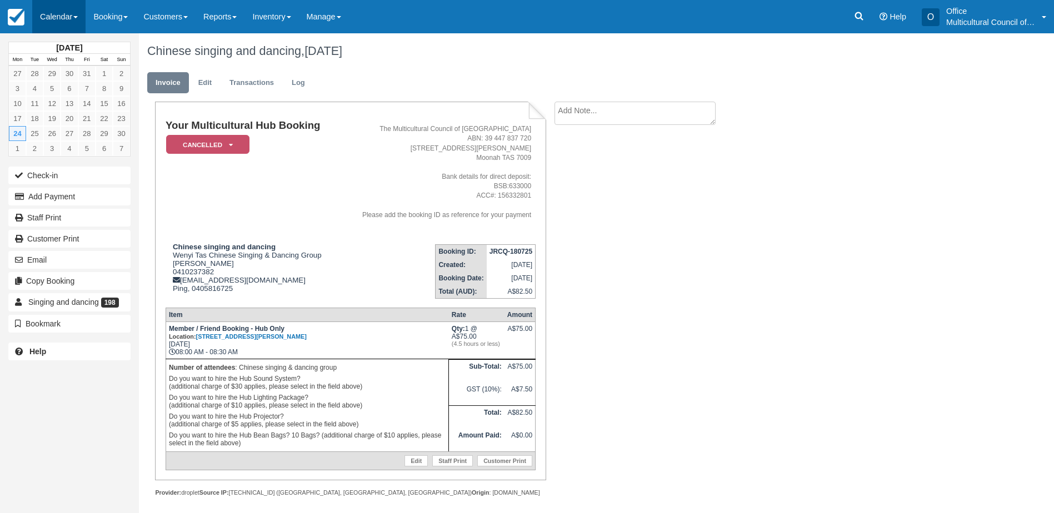
click at [64, 18] on link "Calendar" at bounding box center [58, 16] width 53 height 33
click at [64, 110] on link "Month" at bounding box center [77, 104] width 88 height 23
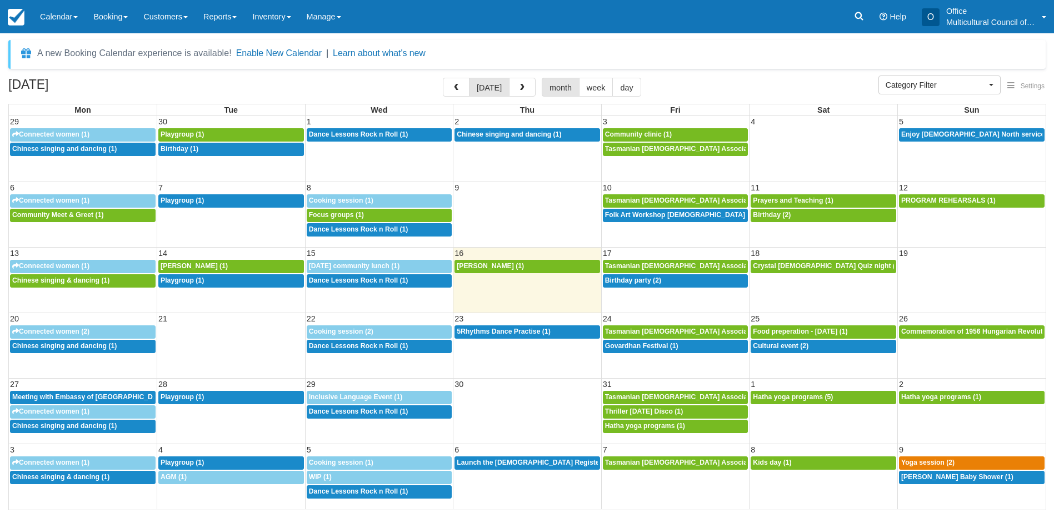
select select
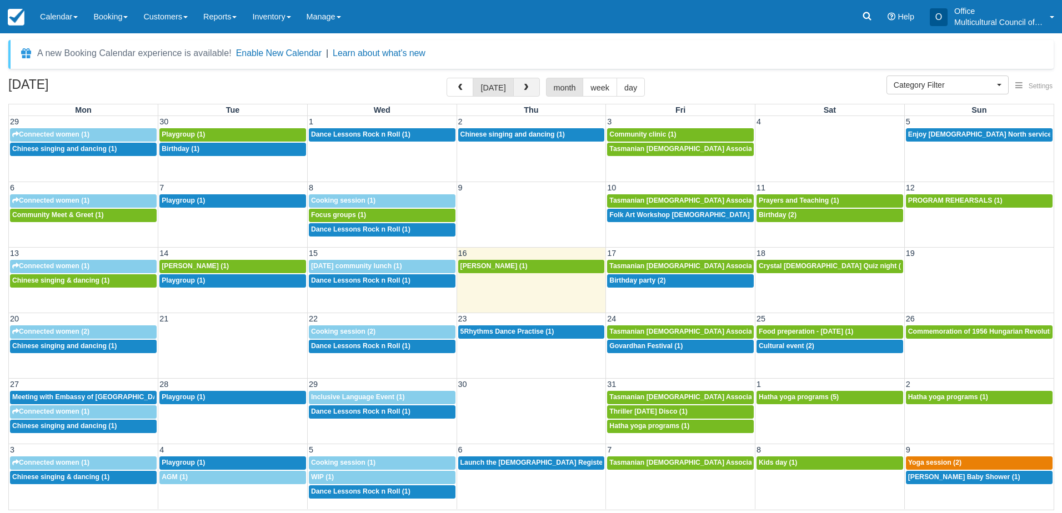
click at [530, 82] on button "button" at bounding box center [526, 87] width 27 height 19
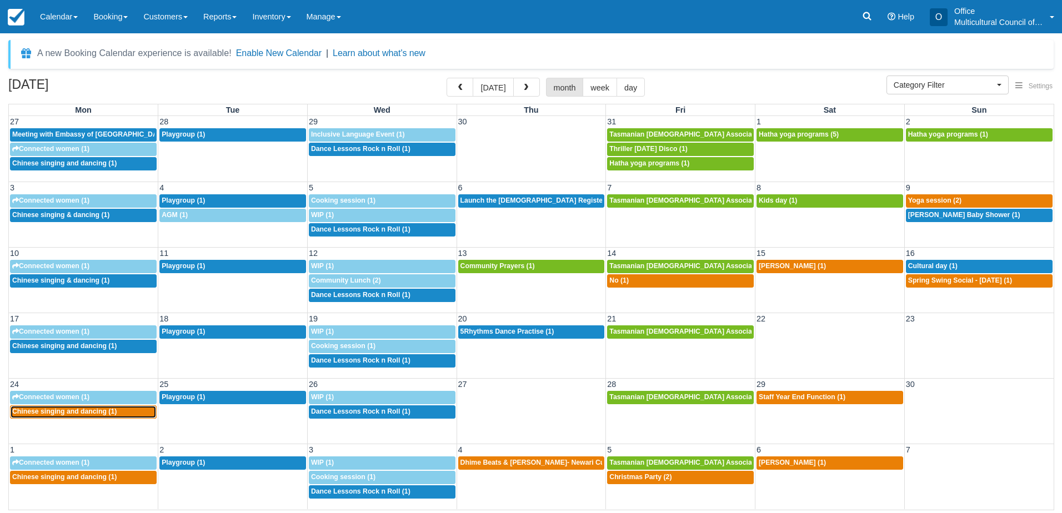
click at [104, 415] on span "Chinese singing and dancing (1)" at bounding box center [64, 412] width 104 height 8
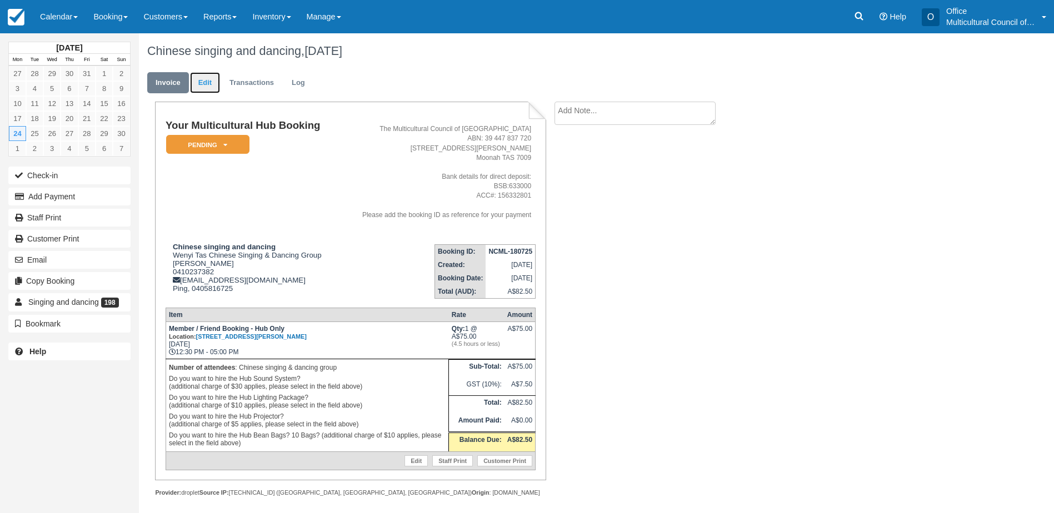
click at [208, 74] on link "Edit" at bounding box center [205, 83] width 30 height 22
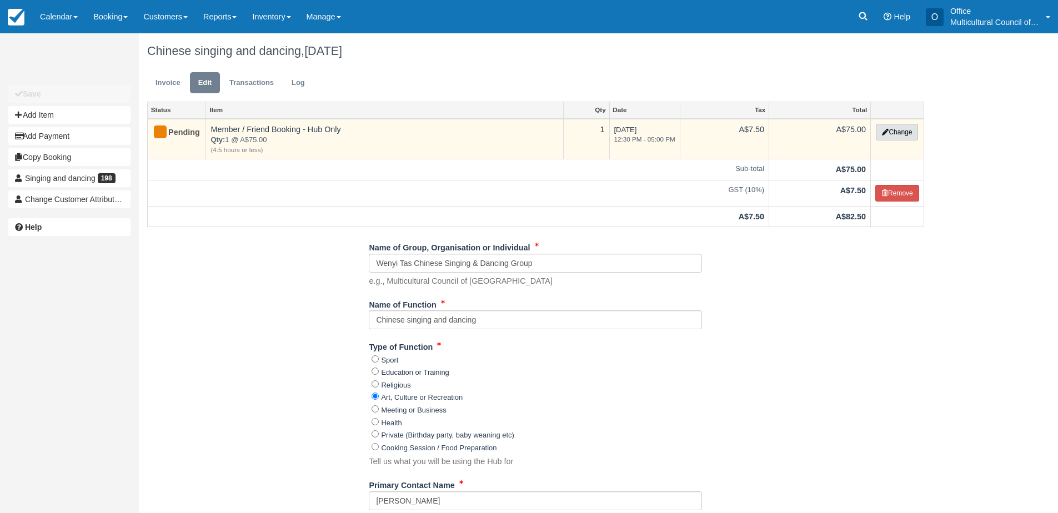
click at [884, 137] on button "Change" at bounding box center [897, 132] width 42 height 17
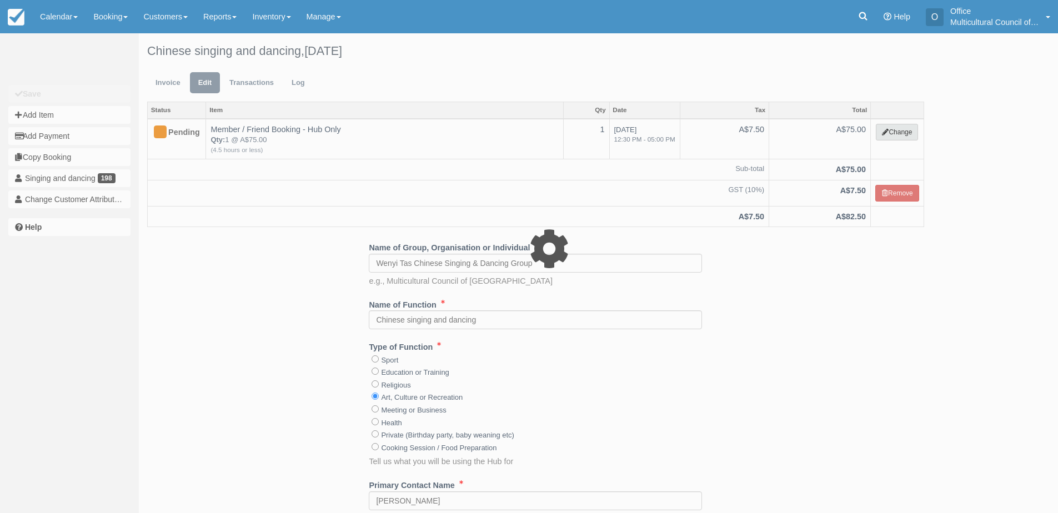
select select "2"
type input "75.00"
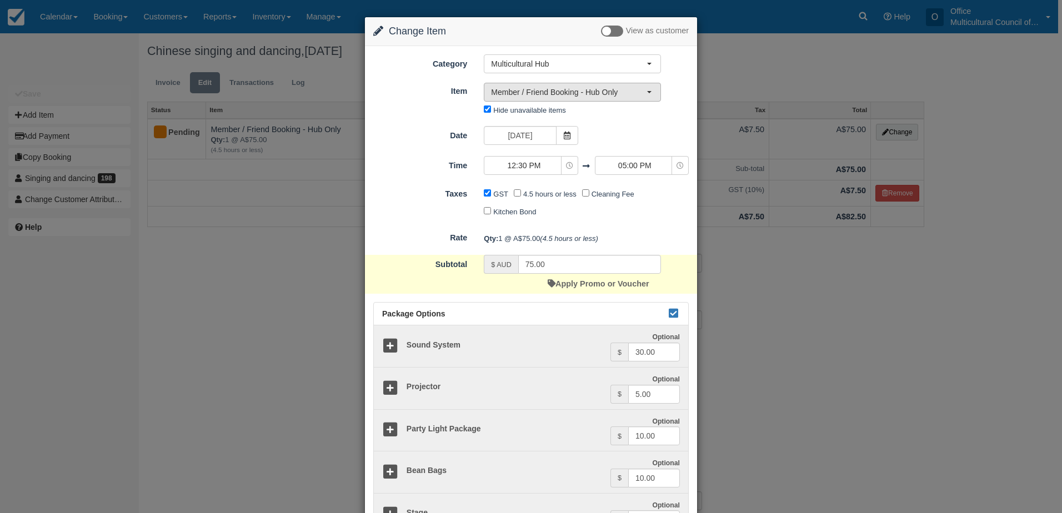
click at [592, 95] on span "Member / Friend Booking - Hub Only" at bounding box center [569, 92] width 156 height 11
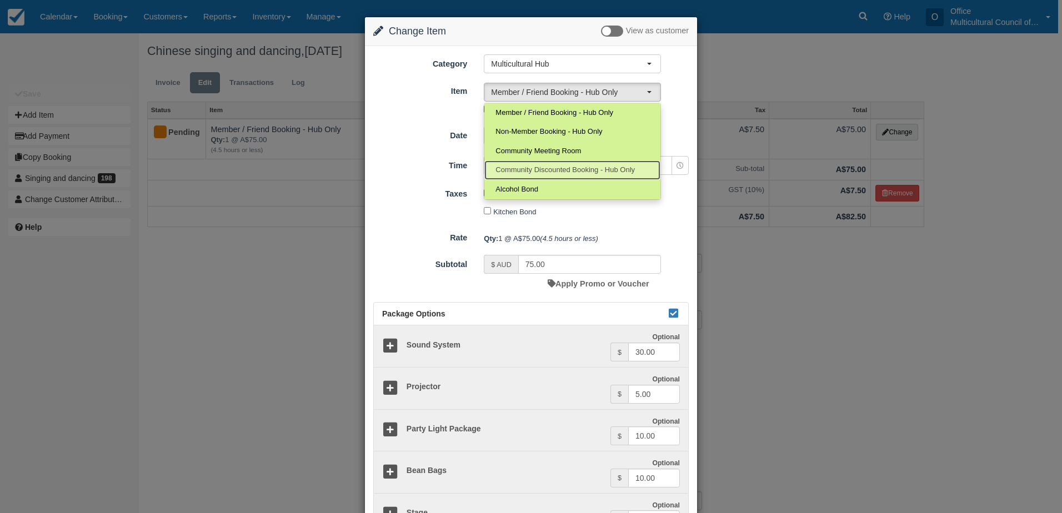
click at [558, 167] on span "Community Discounted Booking - Hub Only" at bounding box center [564, 170] width 139 height 11
select select "4"
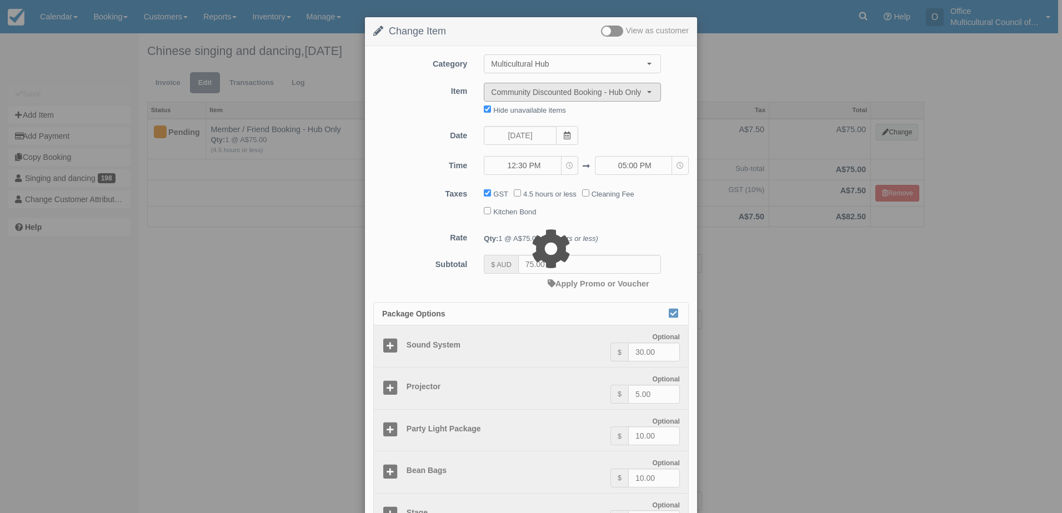
type input "40.00"
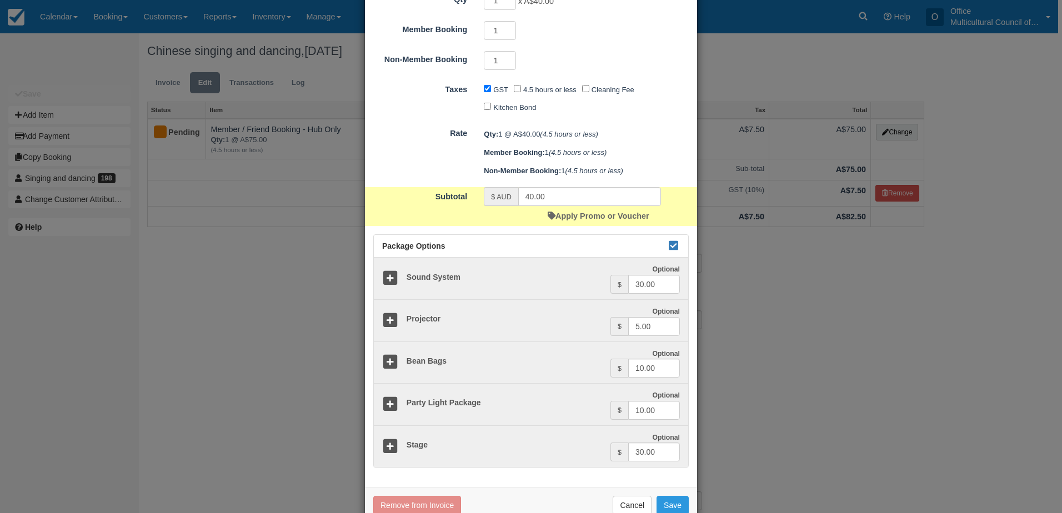
scroll to position [222, 0]
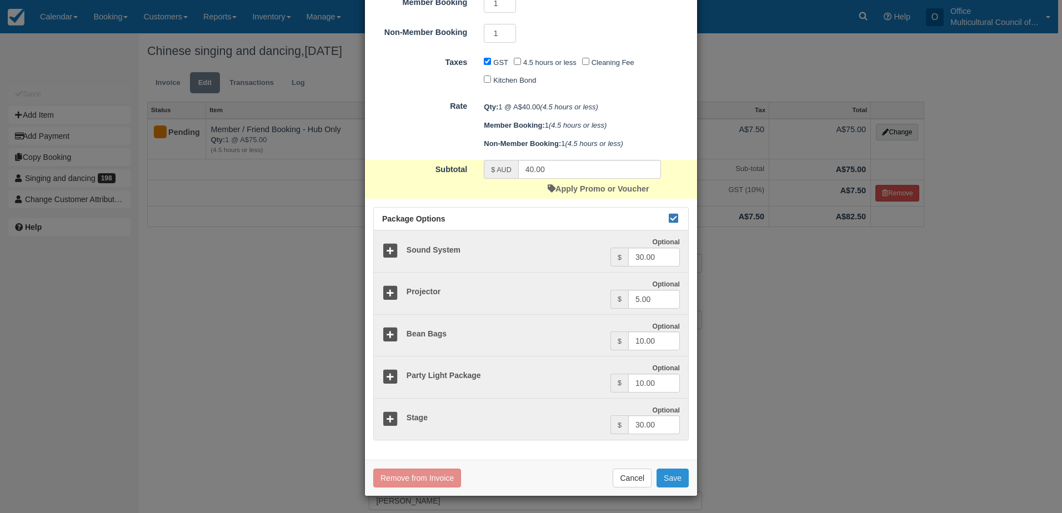
click at [665, 478] on button "Save" at bounding box center [673, 478] width 32 height 19
checkbox input "false"
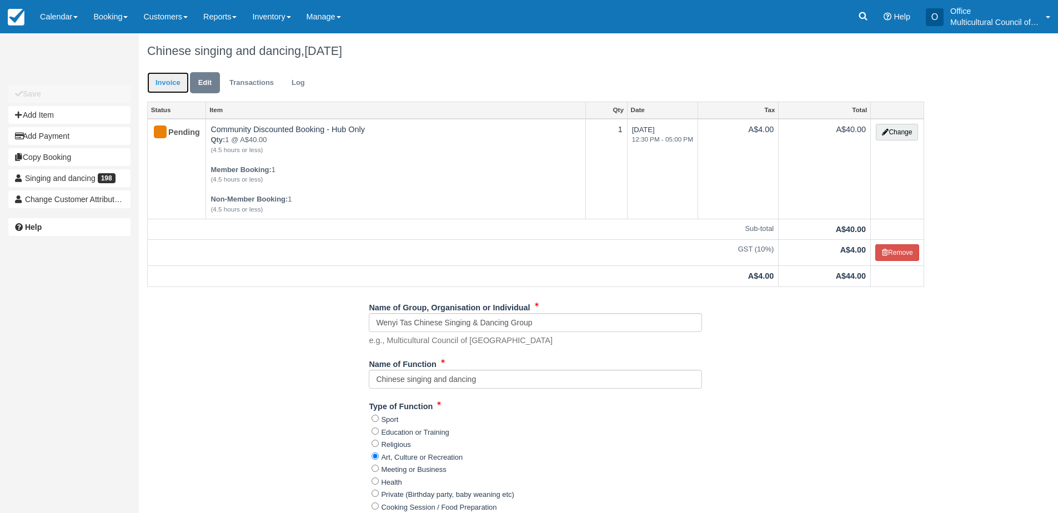
click at [162, 83] on link "Invoice" at bounding box center [168, 83] width 42 height 22
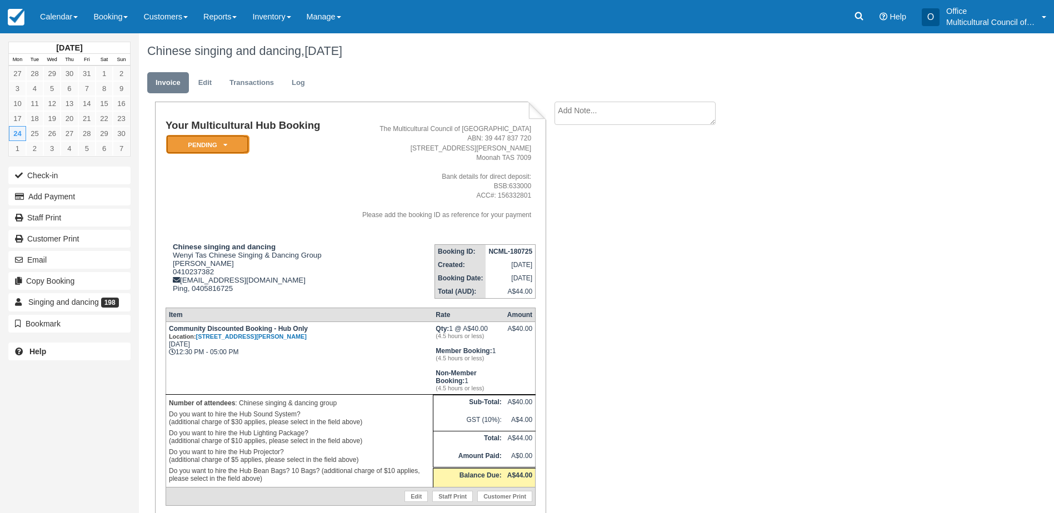
click at [213, 146] on em "Pending" at bounding box center [207, 144] width 83 height 19
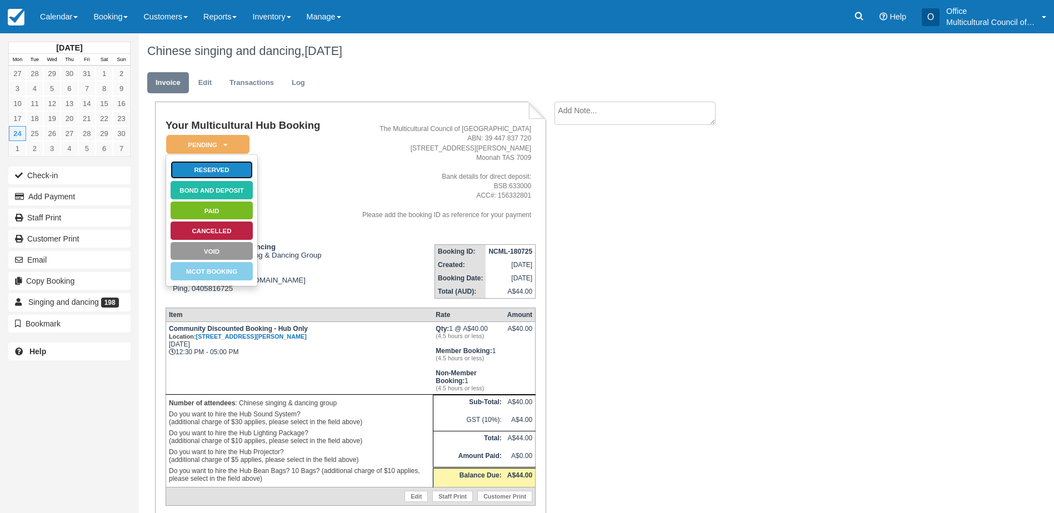
click at [222, 169] on link "Reserved" at bounding box center [211, 170] width 83 height 19
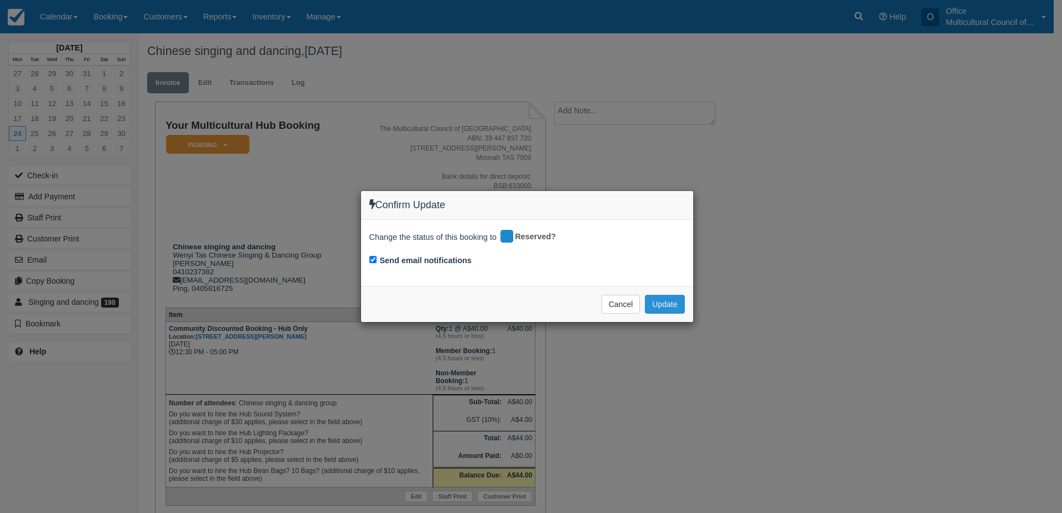
click at [655, 299] on button "Update" at bounding box center [664, 304] width 39 height 19
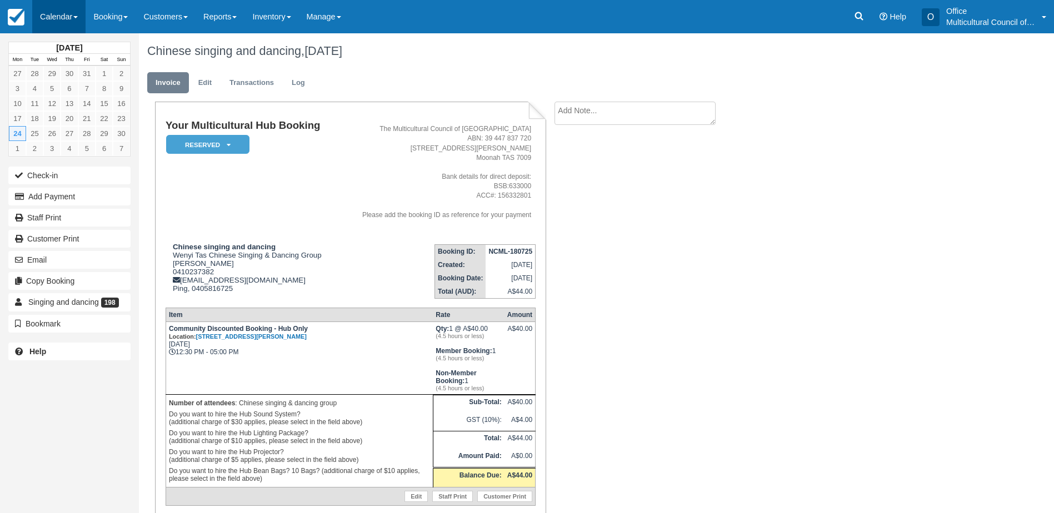
click at [59, 16] on link "Calendar" at bounding box center [58, 16] width 53 height 33
click at [67, 108] on link "Month" at bounding box center [77, 104] width 88 height 23
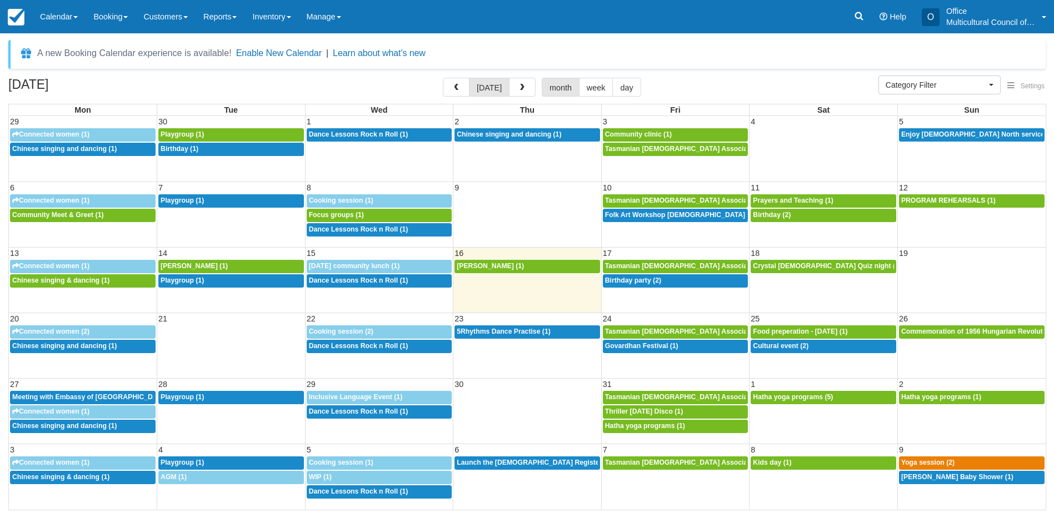
select select
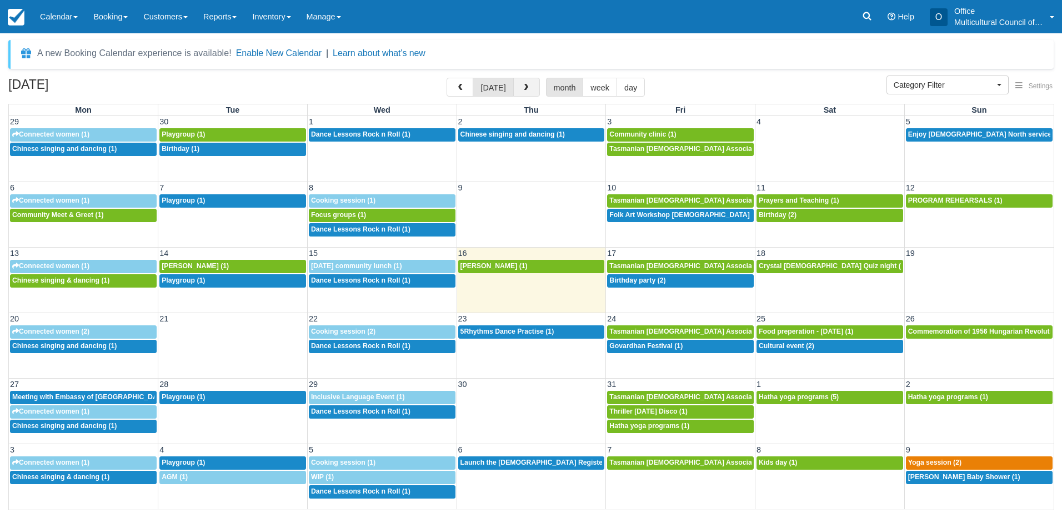
click at [528, 84] on button "button" at bounding box center [526, 87] width 27 height 19
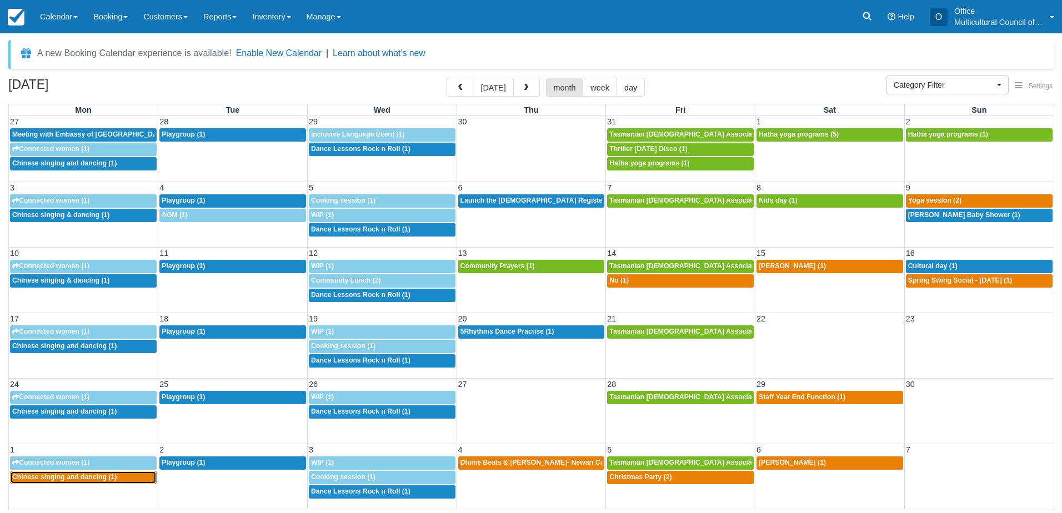
click at [53, 479] on span "Chinese singing and dancing (1)" at bounding box center [64, 477] width 104 height 8
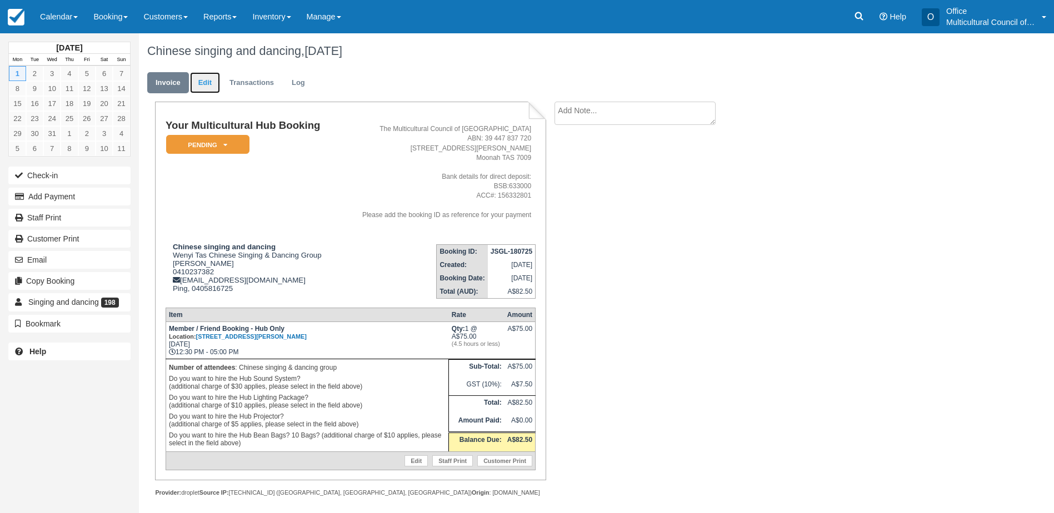
click at [207, 78] on link "Edit" at bounding box center [205, 83] width 30 height 22
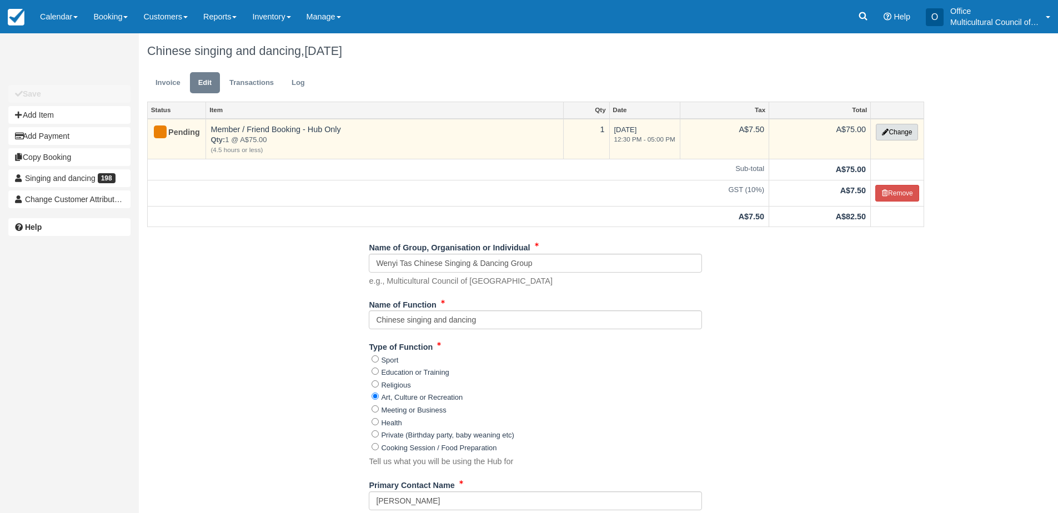
click at [882, 129] on icon "button" at bounding box center [885, 132] width 7 height 7
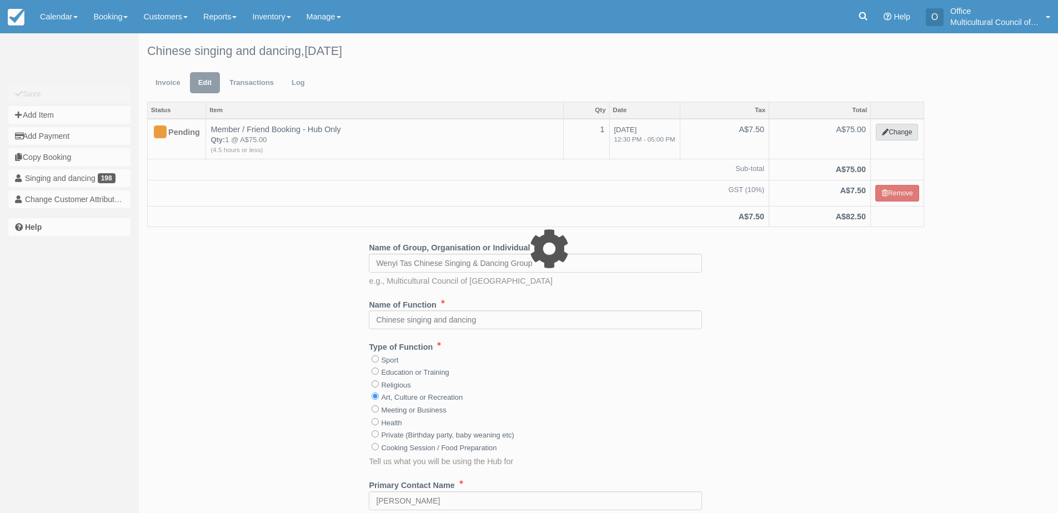
select select "2"
type input "75.00"
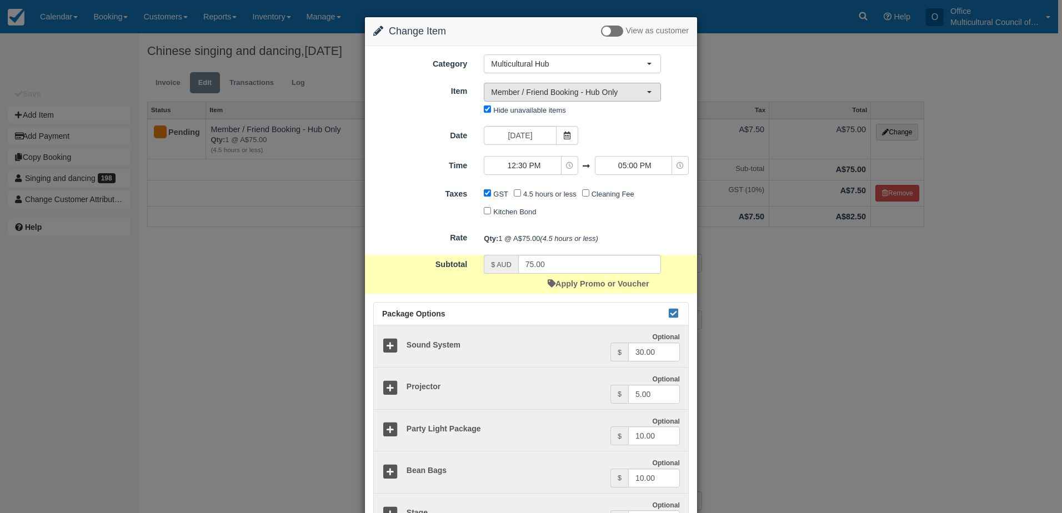
click at [555, 88] on span "Member / Friend Booking - Hub Only" at bounding box center [569, 92] width 156 height 11
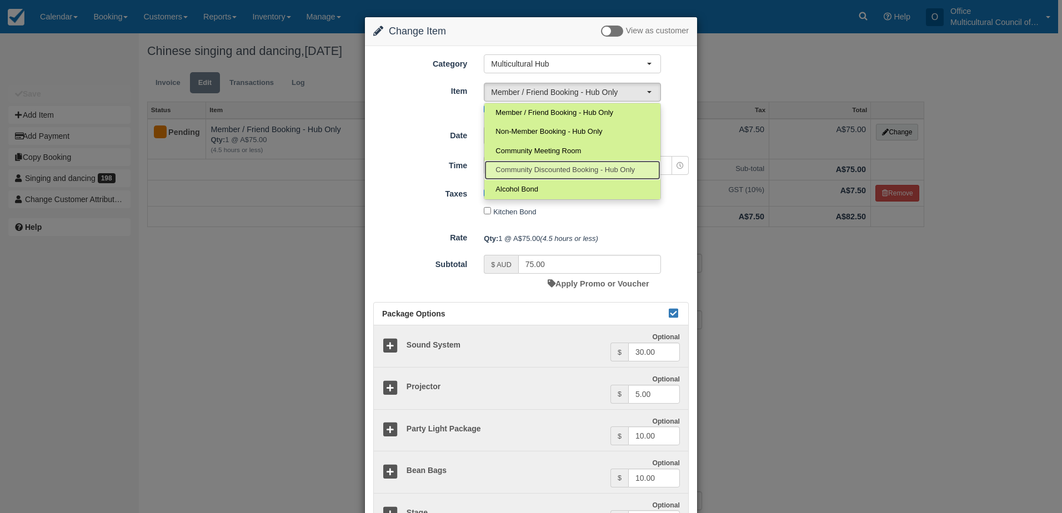
click at [559, 172] on span "Community Discounted Booking - Hub Only" at bounding box center [564, 170] width 139 height 11
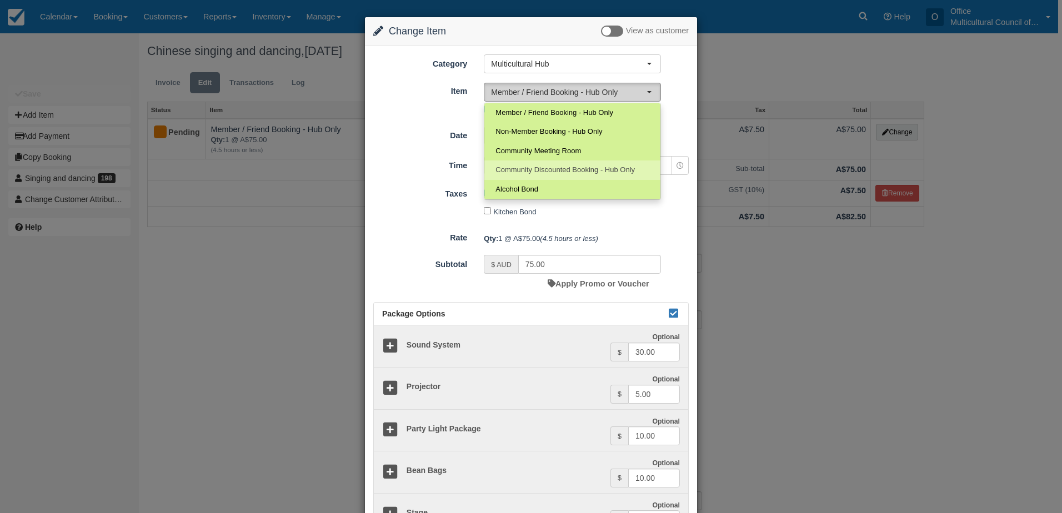
select select "4"
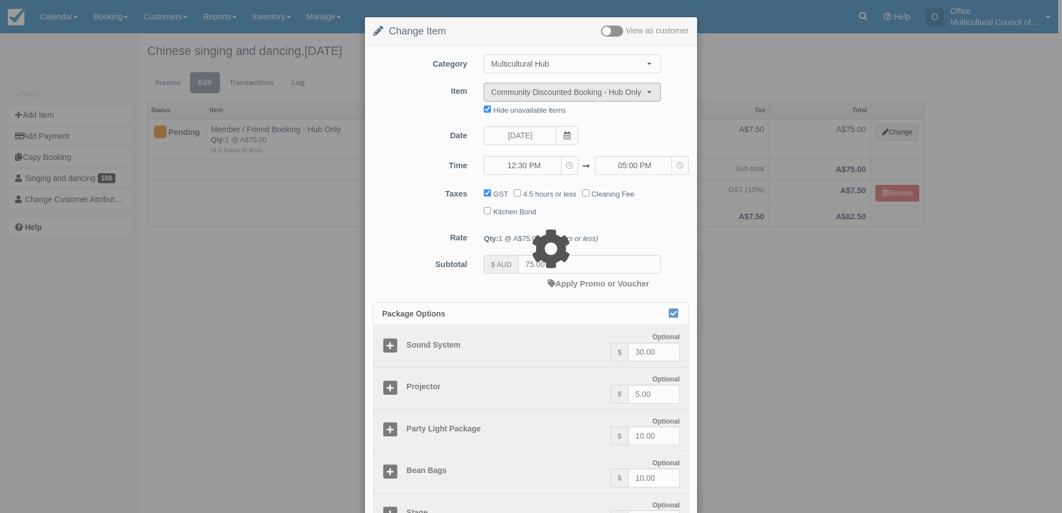
type input "40.00"
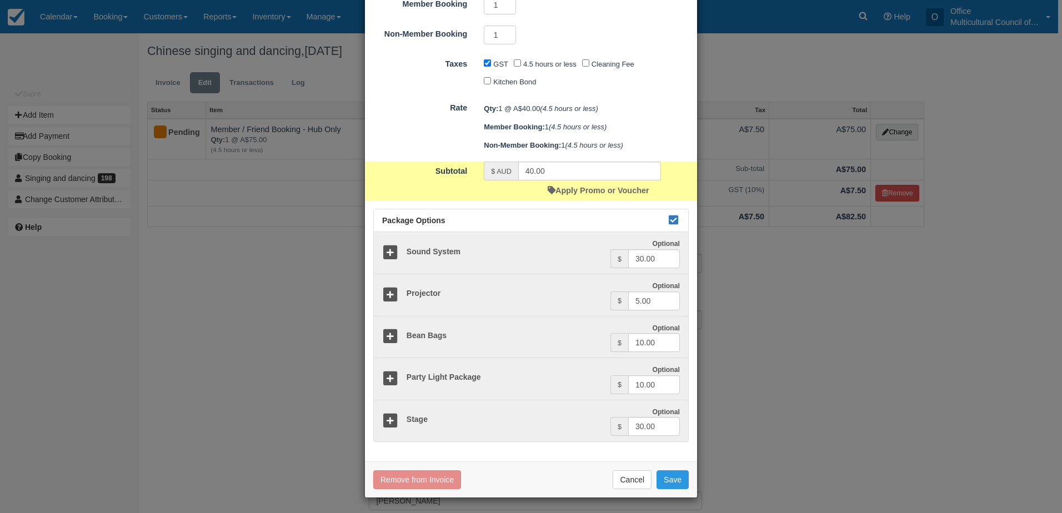
scroll to position [222, 0]
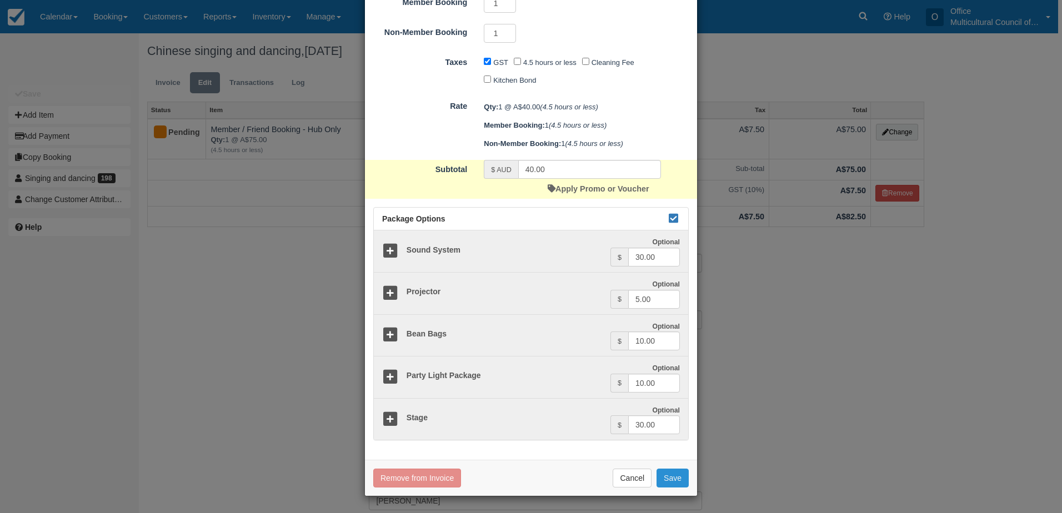
click at [667, 476] on button "Save" at bounding box center [673, 478] width 32 height 19
checkbox input "false"
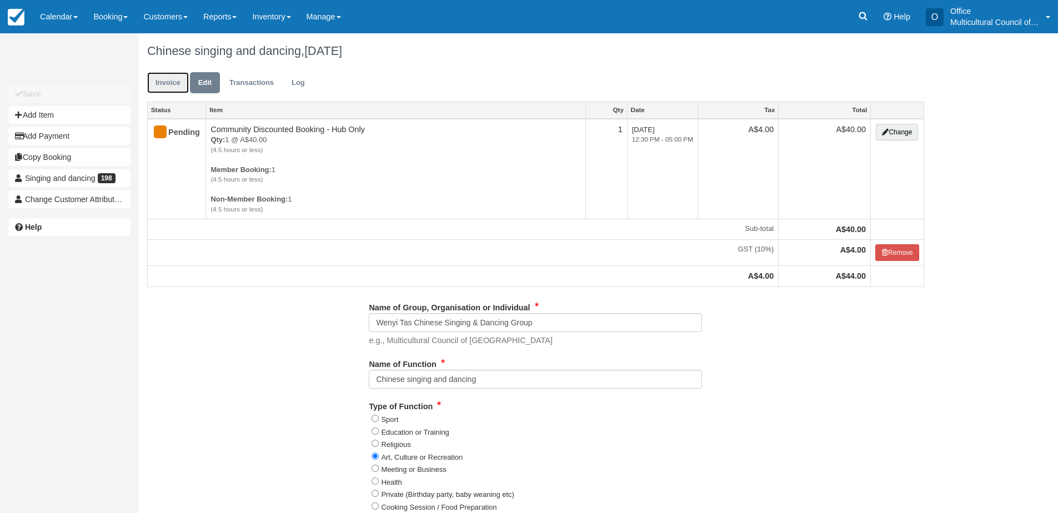
click at [163, 86] on link "Invoice" at bounding box center [168, 83] width 42 height 22
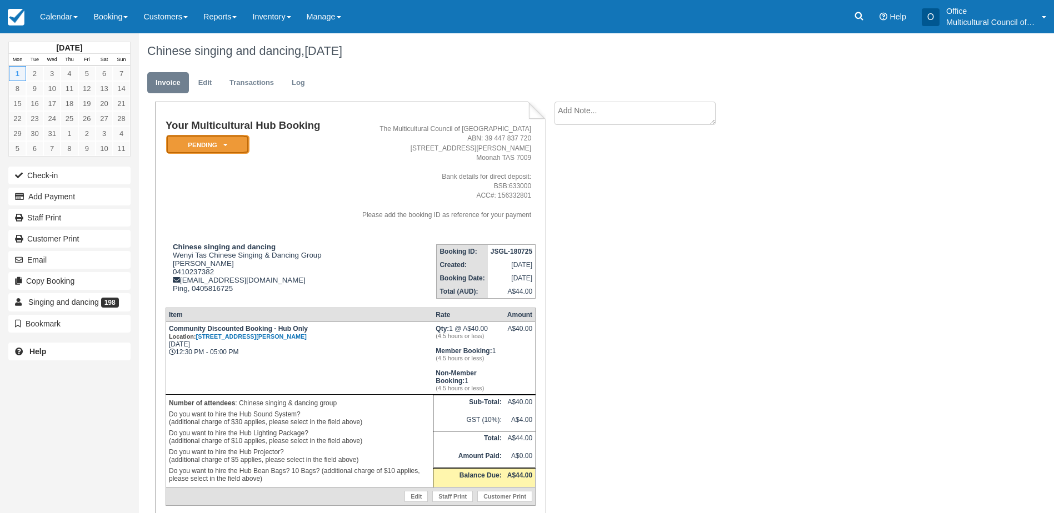
click at [184, 147] on em "Pending" at bounding box center [207, 144] width 83 height 19
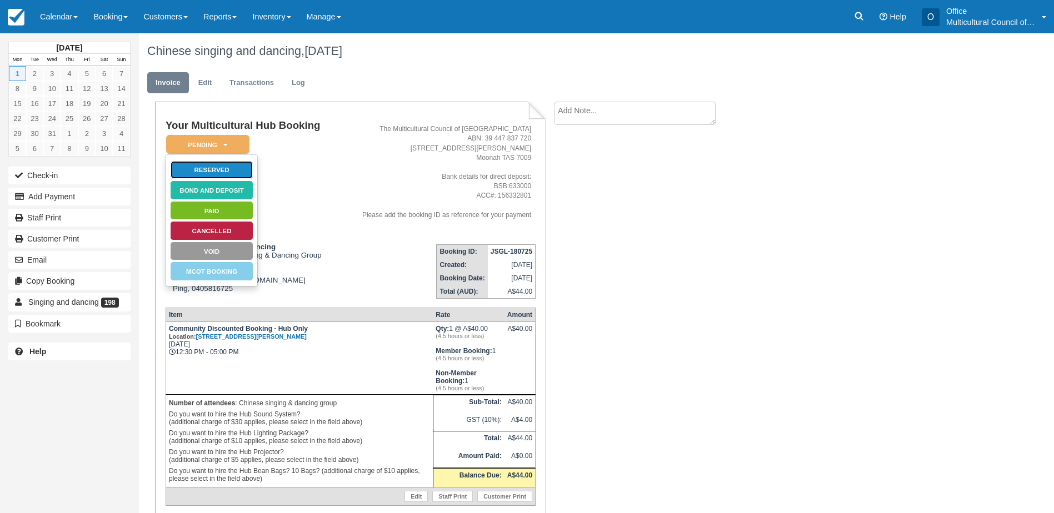
click at [221, 172] on link "Reserved" at bounding box center [211, 170] width 83 height 19
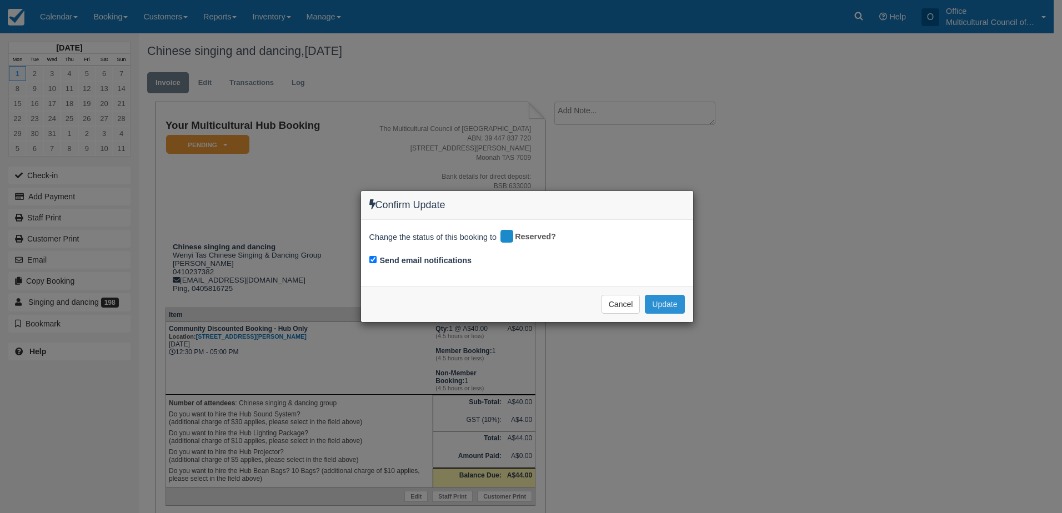
drag, startPoint x: 655, startPoint y: 309, endPoint x: 650, endPoint y: 317, distance: 9.0
click at [655, 310] on button "Update" at bounding box center [664, 304] width 39 height 19
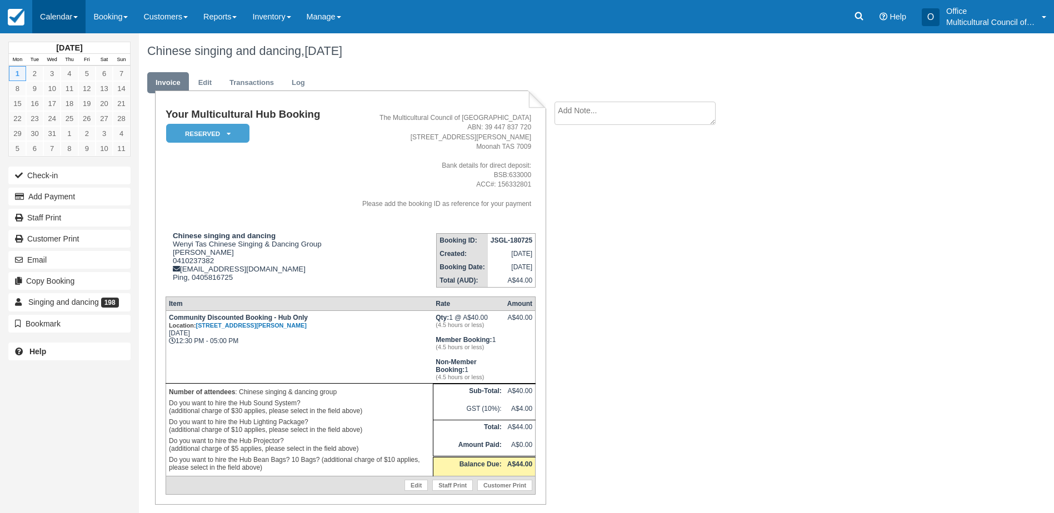
click at [63, 16] on link "Calendar" at bounding box center [58, 16] width 53 height 33
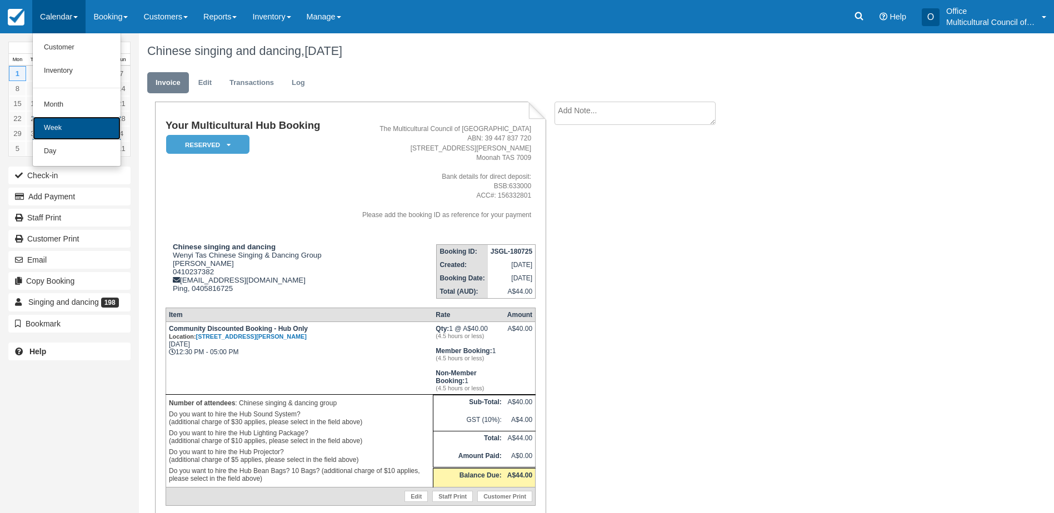
click at [73, 117] on link "Week" at bounding box center [77, 128] width 88 height 23
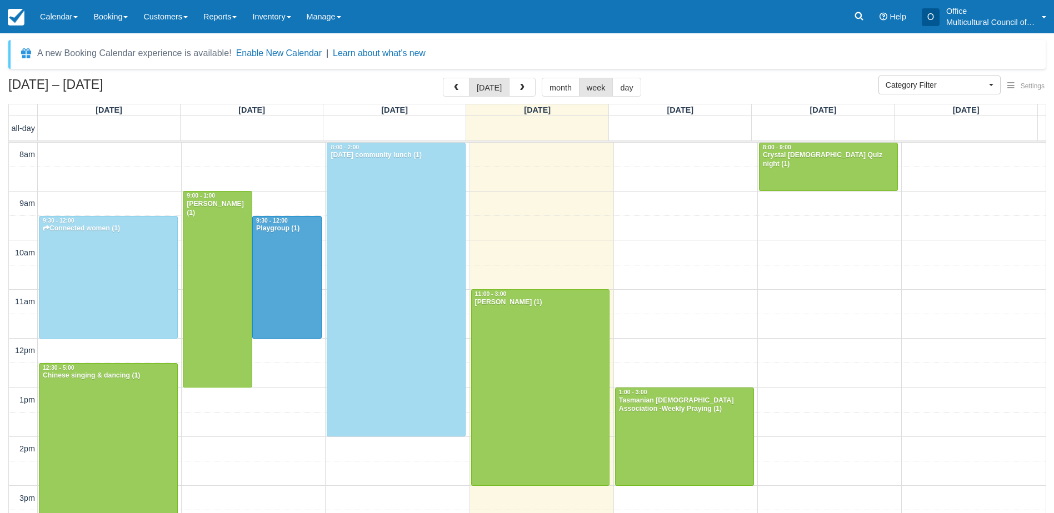
select select
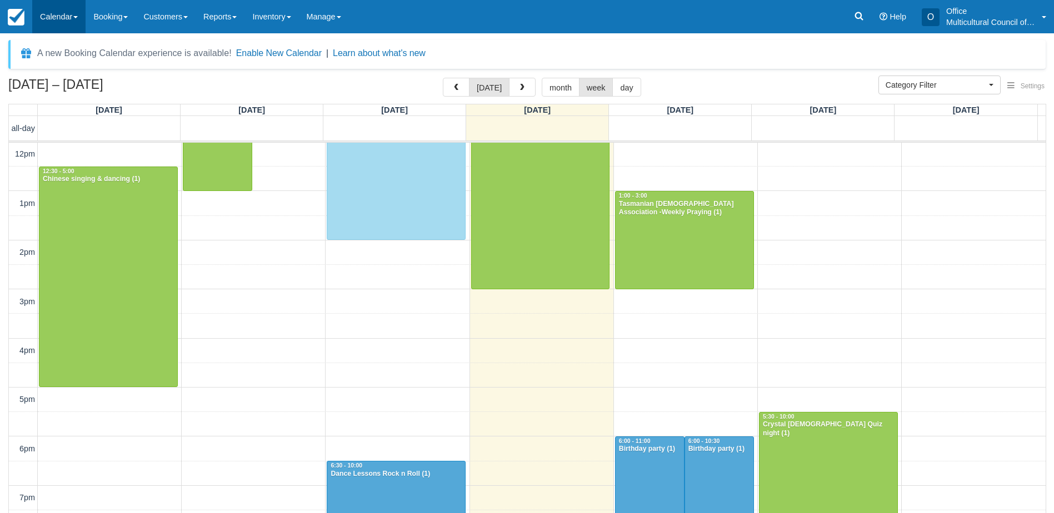
click at [54, 18] on link "Calendar" at bounding box center [58, 16] width 53 height 33
click at [74, 98] on link "Month" at bounding box center [77, 104] width 88 height 23
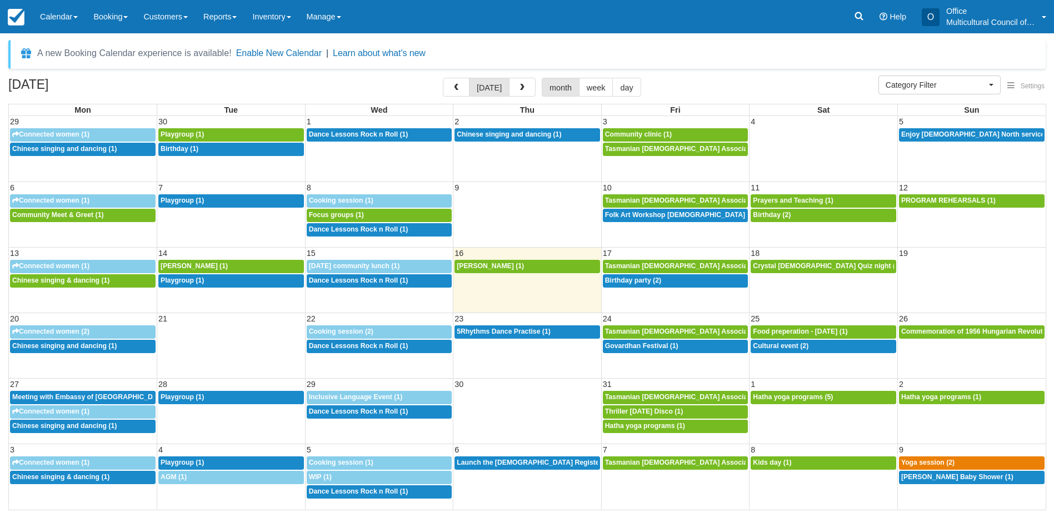
select select
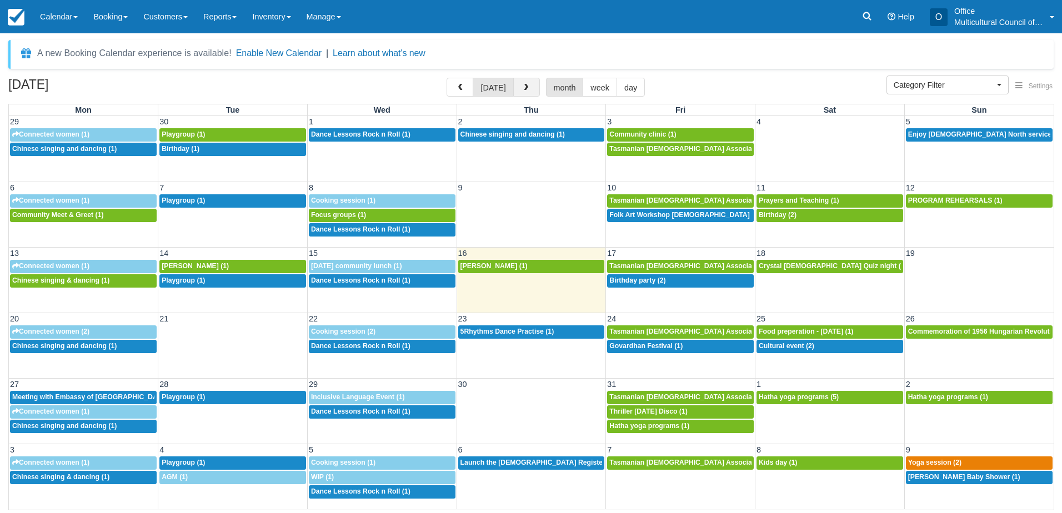
click at [518, 85] on button "button" at bounding box center [526, 87] width 27 height 19
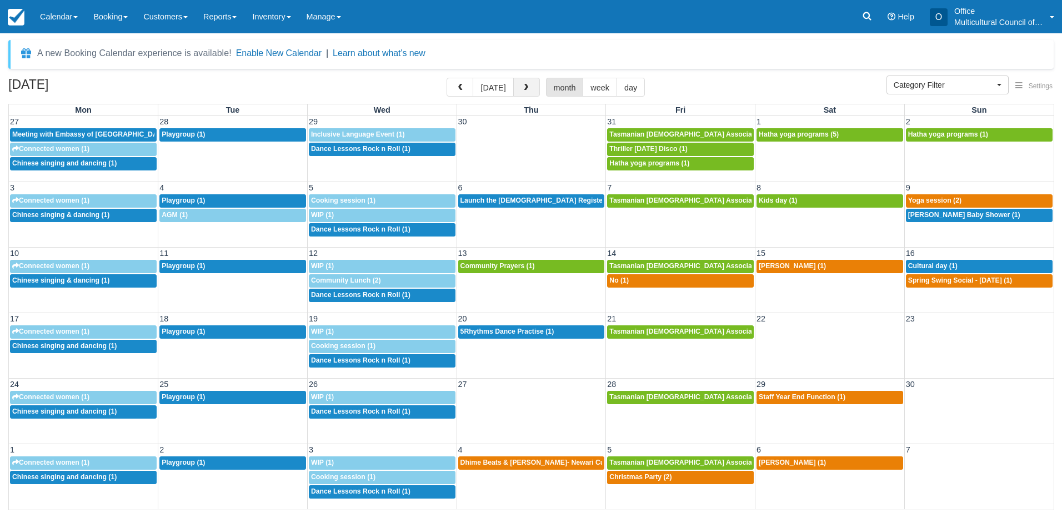
click at [522, 86] on span "button" at bounding box center [526, 88] width 8 height 8
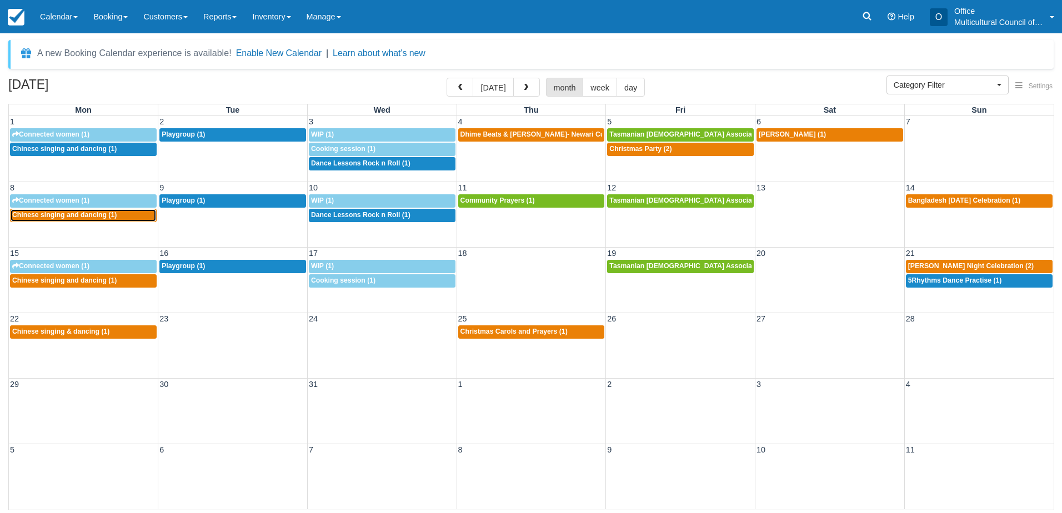
click at [95, 218] on span "Chinese singing and dancing (1)" at bounding box center [64, 215] width 104 height 8
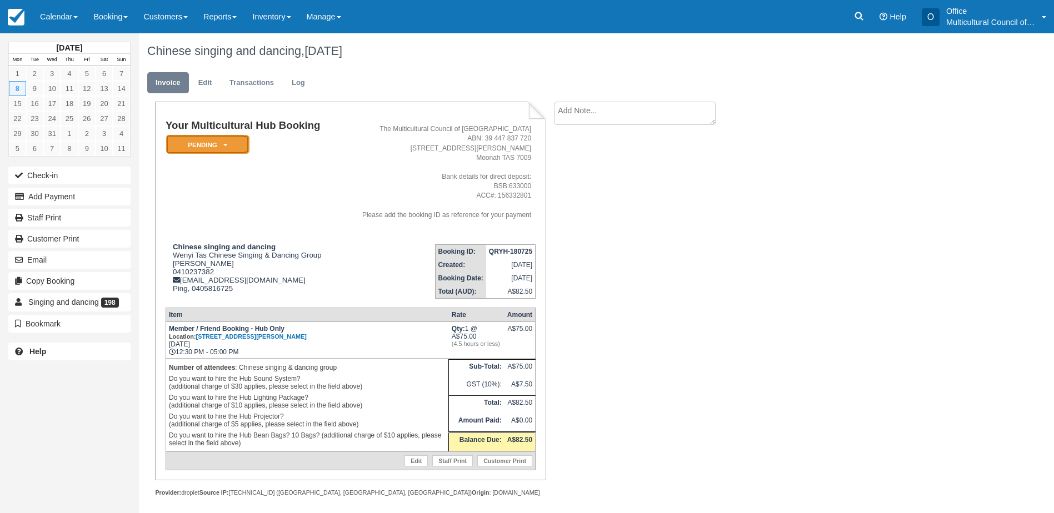
click at [230, 146] on em "Pending" at bounding box center [207, 144] width 83 height 19
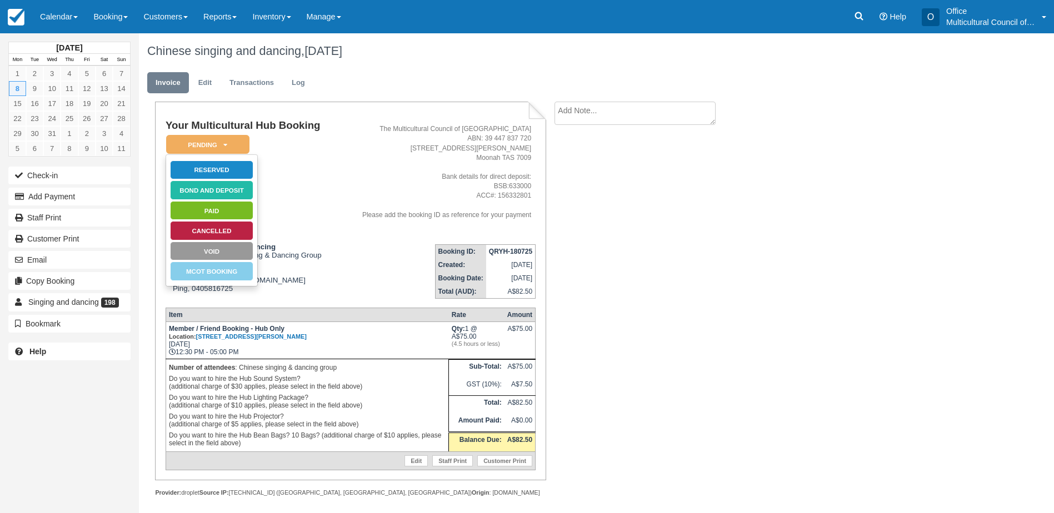
click at [333, 168] on td "Your Multicultural Hub Booking Pending   Reserved Bond and deposit Paid Cancell…" at bounding box center [252, 177] width 173 height 115
click at [197, 72] on link "Edit" at bounding box center [205, 83] width 30 height 22
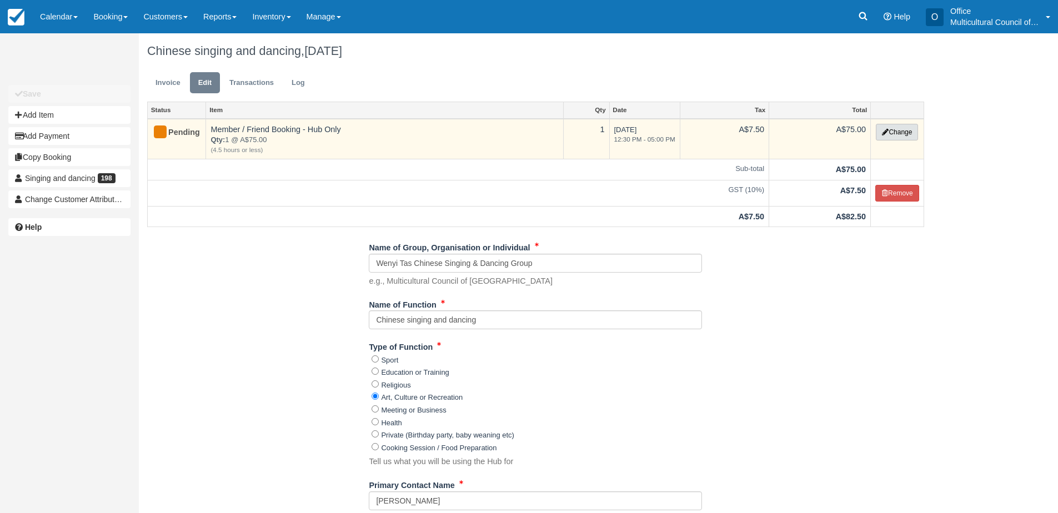
click at [883, 137] on button "Change" at bounding box center [897, 132] width 42 height 17
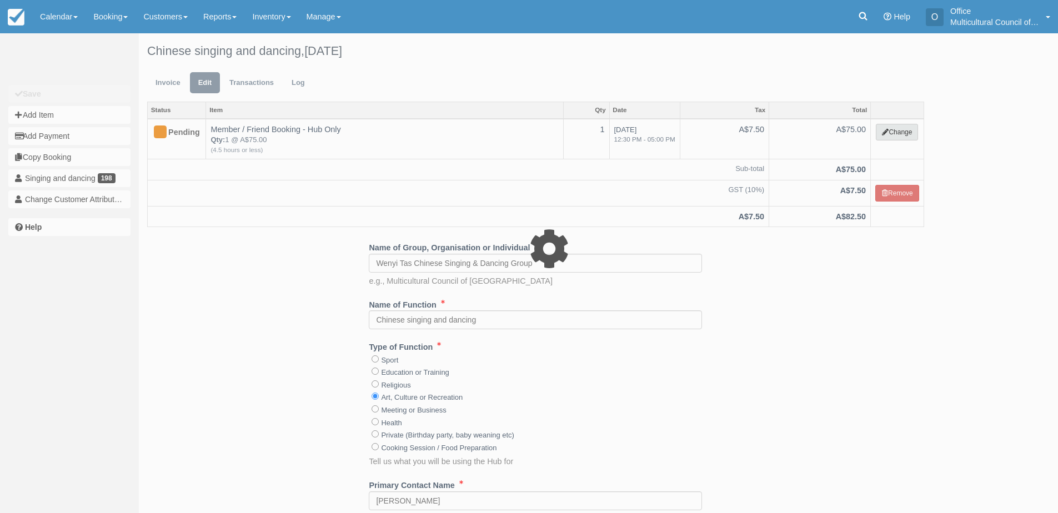
select select "2"
type input "75.00"
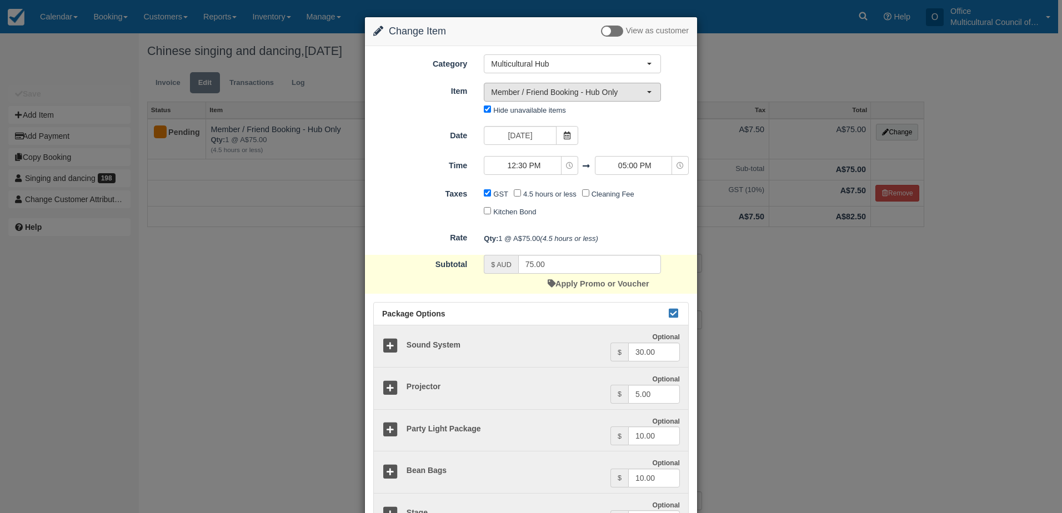
click at [637, 93] on span "Member / Friend Booking - Hub Only" at bounding box center [569, 92] width 156 height 11
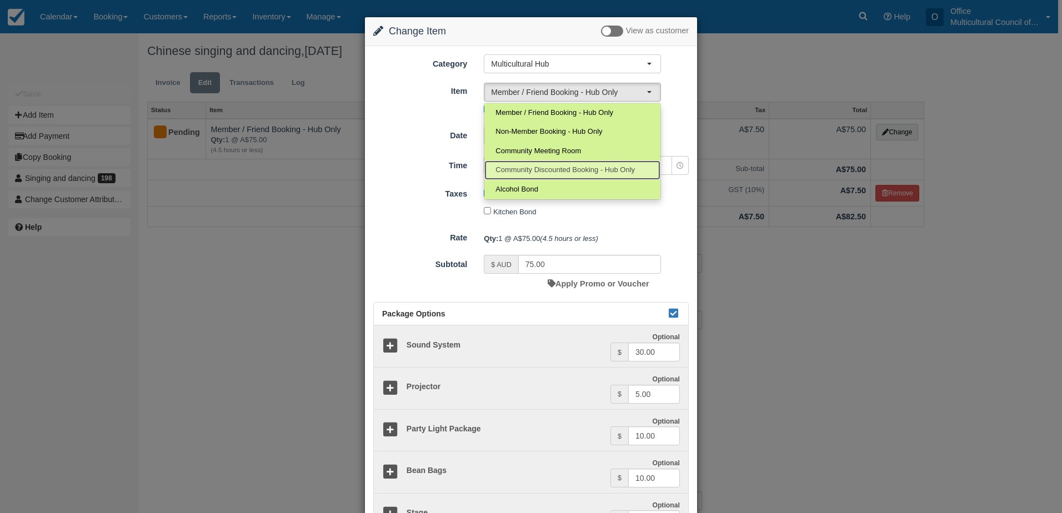
click at [601, 166] on span "Community Discounted Booking - Hub Only" at bounding box center [564, 170] width 139 height 11
select select "4"
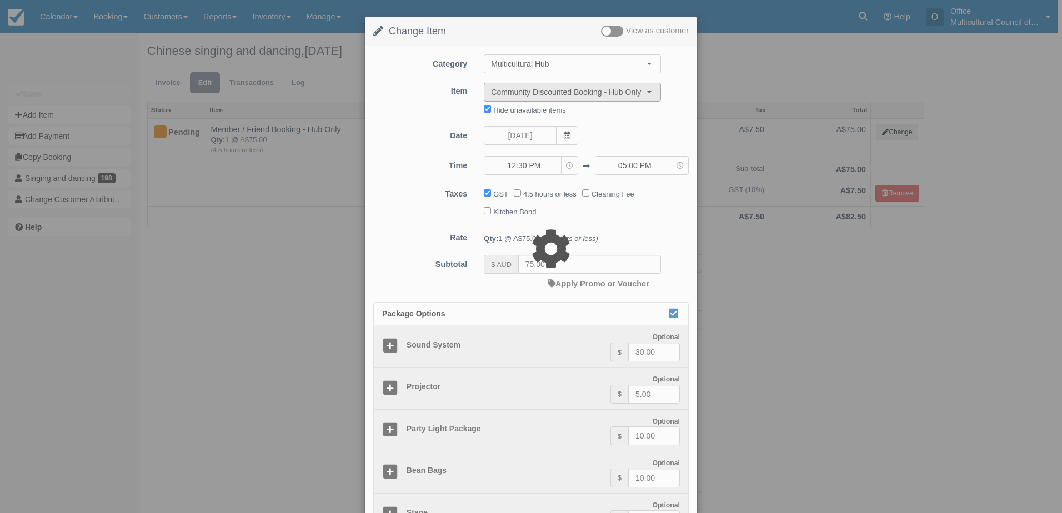
type input "40.00"
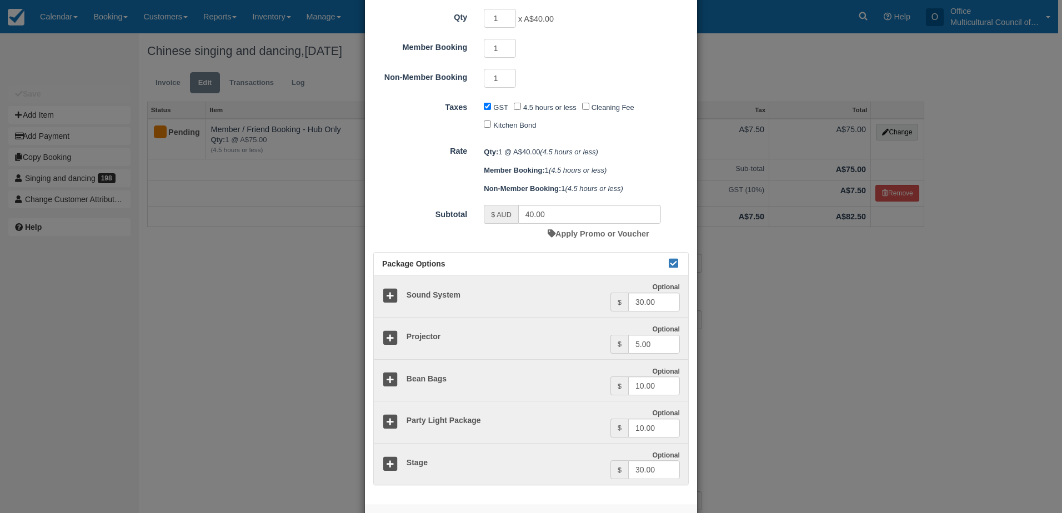
scroll to position [222, 0]
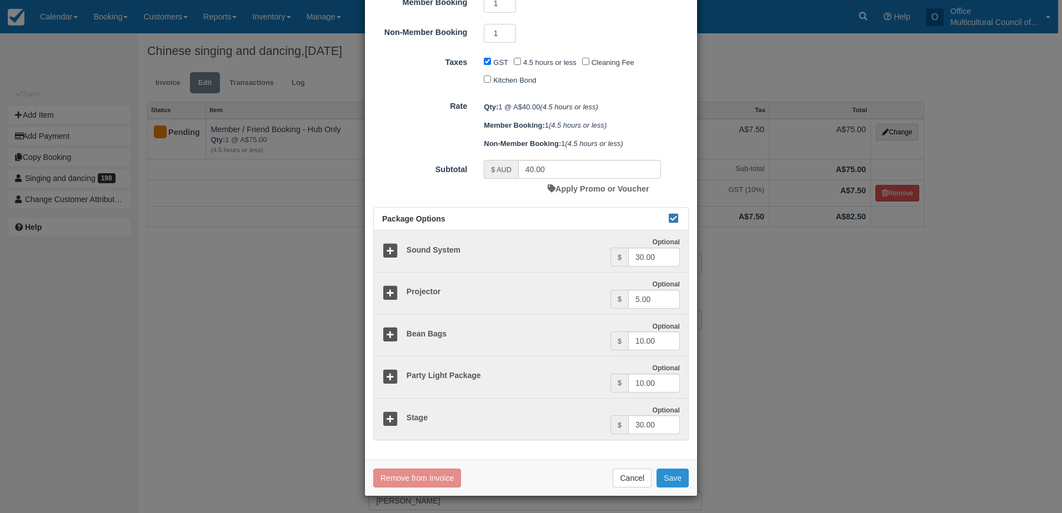
click at [663, 477] on button "Save" at bounding box center [673, 478] width 32 height 19
checkbox input "false"
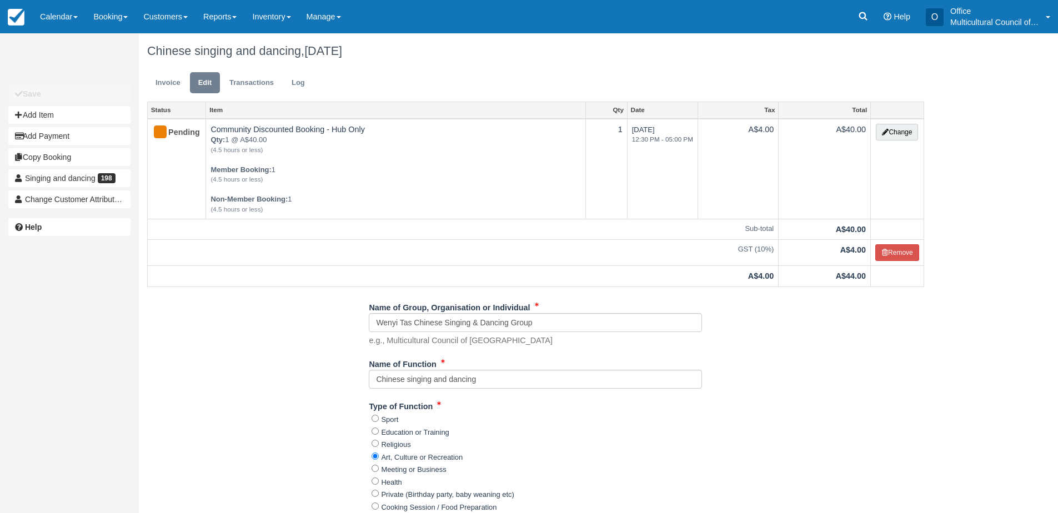
click at [164, 86] on link "Invoice" at bounding box center [168, 83] width 42 height 22
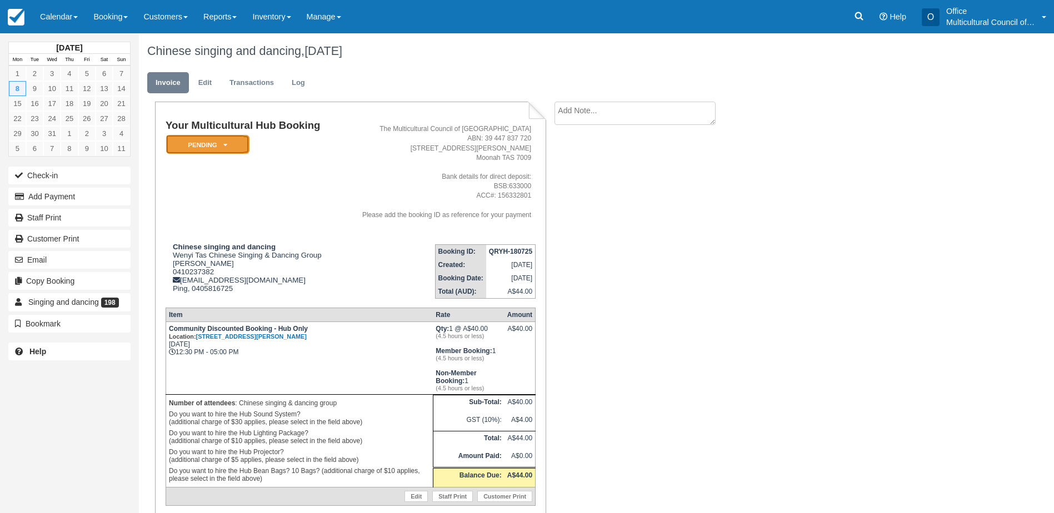
click at [208, 142] on em "Pending" at bounding box center [207, 144] width 83 height 19
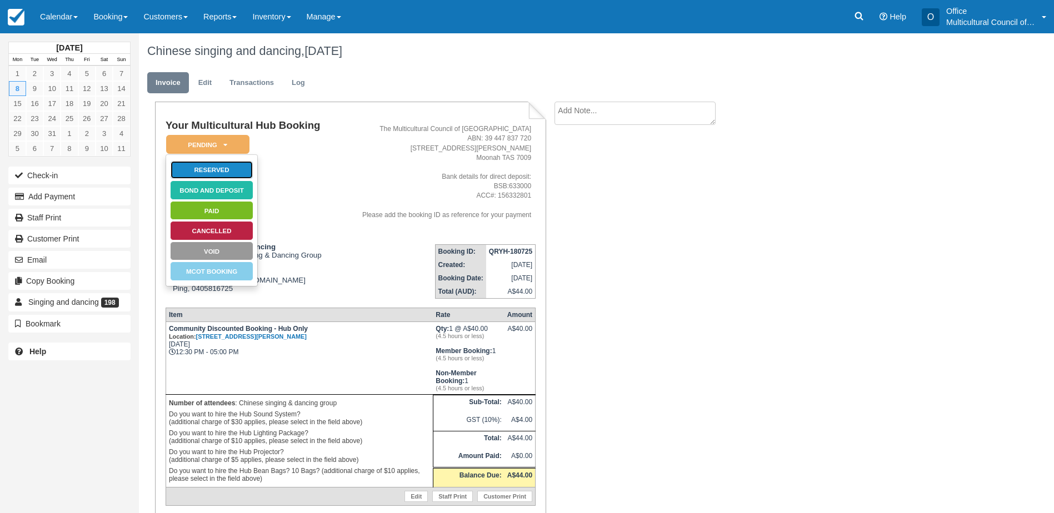
click at [220, 169] on link "Reserved" at bounding box center [211, 170] width 83 height 19
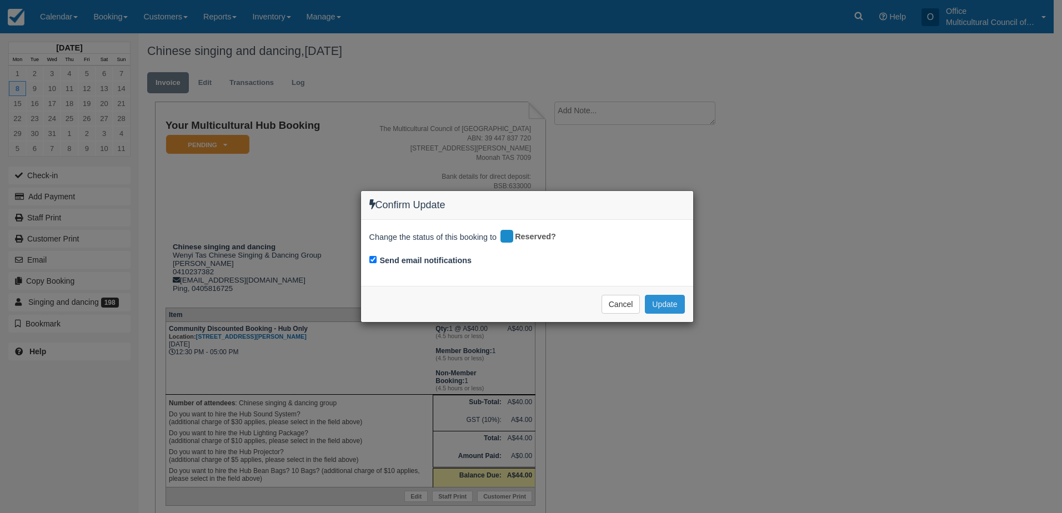
click at [681, 308] on button "Update" at bounding box center [664, 304] width 39 height 19
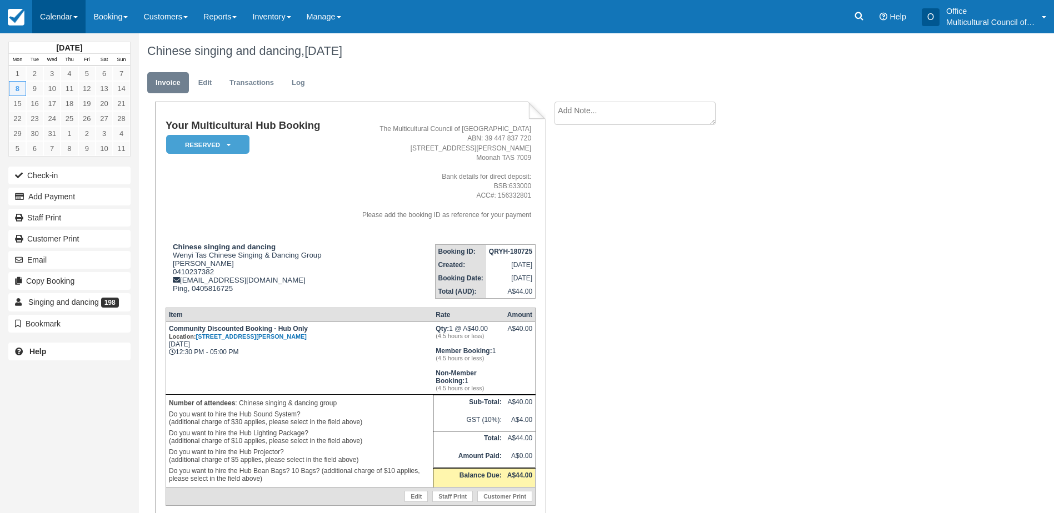
click at [54, 20] on link "Calendar" at bounding box center [58, 16] width 53 height 33
click at [67, 103] on link "Month" at bounding box center [77, 104] width 88 height 23
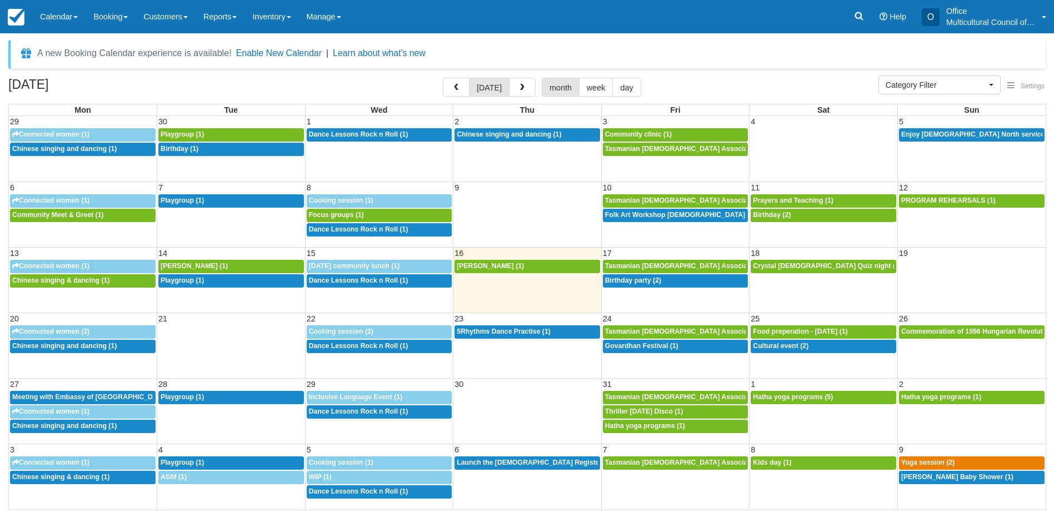
select select
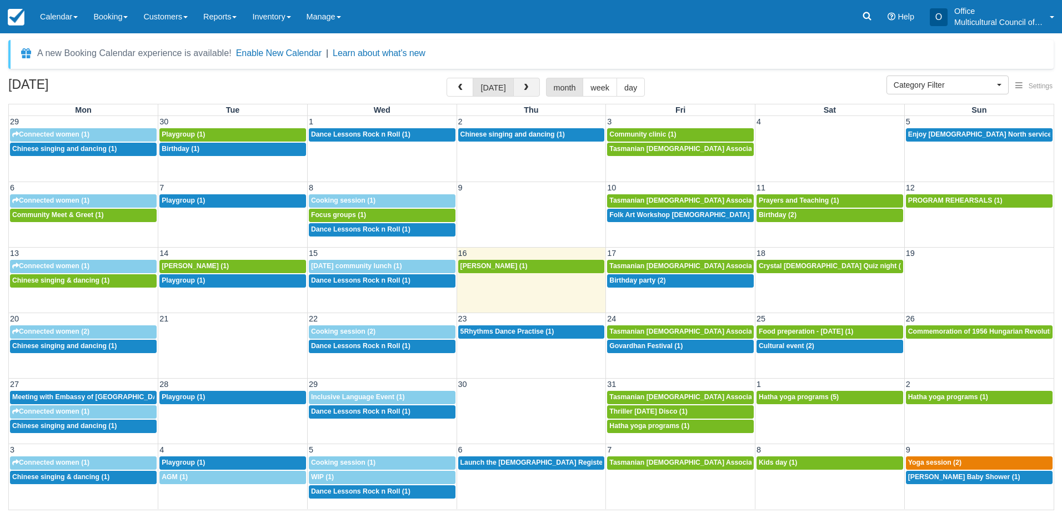
click at [533, 82] on button "button" at bounding box center [526, 87] width 27 height 19
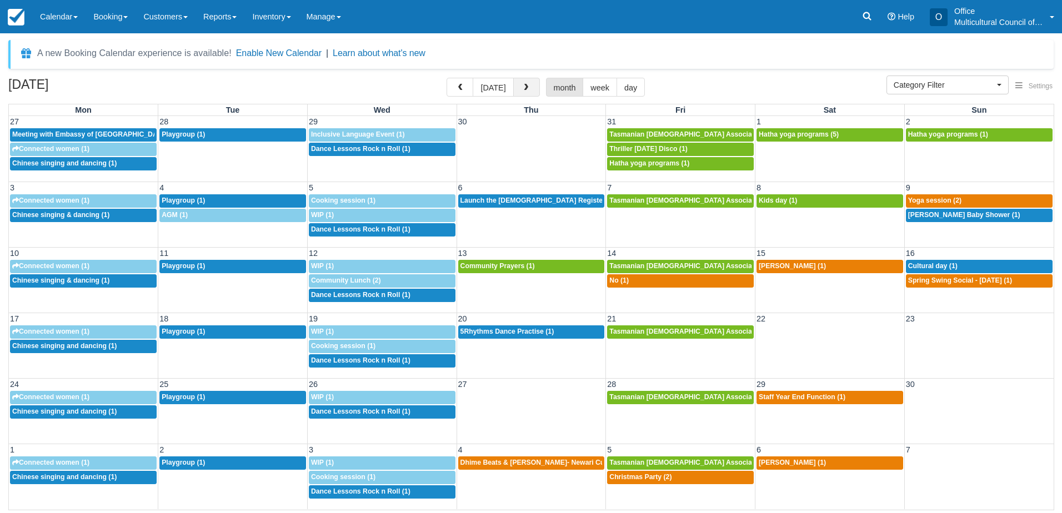
click at [533, 82] on button "button" at bounding box center [526, 87] width 27 height 19
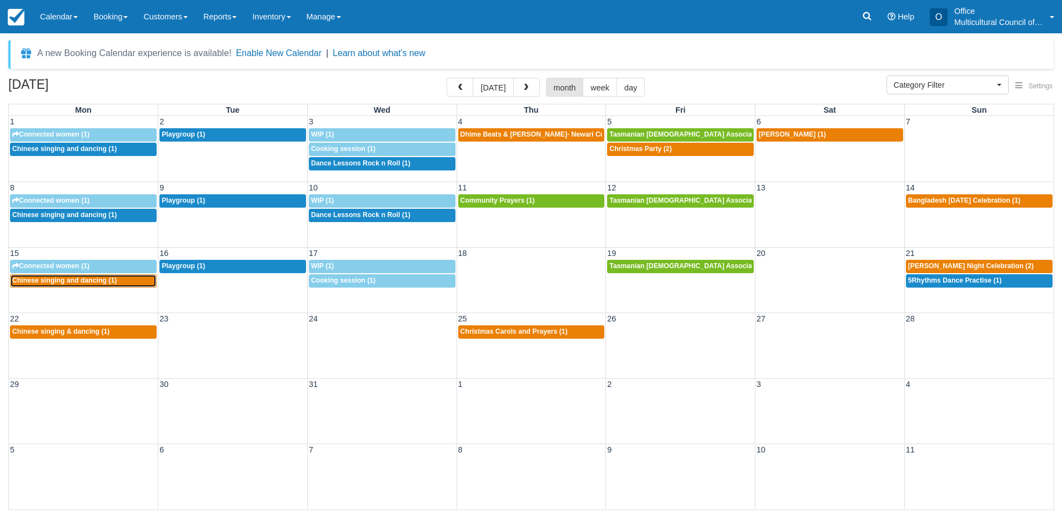
click at [103, 286] on link "12:30p Chinese singing and dancing (1)" at bounding box center [83, 280] width 147 height 13
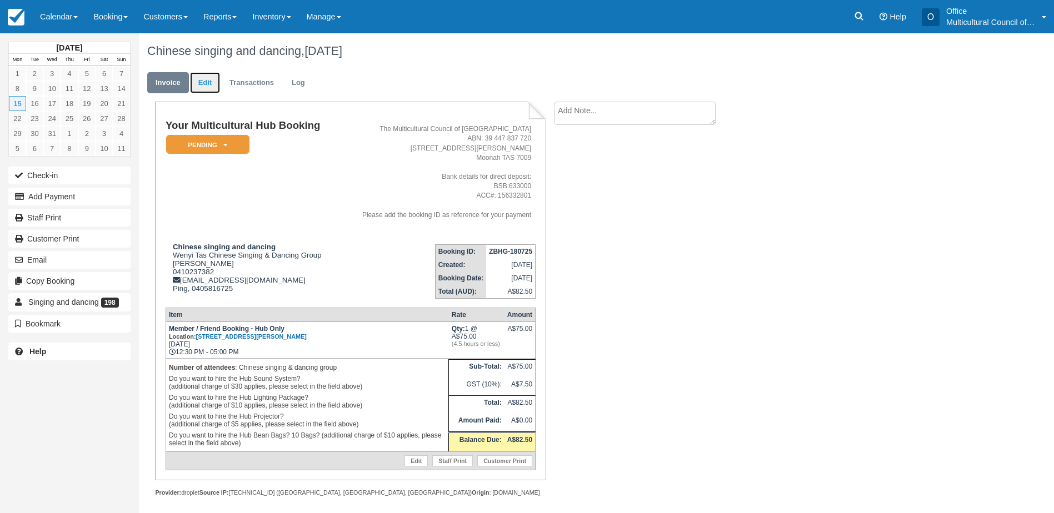
click at [207, 80] on link "Edit" at bounding box center [205, 83] width 30 height 22
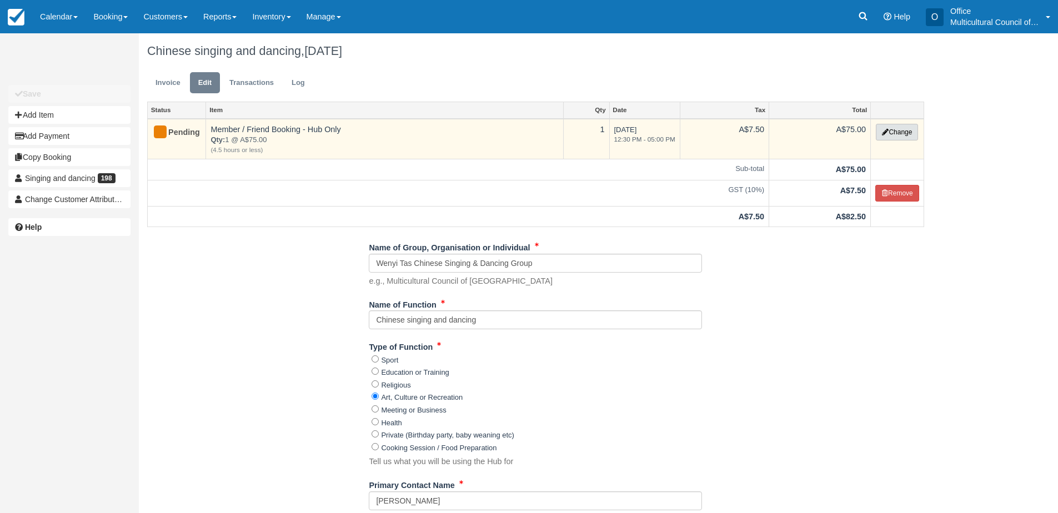
click at [882, 137] on button "Change" at bounding box center [897, 132] width 42 height 17
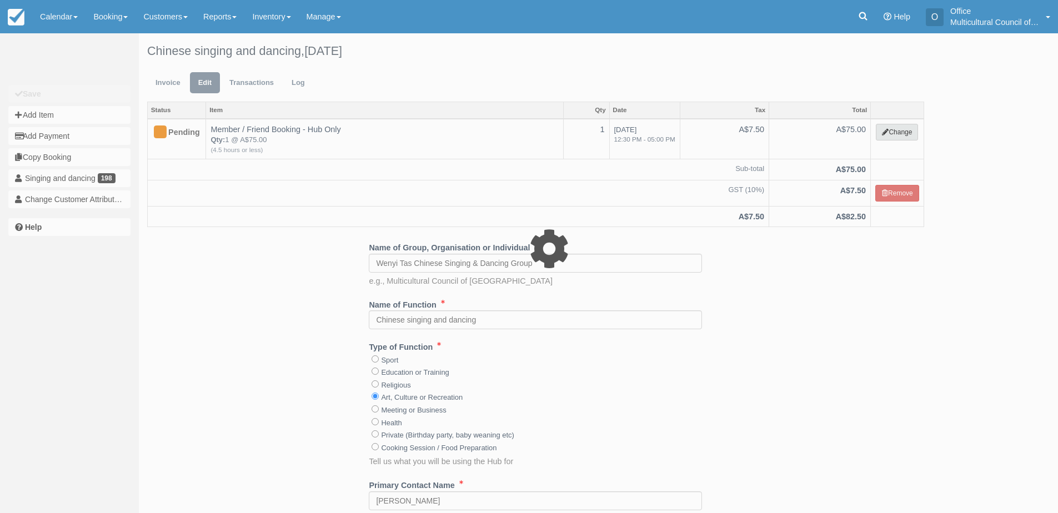
select select "2"
type input "75.00"
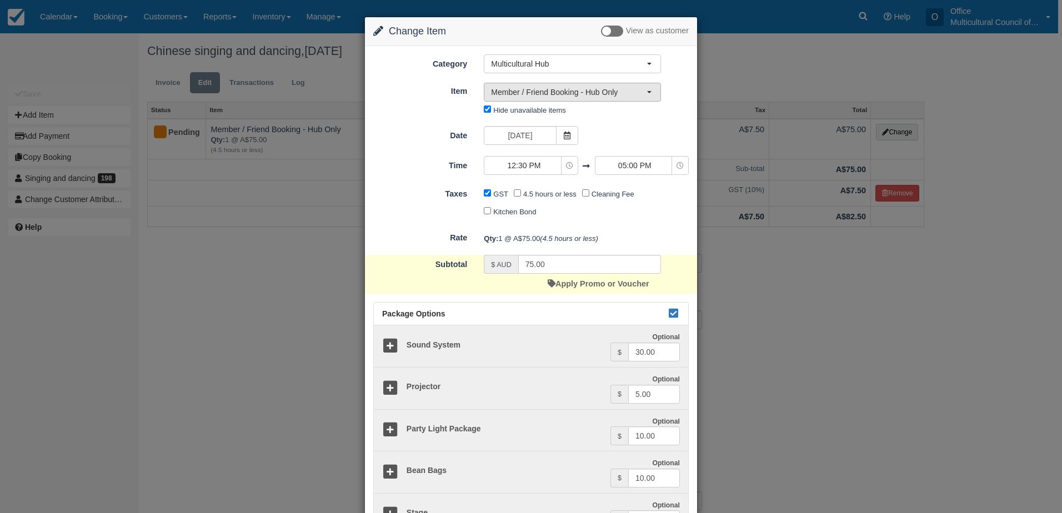
click at [600, 97] on span "Member / Friend Booking - Hub Only" at bounding box center [569, 92] width 156 height 11
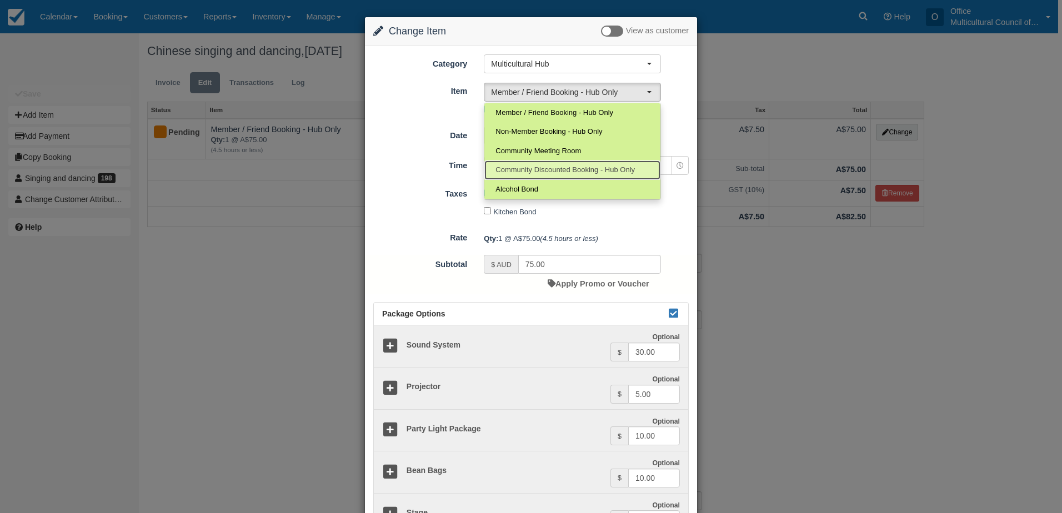
click at [598, 175] on span "Community Discounted Booking - Hub Only" at bounding box center [564, 170] width 139 height 11
select select "4"
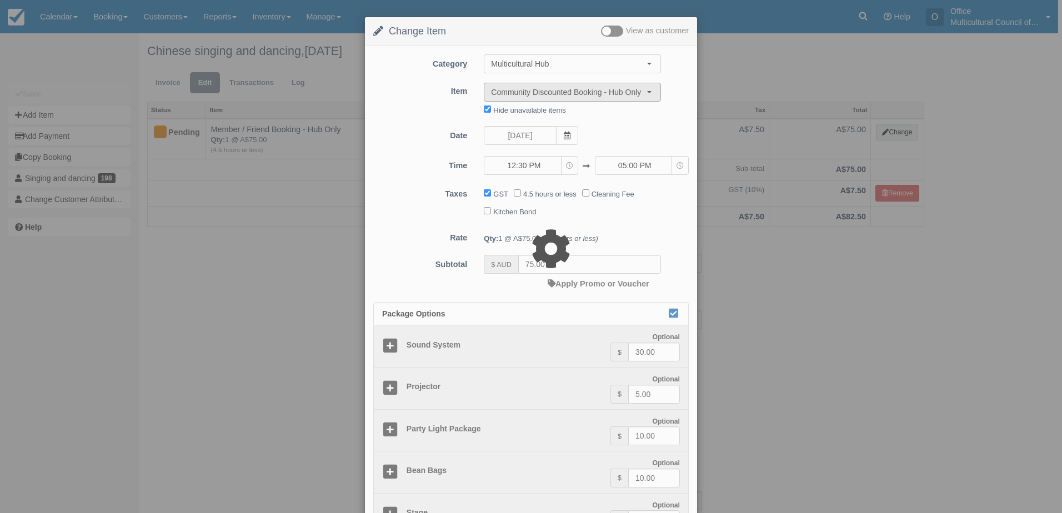
type input "40.00"
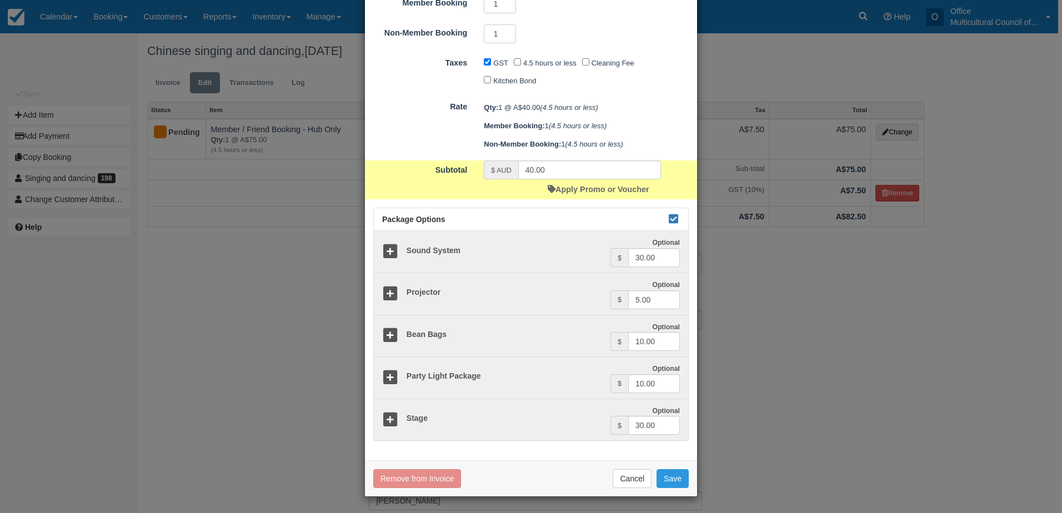
scroll to position [222, 0]
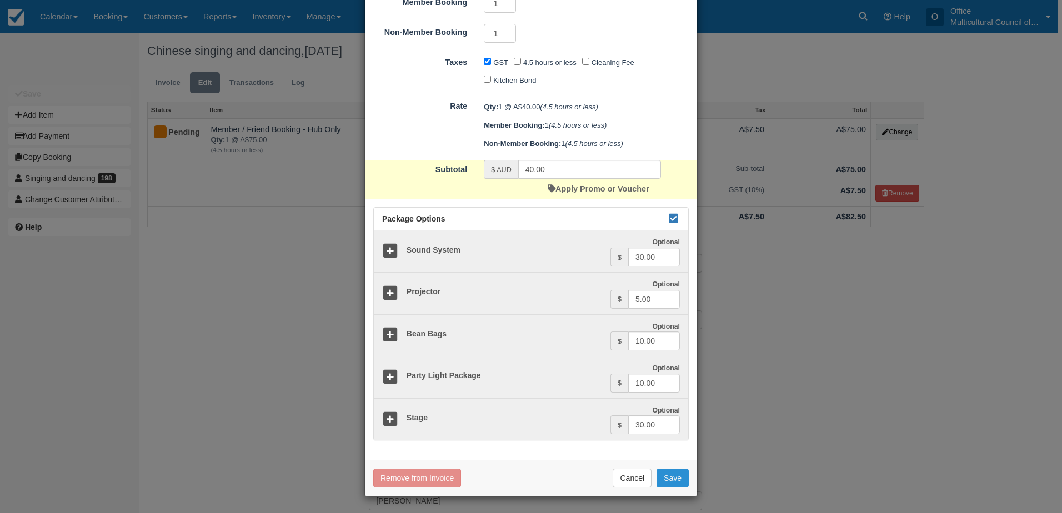
click at [675, 475] on button "Save" at bounding box center [673, 478] width 32 height 19
checkbox input "false"
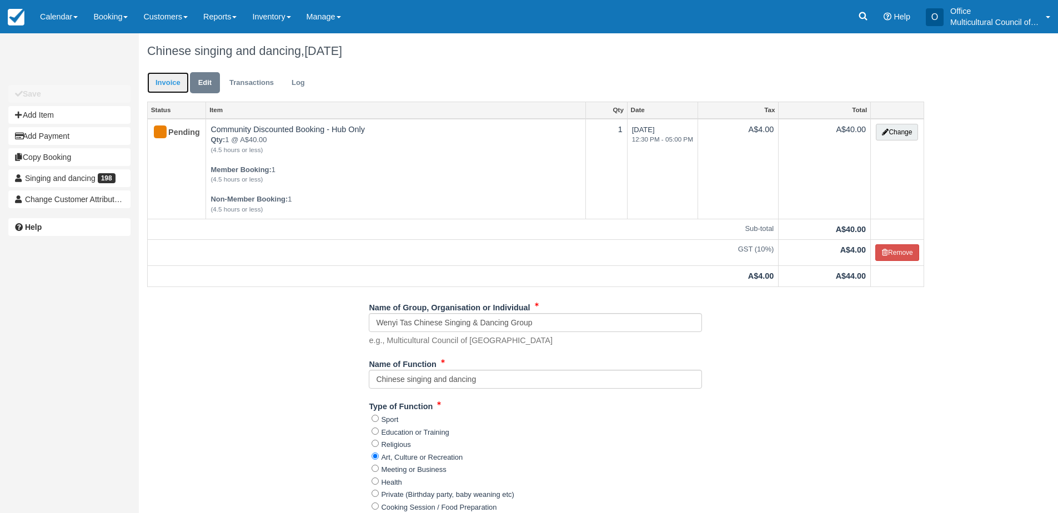
click at [168, 84] on link "Invoice" at bounding box center [168, 83] width 42 height 22
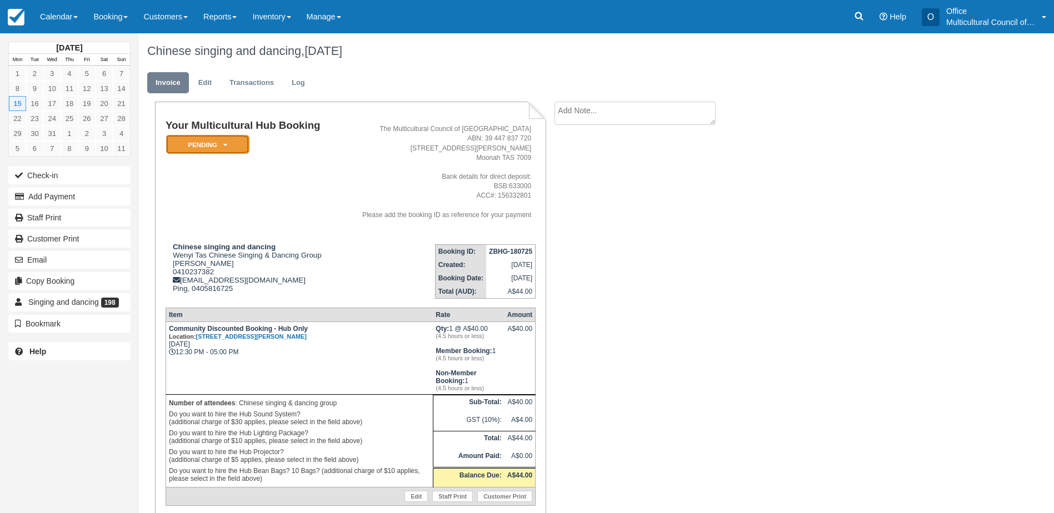
click at [233, 148] on em "Pending" at bounding box center [207, 144] width 83 height 19
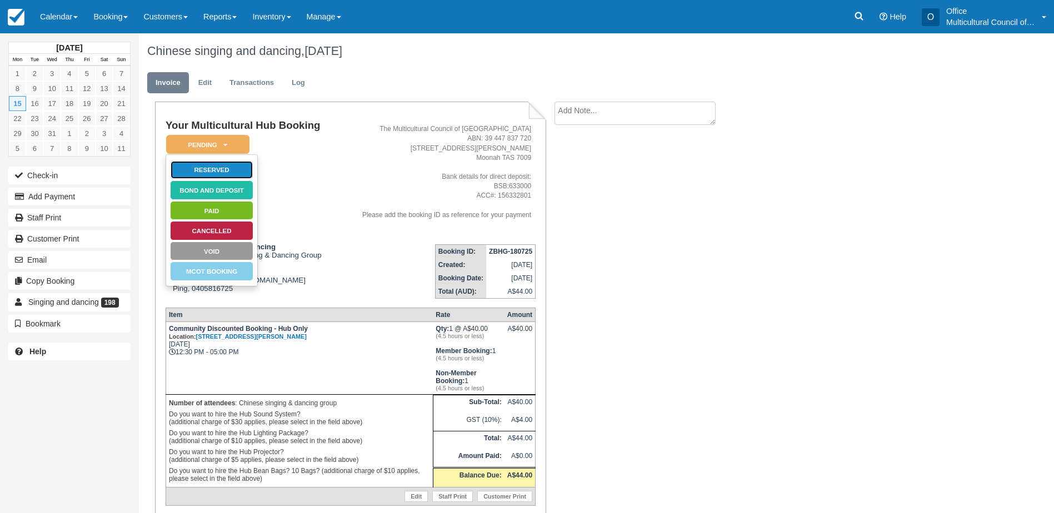
click at [218, 173] on link "Reserved" at bounding box center [211, 170] width 83 height 19
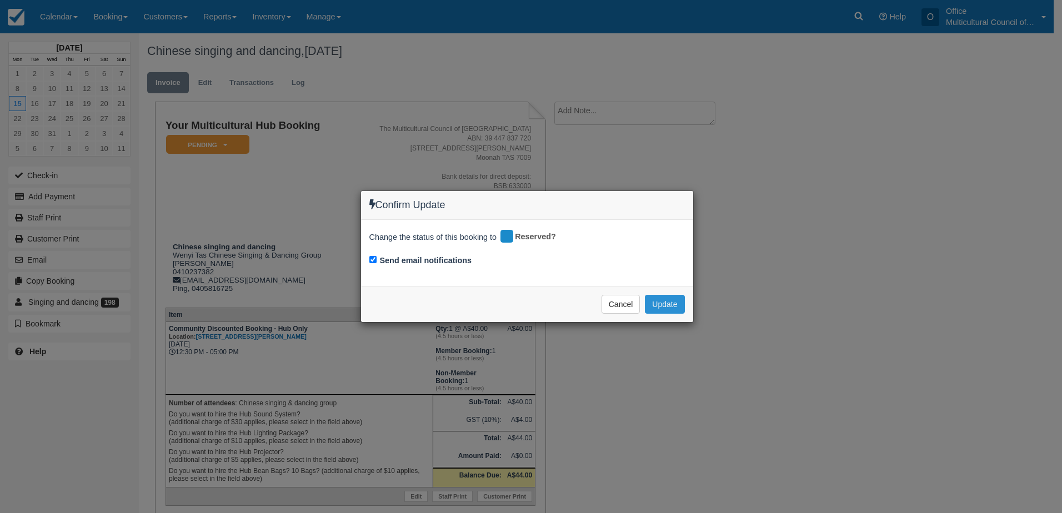
click at [675, 303] on button "Update" at bounding box center [664, 304] width 39 height 19
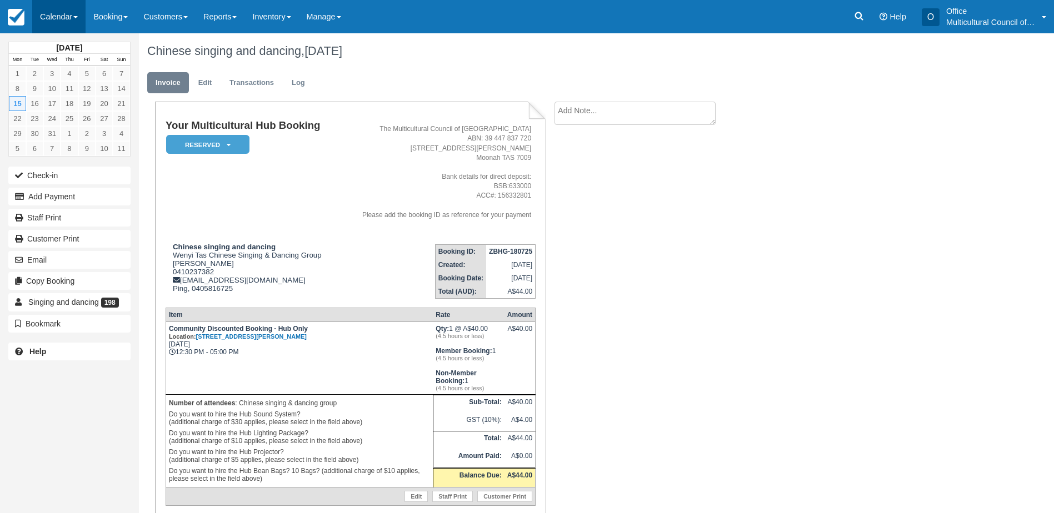
click at [63, 16] on link "Calendar" at bounding box center [58, 16] width 53 height 33
click at [67, 107] on link "Month" at bounding box center [77, 104] width 88 height 23
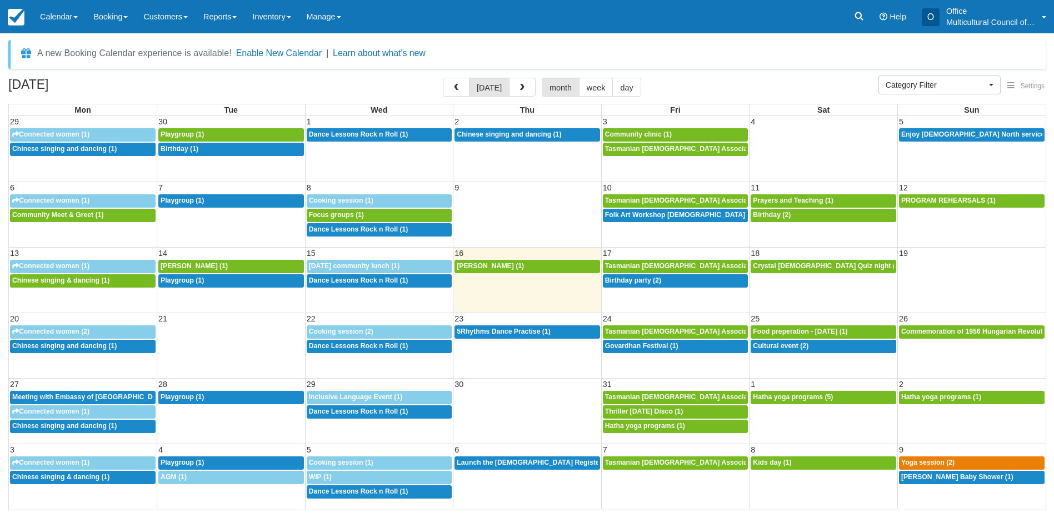
select select
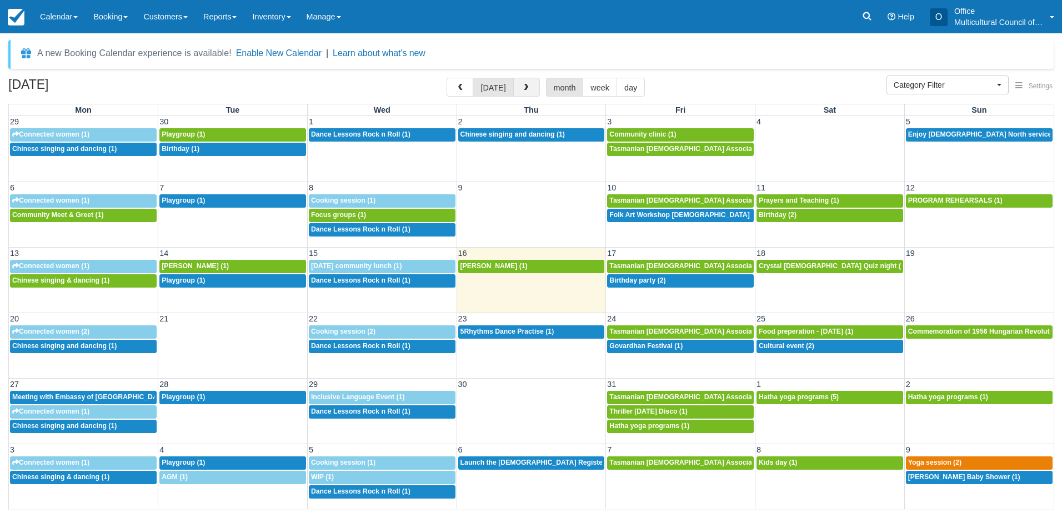
click at [525, 93] on button "button" at bounding box center [526, 87] width 27 height 19
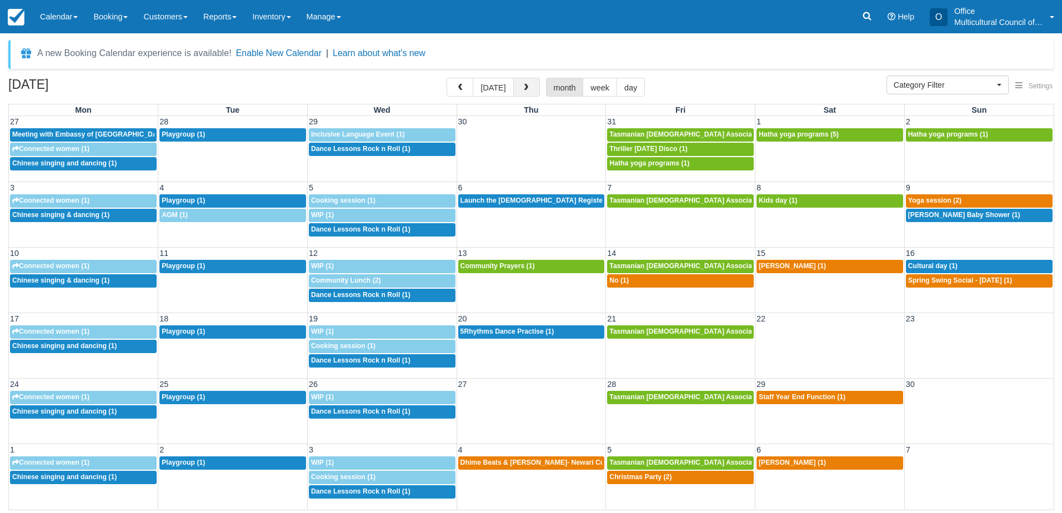
click at [526, 89] on span "button" at bounding box center [526, 88] width 8 height 8
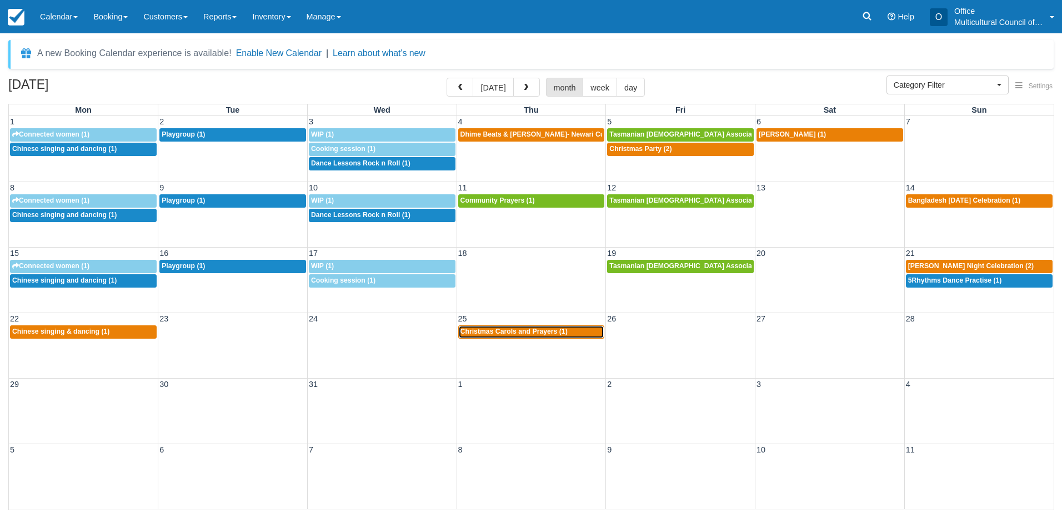
click at [507, 333] on span "Christmas Carols and Prayers (1)" at bounding box center [513, 332] width 107 height 8
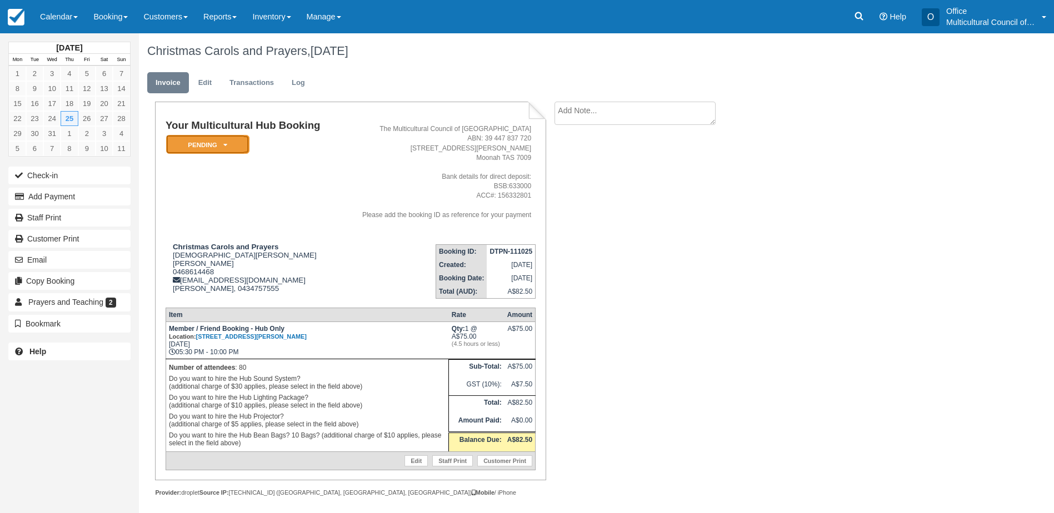
click at [223, 147] on icon at bounding box center [225, 145] width 4 height 7
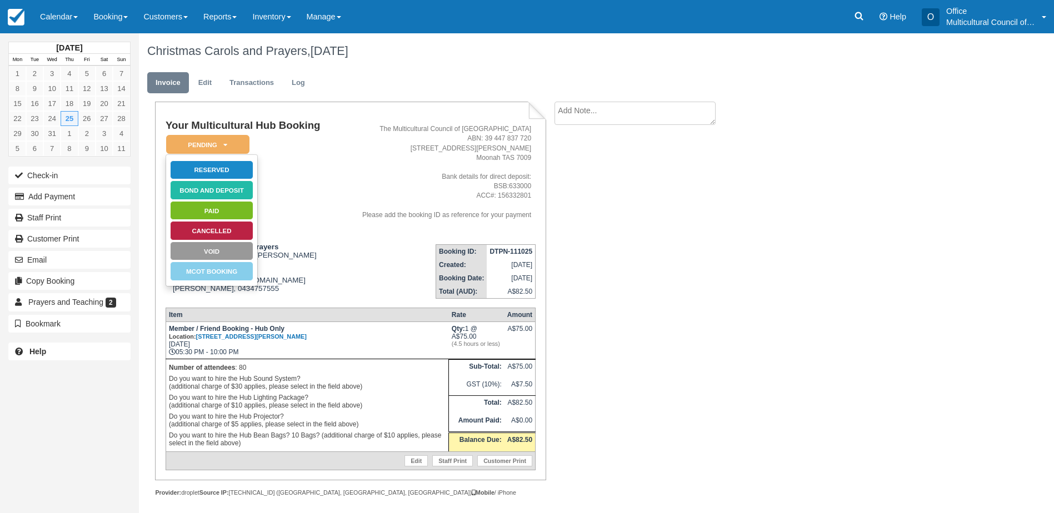
click at [284, 201] on td "Your Multicultural Hub Booking Pending   Reserved Bond and deposit Paid Cancell…" at bounding box center [252, 177] width 172 height 115
click at [243, 141] on em "Pending" at bounding box center [207, 144] width 83 height 19
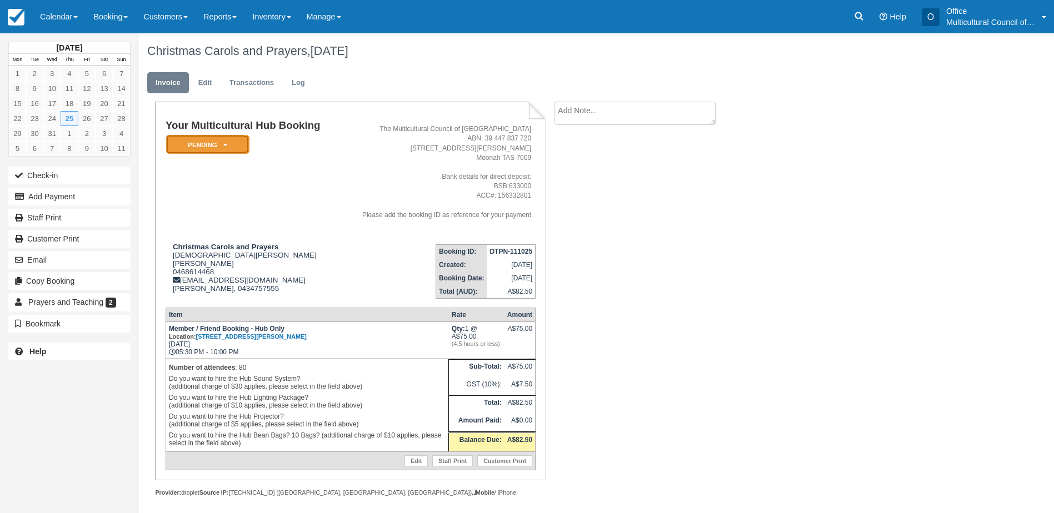
click at [219, 150] on em "Pending" at bounding box center [207, 144] width 83 height 19
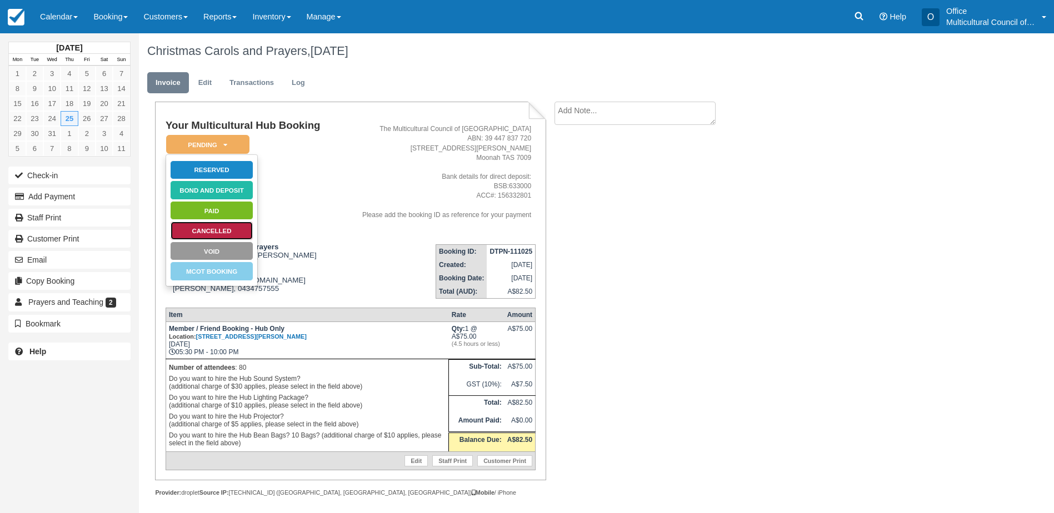
click at [238, 234] on link "Cancelled" at bounding box center [211, 230] width 83 height 19
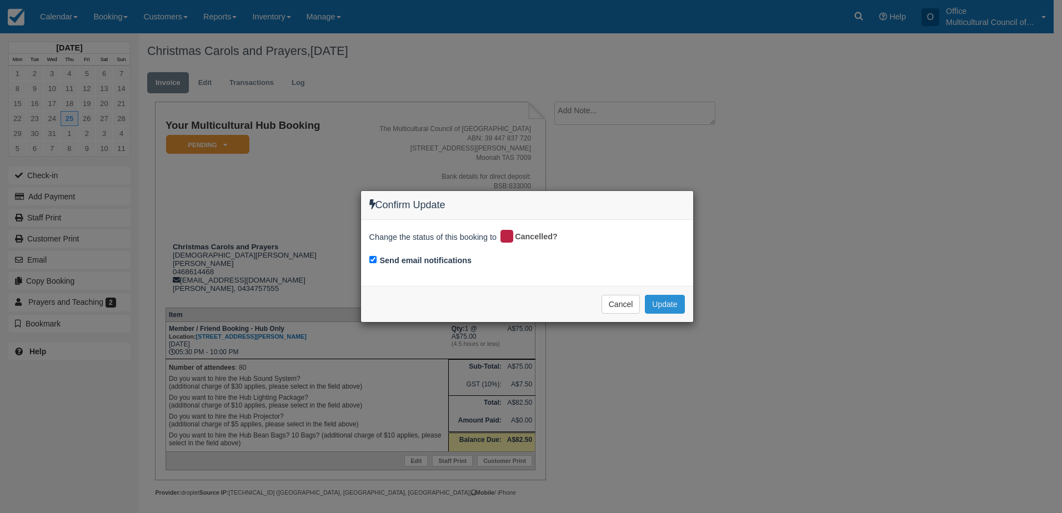
drag, startPoint x: 652, startPoint y: 305, endPoint x: 669, endPoint y: 296, distance: 19.2
click at [669, 296] on button "Update" at bounding box center [664, 304] width 39 height 19
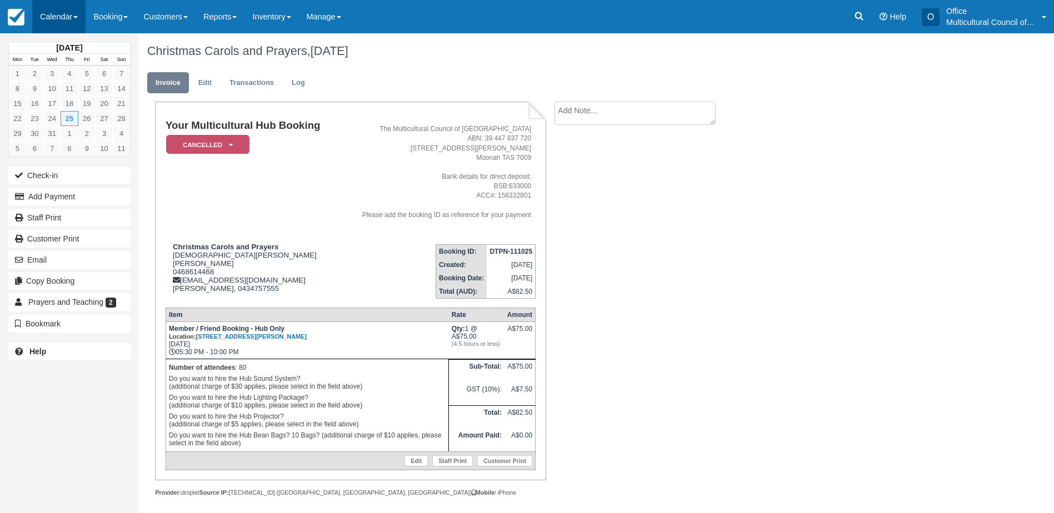
click at [57, 21] on link "Calendar" at bounding box center [58, 16] width 53 height 33
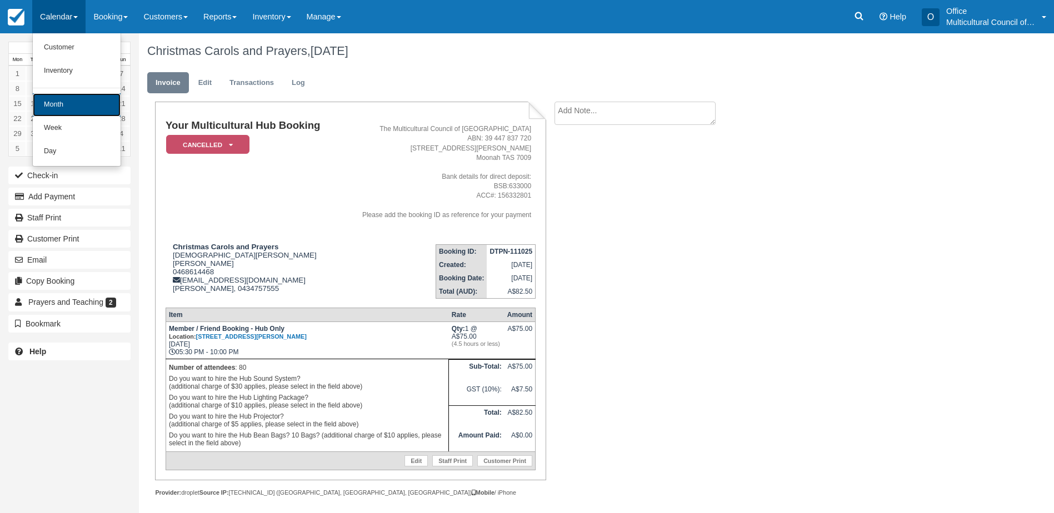
click at [73, 101] on link "Month" at bounding box center [77, 104] width 88 height 23
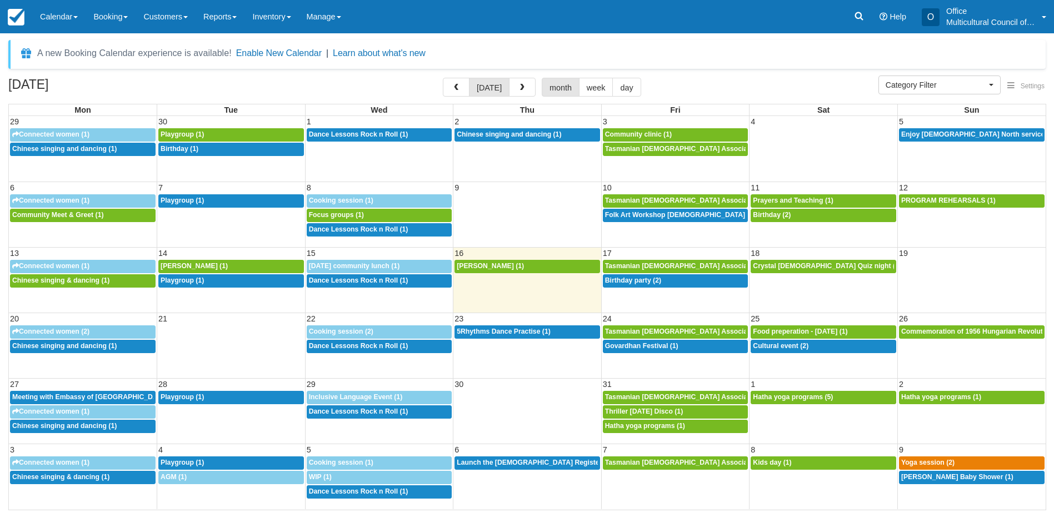
select select
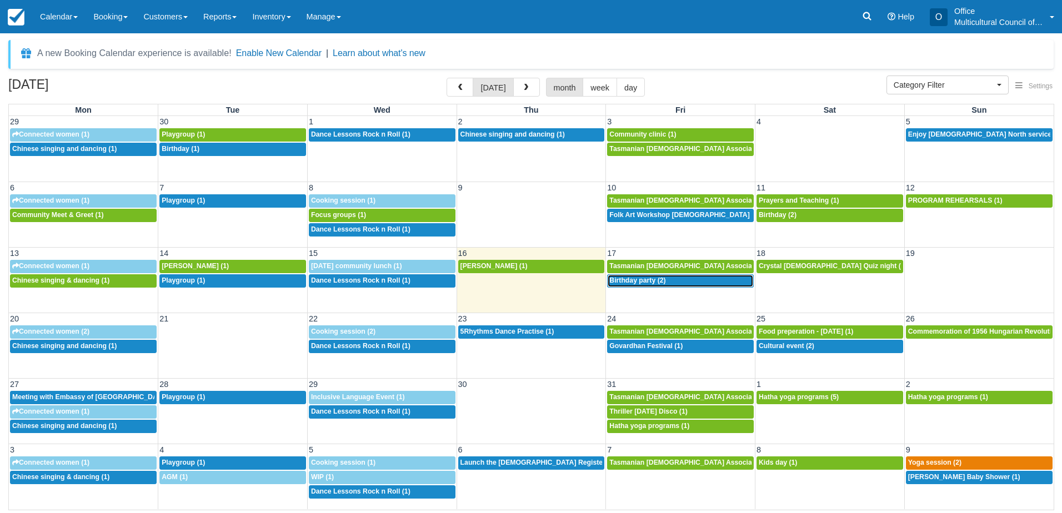
click at [647, 283] on span "Birthday party (2)" at bounding box center [637, 281] width 56 height 8
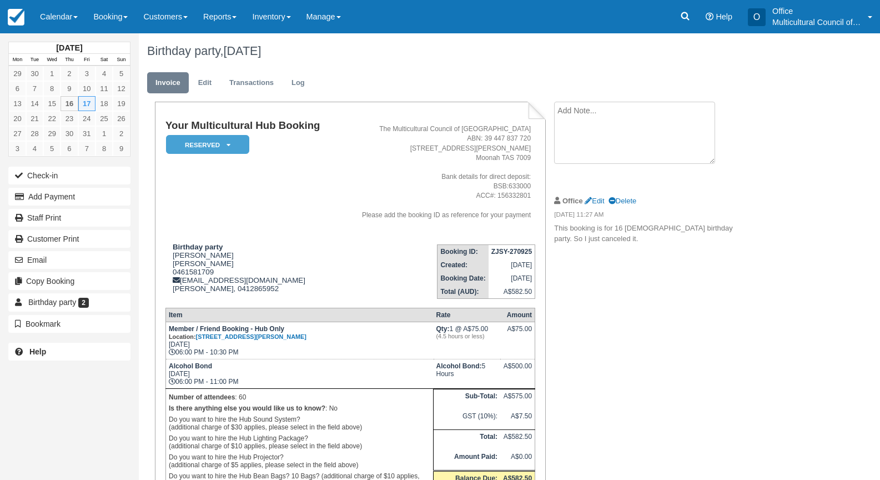
click at [592, 108] on textarea at bounding box center [634, 133] width 161 height 62
type textarea "done induction key 6"
click at [595, 177] on button "Create" at bounding box center [579, 176] width 50 height 19
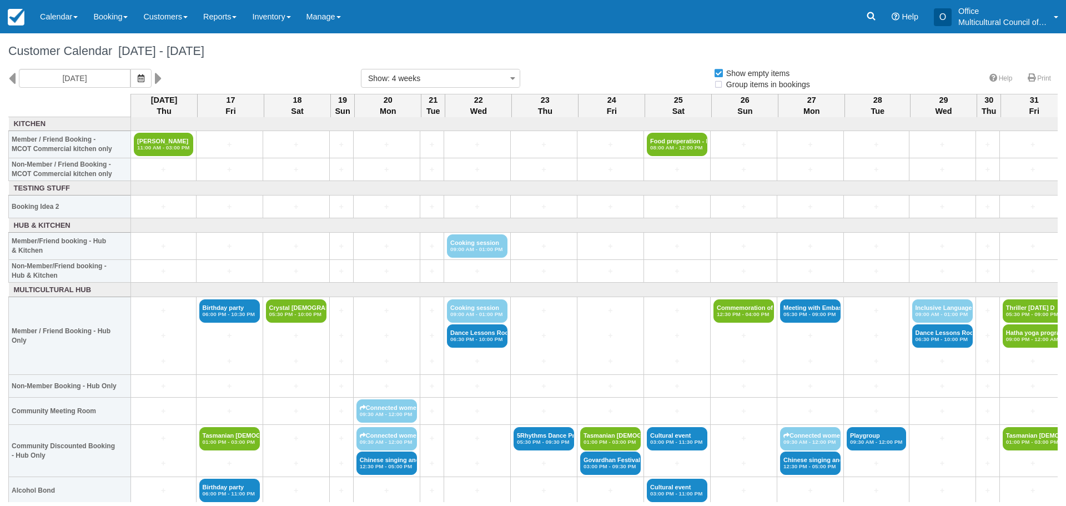
select select
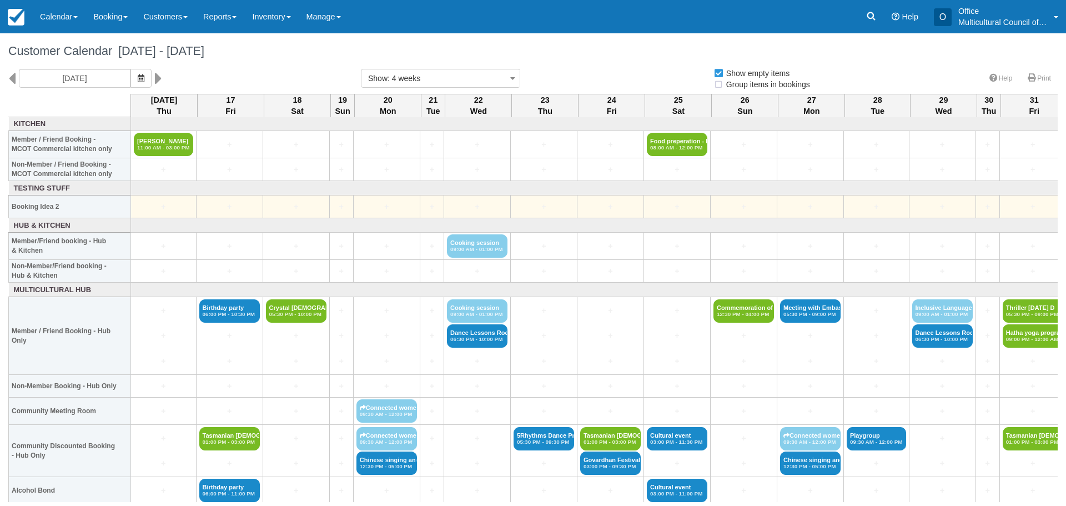
select select
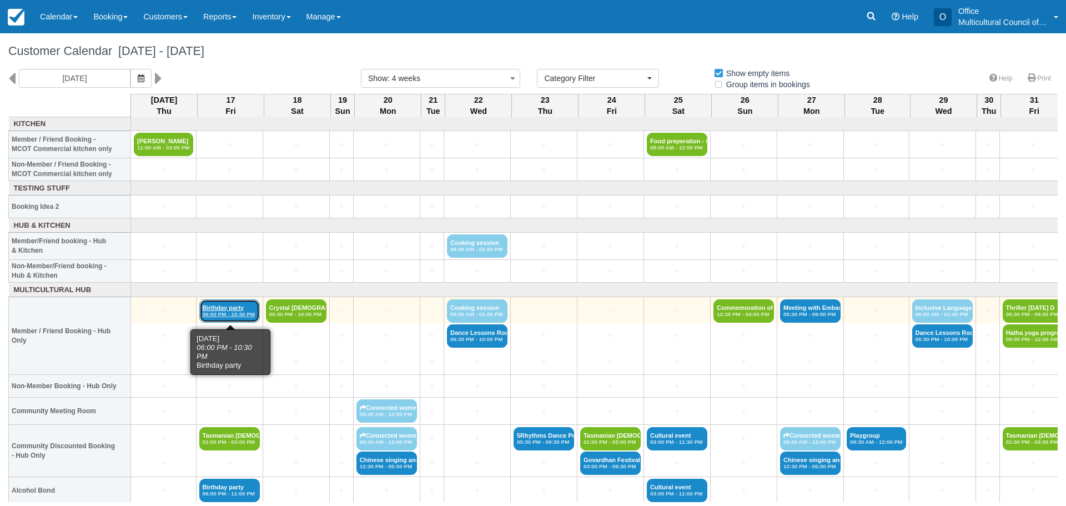
click at [228, 304] on link "Birthday party 06:00 PM - 10:30 PM" at bounding box center [229, 310] width 61 height 23
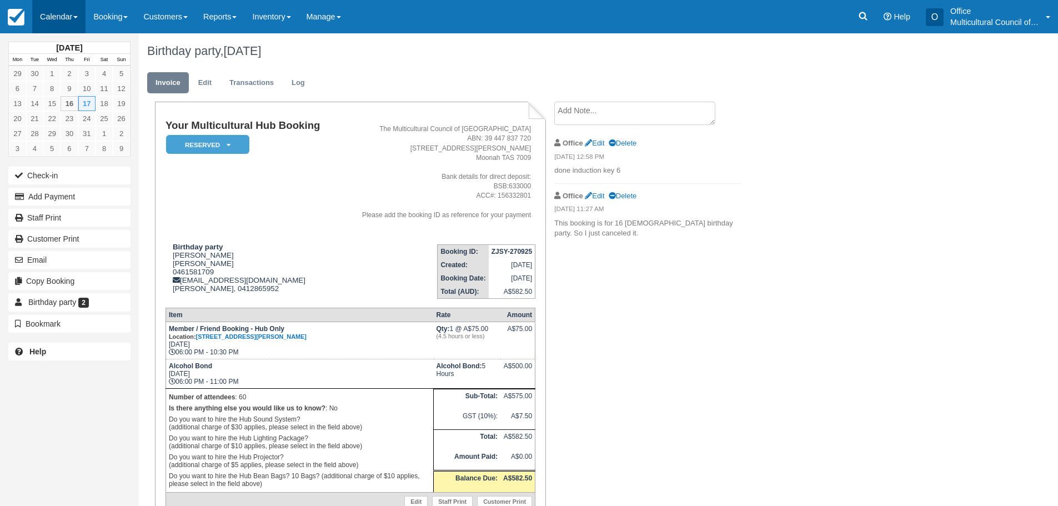
click at [62, 11] on link "Calendar" at bounding box center [58, 16] width 53 height 33
click at [62, 12] on link "Calendar" at bounding box center [58, 16] width 53 height 33
click at [67, 8] on link "Calendar" at bounding box center [58, 16] width 53 height 33
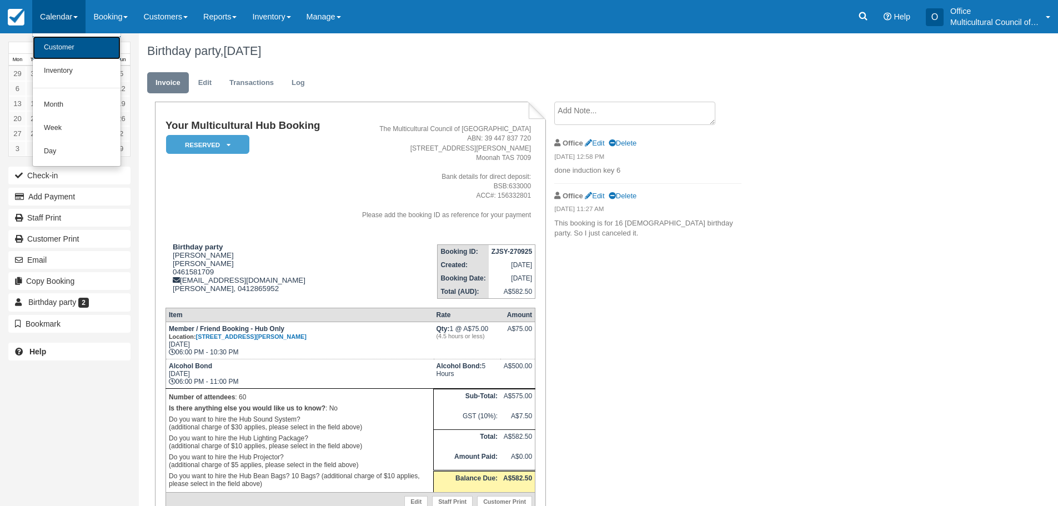
click at [46, 45] on link "Customer" at bounding box center [77, 47] width 88 height 23
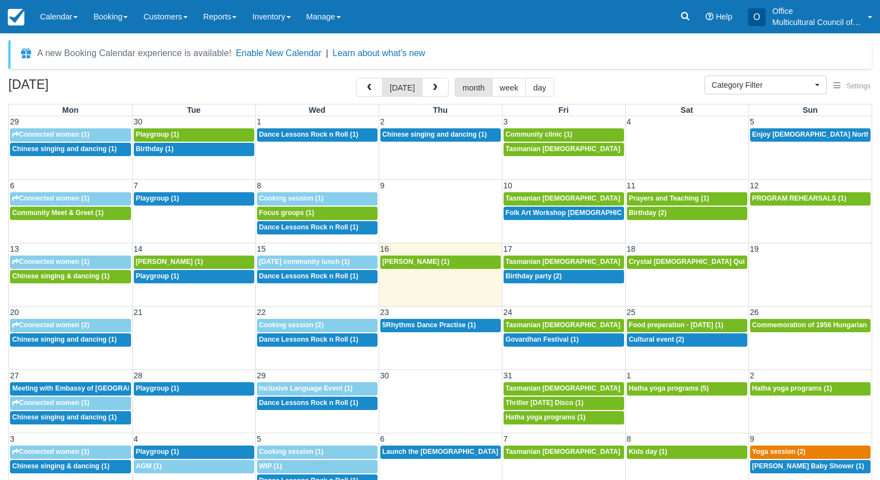
select select
click at [640, 343] on div "3p Cultural event (2)" at bounding box center [687, 340] width 116 height 9
select select
click at [543, 341] on span "Govardhan Festival (1)" at bounding box center [542, 340] width 73 height 8
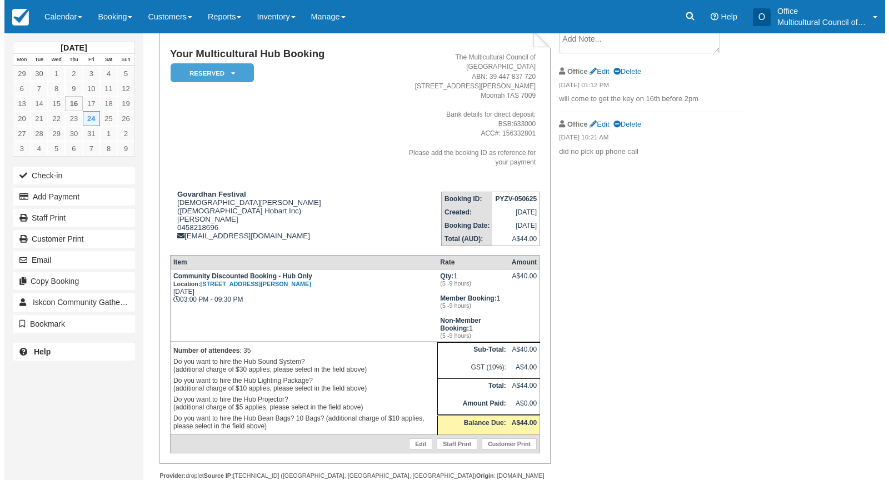
scroll to position [77, 0]
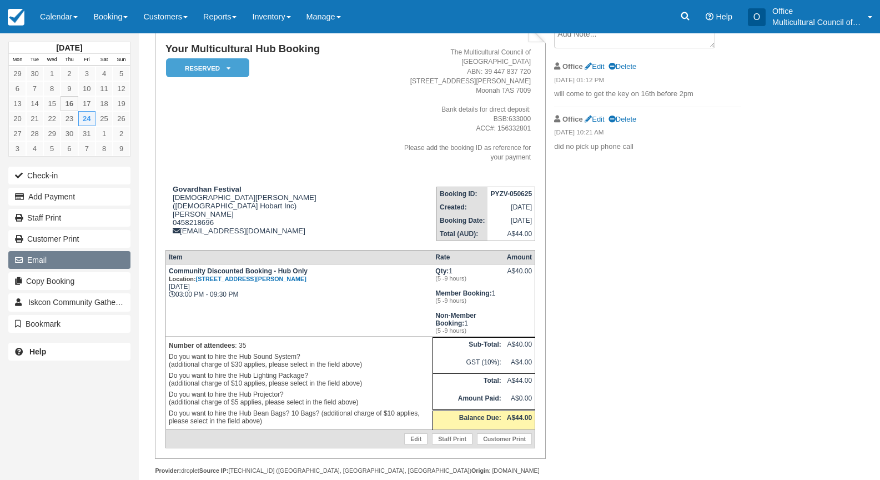
click at [51, 257] on button "Email" at bounding box center [69, 260] width 122 height 18
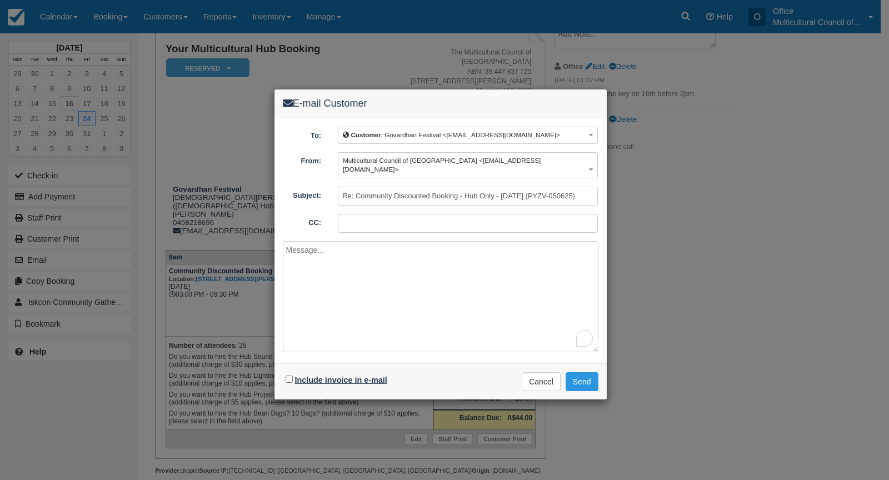
click at [303, 375] on label "Include invoice in e-mail" at bounding box center [341, 379] width 92 height 9
click at [293, 375] on input "Include invoice in e-mail" at bounding box center [289, 378] width 7 height 7
checkbox input "true"
click at [577, 374] on button "Send" at bounding box center [581, 381] width 33 height 19
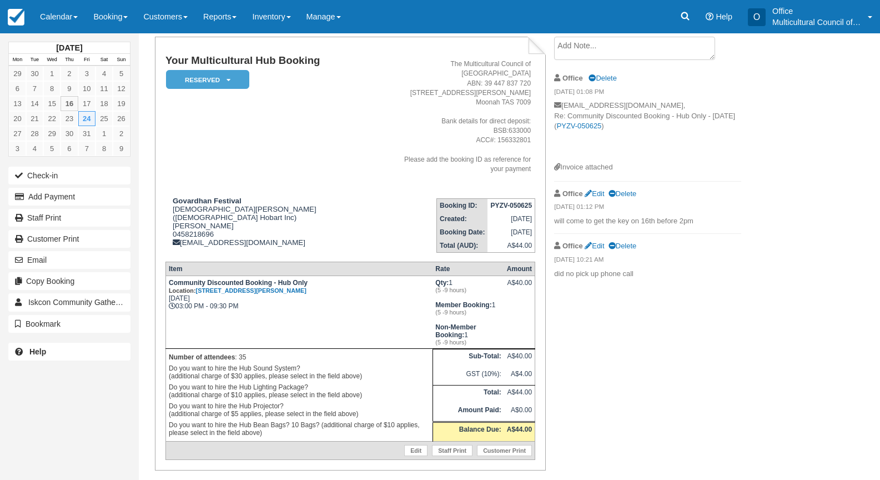
scroll to position [77, 0]
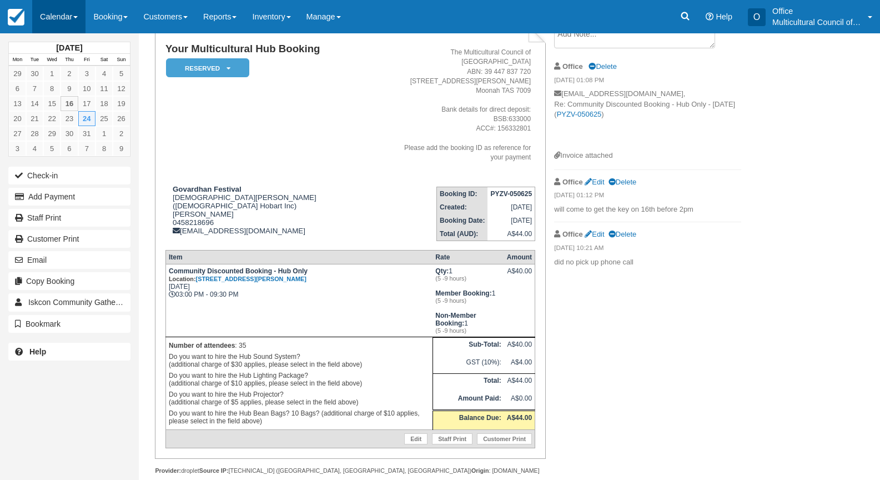
click at [66, 22] on link "Calendar" at bounding box center [58, 16] width 53 height 33
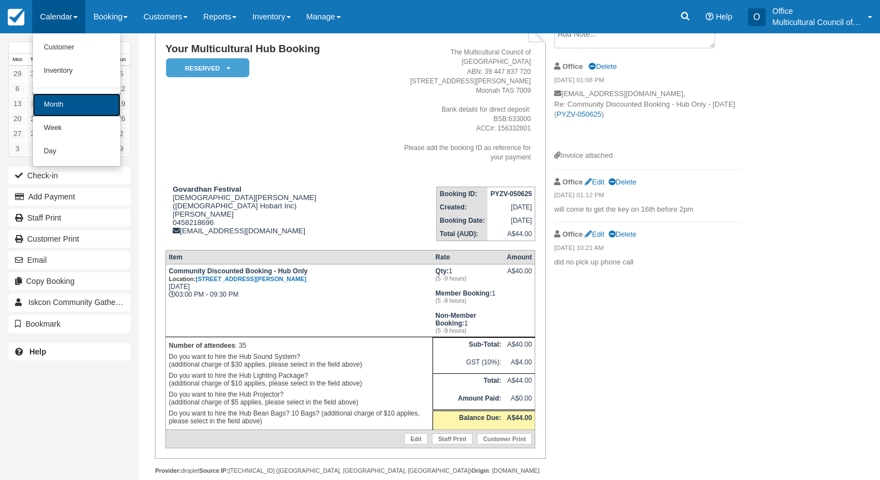
click at [87, 113] on link "Month" at bounding box center [77, 104] width 88 height 23
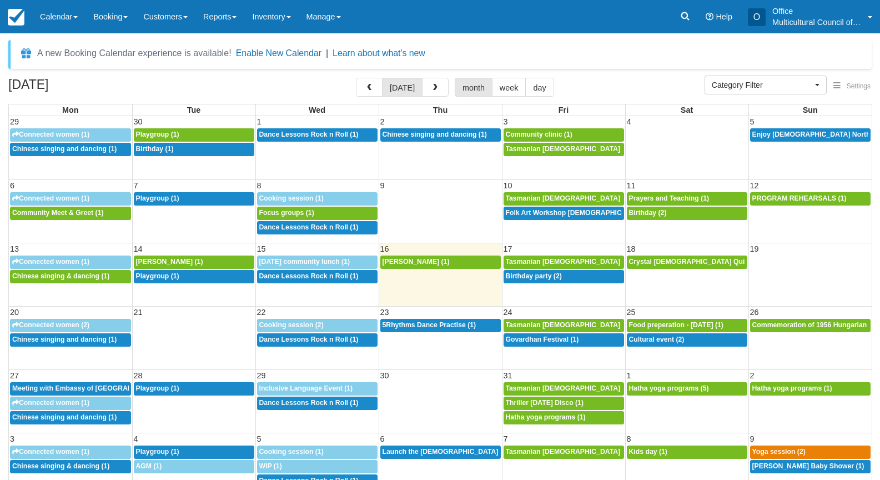
select select
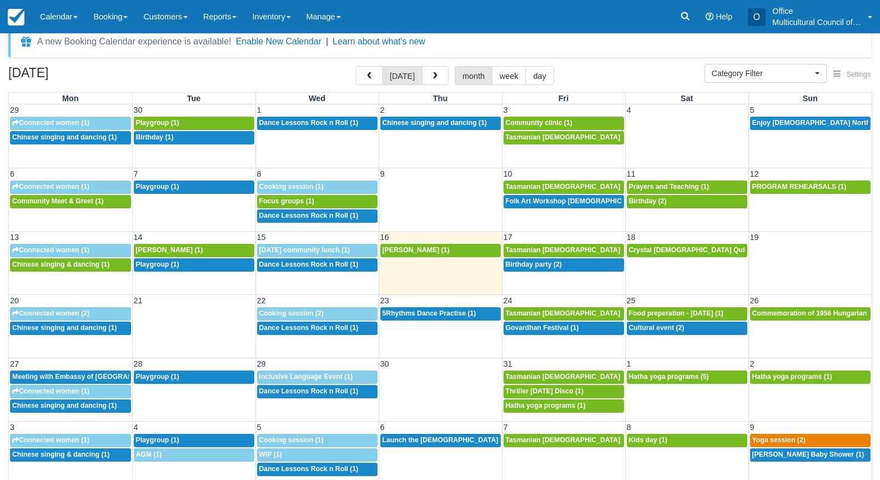
scroll to position [21, 0]
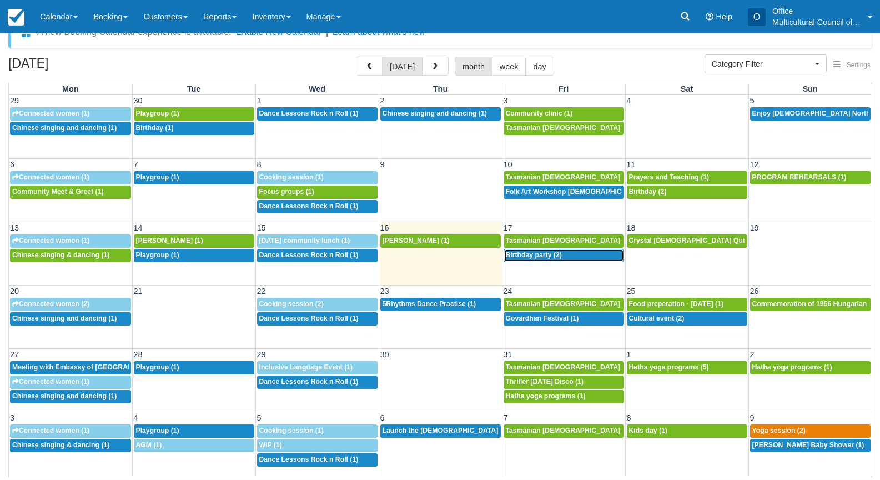
click at [536, 259] on link "6p Birthday party (2)" at bounding box center [564, 255] width 121 height 13
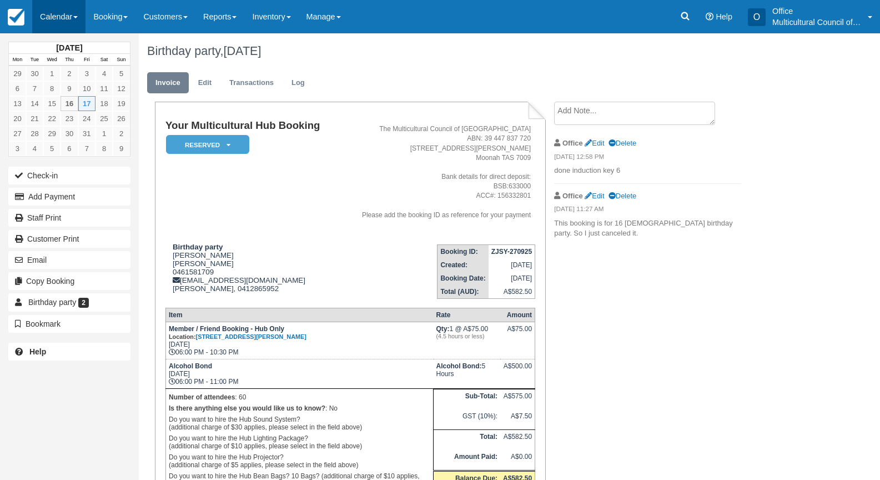
click at [56, 19] on link "Calendar" at bounding box center [58, 16] width 53 height 33
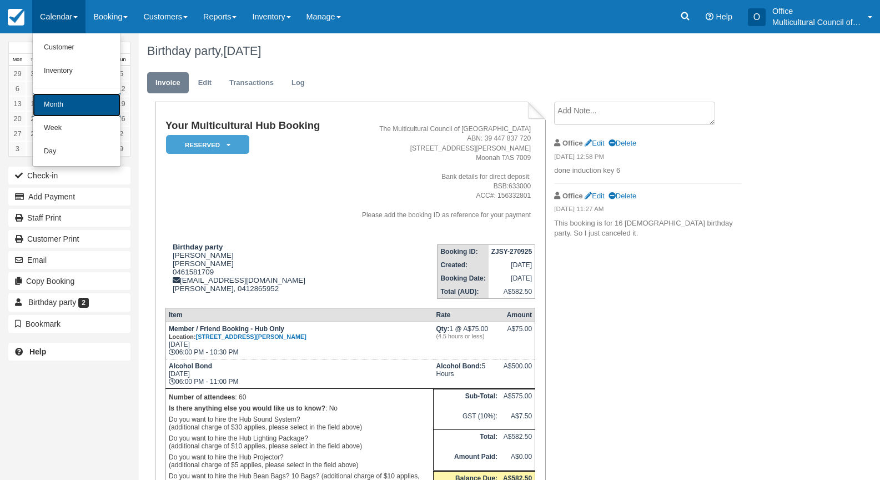
click at [101, 112] on link "Month" at bounding box center [77, 104] width 88 height 23
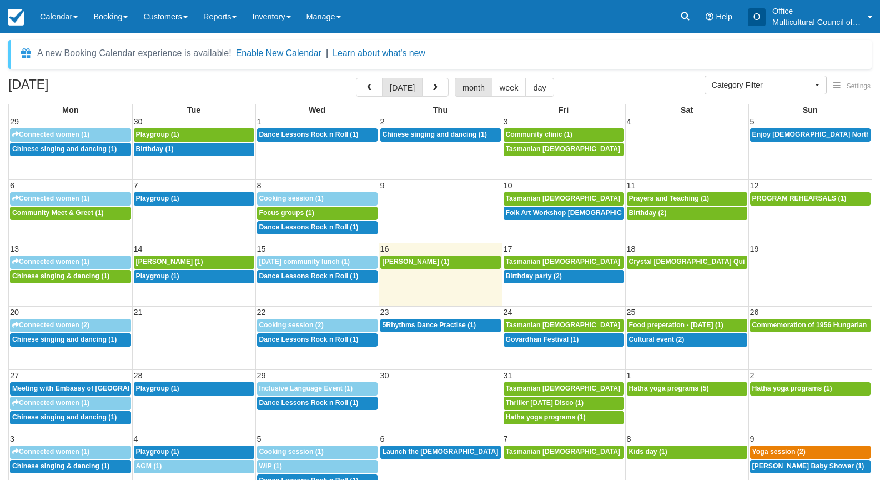
select select
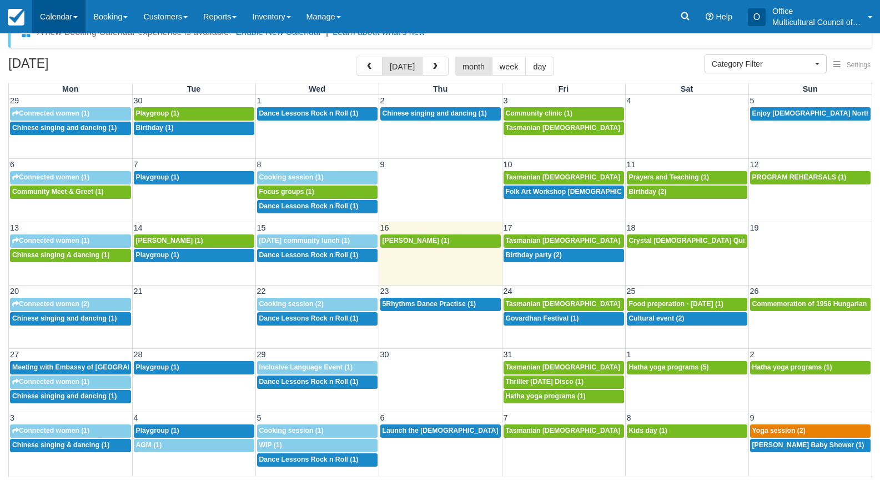
click at [53, 14] on link "Calendar" at bounding box center [58, 16] width 53 height 33
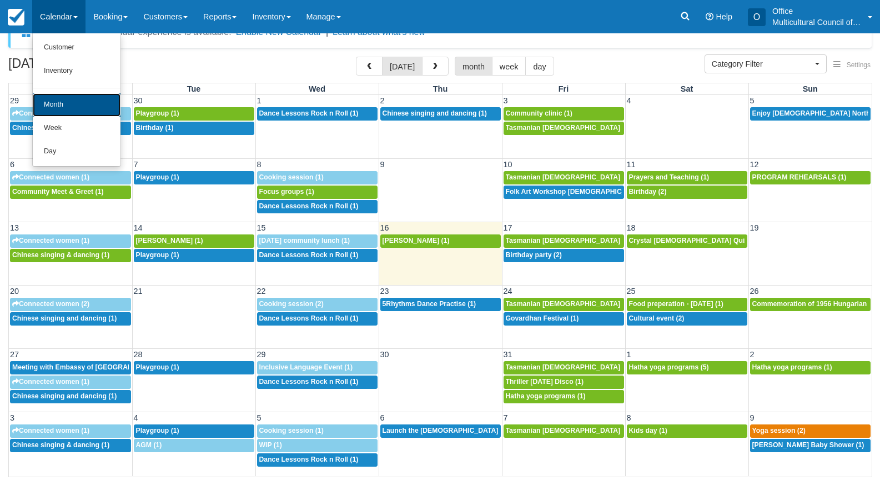
click at [80, 109] on link "Month" at bounding box center [77, 104] width 88 height 23
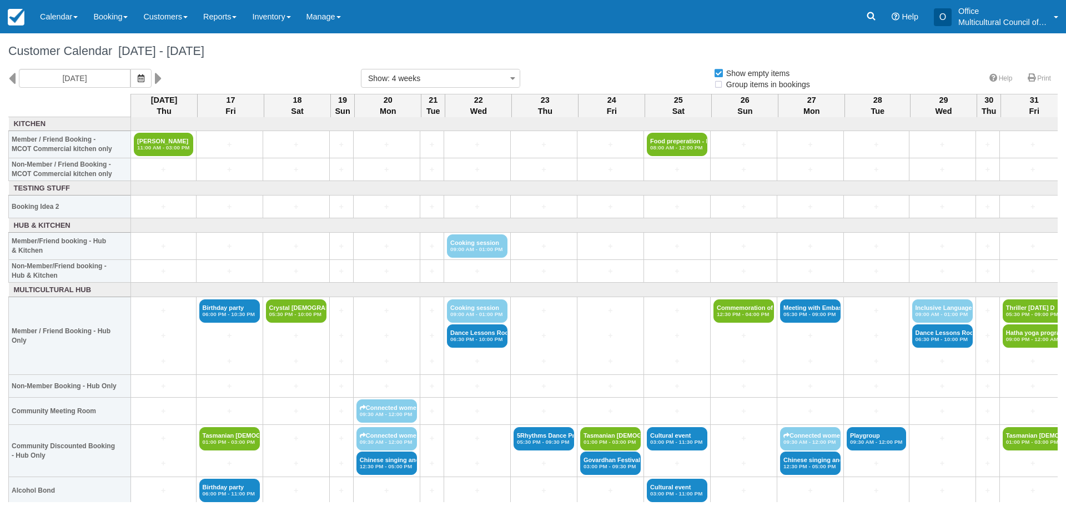
select select
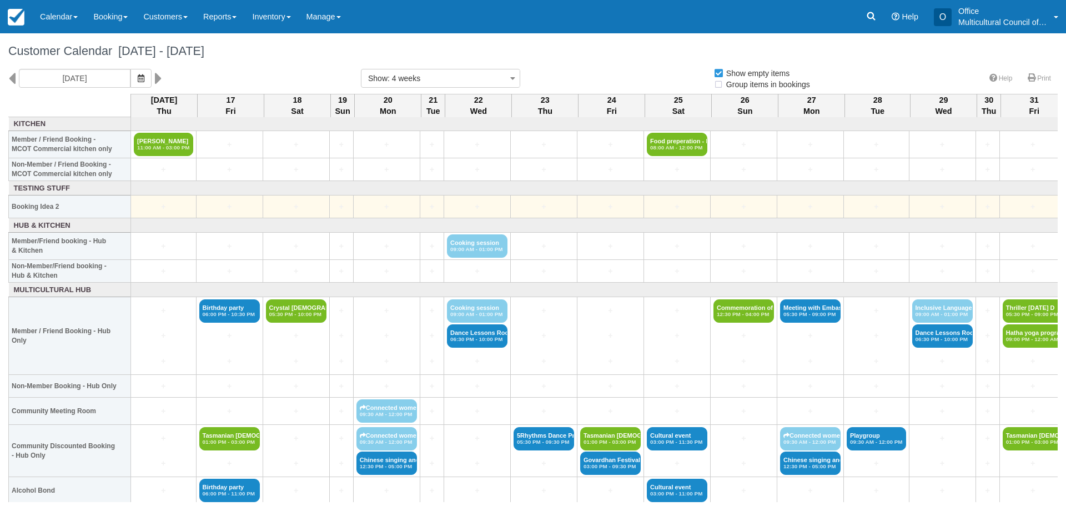
select select
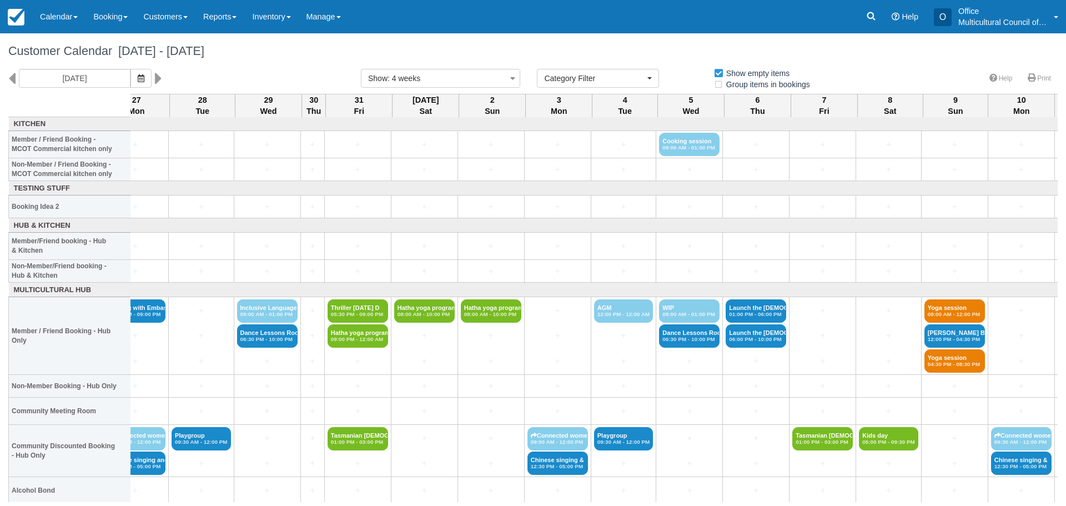
scroll to position [0, 758]
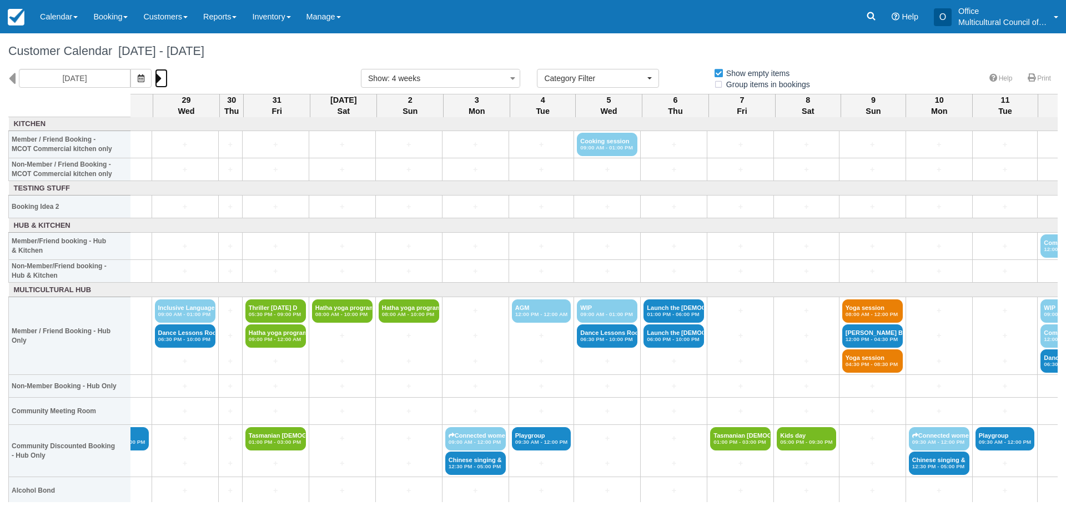
click at [155, 77] on icon at bounding box center [158, 78] width 7 height 19
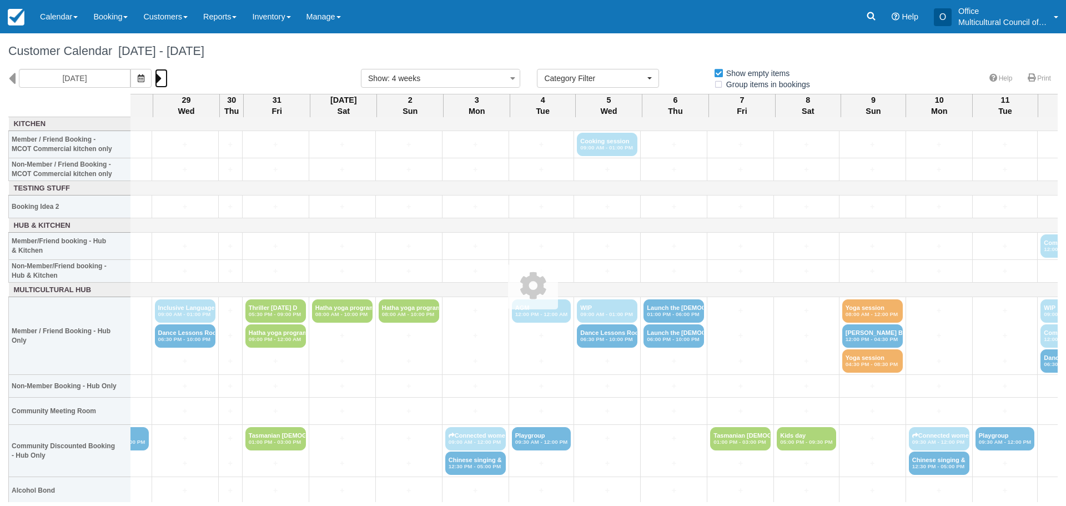
click at [155, 77] on icon at bounding box center [158, 78] width 7 height 19
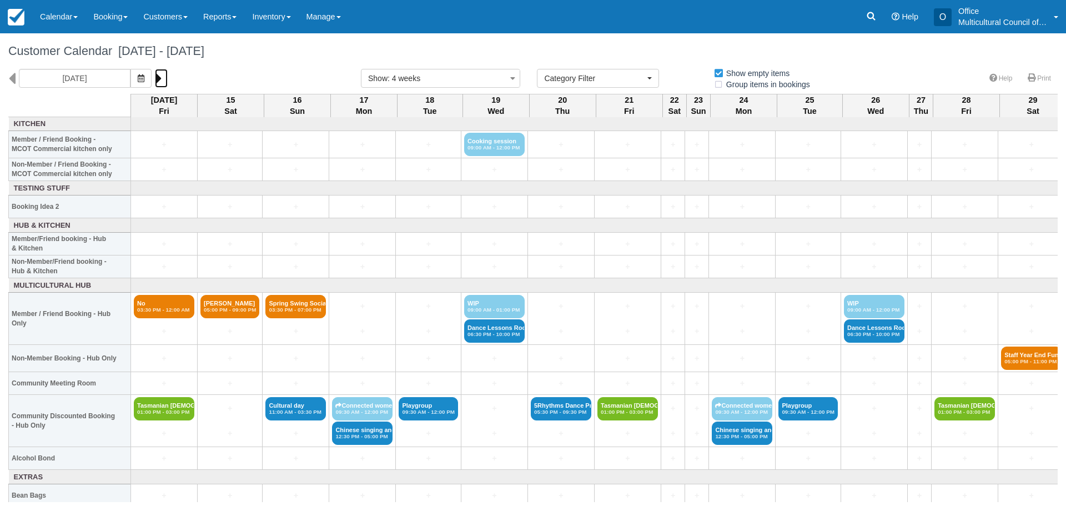
click at [155, 78] on icon at bounding box center [158, 78] width 7 height 19
type input "Saturday 13 December 2025"
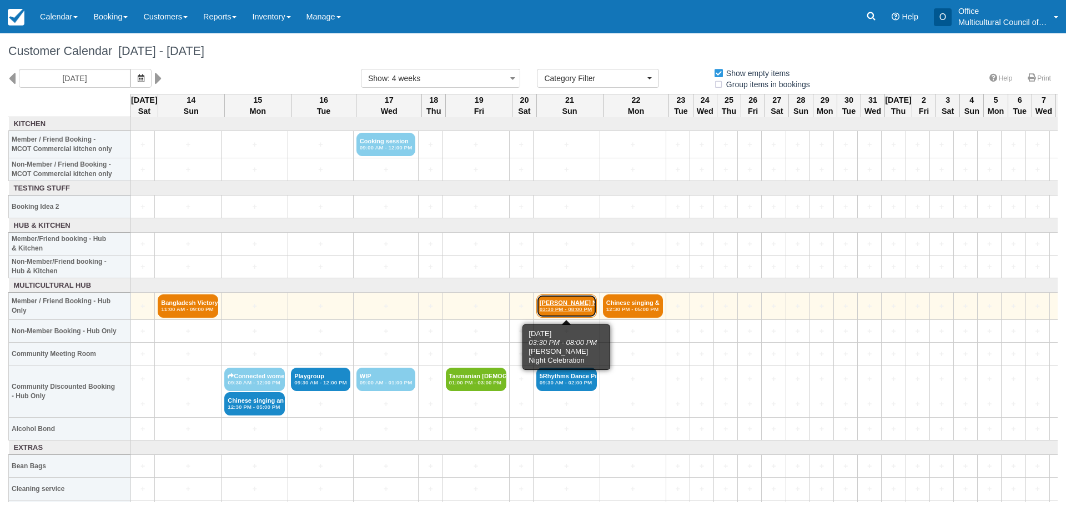
click at [570, 298] on link "Yalda Night Celebrat 03:30 PM - 08:00 PM" at bounding box center [567, 305] width 61 height 23
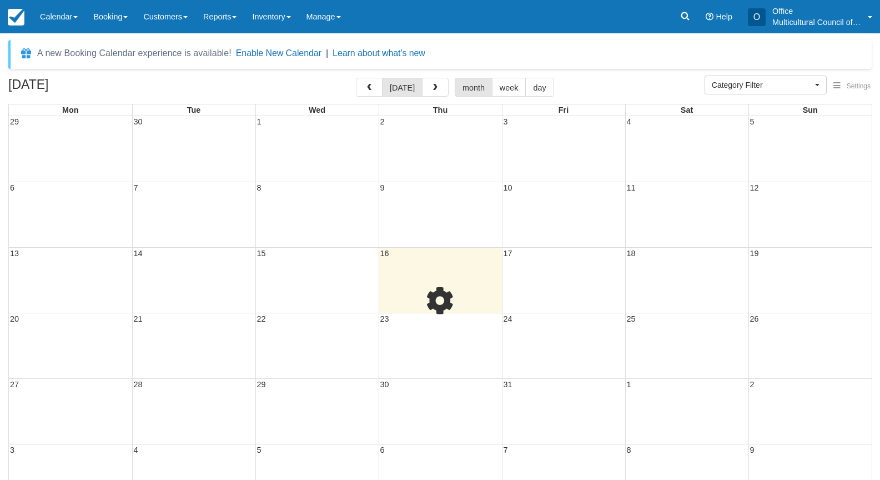
select select
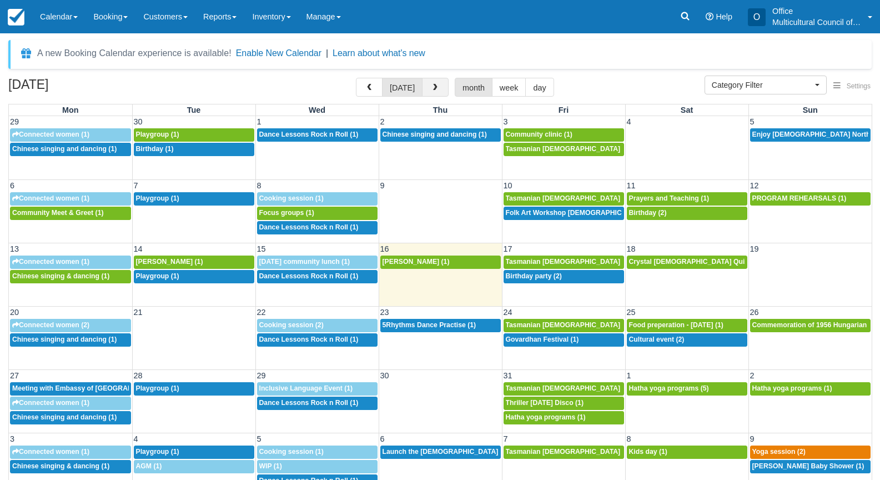
click at [434, 89] on span "button" at bounding box center [436, 88] width 8 height 8
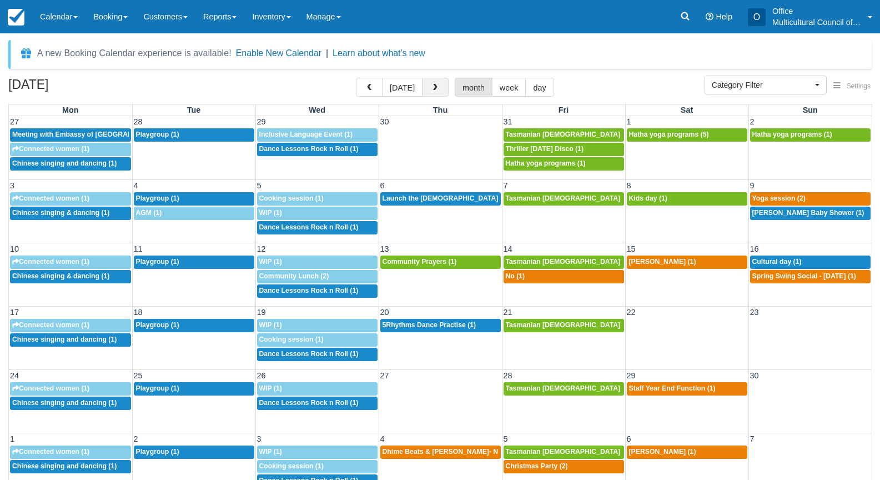
click at [424, 92] on button "button" at bounding box center [435, 87] width 27 height 19
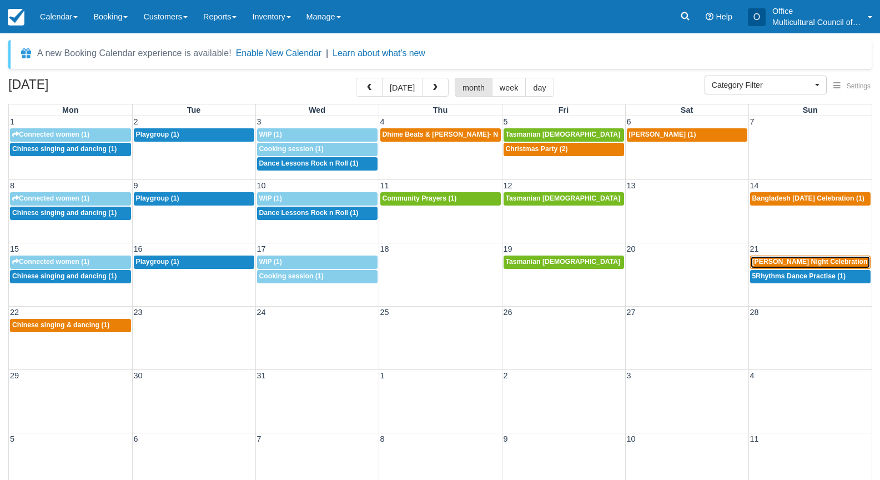
click at [792, 263] on span "Yalda Night Celebration (2)" at bounding box center [816, 262] width 126 height 8
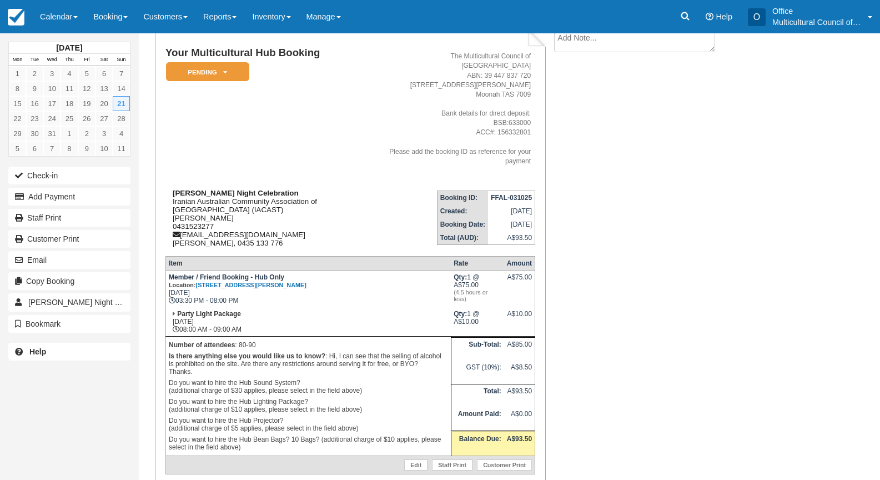
scroll to position [53, 0]
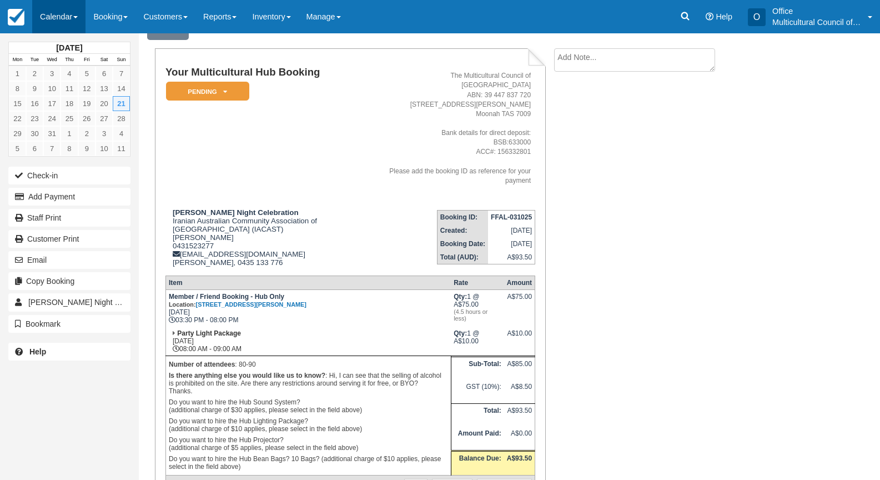
click at [59, 23] on link "Calendar" at bounding box center [58, 16] width 53 height 33
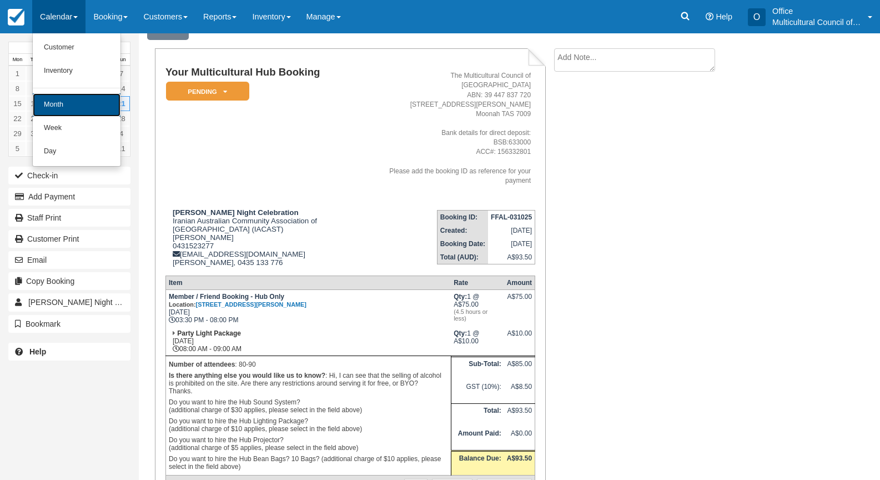
drag, startPoint x: 71, startPoint y: 107, endPoint x: 186, endPoint y: 169, distance: 131.2
click at [71, 107] on link "Month" at bounding box center [77, 104] width 88 height 23
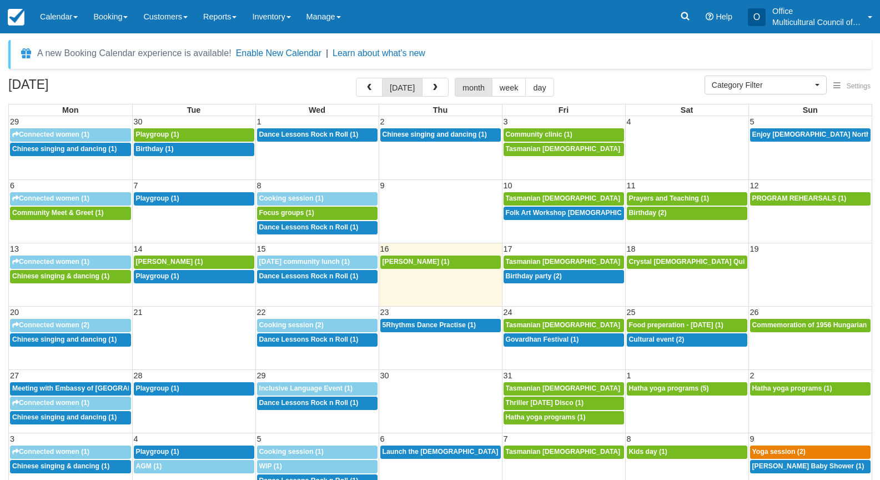
select select
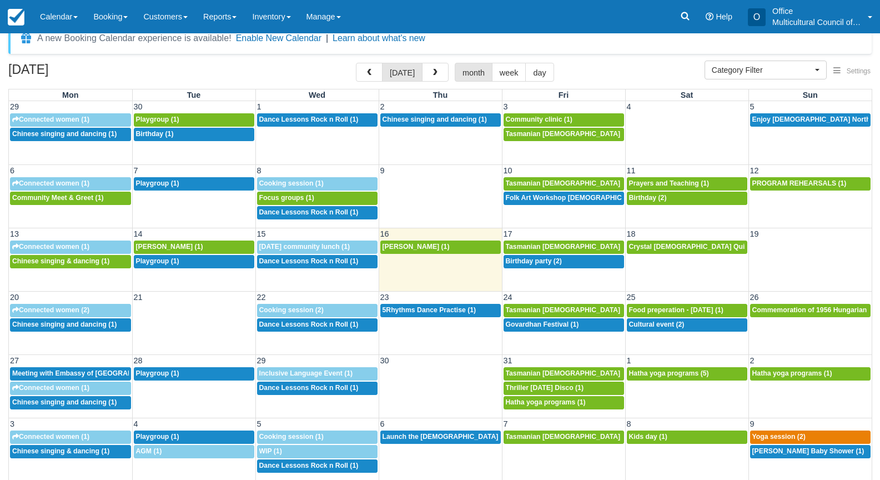
scroll to position [21, 0]
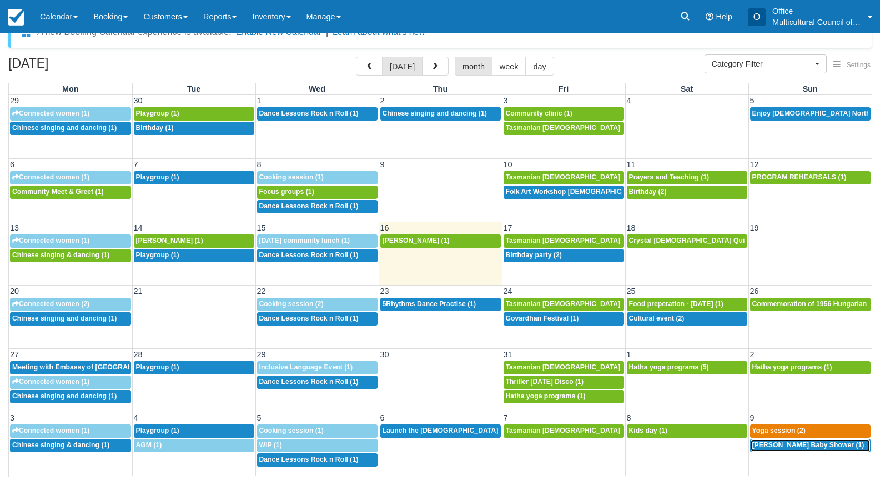
click at [767, 446] on span "[PERSON_NAME] Baby Shower (1)" at bounding box center [809, 445] width 112 height 8
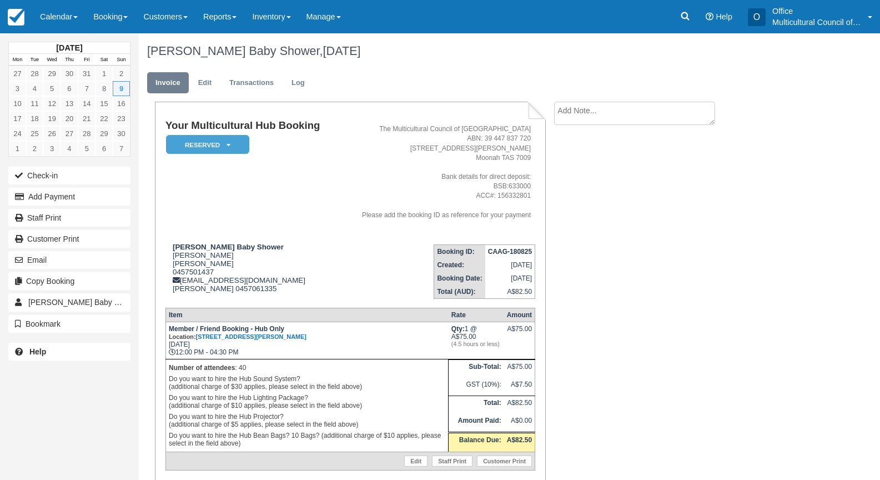
scroll to position [41, 0]
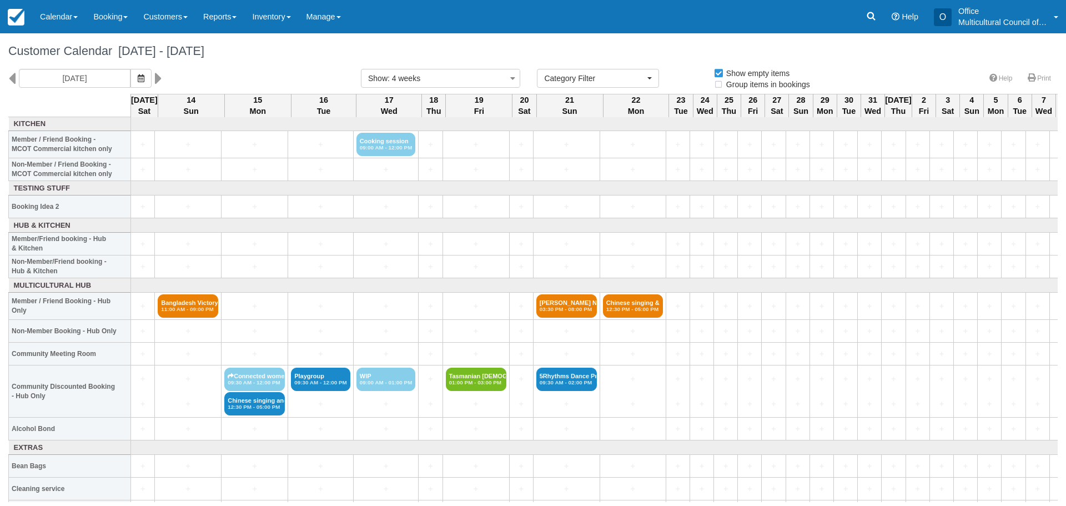
select select
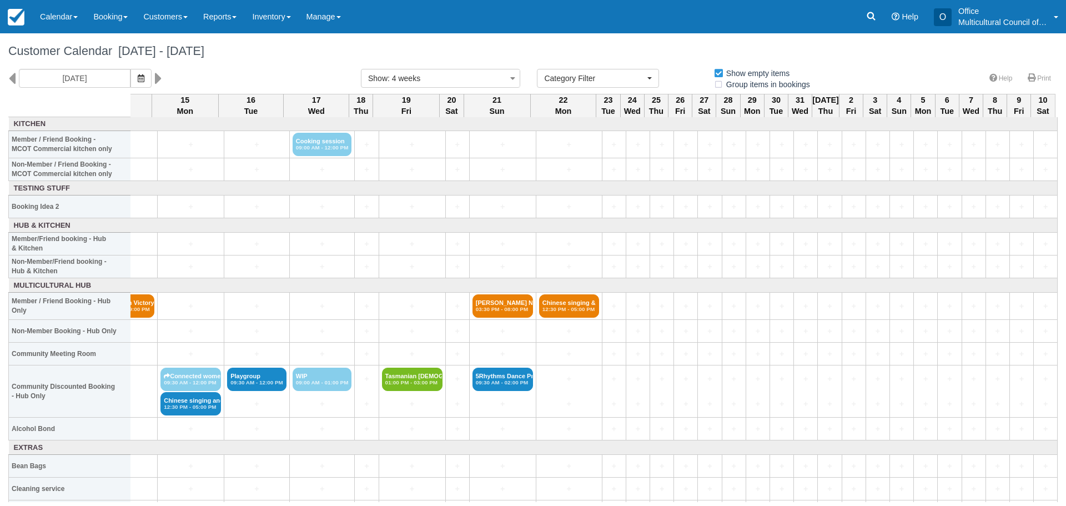
scroll to position [0, 73]
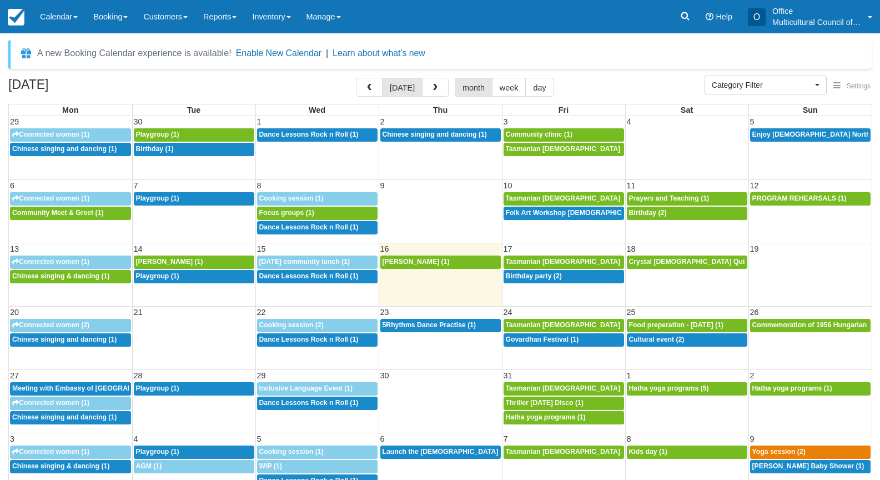
select select
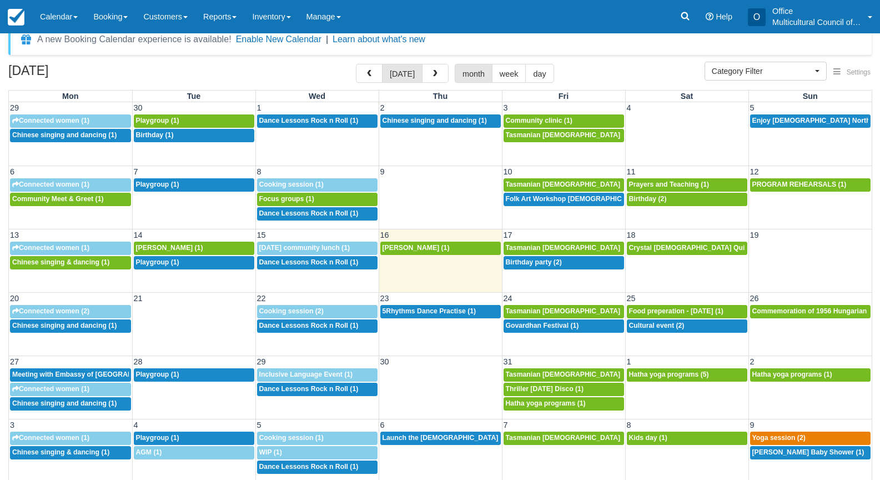
scroll to position [21, 0]
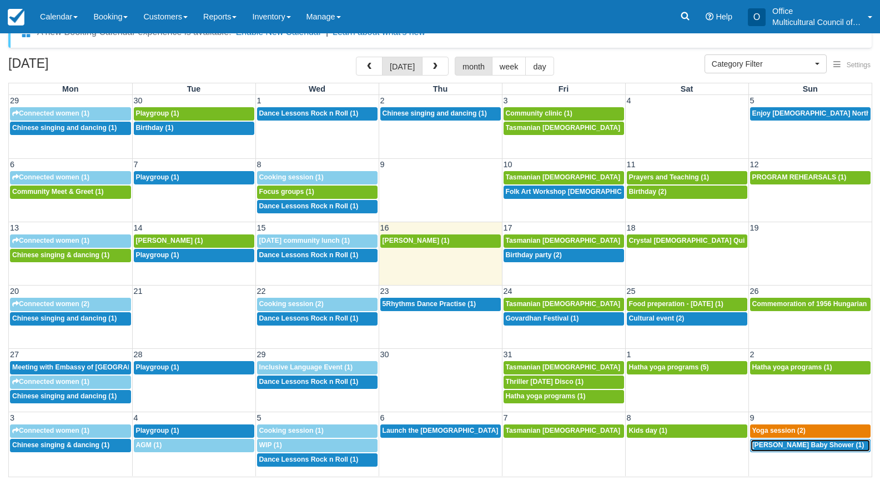
click at [765, 448] on span "Morgan's Baby Shower (1)" at bounding box center [809, 445] width 112 height 8
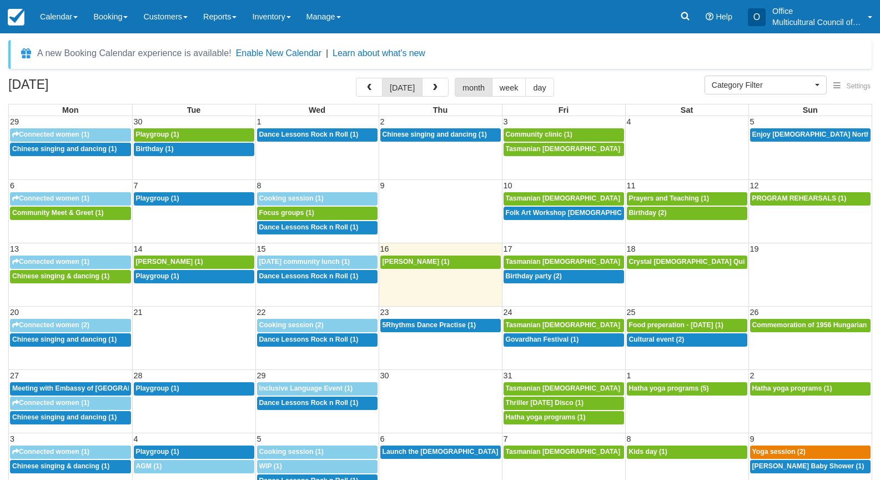
select select
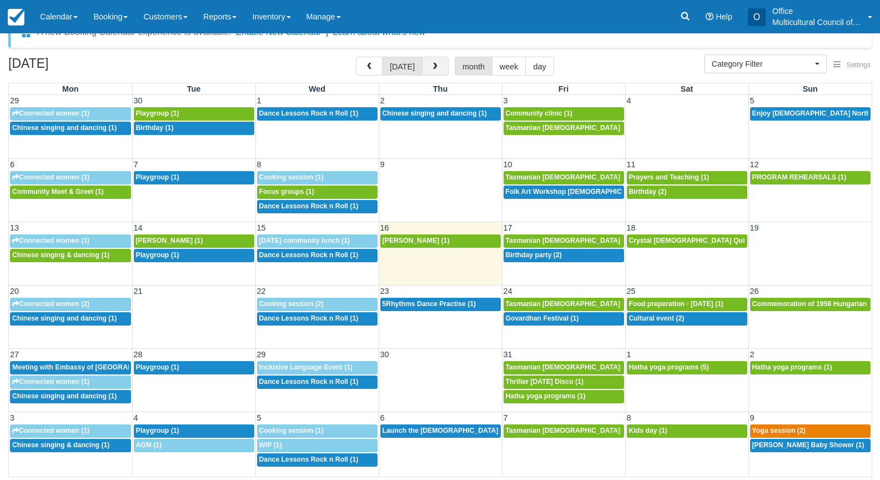
click at [427, 66] on button "button" at bounding box center [435, 66] width 27 height 19
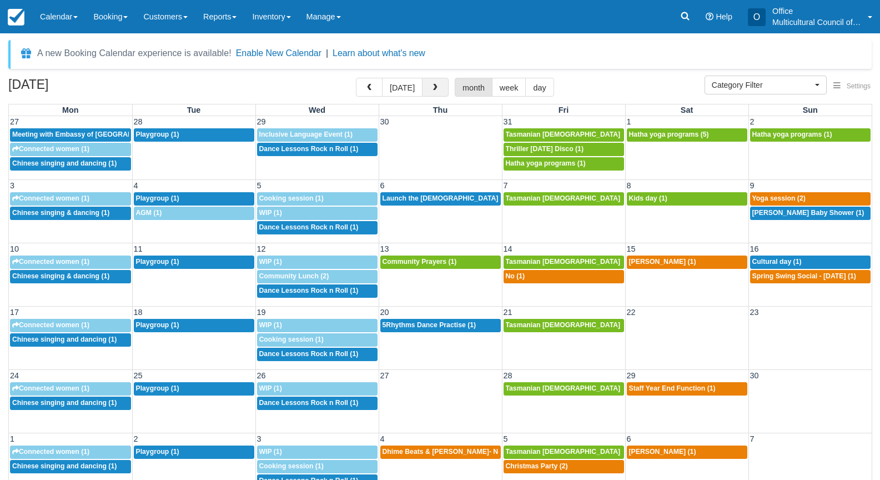
click at [441, 89] on button "button" at bounding box center [435, 87] width 27 height 19
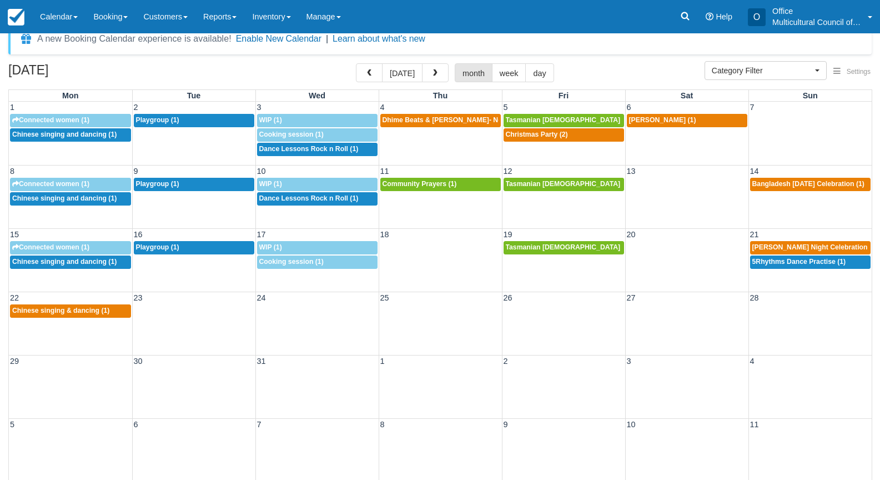
scroll to position [21, 0]
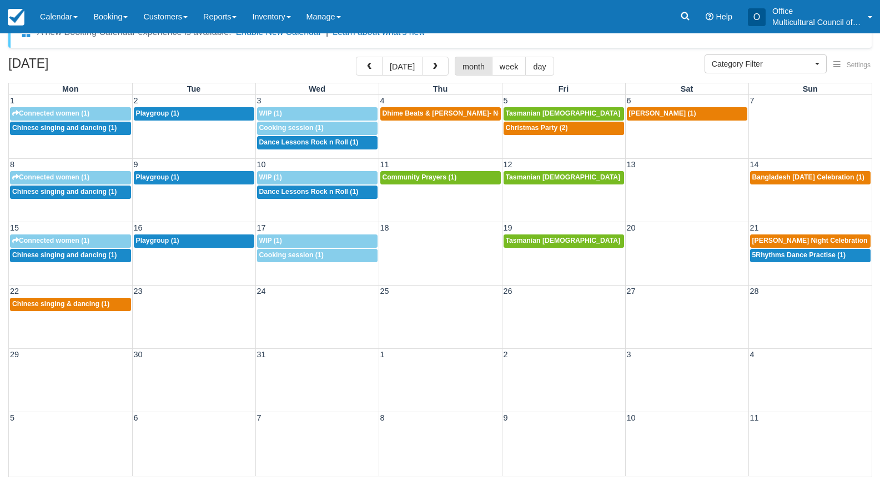
click at [116, 404] on div "29 30 31 1 2 3 4" at bounding box center [440, 379] width 863 height 63
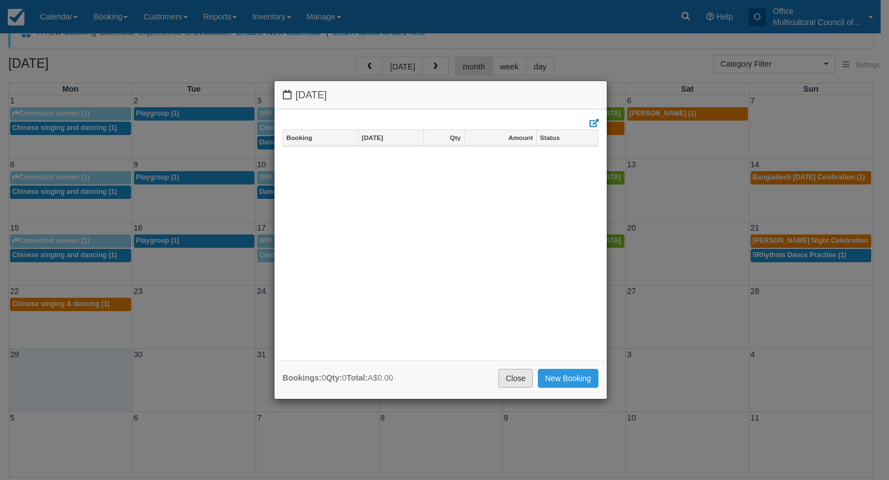
click at [508, 383] on link "Close" at bounding box center [515, 378] width 34 height 19
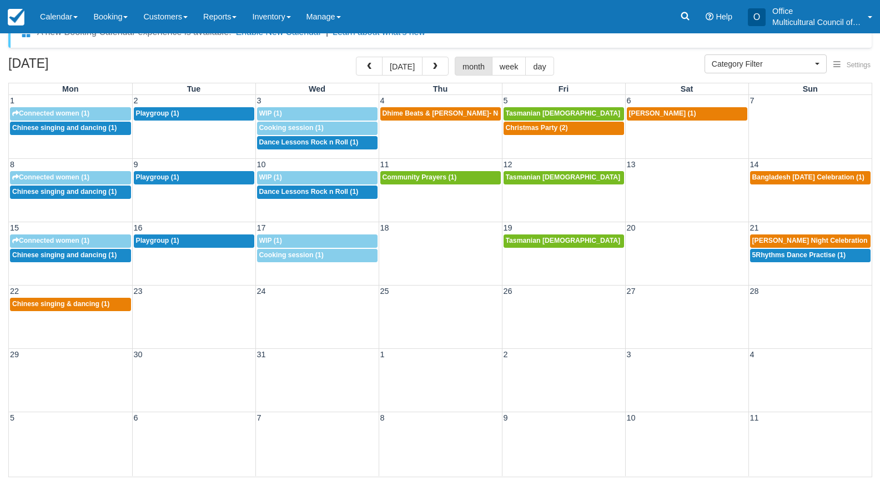
click at [2, 74] on div "[DATE] [DATE] month week day Mon Tue Wed Thu Fri Sat Sun 1 2 3 4 5 6 7 9:30a Co…" at bounding box center [440, 267] width 880 height 420
